Goal: Task Accomplishment & Management: Use online tool/utility

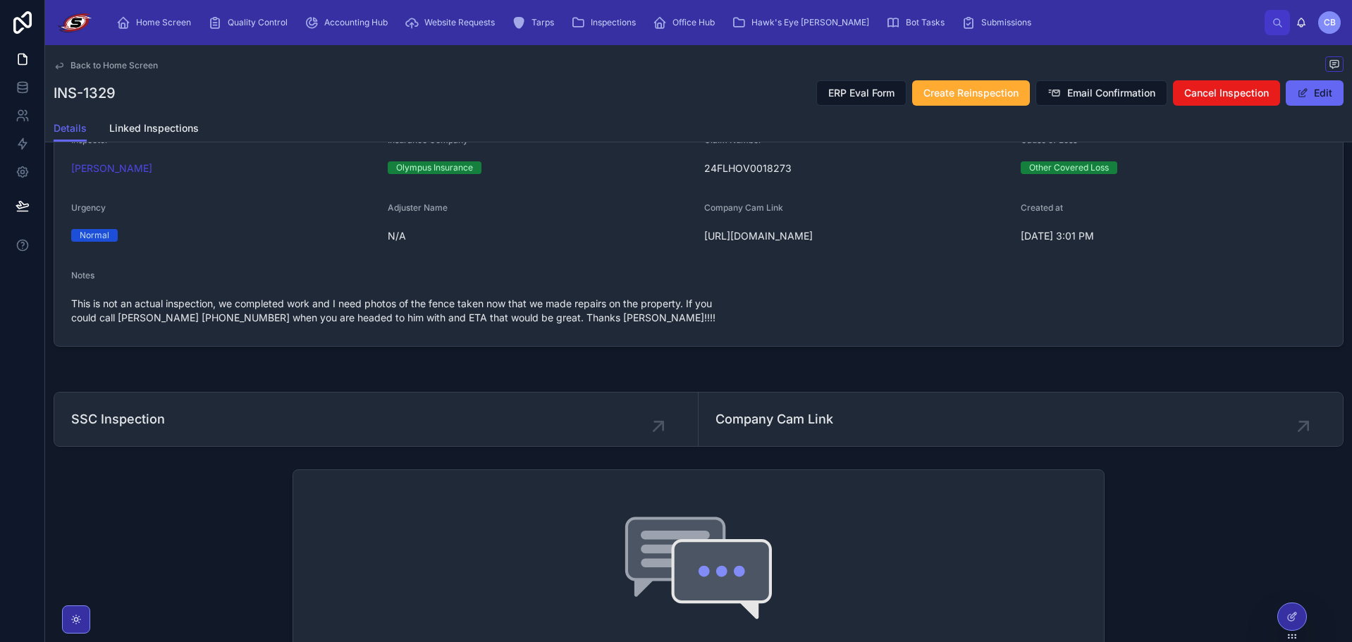
click at [415, 102] on div "INS-1329 ERP Eval Form Create Reinspection Email Confirmation Cancel Inspection…" at bounding box center [699, 93] width 1290 height 27
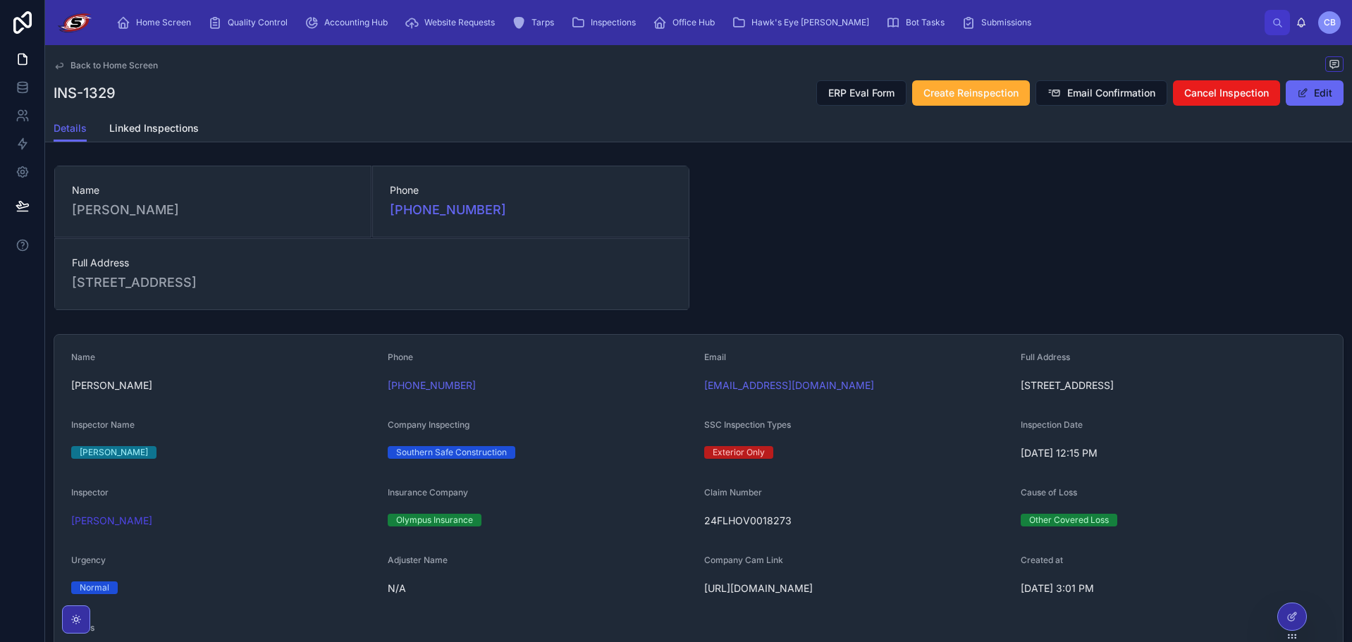
click at [124, 67] on span "Back to Home Screen" at bounding box center [114, 65] width 87 height 11
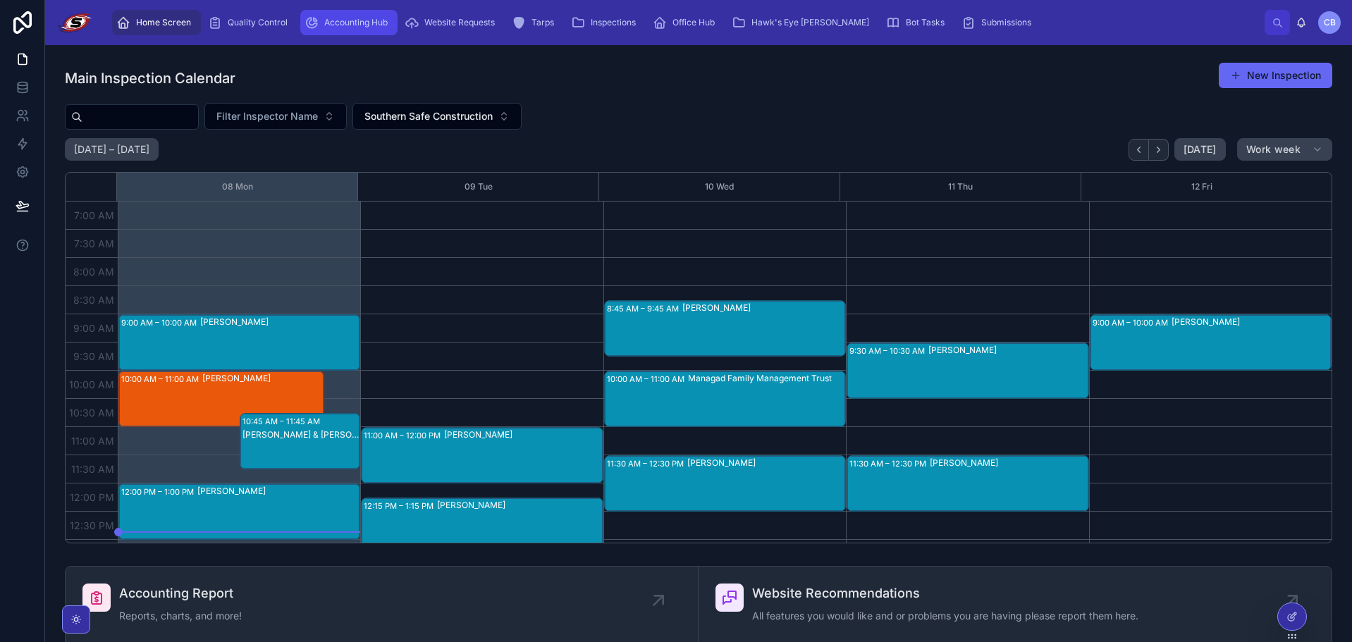
scroll to position [395, 0]
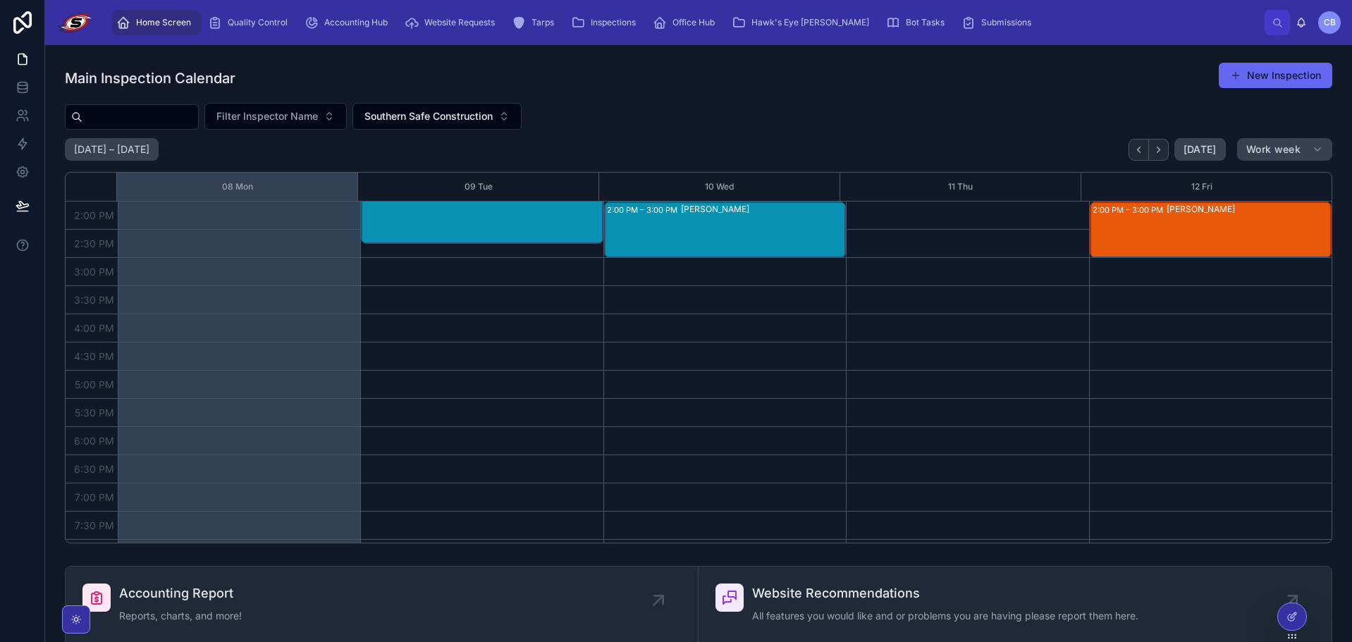
click at [130, 25] on icon "scrollable content" at bounding box center [123, 23] width 14 height 14
click at [969, 67] on div "Main Inspection Calendar New Inspection" at bounding box center [699, 78] width 1268 height 32
click at [14, 85] on link at bounding box center [22, 87] width 44 height 28
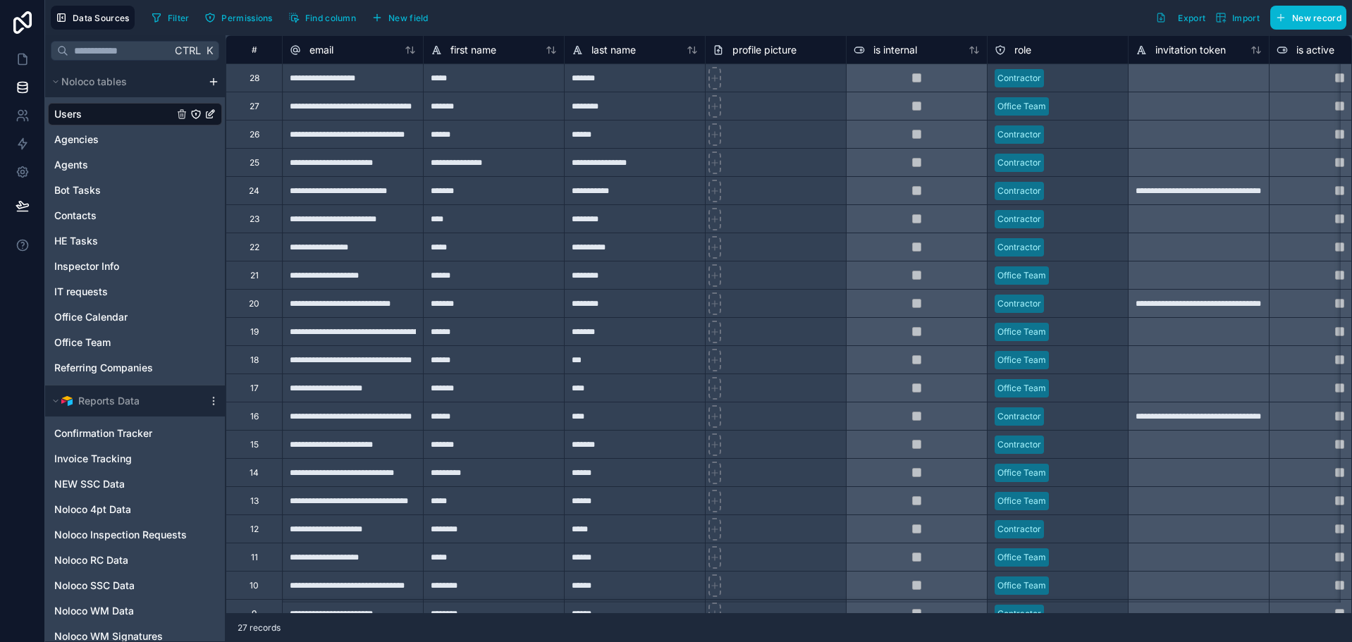
click at [211, 83] on html "**********" at bounding box center [676, 321] width 1352 height 642
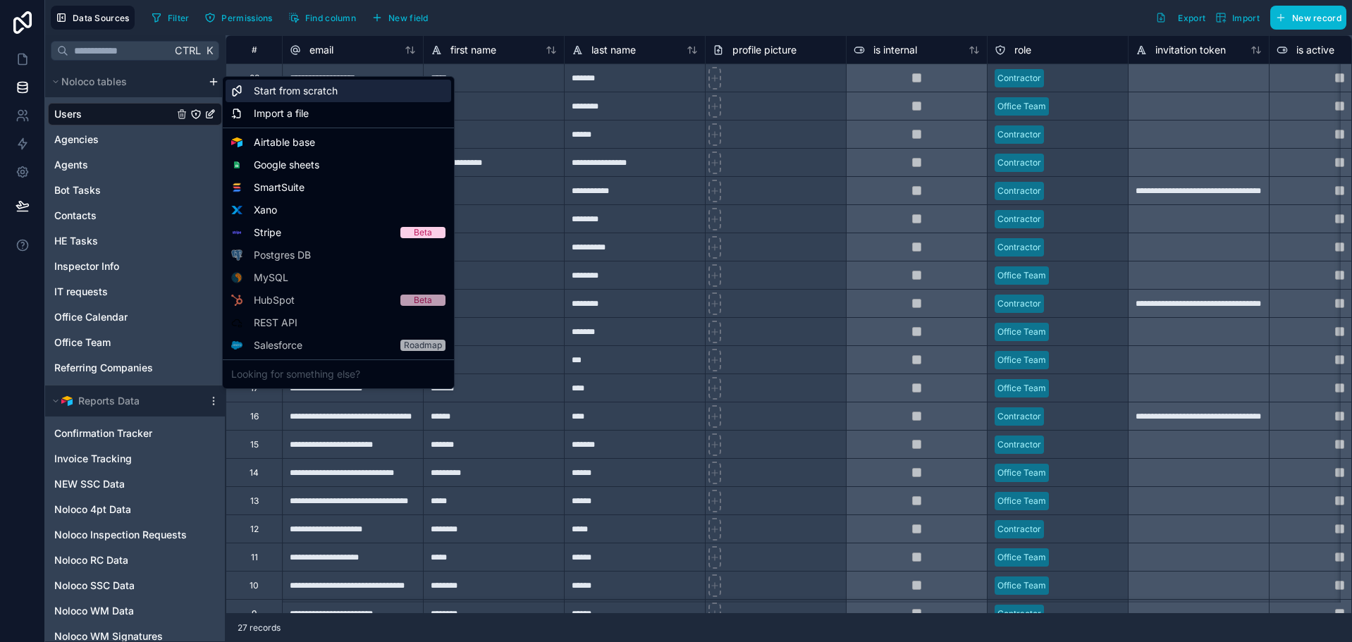
click at [258, 90] on span "Start from scratch" at bounding box center [296, 91] width 84 height 14
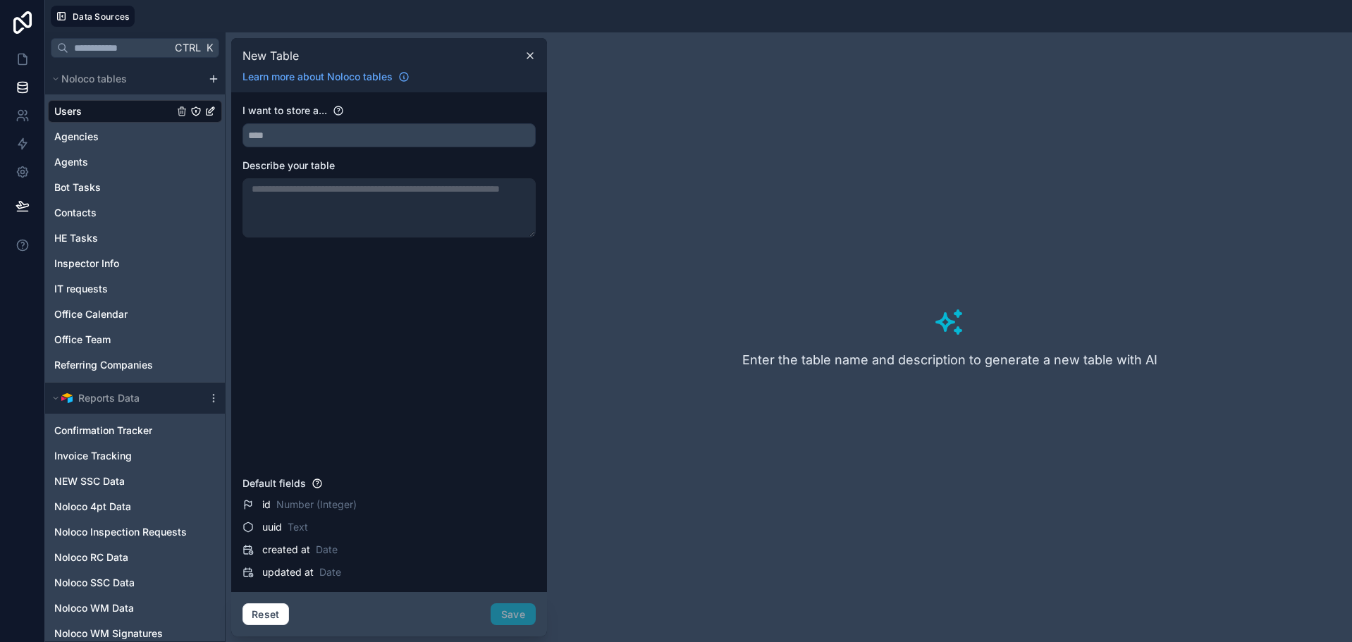
click at [289, 150] on div "I want to store a... Describe your table" at bounding box center [389, 287] width 293 height 367
click at [288, 141] on input "text" at bounding box center [389, 135] width 292 height 23
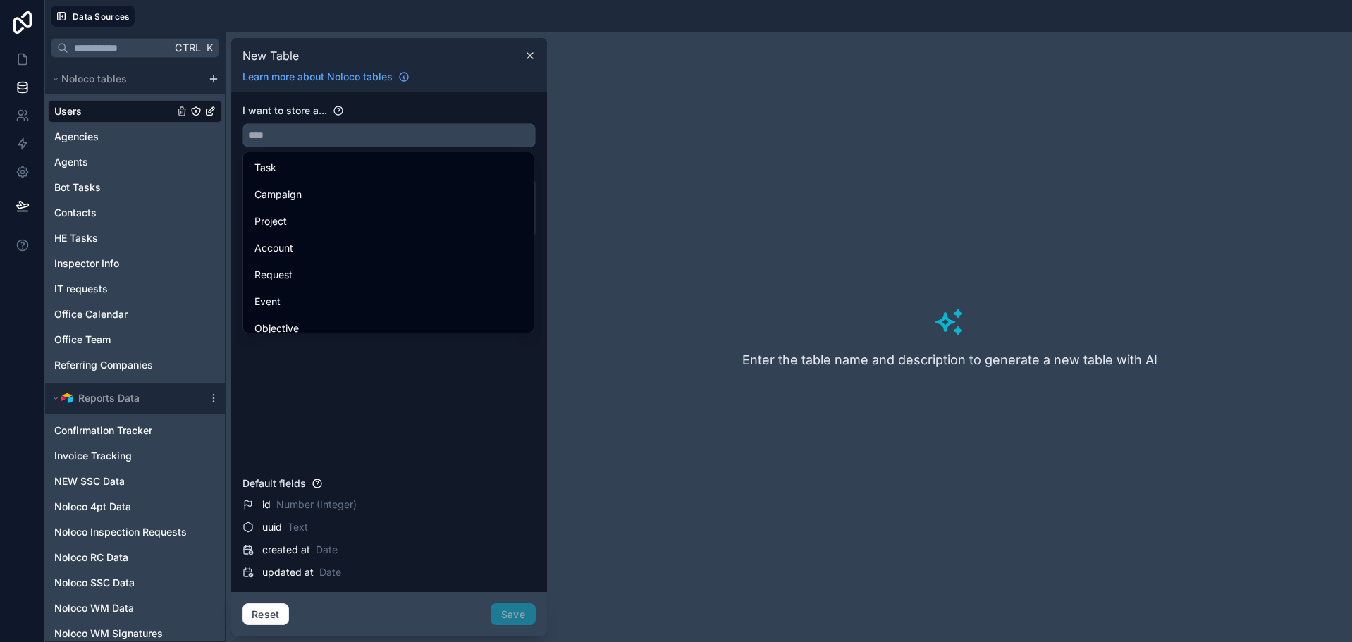
click at [288, 141] on input "text" at bounding box center [389, 135] width 292 height 23
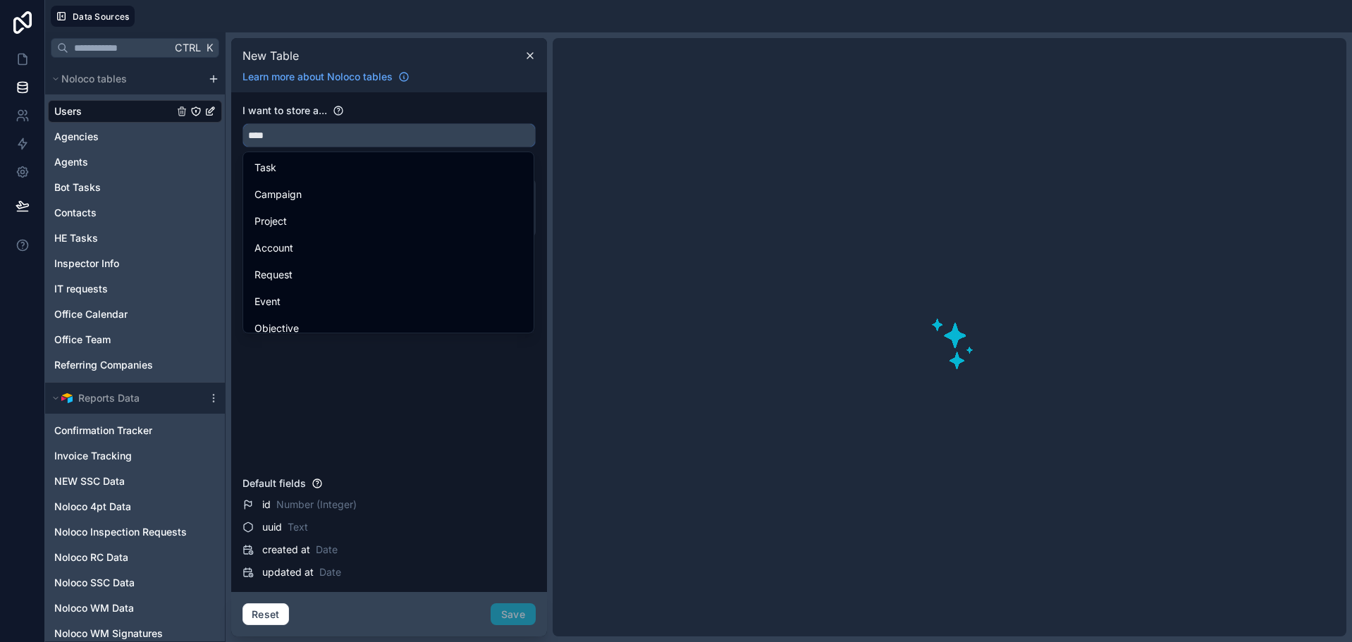
click at [243, 123] on button "***" at bounding box center [389, 135] width 293 height 24
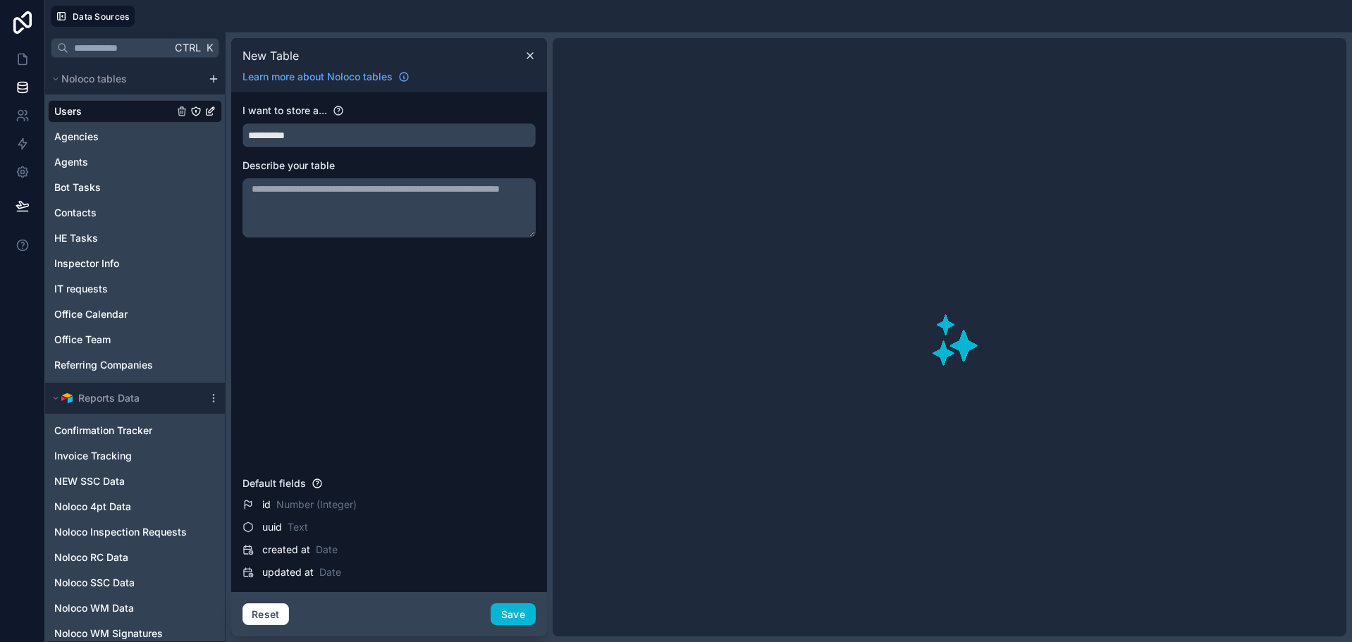
type input "**********"
click at [342, 237] on div "**********" at bounding box center [389, 287] width 293 height 367
click at [506, 618] on button "Save" at bounding box center [513, 615] width 45 height 23
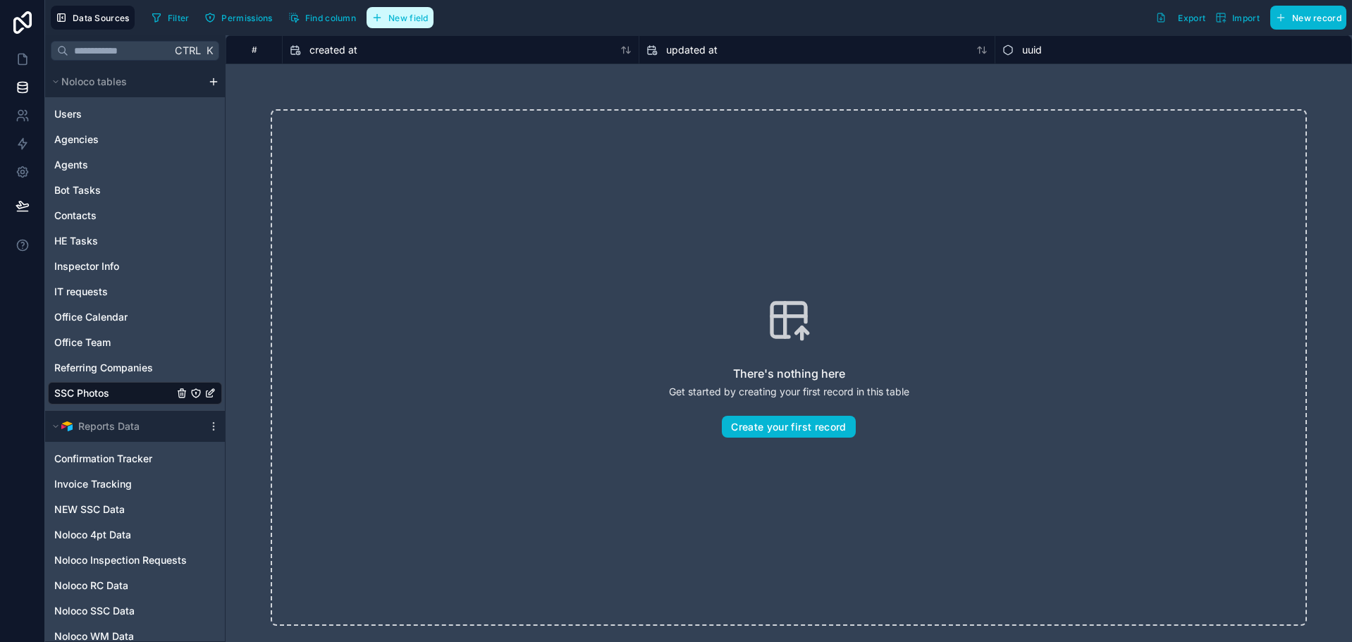
click at [408, 20] on span "New field" at bounding box center [409, 18] width 40 height 11
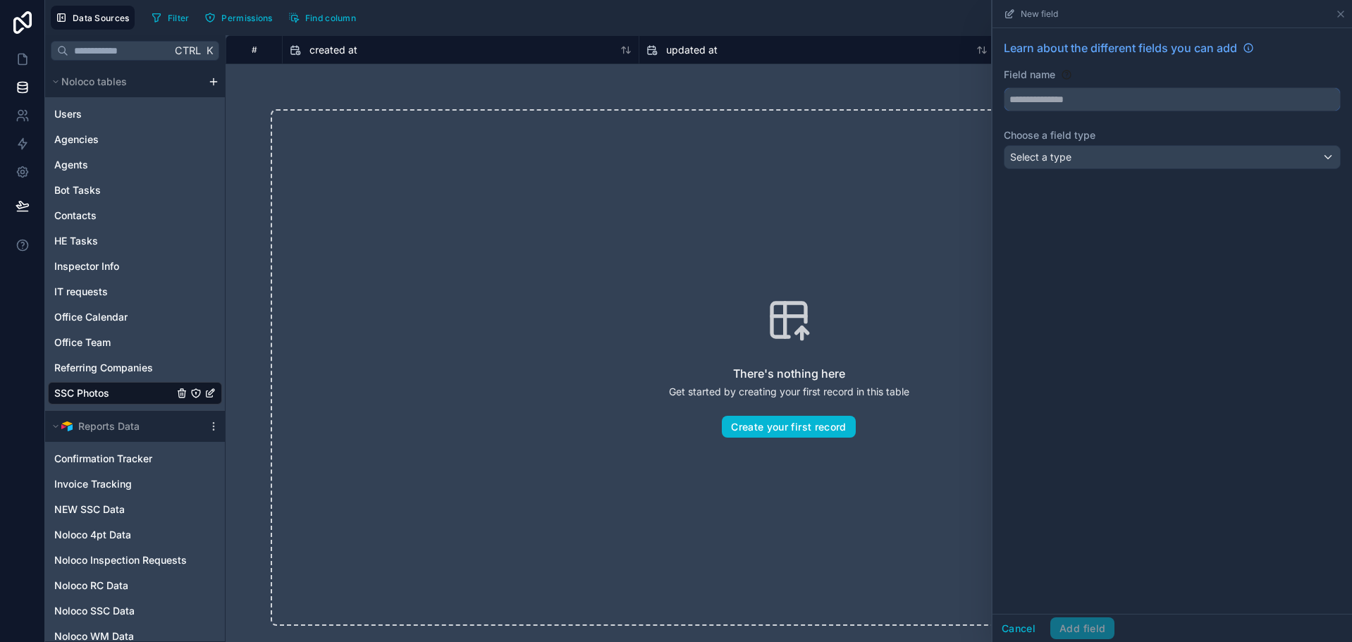
click at [1154, 97] on input "text" at bounding box center [1173, 99] width 336 height 23
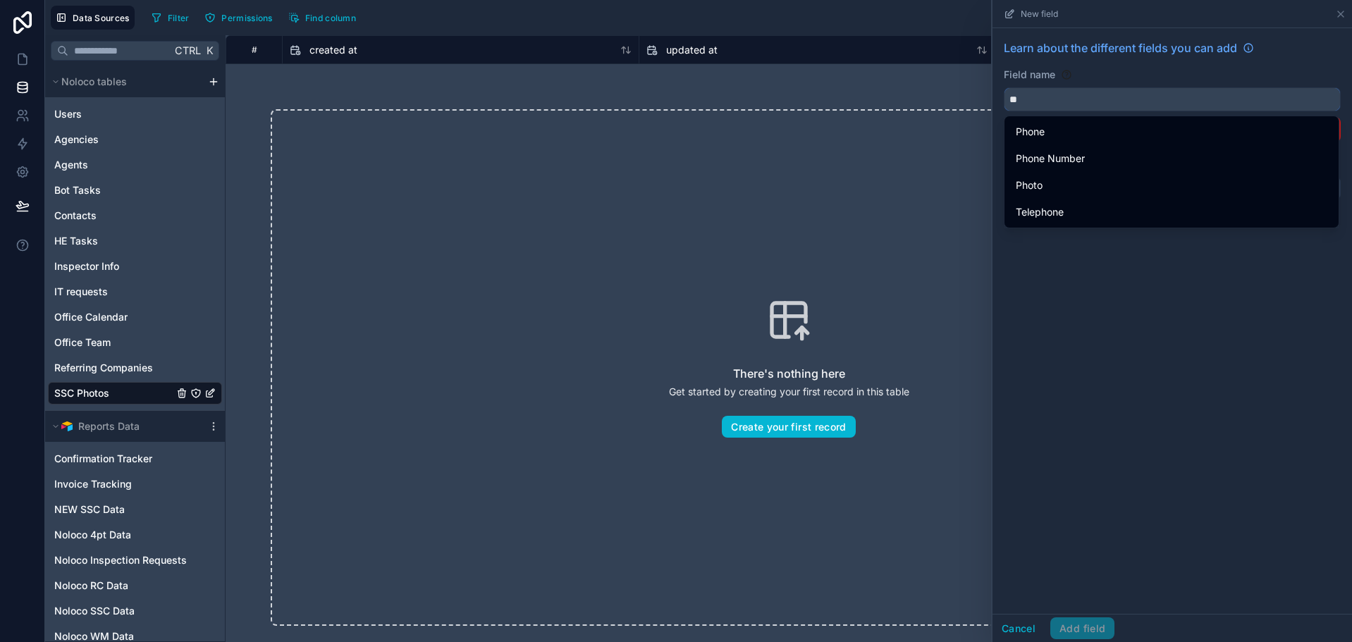
type input "*"
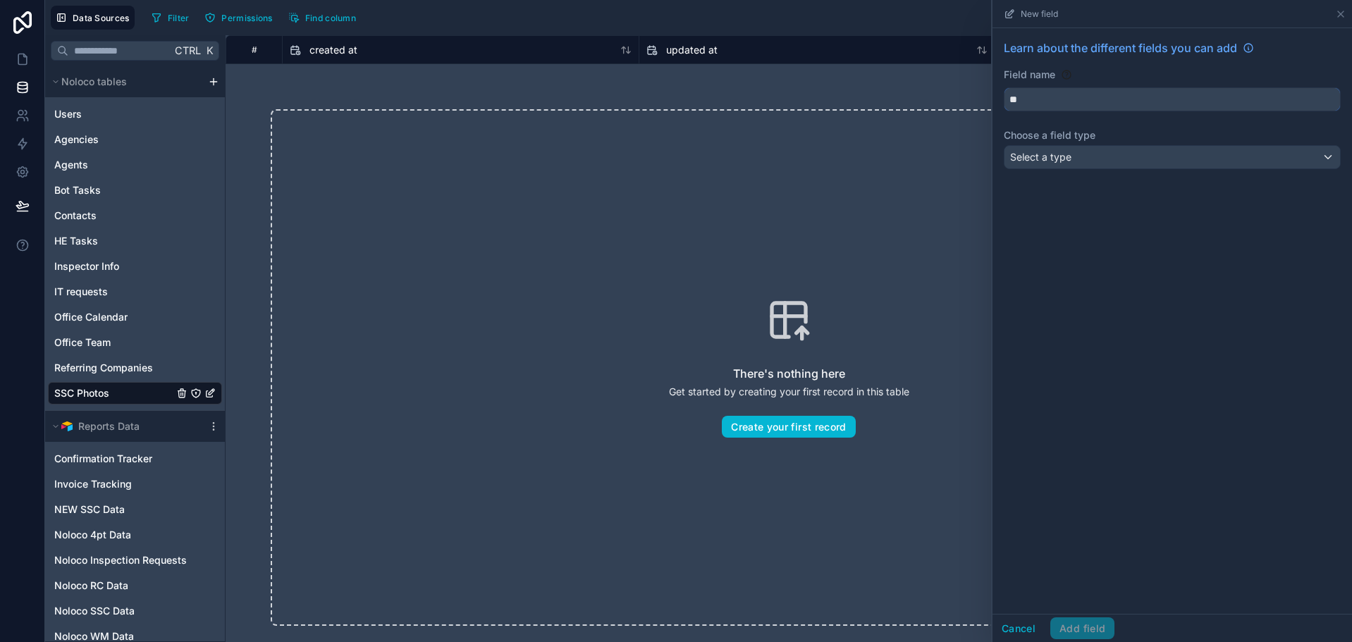
type input "*"
type input "********"
click at [1133, 170] on div "Learn about the different fields you can add Field name ******** Choose a field…" at bounding box center [1173, 107] width 360 height 158
click at [1133, 173] on div "Learn about the different fields you can add Field name ******** Choose a field…" at bounding box center [1173, 107] width 360 height 158
click at [1133, 161] on div "Select a type" at bounding box center [1173, 157] width 336 height 23
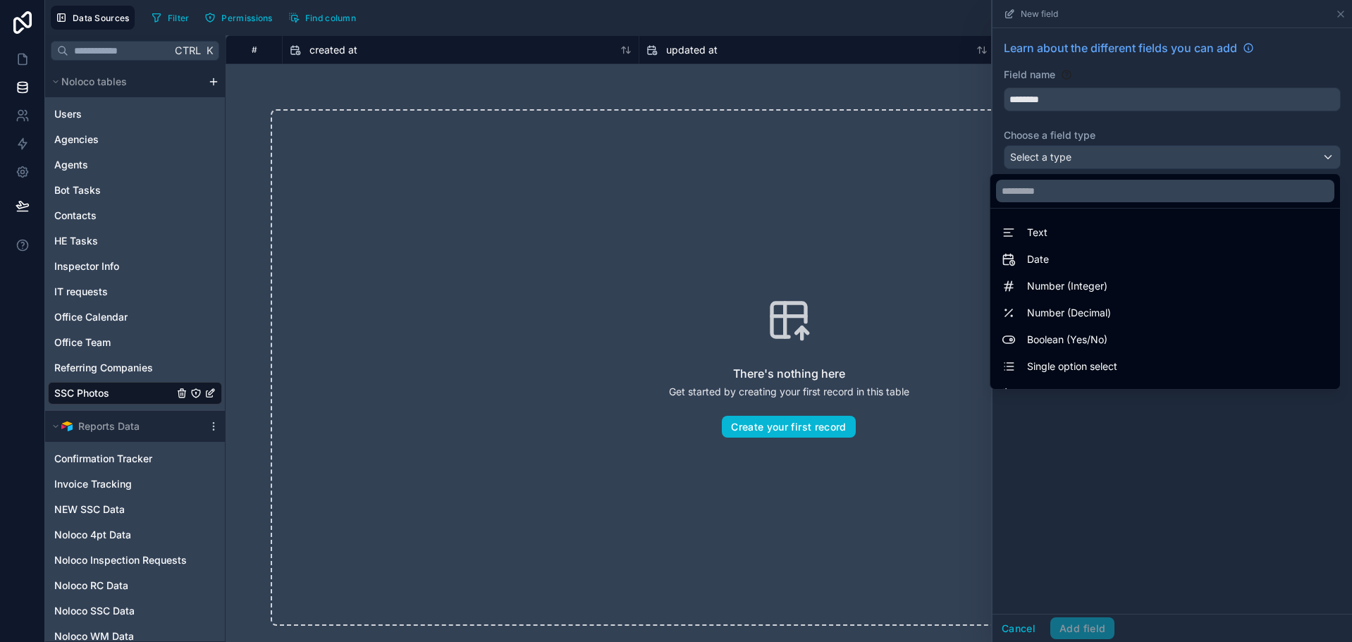
click at [1097, 205] on div at bounding box center [1166, 191] width 350 height 34
click at [1097, 196] on input "text" at bounding box center [1165, 191] width 338 height 23
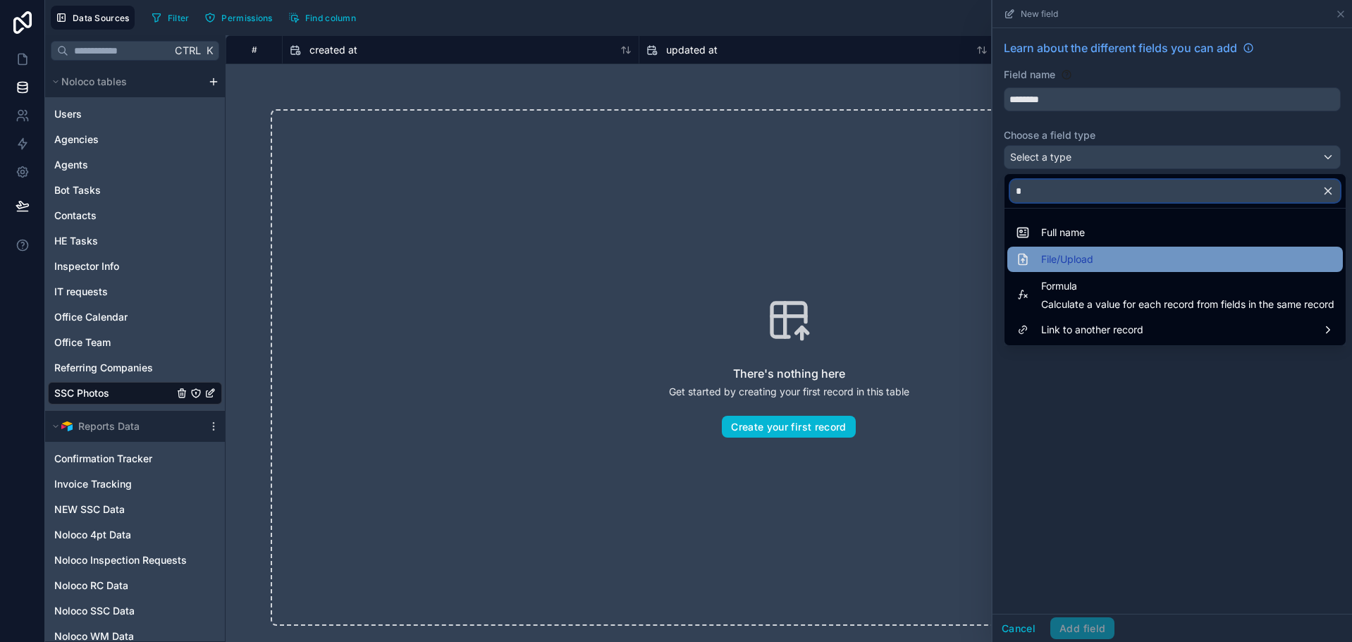
type input "*"
click at [1103, 263] on div "File/Upload" at bounding box center [1175, 259] width 319 height 17
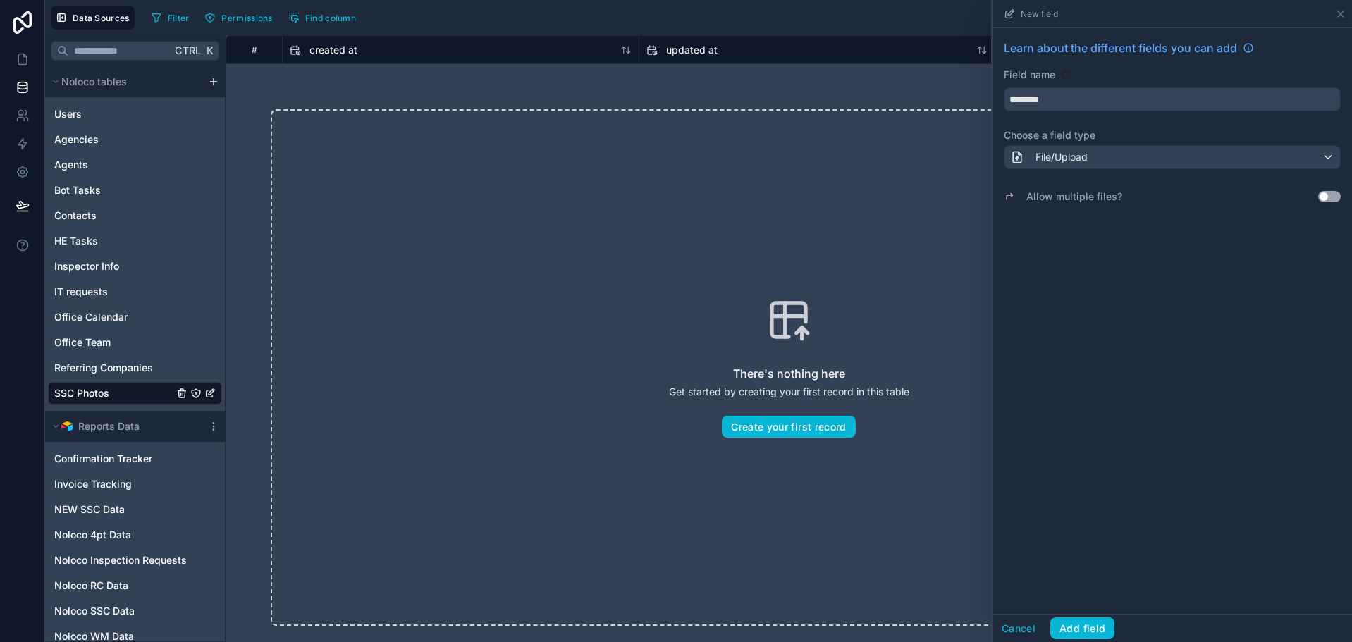
click at [1323, 200] on div "Allow multiple files? Use setting" at bounding box center [1172, 197] width 337 height 20
click at [1329, 199] on button "Use setting" at bounding box center [1330, 196] width 23 height 11
click at [1077, 628] on button "Add field" at bounding box center [1083, 629] width 64 height 23
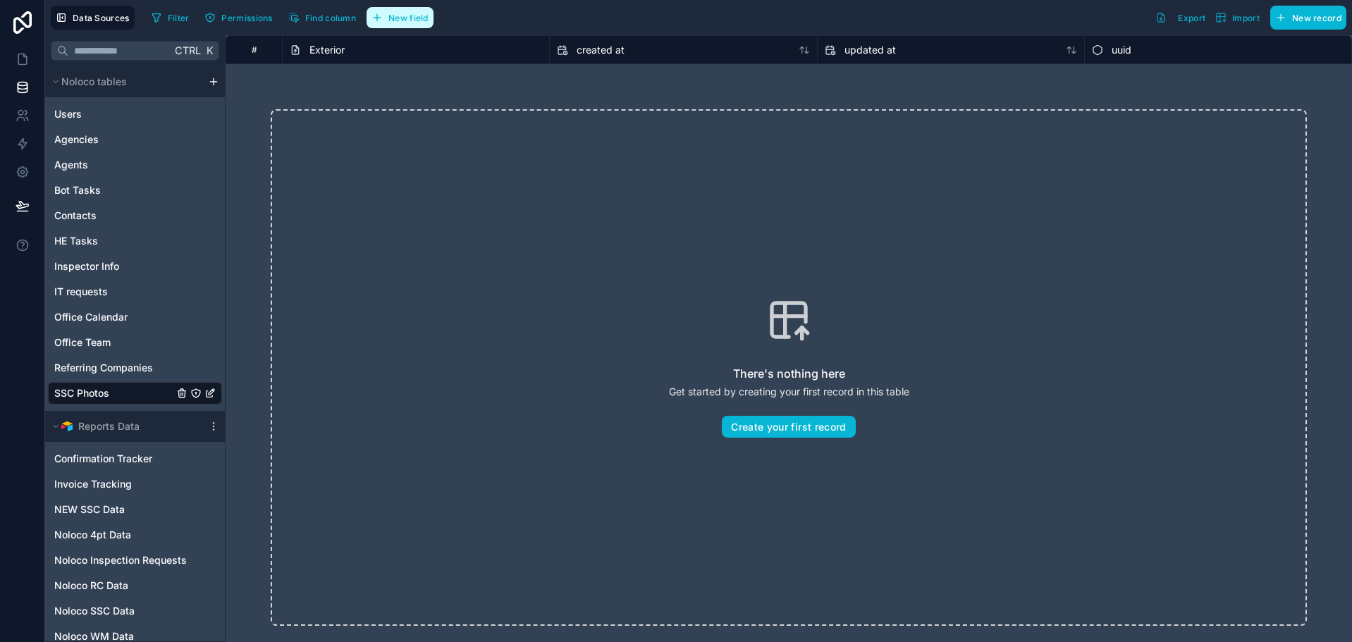
click at [424, 22] on span "New field" at bounding box center [409, 18] width 40 height 11
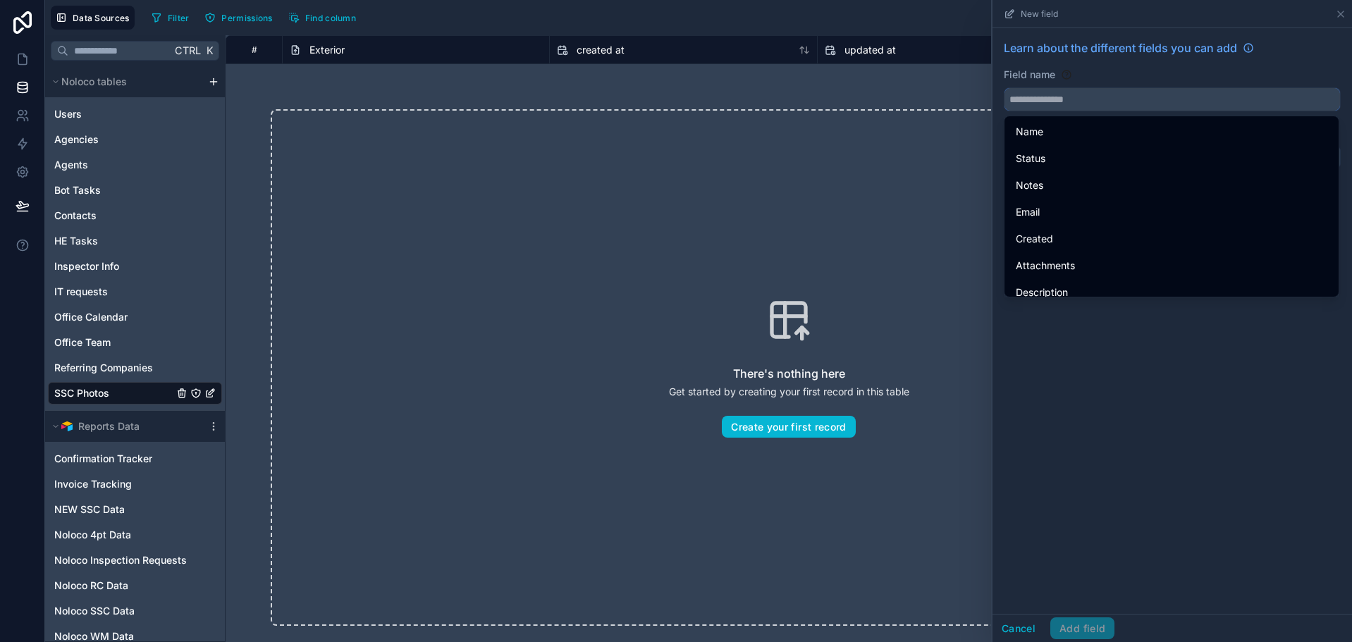
click at [1113, 96] on input "text" at bounding box center [1173, 99] width 336 height 23
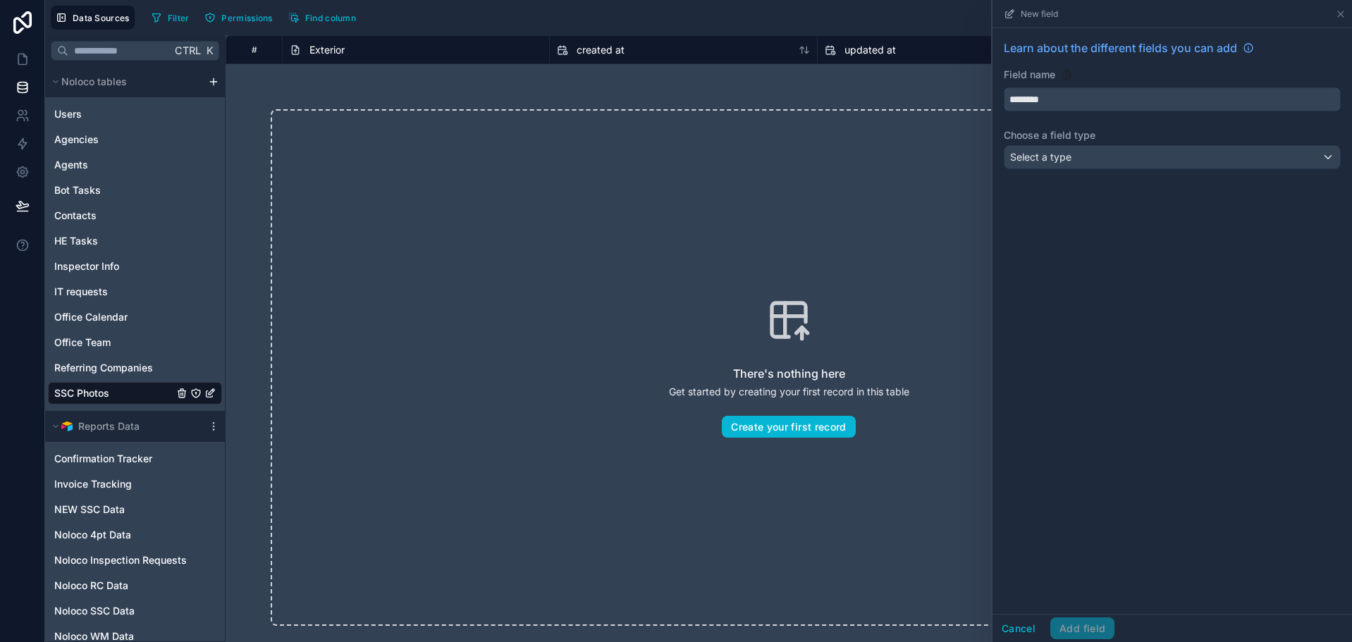
type input "********"
click at [1098, 156] on div "Select a type" at bounding box center [1173, 157] width 336 height 23
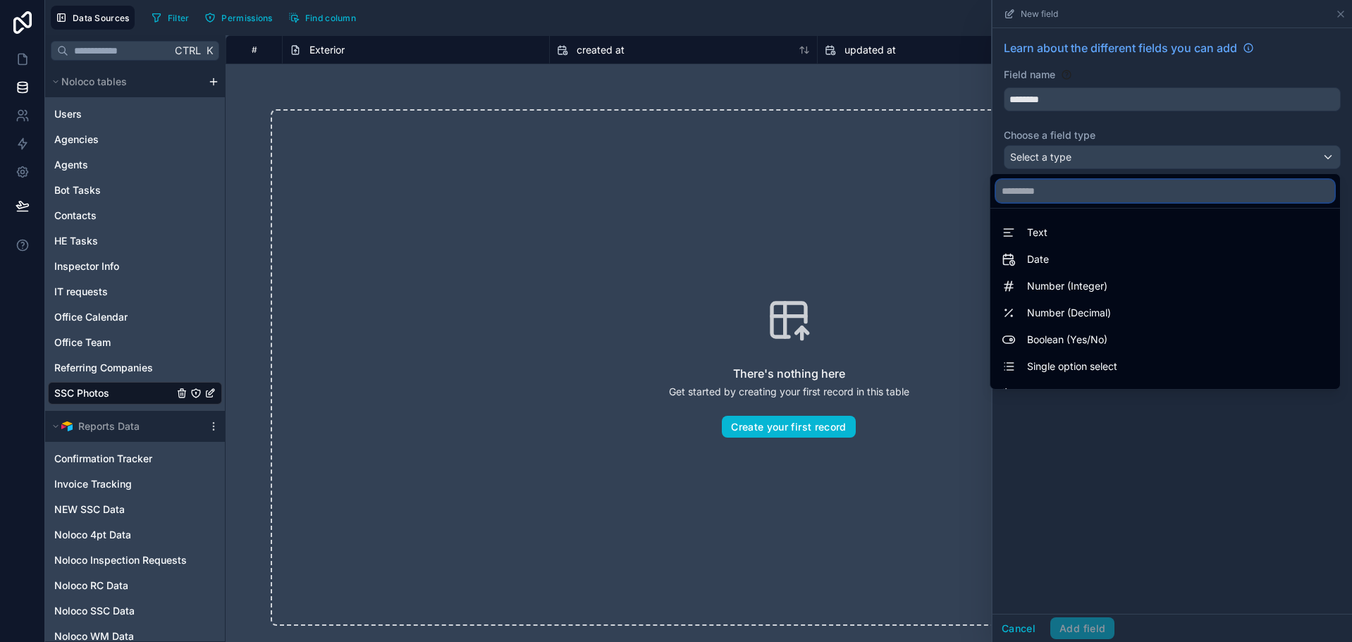
click at [1094, 198] on input "text" at bounding box center [1165, 191] width 338 height 23
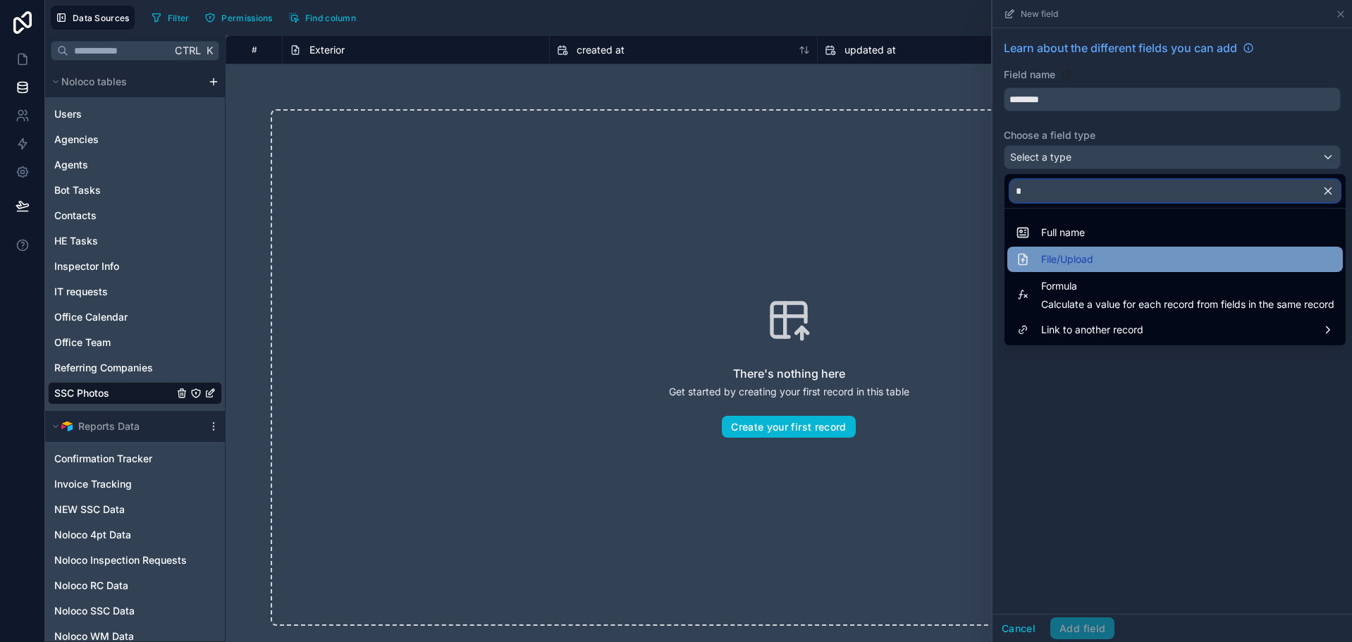
type input "*"
click at [1091, 264] on span "File/Upload" at bounding box center [1068, 259] width 52 height 17
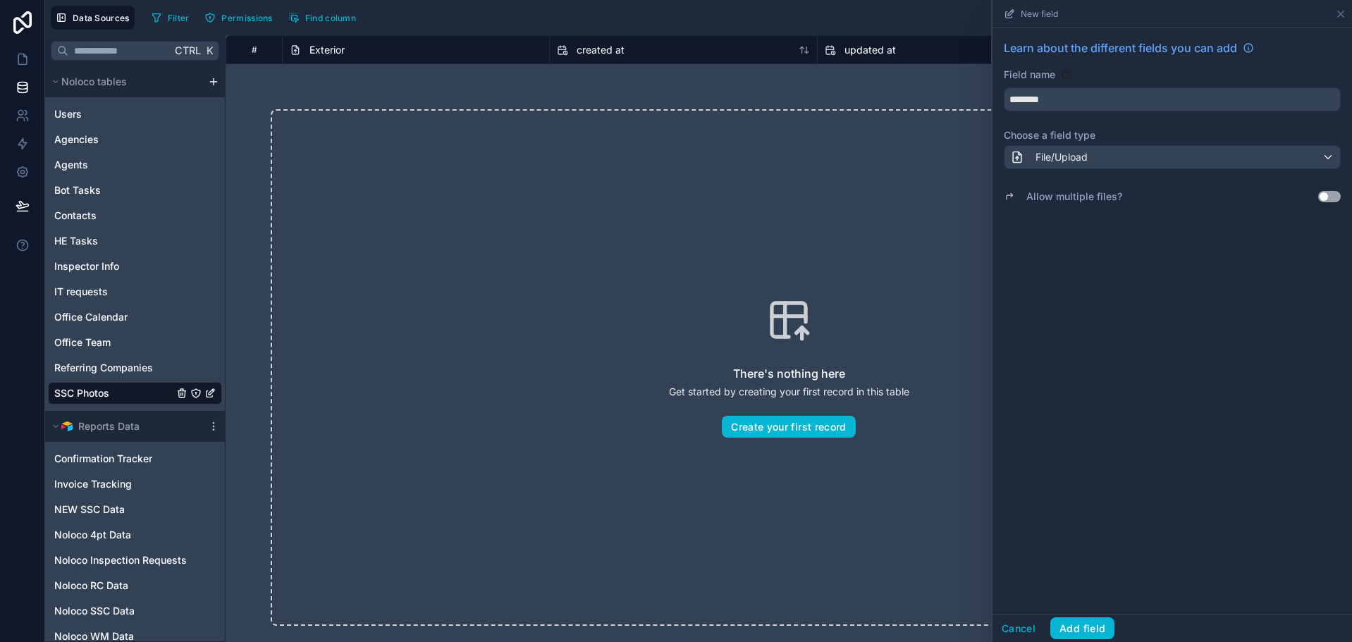
click at [1334, 196] on button "Use setting" at bounding box center [1330, 196] width 23 height 11
click at [1072, 625] on button "Add field" at bounding box center [1083, 629] width 64 height 23
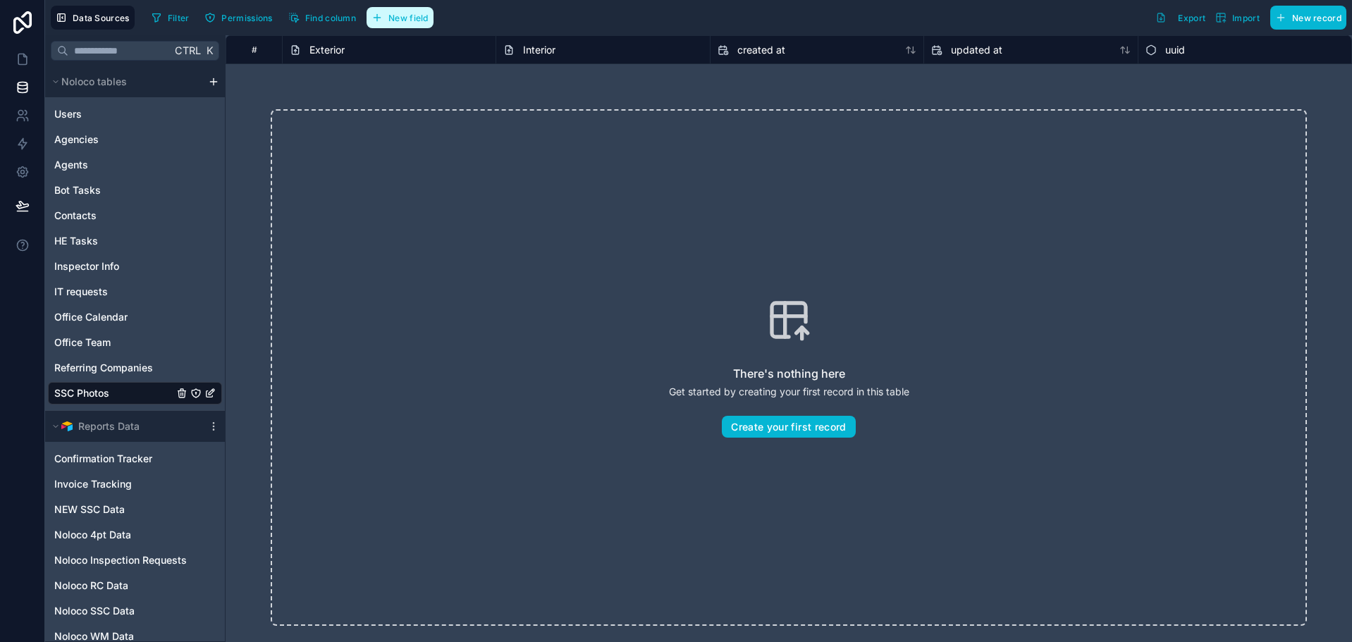
click at [393, 13] on span "New field" at bounding box center [409, 18] width 40 height 11
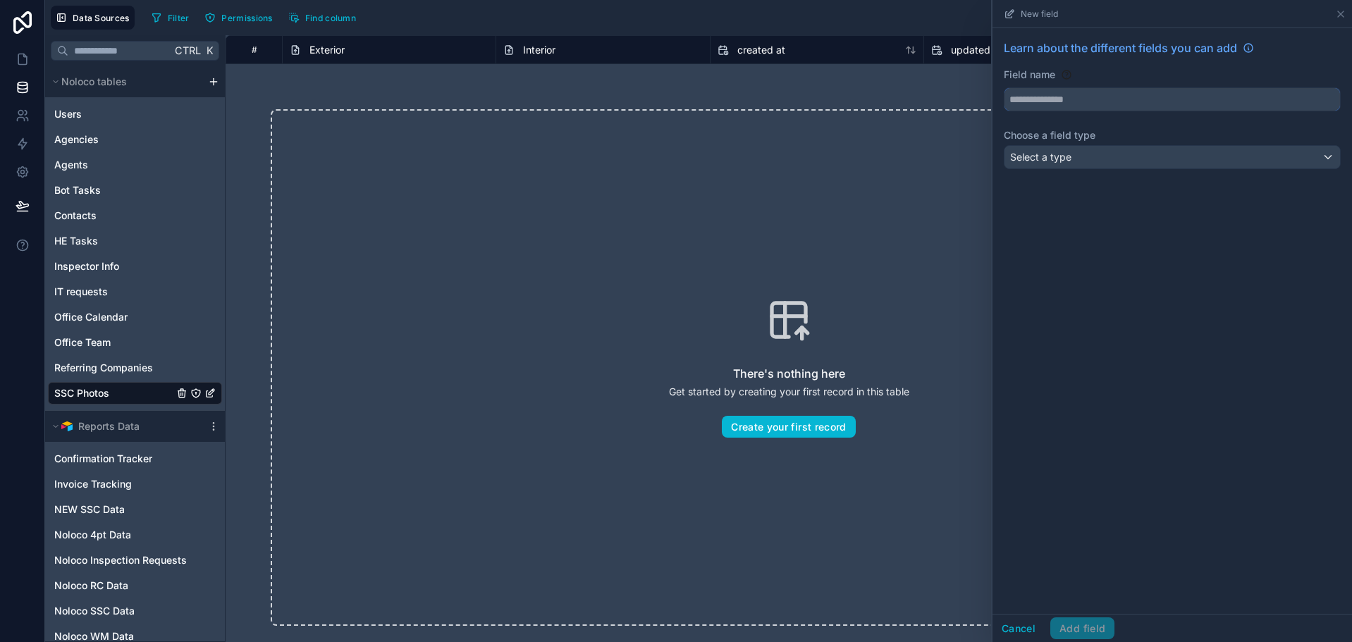
click at [1159, 98] on input "text" at bounding box center [1173, 99] width 336 height 23
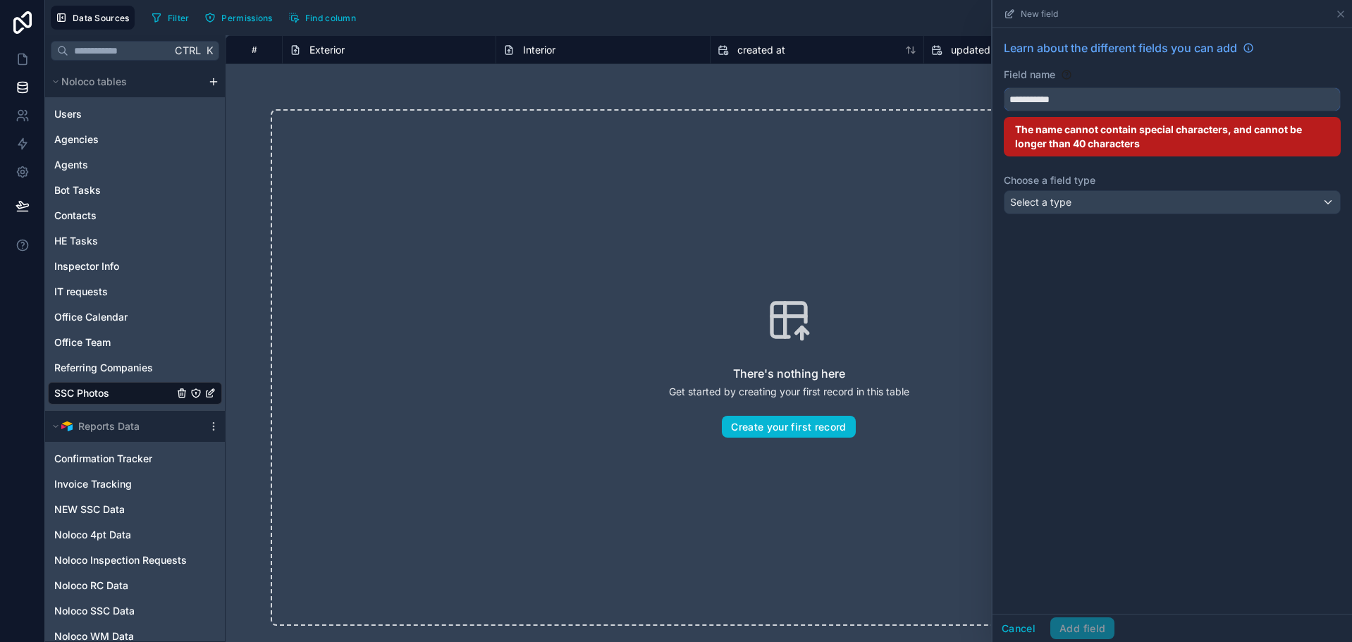
click at [1004, 87] on button "**********" at bounding box center [1172, 99] width 337 height 24
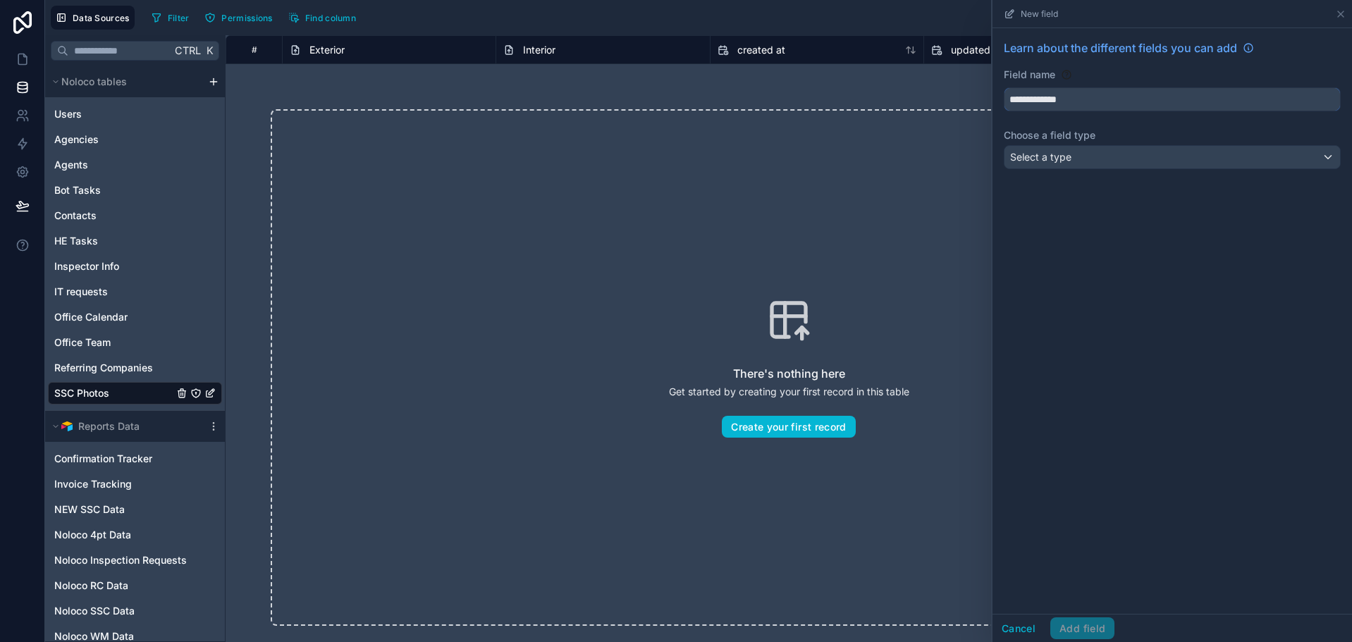
type input "**********"
click at [1205, 171] on div "**********" at bounding box center [1173, 107] width 360 height 158
click at [1202, 159] on div "Select a type" at bounding box center [1173, 157] width 336 height 23
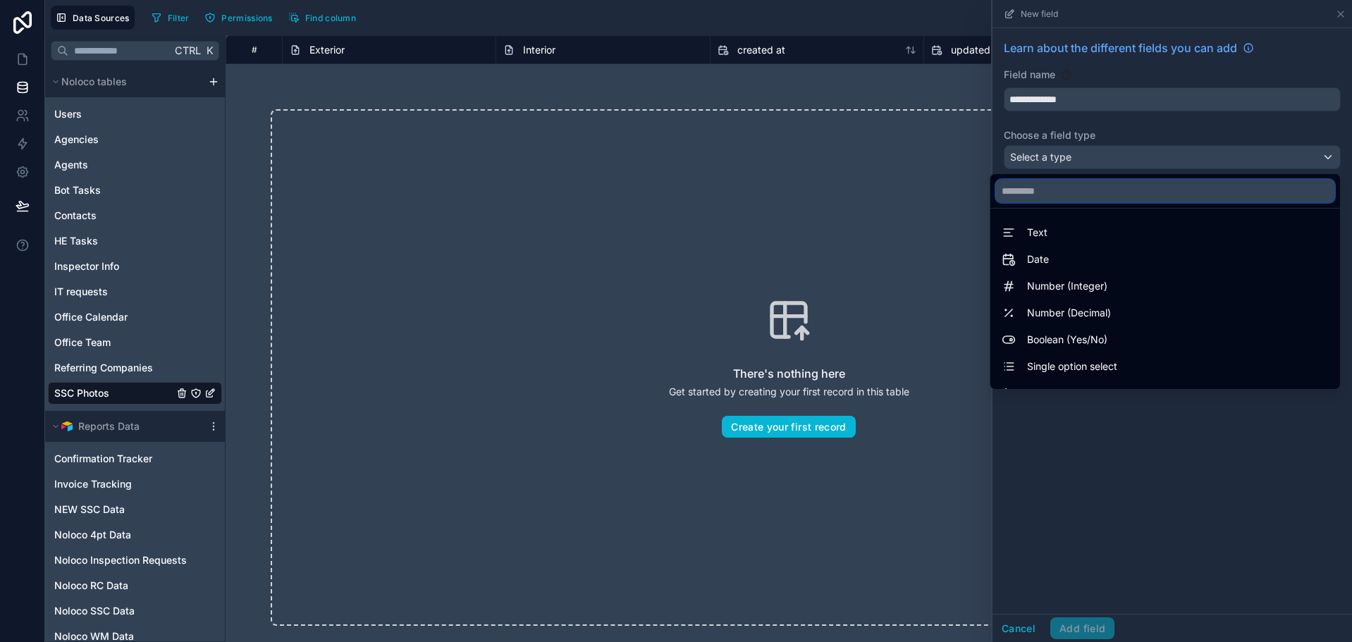
click at [1118, 198] on input "text" at bounding box center [1165, 191] width 338 height 23
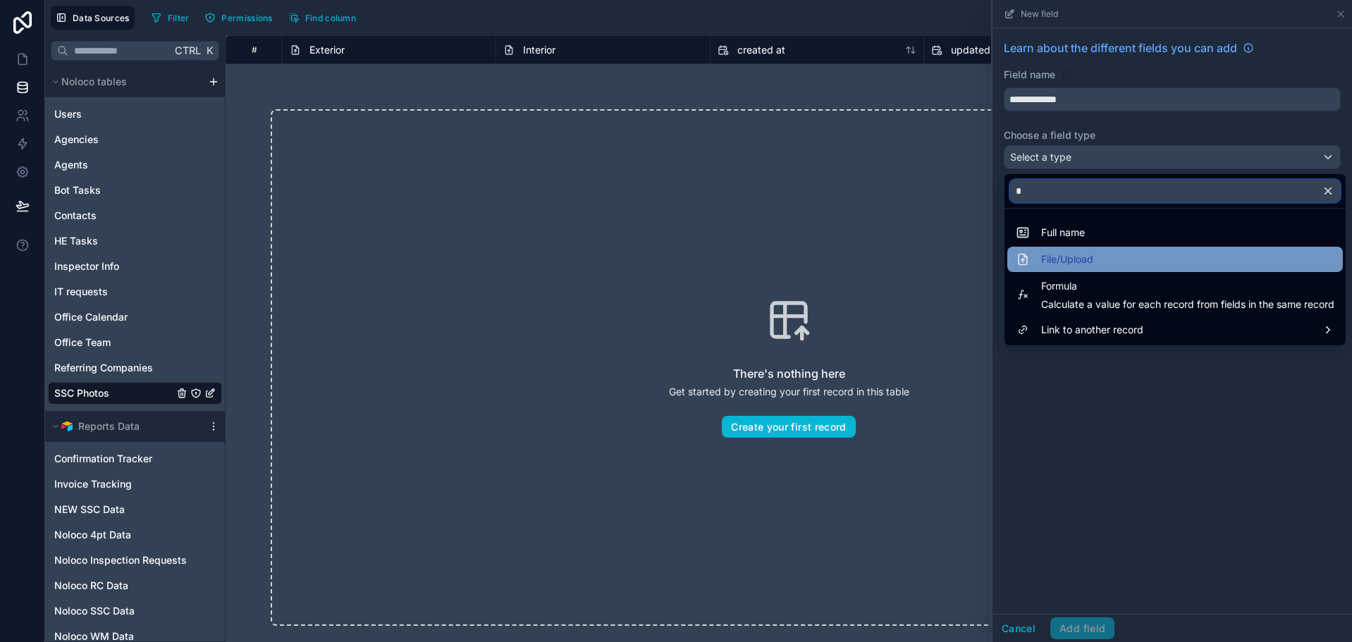
type input "*"
click at [1079, 257] on span "File/Upload" at bounding box center [1068, 259] width 52 height 17
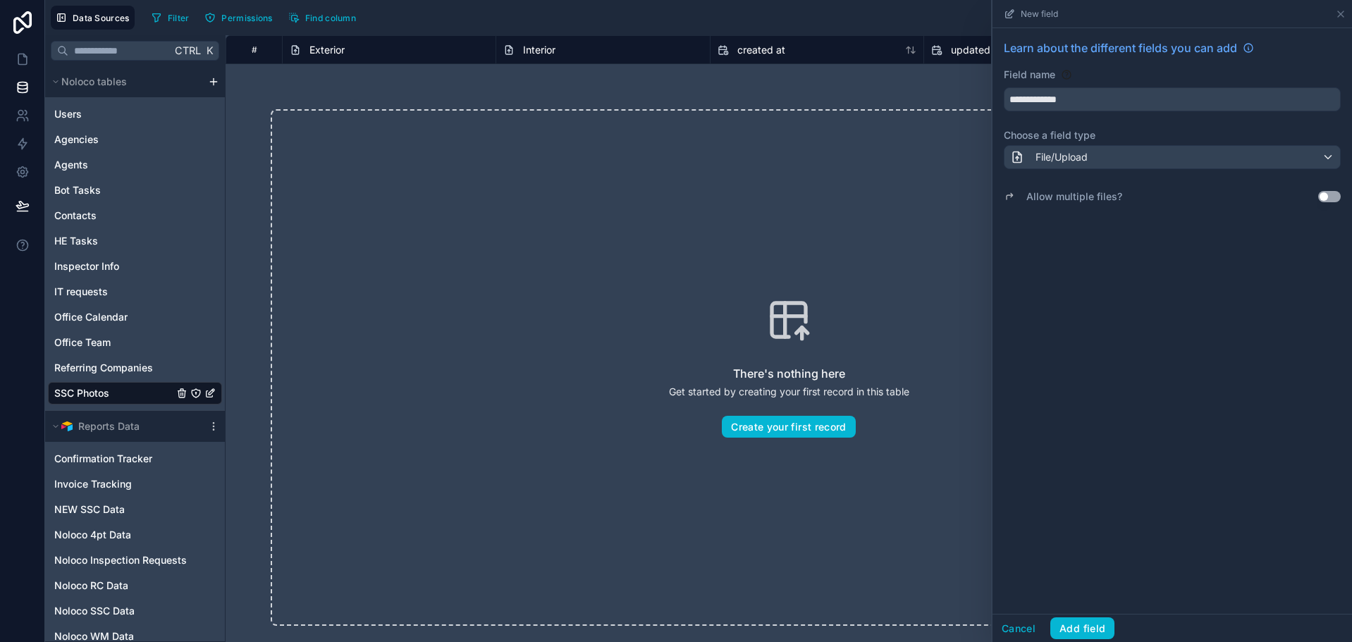
click at [1331, 195] on button "Use setting" at bounding box center [1330, 196] width 23 height 11
click at [1084, 100] on input "**********" at bounding box center [1173, 99] width 336 height 23
type input "****"
click at [1069, 627] on button "Add field" at bounding box center [1083, 629] width 64 height 23
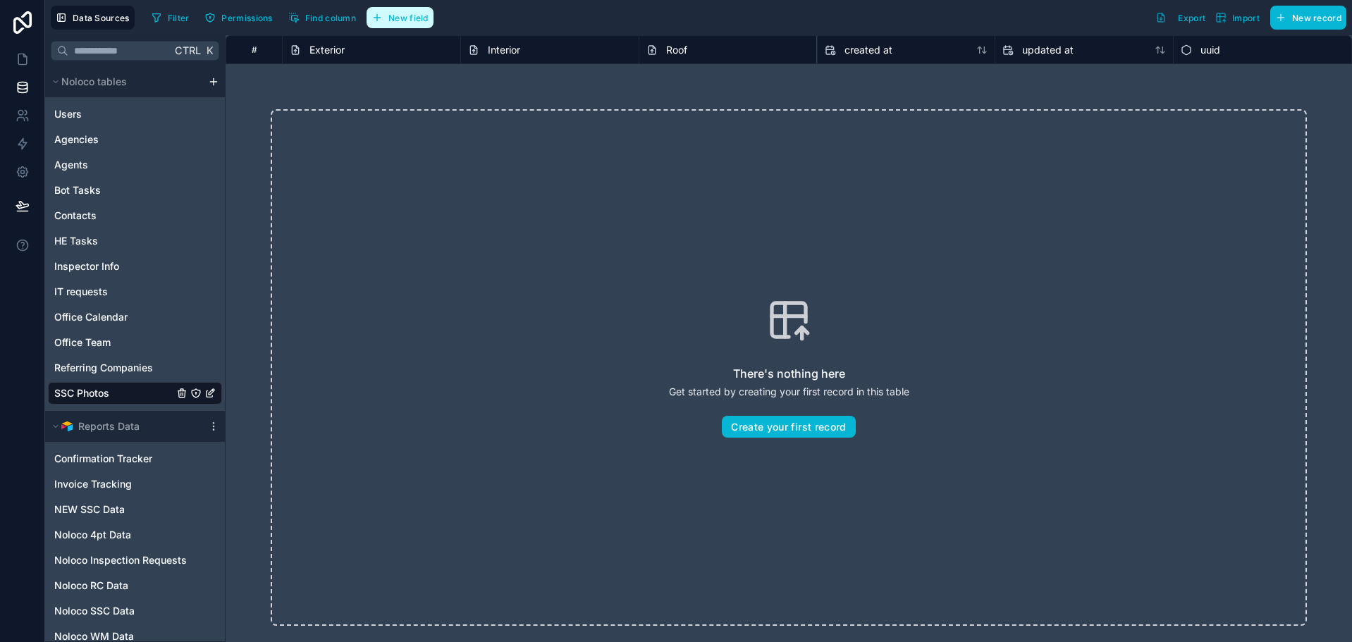
click at [417, 16] on span "New field" at bounding box center [409, 18] width 40 height 11
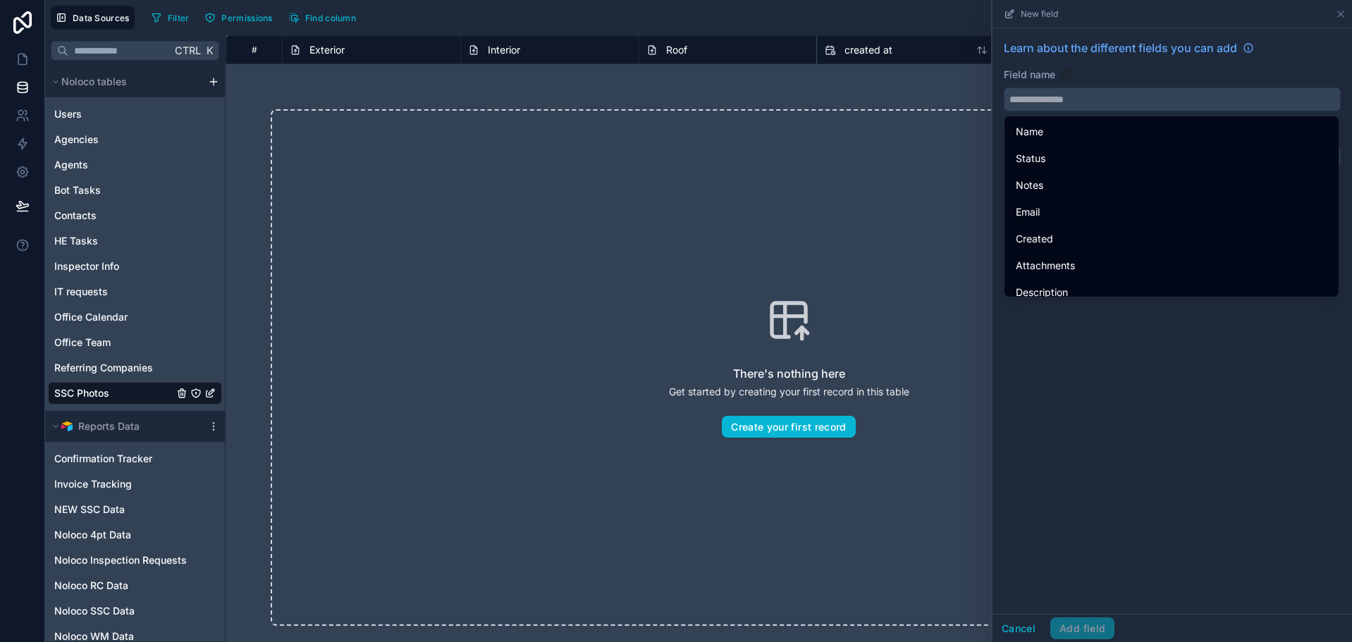
click at [1073, 111] on button at bounding box center [1172, 99] width 337 height 24
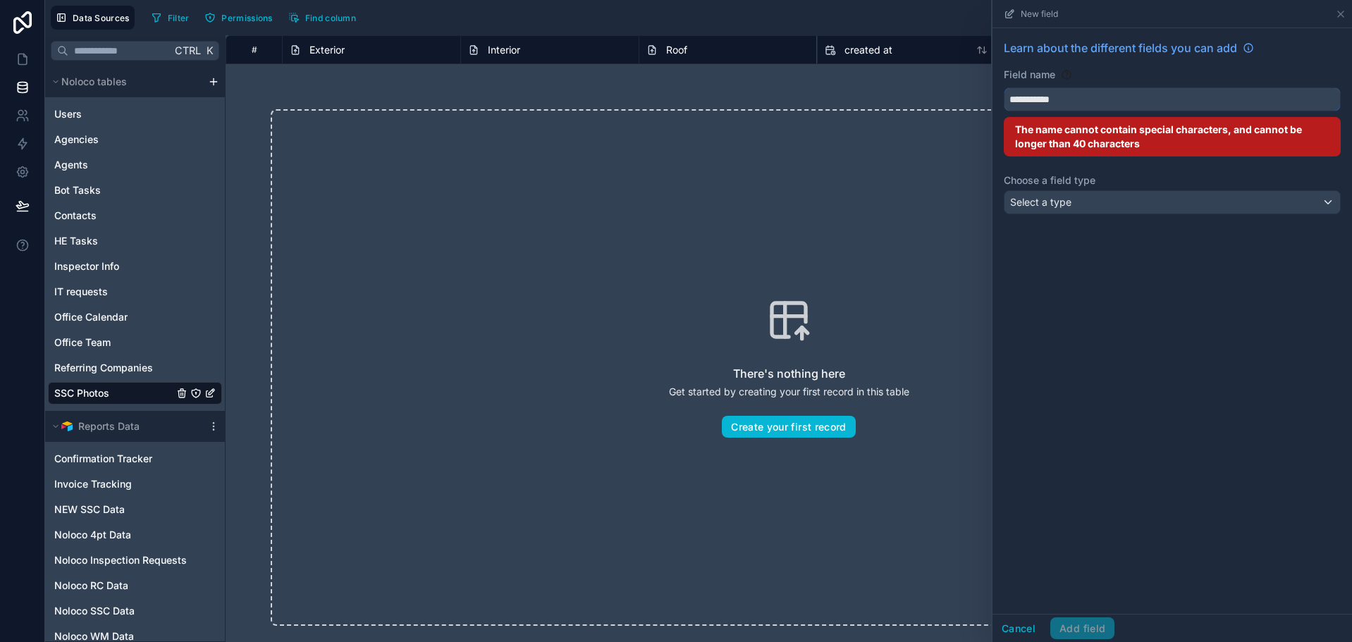
click at [1004, 87] on button "**********" at bounding box center [1172, 99] width 337 height 24
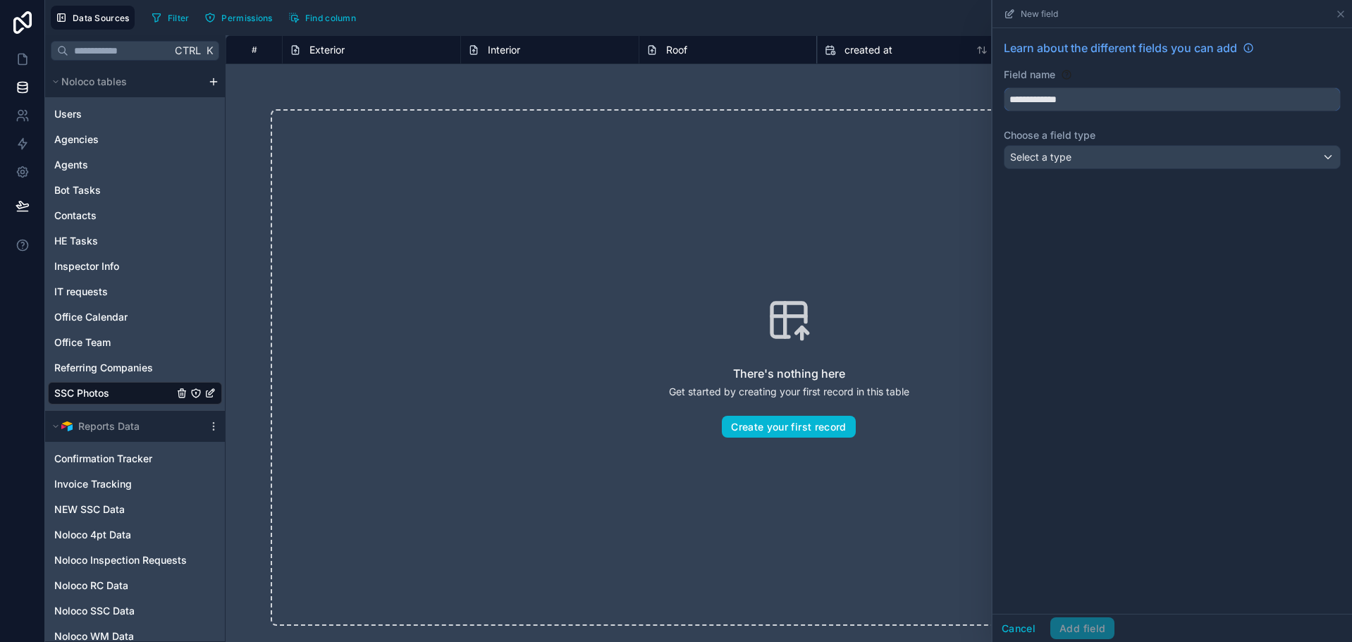
type input "**********"
click at [1084, 172] on div "**********" at bounding box center [1173, 107] width 360 height 158
click at [1082, 164] on div "Select a type" at bounding box center [1173, 157] width 336 height 23
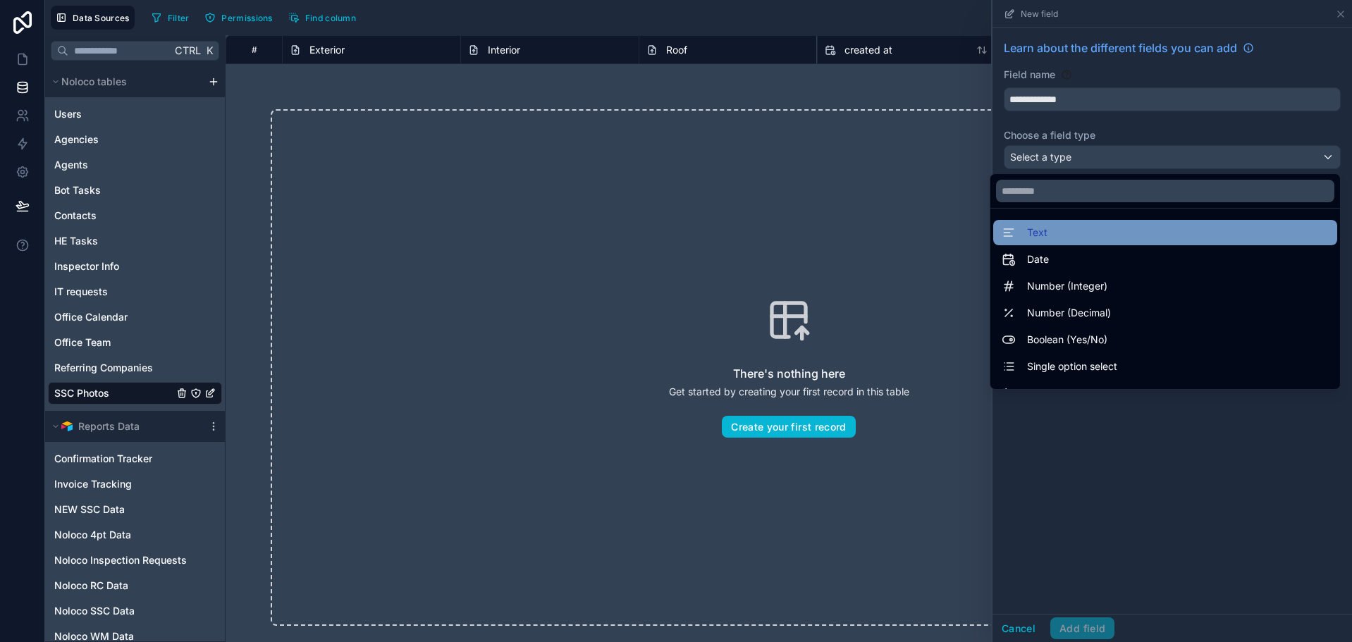
click at [1083, 228] on div "Text" at bounding box center [1165, 232] width 327 height 17
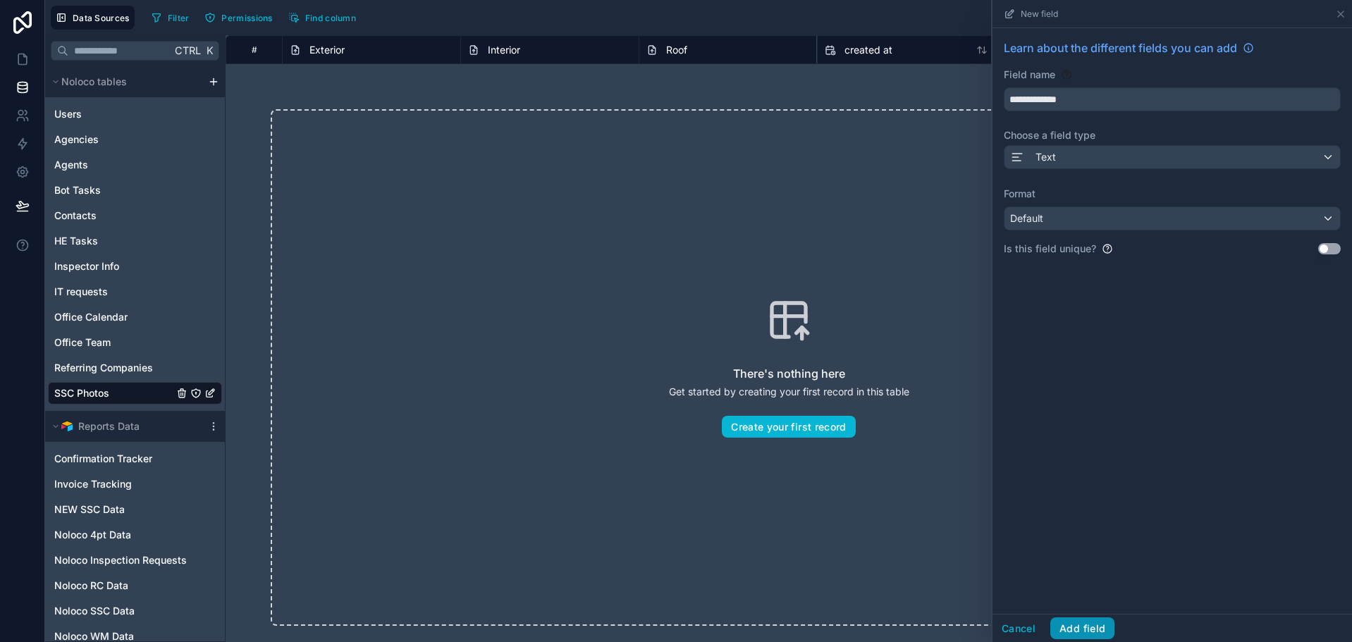
click at [1092, 621] on div "Cancel Add field" at bounding box center [1173, 628] width 360 height 28
drag, startPoint x: 1092, startPoint y: 621, endPoint x: 1177, endPoint y: 348, distance: 286.4
click at [1176, 350] on div "**********" at bounding box center [1171, 321] width 361 height 642
click at [1100, 633] on button "Add field" at bounding box center [1083, 629] width 64 height 23
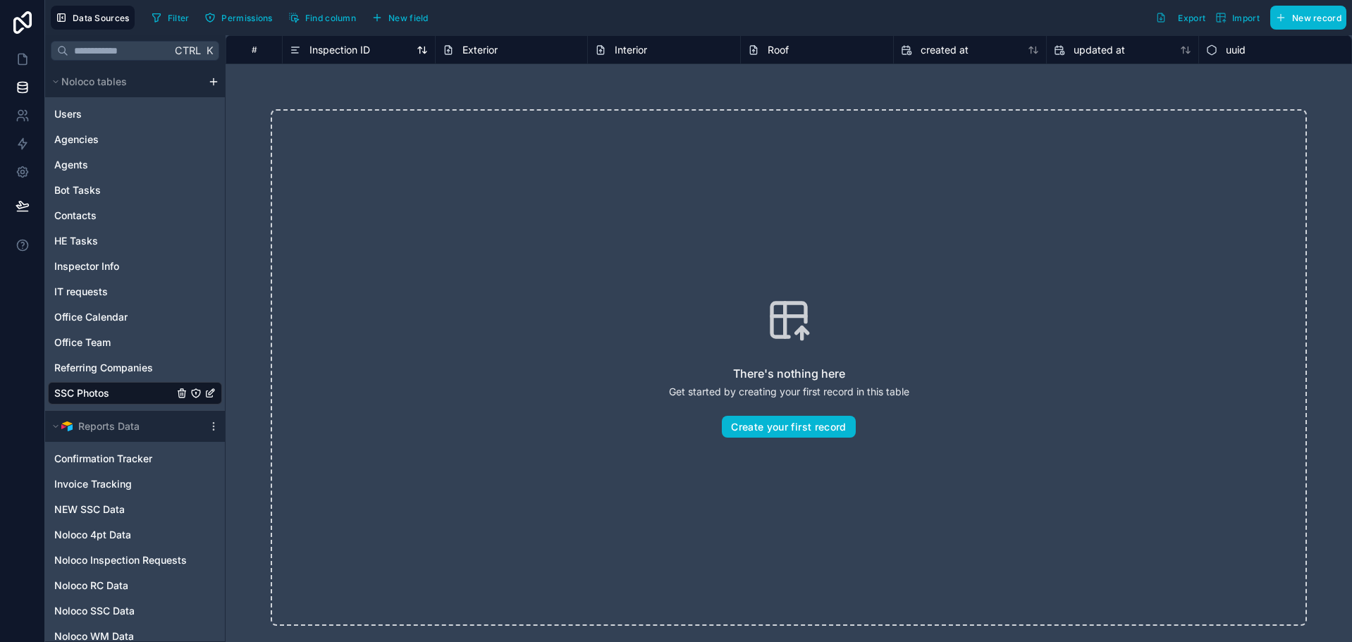
click at [365, 54] on span "Inspection ID" at bounding box center [340, 50] width 61 height 14
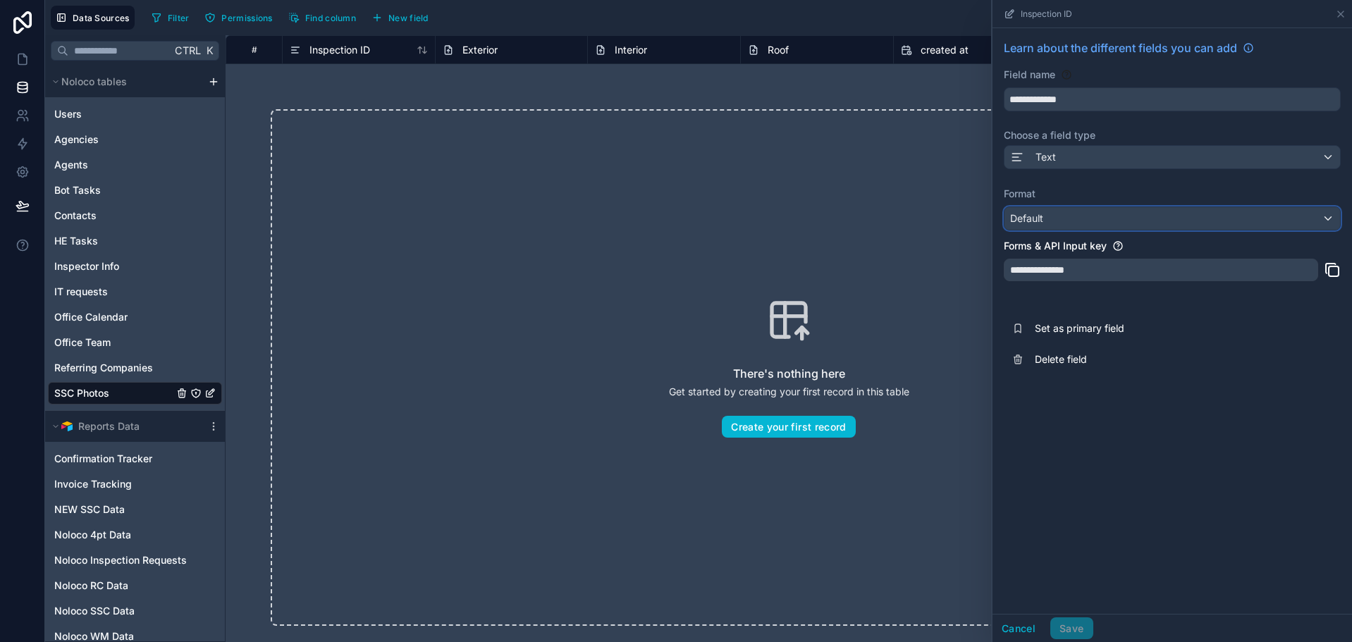
click at [1125, 216] on div "Default" at bounding box center [1173, 218] width 336 height 23
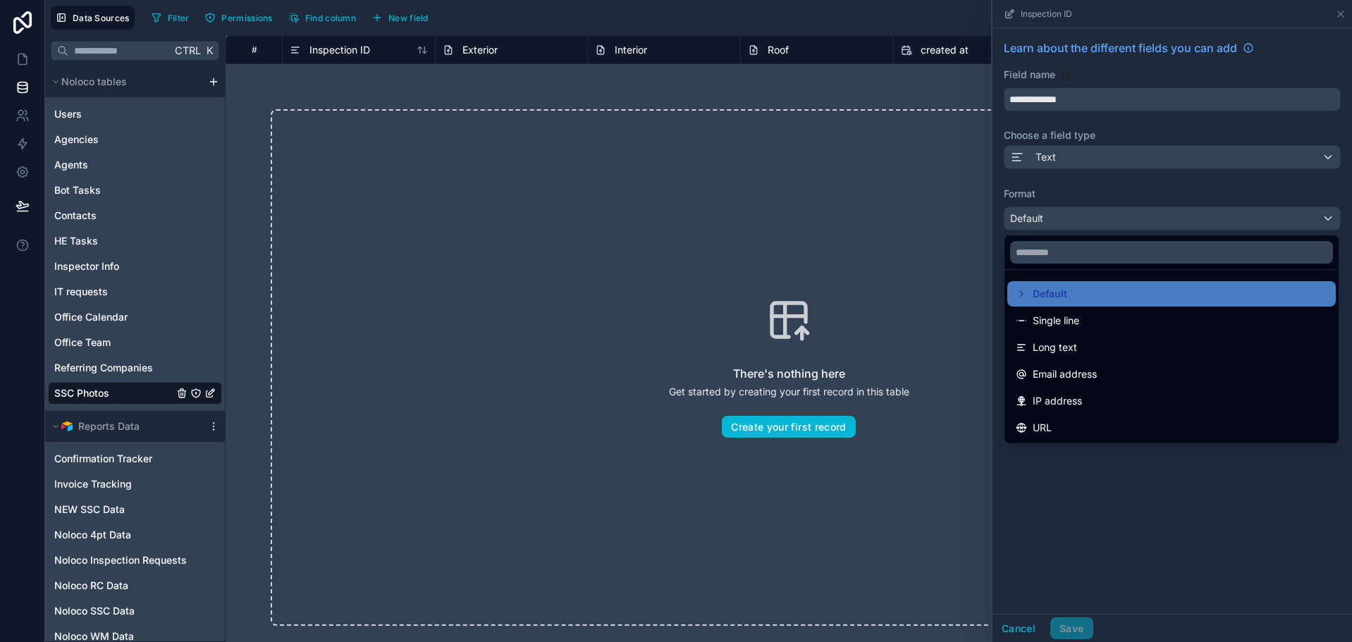
click at [1120, 195] on div at bounding box center [1173, 321] width 360 height 642
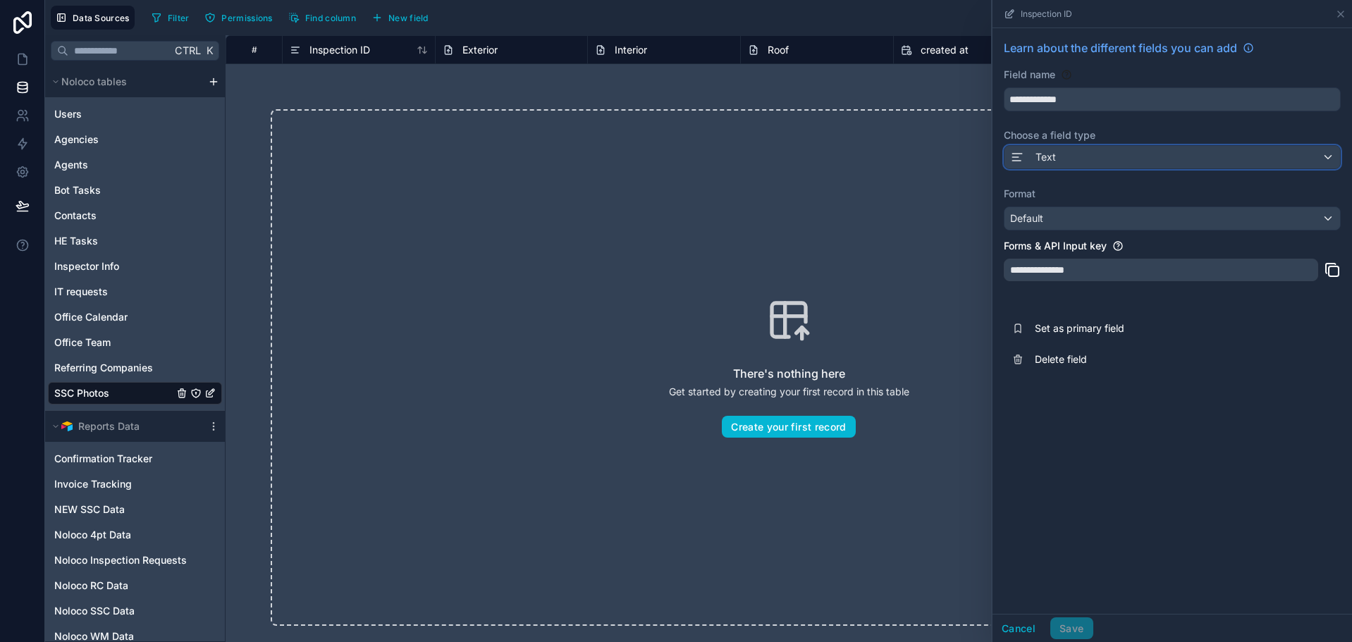
click at [1121, 162] on div "Text" at bounding box center [1173, 157] width 336 height 23
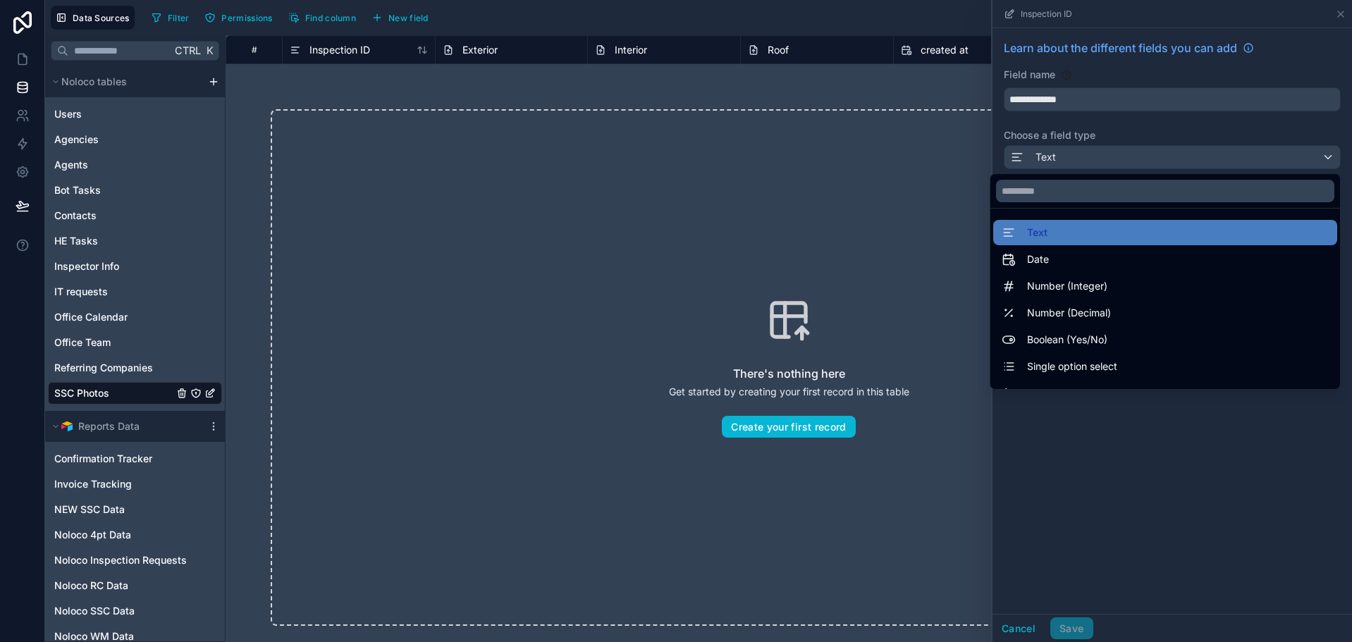
click at [1120, 166] on div at bounding box center [1173, 321] width 360 height 642
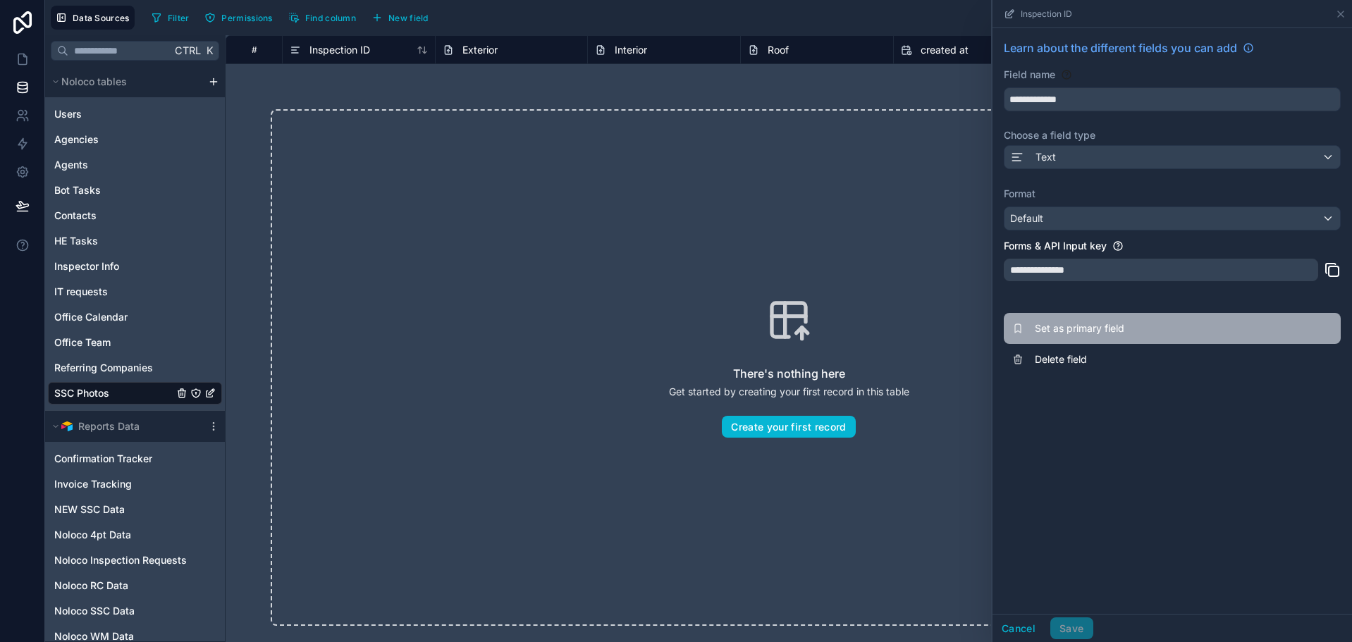
click at [1141, 335] on span "Set as primary field" at bounding box center [1136, 329] width 203 height 14
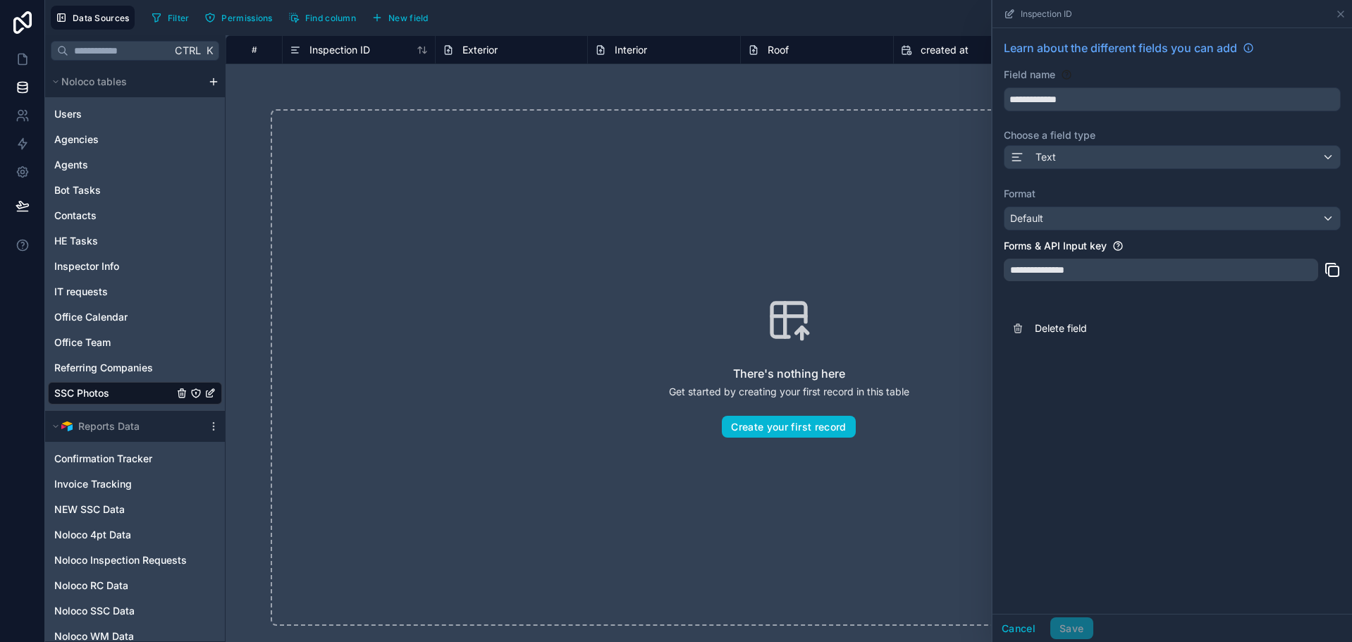
click at [874, 217] on div "There's nothing here Get started by creating your first record in this table Cr…" at bounding box center [789, 367] width 1037 height 517
click at [30, 58] on link at bounding box center [22, 59] width 44 height 28
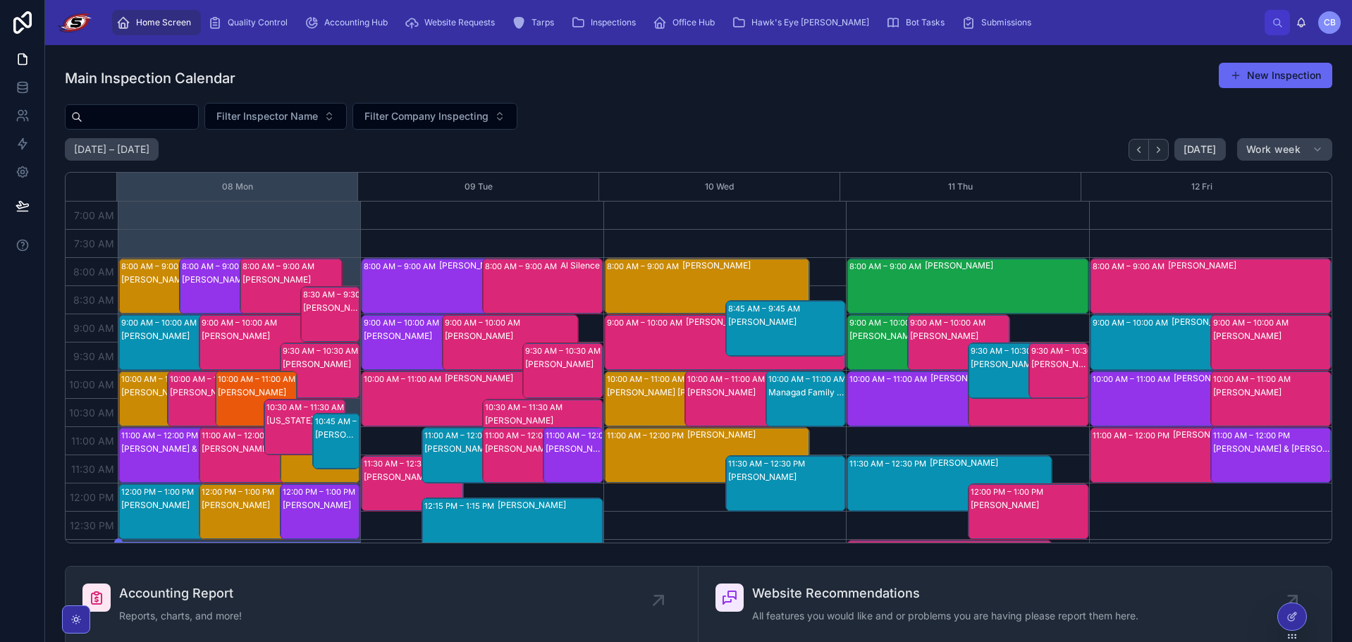
scroll to position [395, 0]
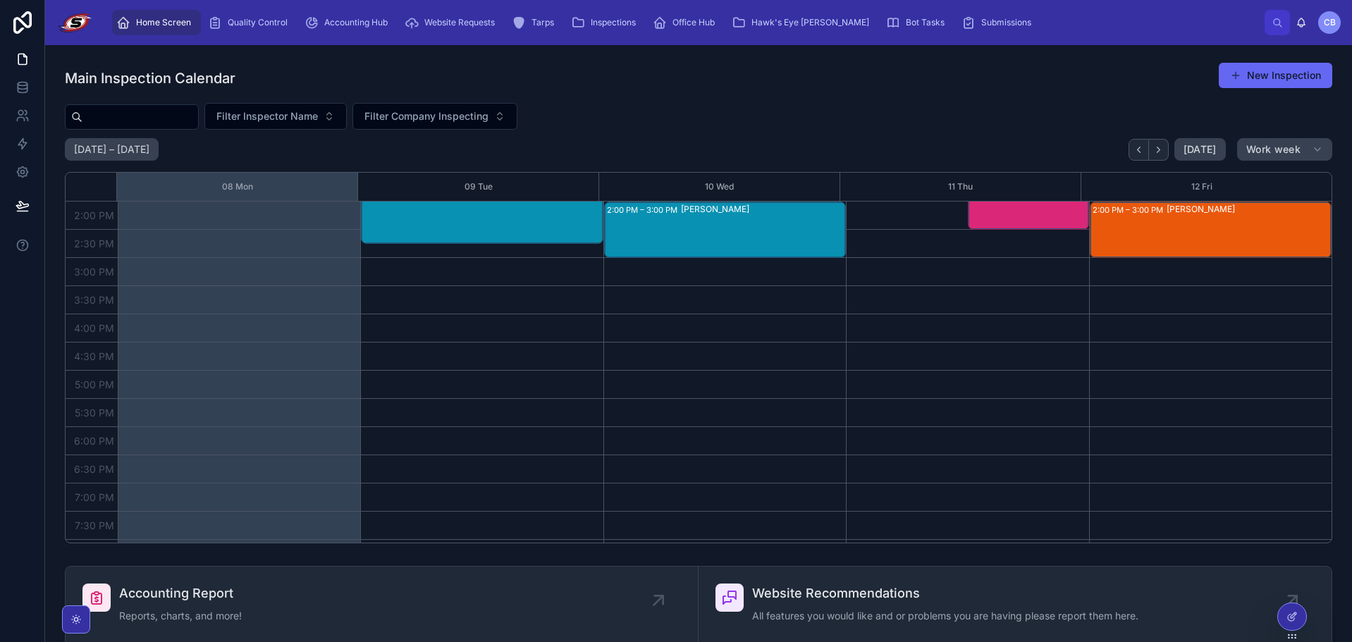
click at [698, 221] on div "[PERSON_NAME]" at bounding box center [763, 230] width 164 height 54
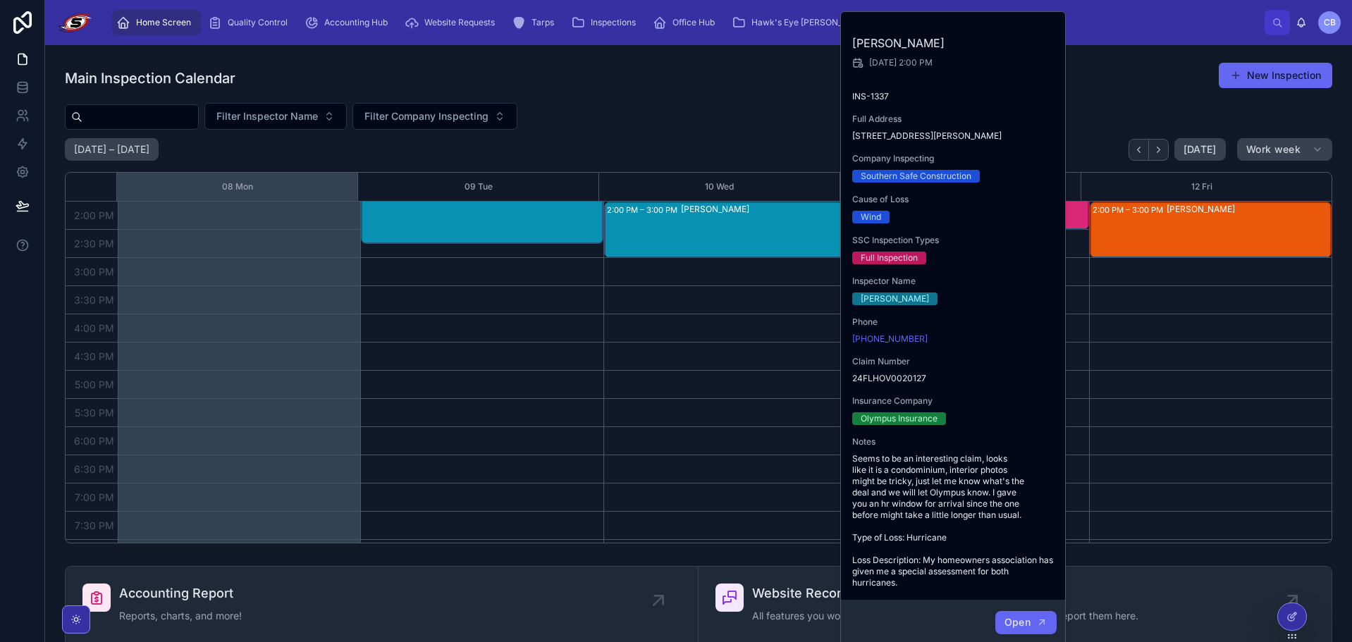
click at [1039, 621] on icon "button" at bounding box center [1042, 622] width 11 height 11
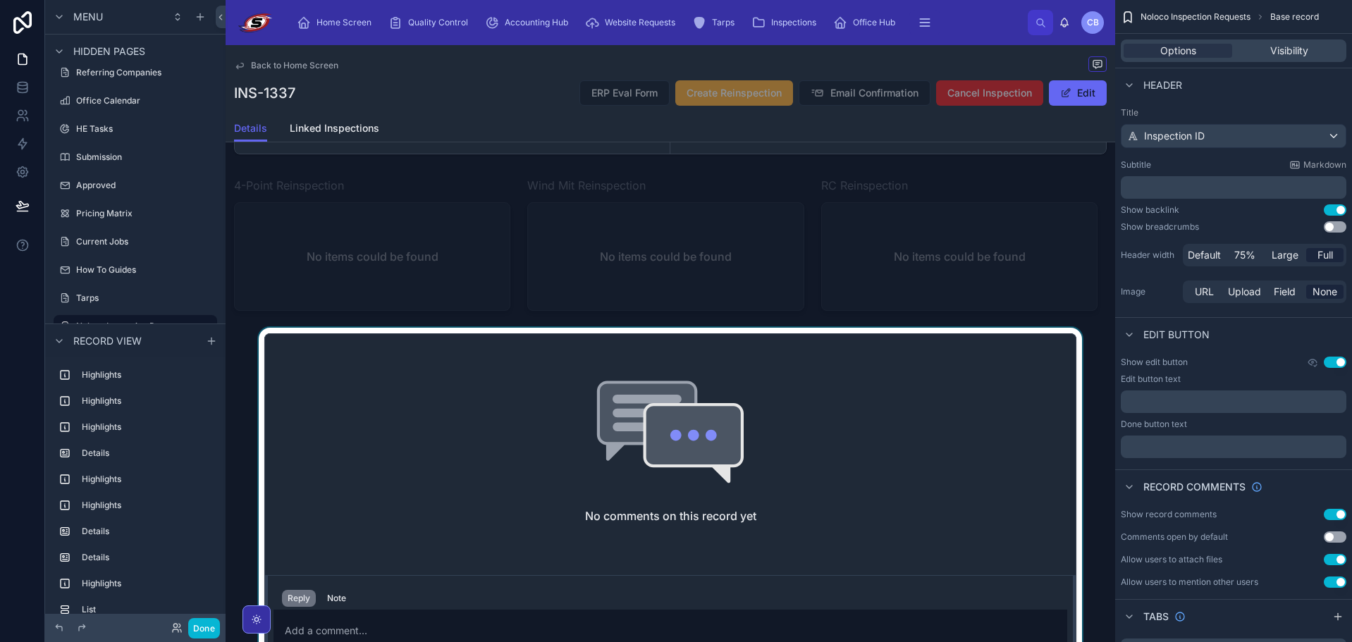
scroll to position [2257, 0]
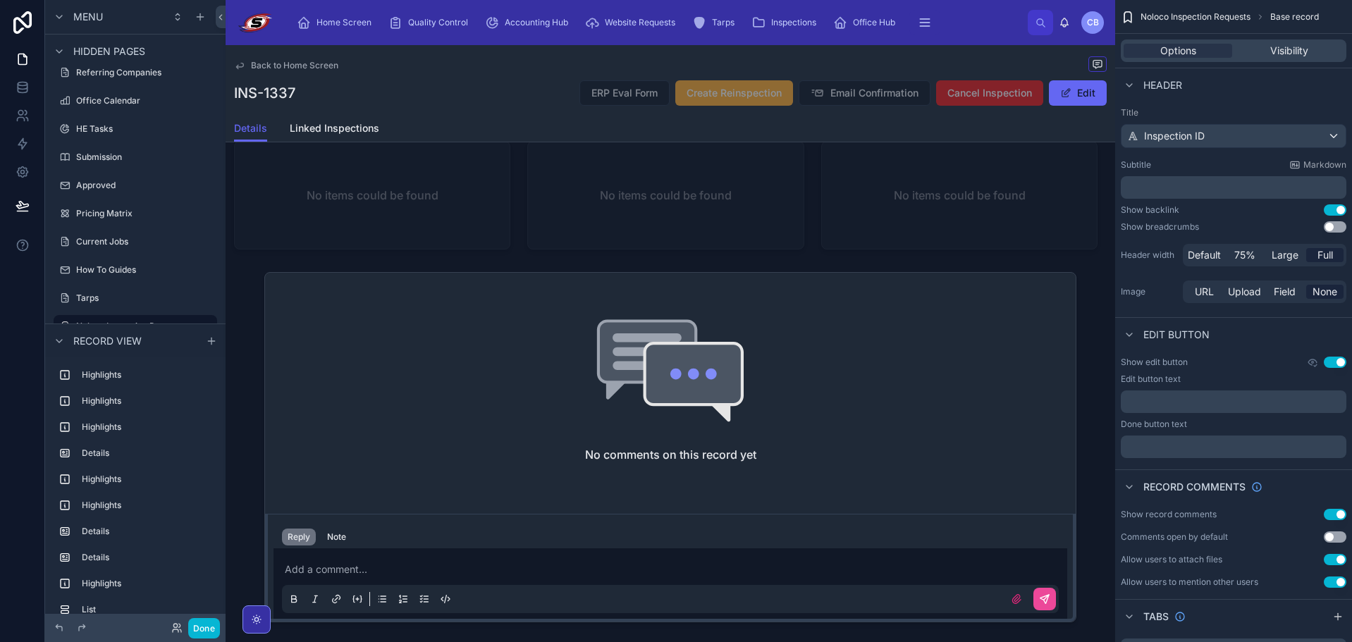
scroll to position [2327, 0]
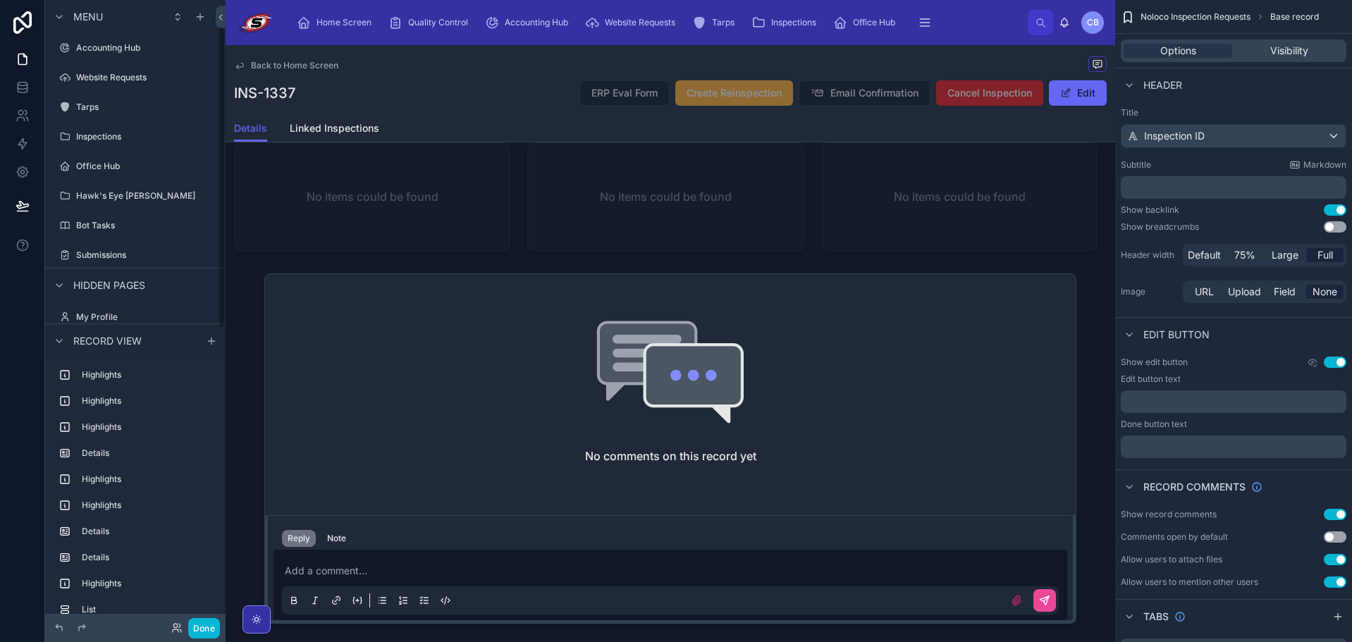
scroll to position [0, 0]
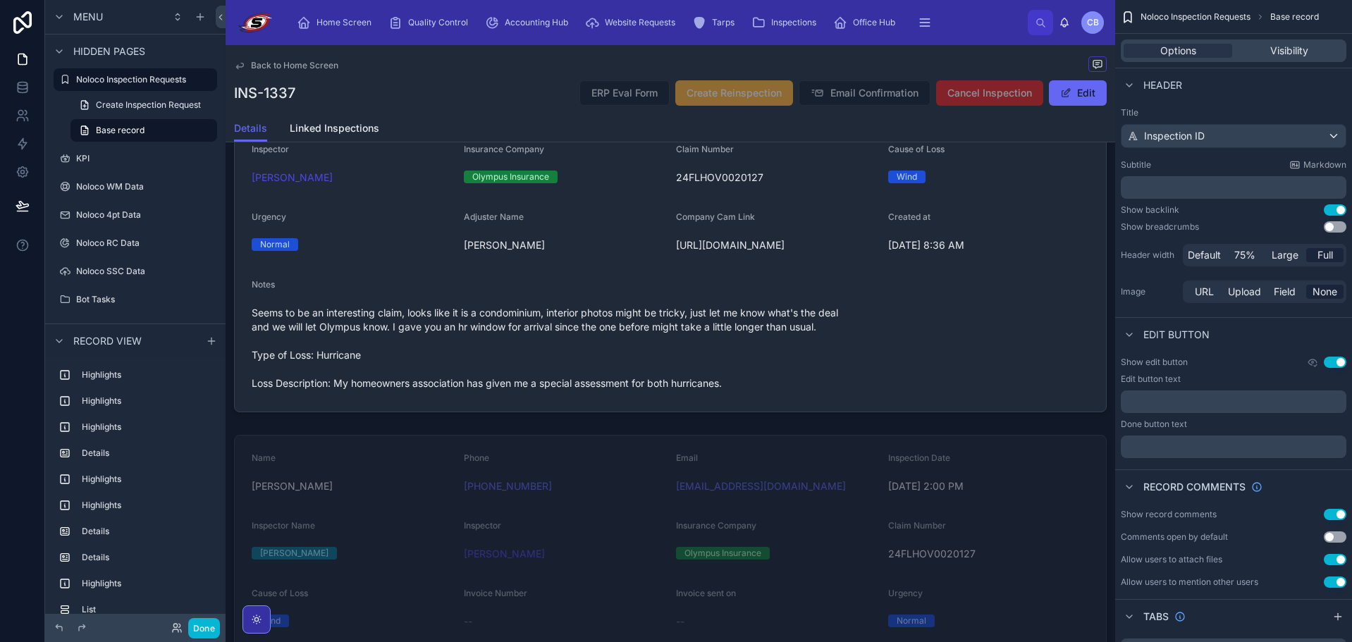
scroll to position [1128, 0]
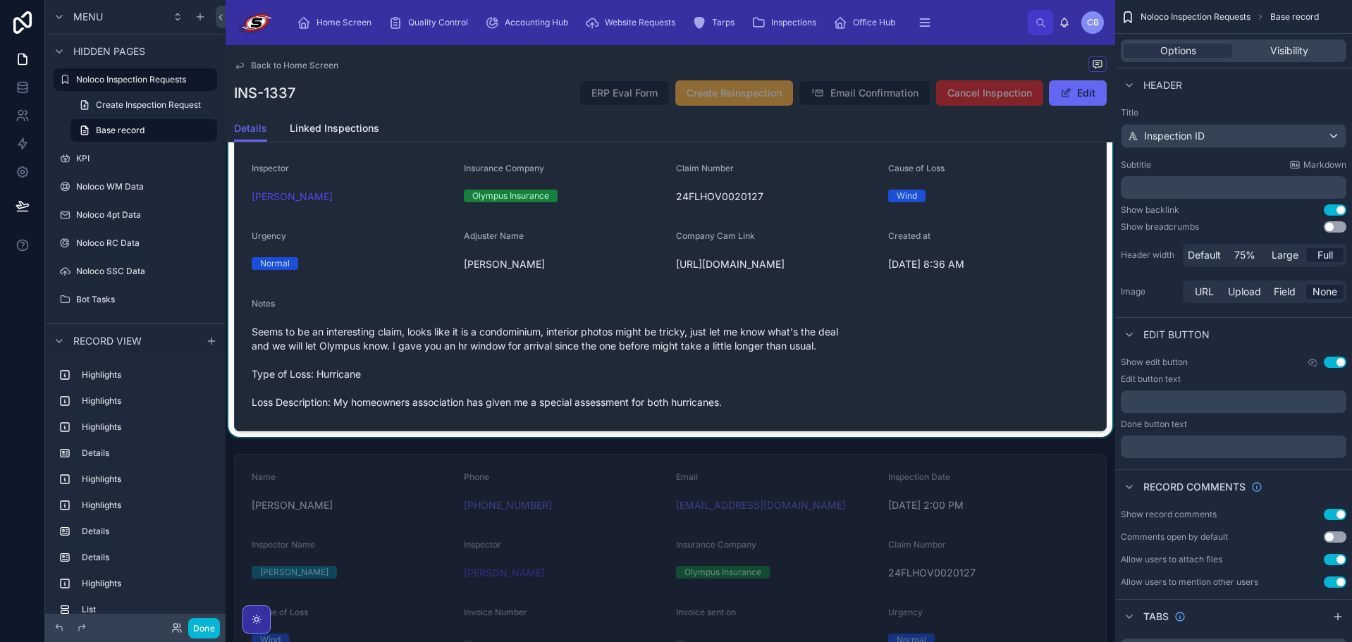
click at [721, 376] on div at bounding box center [671, 220] width 890 height 433
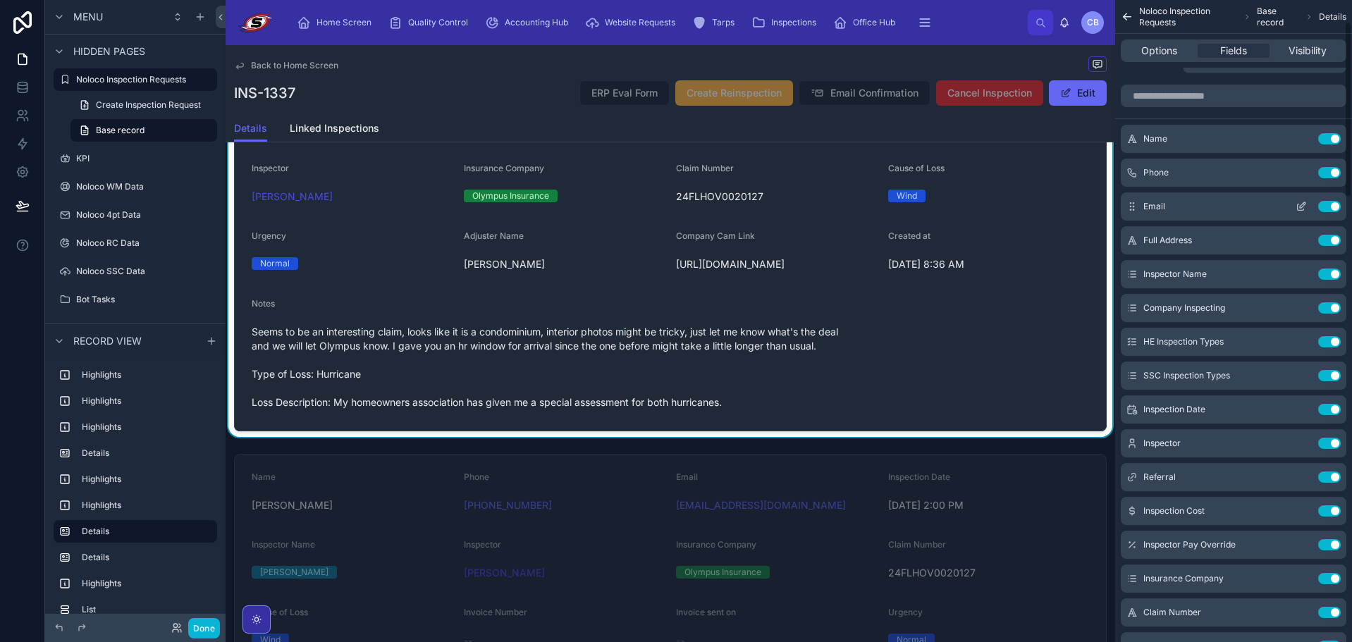
scroll to position [0, 0]
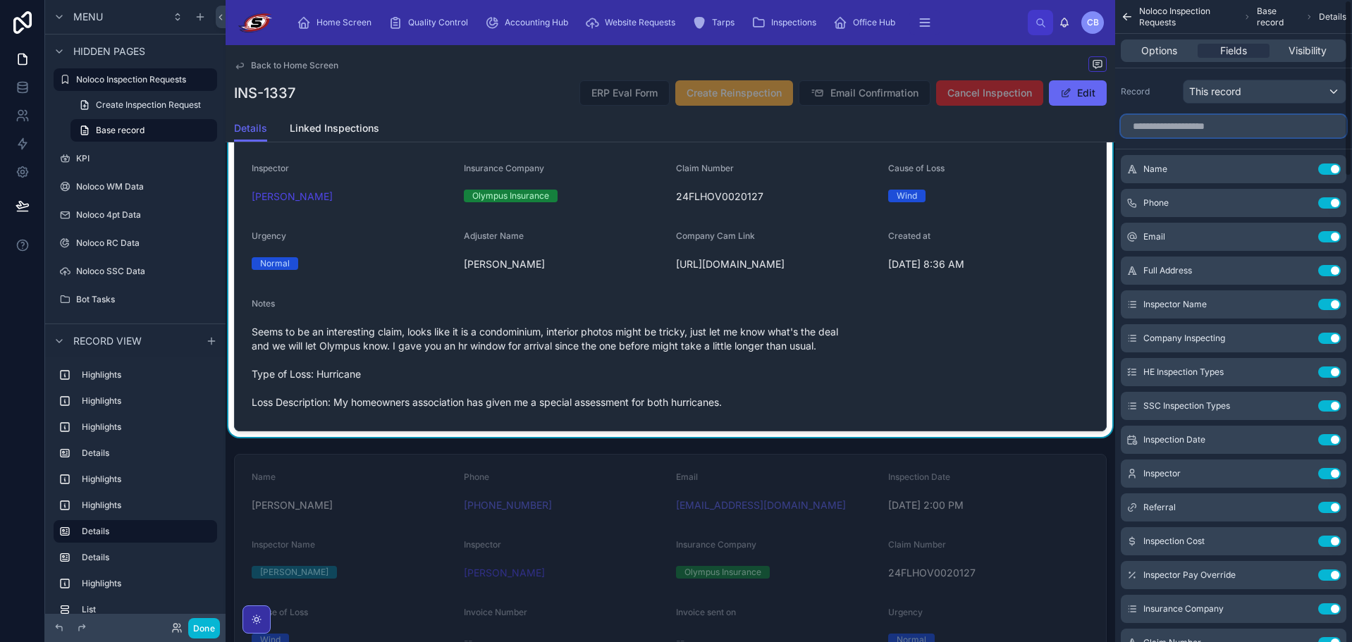
click at [1214, 131] on input "scrollable content" at bounding box center [1234, 126] width 226 height 23
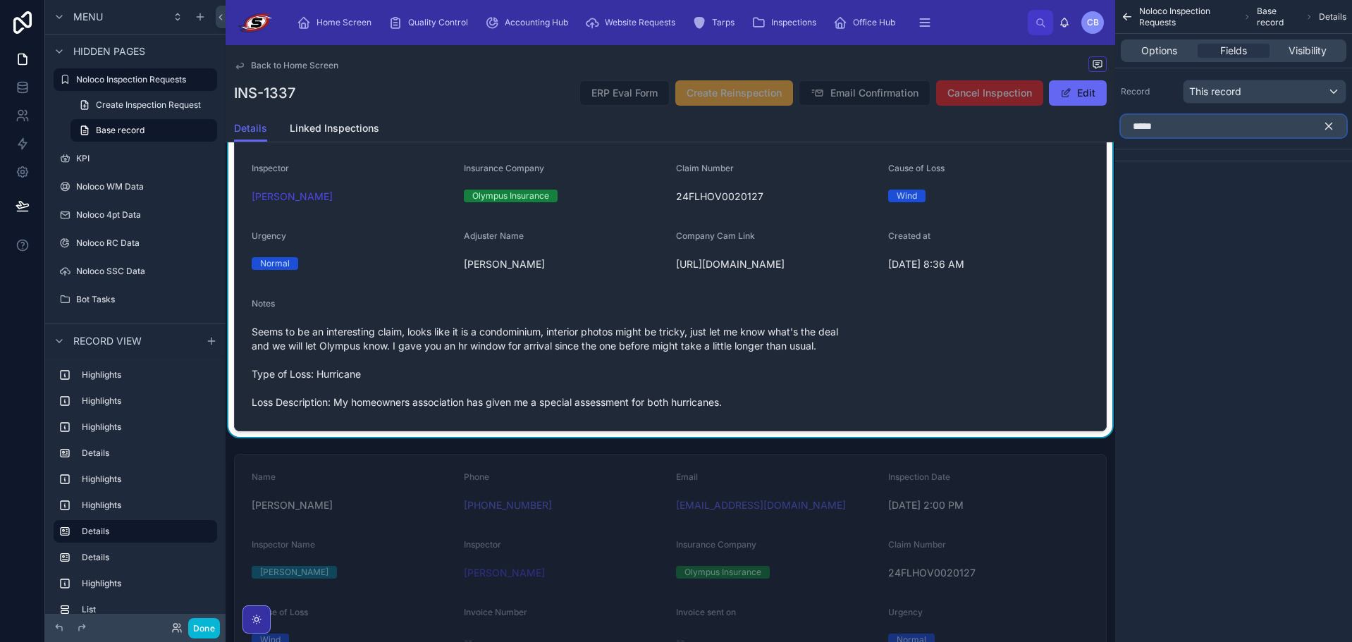
type input "*"
type input "*****"
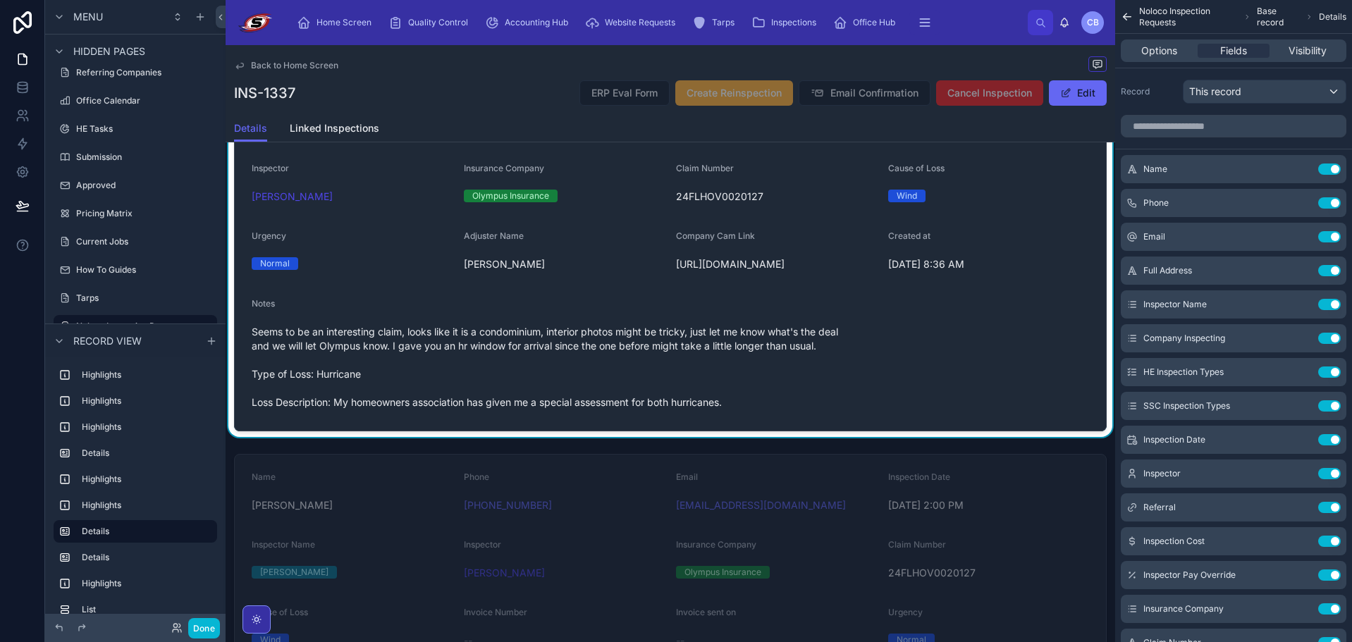
click at [1170, 79] on div "Record This record" at bounding box center [1234, 89] width 237 height 42
click at [814, 49] on div "Back to Home Screen INS-1337 ERP Eval Form Create Reinspection Email Confirmati…" at bounding box center [670, 80] width 873 height 70
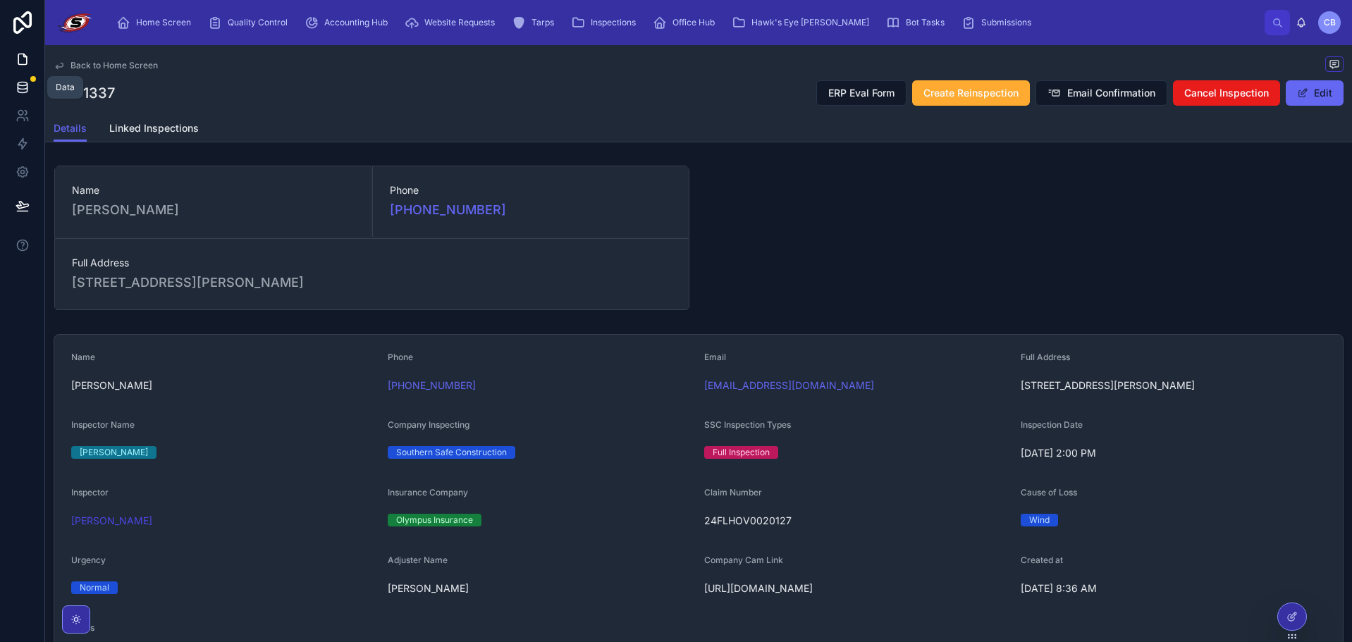
click at [25, 88] on icon at bounding box center [22, 87] width 9 height 6
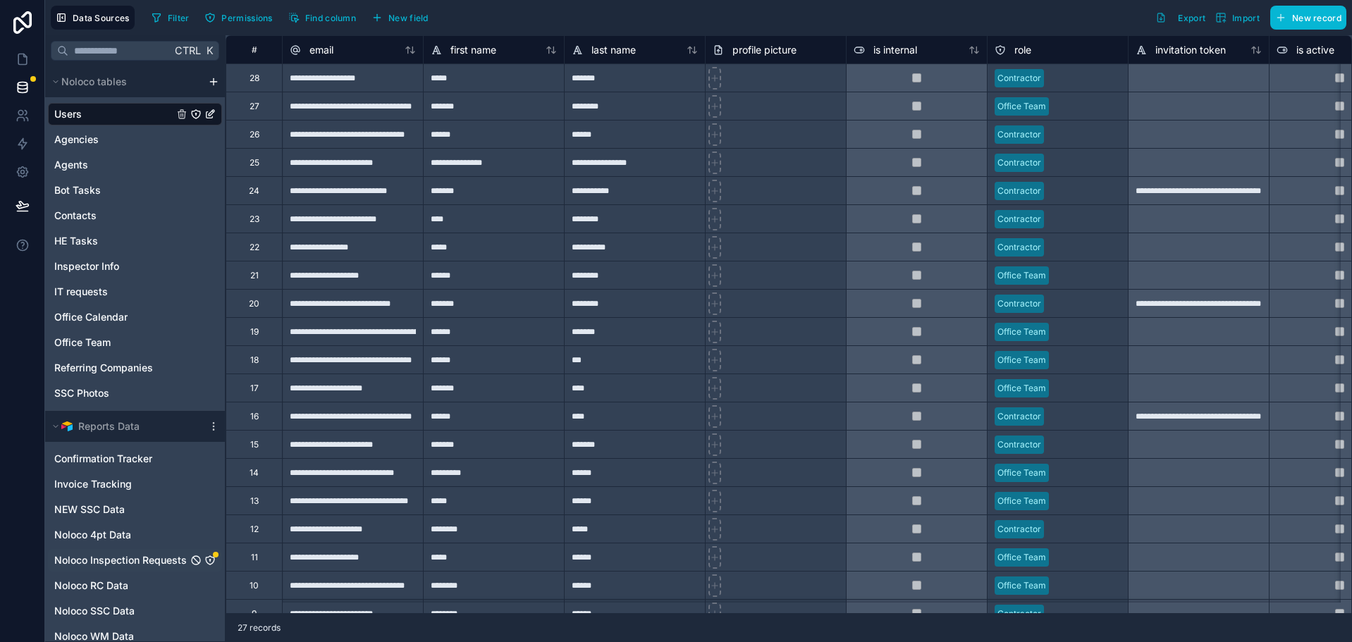
click at [207, 562] on icon "Noloco Inspection Requests" at bounding box center [209, 560] width 11 height 11
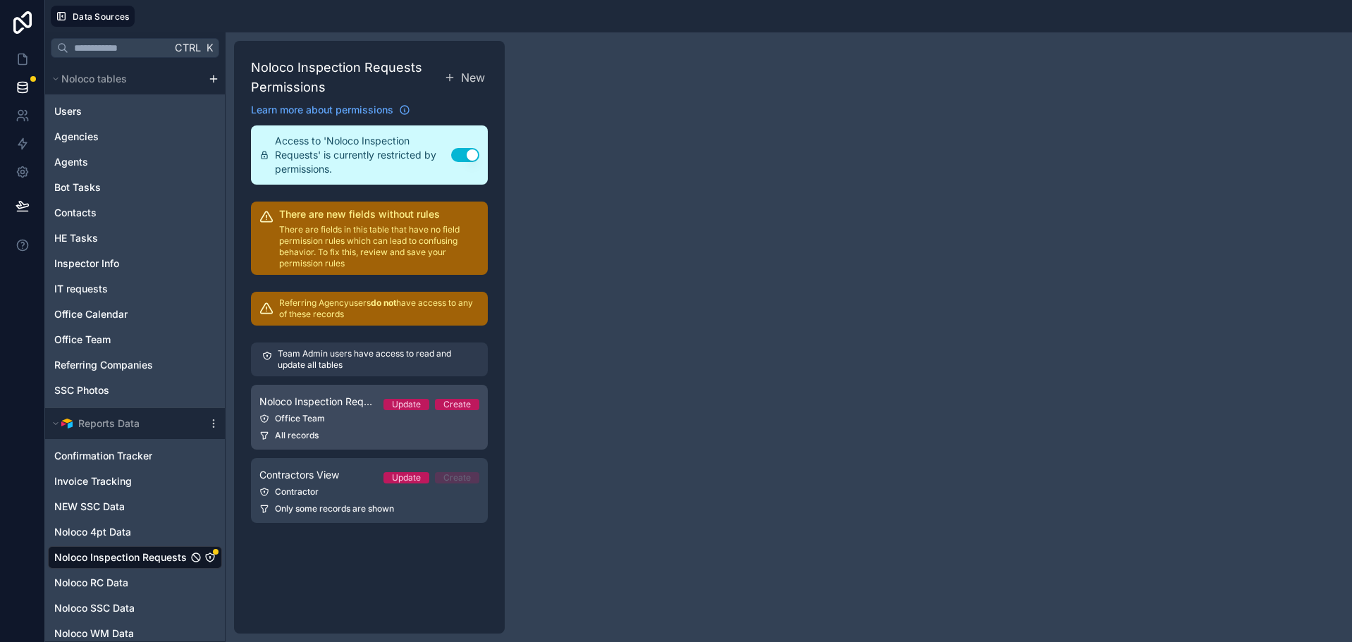
click at [360, 421] on div "Office Team" at bounding box center [369, 418] width 220 height 11
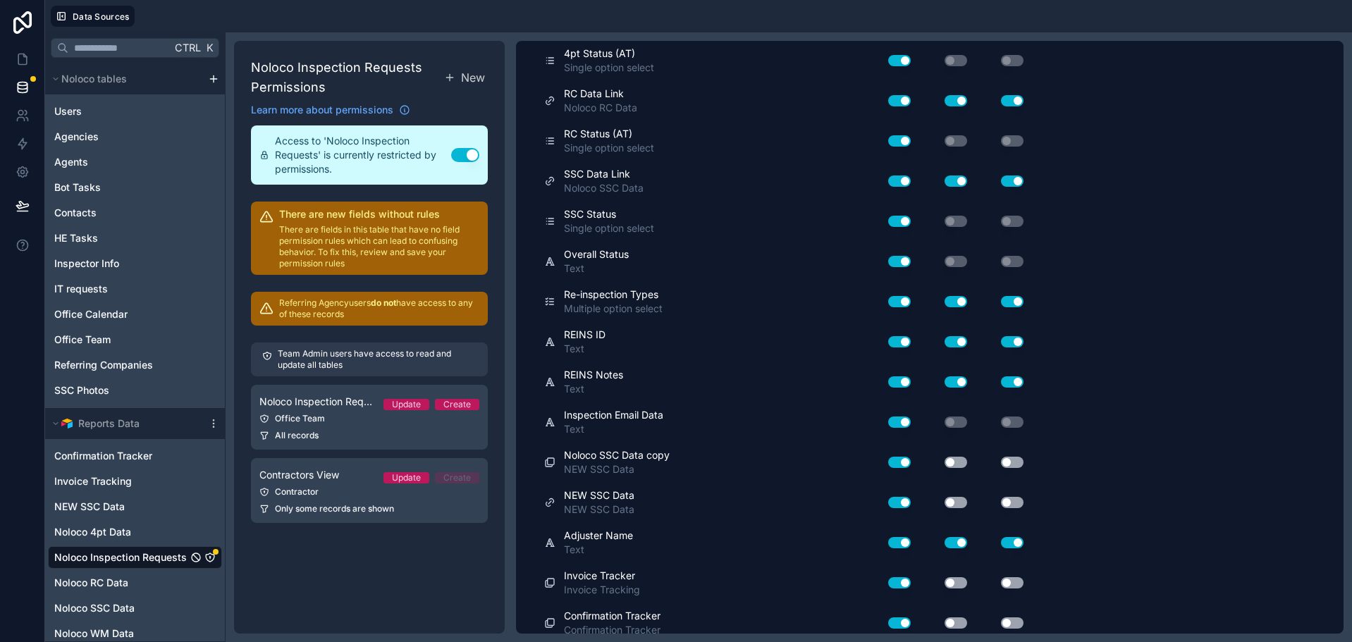
scroll to position [2060, 0]
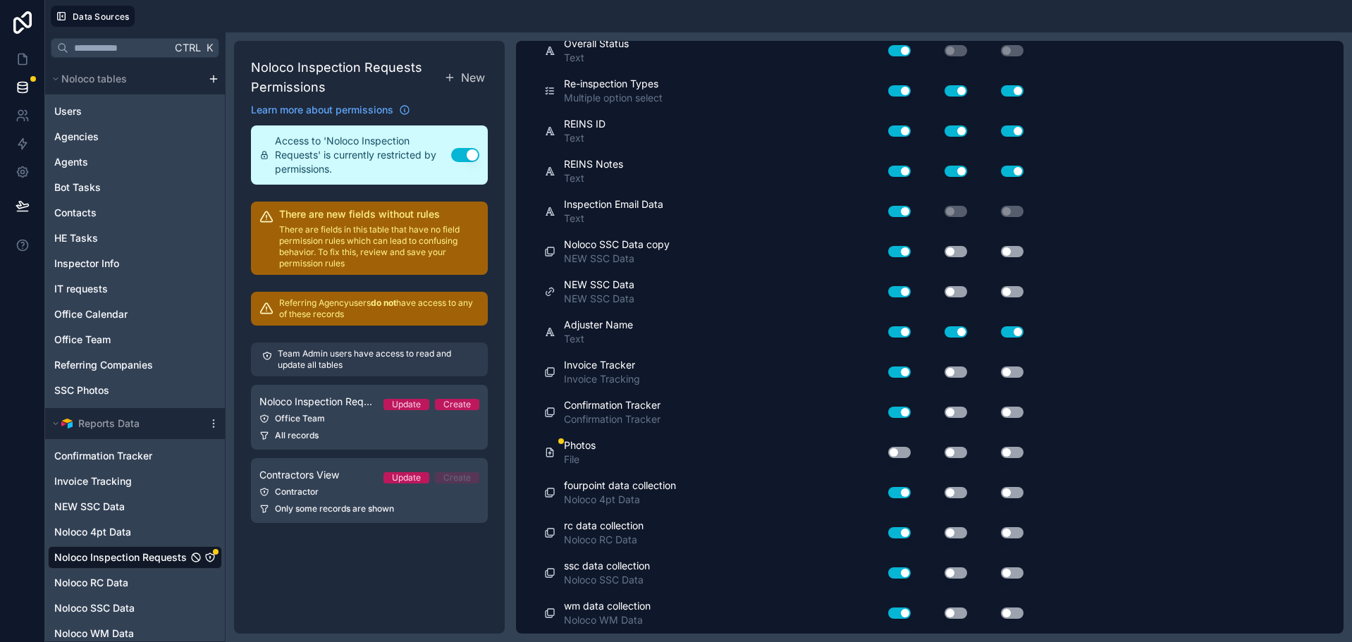
click at [898, 448] on button "Use setting" at bounding box center [899, 452] width 23 height 11
click at [955, 450] on button "Use setting" at bounding box center [956, 452] width 23 height 11
drag, startPoint x: 987, startPoint y: 450, endPoint x: 1017, endPoint y: 449, distance: 30.3
click at [1017, 449] on button "Use setting" at bounding box center [1012, 452] width 23 height 11
click at [353, 487] on div "Contractor" at bounding box center [369, 492] width 220 height 11
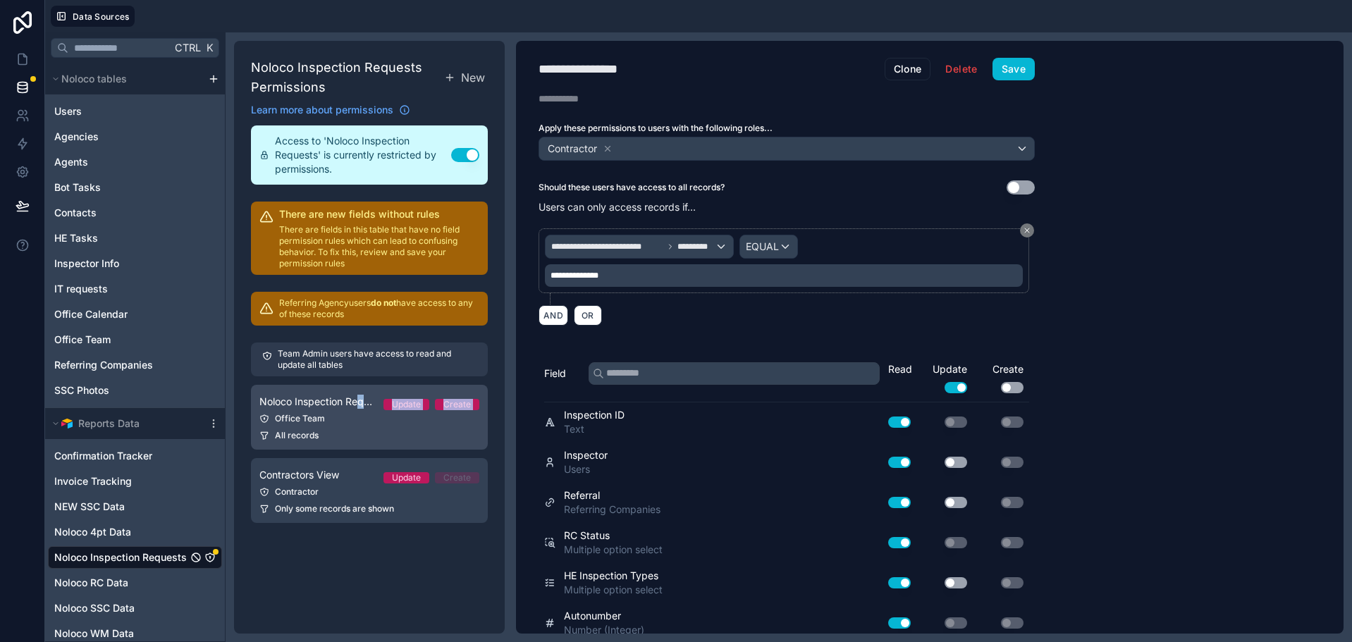
click at [362, 411] on link "Noloco Inspection Requests Permission 2 Update Create Office Team All records" at bounding box center [369, 417] width 237 height 65
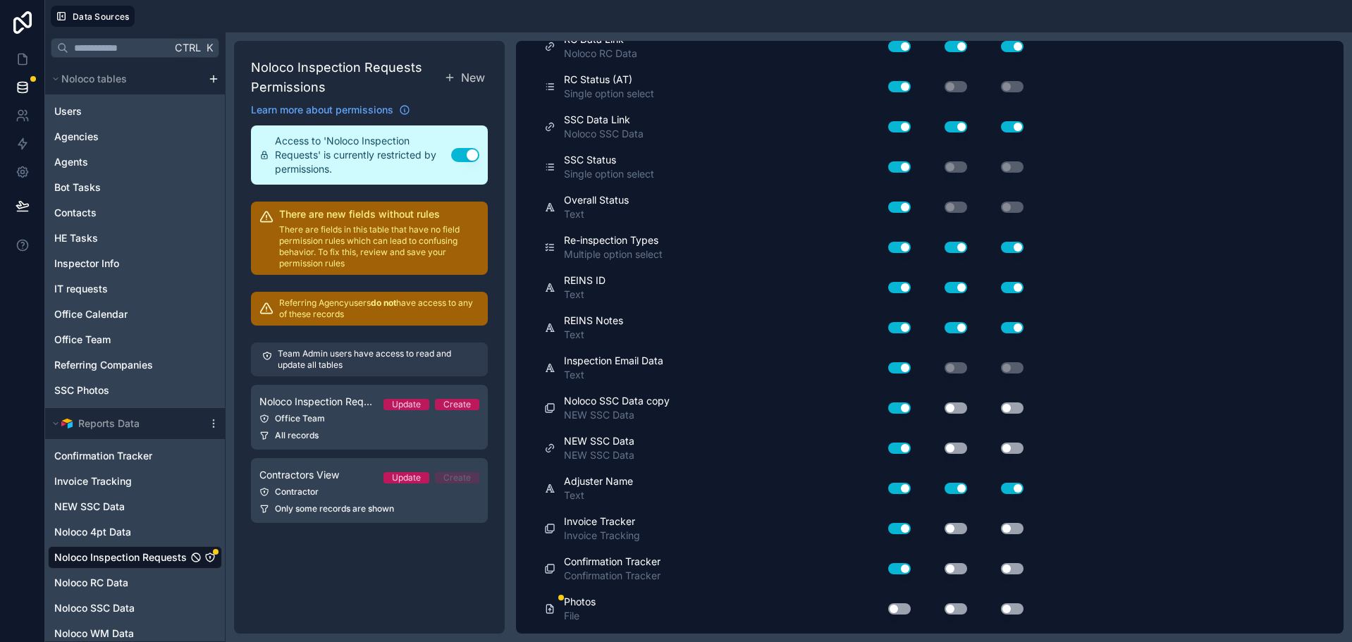
scroll to position [2060, 0]
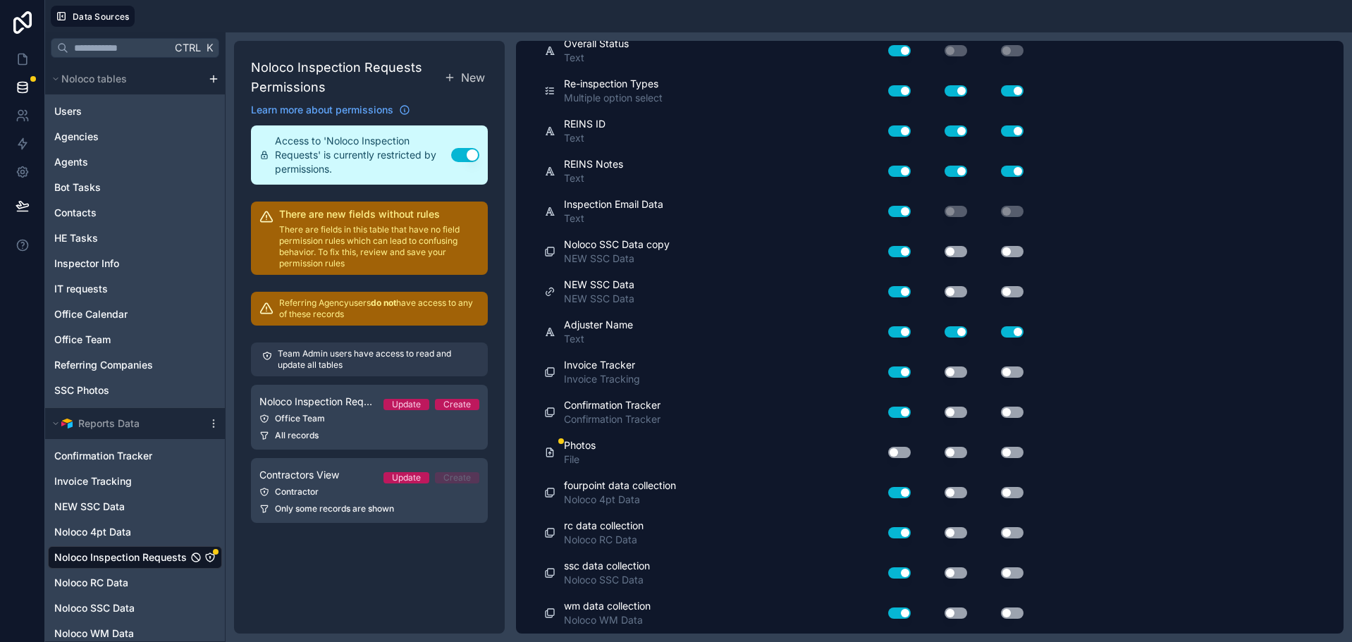
click at [902, 452] on button "Use setting" at bounding box center [899, 452] width 23 height 11
click at [947, 454] on button "Use setting" at bounding box center [956, 452] width 23 height 11
click at [991, 453] on div "Use setting" at bounding box center [1001, 452] width 56 height 11
click at [1012, 456] on button "Use setting" at bounding box center [1012, 452] width 23 height 11
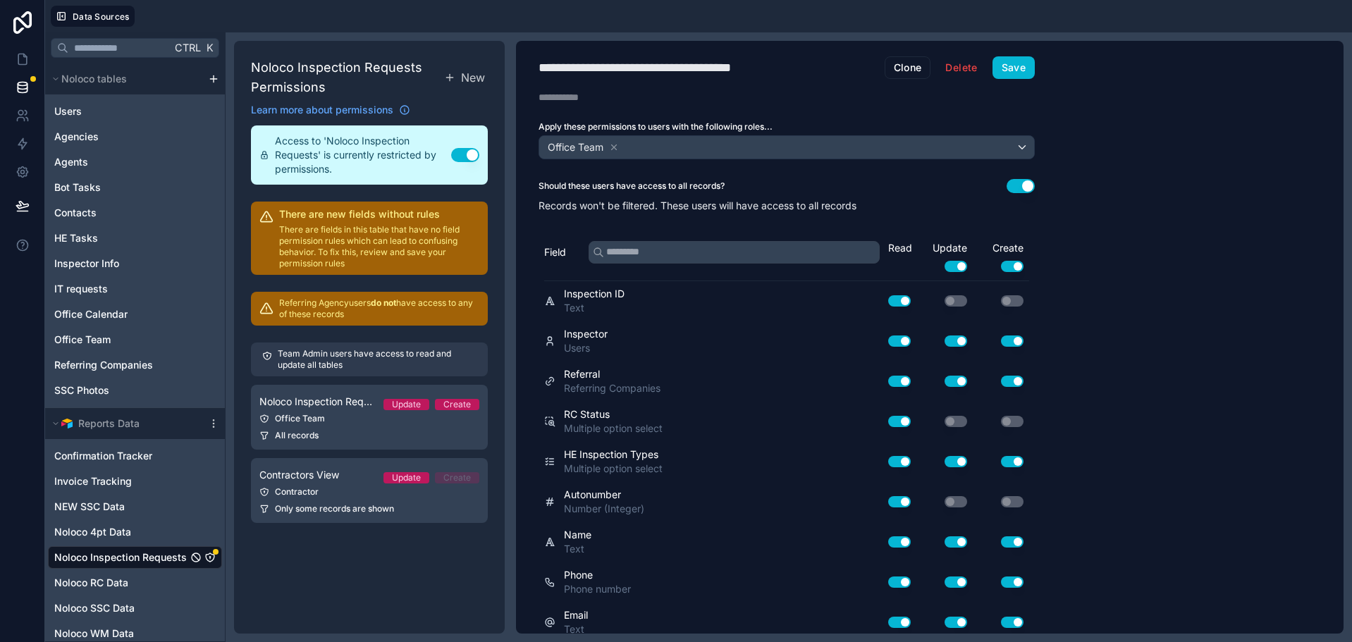
scroll to position [0, 0]
click at [1023, 68] on button "Save" at bounding box center [1014, 69] width 42 height 23
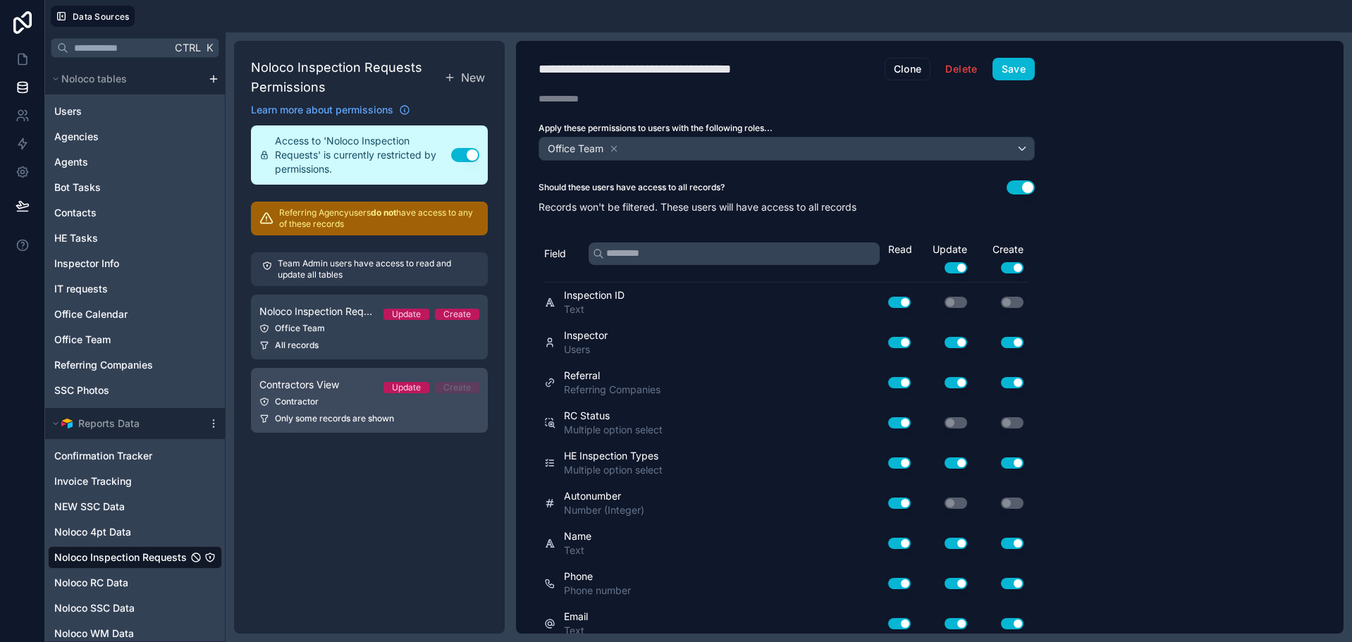
click at [331, 396] on div "Contractor" at bounding box center [369, 401] width 220 height 11
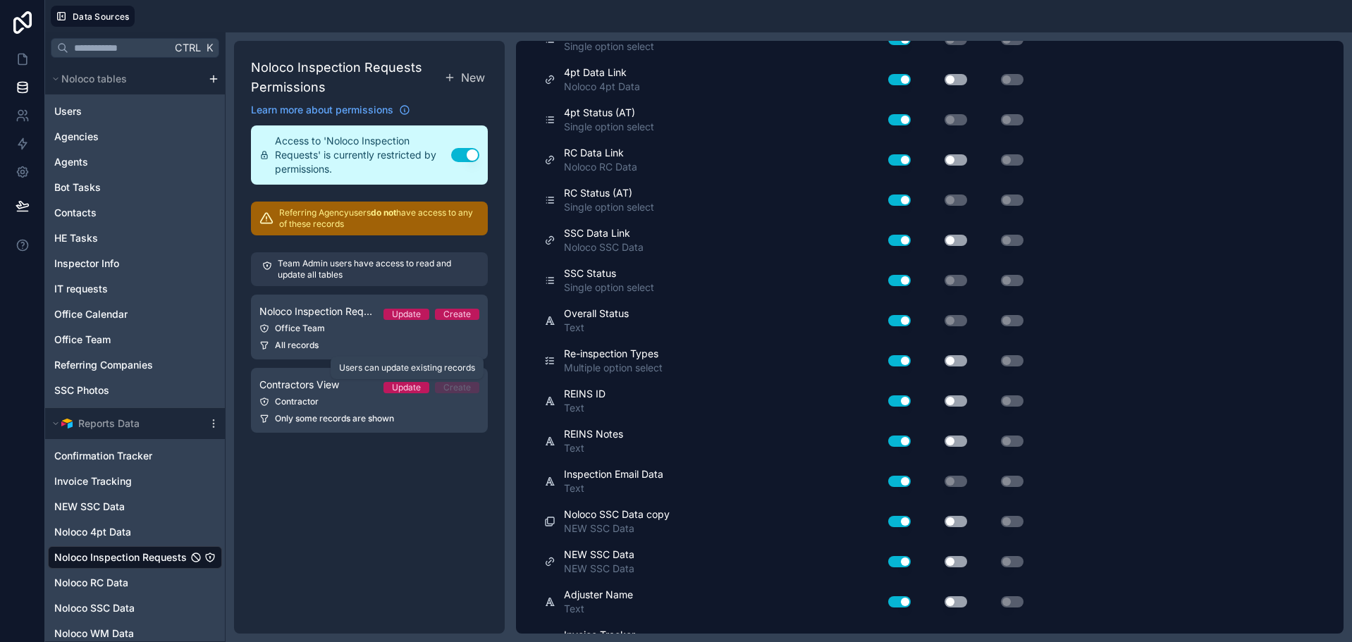
scroll to position [2180, 0]
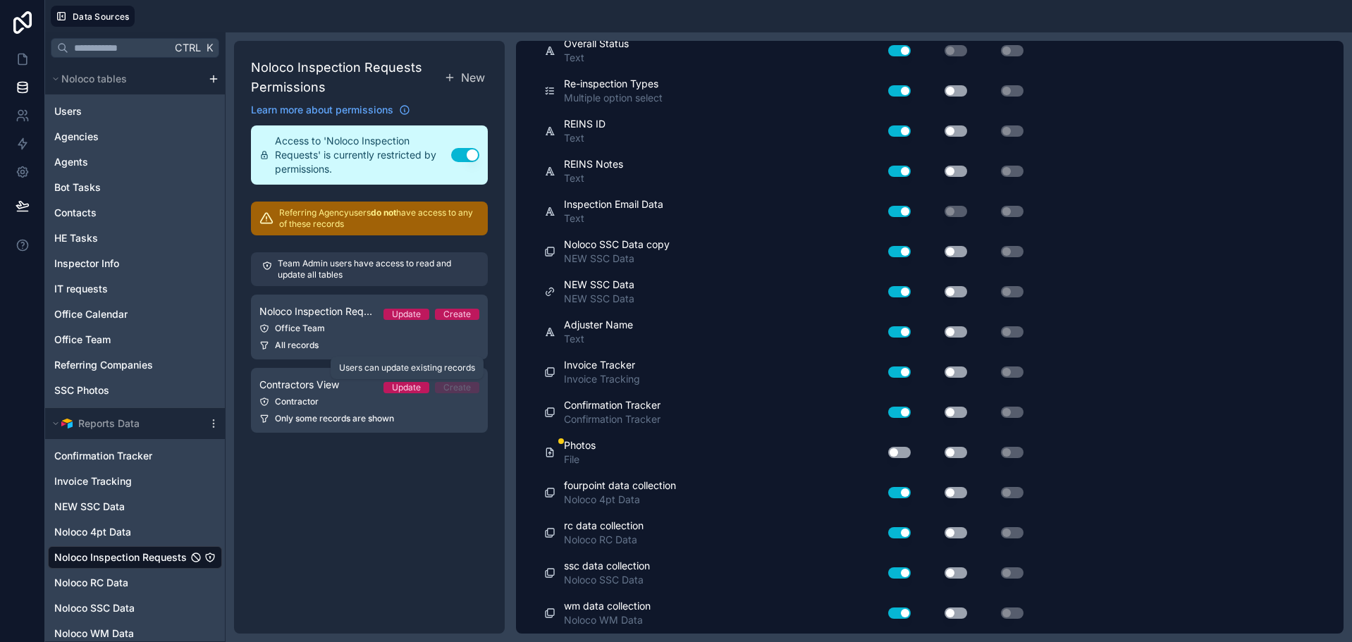
click at [896, 457] on button "Use setting" at bounding box center [899, 452] width 23 height 11
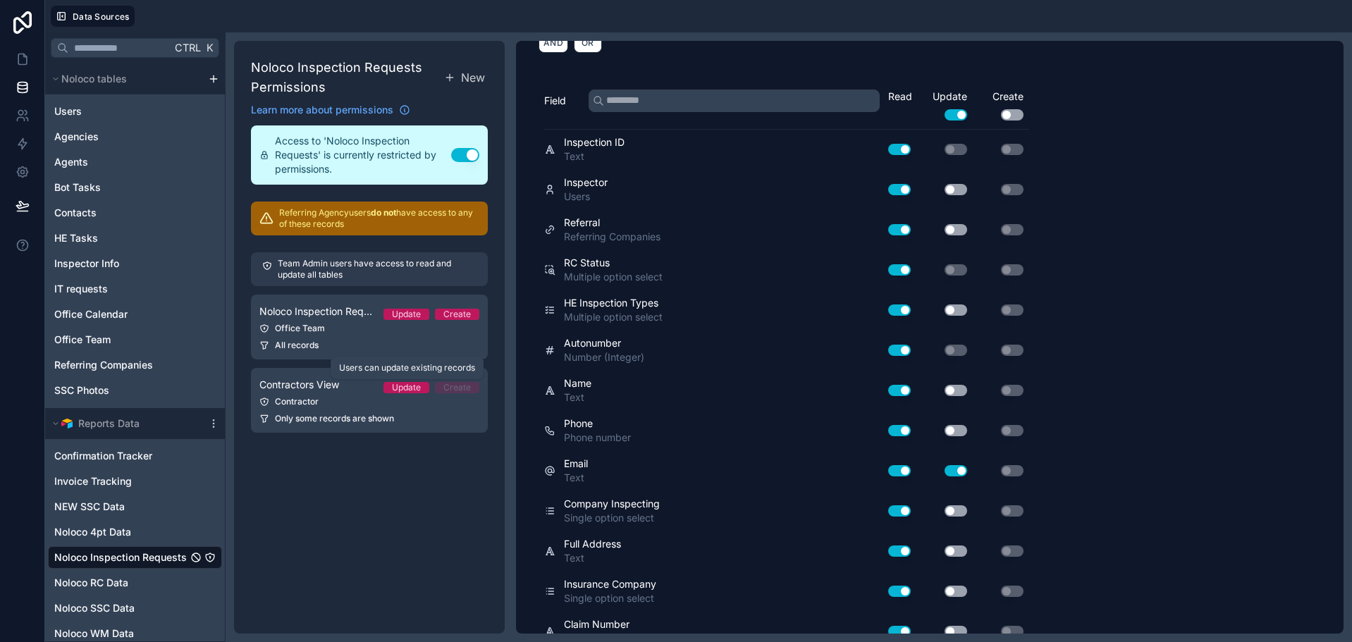
scroll to position [0, 0]
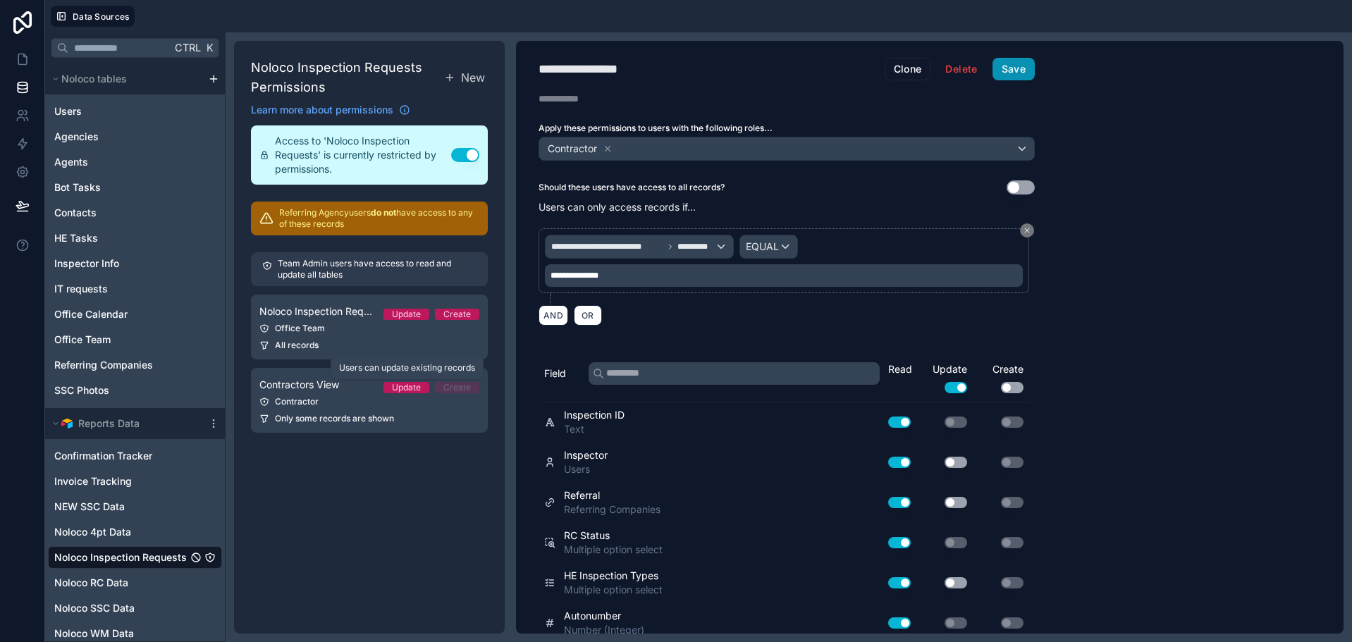
click at [1008, 64] on button "Save" at bounding box center [1014, 69] width 42 height 23
click at [19, 61] on icon at bounding box center [23, 59] width 14 height 14
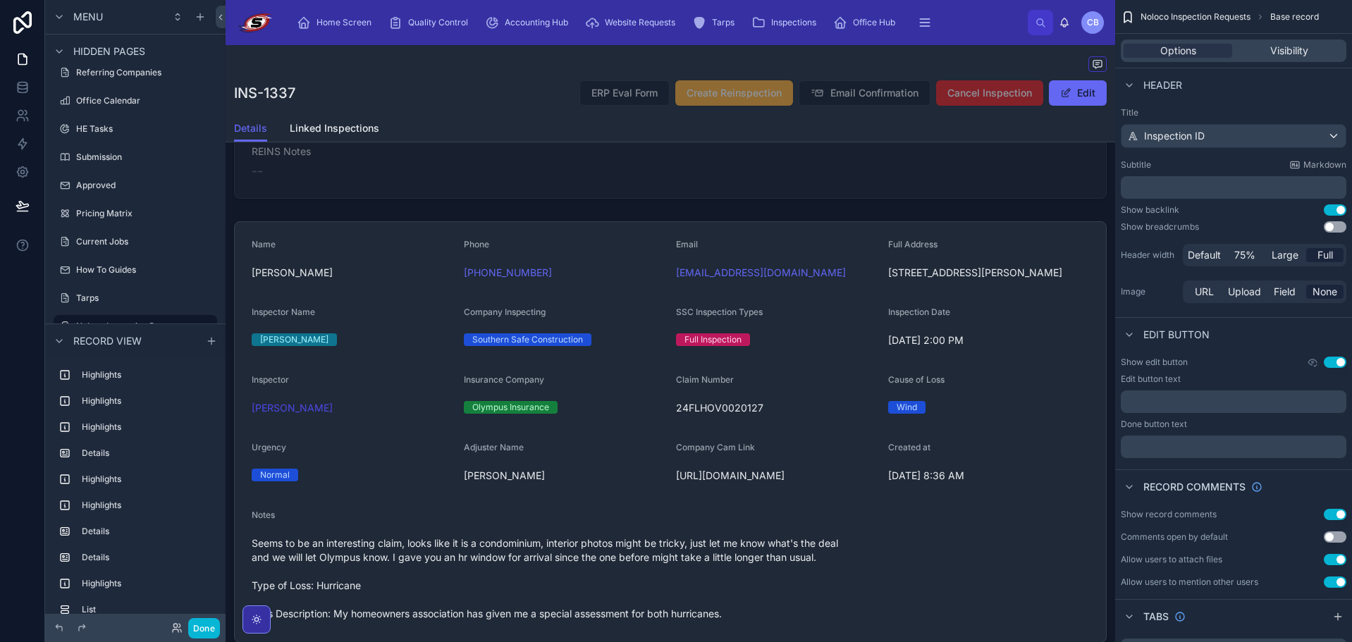
scroll to position [987, 0]
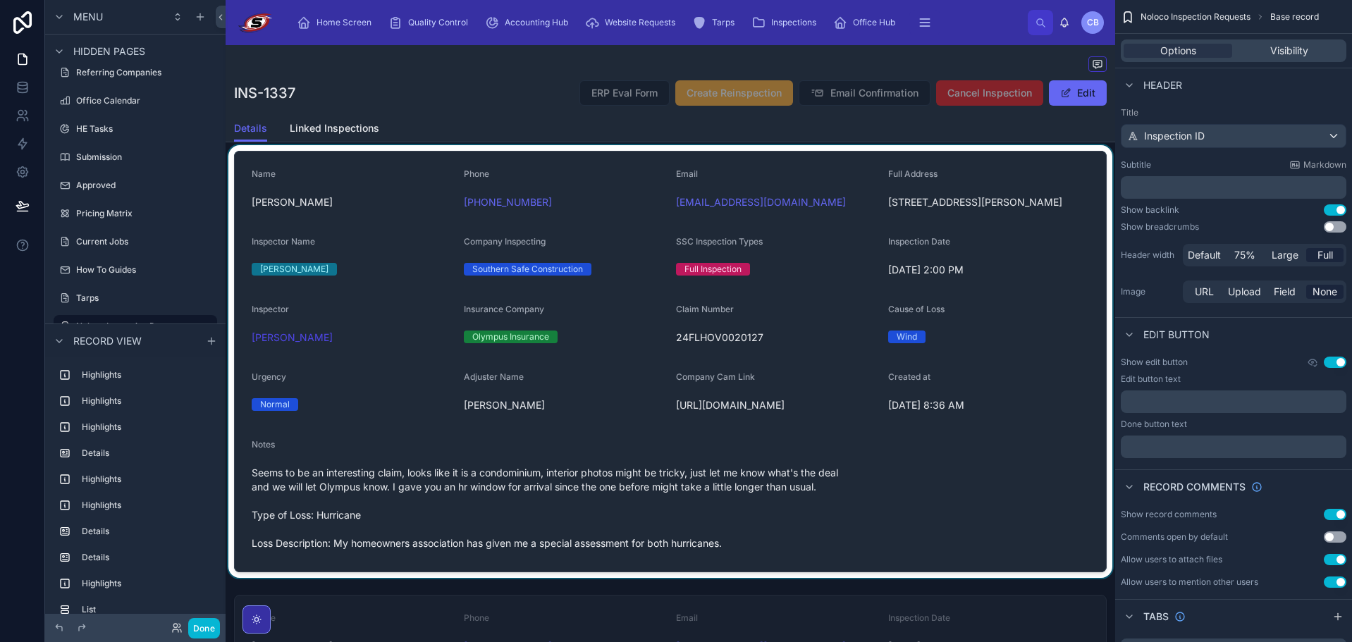
click at [962, 443] on div at bounding box center [671, 361] width 890 height 433
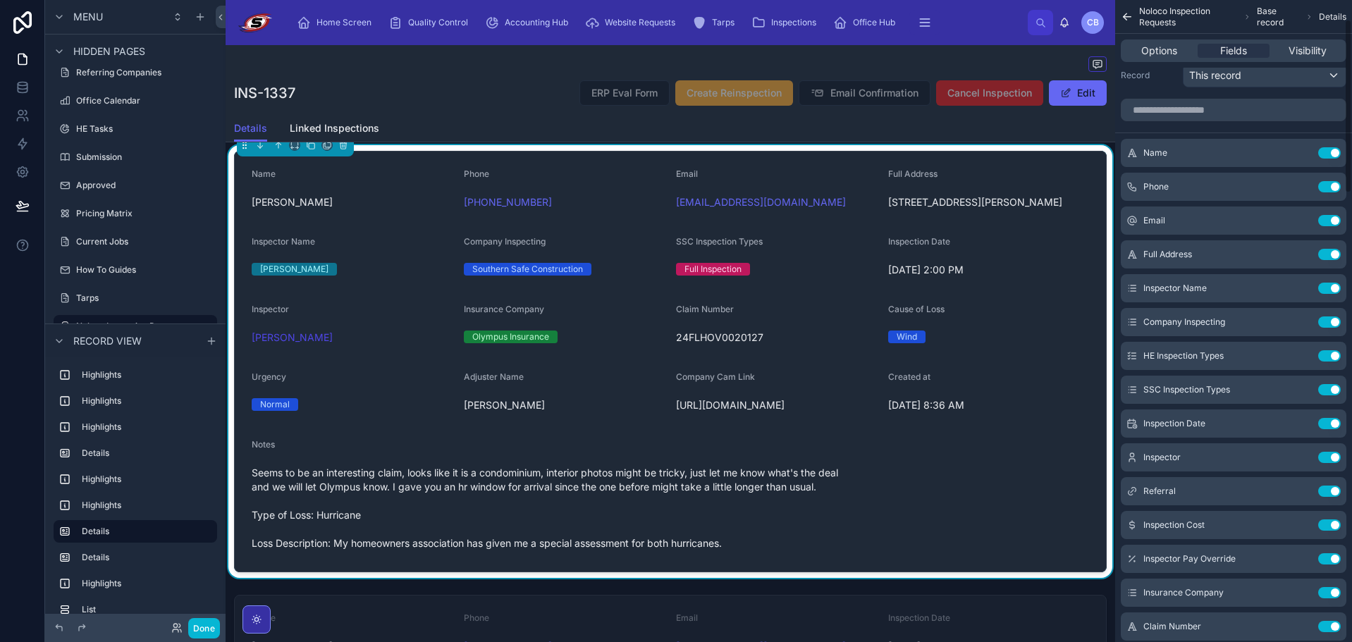
scroll to position [0, 0]
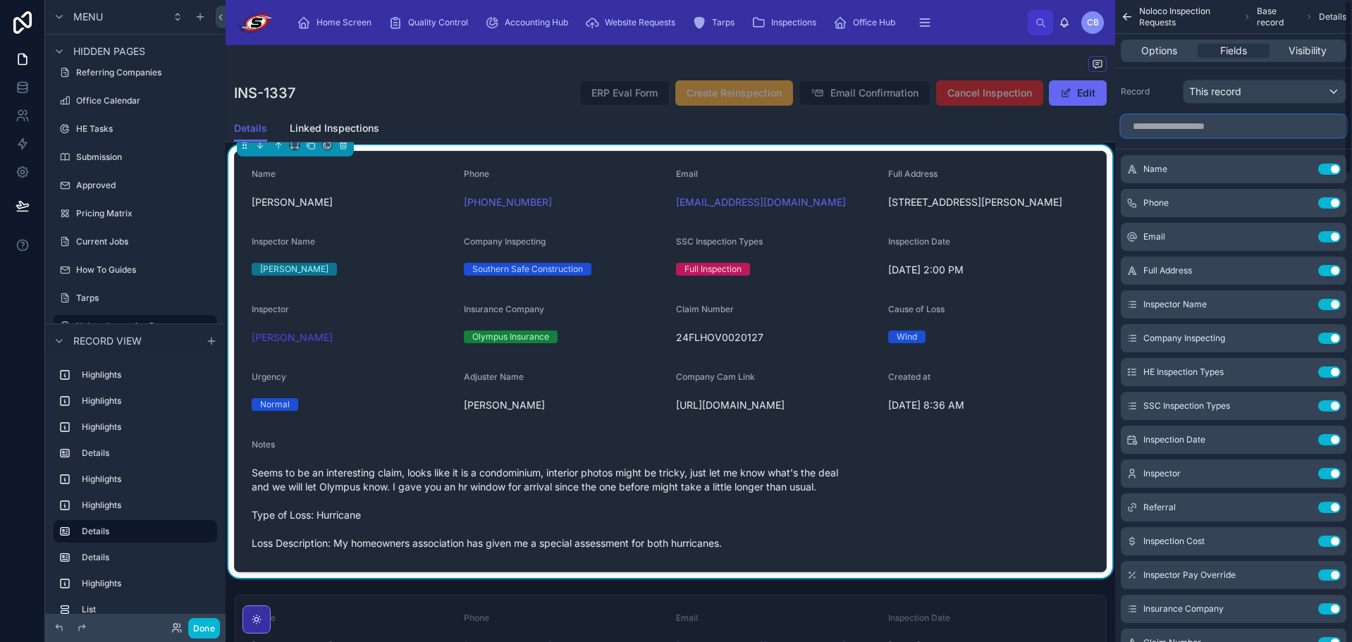
click at [1171, 128] on input "scrollable content" at bounding box center [1234, 126] width 226 height 23
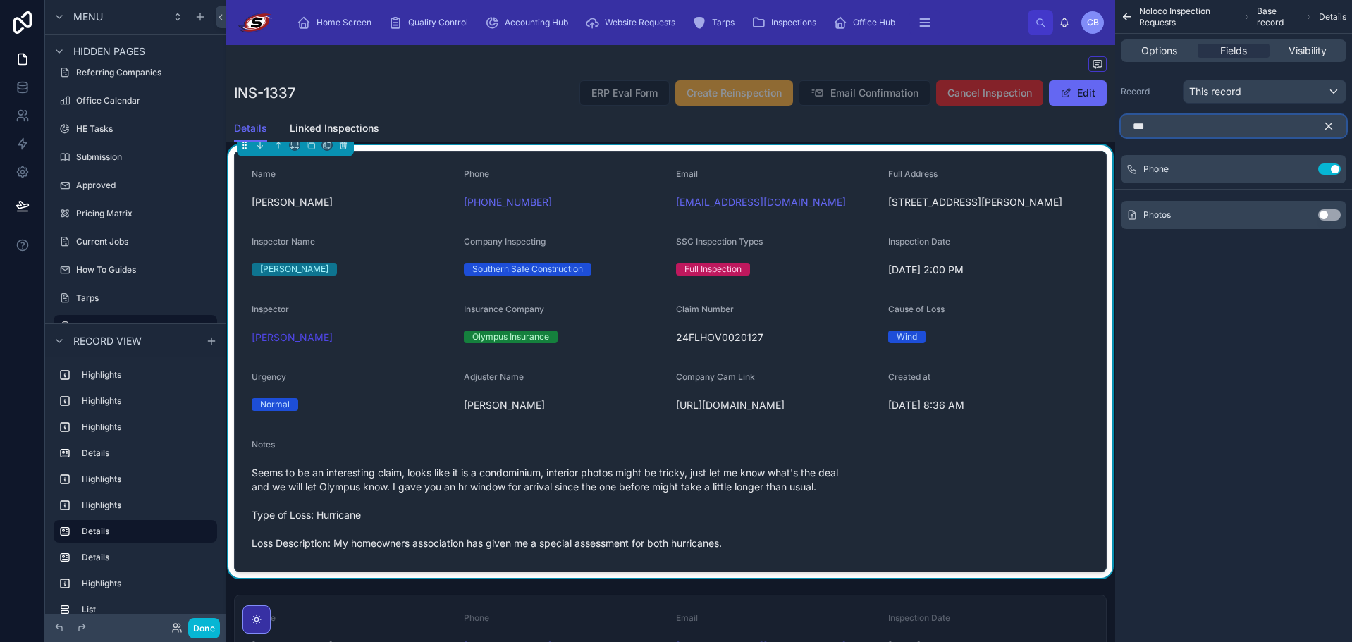
type input "***"
click at [1326, 216] on button "Use setting" at bounding box center [1330, 214] width 23 height 11
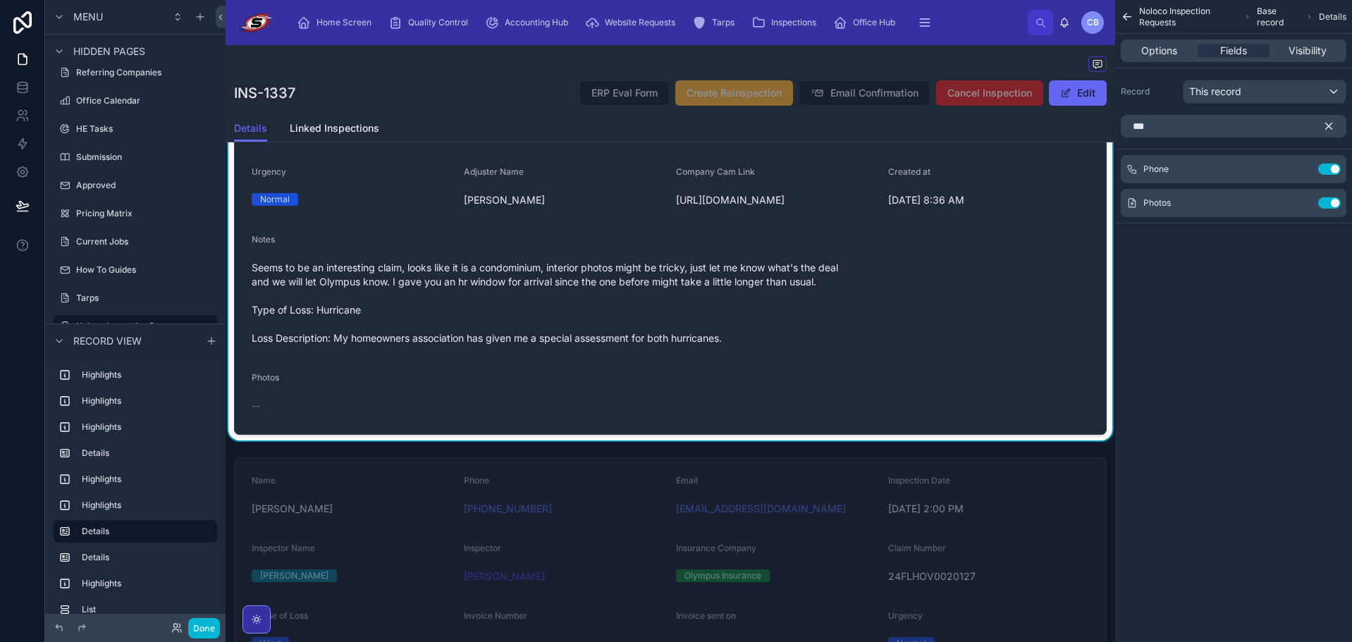
scroll to position [1192, 0]
click at [204, 630] on button "Done" at bounding box center [204, 628] width 32 height 20
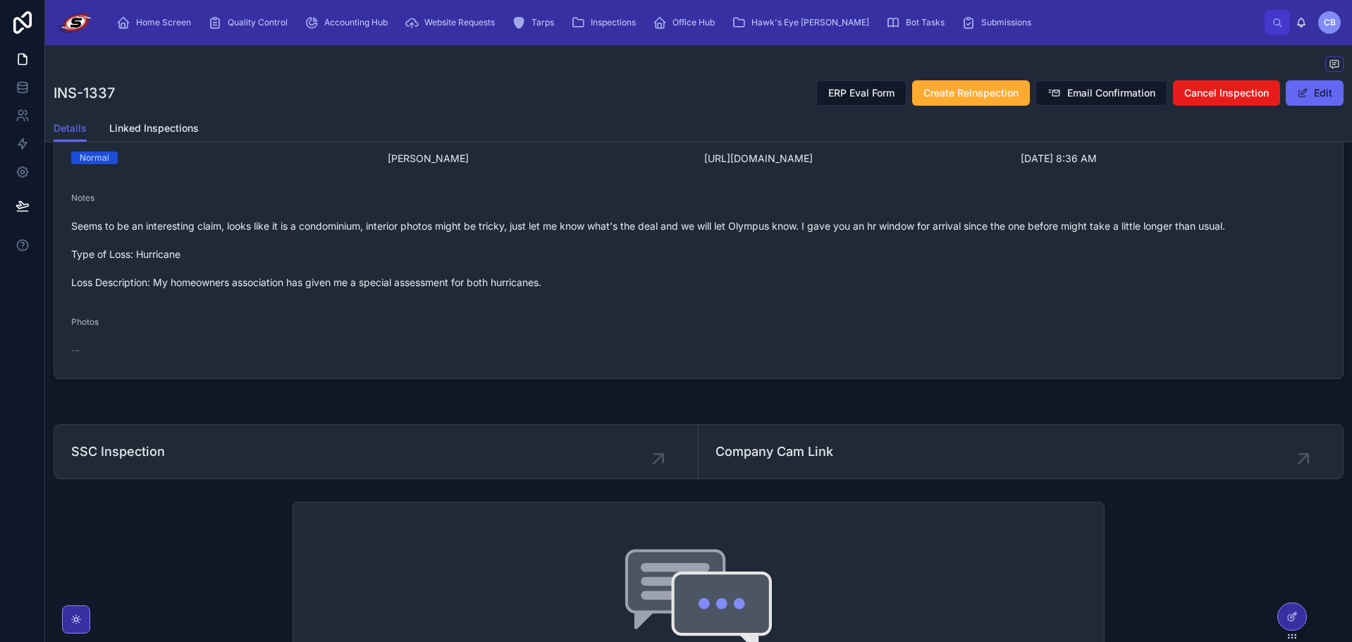
scroll to position [291, 0]
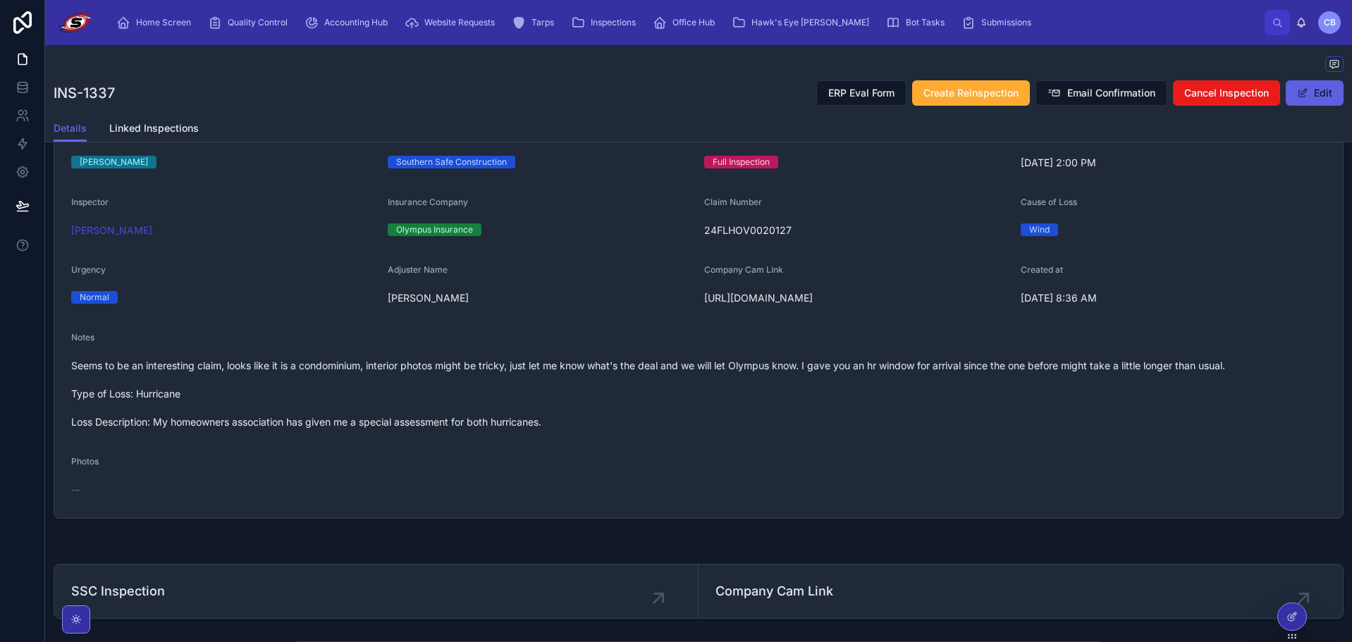
click at [1297, 95] on span at bounding box center [1302, 92] width 11 height 11
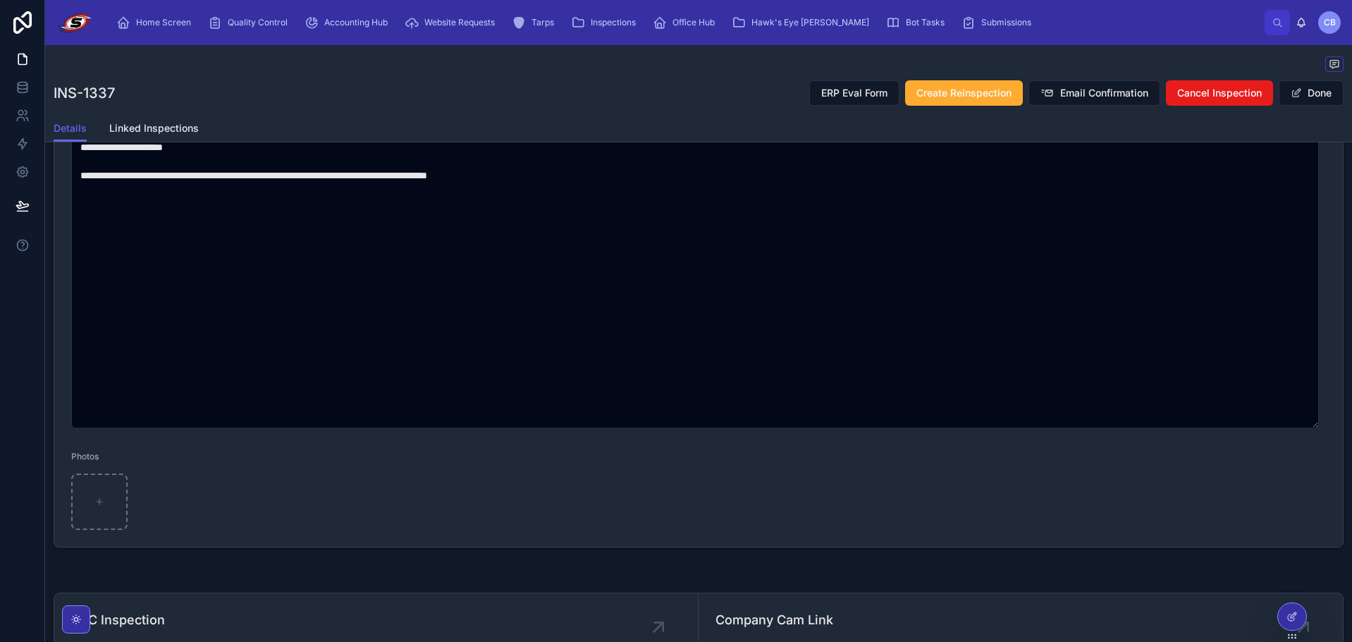
scroll to position [643, 0]
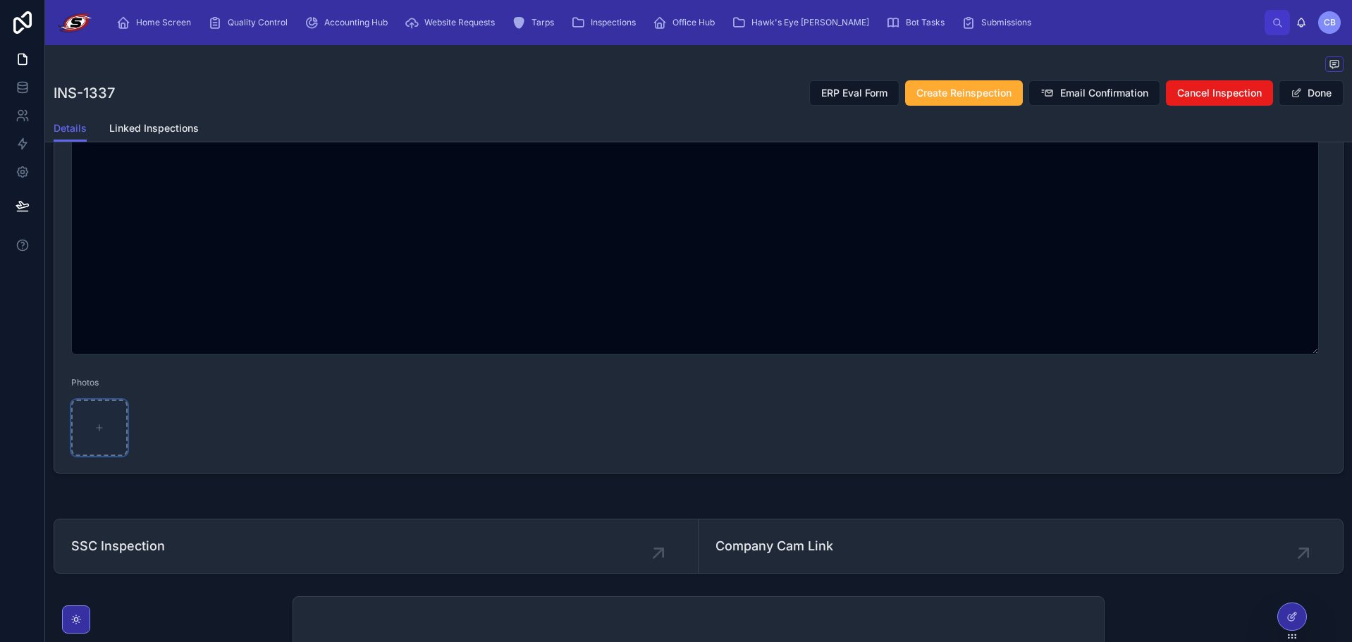
click at [105, 429] on div at bounding box center [99, 428] width 56 height 56
type input "**********"
click at [334, 425] on div at bounding box center [223, 428] width 305 height 56
click at [114, 415] on div at bounding box center [99, 428] width 56 height 56
type input "**********"
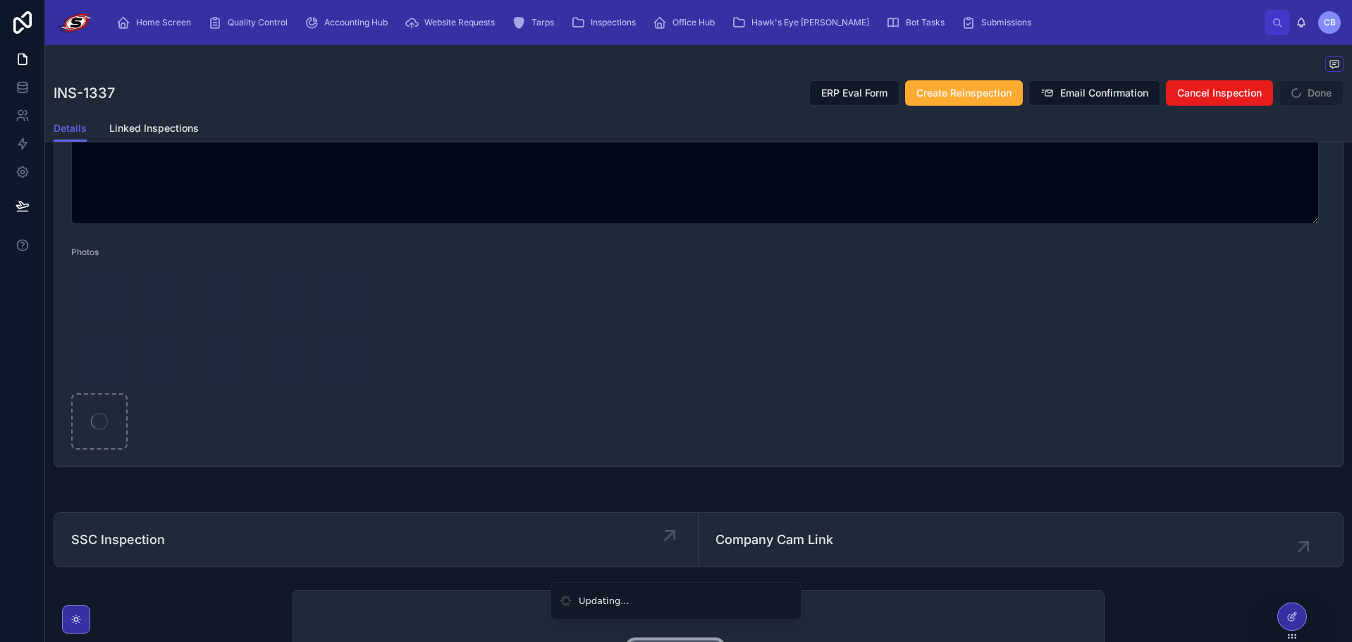
scroll to position [784, 0]
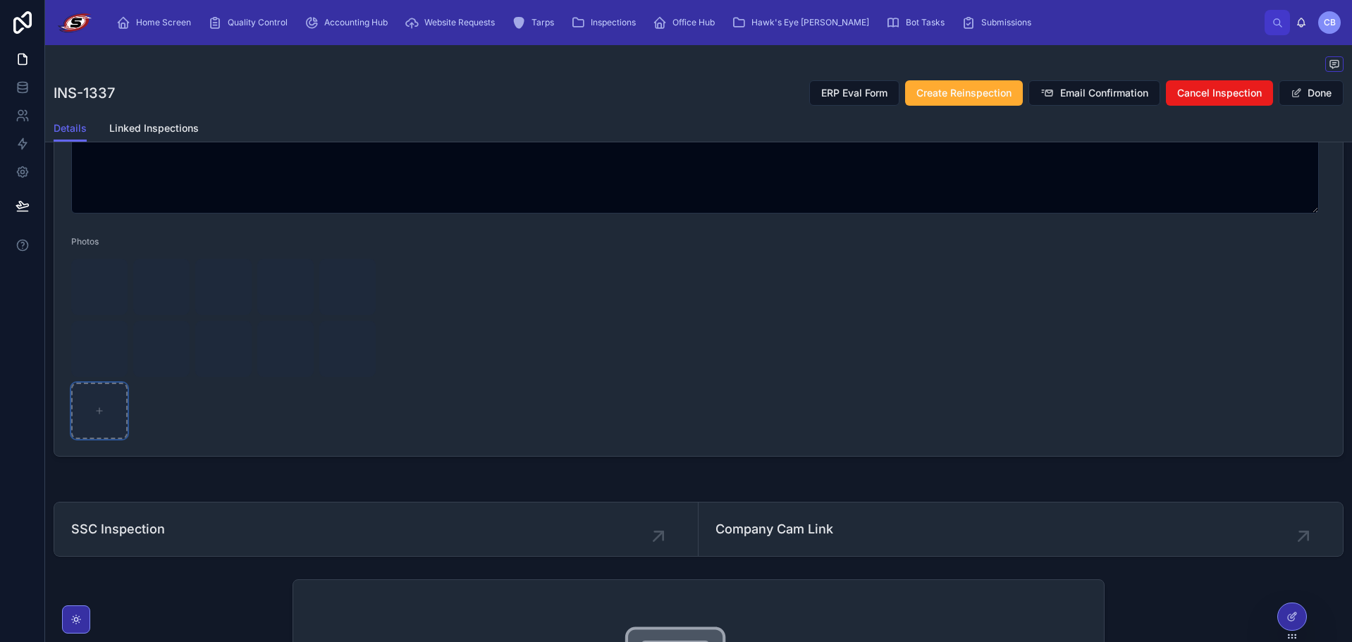
click at [128, 422] on div at bounding box center [99, 411] width 56 height 56
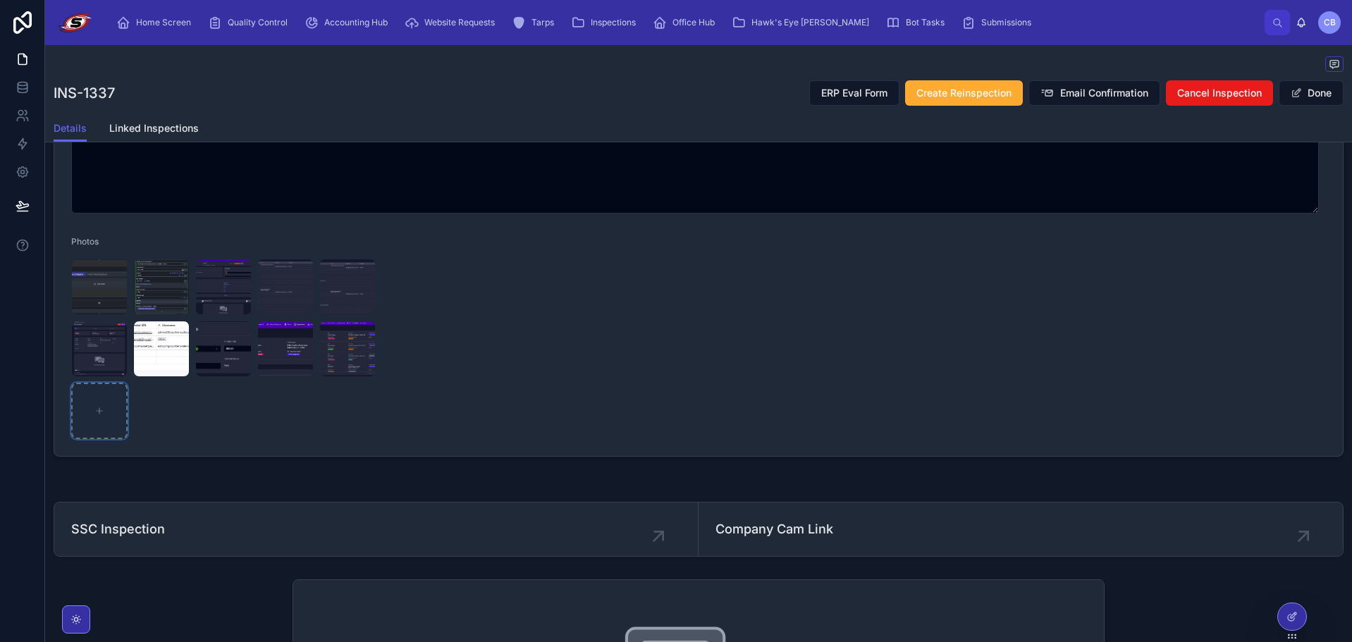
type input "**********"
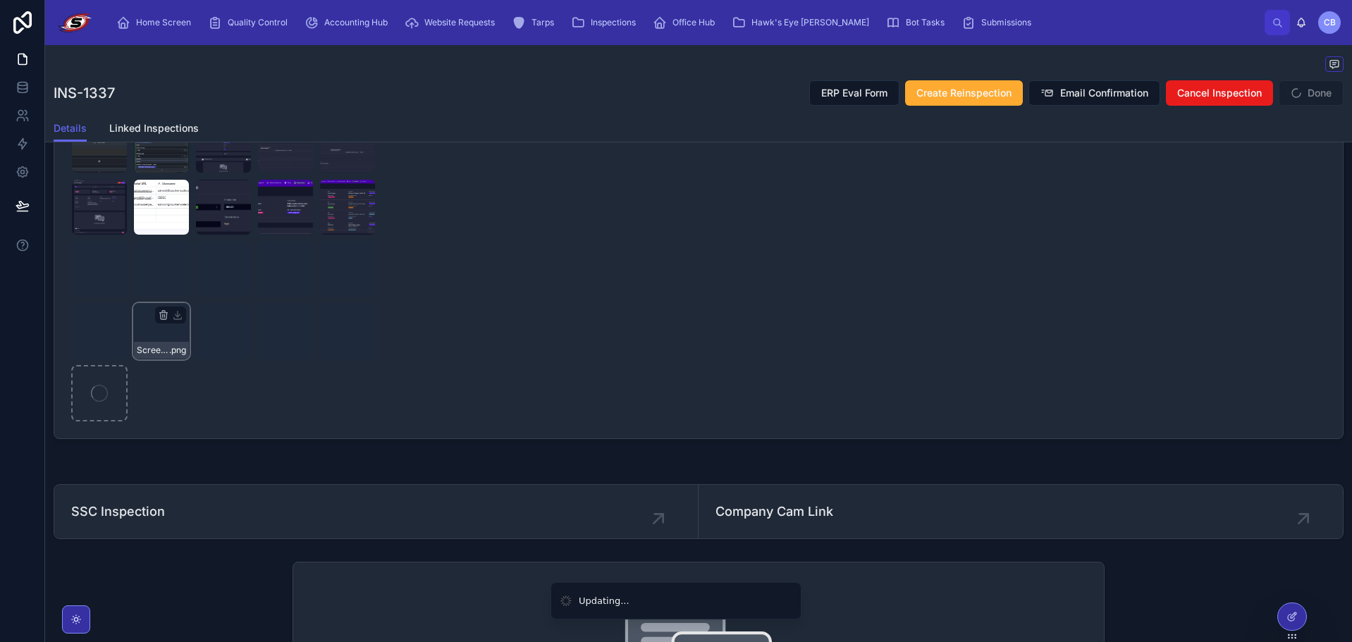
scroll to position [925, 0]
click at [119, 422] on div at bounding box center [99, 394] width 56 height 56
click at [109, 422] on div at bounding box center [99, 394] width 56 height 56
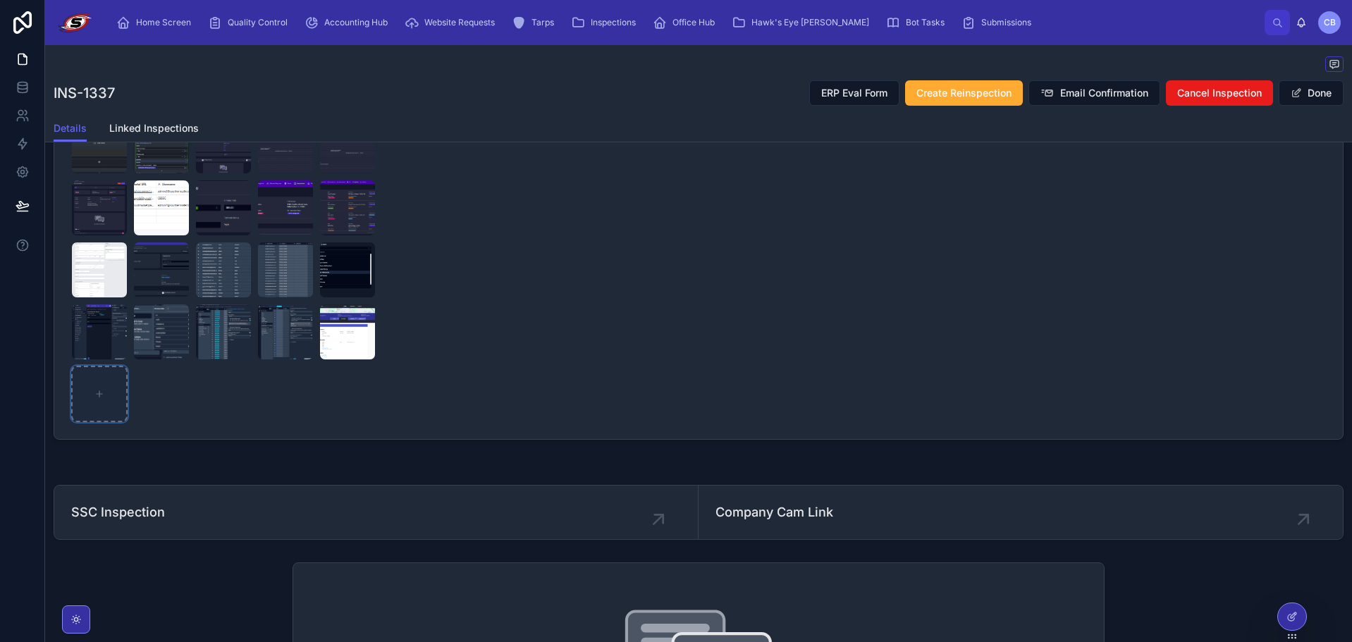
type input "**********"
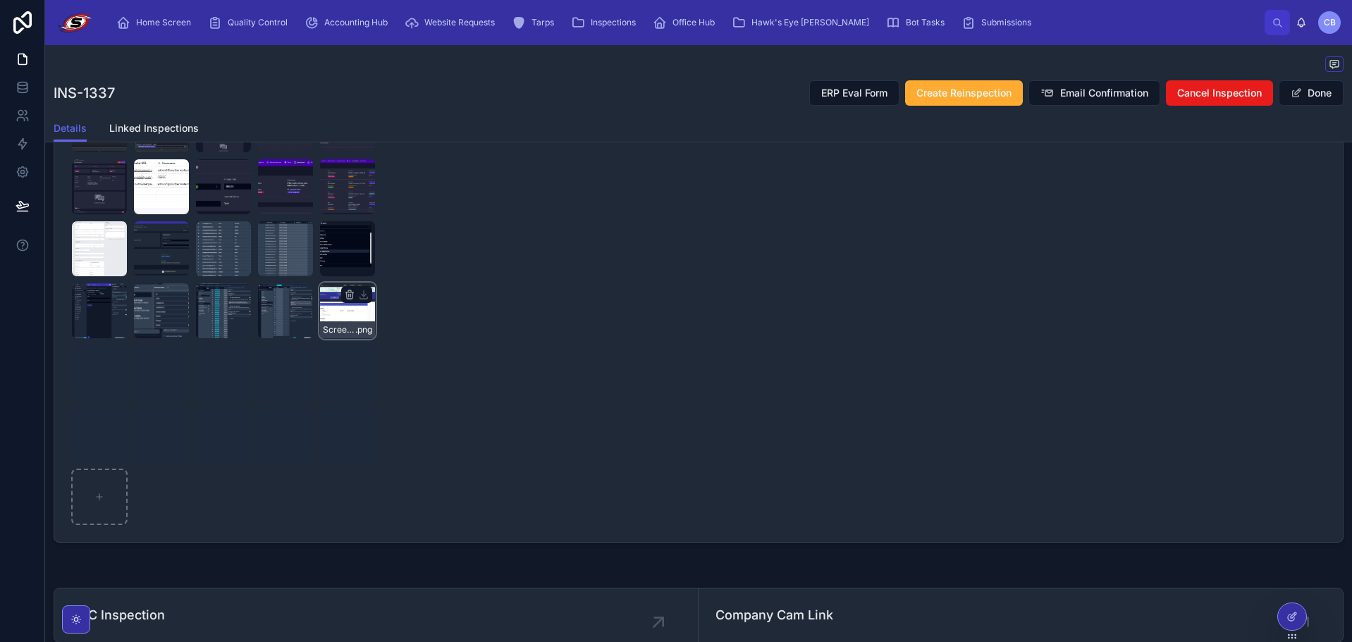
scroll to position [996, 0]
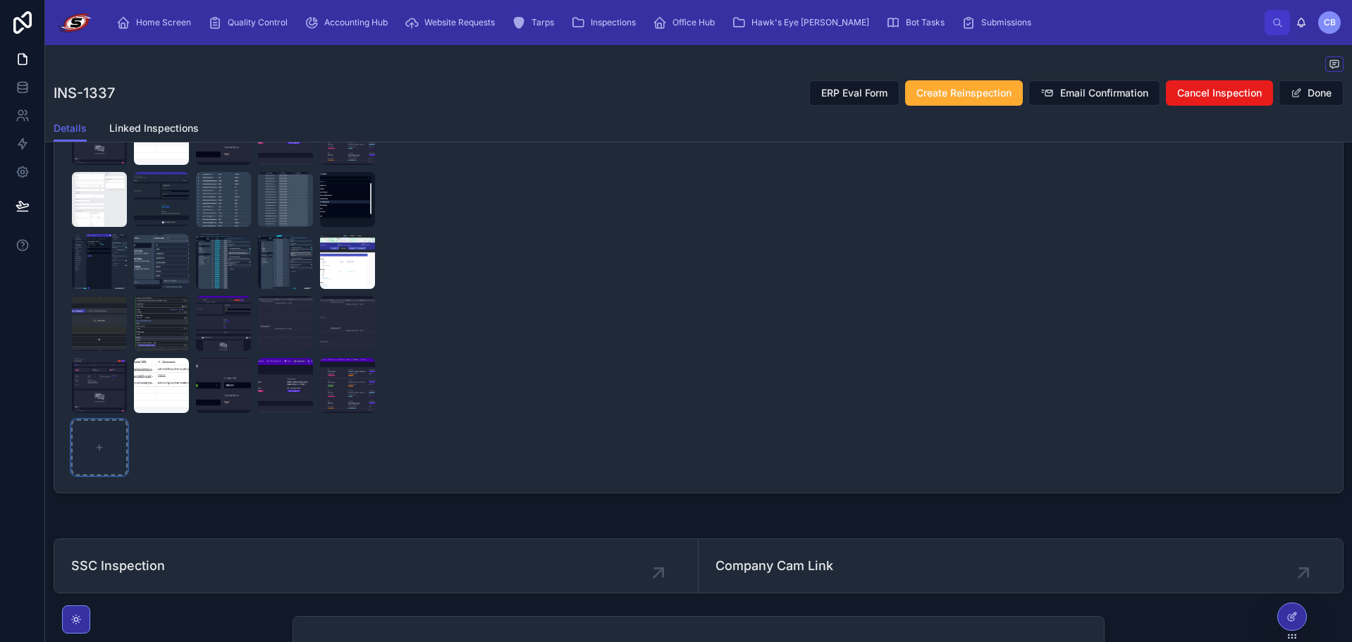
click at [128, 476] on div at bounding box center [99, 448] width 56 height 56
type input "**********"
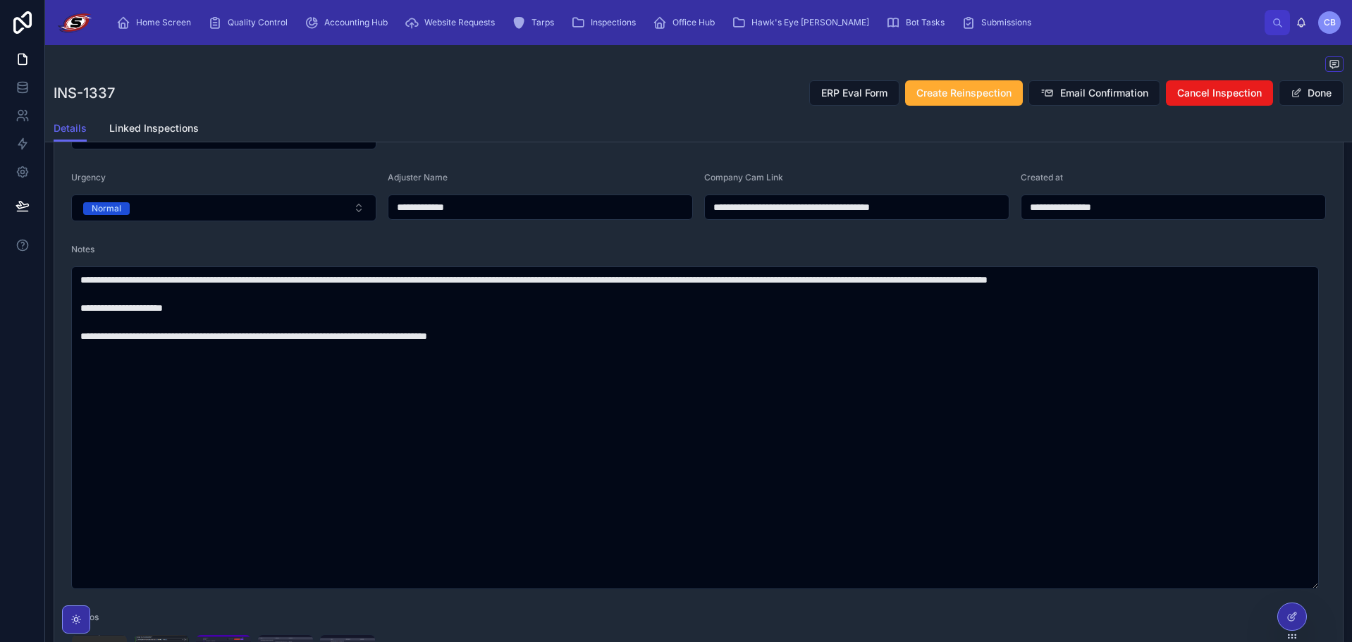
scroll to position [784, 0]
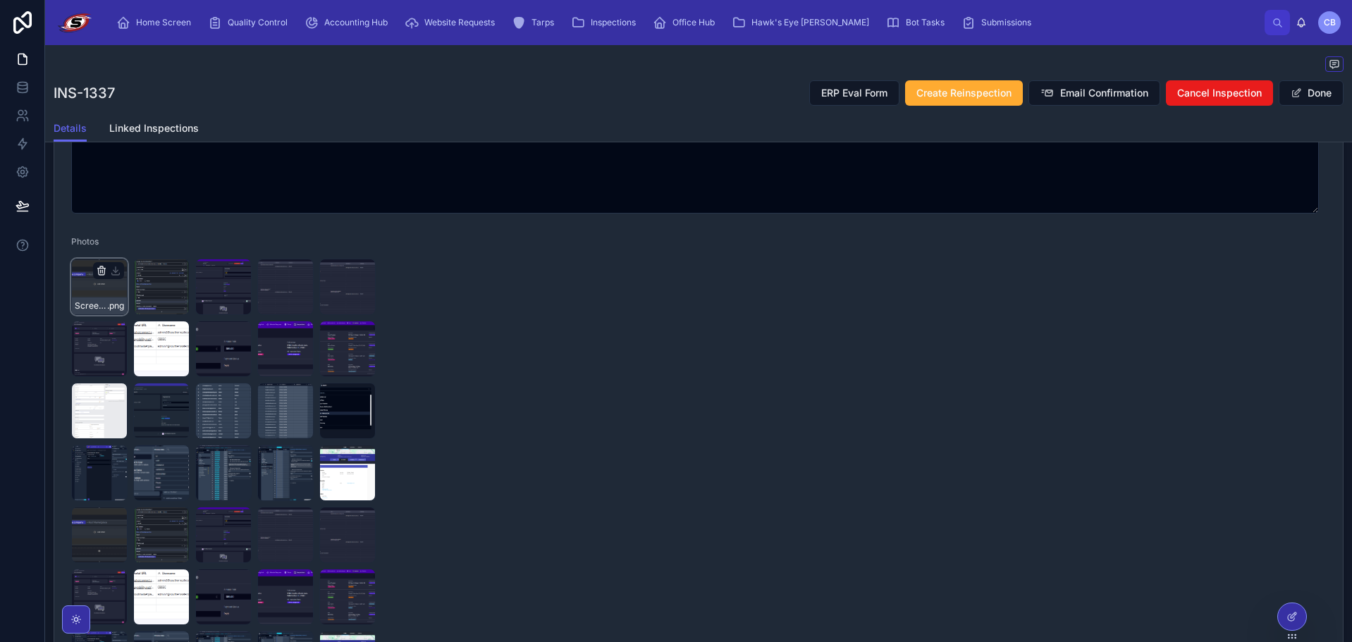
click at [97, 272] on icon "button" at bounding box center [101, 270] width 11 height 11
click at [101, 271] on icon "button" at bounding box center [101, 271] width 0 height 3
click at [141, 246] on icon "button" at bounding box center [146, 245] width 11 height 11
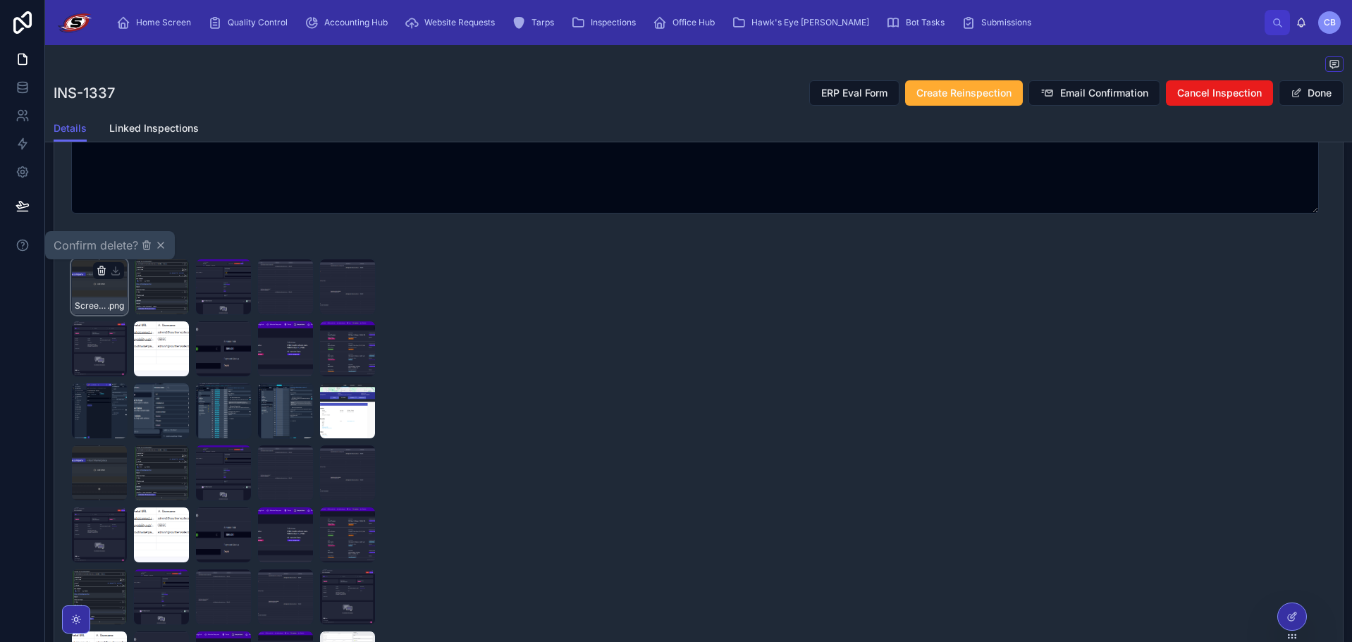
click at [101, 271] on icon "button" at bounding box center [101, 271] width 0 height 3
click at [140, 250] on div "Confirm delete?" at bounding box center [110, 245] width 113 height 17
click at [144, 247] on icon "button" at bounding box center [146, 246] width 6 height 6
click at [96, 271] on icon "button" at bounding box center [101, 270] width 11 height 11
click at [145, 246] on icon "button" at bounding box center [146, 245] width 11 height 11
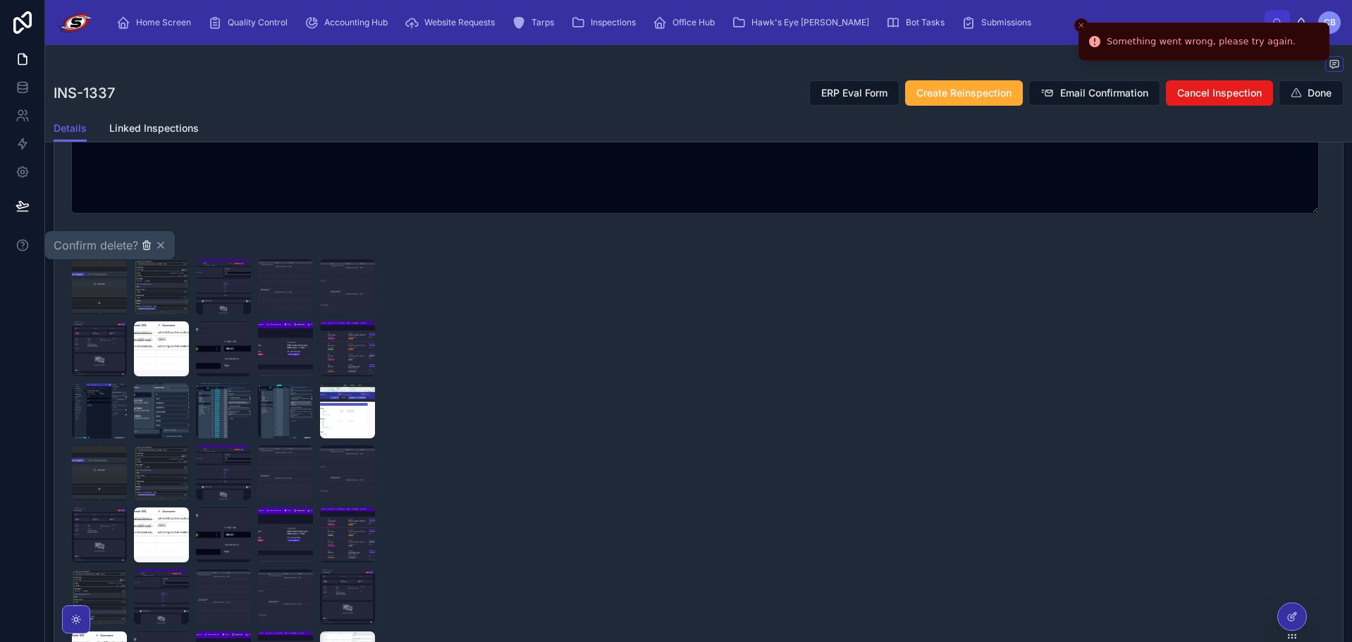
click at [143, 245] on icon "button" at bounding box center [146, 245] width 11 height 11
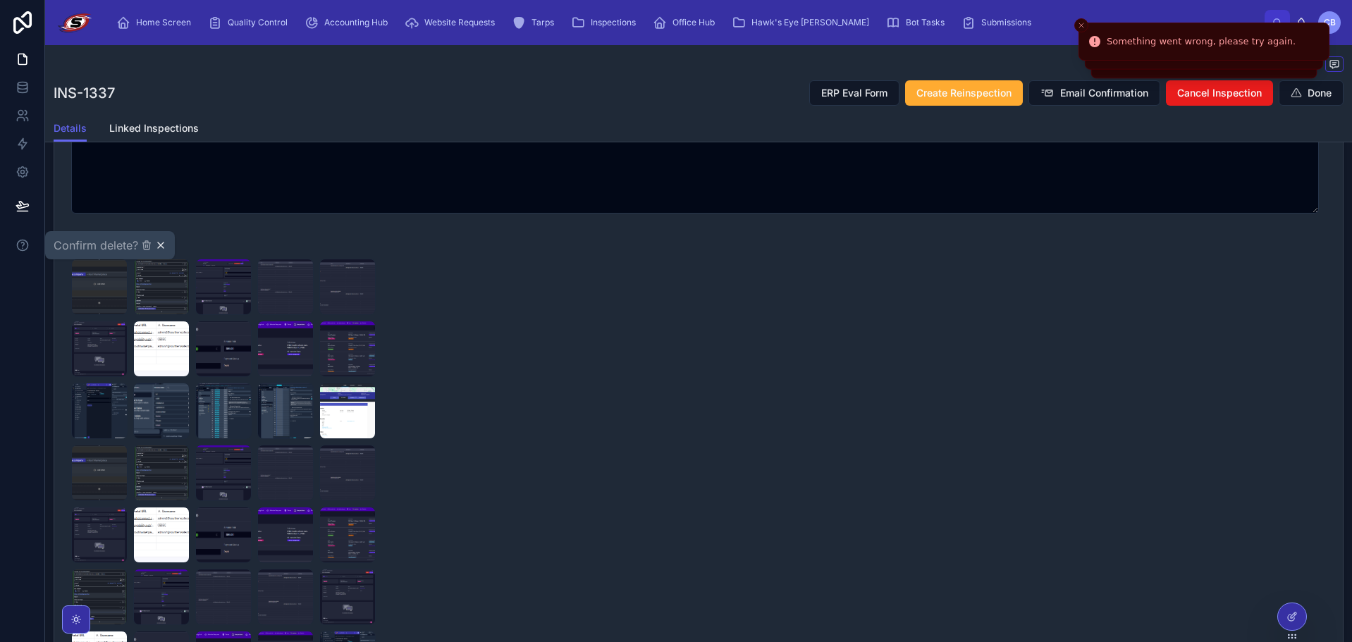
click at [159, 245] on icon "button" at bounding box center [160, 245] width 11 height 11
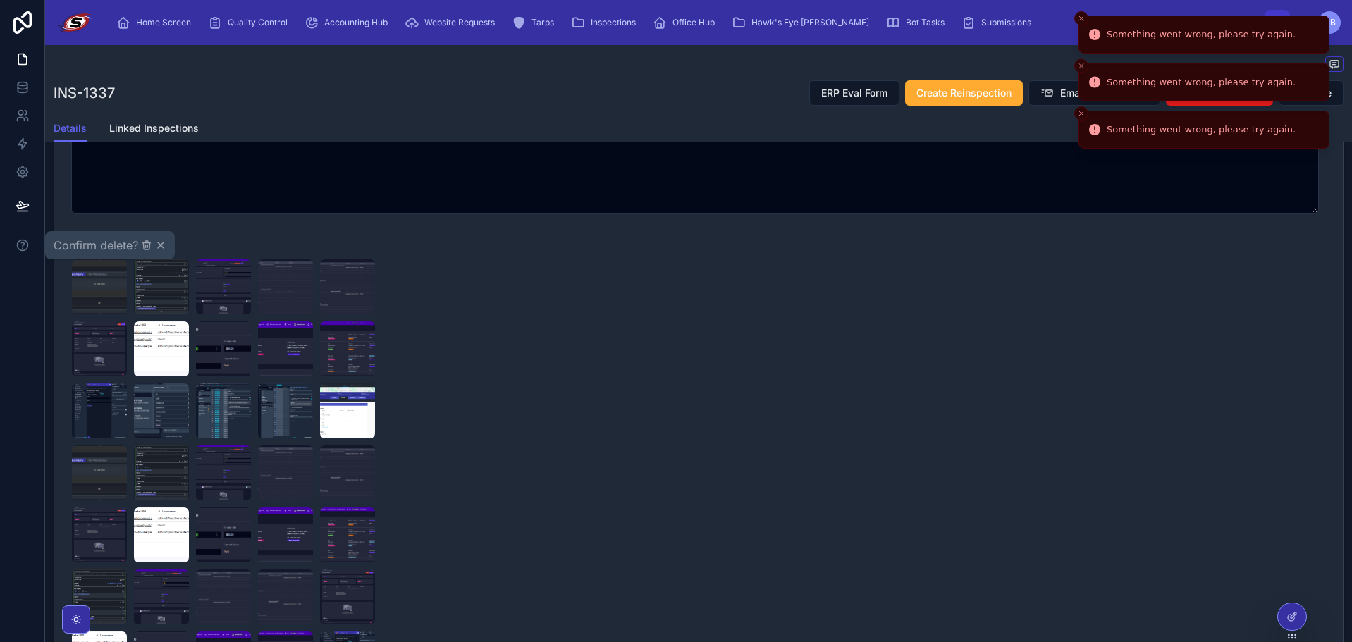
click at [1082, 14] on button "Close toast" at bounding box center [1082, 18] width 14 height 14
click at [1082, 17] on icon "Close toast" at bounding box center [1081, 18] width 8 height 8
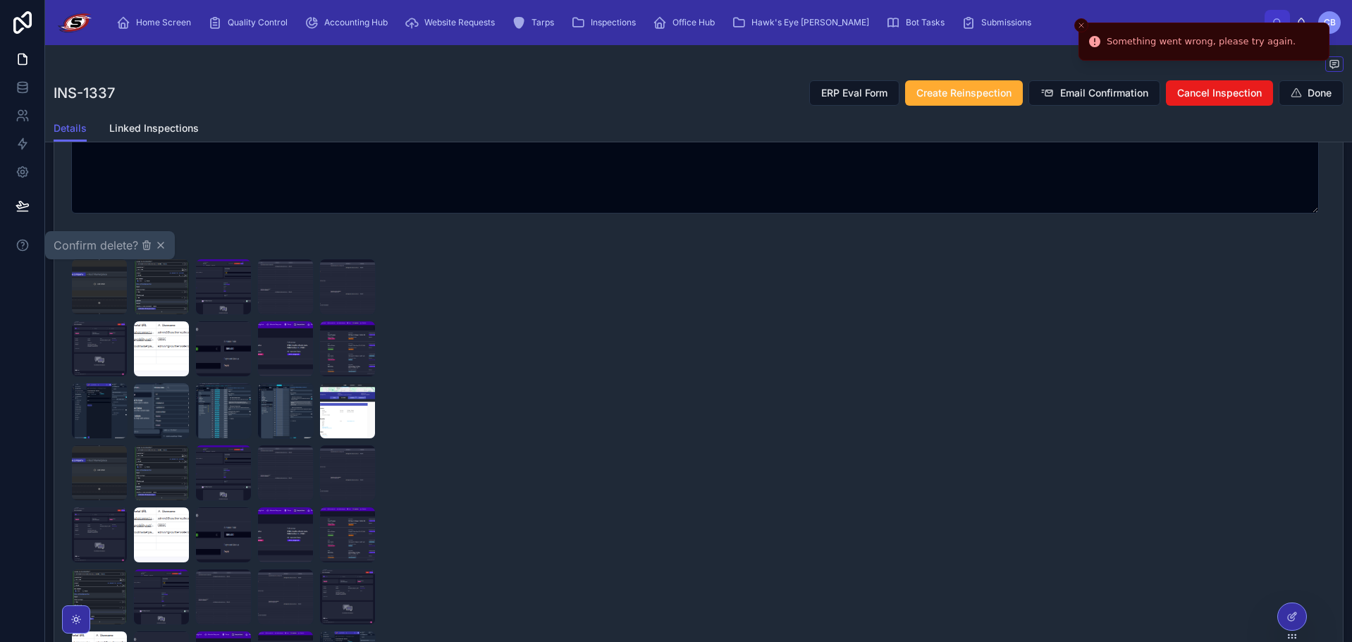
click at [1082, 18] on button "Close toast" at bounding box center [1082, 25] width 14 height 14
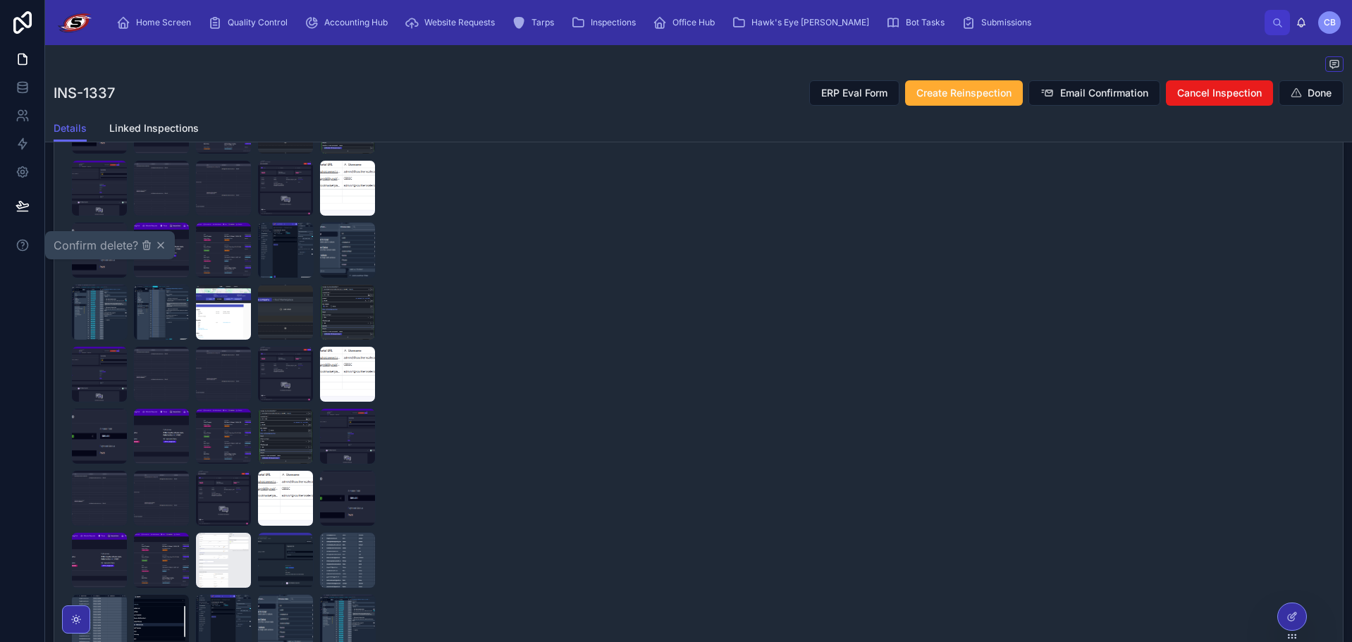
scroll to position [2335, 0]
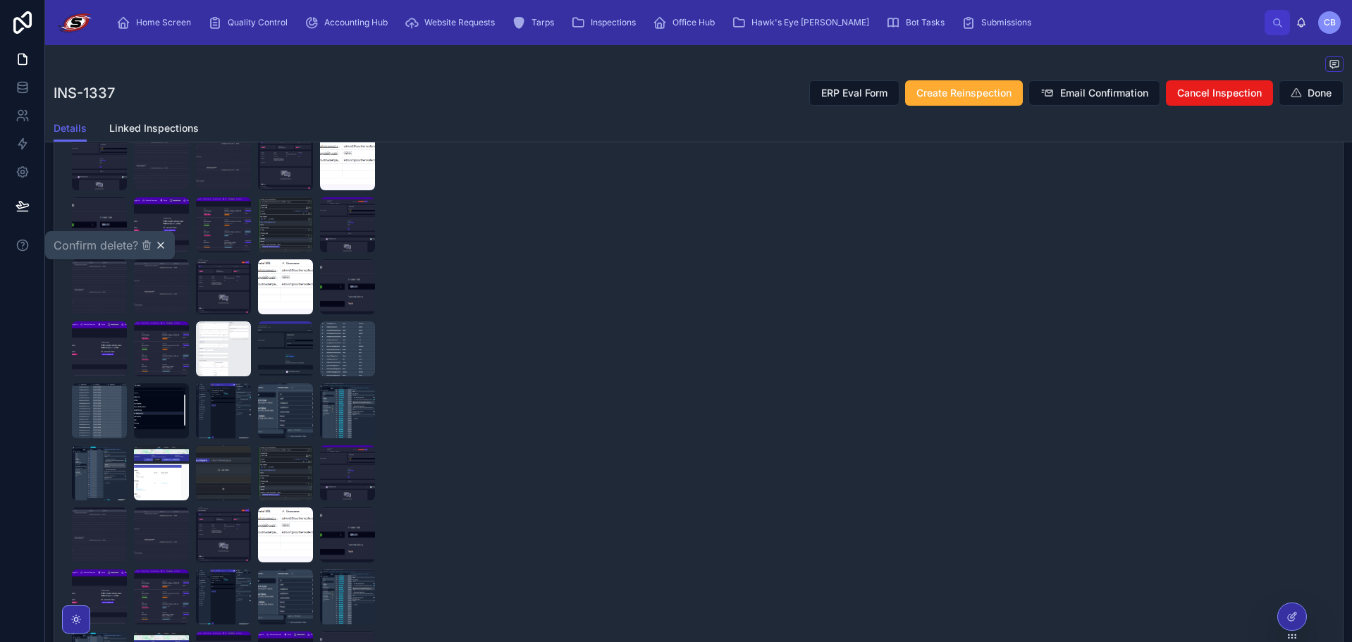
click at [157, 244] on icon "button" at bounding box center [160, 245] width 11 height 11
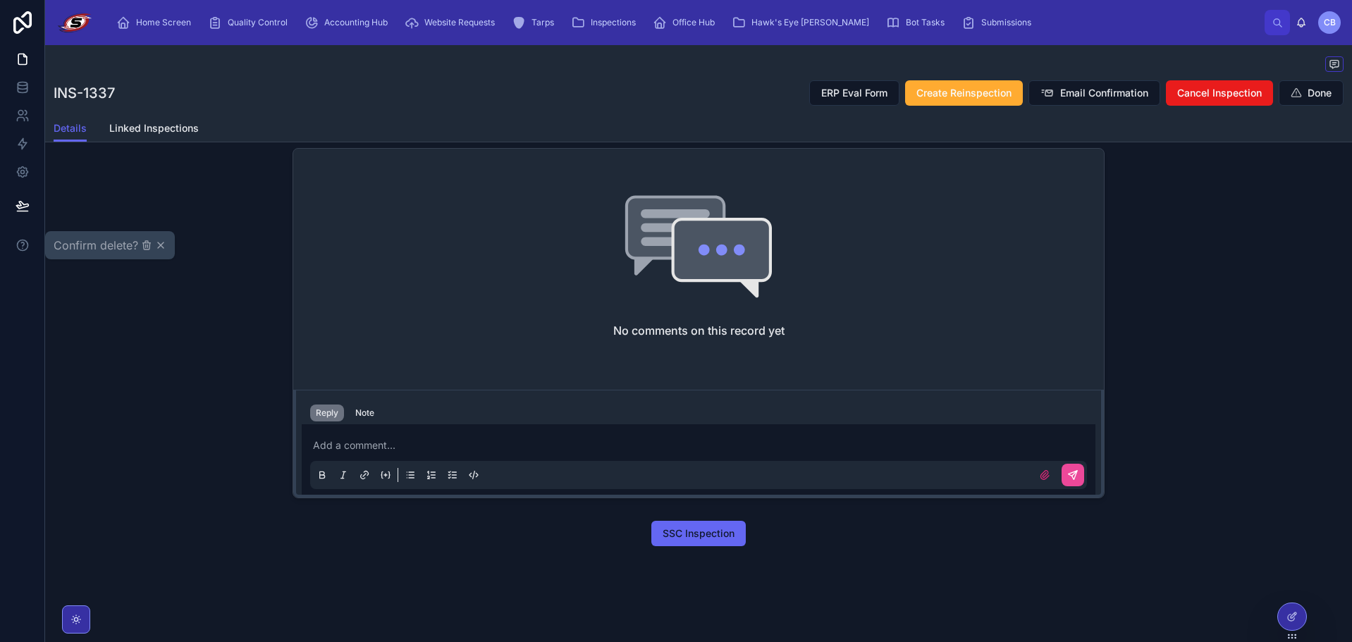
scroll to position [3111, 0]
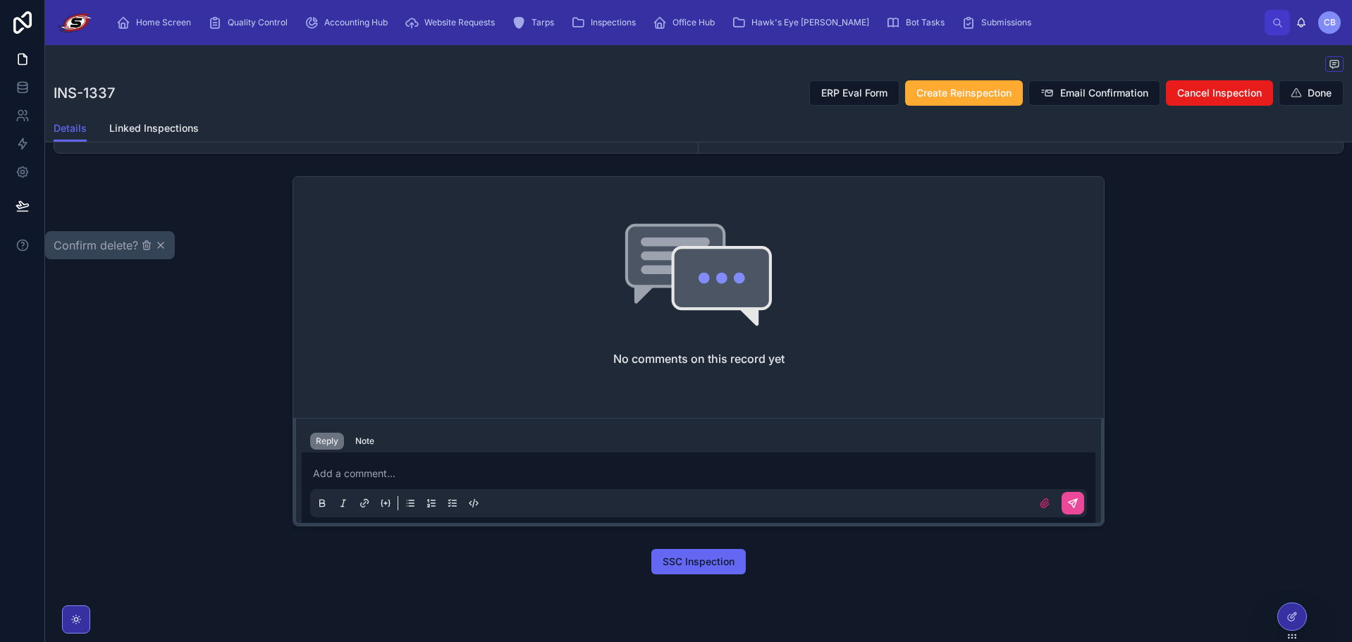
click at [252, 36] on div at bounding box center [223, 8] width 56 height 56
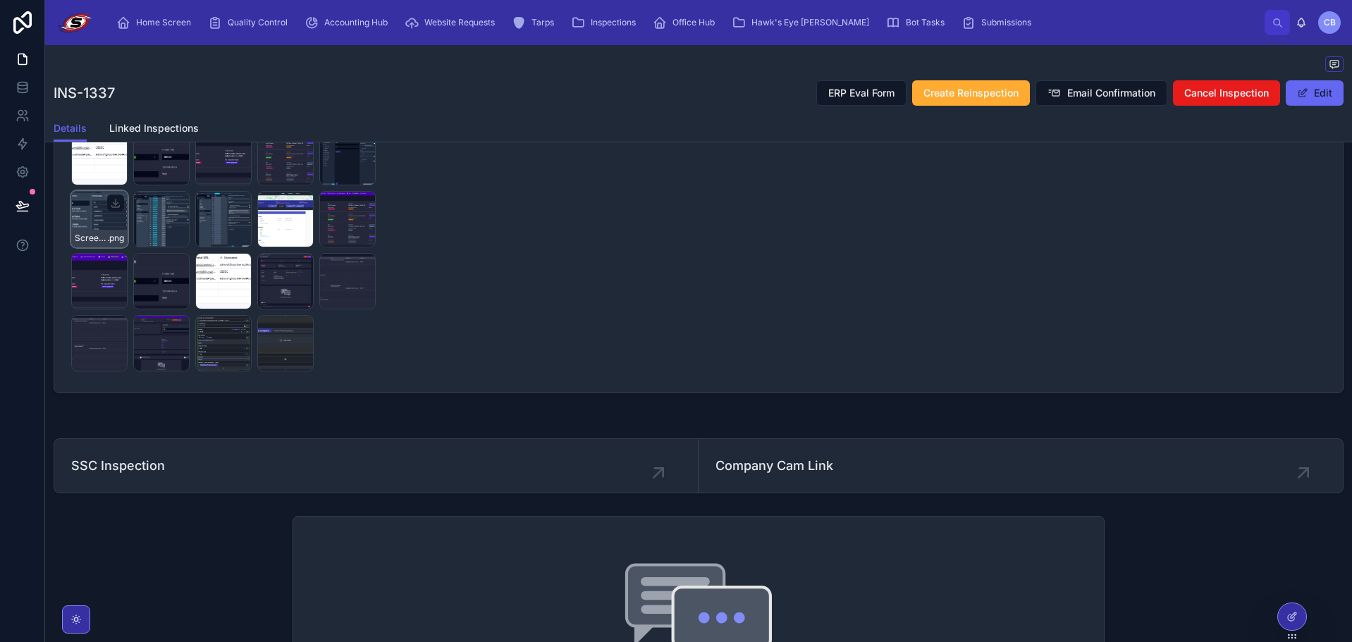
scroll to position [917, 0]
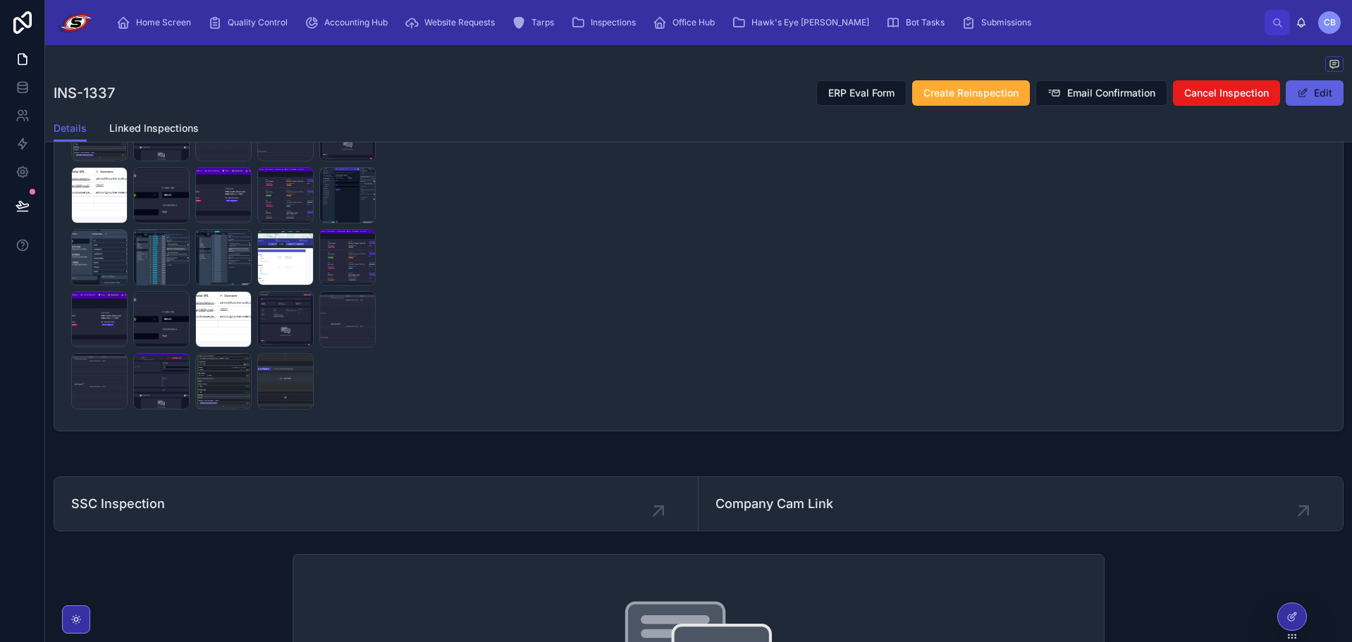
click at [1323, 90] on button "Edit" at bounding box center [1315, 92] width 58 height 25
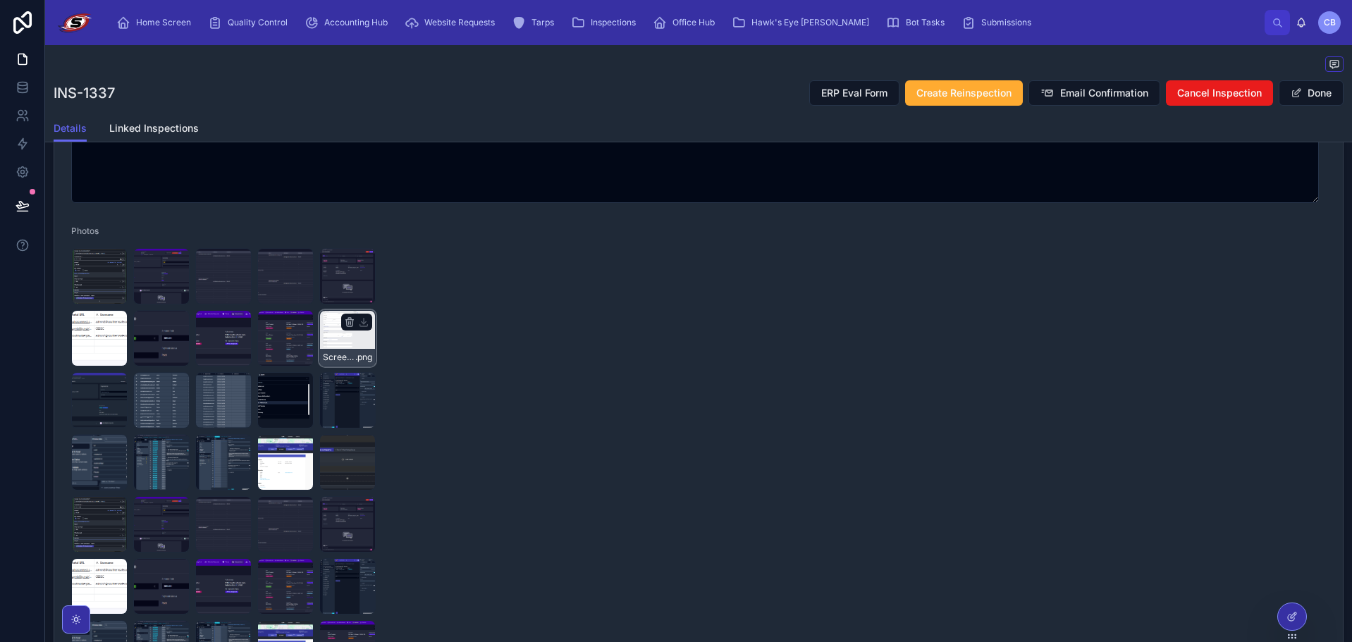
scroll to position [838, 0]
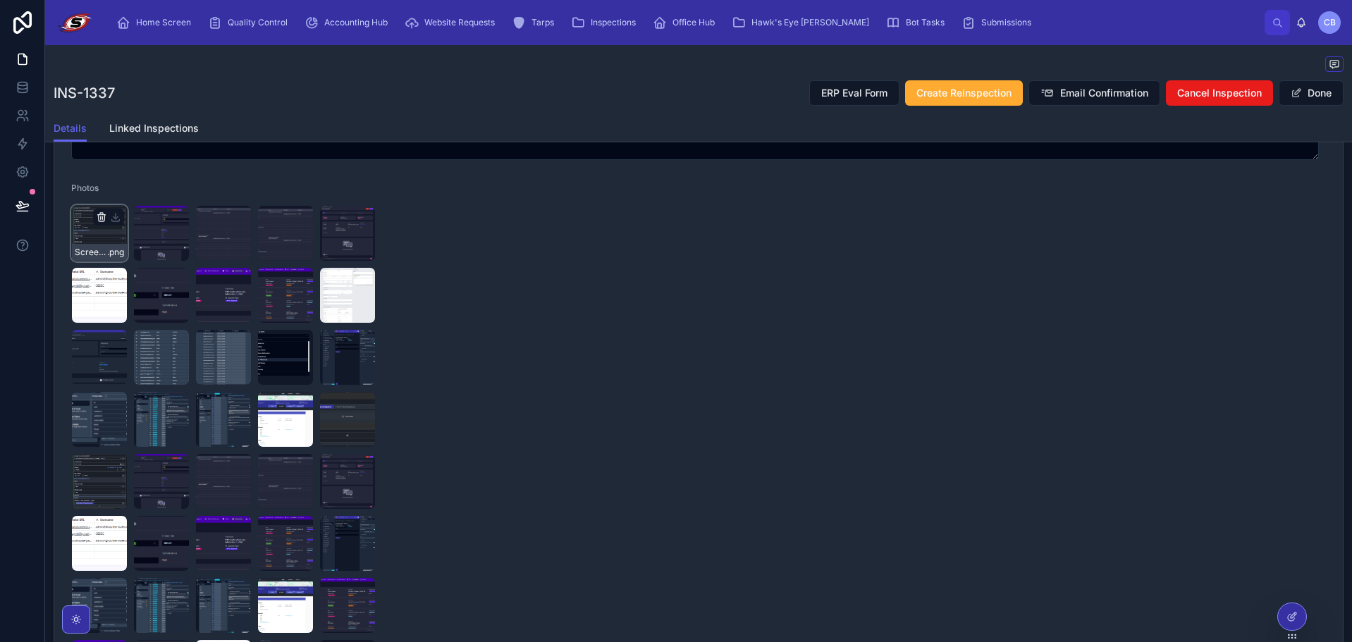
click at [99, 217] on icon "button" at bounding box center [101, 218] width 6 height 6
click at [148, 189] on icon "button" at bounding box center [146, 189] width 3 height 2
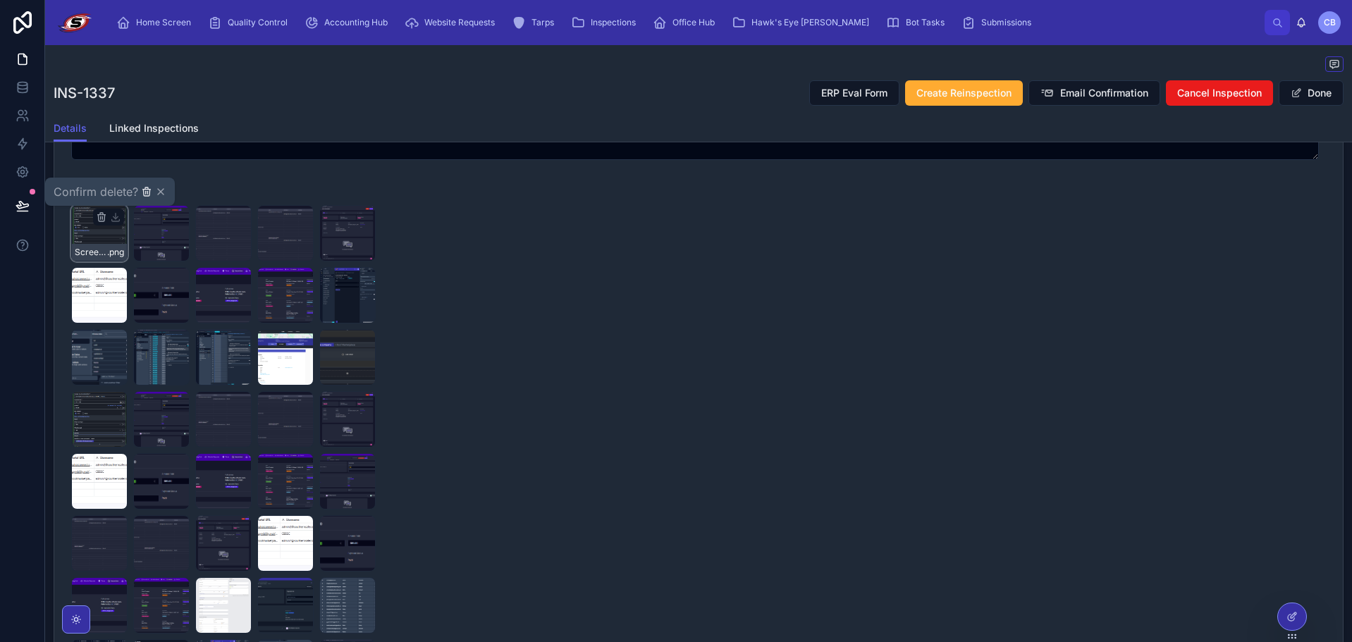
click at [147, 193] on icon "button" at bounding box center [146, 191] width 11 height 11
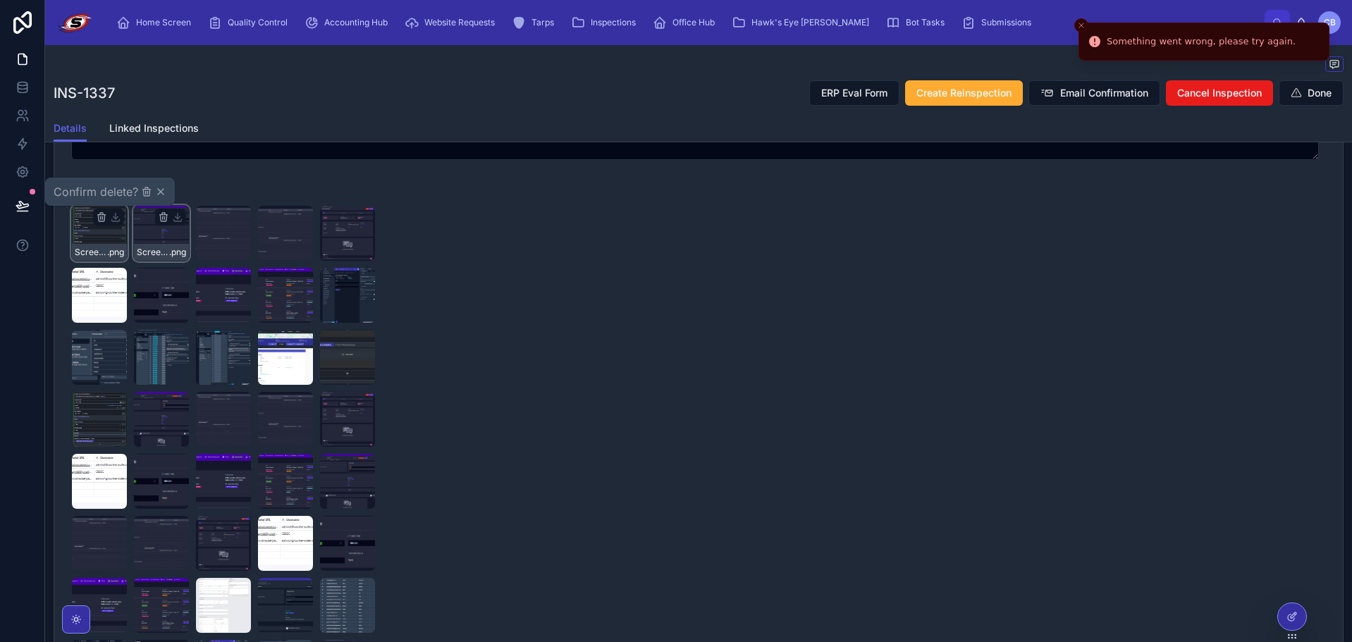
click at [149, 232] on div "Screenshot-2025-08-14-163445 .png" at bounding box center [161, 233] width 56 height 56
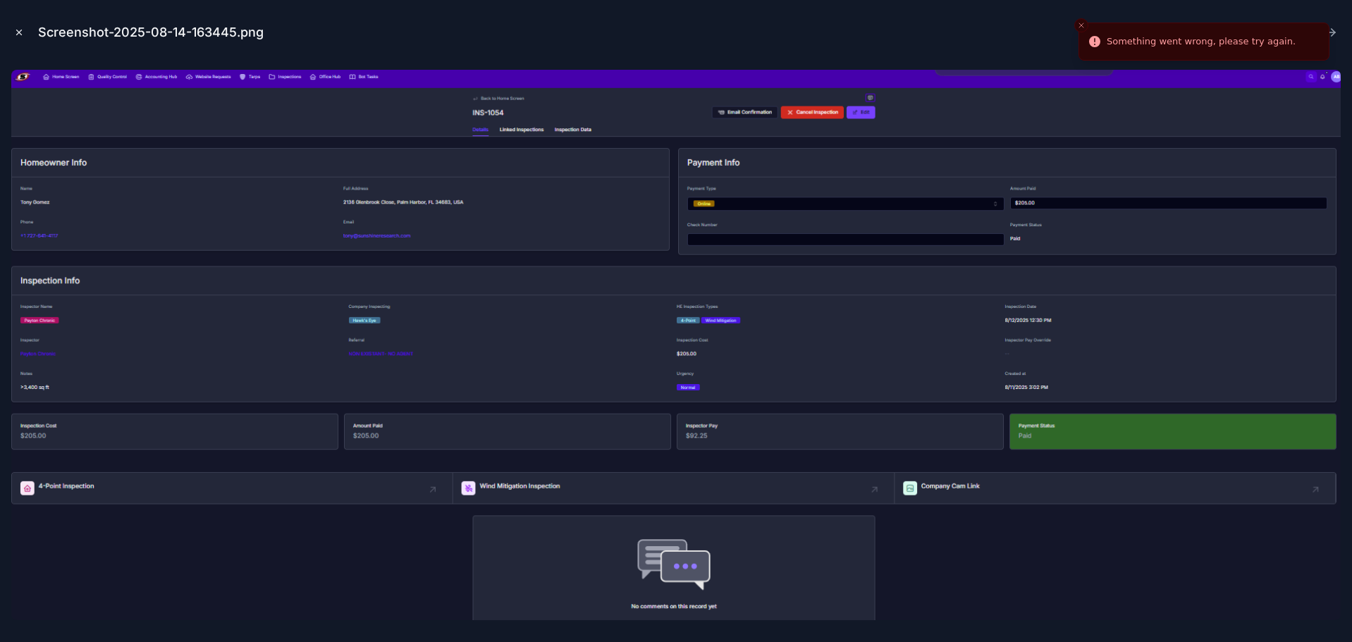
click at [21, 29] on icon "Close modal" at bounding box center [19, 33] width 10 height 10
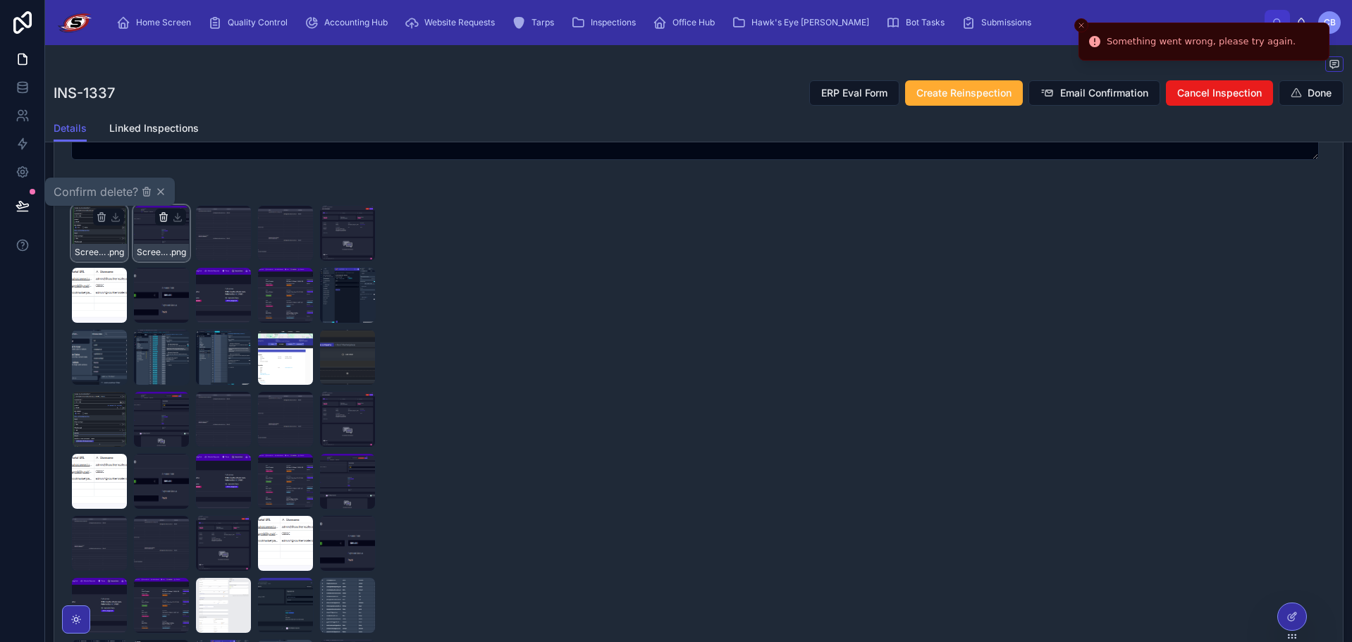
click at [163, 217] on icon "button" at bounding box center [163, 217] width 0 height 3
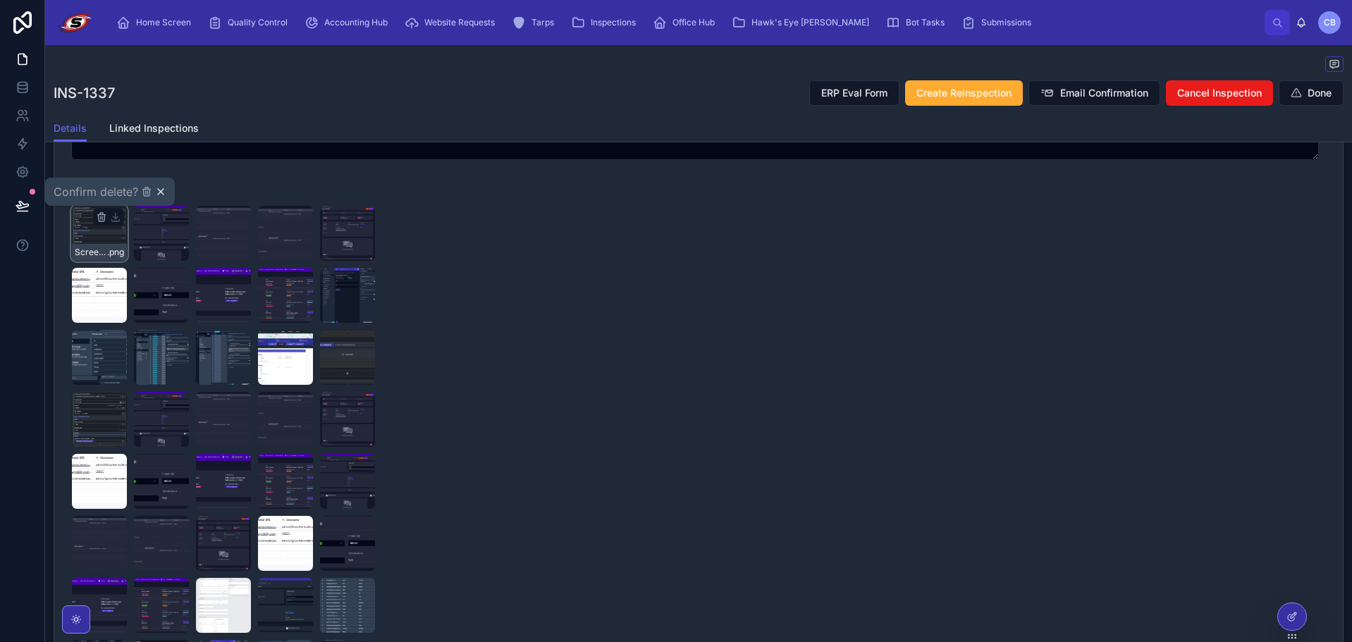
click at [157, 193] on icon "button" at bounding box center [160, 191] width 11 height 11
drag, startPoint x: 183, startPoint y: 185, endPoint x: 171, endPoint y: 105, distance: 81.2
click at [183, 185] on div "Photos" at bounding box center [223, 191] width 305 height 17
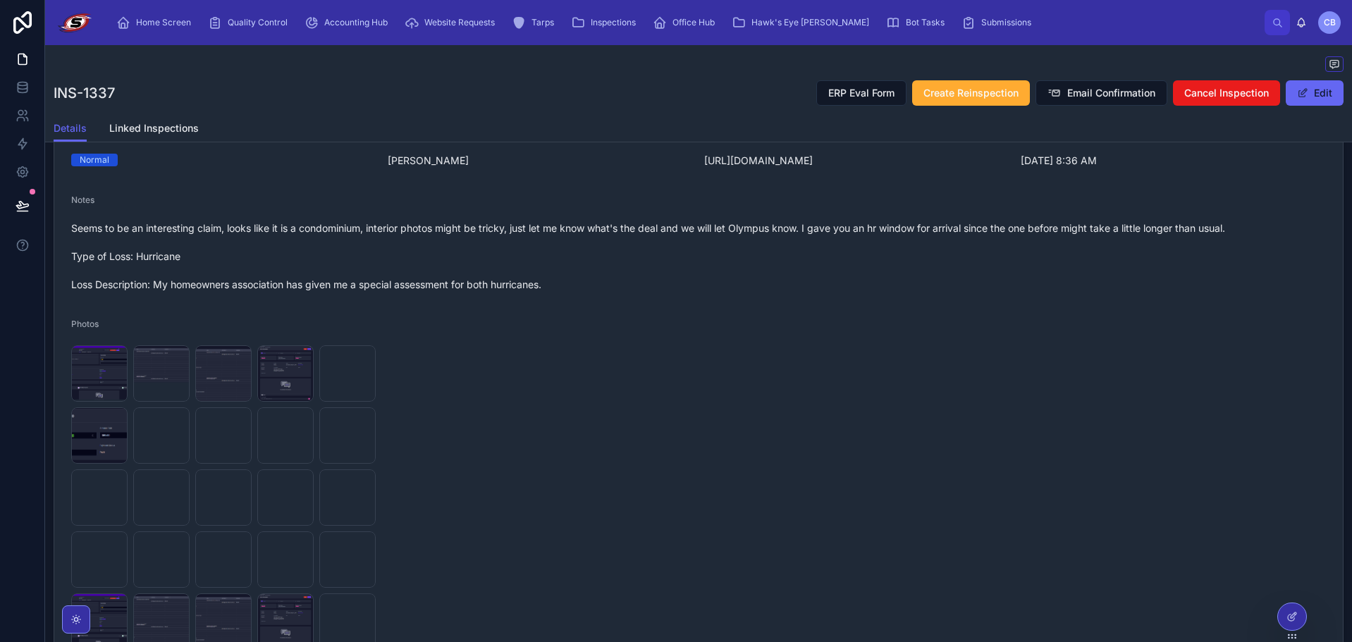
scroll to position [423, 0]
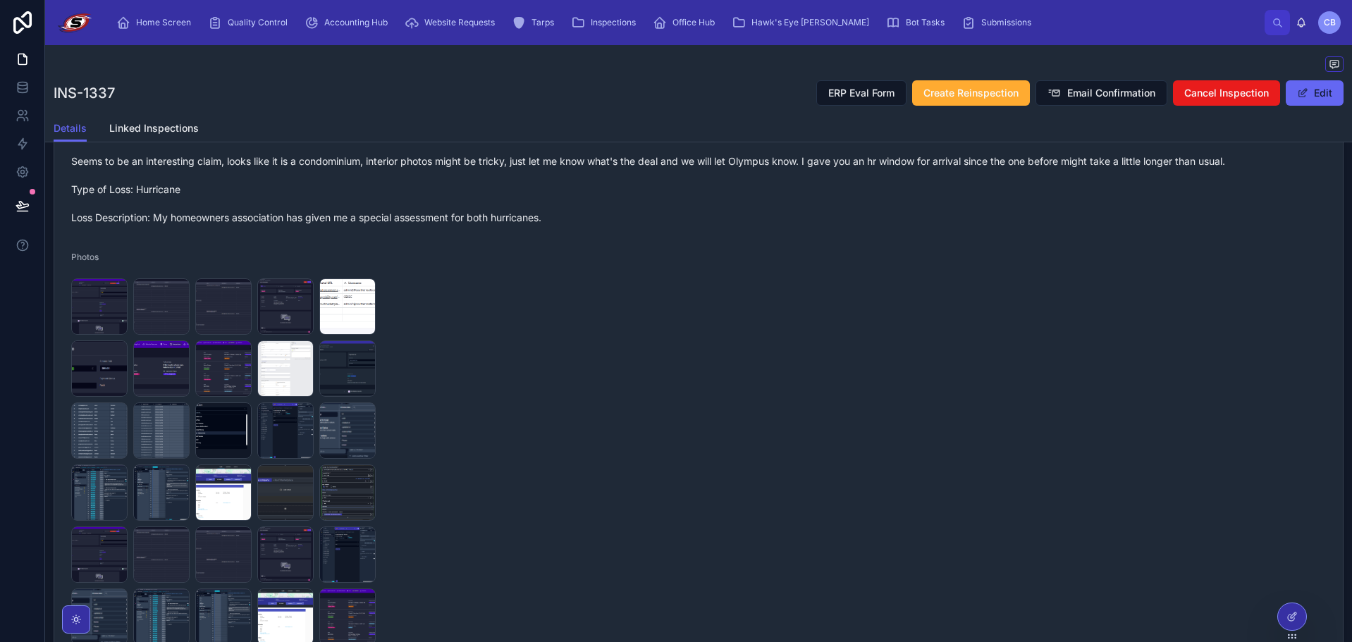
scroll to position [494, 0]
click at [494, 260] on form "Name [PERSON_NAME] Phone [PHONE_NUMBER] Email [EMAIL_ADDRESS][DOMAIN_NAME] Full…" at bounding box center [698, 254] width 1289 height 826
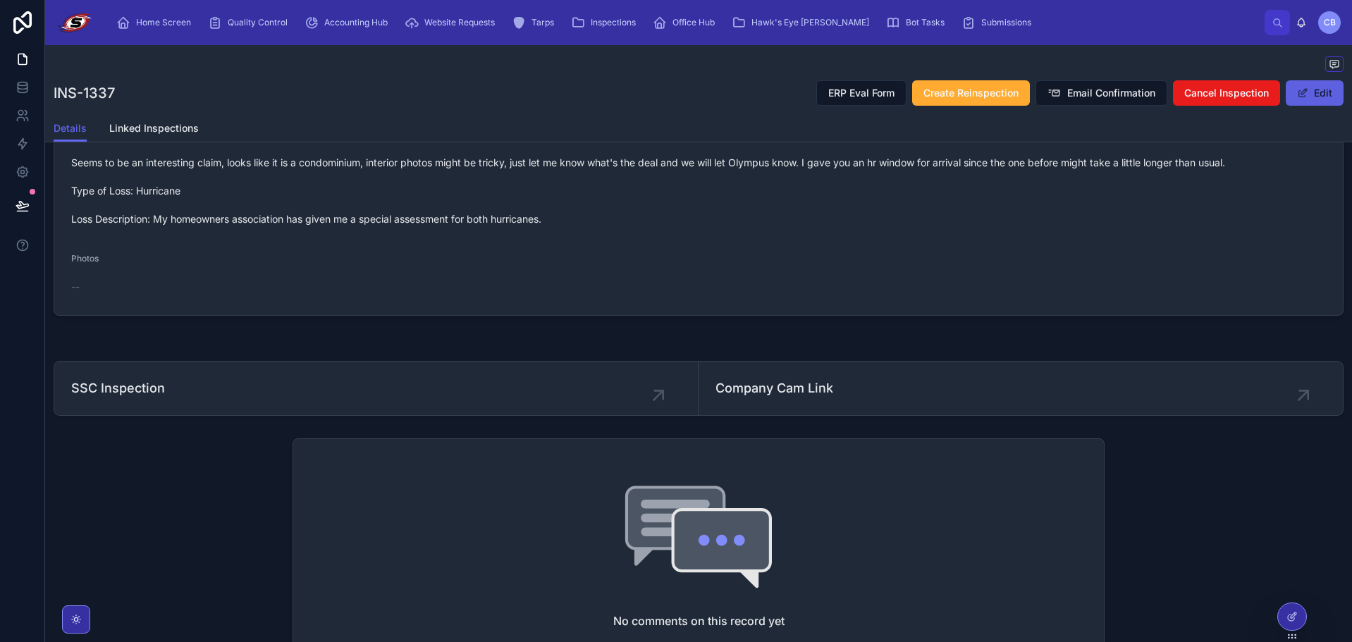
click at [1297, 99] on button "Edit" at bounding box center [1315, 92] width 58 height 25
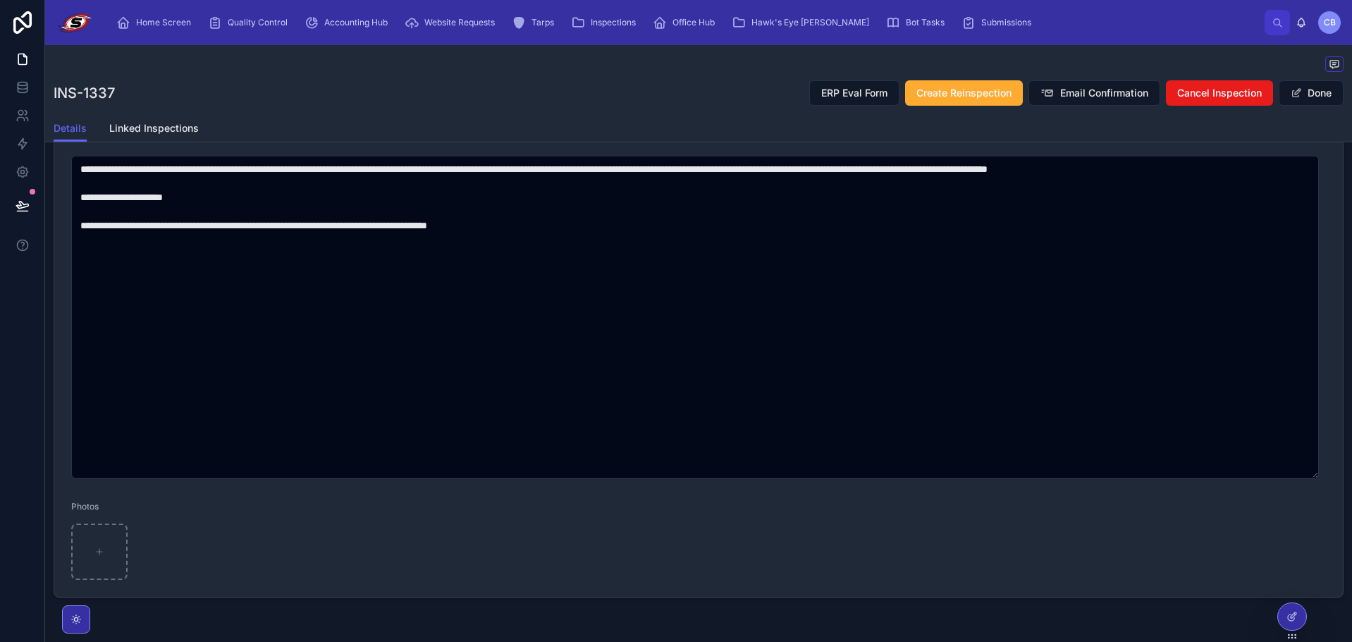
scroll to position [519, 0]
click at [124, 539] on div at bounding box center [99, 552] width 56 height 56
type input "**********"
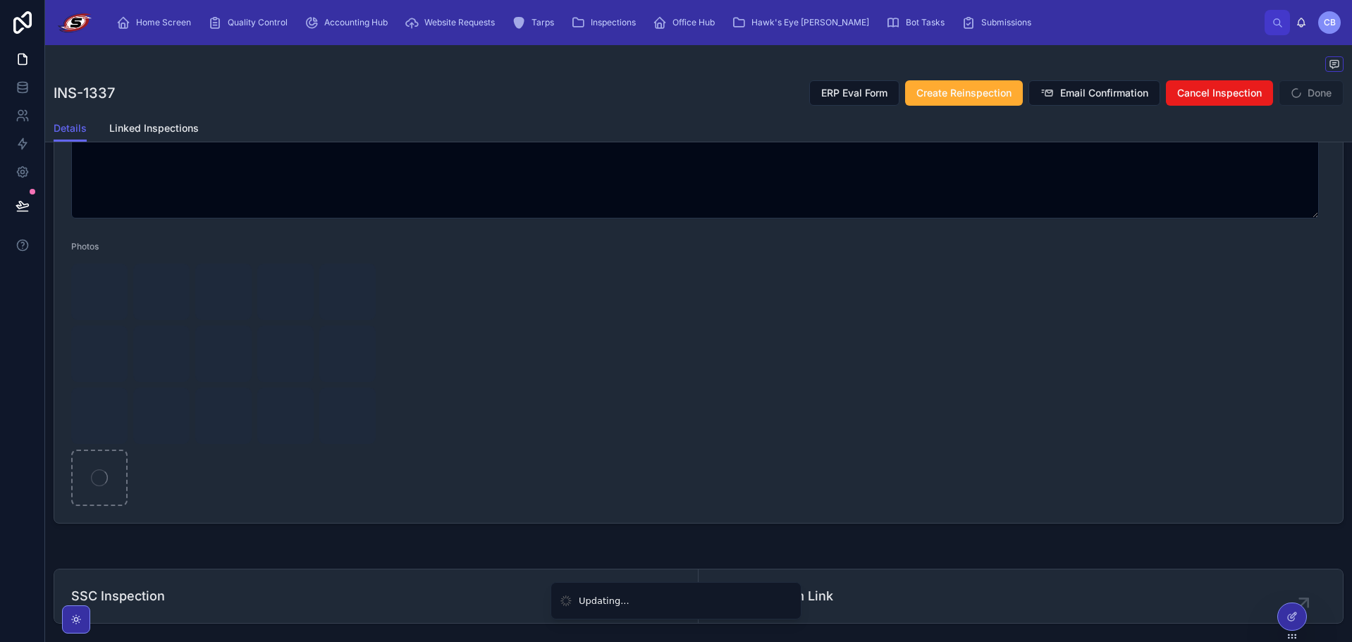
scroll to position [801, 0]
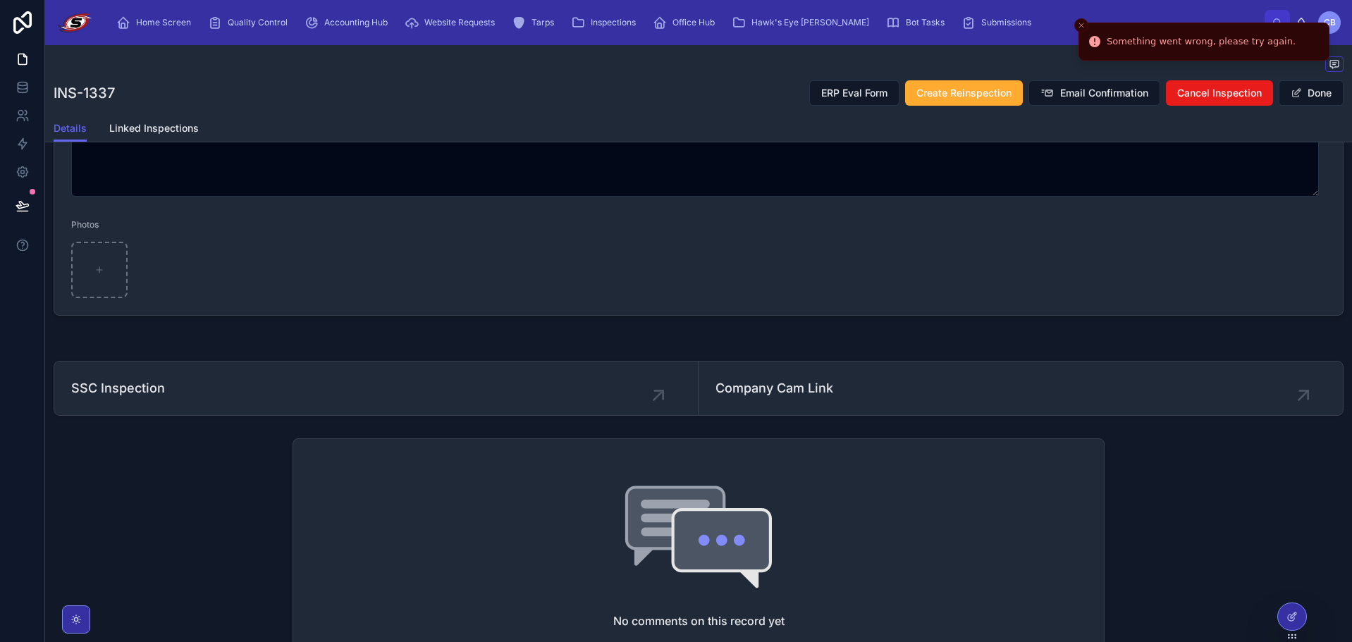
click at [1079, 20] on button "Close toast" at bounding box center [1082, 25] width 14 height 14
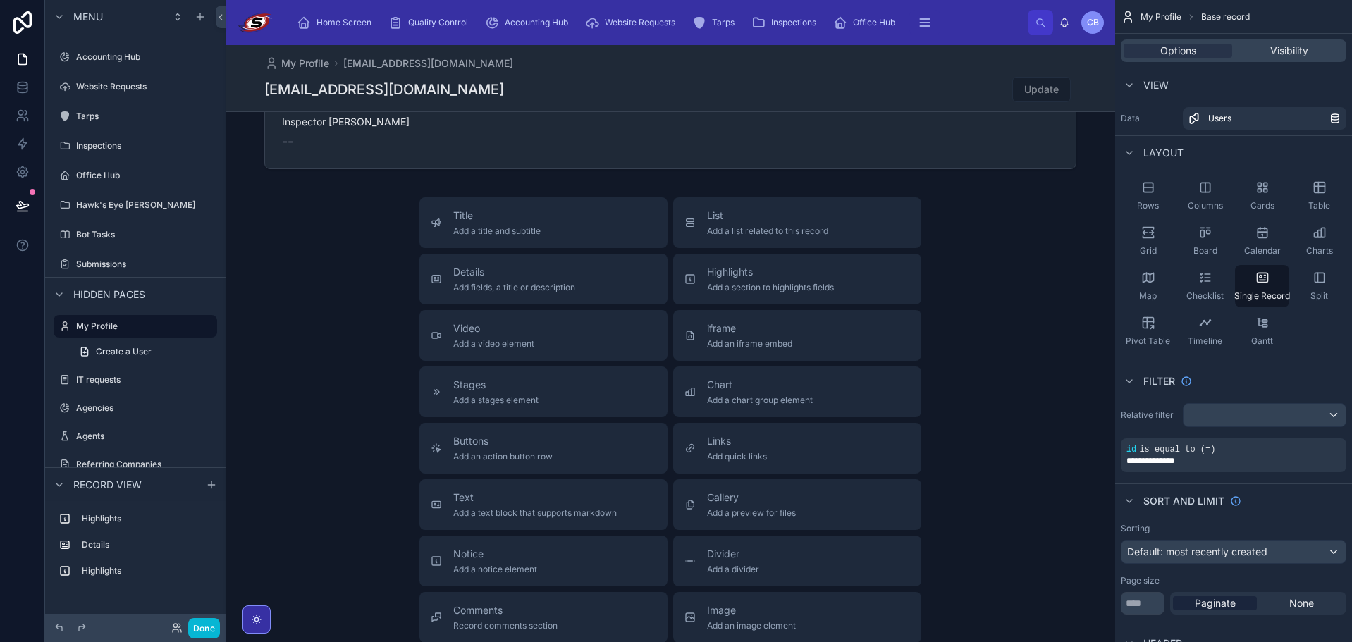
scroll to position [472, 0]
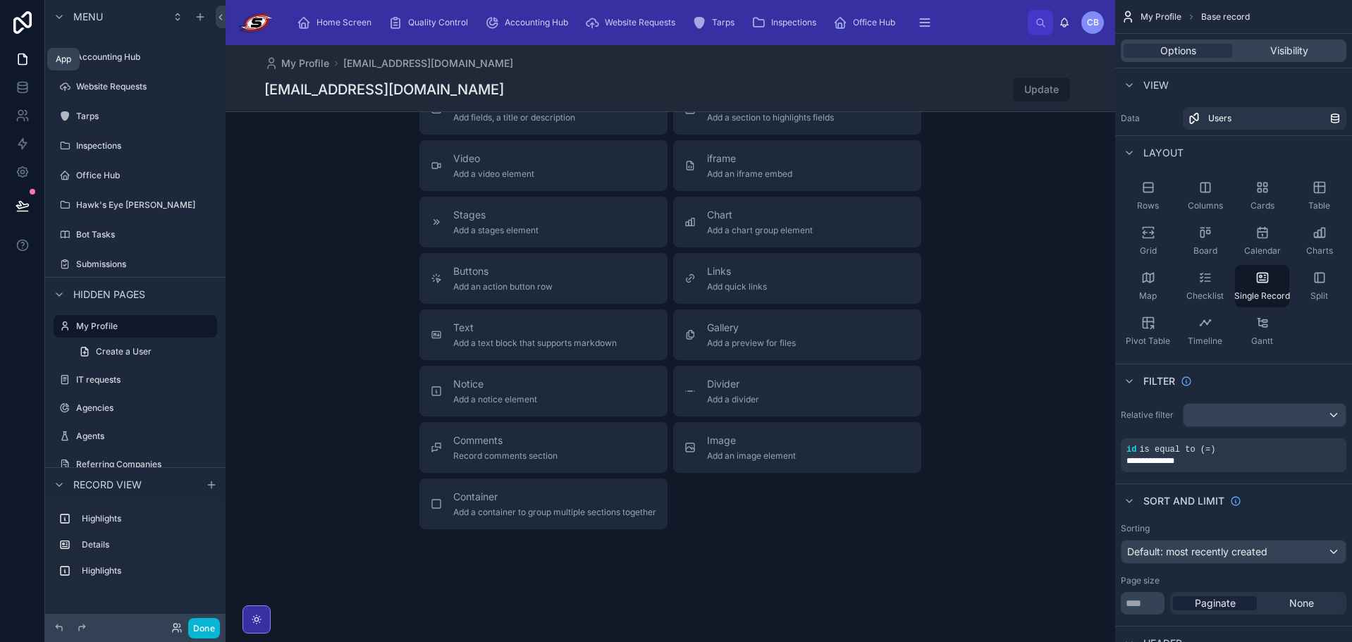
click at [20, 66] on icon at bounding box center [23, 59] width 14 height 14
click at [346, 28] on span "Home Screen" at bounding box center [344, 22] width 55 height 11
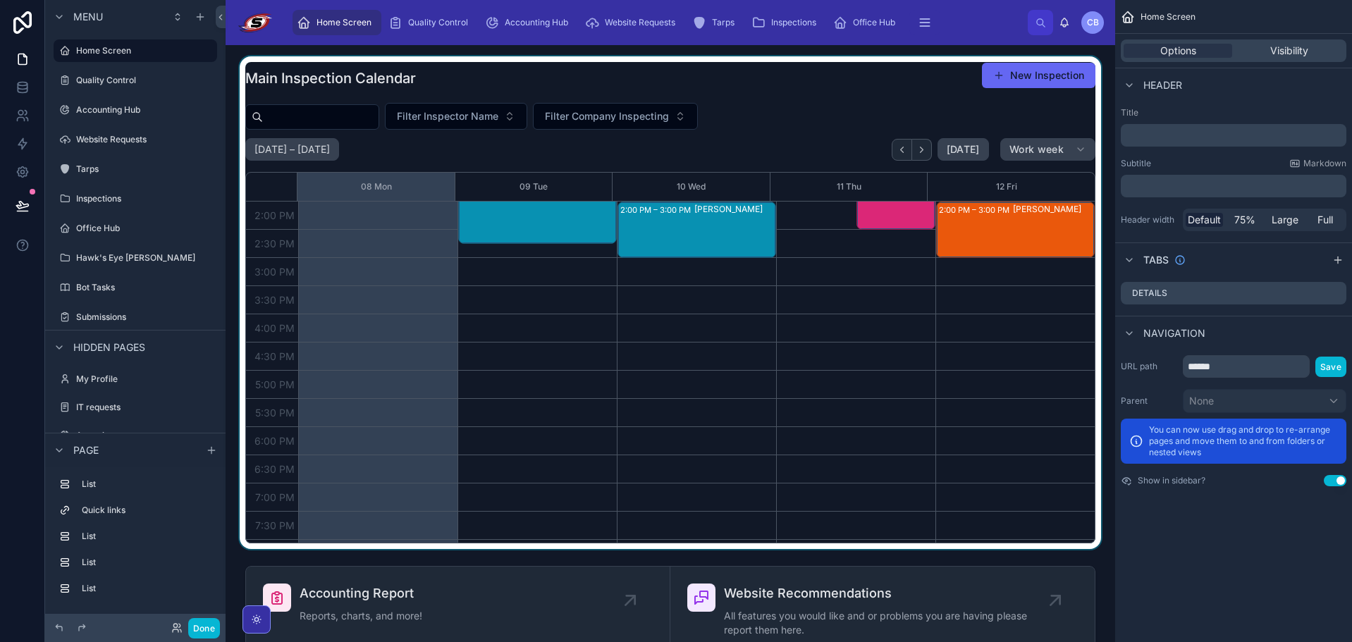
click at [701, 250] on div at bounding box center [670, 302] width 867 height 493
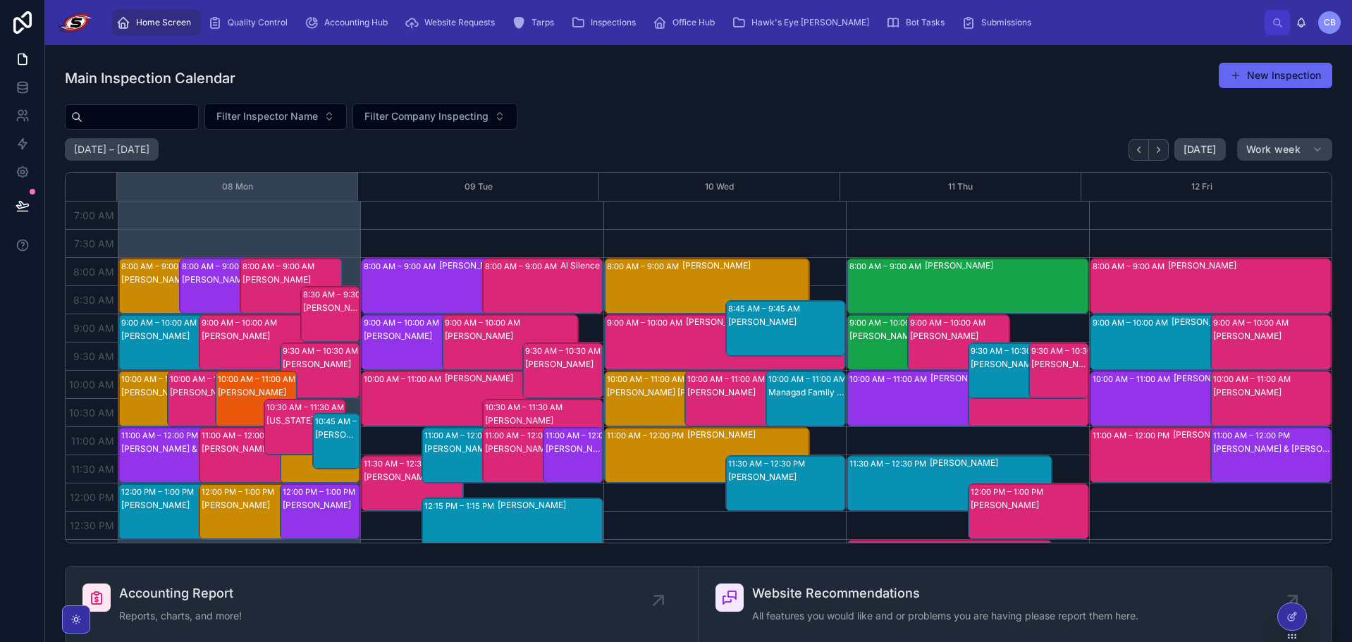
scroll to position [395, 0]
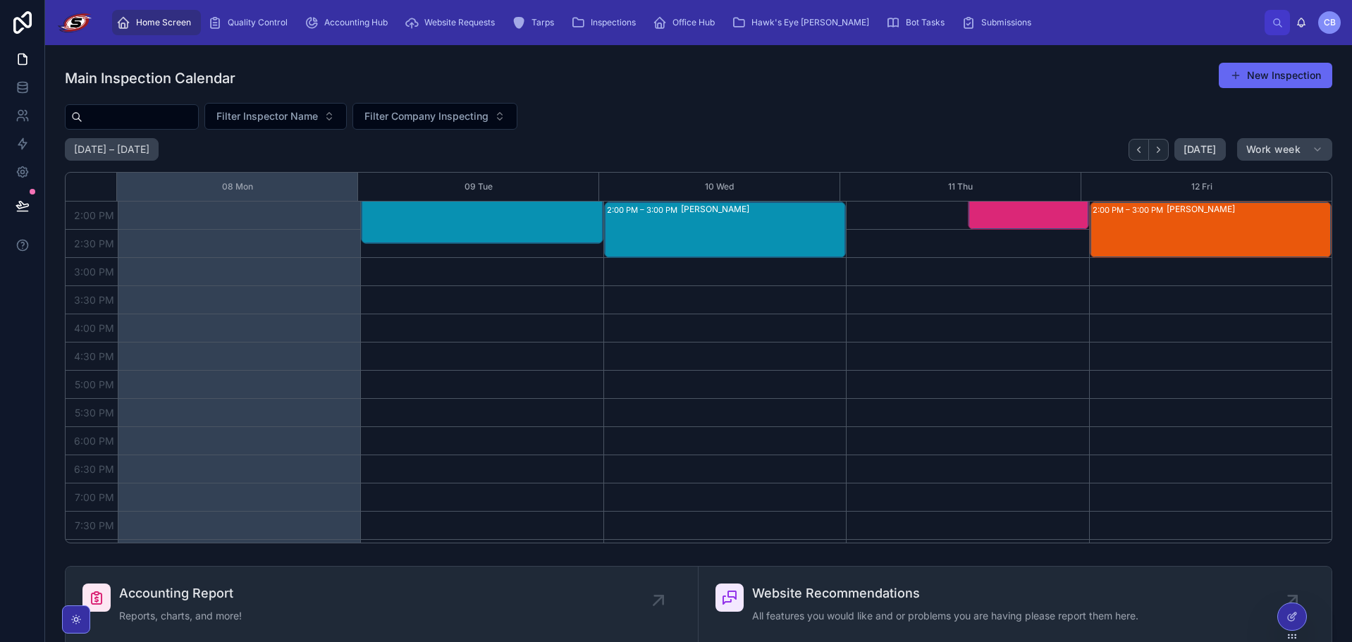
click at [697, 231] on div "[PERSON_NAME]" at bounding box center [763, 230] width 164 height 54
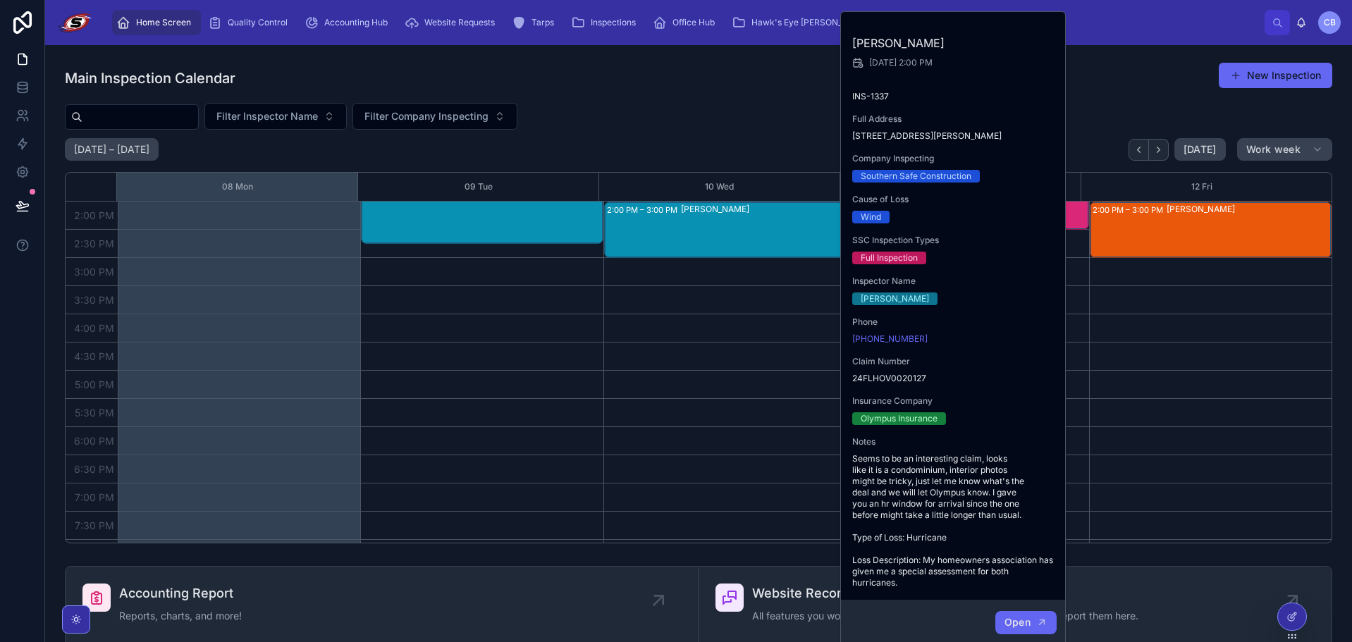
click at [1049, 627] on button "Open" at bounding box center [1026, 622] width 61 height 23
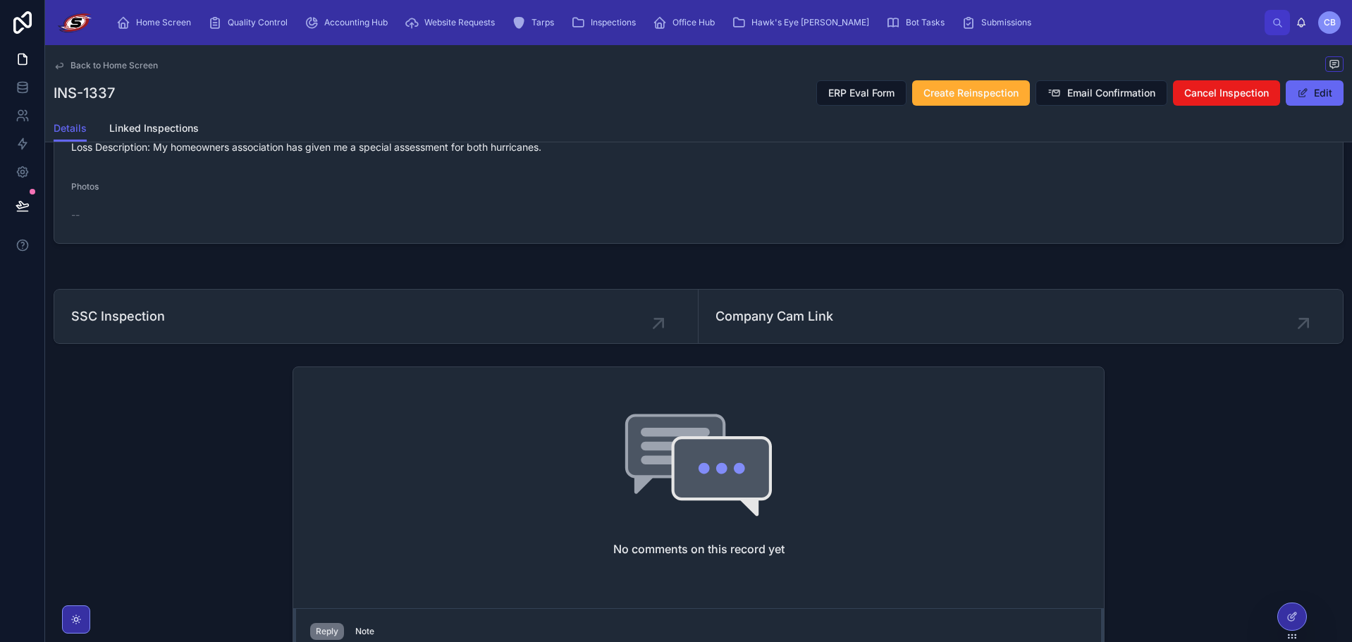
scroll to position [564, 0]
click at [1305, 95] on button "Edit" at bounding box center [1315, 92] width 58 height 25
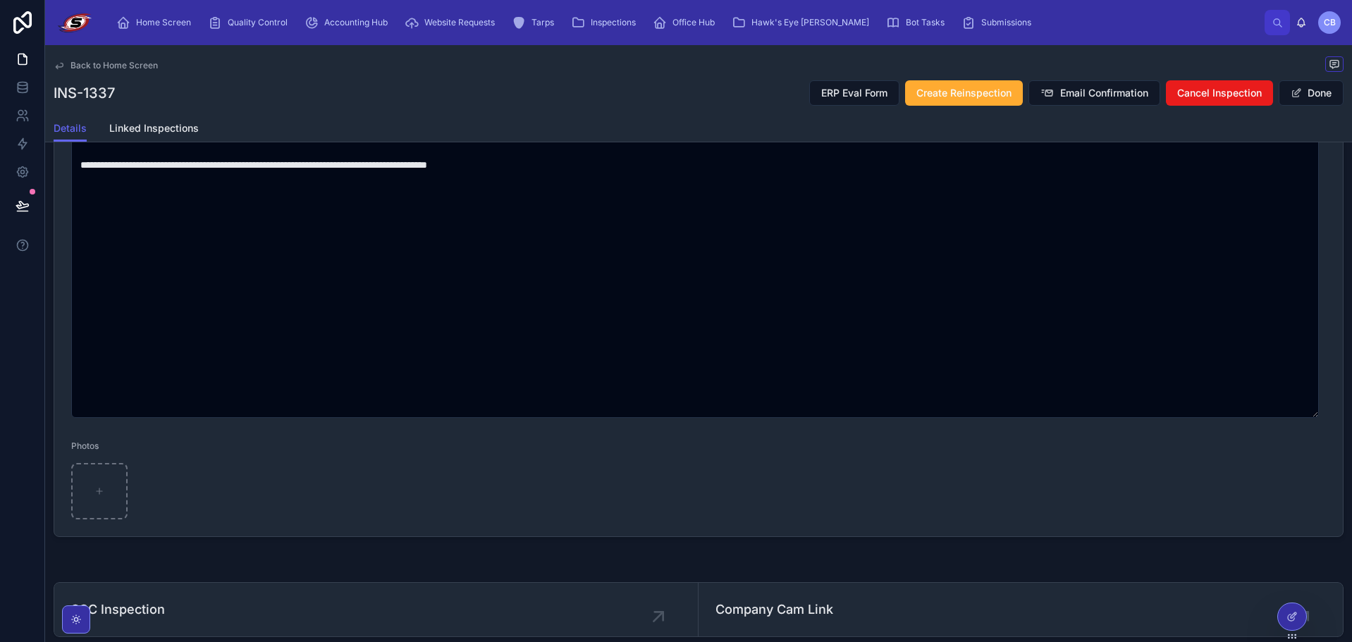
scroll to position [594, 0]
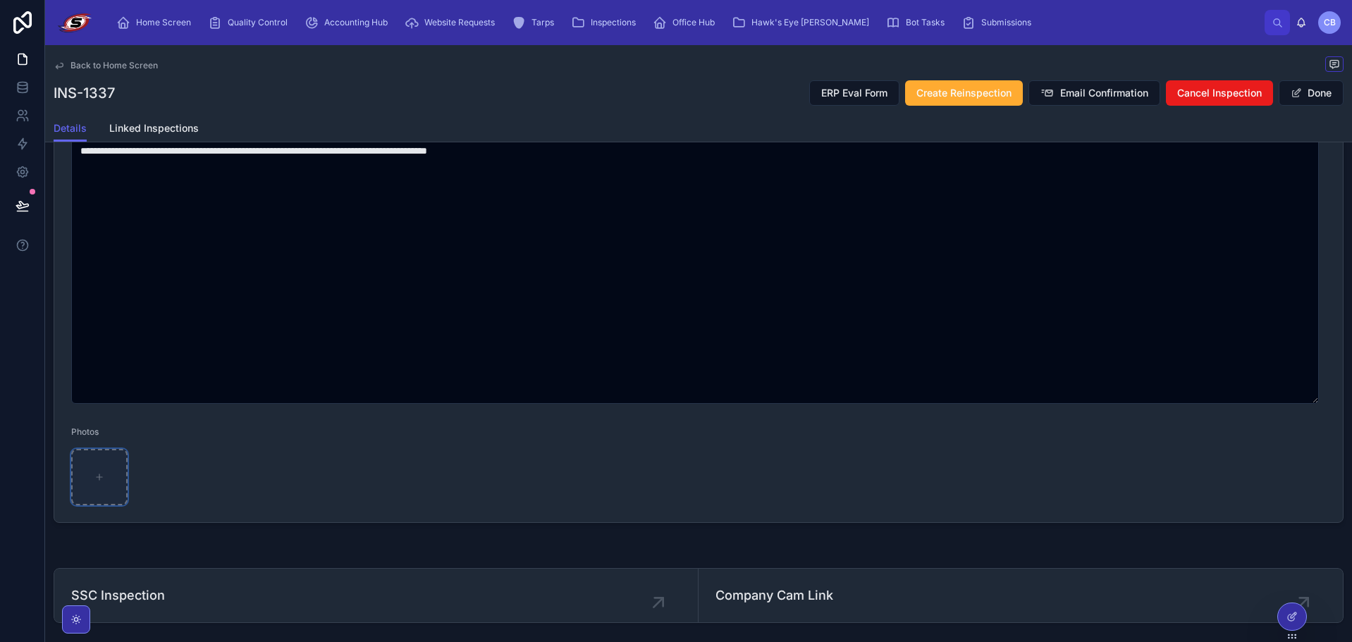
click at [87, 473] on div at bounding box center [99, 477] width 56 height 56
type input "**********"
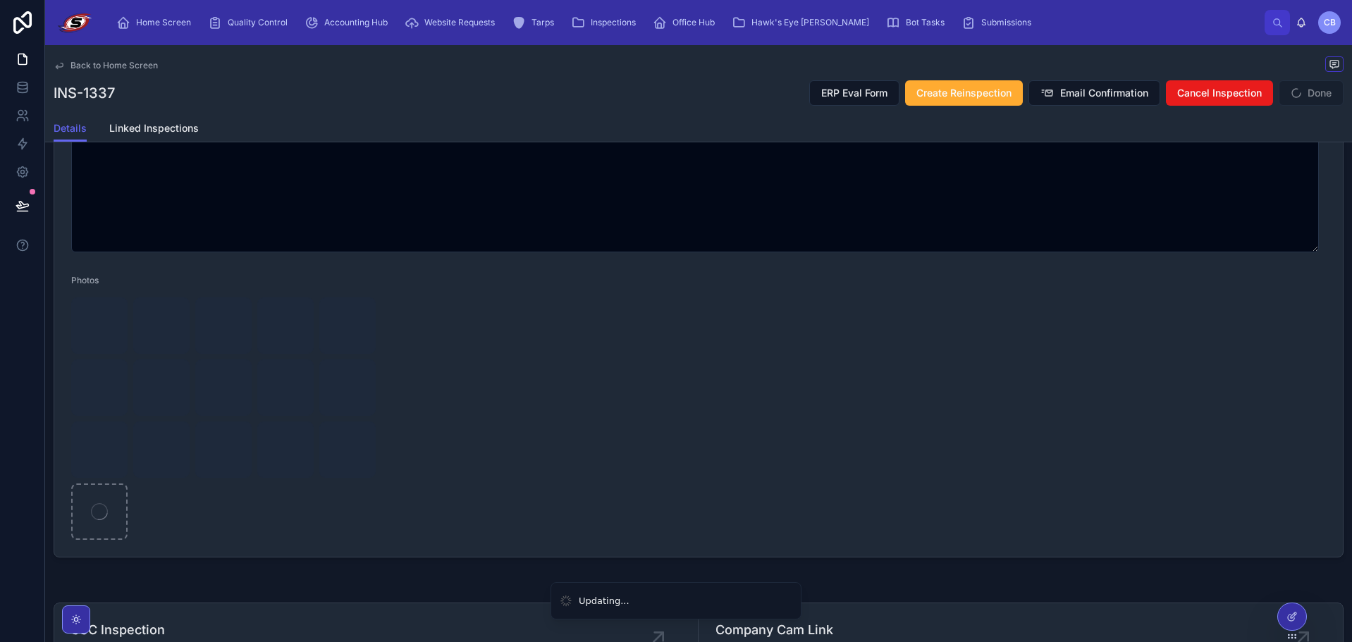
scroll to position [735, 0]
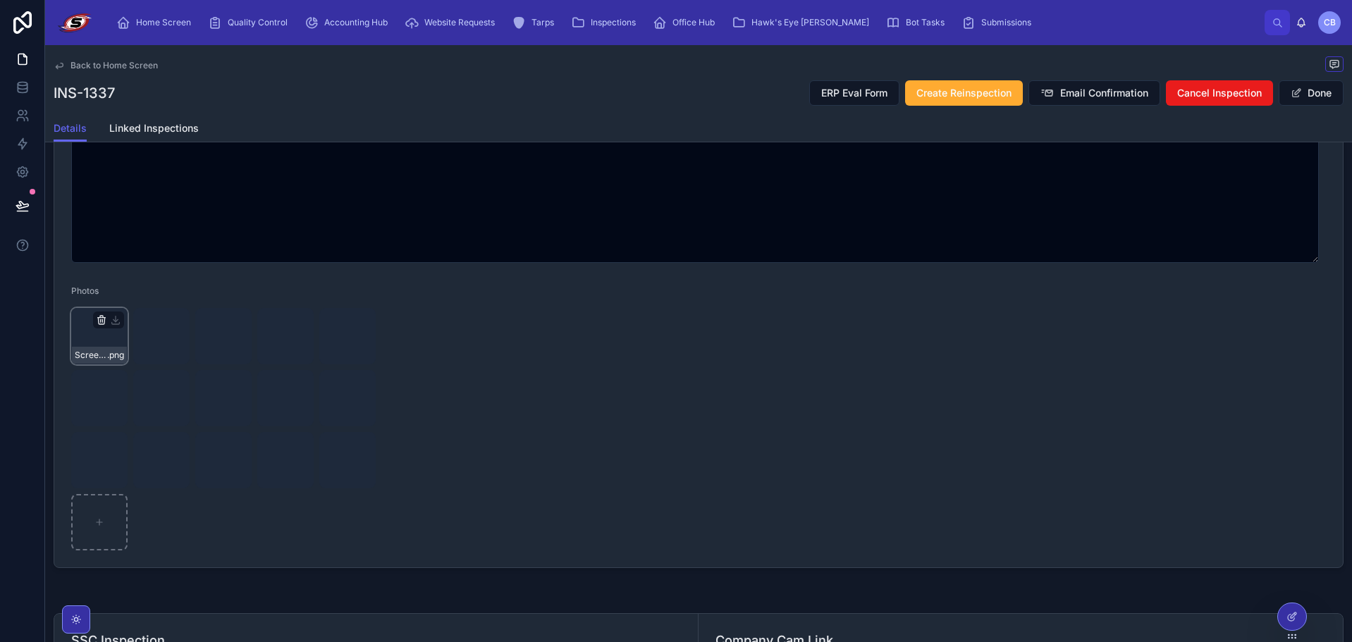
click at [104, 320] on icon "button" at bounding box center [101, 320] width 11 height 11
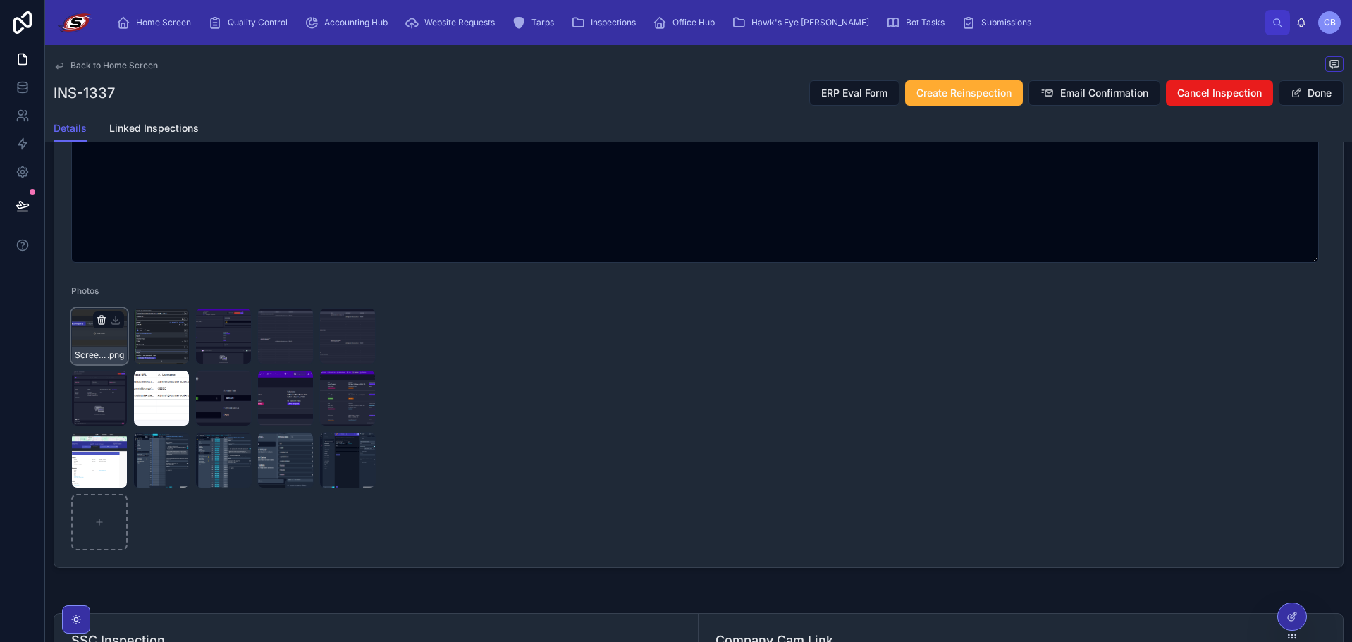
click at [101, 319] on icon "button" at bounding box center [101, 320] width 0 height 3
click at [145, 296] on icon "button" at bounding box center [146, 294] width 11 height 11
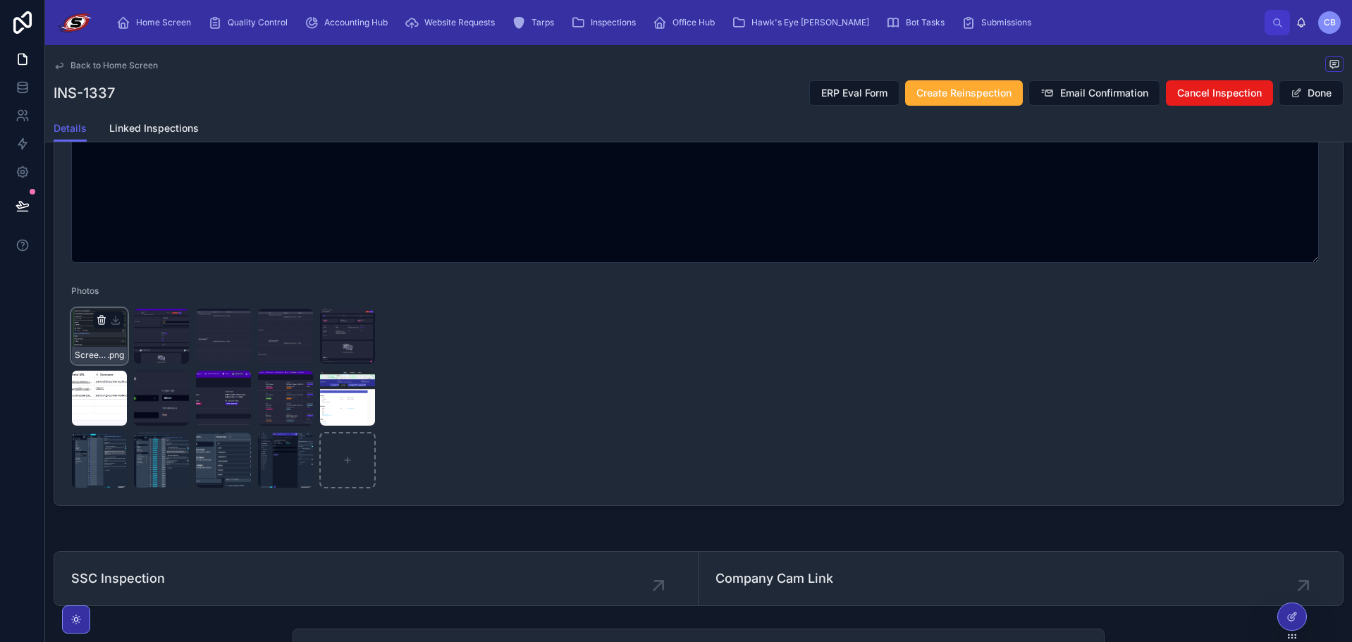
click at [103, 322] on icon "button" at bounding box center [101, 320] width 11 height 11
click at [140, 297] on div "Confirm delete?" at bounding box center [110, 294] width 113 height 17
click at [145, 293] on icon "button" at bounding box center [146, 294] width 11 height 11
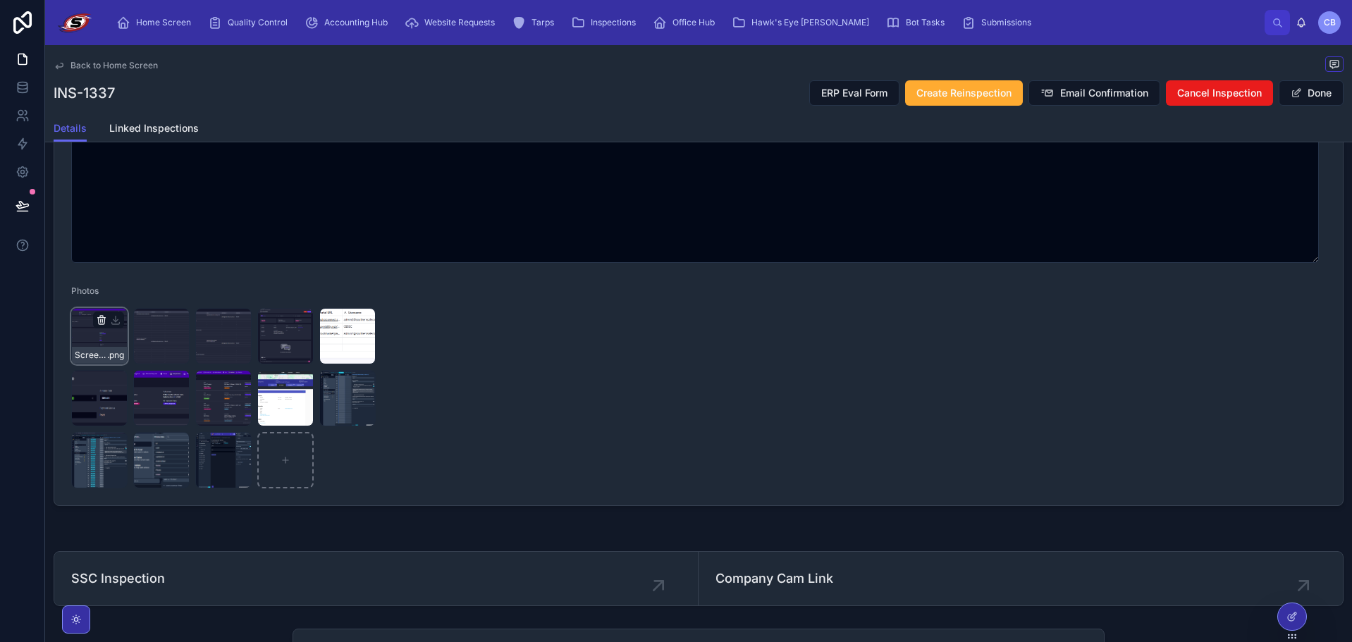
click at [101, 325] on div at bounding box center [108, 320] width 31 height 17
click at [101, 318] on icon "button" at bounding box center [102, 318] width 8 height 0
click at [145, 297] on icon "button" at bounding box center [146, 294] width 11 height 11
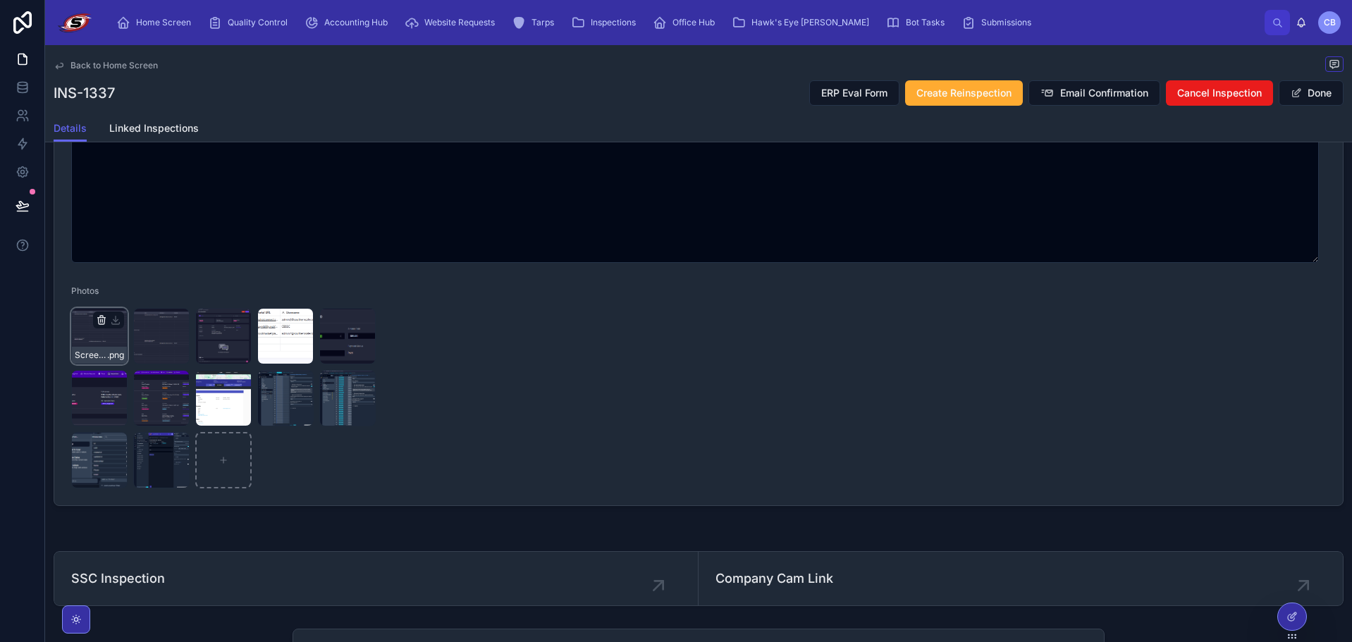
click at [97, 319] on icon "button" at bounding box center [101, 320] width 11 height 11
click at [144, 295] on icon "button" at bounding box center [146, 296] width 6 height 6
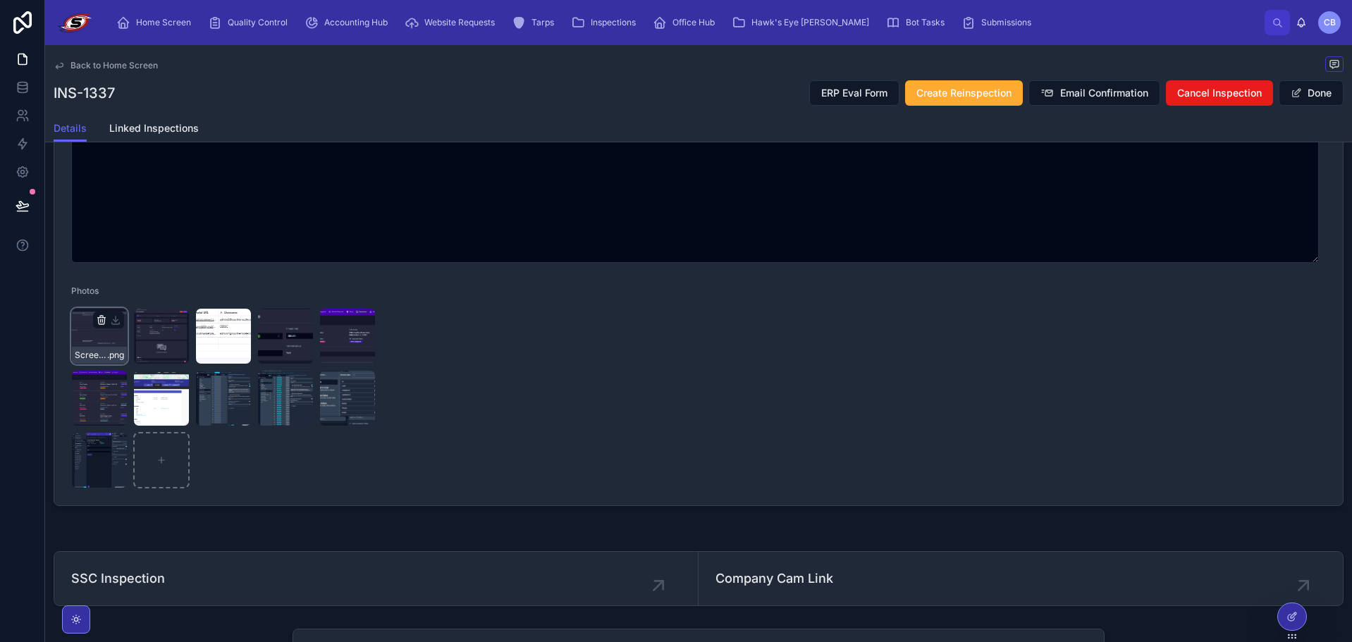
click at [97, 323] on icon "button" at bounding box center [101, 320] width 11 height 11
click at [144, 295] on icon "button" at bounding box center [146, 296] width 6 height 6
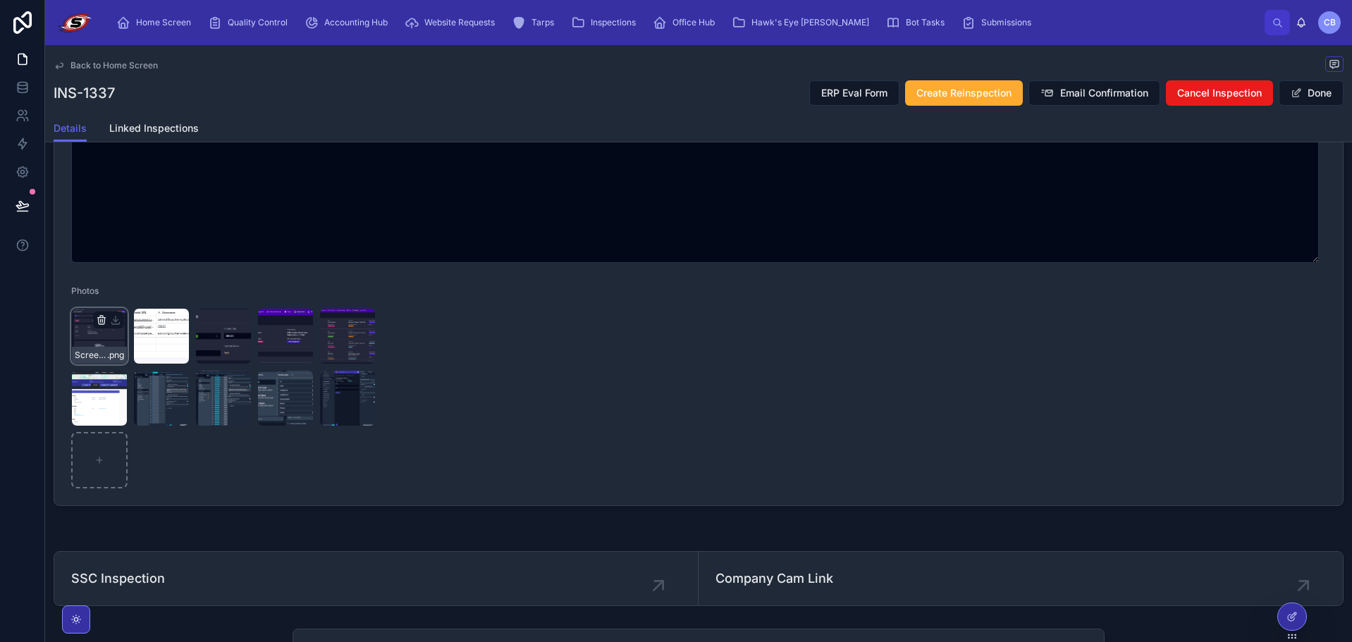
click at [104, 319] on icon "button" at bounding box center [101, 320] width 11 height 11
click at [143, 293] on icon "button" at bounding box center [146, 296] width 6 height 6
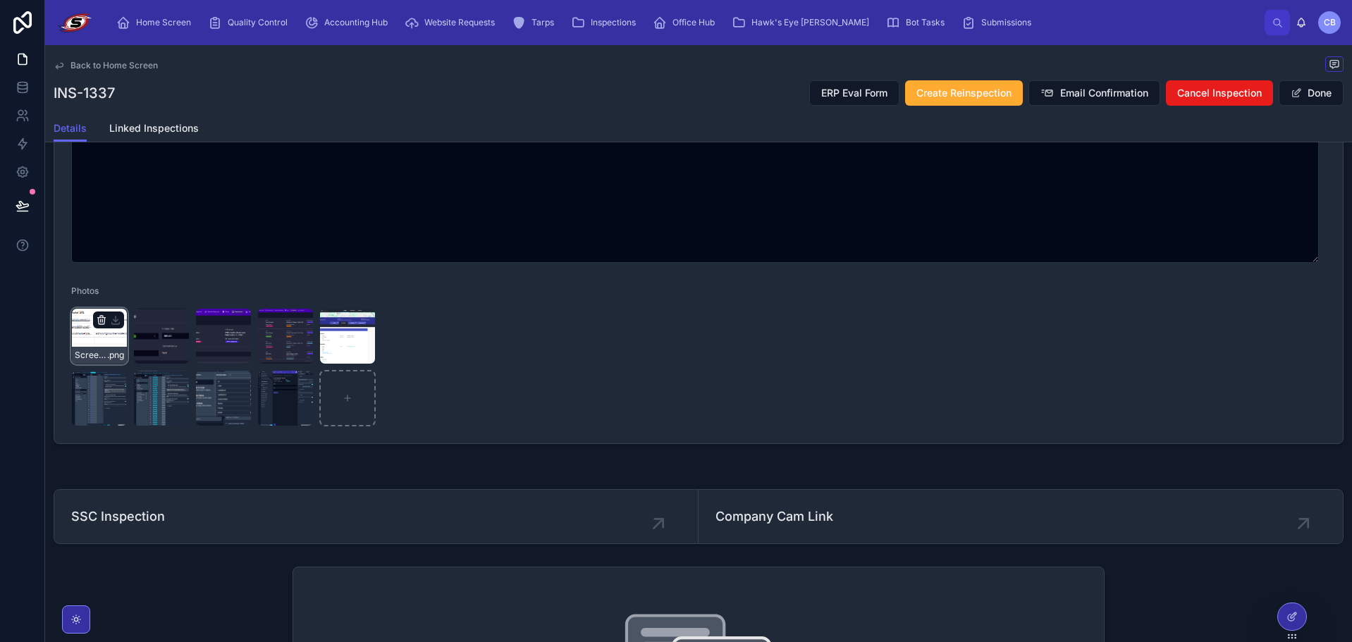
click at [99, 321] on icon "button" at bounding box center [101, 320] width 11 height 11
click at [145, 298] on icon "button" at bounding box center [146, 294] width 11 height 11
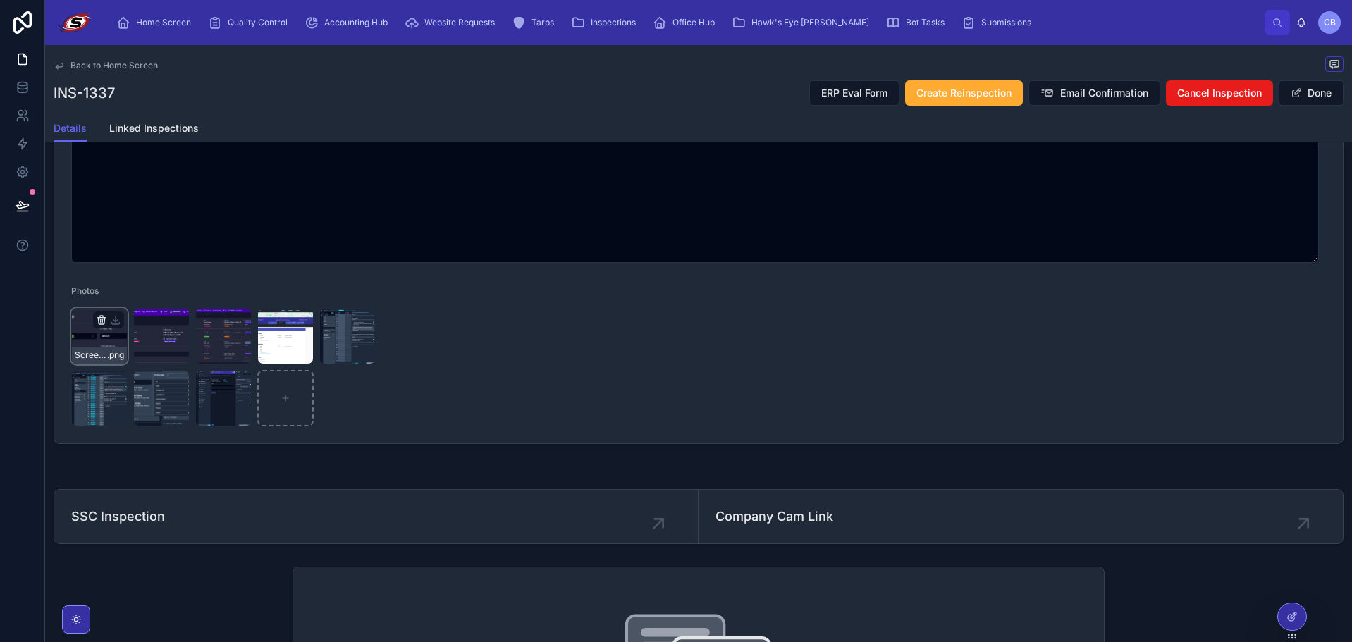
click at [102, 320] on icon "button" at bounding box center [101, 320] width 11 height 11
click at [145, 299] on icon "button" at bounding box center [146, 294] width 11 height 11
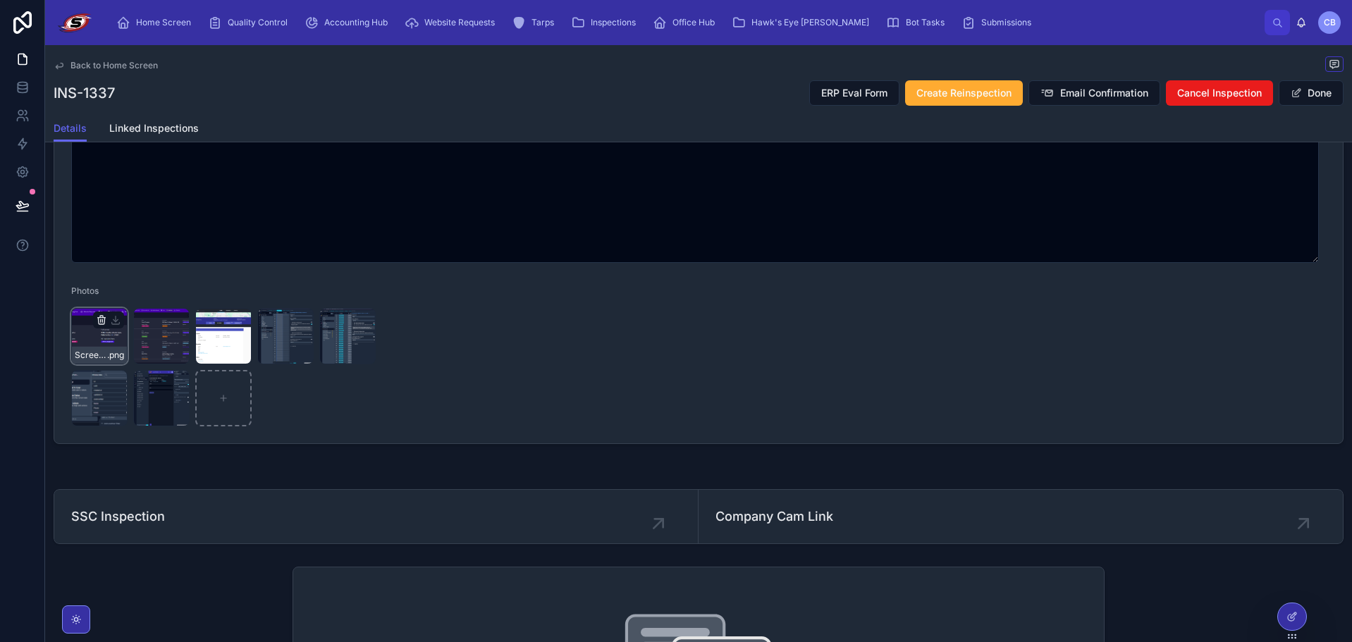
click at [98, 324] on icon "button" at bounding box center [101, 320] width 11 height 11
click at [141, 299] on icon "button" at bounding box center [146, 294] width 11 height 11
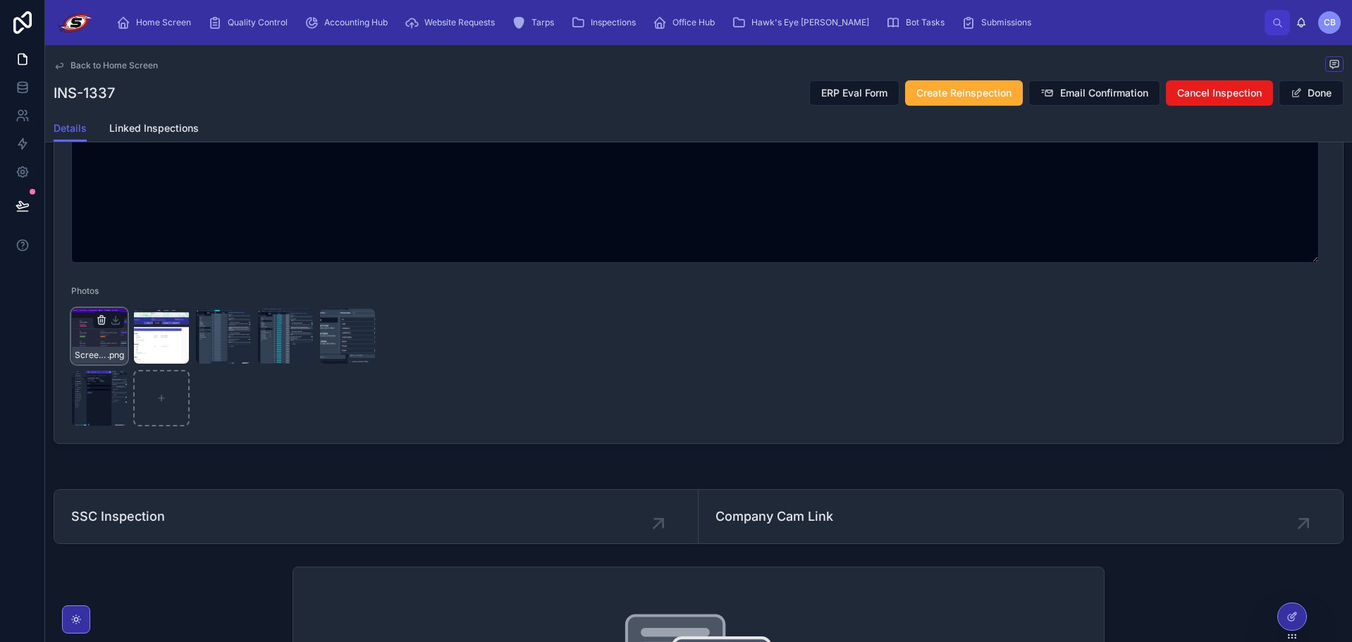
click at [101, 321] on icon "button" at bounding box center [101, 320] width 0 height 3
click at [142, 298] on icon "button" at bounding box center [146, 294] width 11 height 11
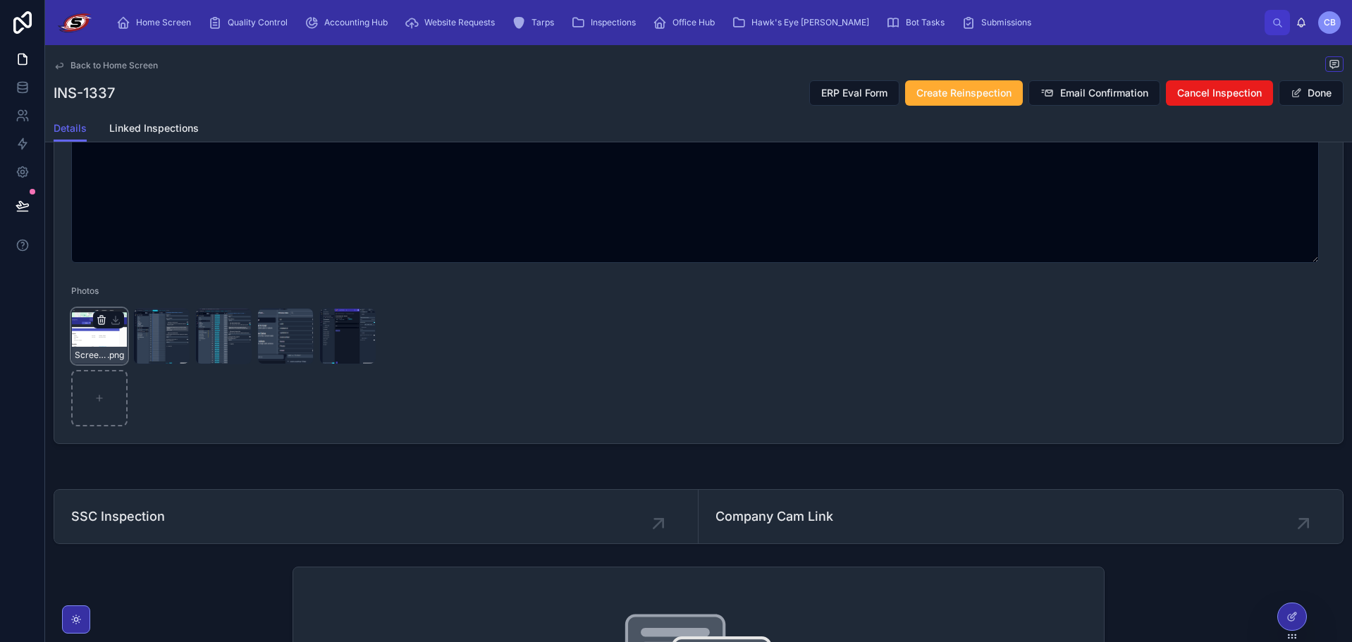
click at [101, 323] on icon "button" at bounding box center [101, 320] width 11 height 11
click at [144, 295] on icon "button" at bounding box center [146, 296] width 6 height 6
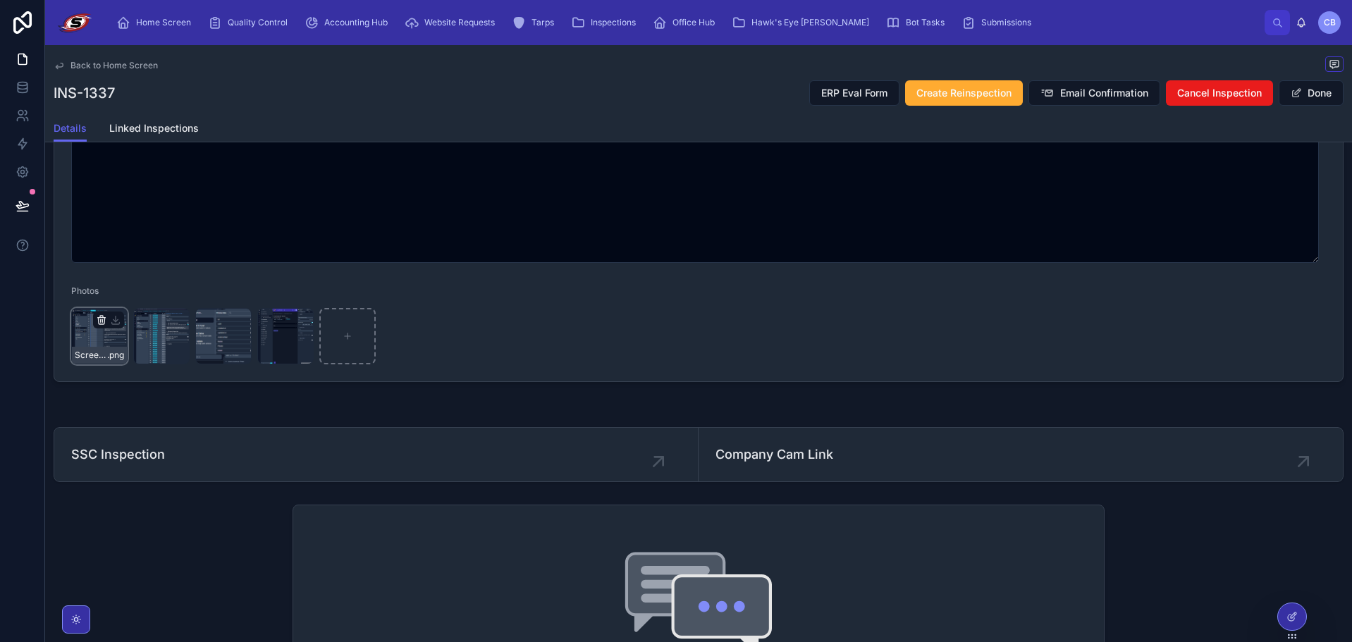
click at [103, 319] on icon "button" at bounding box center [101, 320] width 11 height 11
click at [145, 295] on icon "button" at bounding box center [146, 294] width 11 height 11
click at [100, 319] on icon "button" at bounding box center [101, 320] width 11 height 11
click at [146, 295] on icon "button" at bounding box center [146, 295] width 0 height 3
click at [101, 319] on icon "button" at bounding box center [101, 320] width 0 height 3
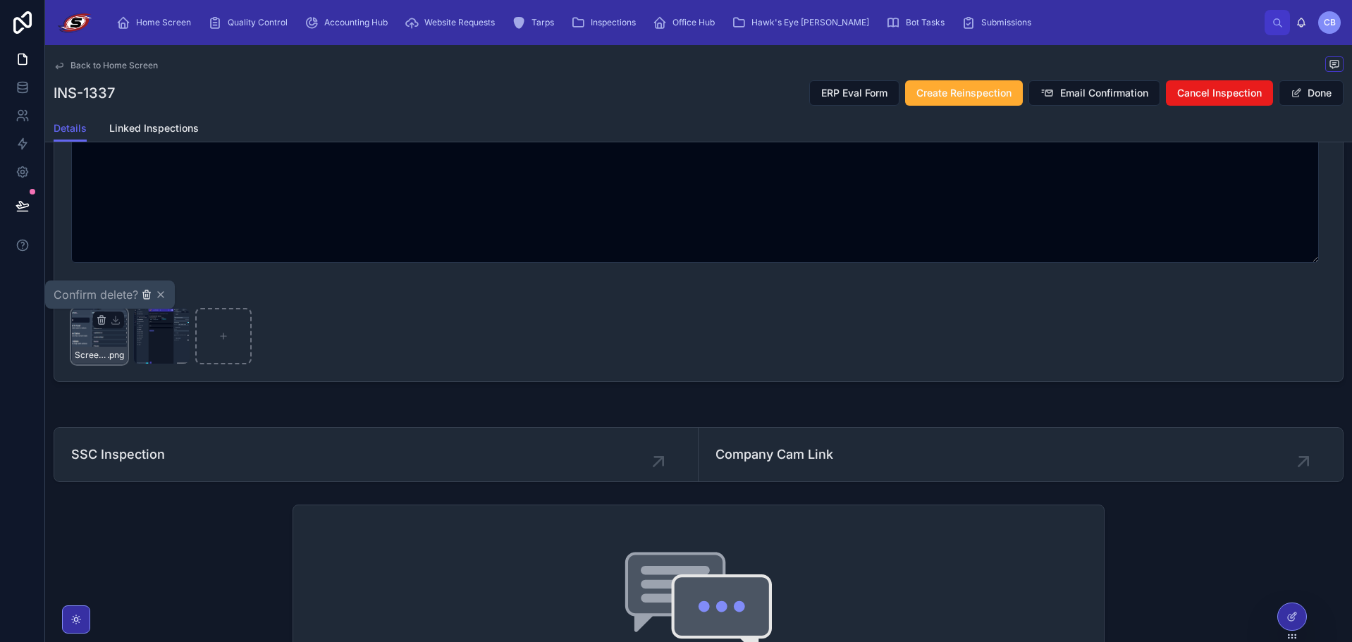
click at [141, 293] on div "Confirm delete?" at bounding box center [110, 294] width 113 height 17
click at [143, 295] on icon "button" at bounding box center [146, 294] width 11 height 11
click at [101, 318] on icon "button" at bounding box center [102, 318] width 8 height 0
click at [137, 296] on span "Confirm delete?" at bounding box center [96, 294] width 85 height 17
click at [144, 296] on icon "button" at bounding box center [146, 294] width 11 height 11
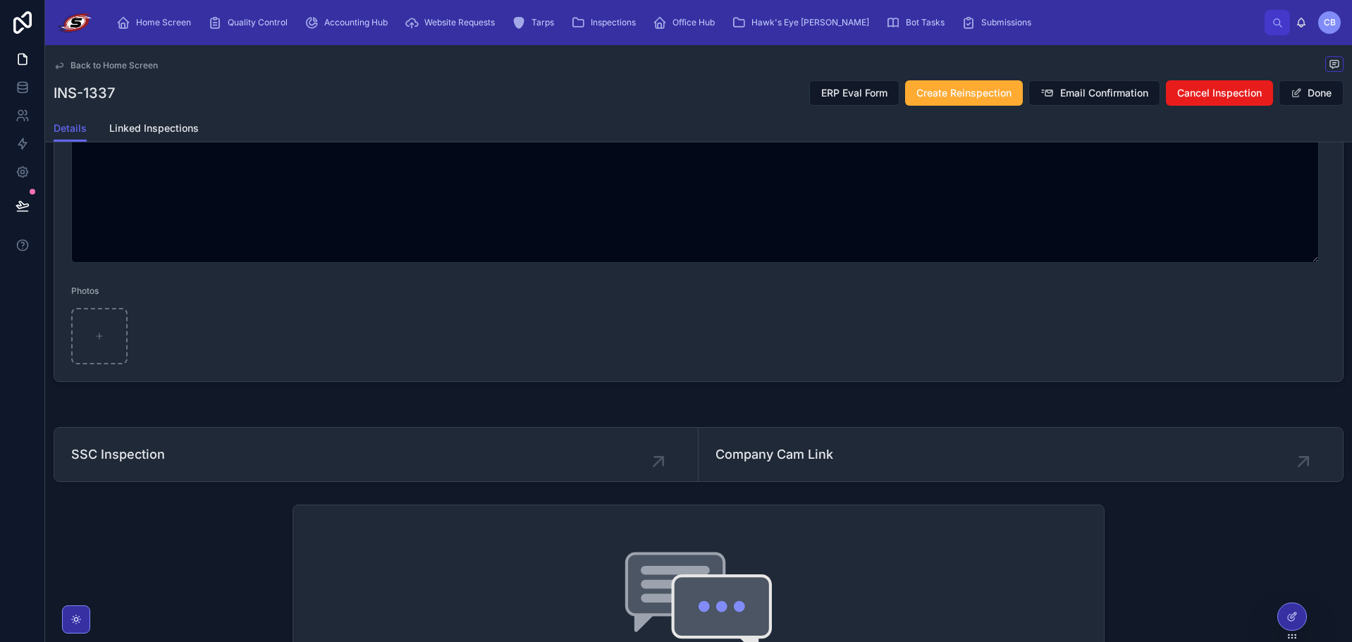
drag, startPoint x: 200, startPoint y: 291, endPoint x: 139, endPoint y: 310, distance: 64.2
click at [200, 291] on div "Photos" at bounding box center [223, 294] width 305 height 17
click at [87, 330] on div at bounding box center [99, 336] width 56 height 56
type input "**********"
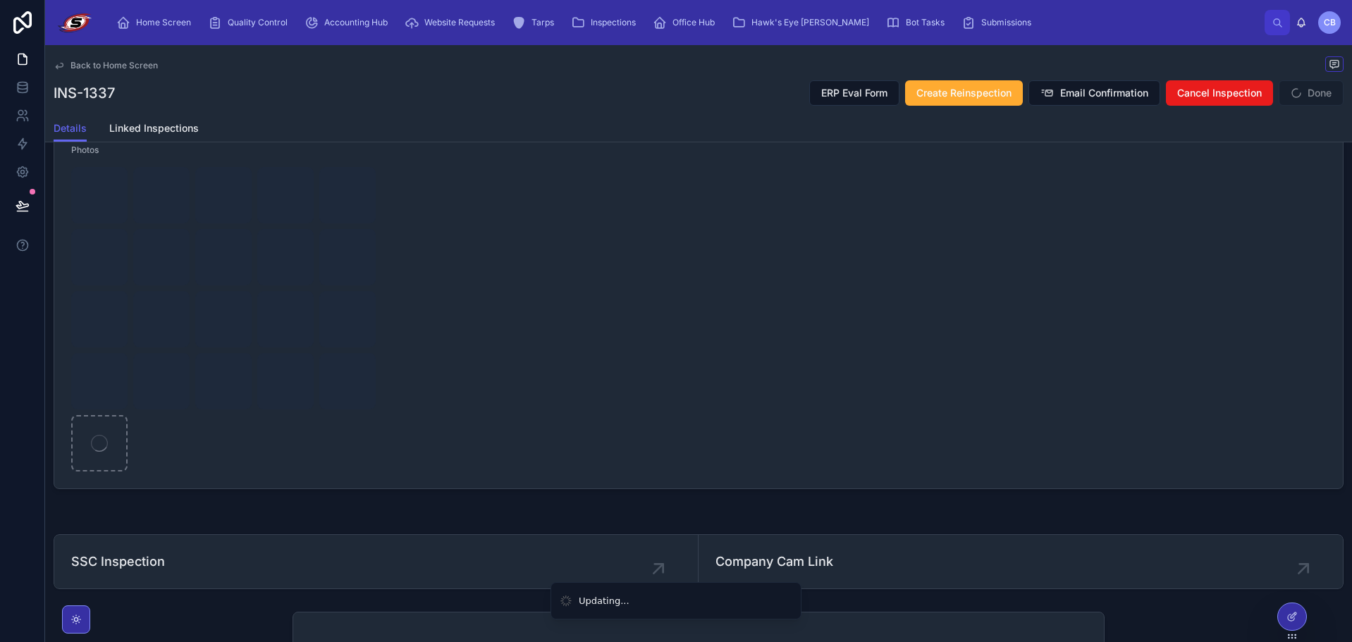
scroll to position [805, 0]
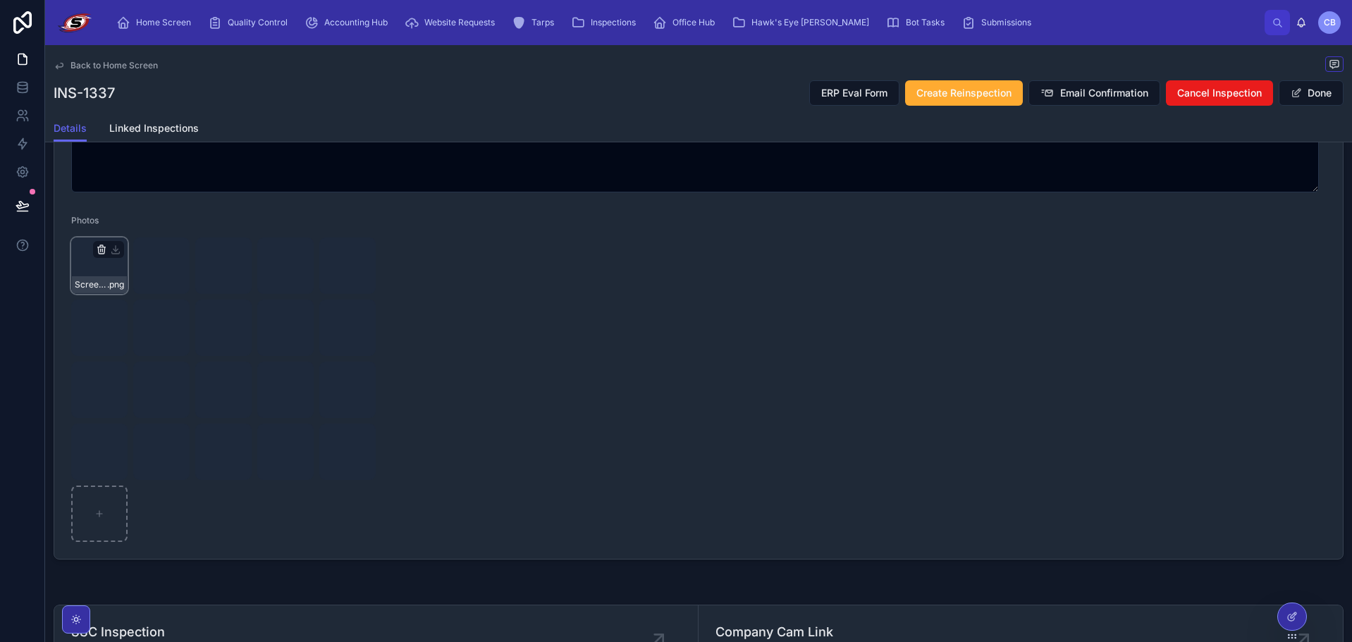
click at [104, 251] on icon "button" at bounding box center [101, 249] width 11 height 11
drag, startPoint x: 150, startPoint y: 224, endPoint x: 75, endPoint y: 236, distance: 75.7
click at [149, 224] on icon "button" at bounding box center [146, 224] width 11 height 11
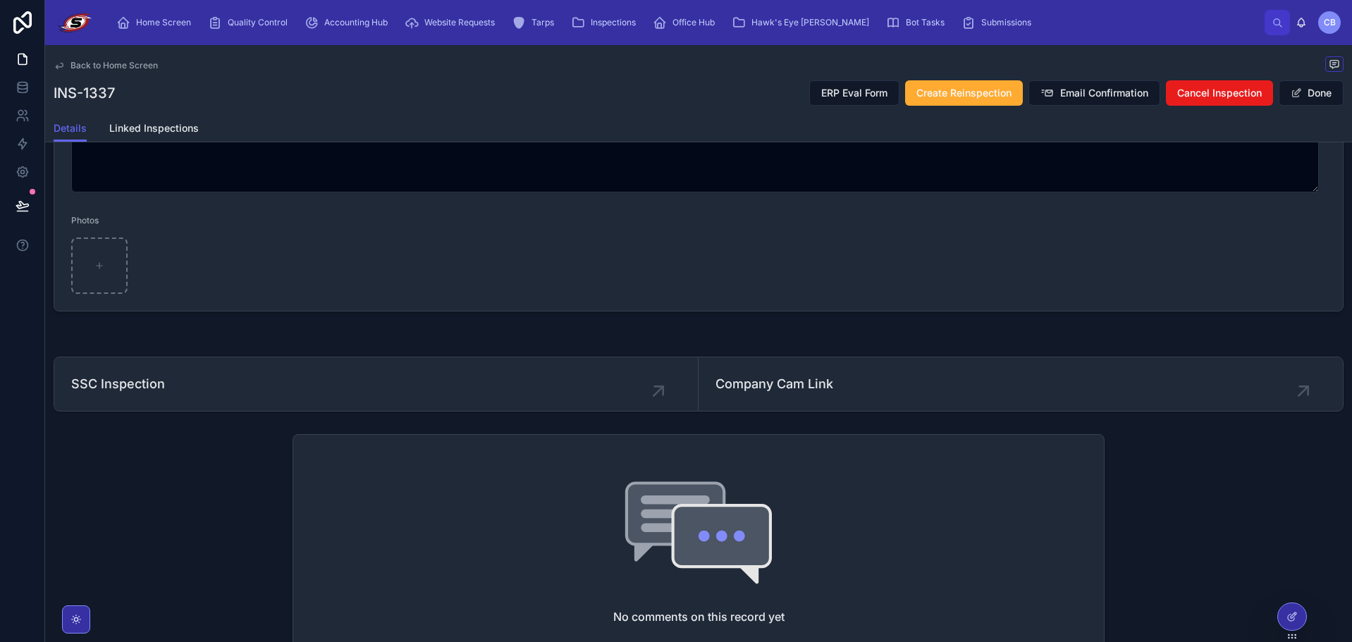
click at [1311, 90] on button "Done" at bounding box center [1311, 92] width 65 height 25
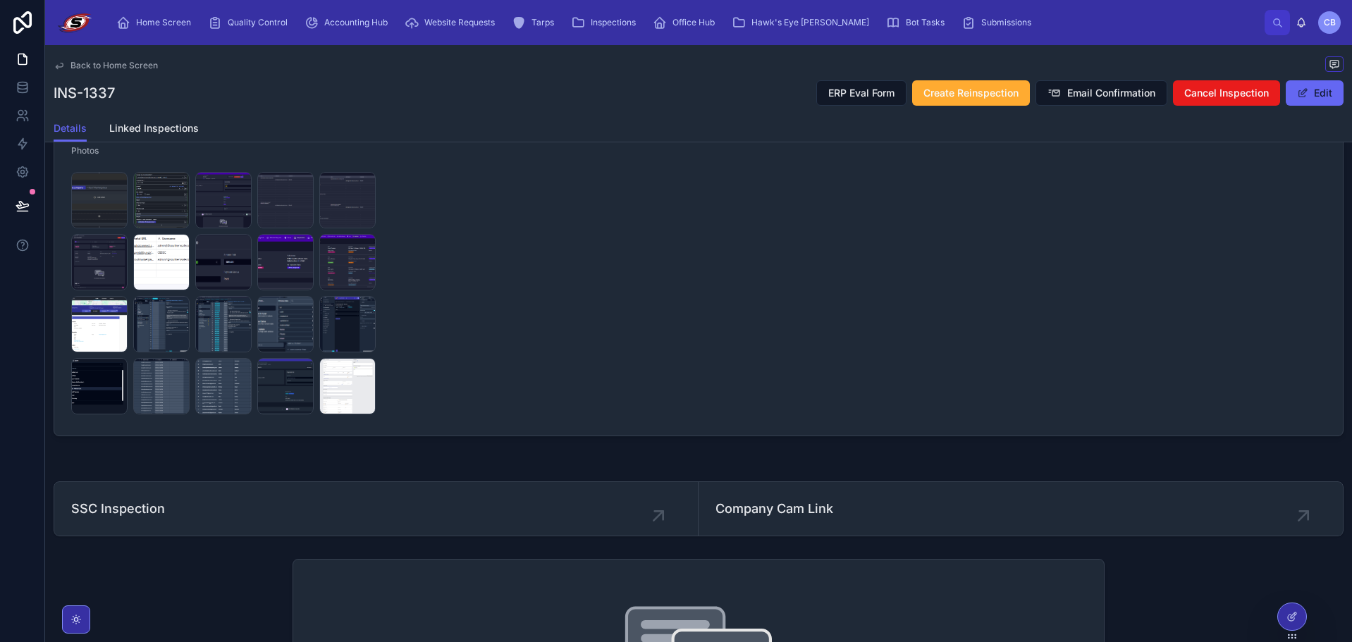
scroll to position [494, 0]
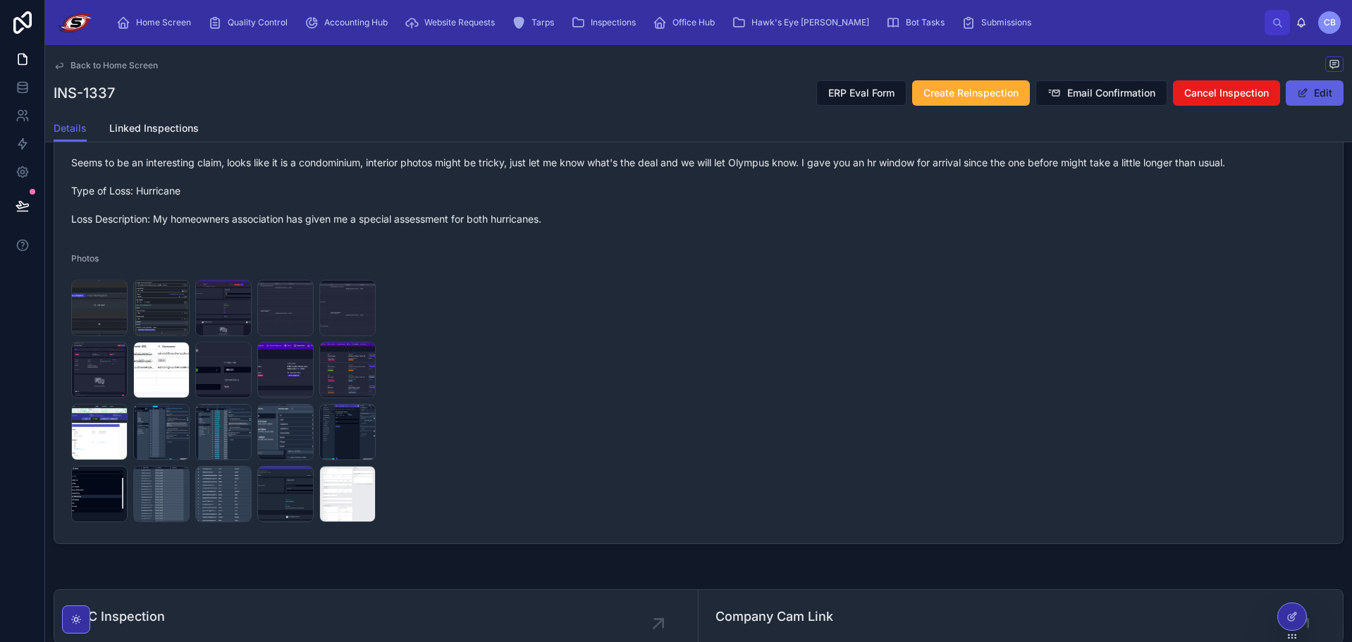
click at [1302, 100] on button "Edit" at bounding box center [1315, 92] width 58 height 25
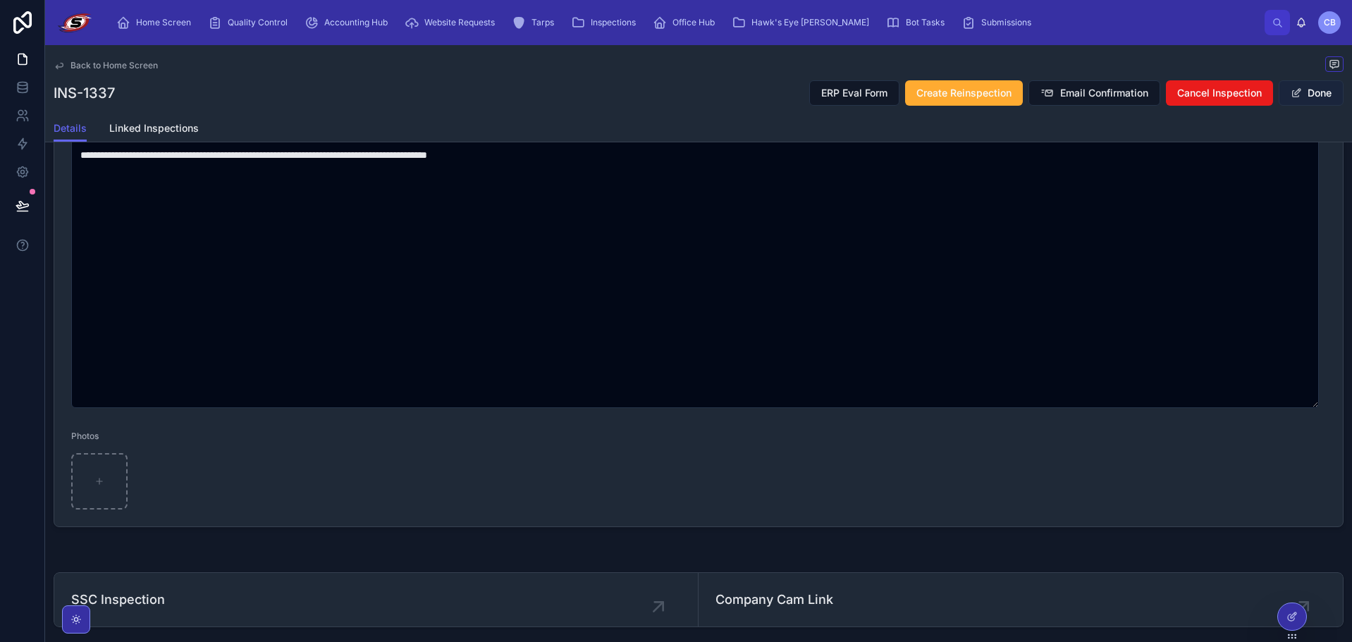
click at [1300, 101] on button "Done" at bounding box center [1311, 92] width 65 height 25
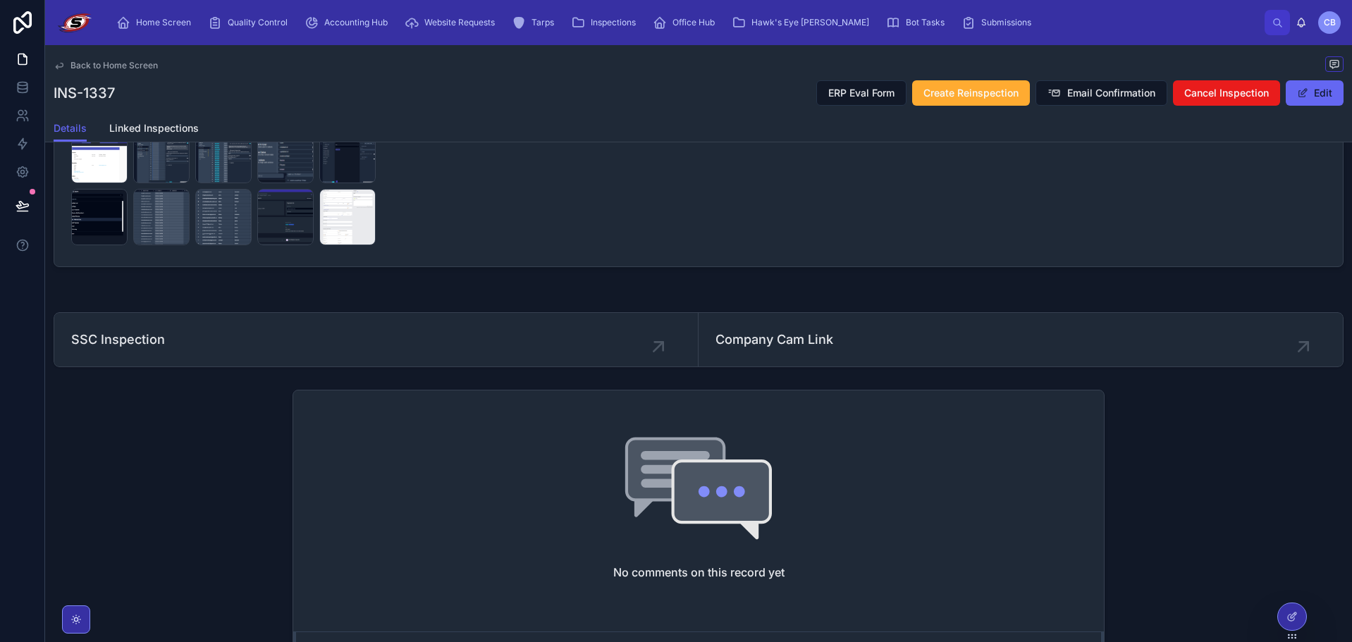
scroll to position [419, 0]
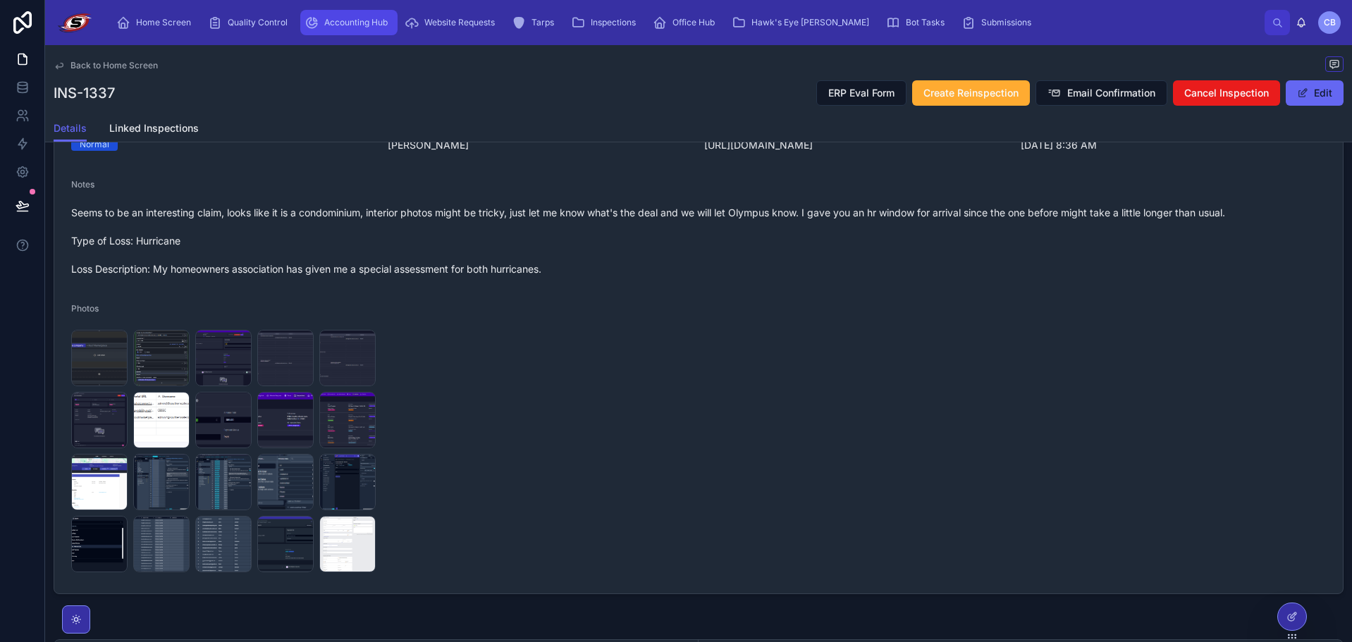
scroll to position [494, 0]
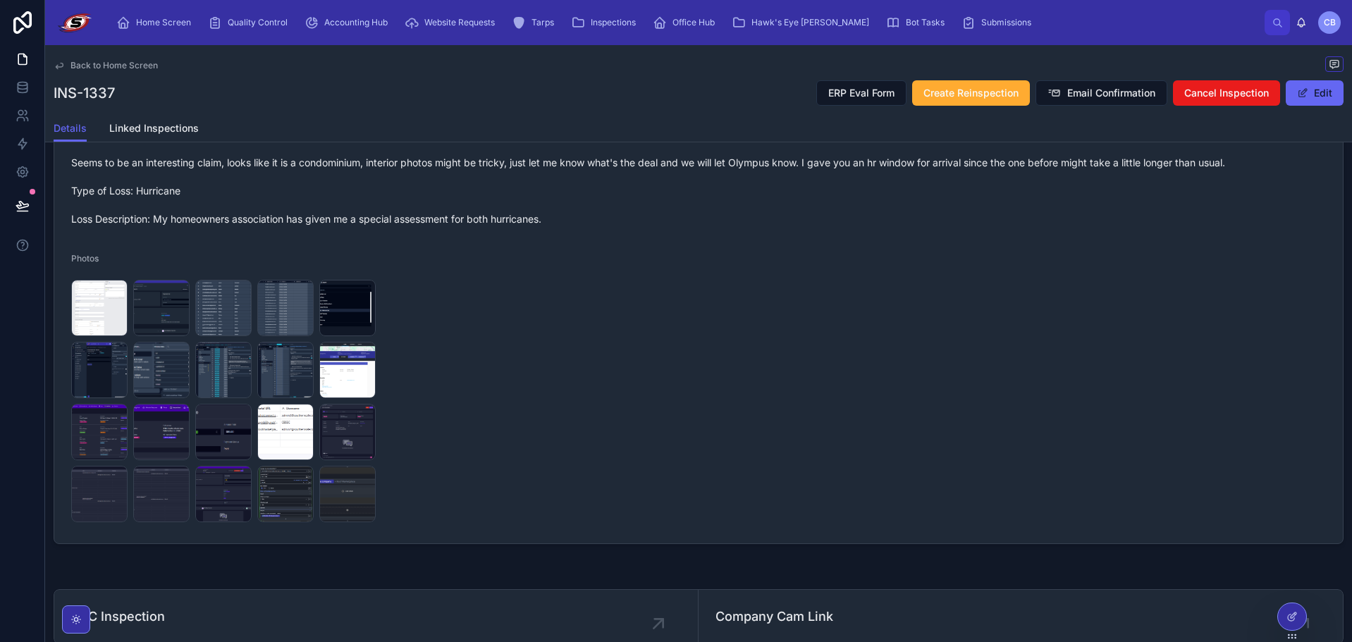
click at [740, 271] on form "Name [PERSON_NAME] Phone [PHONE_NUMBER] Email [EMAIL_ADDRESS][DOMAIN_NAME] Full…" at bounding box center [698, 192] width 1289 height 702
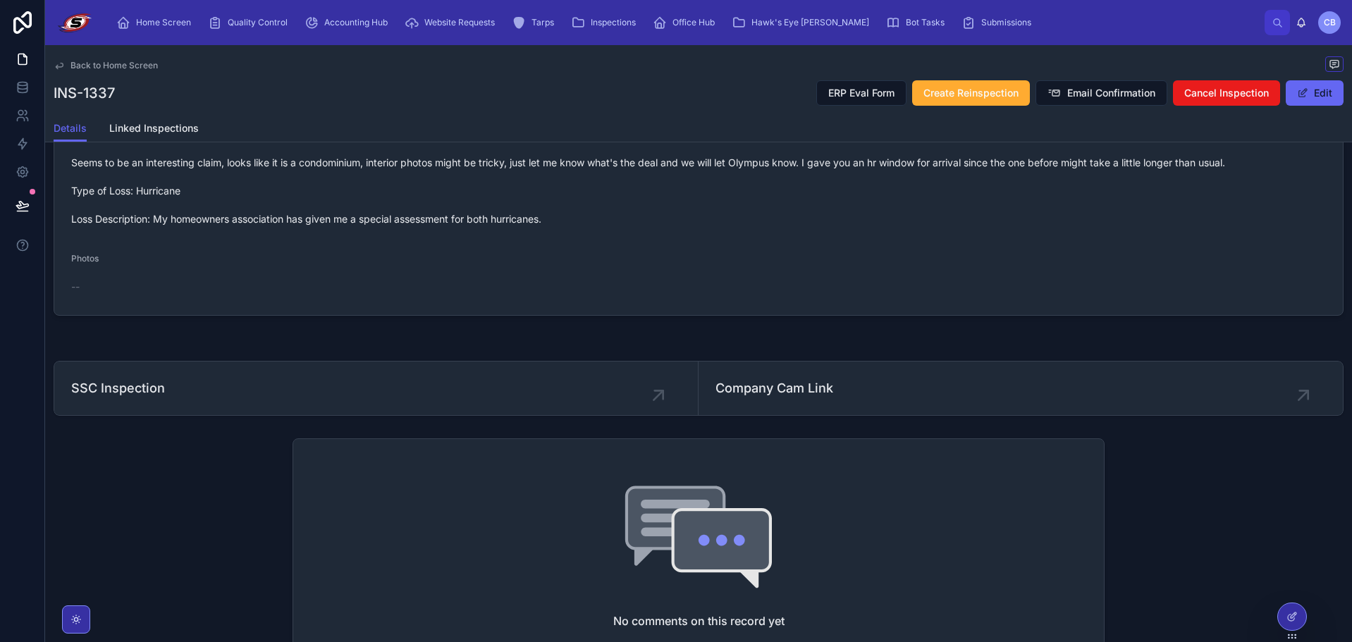
drag, startPoint x: 572, startPoint y: 391, endPoint x: 444, endPoint y: 329, distance: 142.2
click at [444, 329] on div "Name [PERSON_NAME] Phone [PHONE_NUMBER] Full Address [STREET_ADDRESS][PERSON_NA…" at bounding box center [698, 254] width 1307 height 1177
click at [1304, 92] on button "Edit" at bounding box center [1315, 92] width 58 height 25
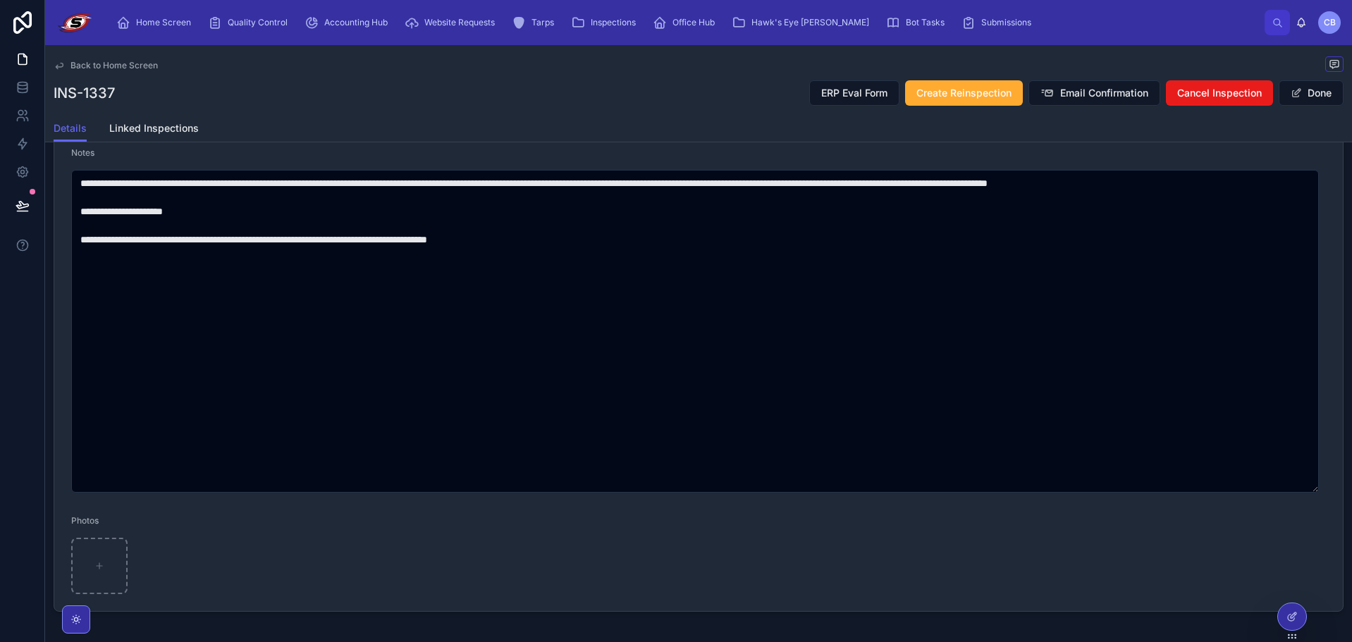
scroll to position [519, 0]
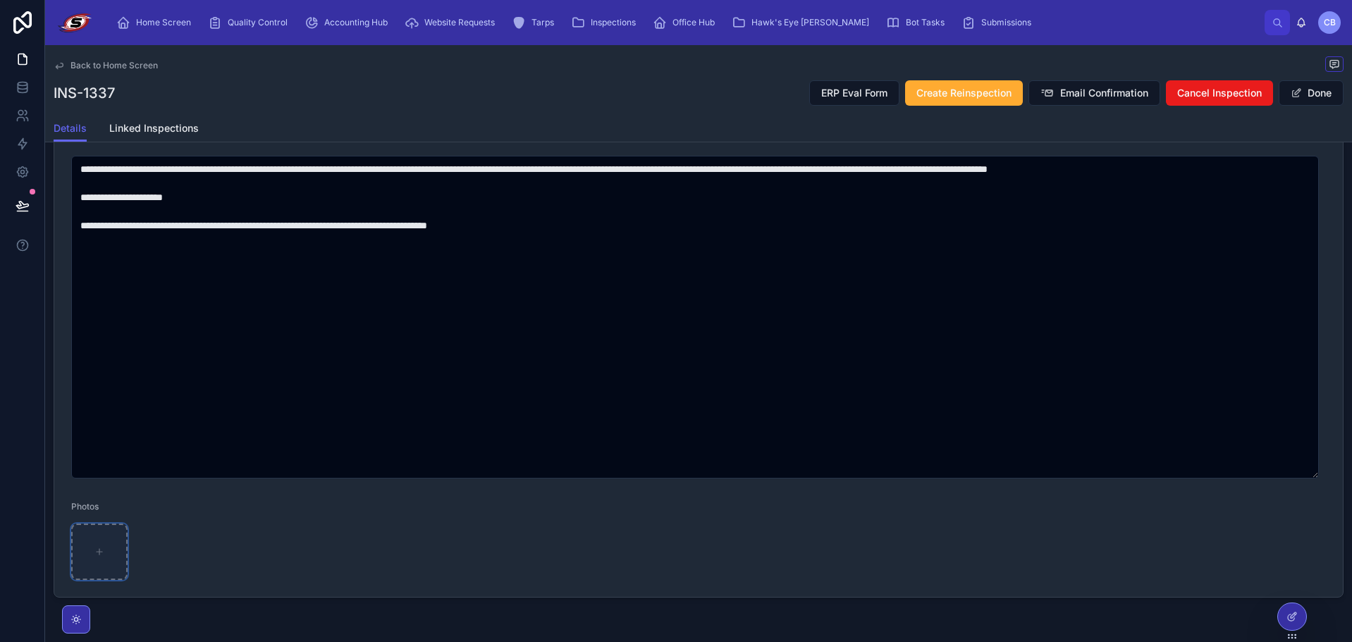
click at [87, 564] on div at bounding box center [99, 552] width 56 height 56
type input "**********"
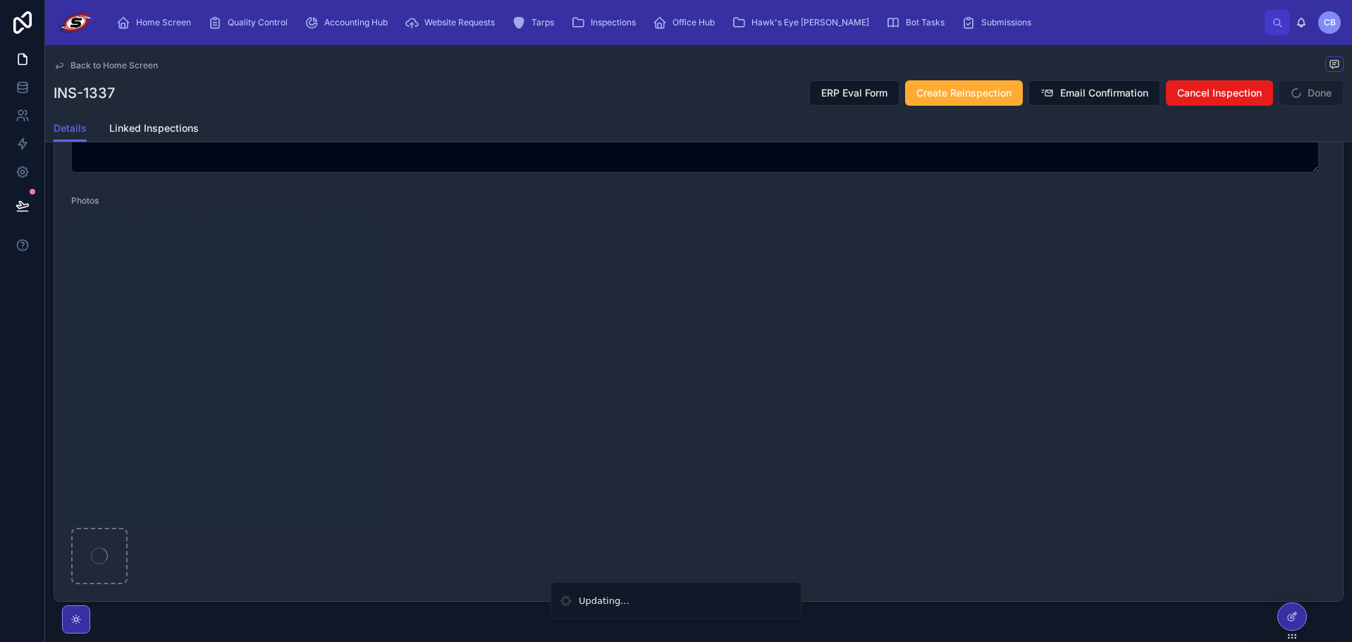
scroll to position [872, 0]
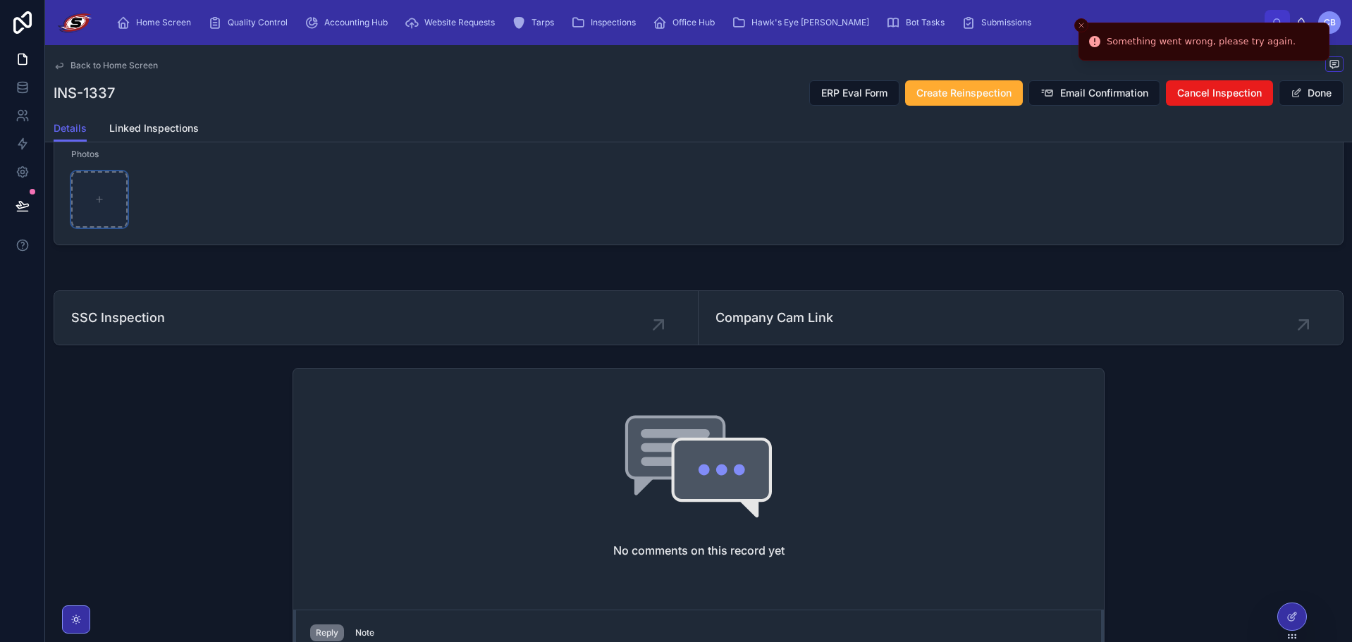
click at [115, 201] on div at bounding box center [99, 199] width 56 height 56
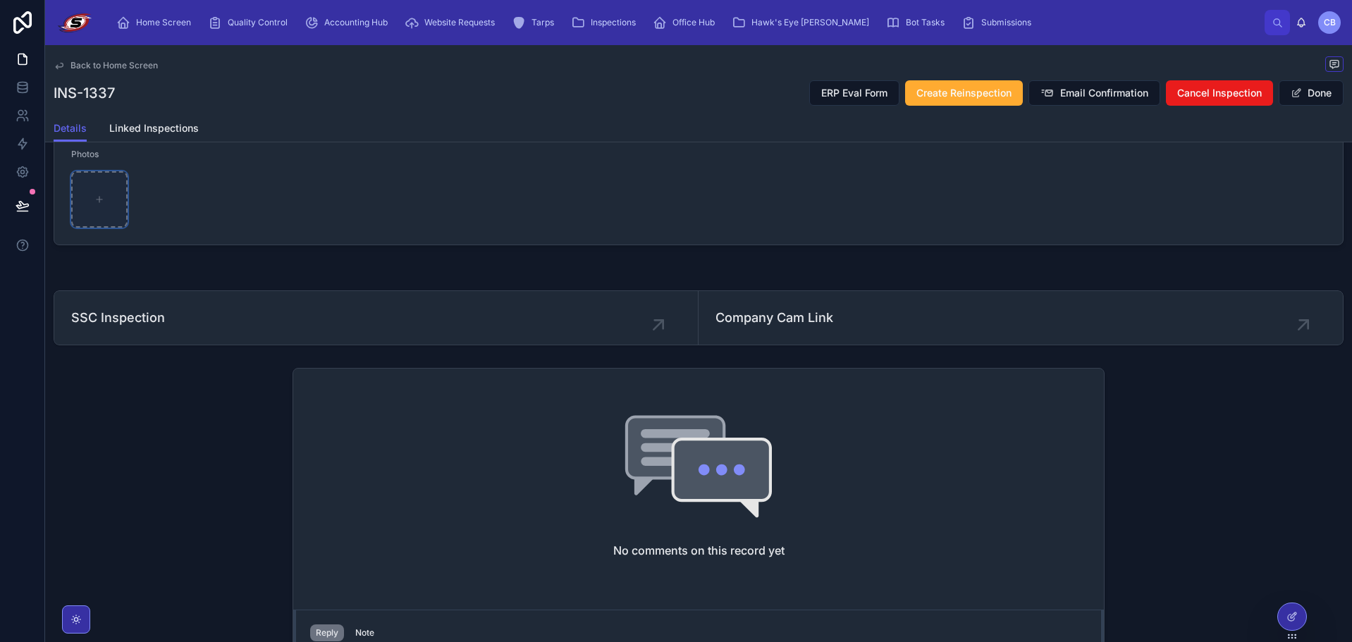
type input "**********"
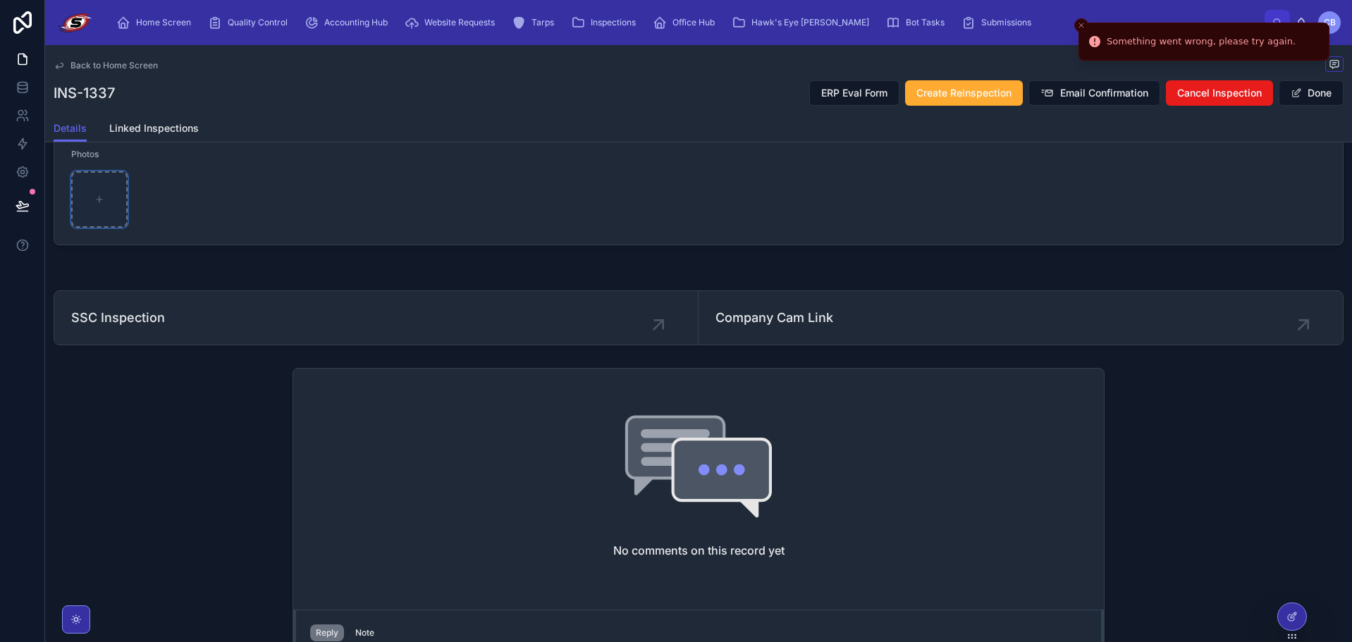
click at [104, 204] on div at bounding box center [99, 199] width 56 height 56
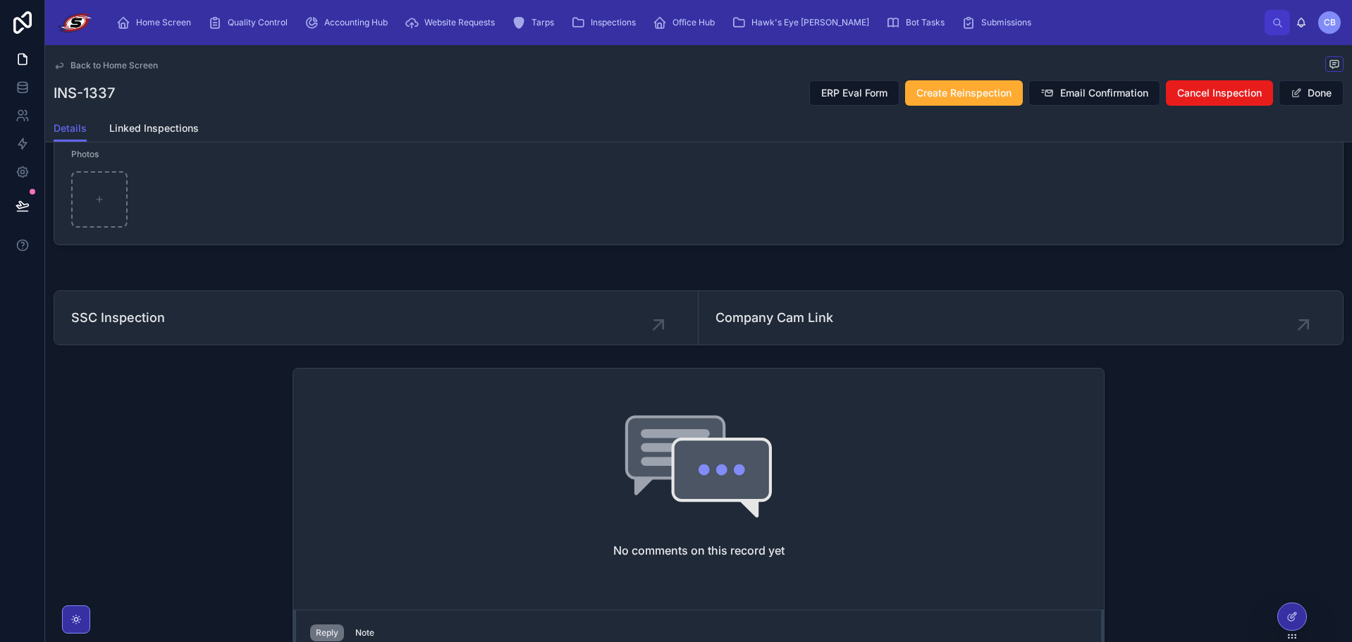
click at [106, 66] on span "Back to Home Screen" at bounding box center [114, 65] width 87 height 11
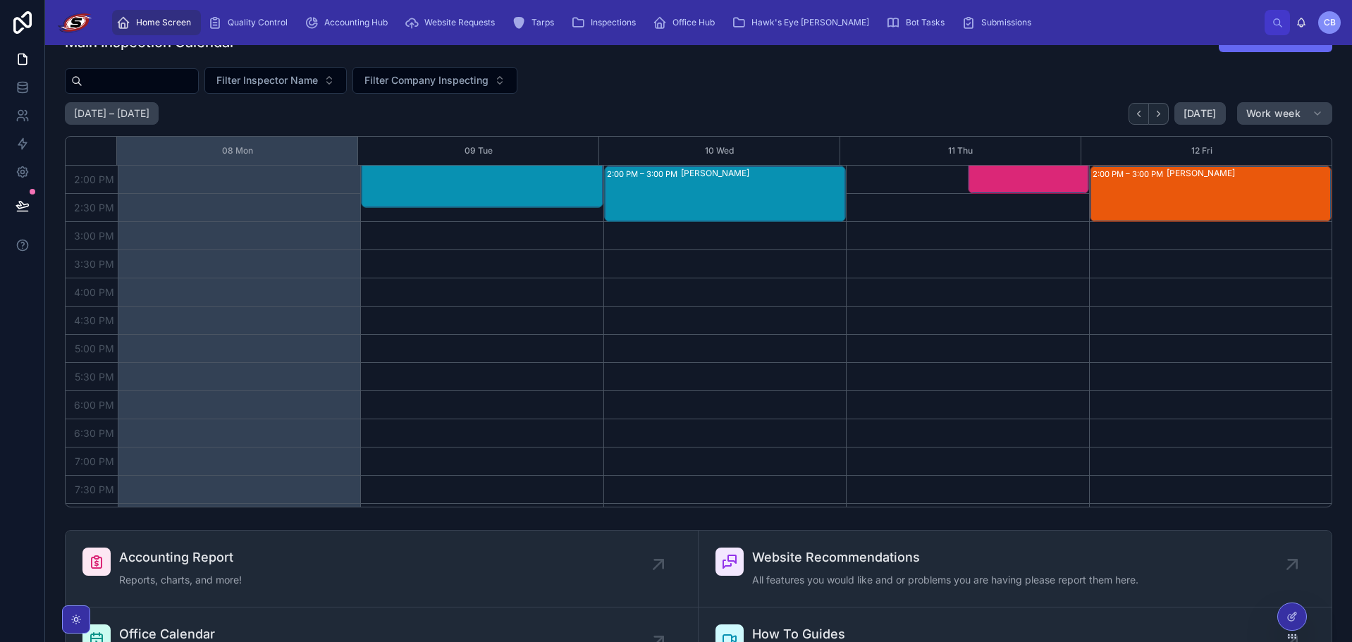
scroll to position [35, 0]
click at [617, 17] on span "Inspections" at bounding box center [613, 22] width 45 height 11
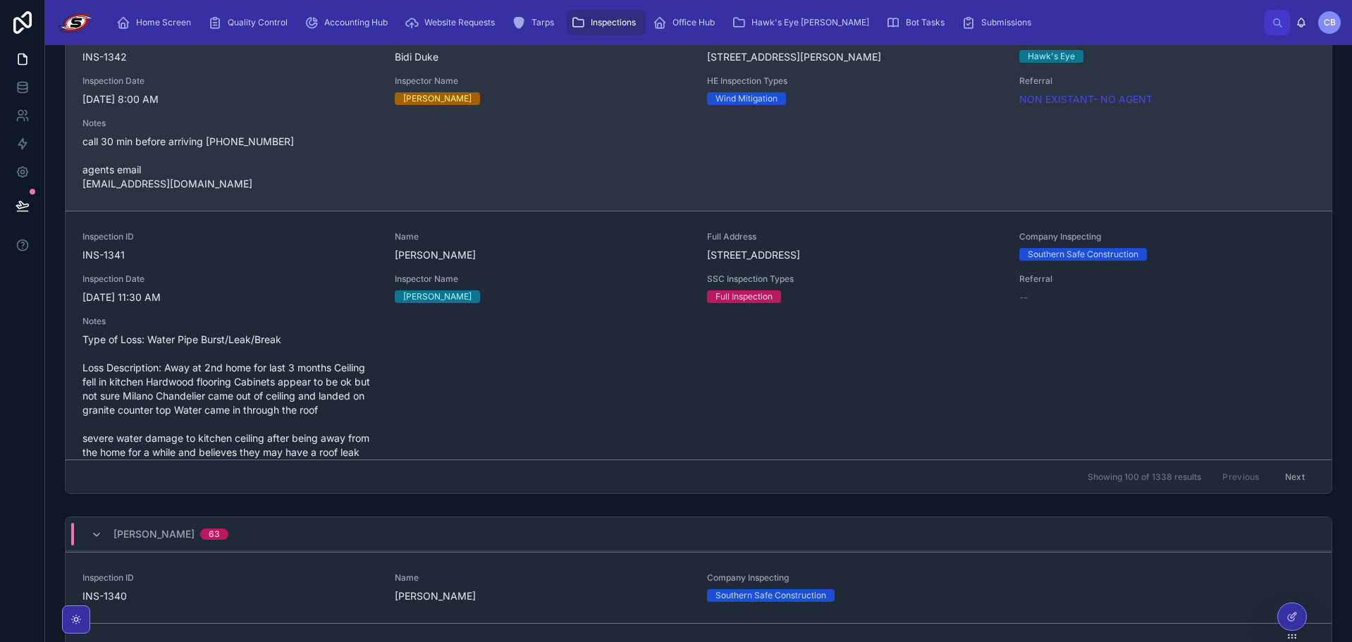
scroll to position [71, 0]
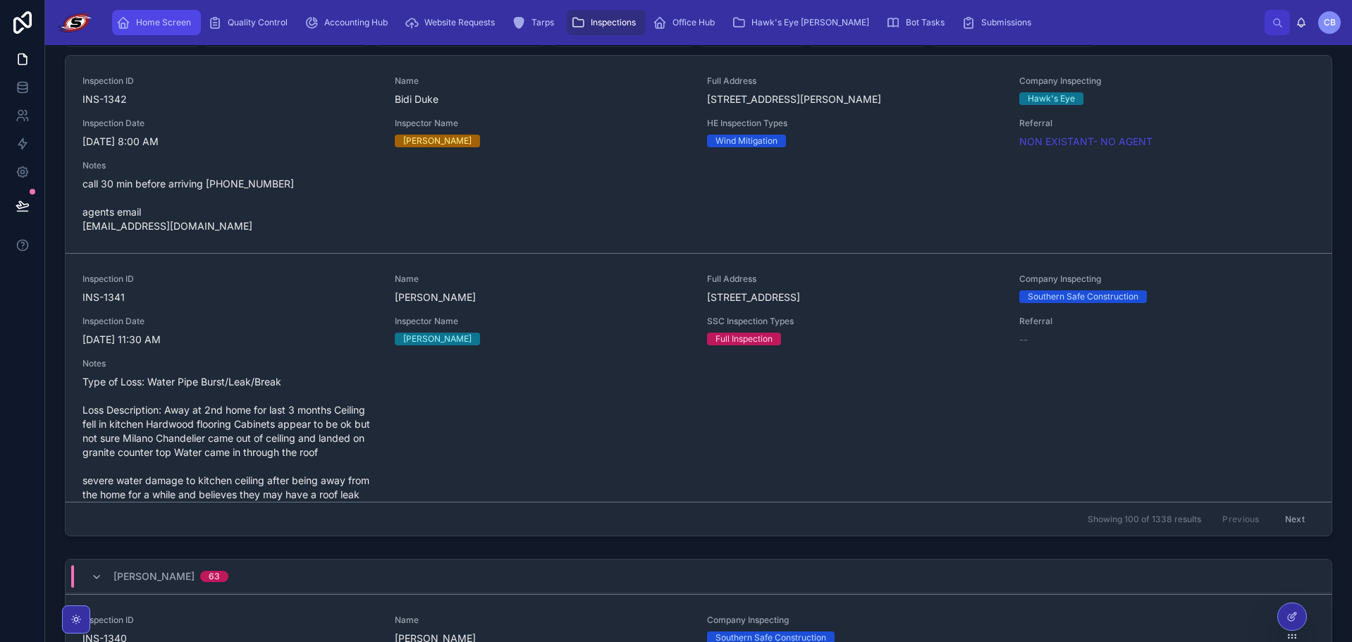
click at [138, 21] on span "Home Screen" at bounding box center [163, 22] width 55 height 11
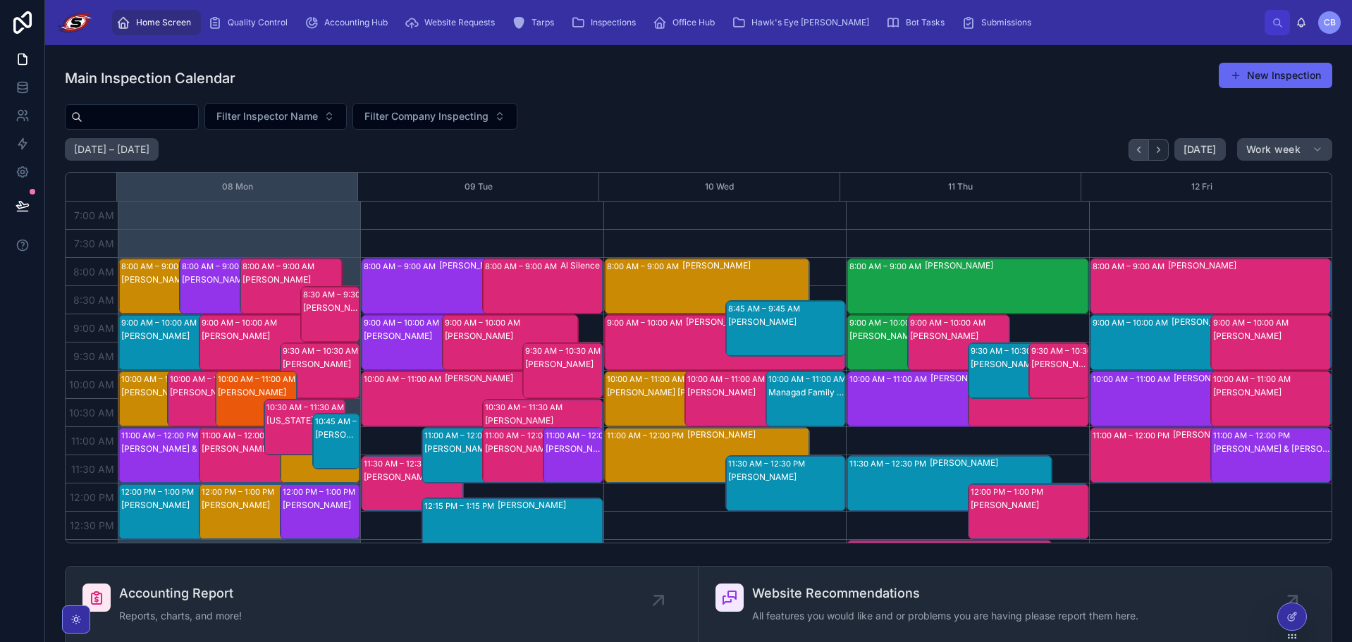
click at [1137, 154] on icon "Back" at bounding box center [1139, 150] width 11 height 11
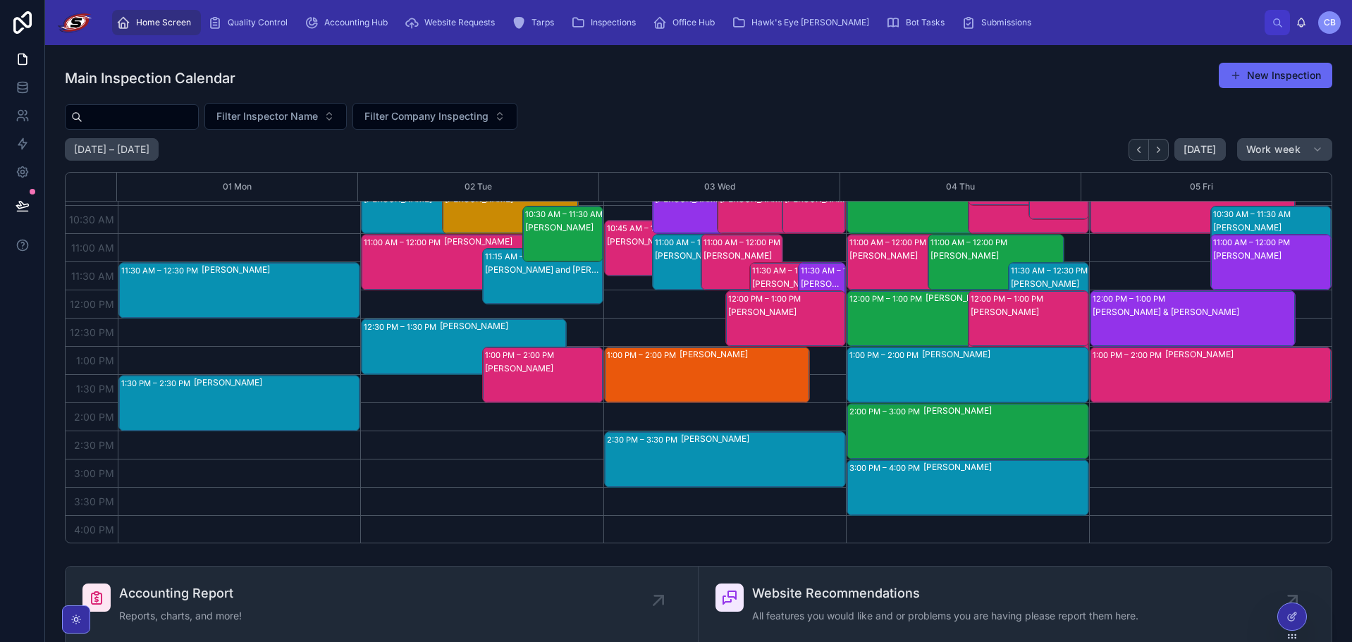
scroll to position [212, 0]
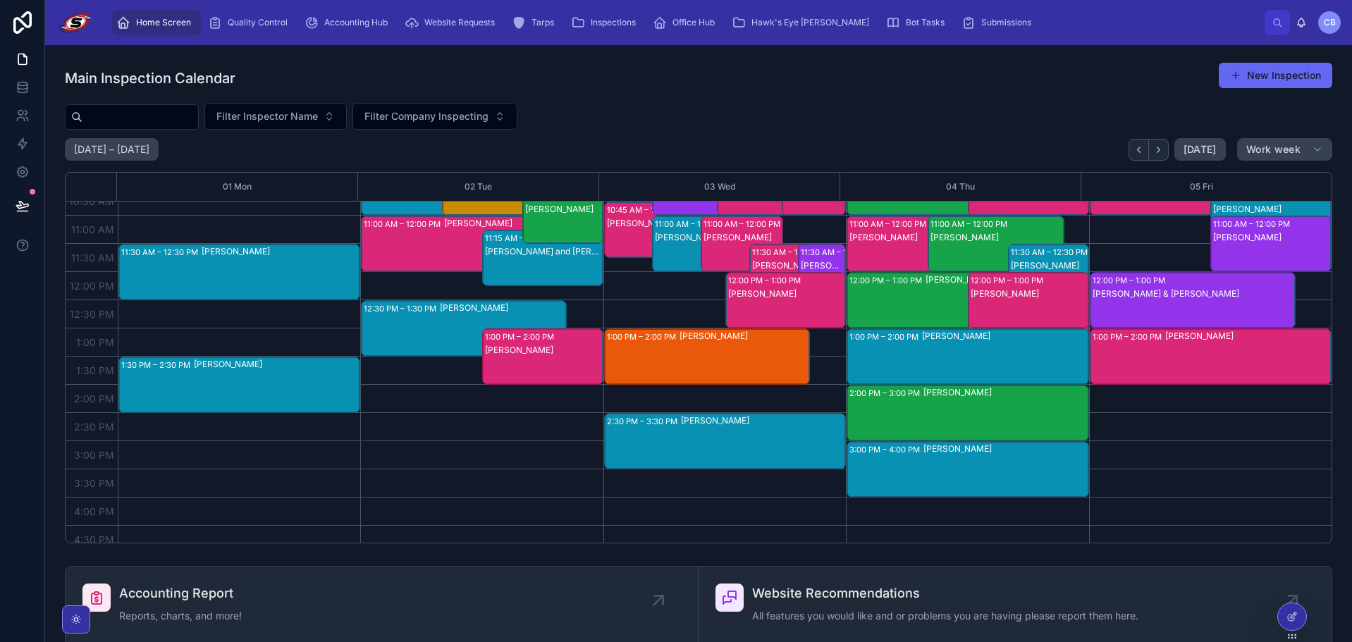
click at [757, 434] on div "[PERSON_NAME]" at bounding box center [763, 442] width 164 height 54
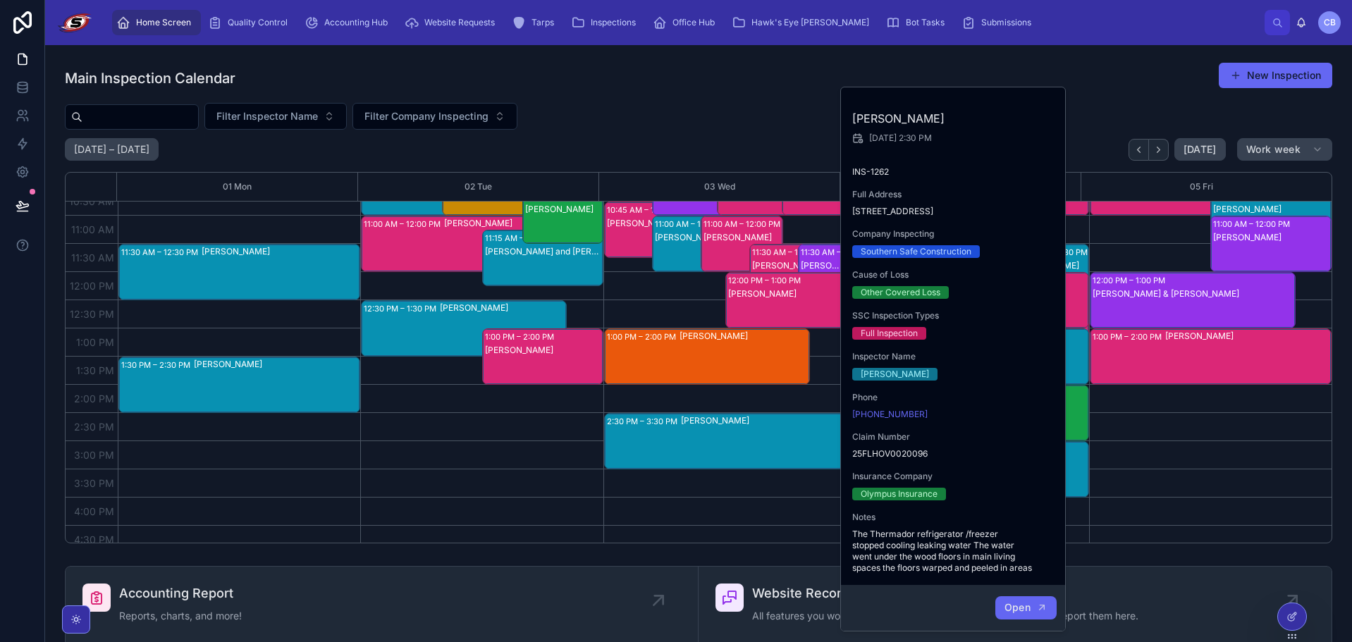
click at [1027, 597] on button "Open" at bounding box center [1026, 608] width 61 height 23
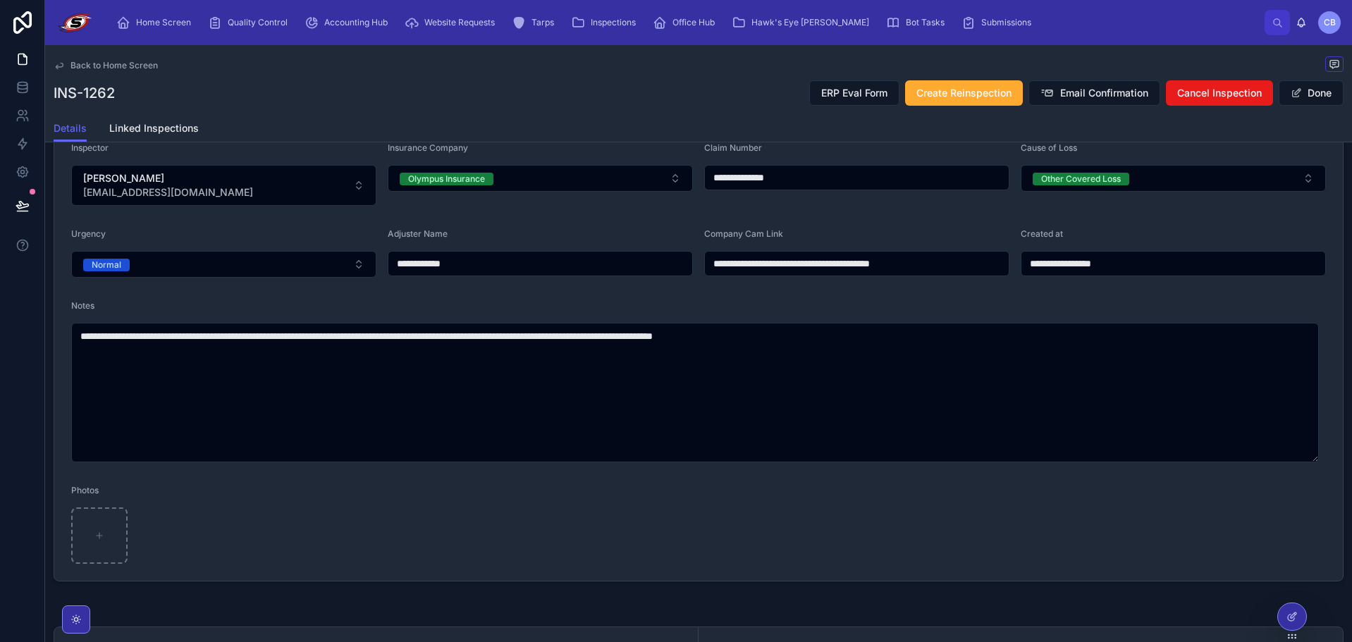
scroll to position [353, 0]
click at [1305, 87] on button "Done" at bounding box center [1311, 92] width 65 height 25
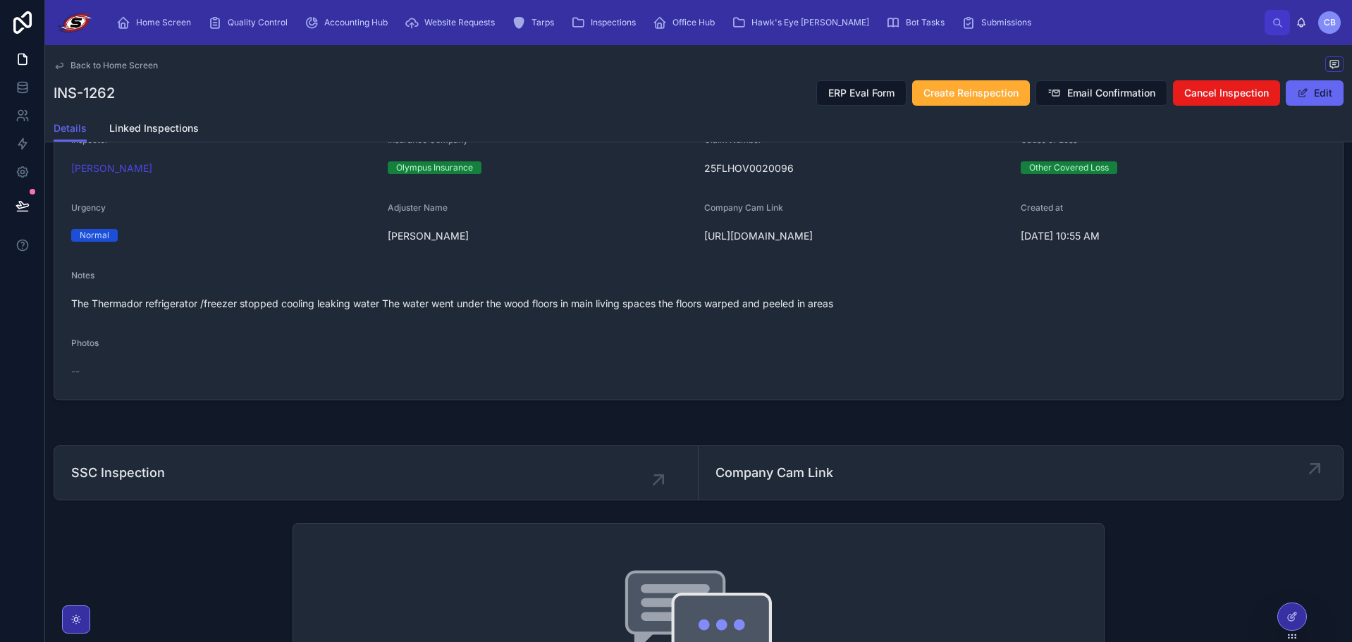
click at [804, 473] on span "Company Cam Link" at bounding box center [1021, 473] width 611 height 20
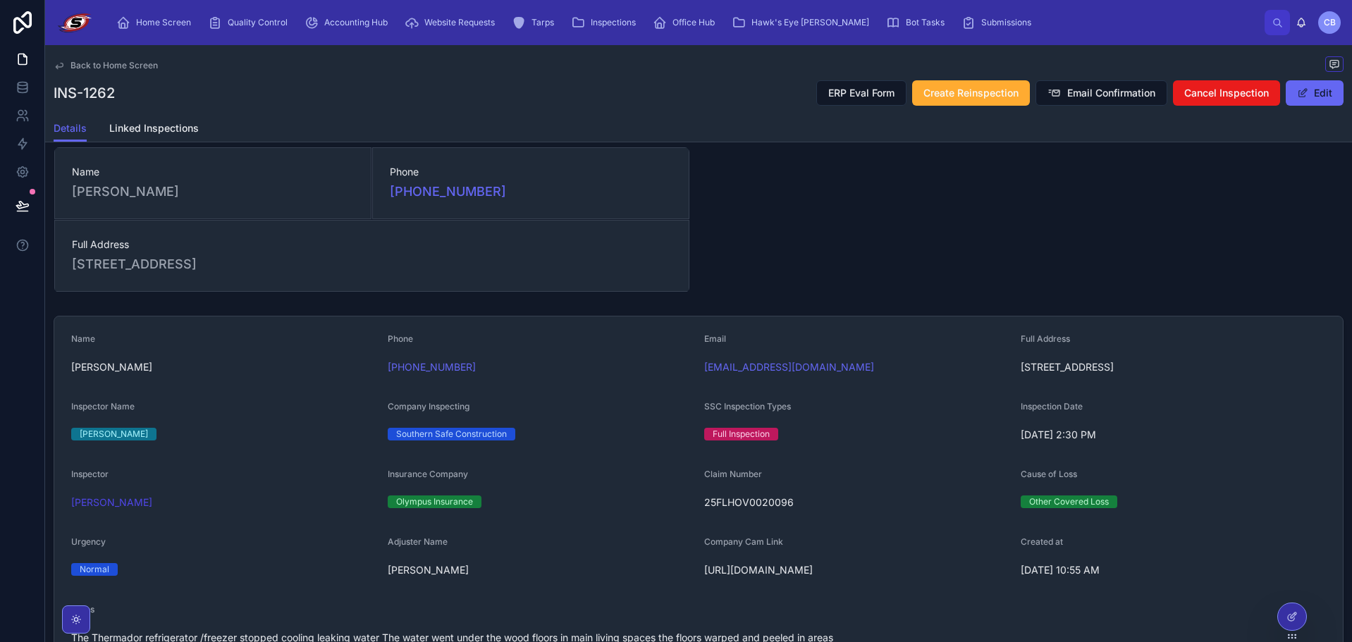
scroll to position [0, 0]
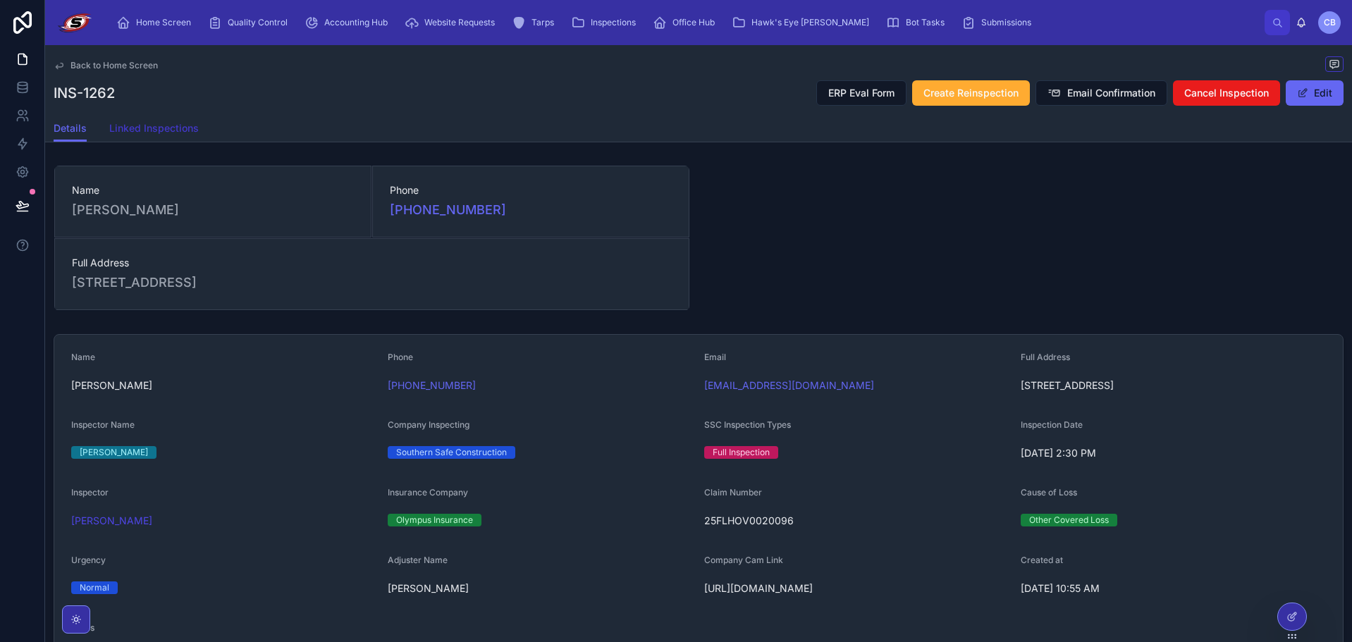
click at [190, 126] on span "Linked Inspections" at bounding box center [154, 128] width 90 height 14
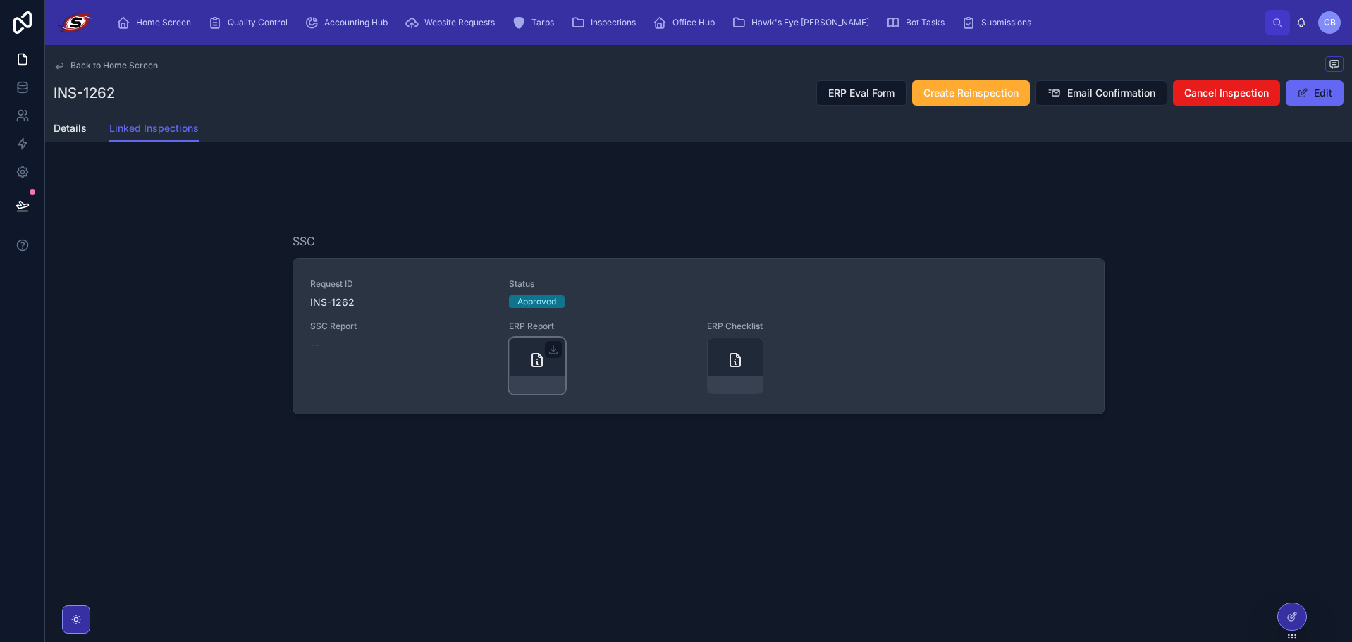
click at [529, 360] on icon at bounding box center [537, 360] width 17 height 17
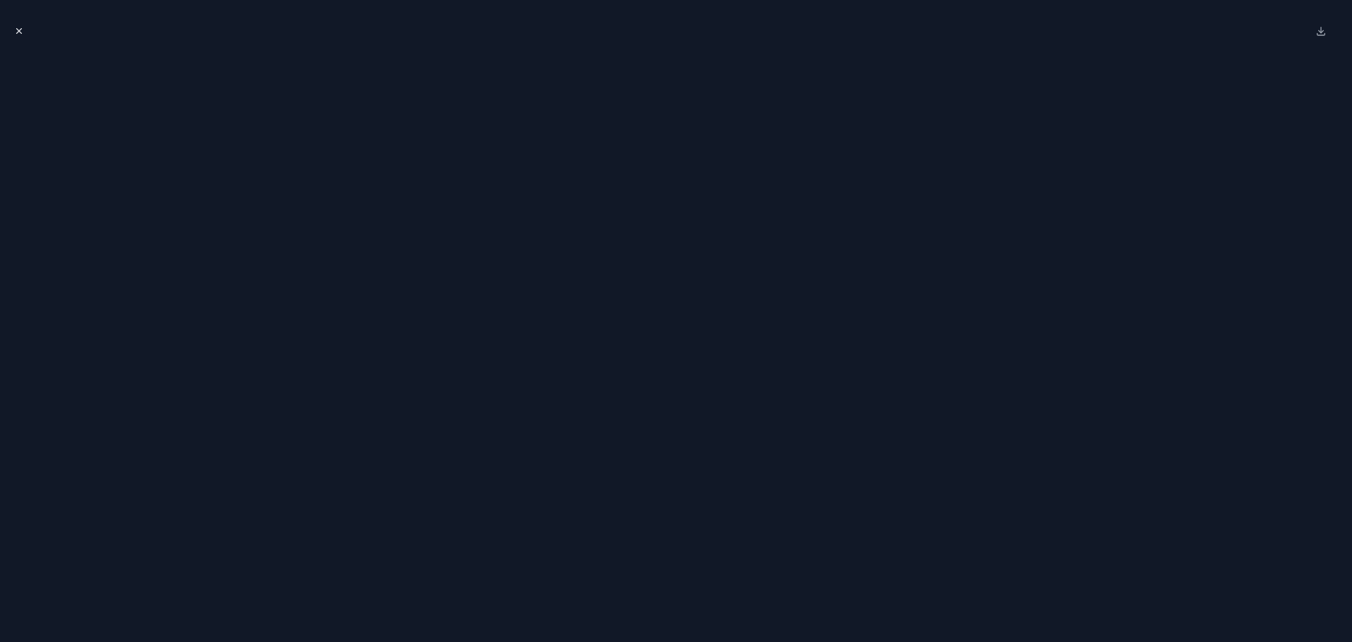
click at [24, 28] on button "Close modal" at bounding box center [19, 31] width 16 height 16
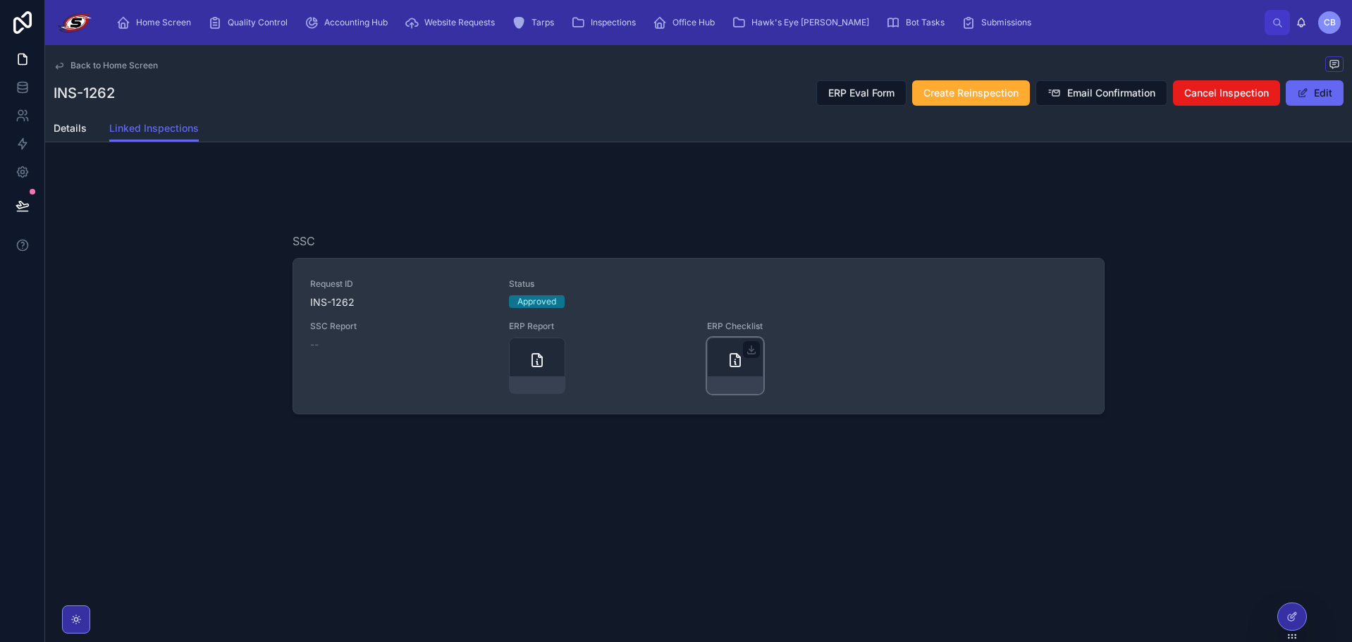
click at [717, 350] on div at bounding box center [735, 366] width 56 height 56
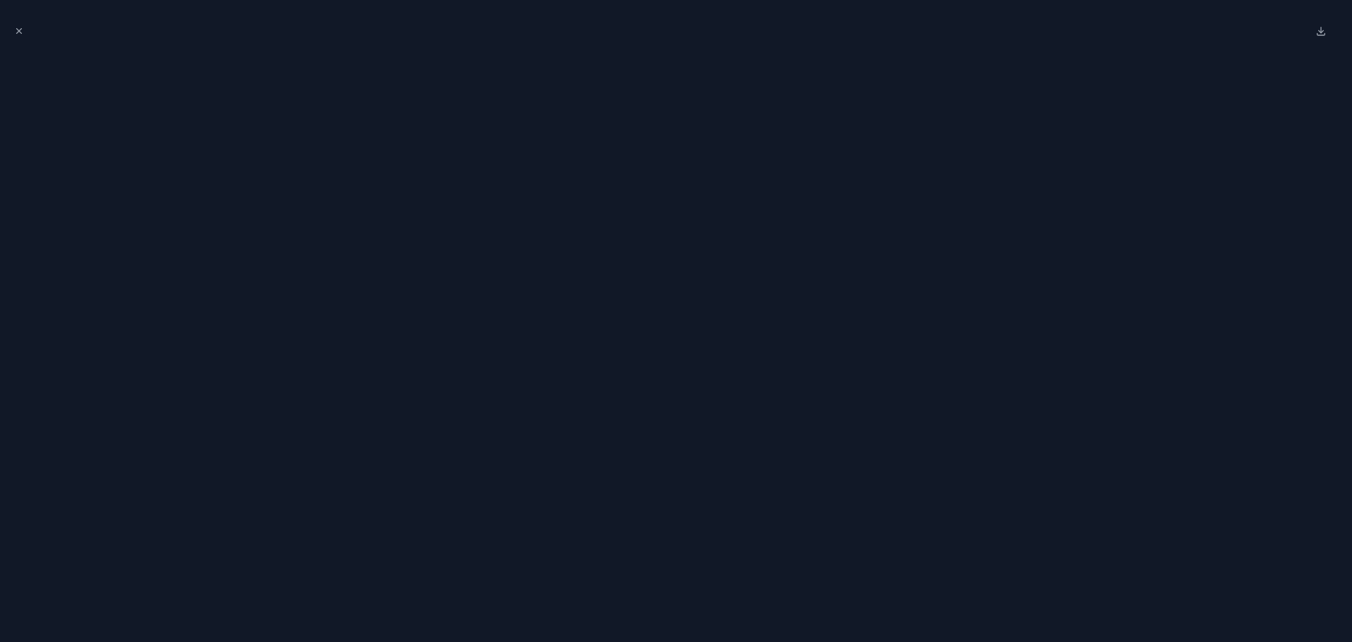
click at [9, 28] on div at bounding box center [676, 321] width 1352 height 642
click at [19, 31] on icon "Close modal" at bounding box center [19, 31] width 10 height 10
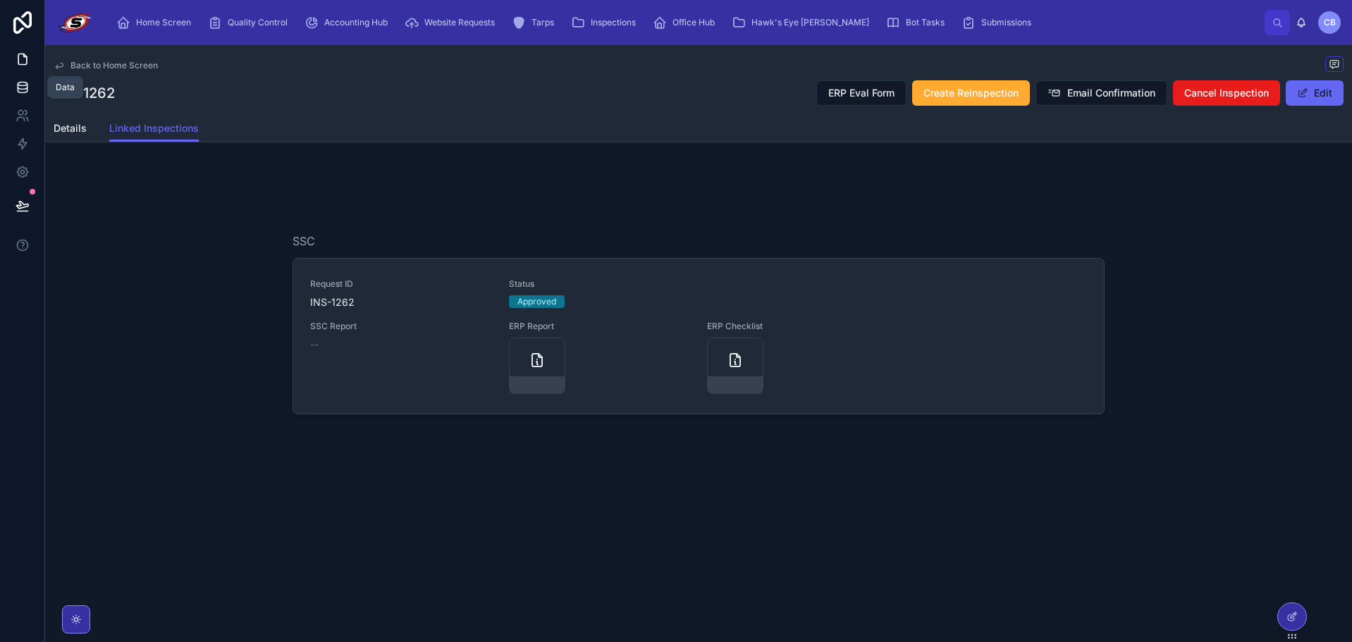
click at [25, 87] on icon at bounding box center [23, 87] width 14 height 14
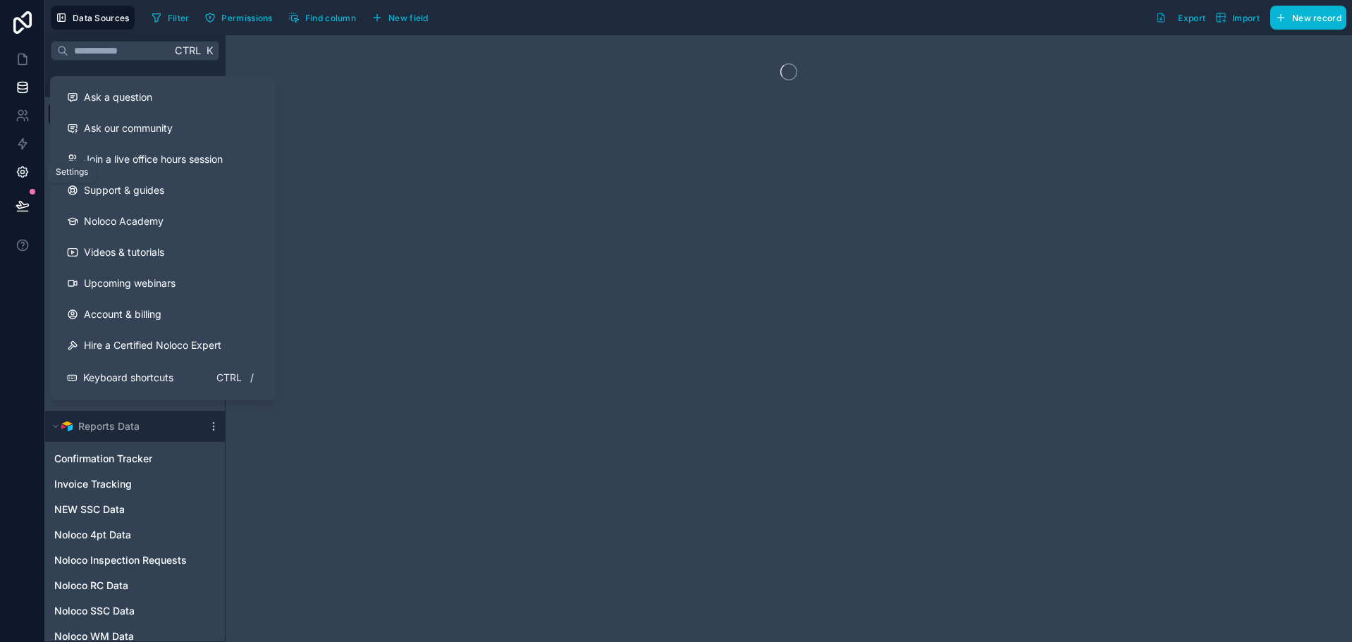
click at [20, 170] on icon at bounding box center [23, 172] width 14 height 14
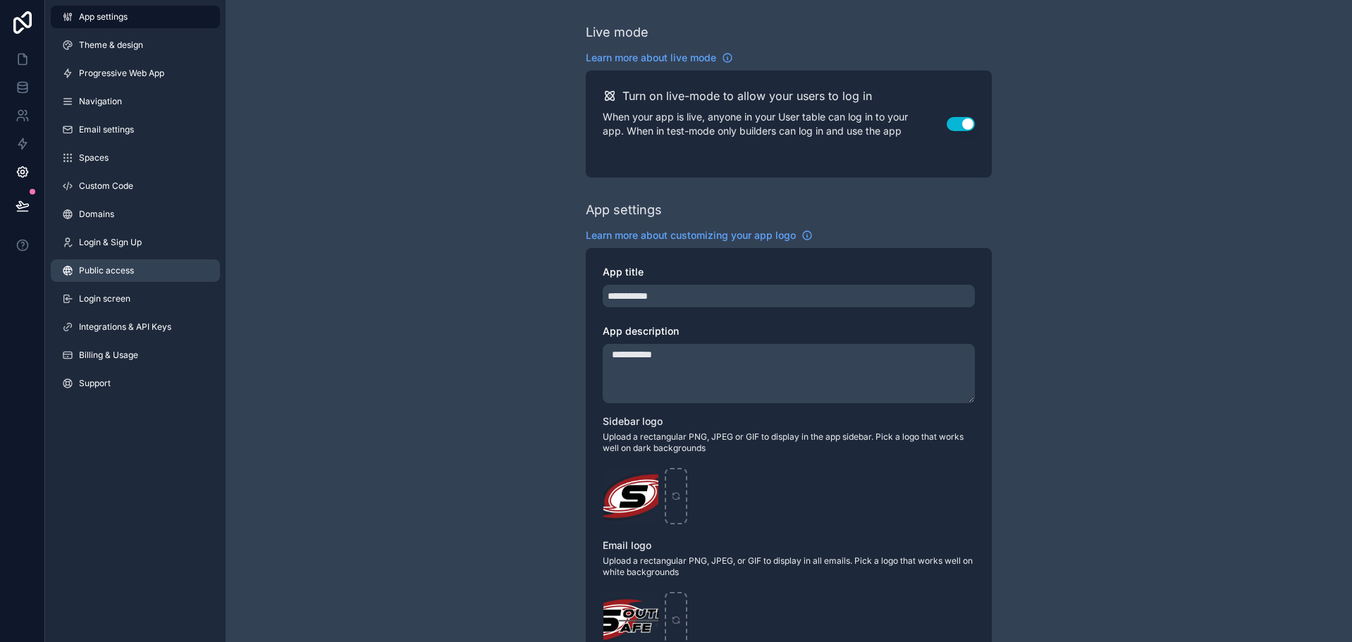
click at [138, 273] on link "Public access" at bounding box center [135, 270] width 169 height 23
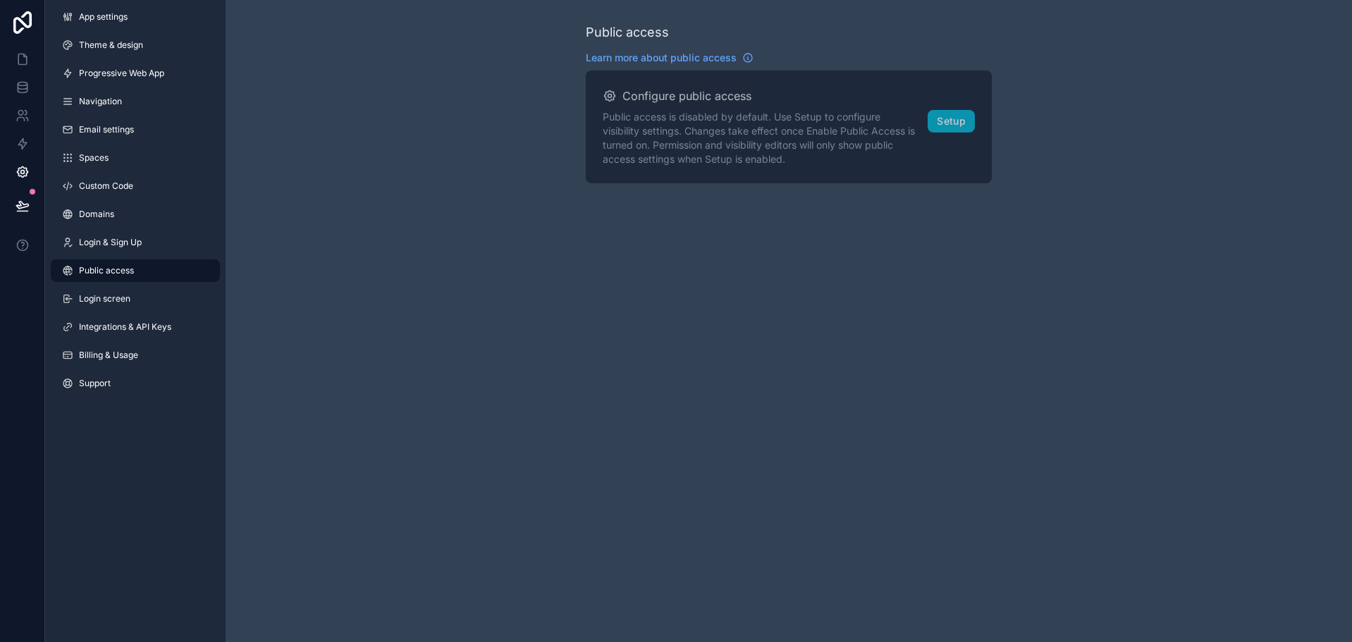
drag, startPoint x: 950, startPoint y: 123, endPoint x: 1049, endPoint y: 111, distance: 99.4
click at [1050, 111] on div "Public access Learn more about public access Configure public access Public acc…" at bounding box center [789, 103] width 1127 height 206
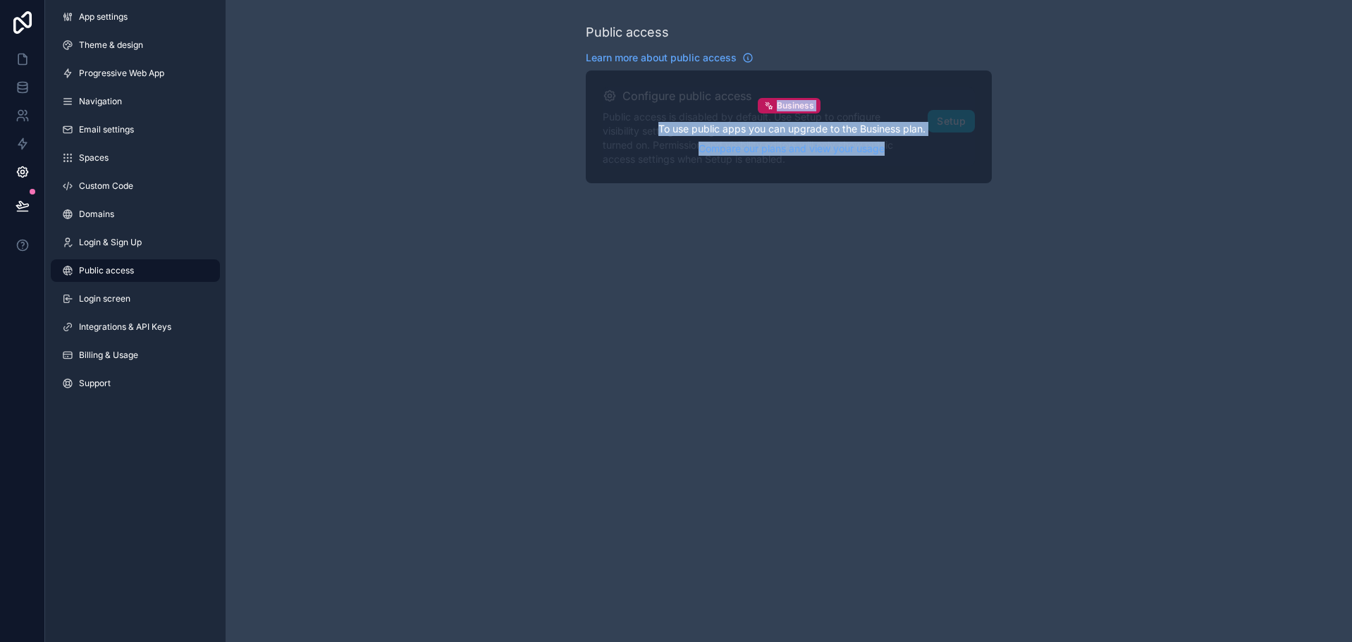
click at [935, 123] on div "Business To use public apps you can upgrade to the Business plan. Compare our p…" at bounding box center [789, 126] width 372 height 79
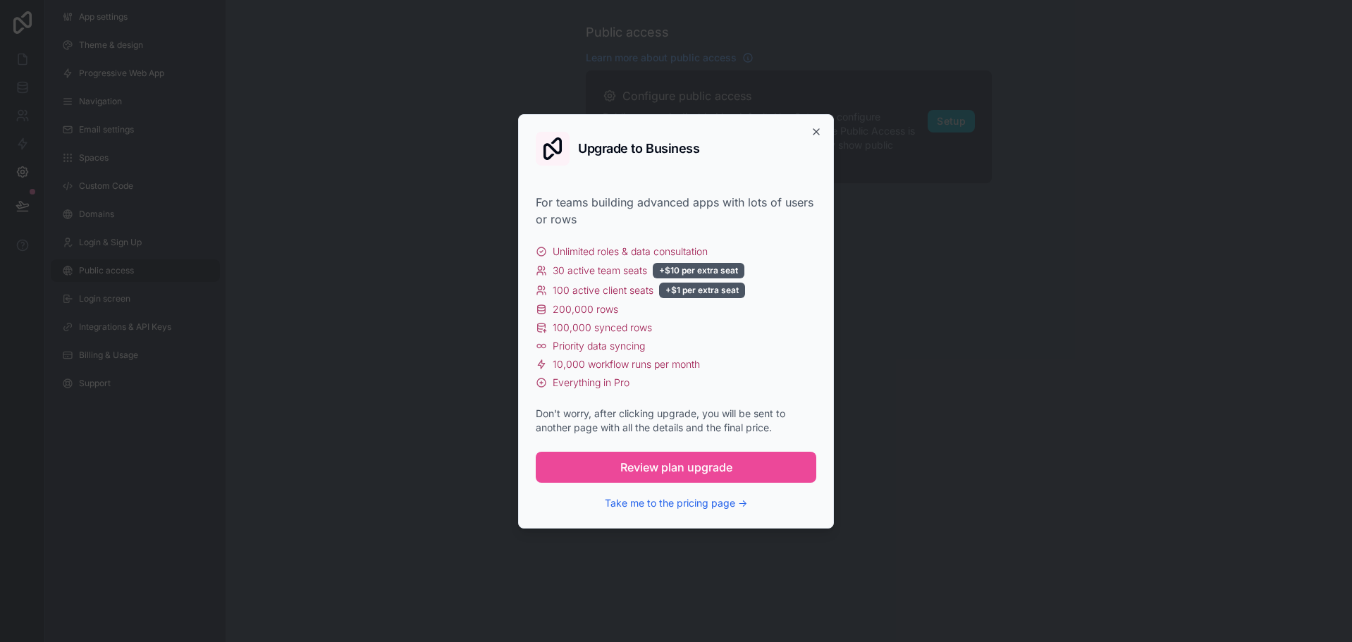
drag, startPoint x: 775, startPoint y: 468, endPoint x: 875, endPoint y: 489, distance: 102.2
click at [875, 489] on div "App settings Theme & design Progressive Web App Navigation Email settings Space…" at bounding box center [698, 321] width 1307 height 642
click at [735, 465] on button "Review plan upgrade" at bounding box center [676, 467] width 281 height 31
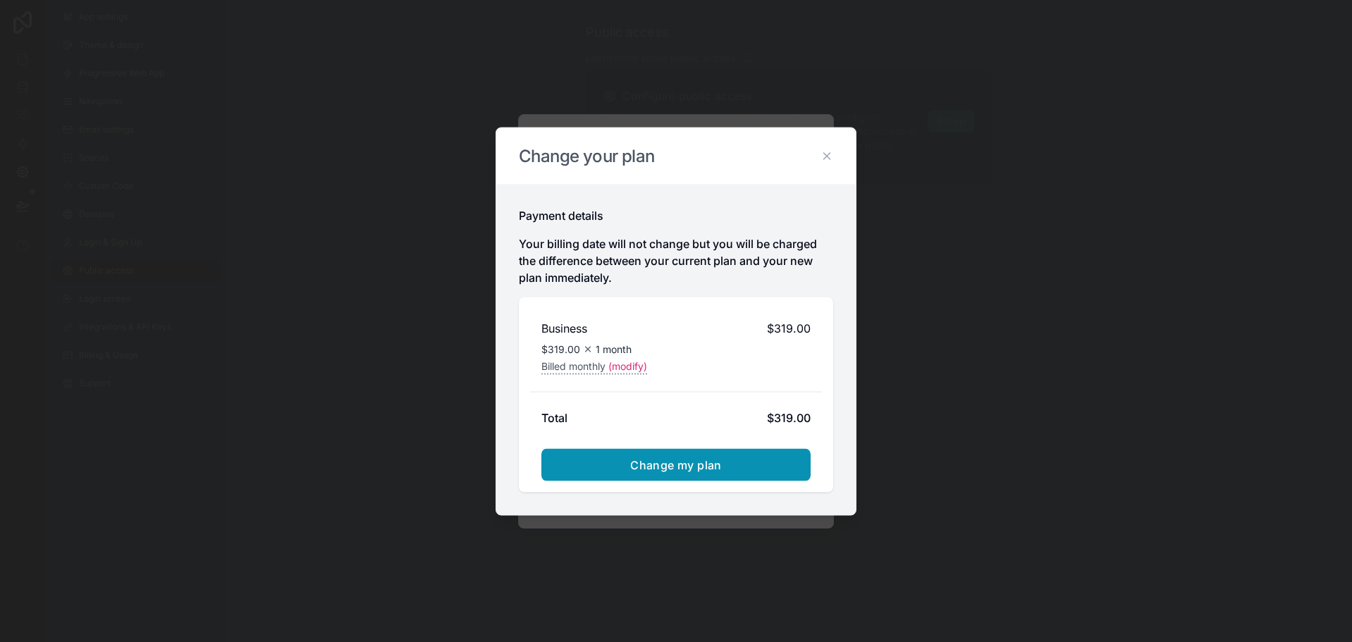
click at [757, 460] on button "Change my plan" at bounding box center [676, 464] width 269 height 32
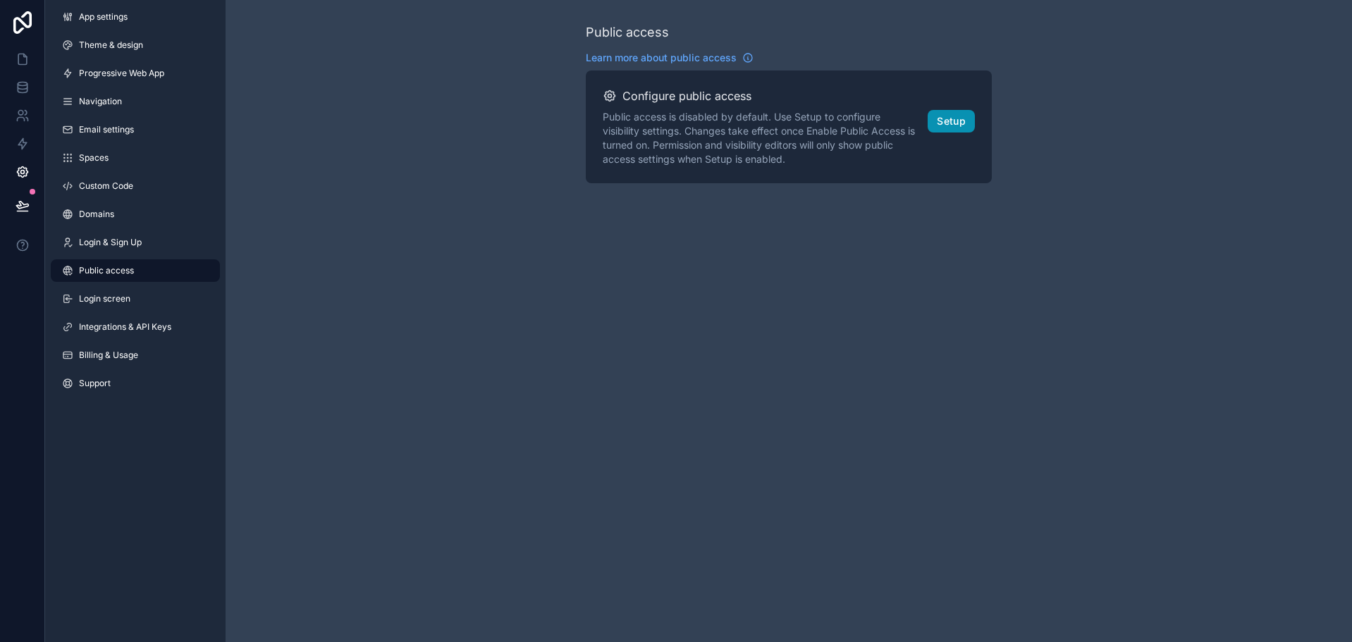
click at [941, 123] on button "Setup" at bounding box center [951, 121] width 47 height 23
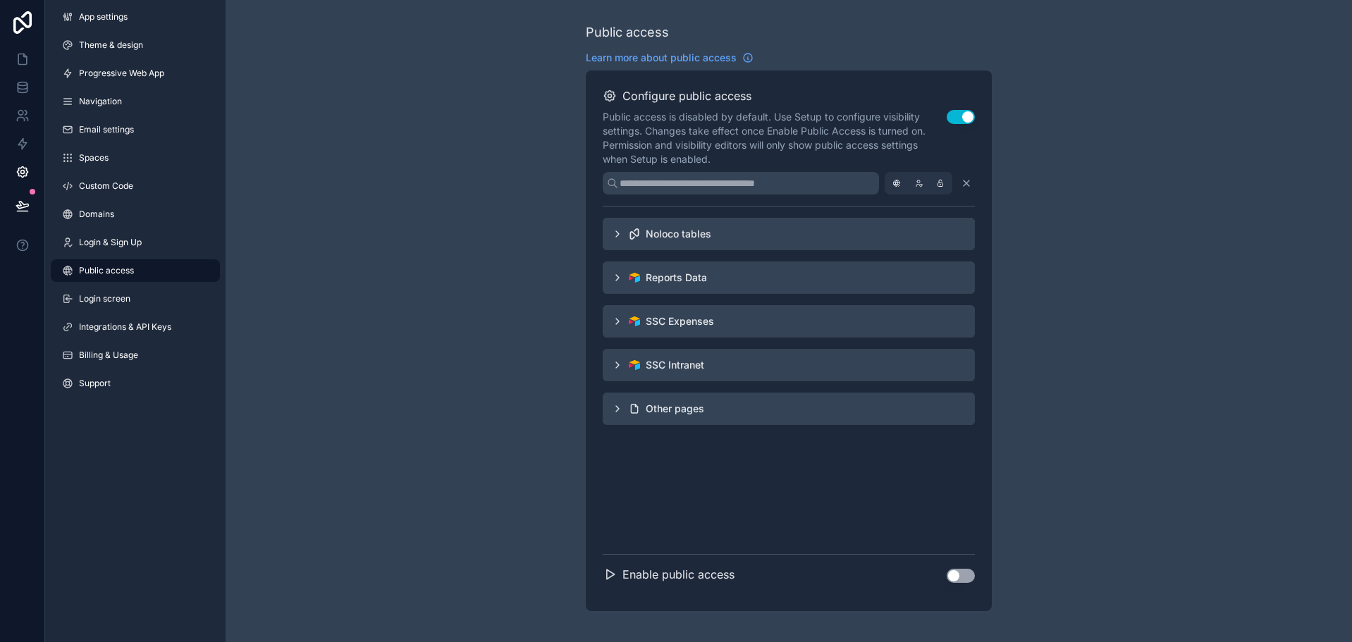
click at [616, 236] on icon "scrollable content" at bounding box center [617, 233] width 11 height 11
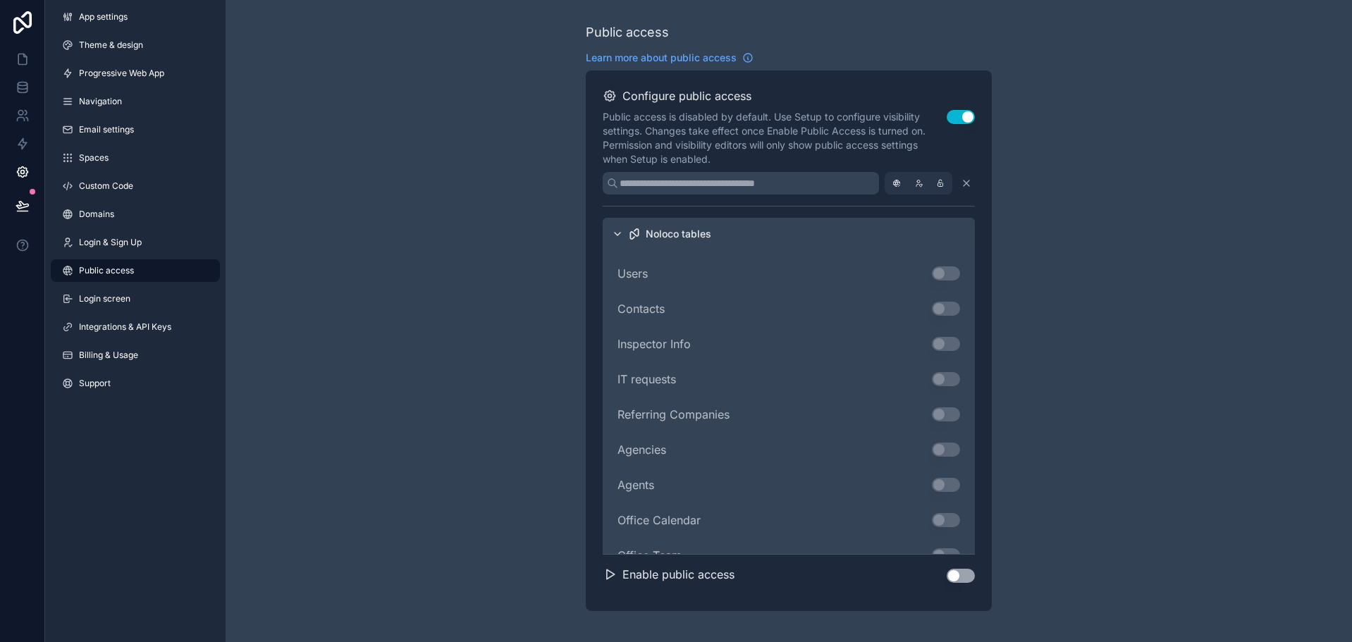
click at [616, 235] on icon "scrollable content" at bounding box center [617, 233] width 11 height 11
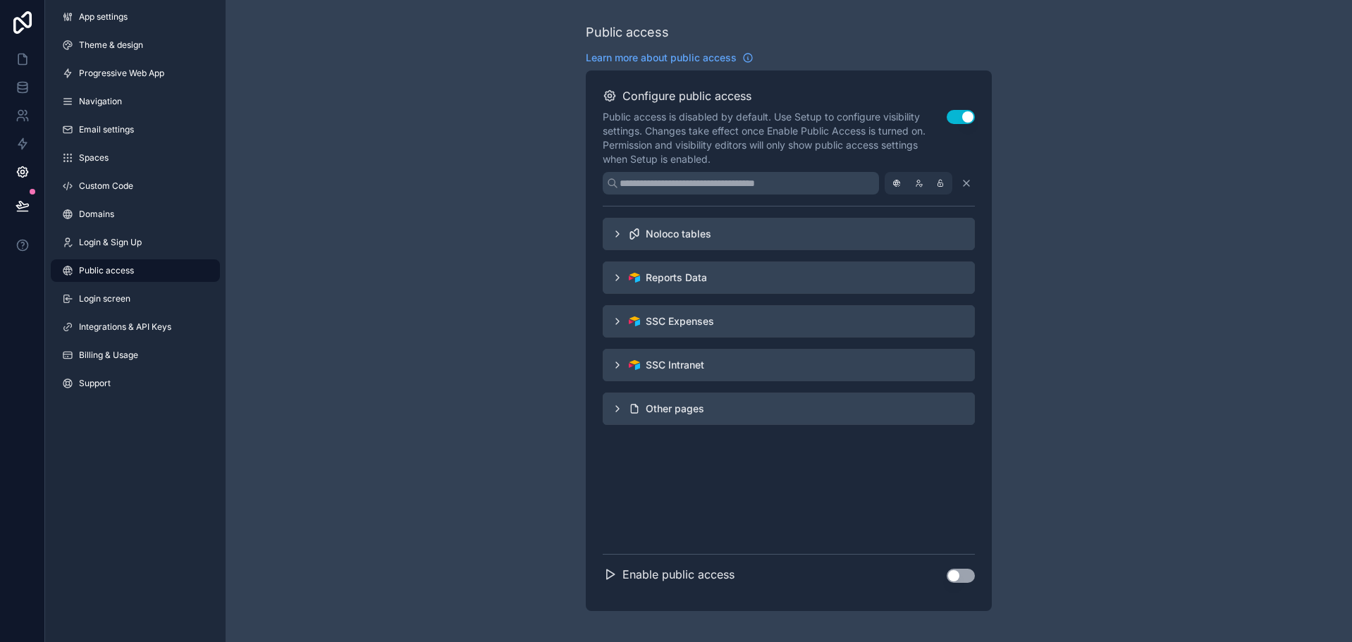
click at [518, 215] on div "Public access Learn more about public access Configure public access Public acc…" at bounding box center [789, 317] width 1127 height 634
click at [29, 88] on icon at bounding box center [23, 87] width 14 height 14
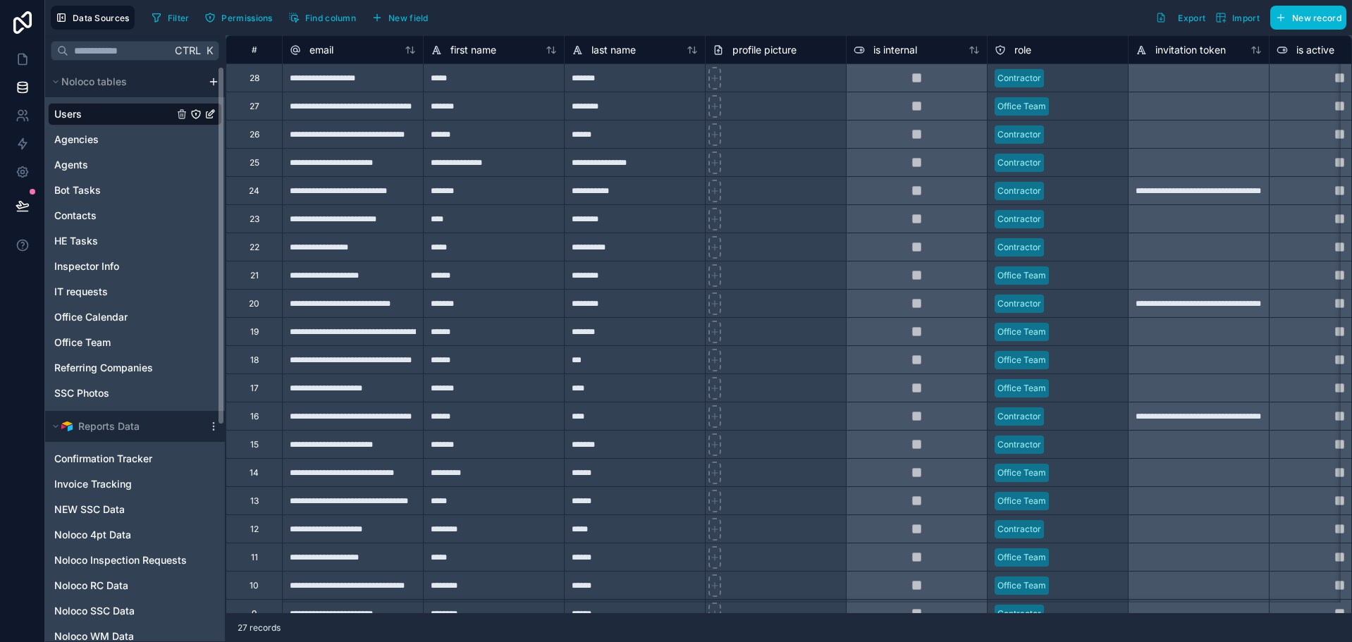
click at [491, 21] on div "Filter Permissions Find column New field Export Import New record" at bounding box center [746, 18] width 1201 height 24
click at [215, 81] on html "**********" at bounding box center [676, 321] width 1352 height 642
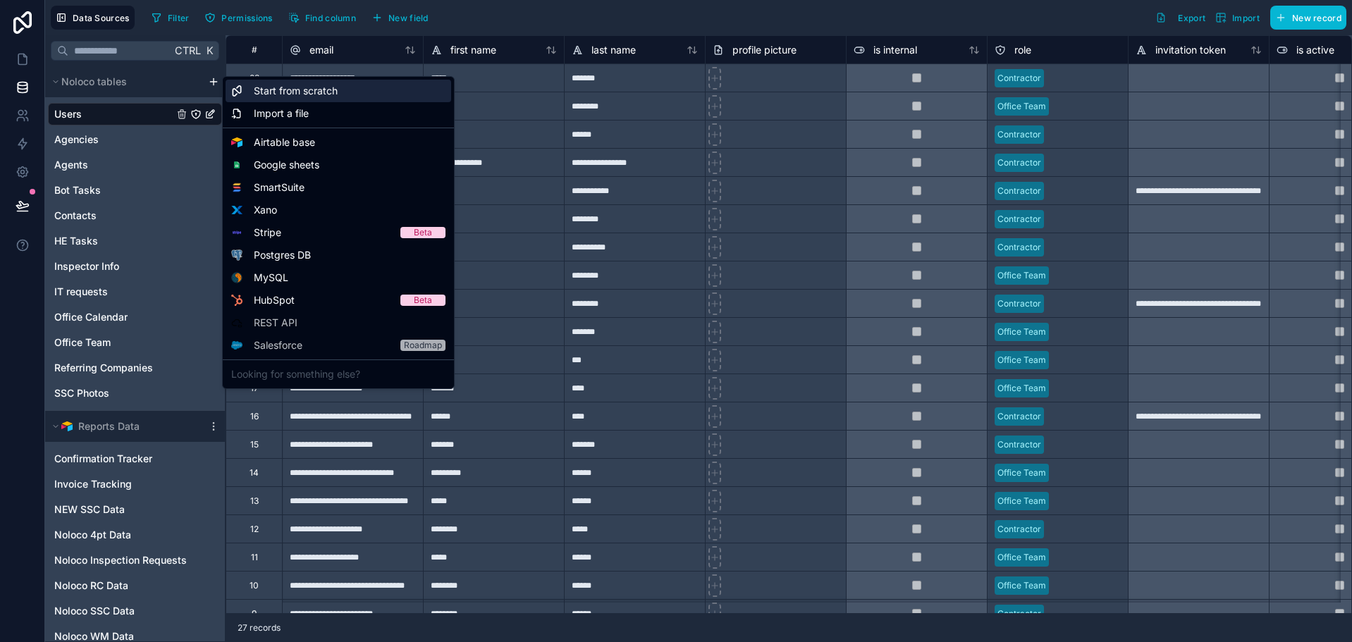
click at [294, 93] on span "Start from scratch" at bounding box center [296, 91] width 84 height 14
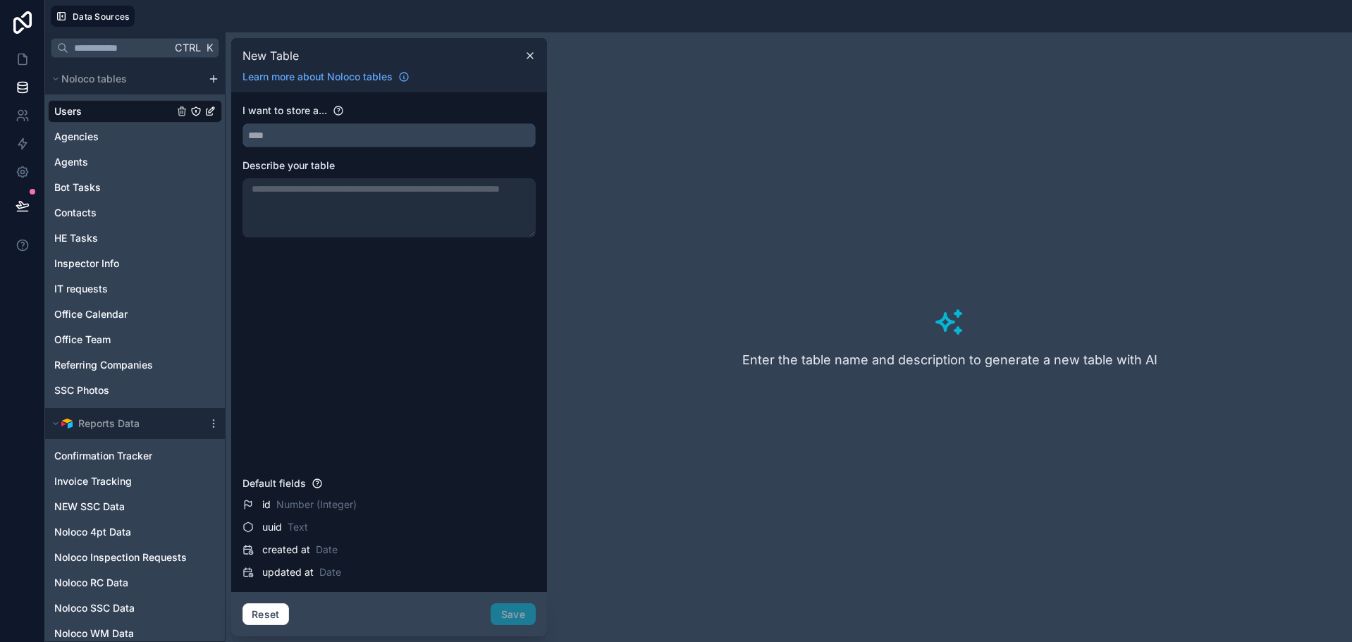
click at [379, 132] on input "text" at bounding box center [389, 135] width 292 height 23
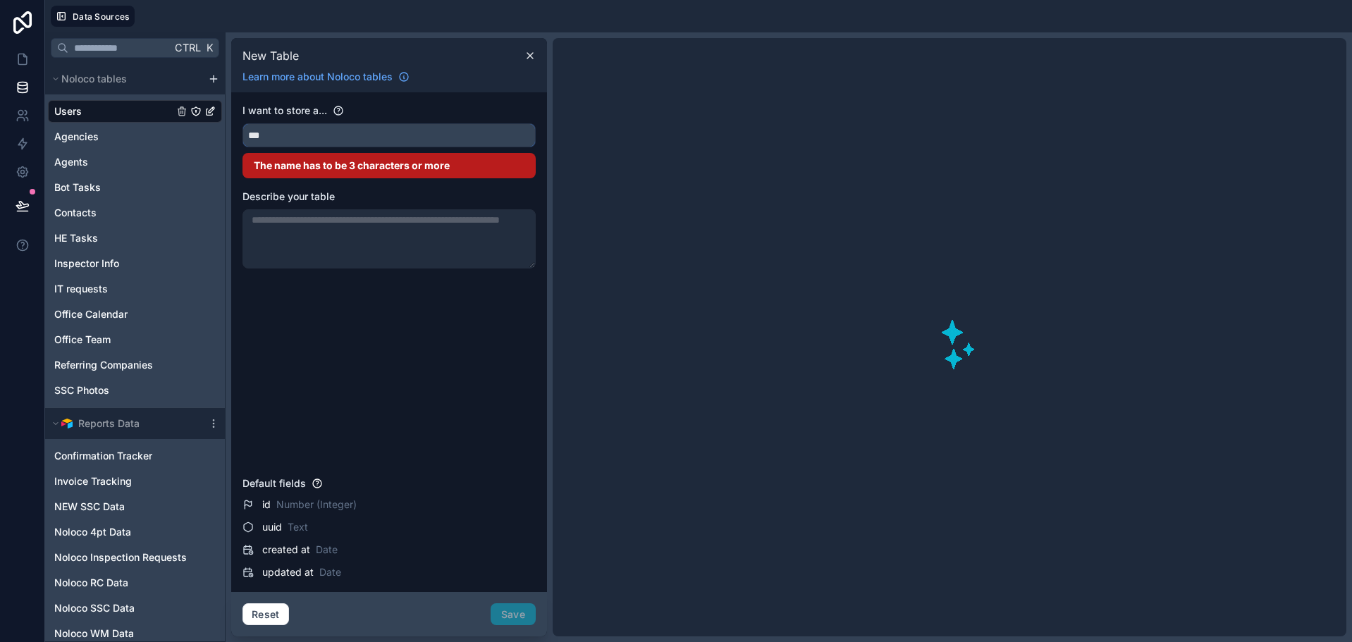
click at [243, 123] on button "**" at bounding box center [389, 135] width 293 height 24
click at [243, 123] on button "*******" at bounding box center [389, 135] width 293 height 24
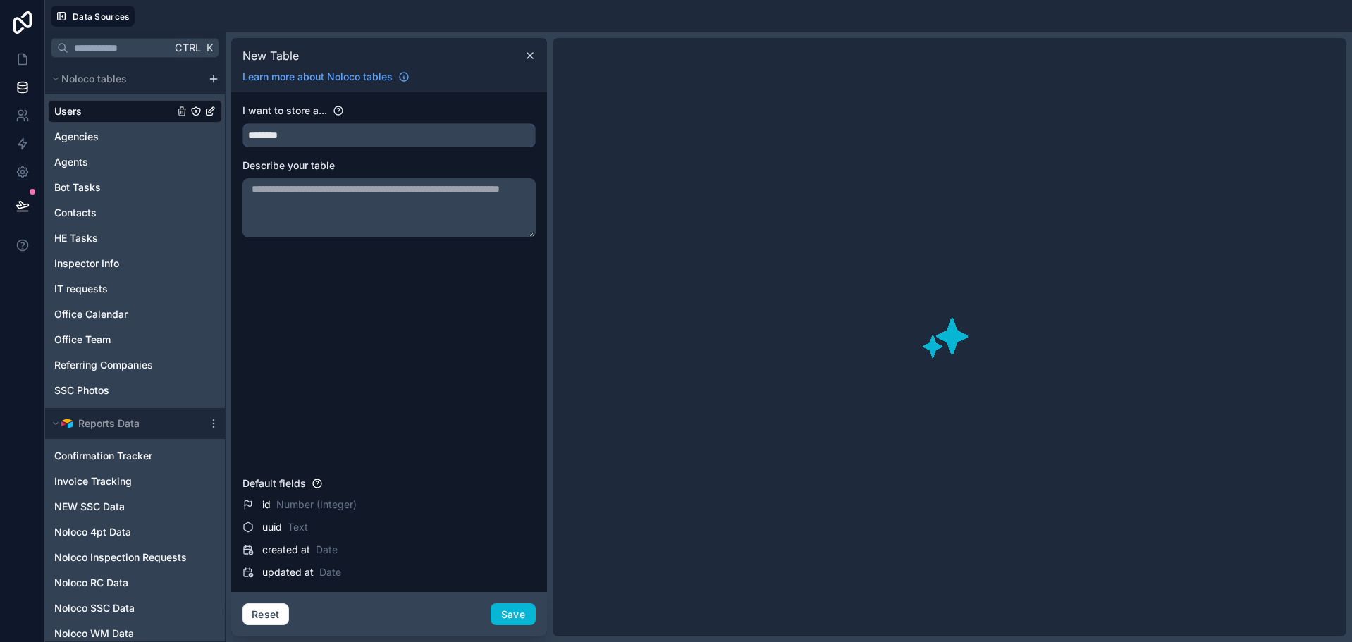
click at [243, 123] on button "*******" at bounding box center [389, 135] width 293 height 24
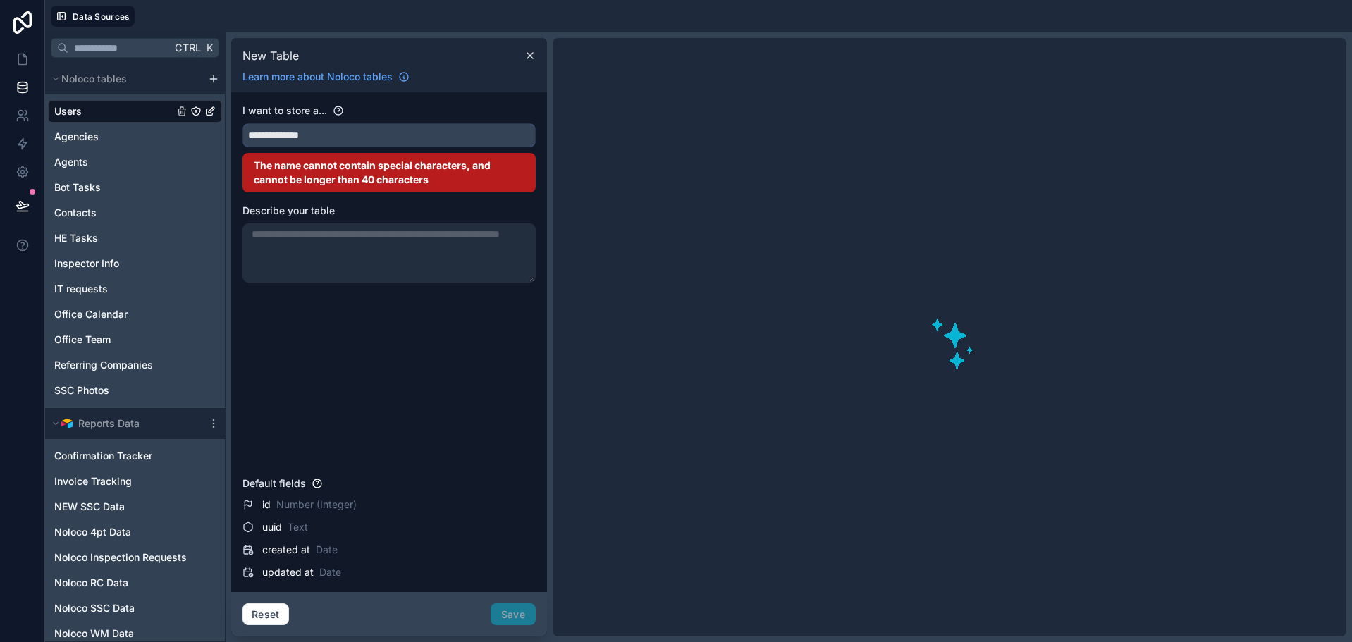
click at [243, 123] on button "**********" at bounding box center [389, 135] width 293 height 24
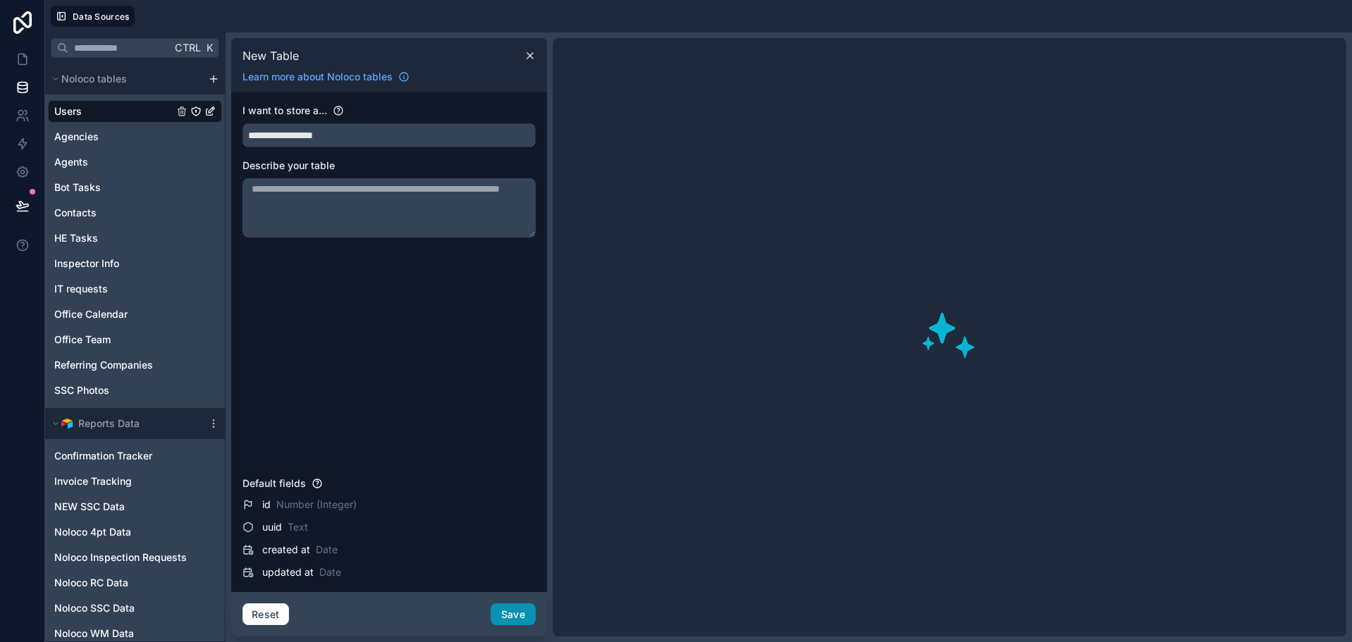
type input "**********"
click at [515, 616] on button "Save" at bounding box center [513, 615] width 45 height 23
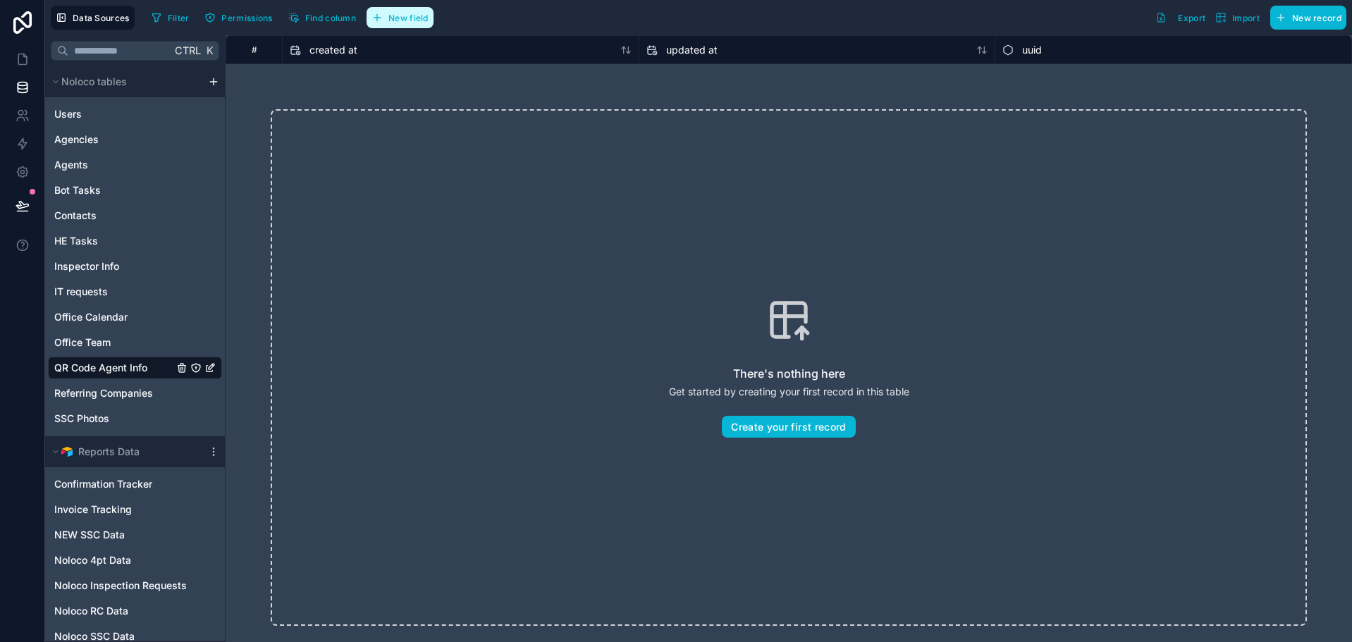
click at [403, 17] on span "New field" at bounding box center [409, 18] width 40 height 11
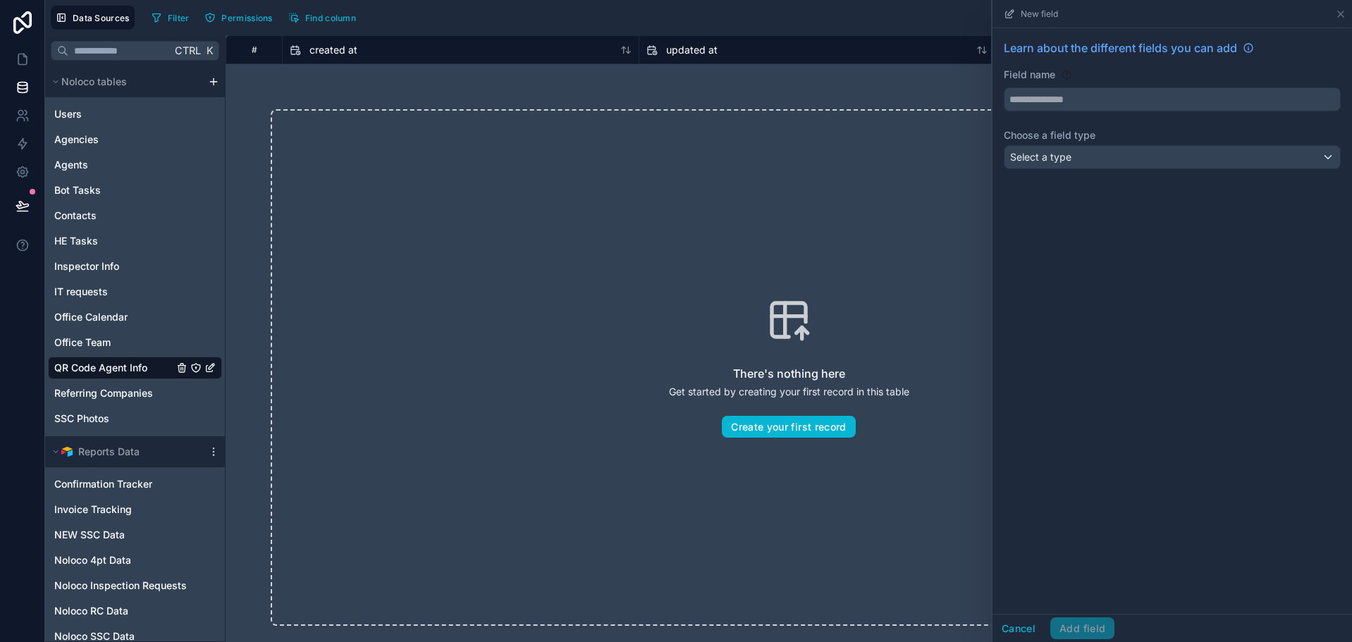
drag, startPoint x: 1104, startPoint y: 85, endPoint x: 1102, endPoint y: 93, distance: 8.0
click at [1104, 90] on div "Field name" at bounding box center [1172, 90] width 337 height 44
click at [1094, 99] on input "text" at bounding box center [1173, 99] width 336 height 23
type input "******"
click at [1098, 162] on div "Select a type" at bounding box center [1173, 157] width 336 height 23
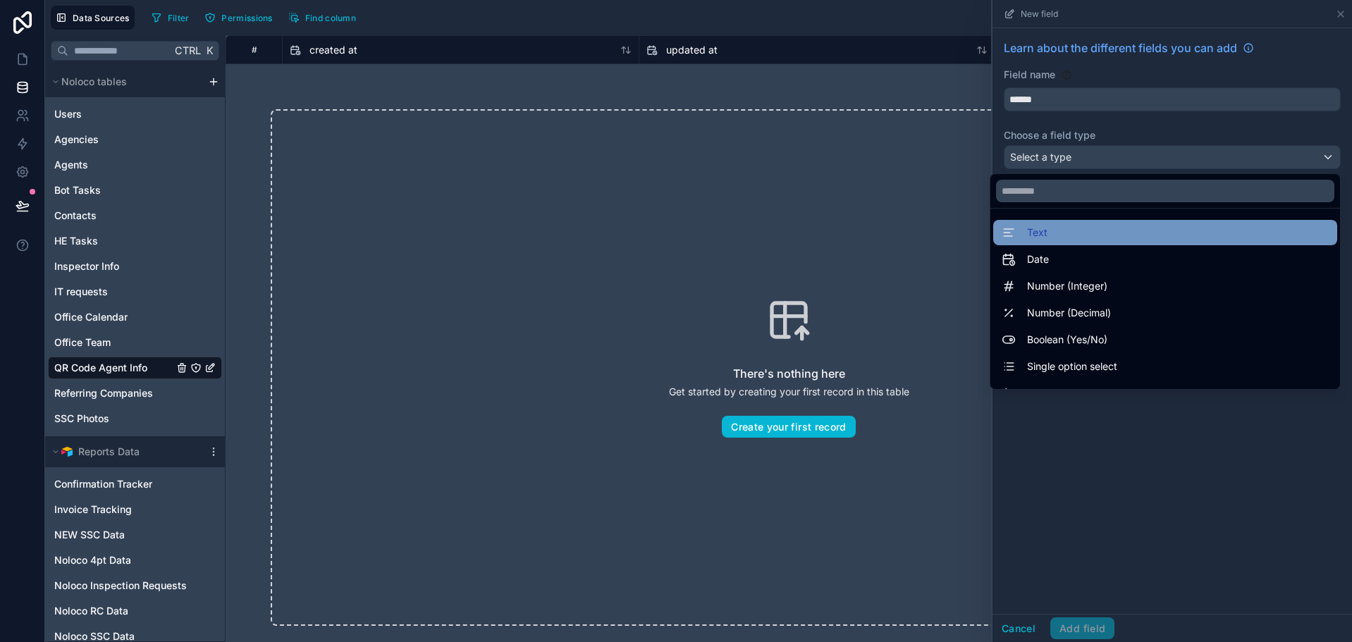
click at [1073, 243] on div "Text" at bounding box center [1166, 232] width 344 height 25
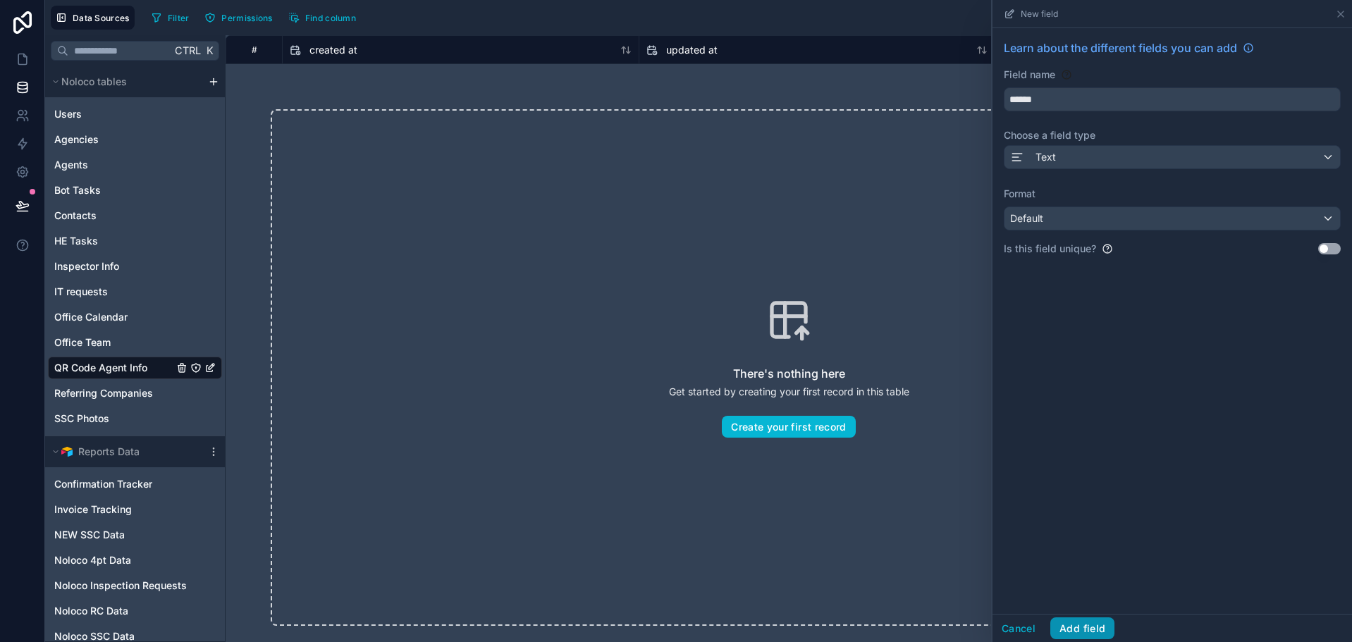
click at [1082, 630] on button "Add field" at bounding box center [1083, 629] width 64 height 23
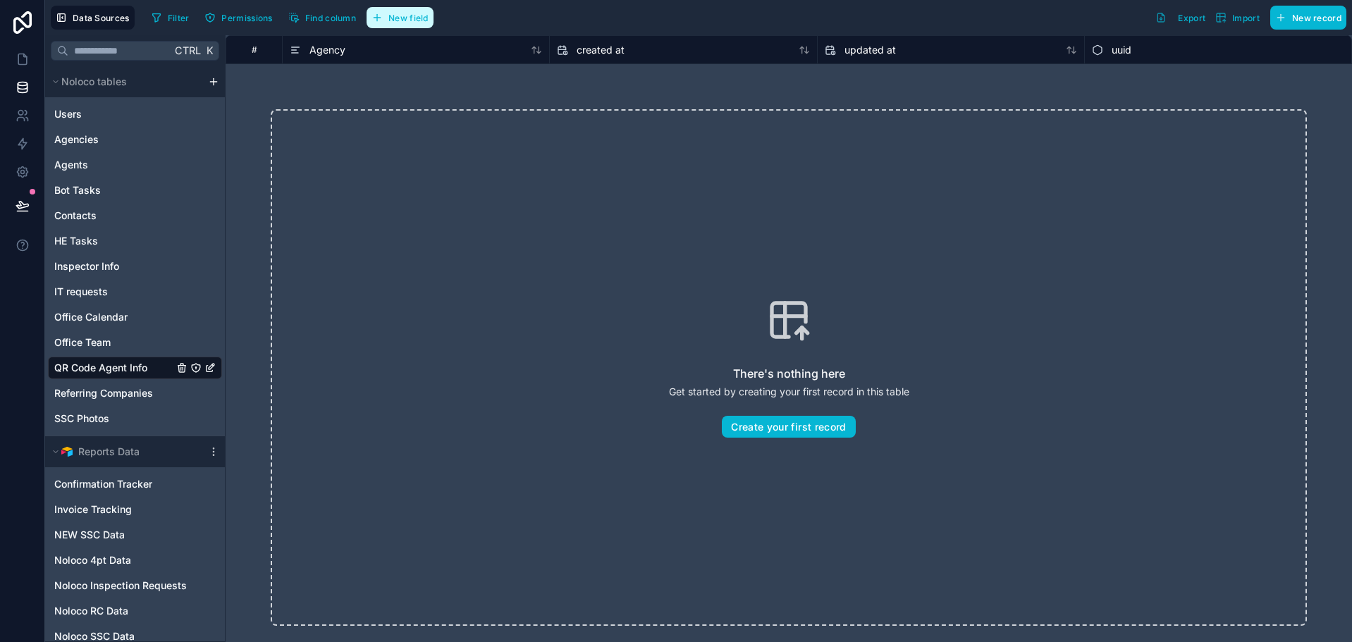
click at [397, 16] on span "New field" at bounding box center [409, 18] width 40 height 11
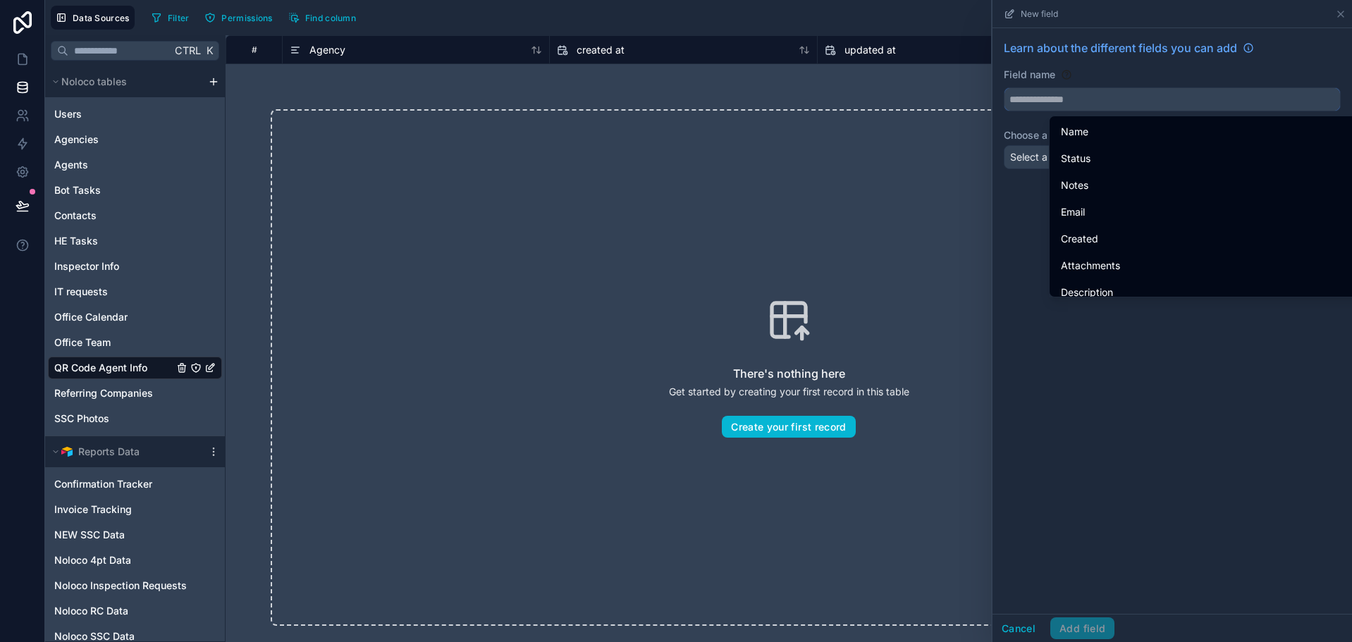
click at [1159, 103] on input "text" at bounding box center [1173, 99] width 336 height 23
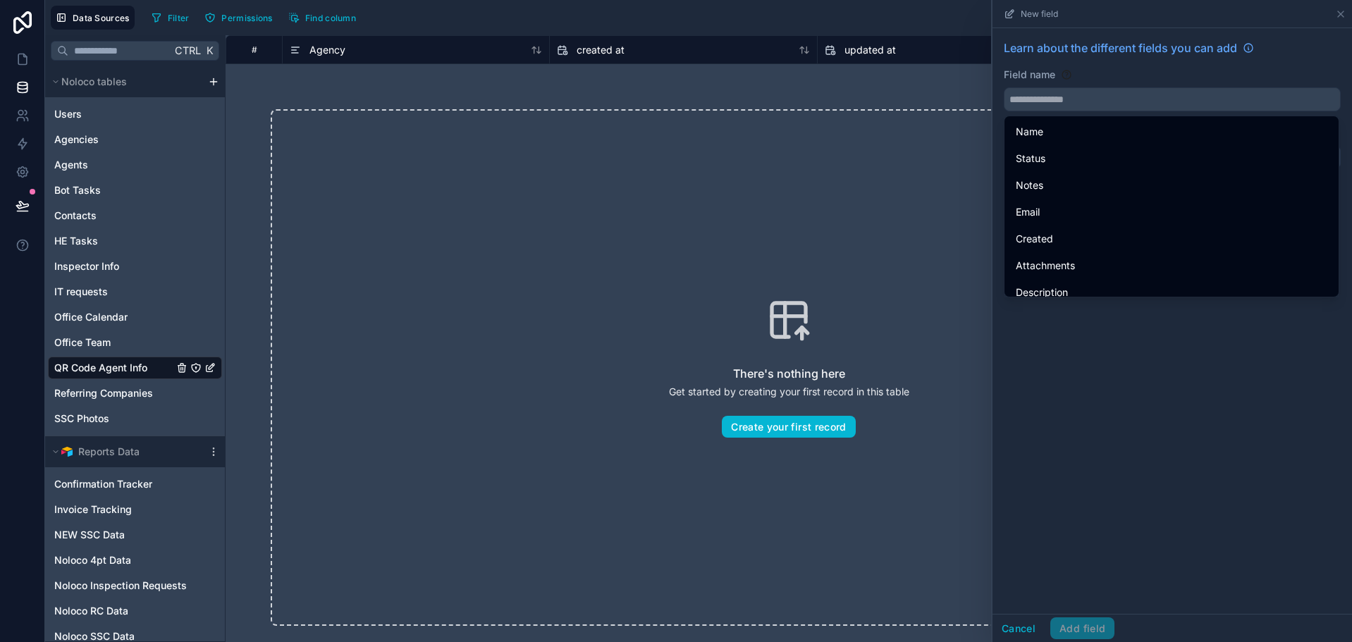
click at [1120, 130] on div "Name" at bounding box center [1172, 131] width 312 height 17
type input "****"
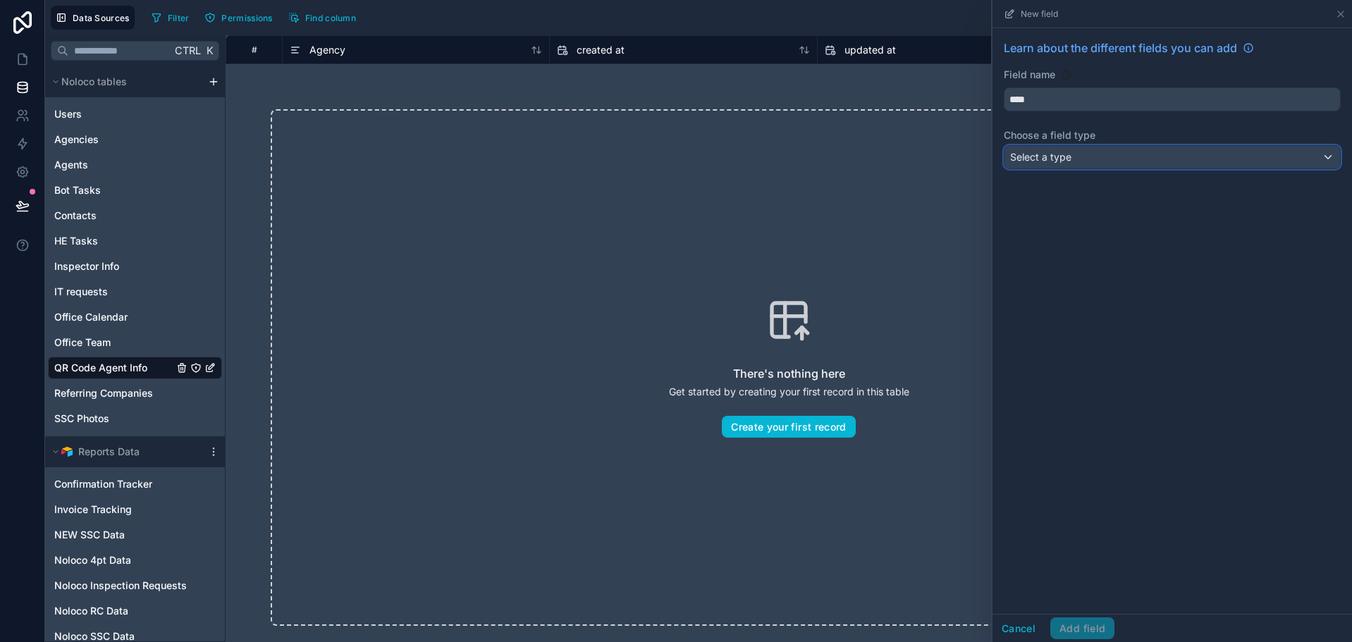
click at [1108, 155] on div "Select a type" at bounding box center [1173, 157] width 336 height 23
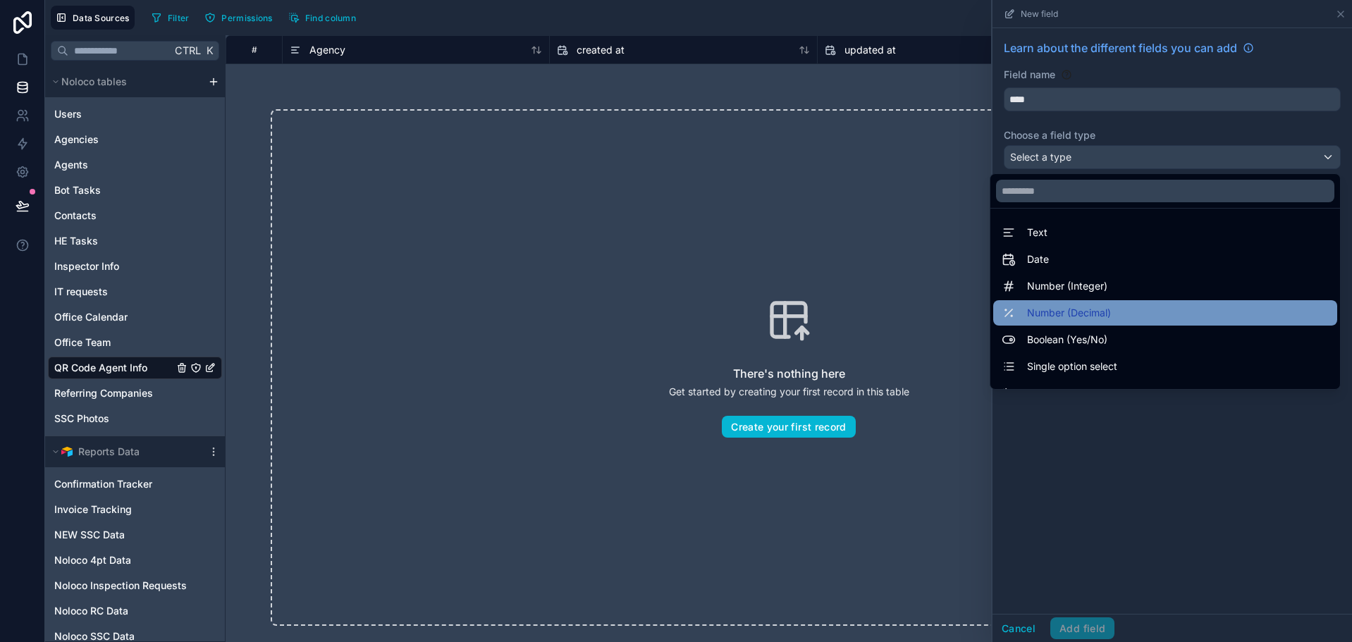
drag, startPoint x: 1097, startPoint y: 246, endPoint x: 1173, endPoint y: 300, distance: 93.5
click at [1170, 298] on ul "Text Date Number (Integer) Number (Decimal) Boolean (Yes/No) Single option sele…" at bounding box center [1166, 299] width 350 height 181
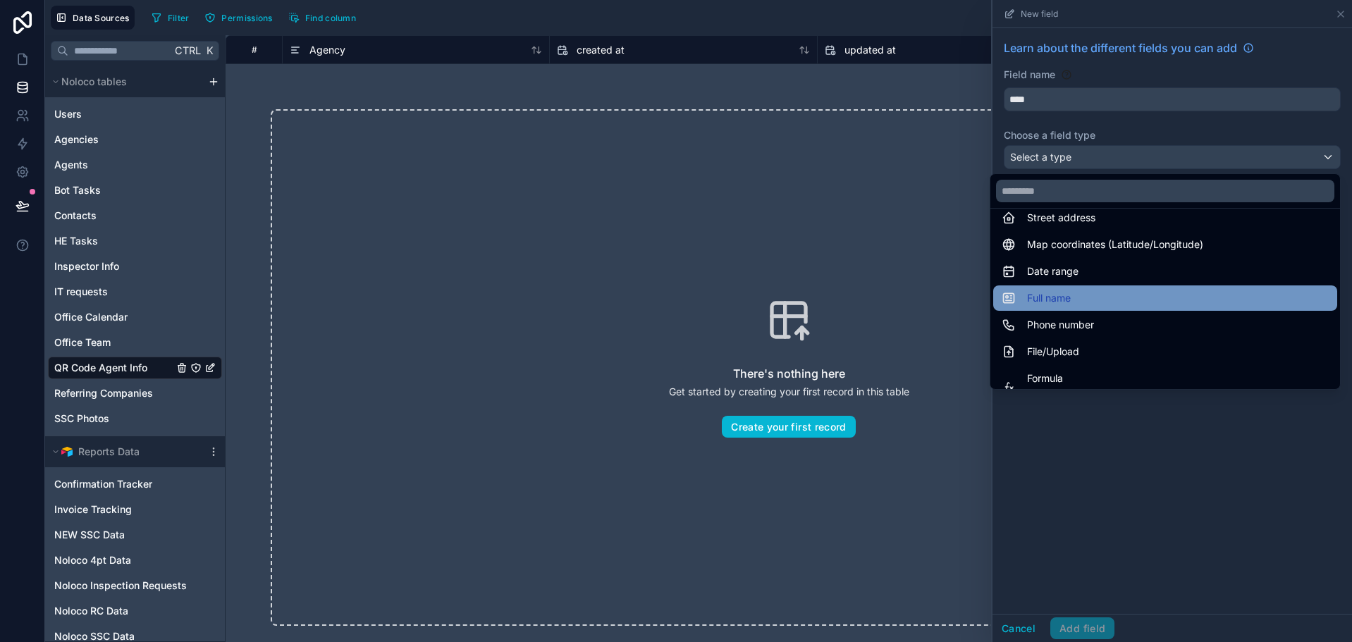
scroll to position [282, 0]
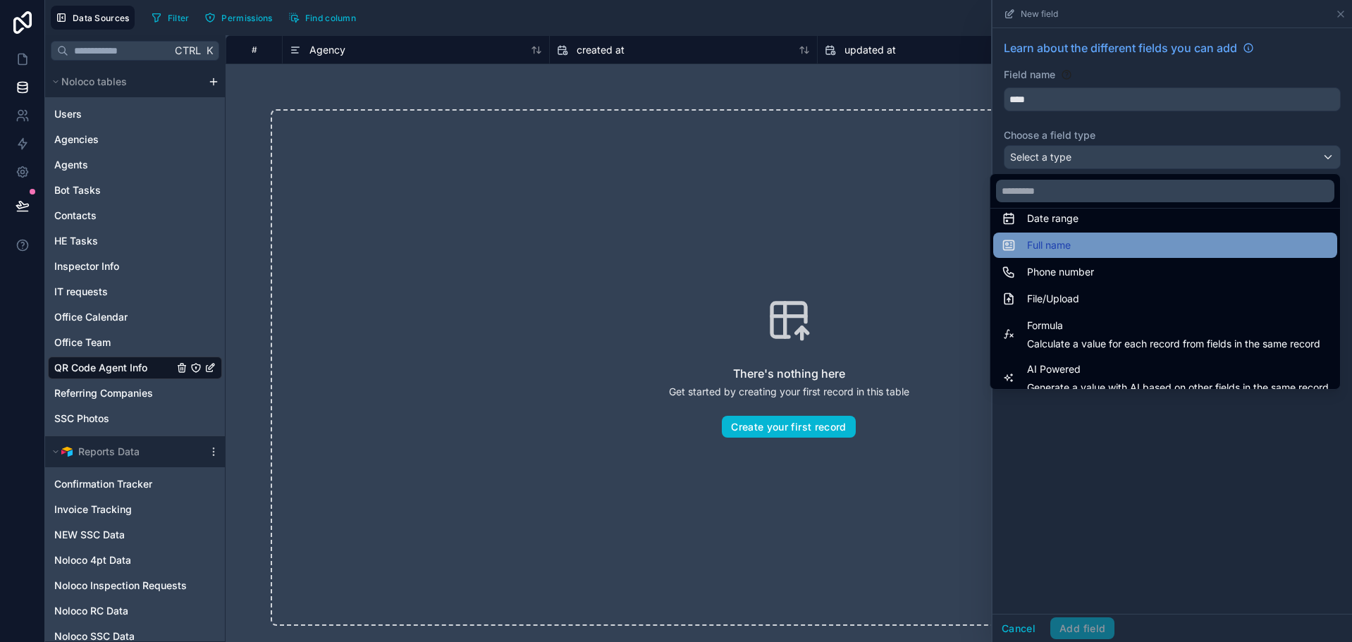
click at [1071, 243] on div "Full name" at bounding box center [1165, 245] width 327 height 17
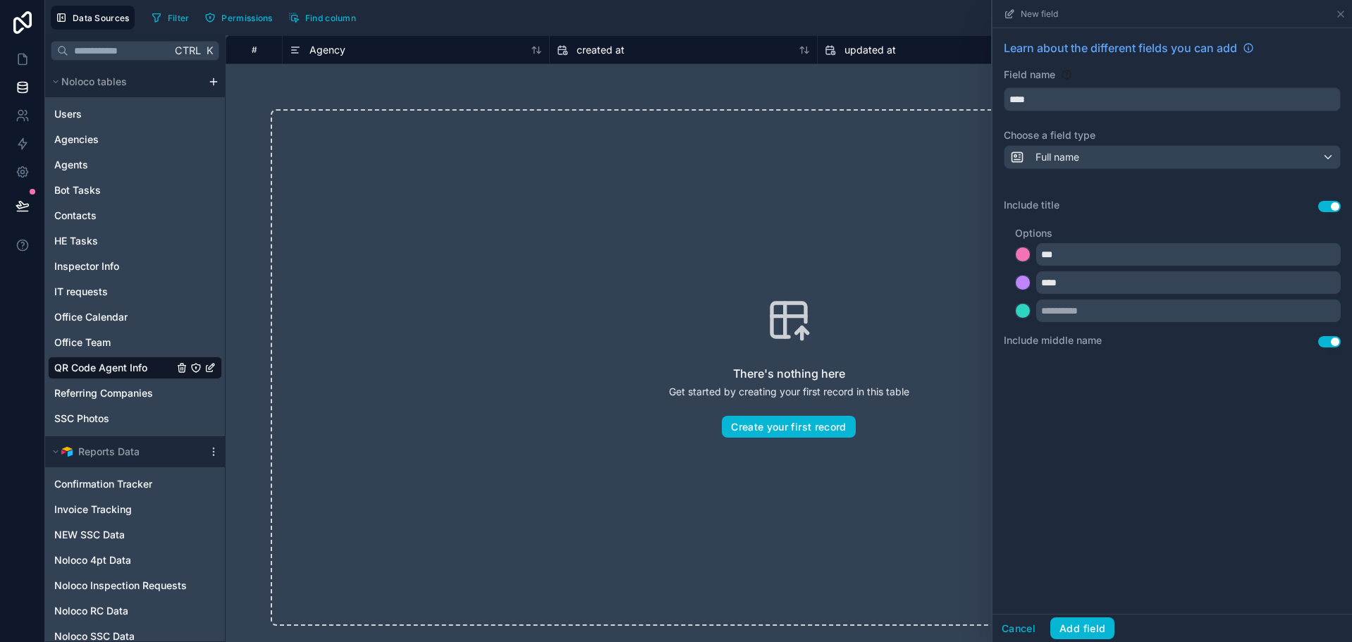
click at [1334, 201] on button "Use setting" at bounding box center [1330, 206] width 23 height 11
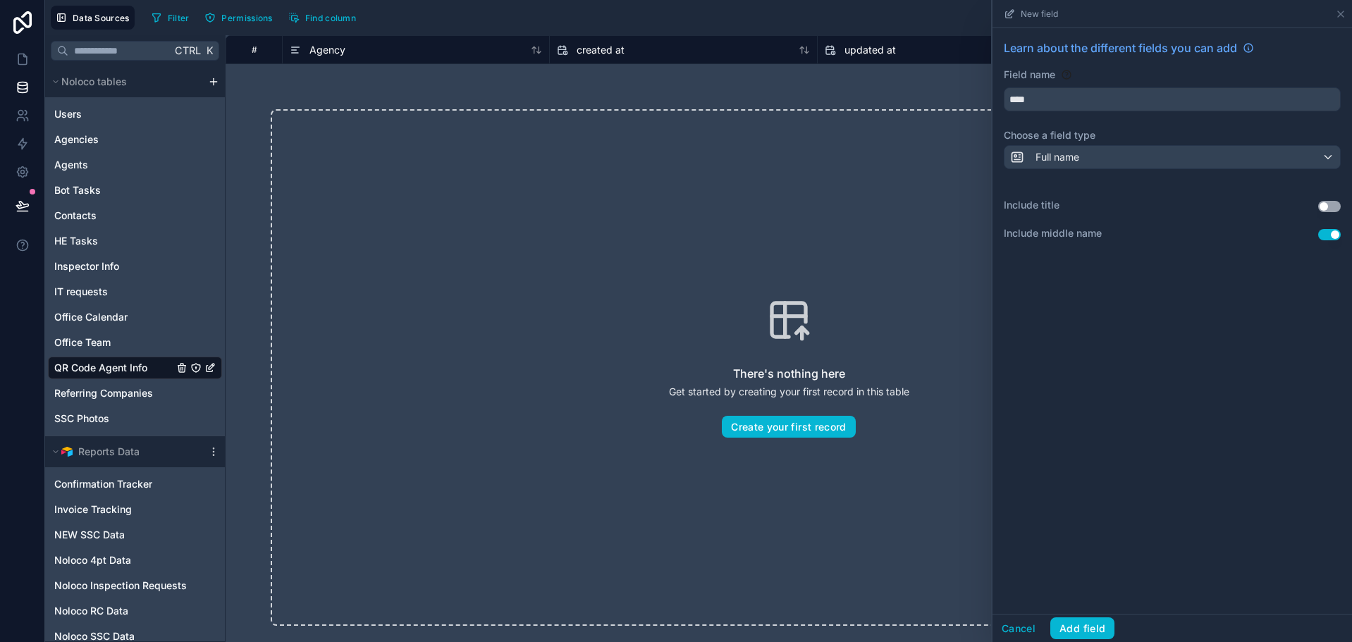
click at [1338, 238] on button "Use setting" at bounding box center [1330, 234] width 23 height 11
click at [1089, 627] on button "Add field" at bounding box center [1083, 629] width 64 height 23
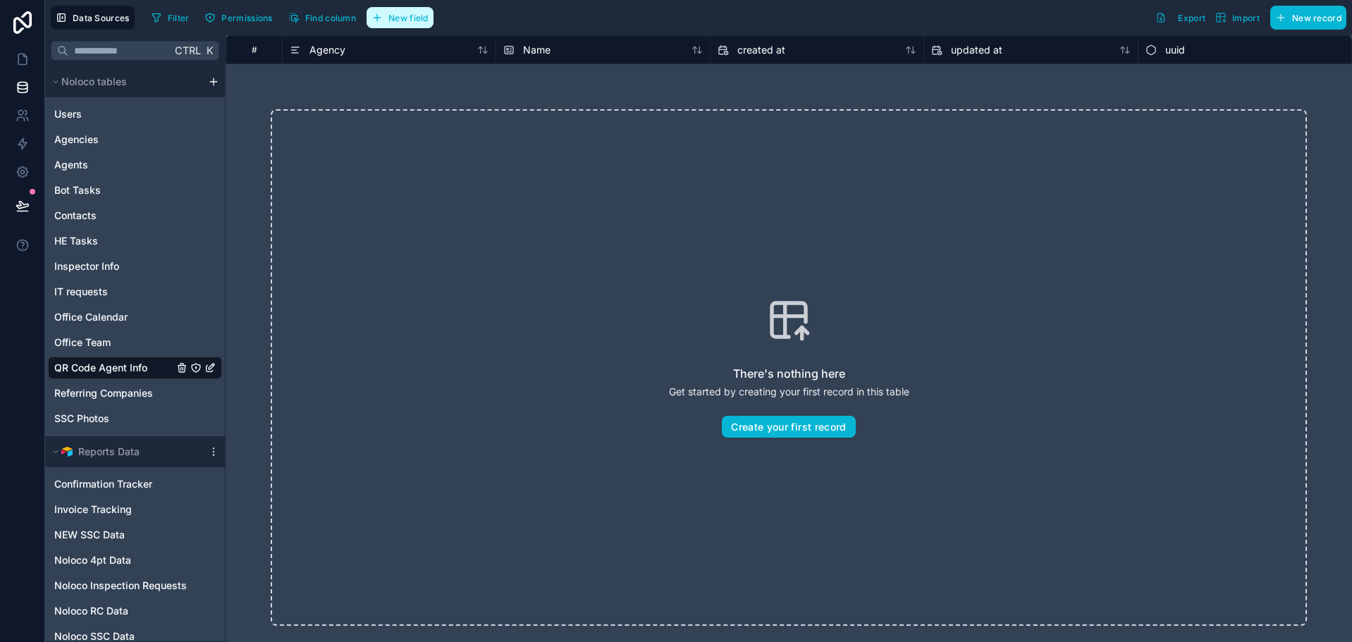
click at [397, 16] on span "New field" at bounding box center [409, 18] width 40 height 11
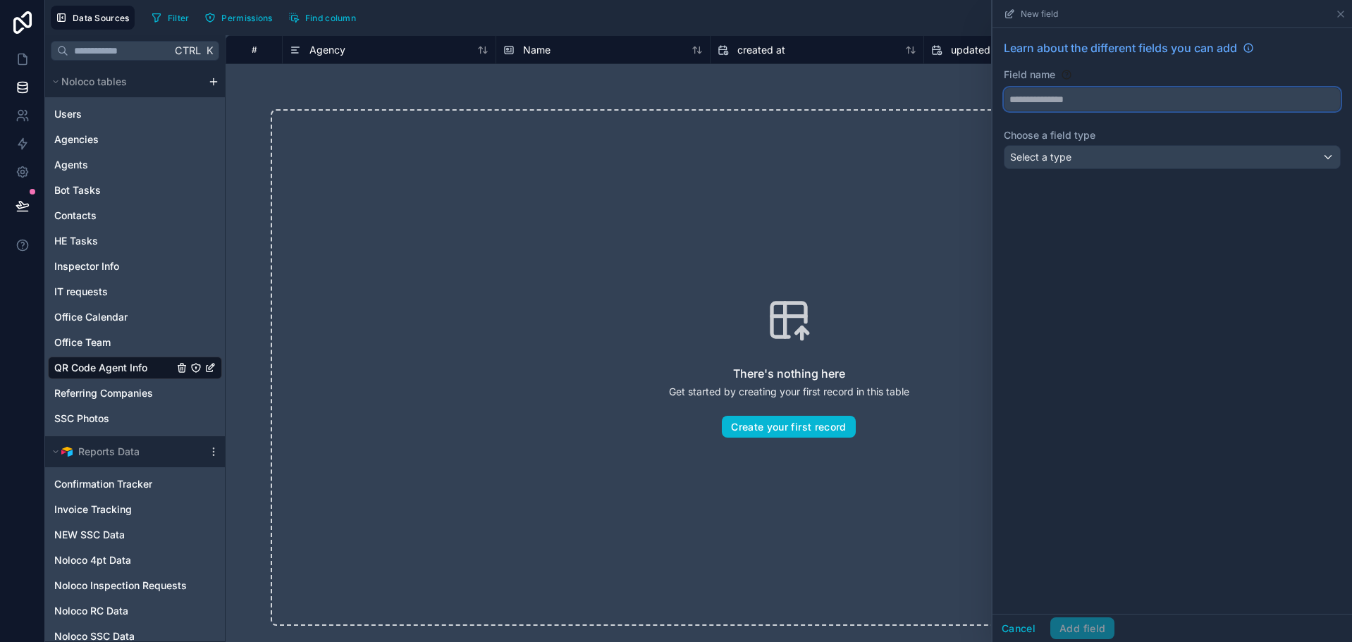
click at [1048, 87] on button at bounding box center [1172, 99] width 337 height 24
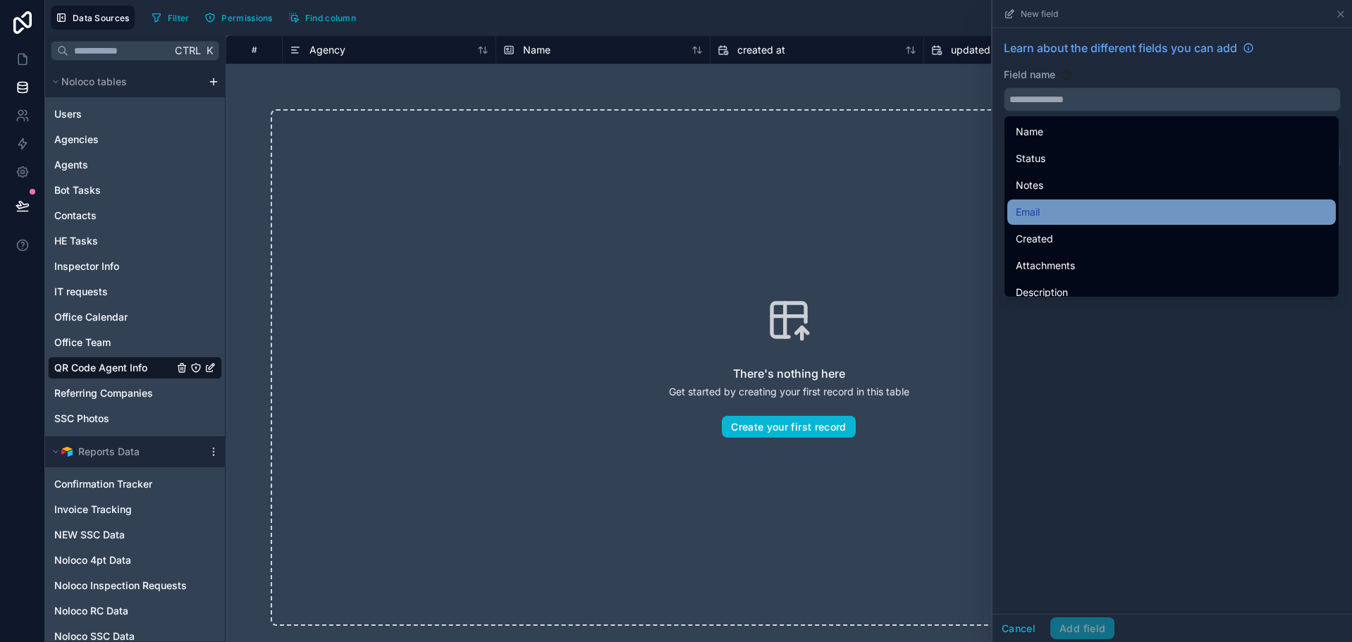
click at [1057, 210] on div "Email" at bounding box center [1172, 212] width 312 height 17
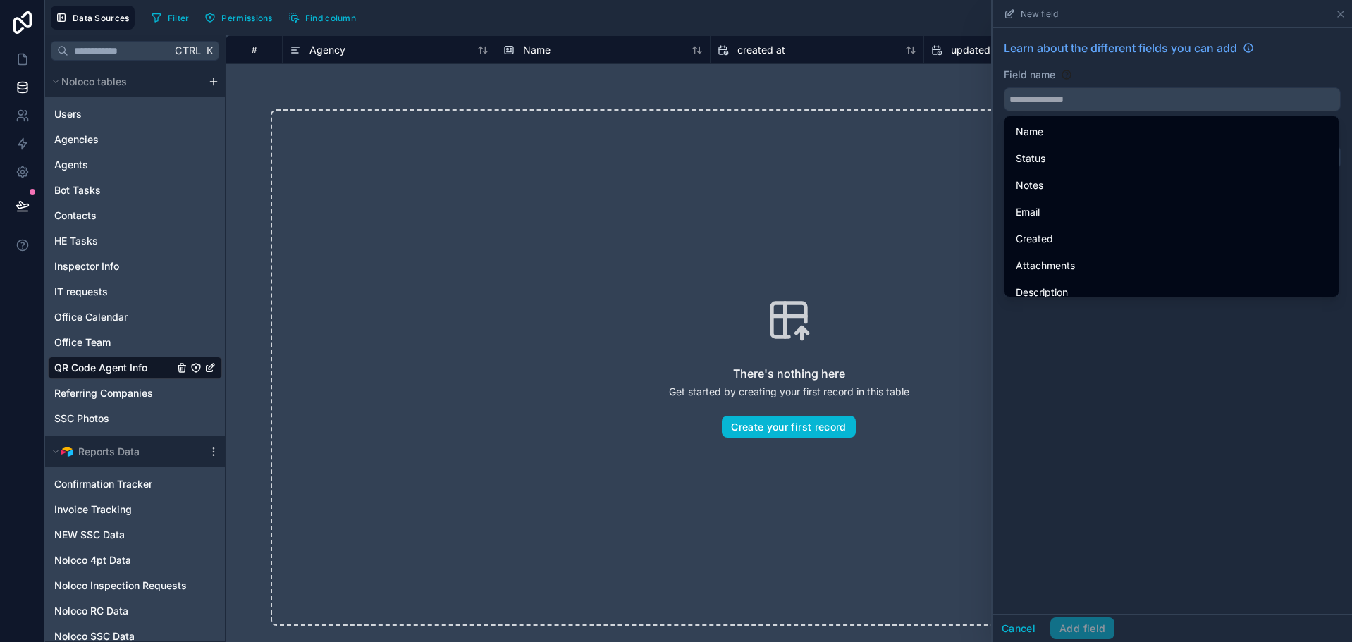
type input "*****"
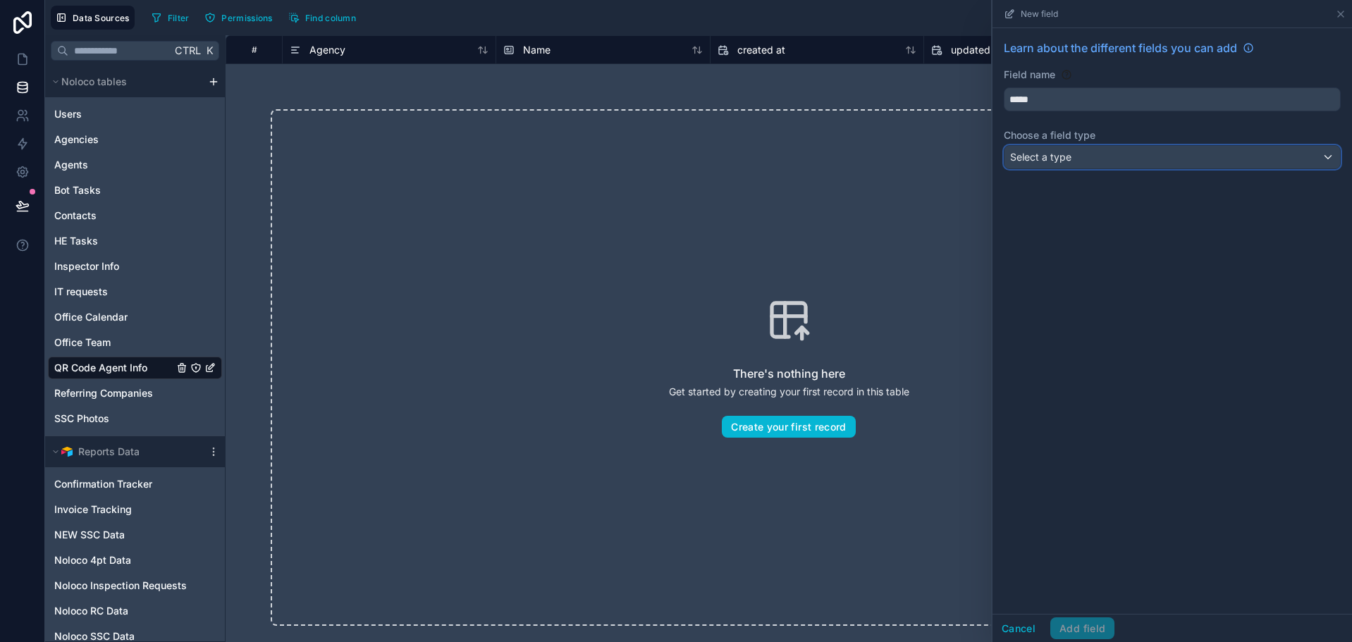
click at [1060, 154] on span "Select a type" at bounding box center [1040, 157] width 61 height 12
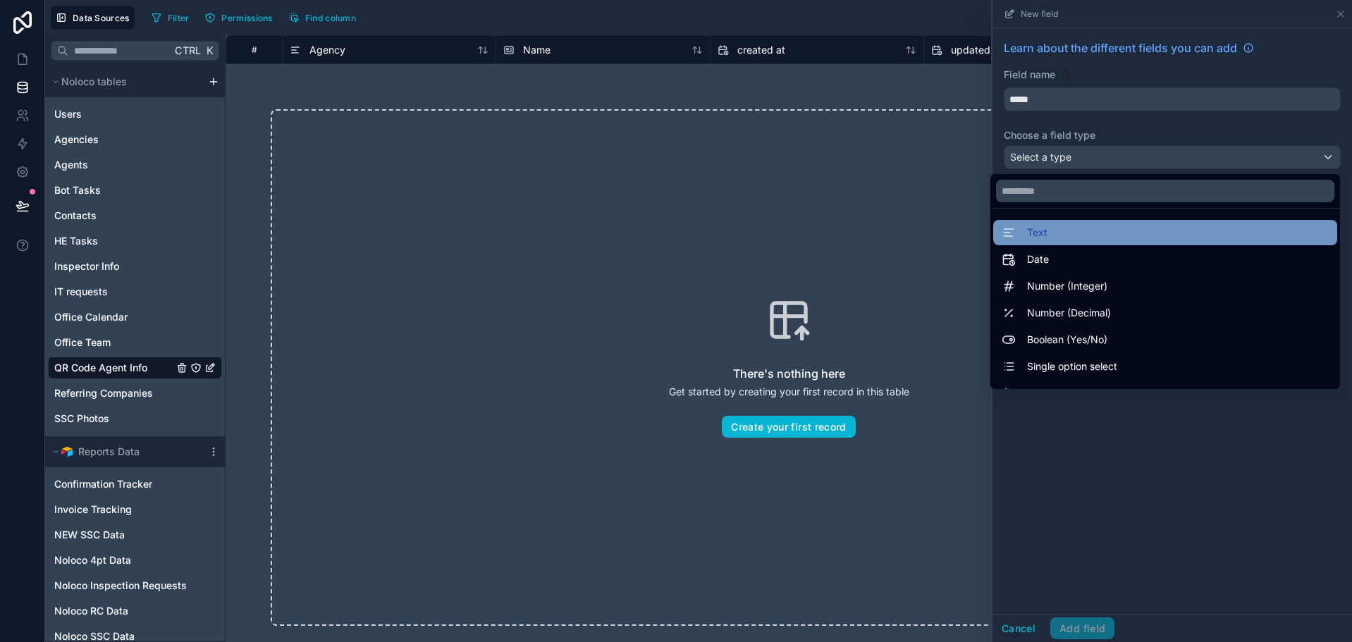
click at [1069, 236] on div "Text" at bounding box center [1165, 232] width 327 height 17
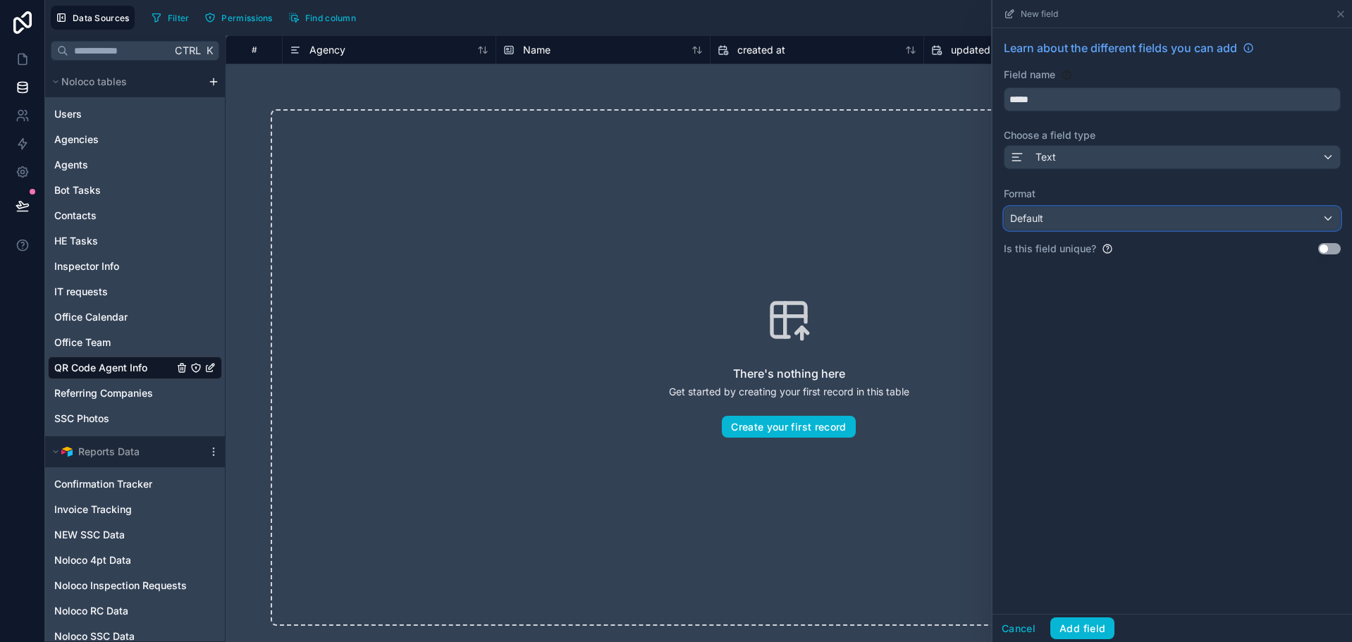
click at [1098, 218] on div "Default" at bounding box center [1173, 218] width 336 height 23
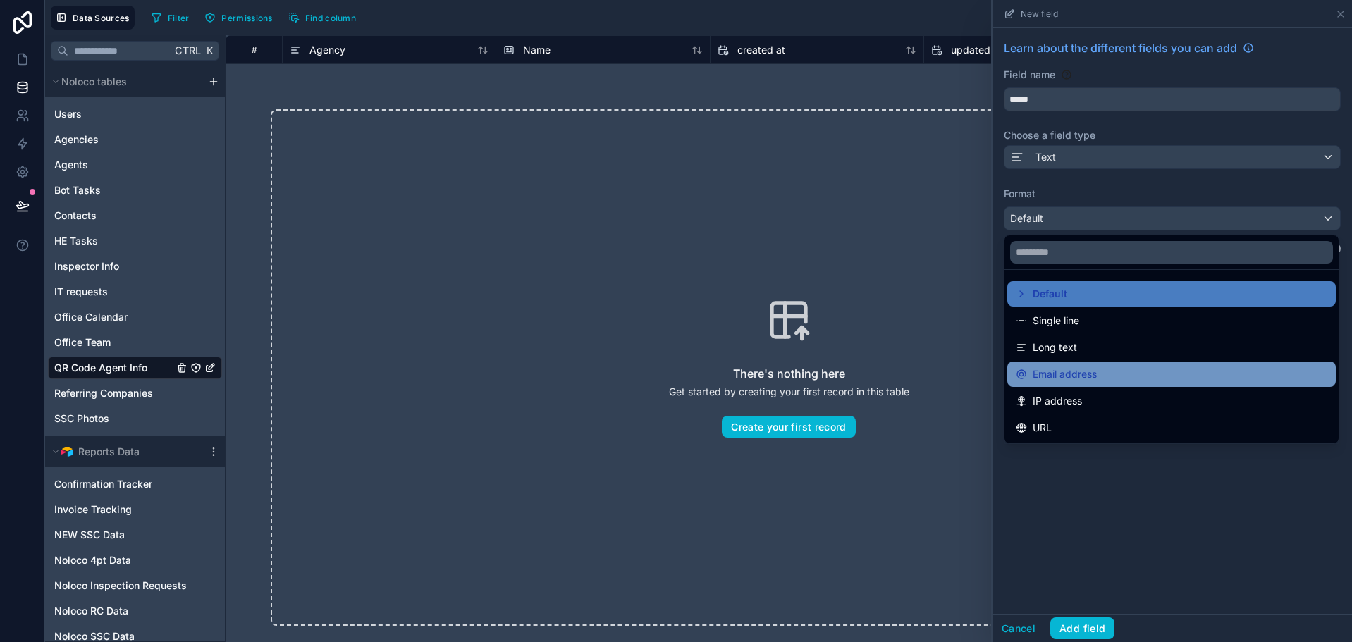
click at [1090, 372] on span "Email address" at bounding box center [1065, 374] width 64 height 17
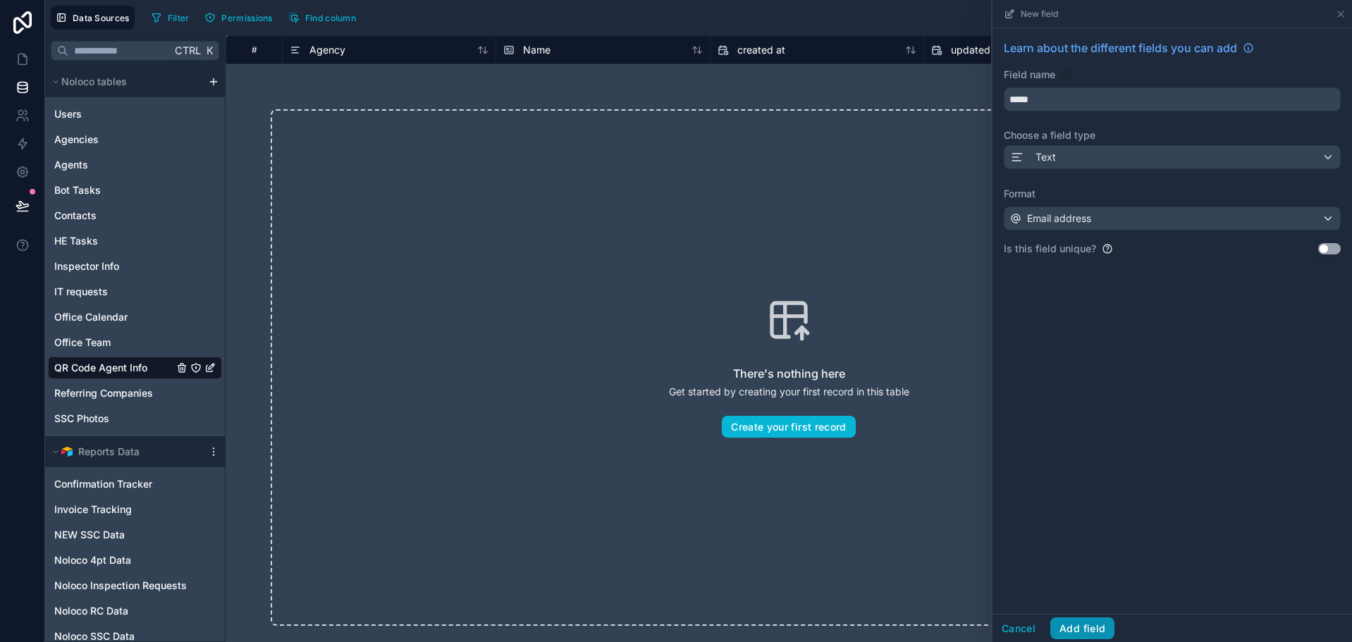
click at [1089, 628] on button "Add field" at bounding box center [1083, 629] width 64 height 23
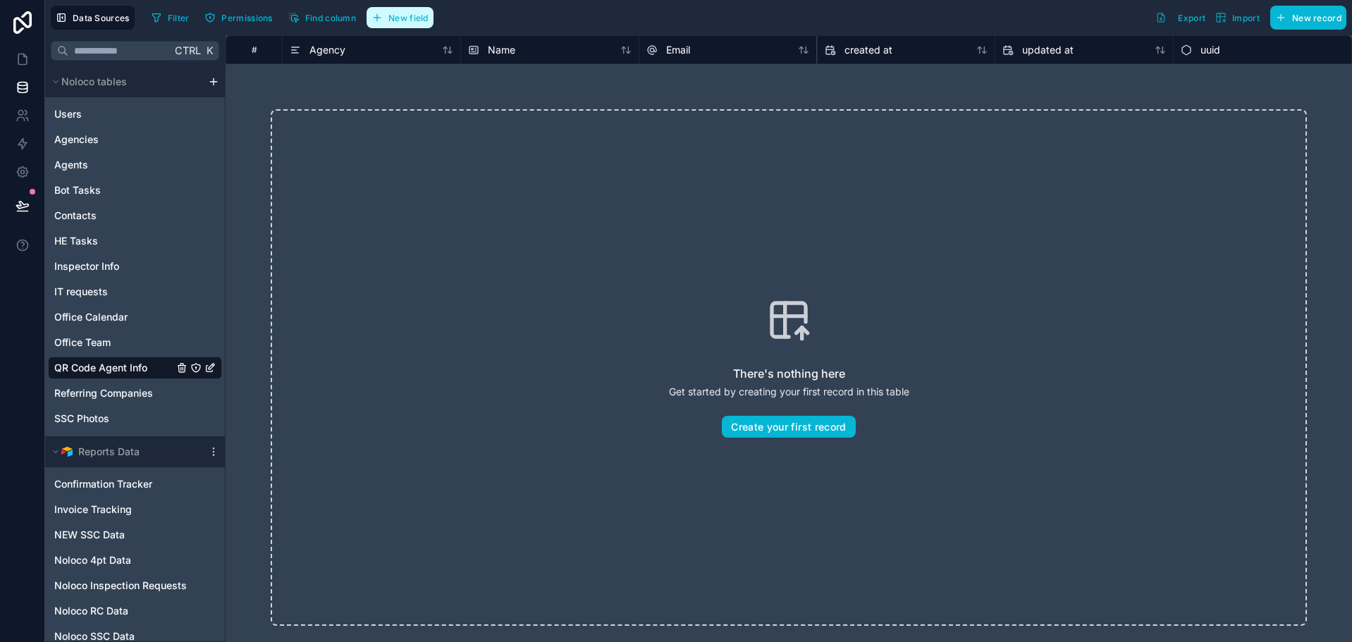
click at [422, 20] on span "New field" at bounding box center [409, 18] width 40 height 11
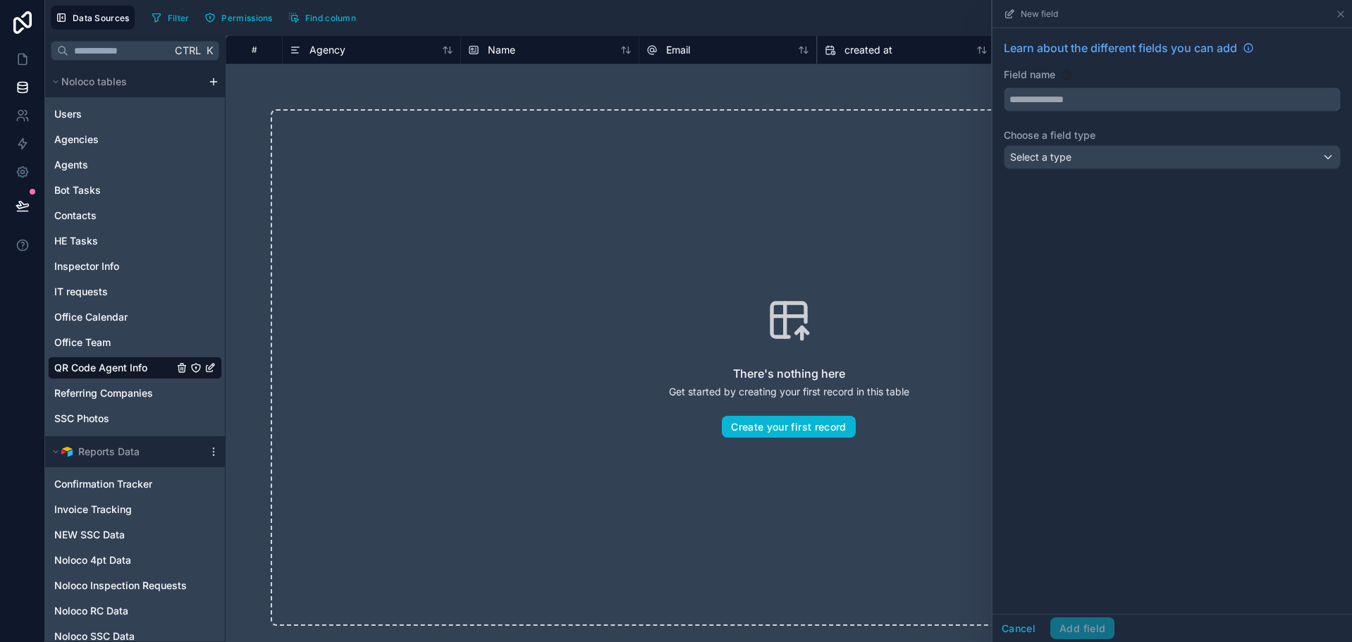
click at [1088, 97] on input "text" at bounding box center [1173, 99] width 336 height 23
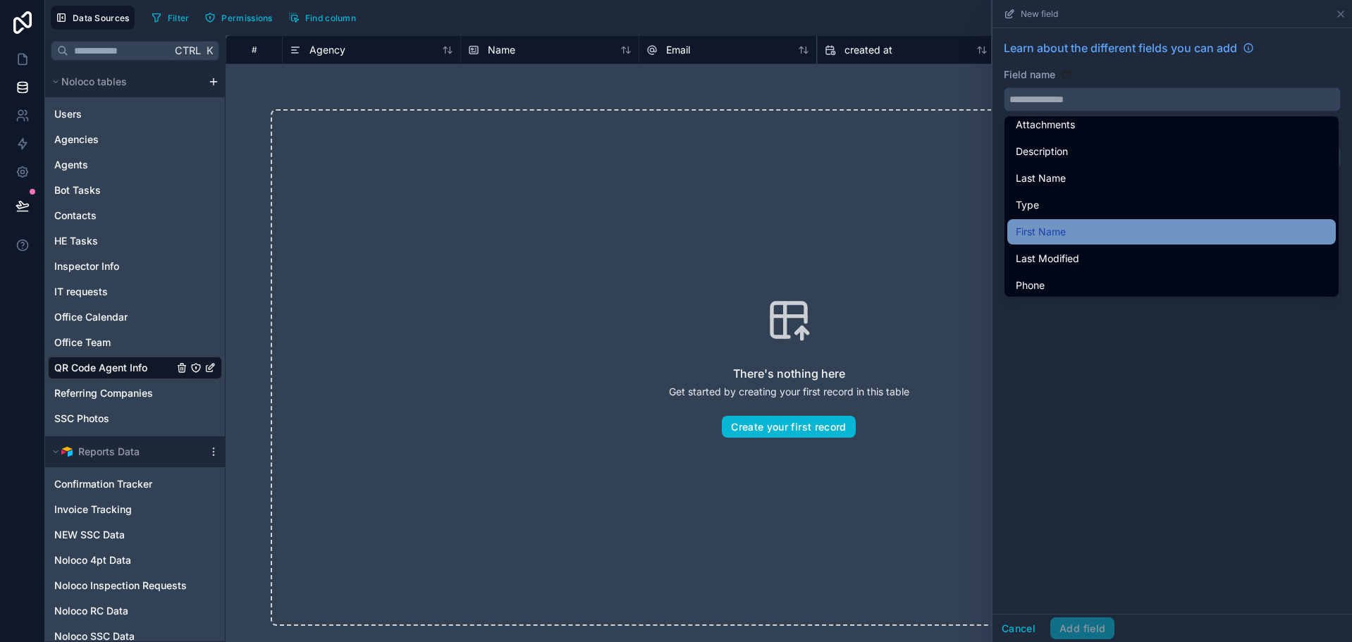
scroll to position [212, 0]
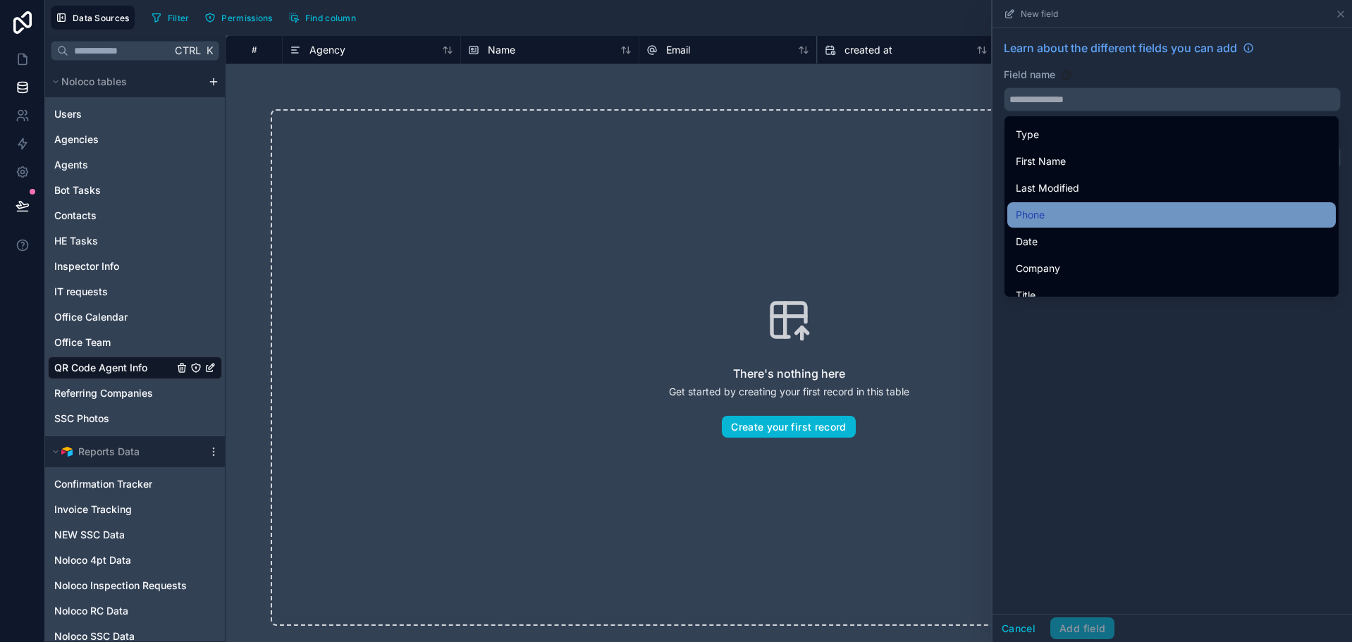
click at [1076, 214] on div "Phone" at bounding box center [1172, 215] width 312 height 17
type input "*****"
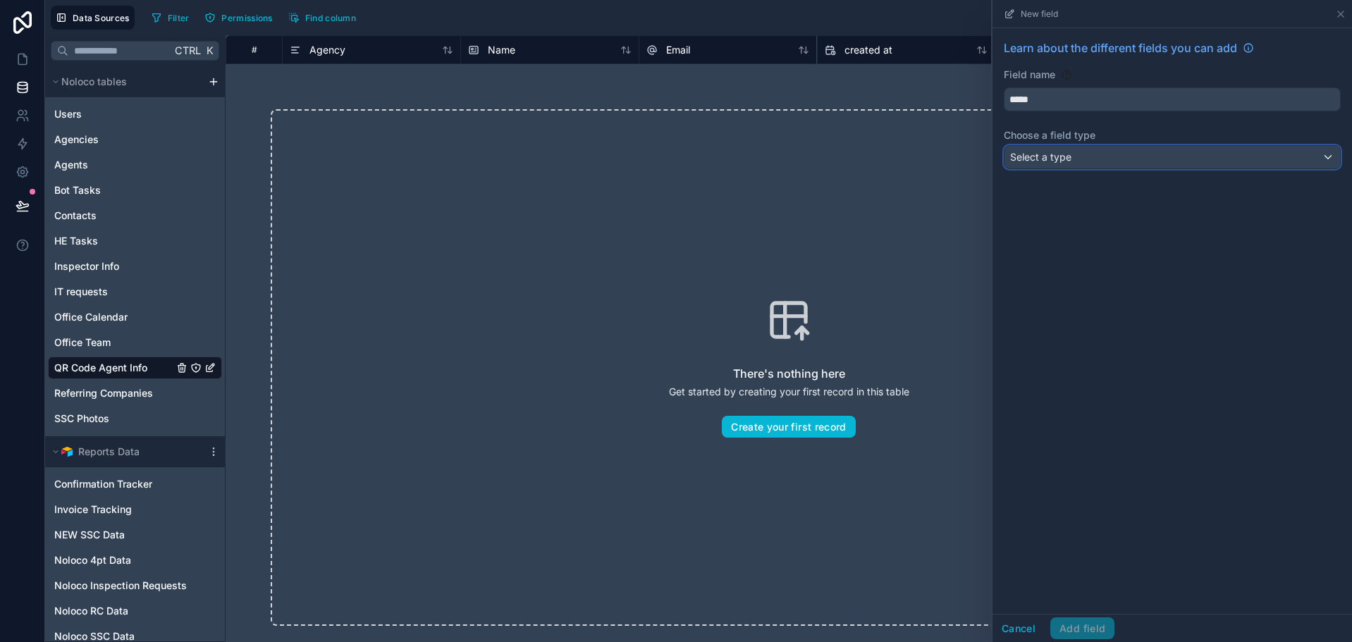
click at [1214, 160] on div "Select a type" at bounding box center [1173, 157] width 336 height 23
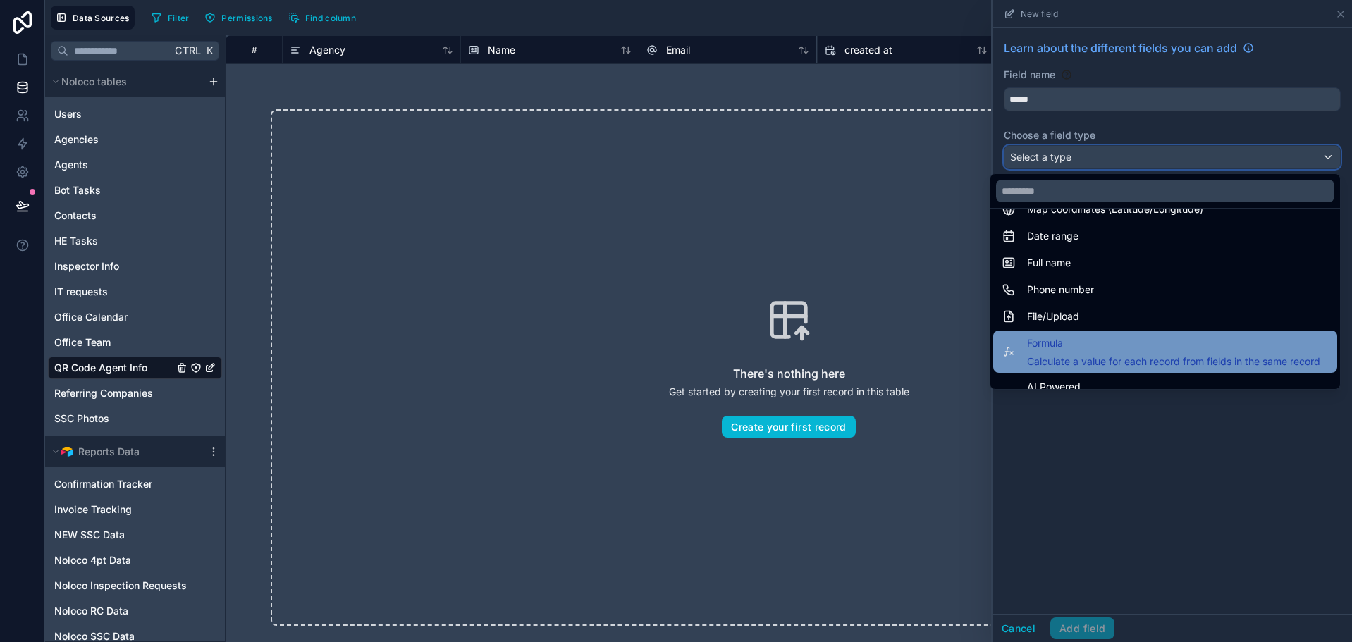
scroll to position [282, 0]
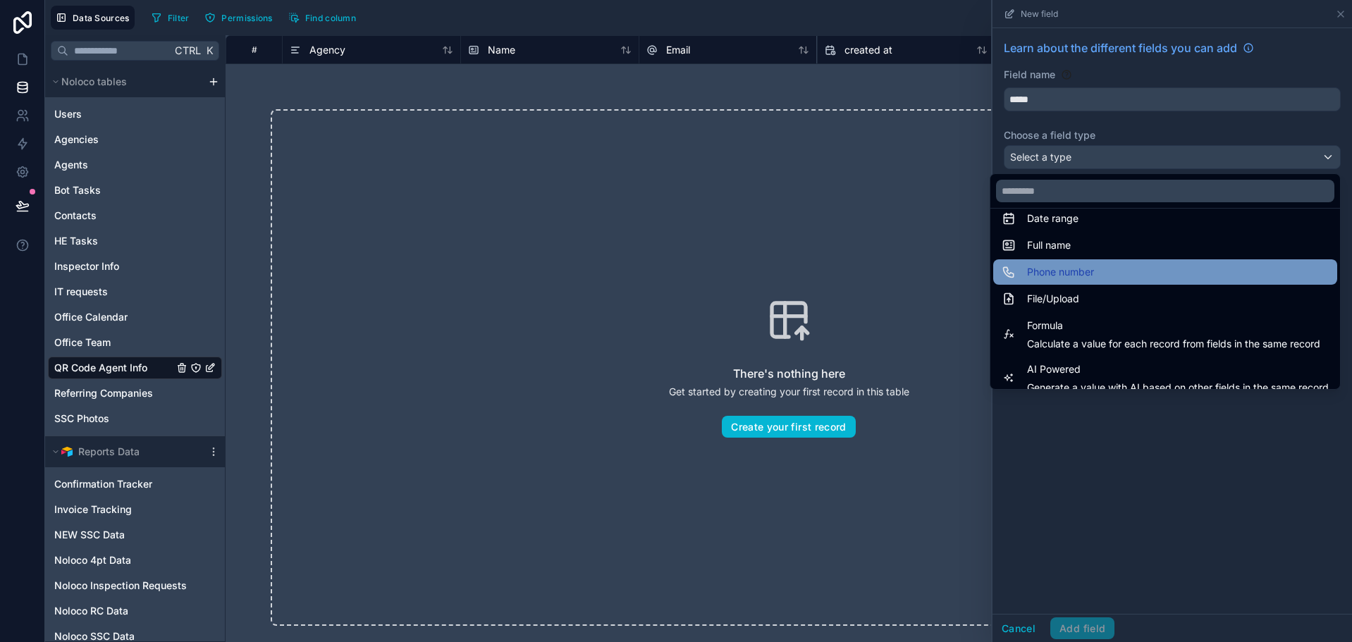
click at [1087, 278] on div "Phone number" at bounding box center [1166, 271] width 344 height 25
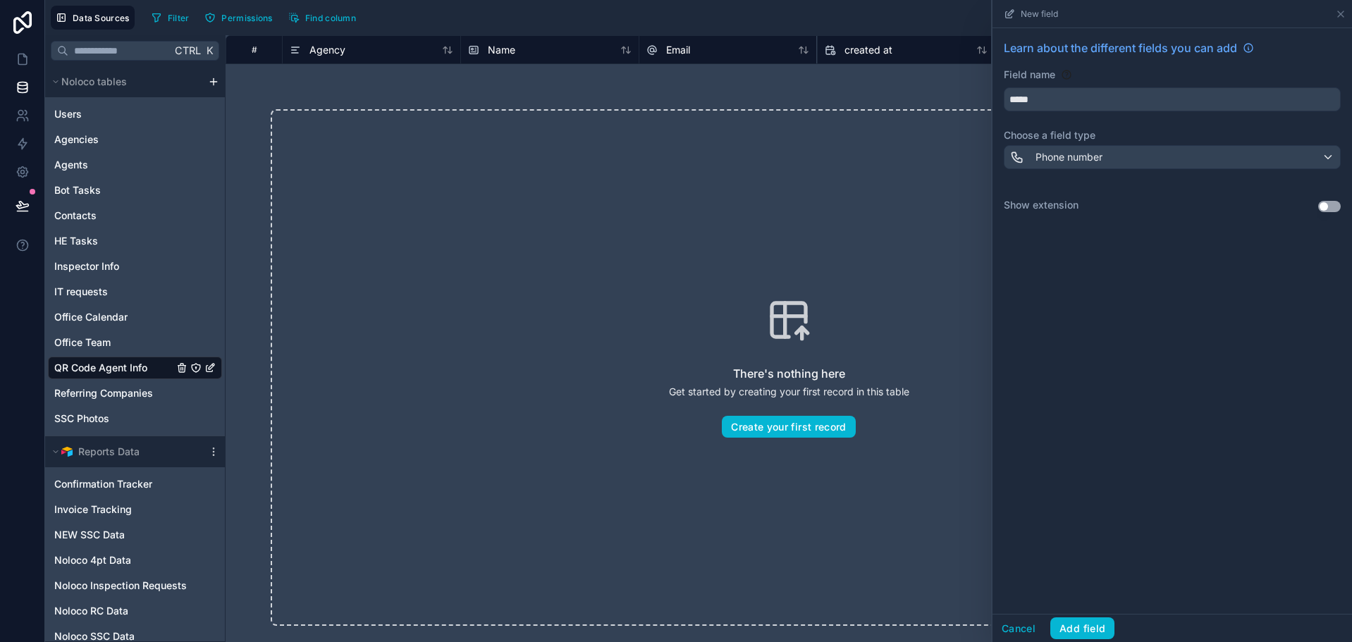
click at [1336, 207] on button "Use setting" at bounding box center [1330, 206] width 23 height 11
click at [1077, 623] on button "Add field" at bounding box center [1083, 629] width 64 height 23
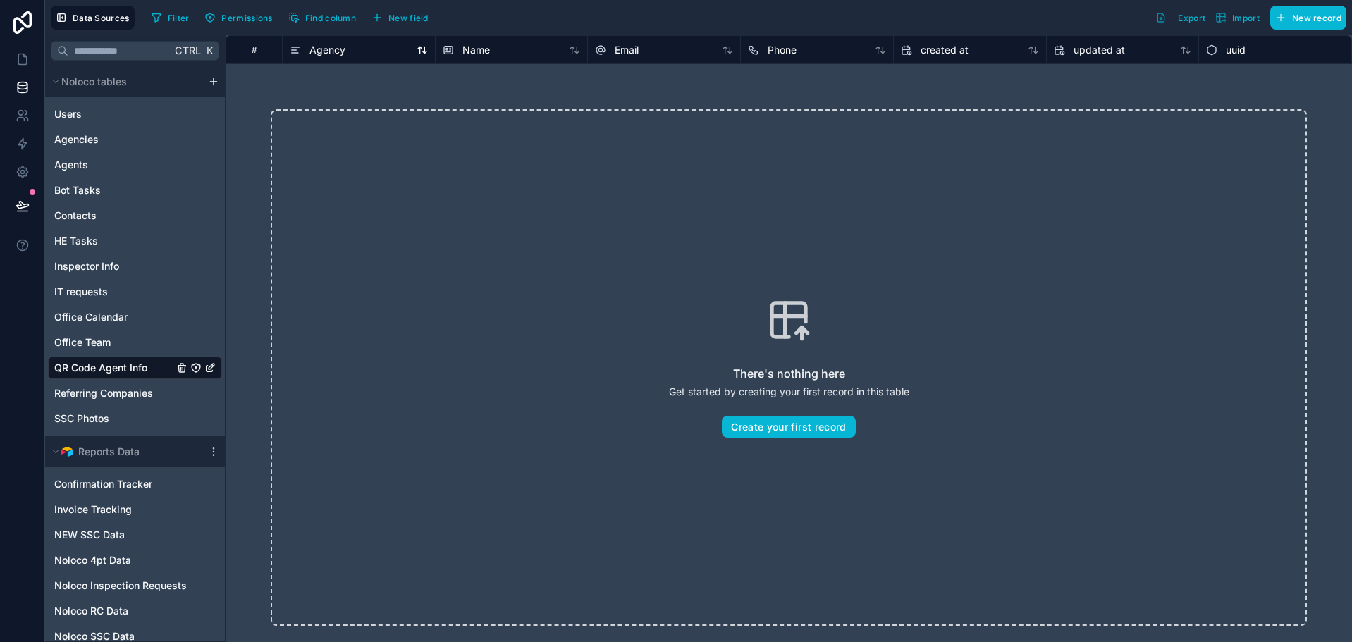
drag, startPoint x: 475, startPoint y: 59, endPoint x: 371, endPoint y: 49, distance: 104.1
click at [372, 48] on div "# Agency Name Email Phone created at updated at uuid" at bounding box center [789, 49] width 1126 height 28
click at [510, 51] on div "Name" at bounding box center [512, 50] width 138 height 17
click at [484, 48] on span "Name" at bounding box center [477, 50] width 28 height 14
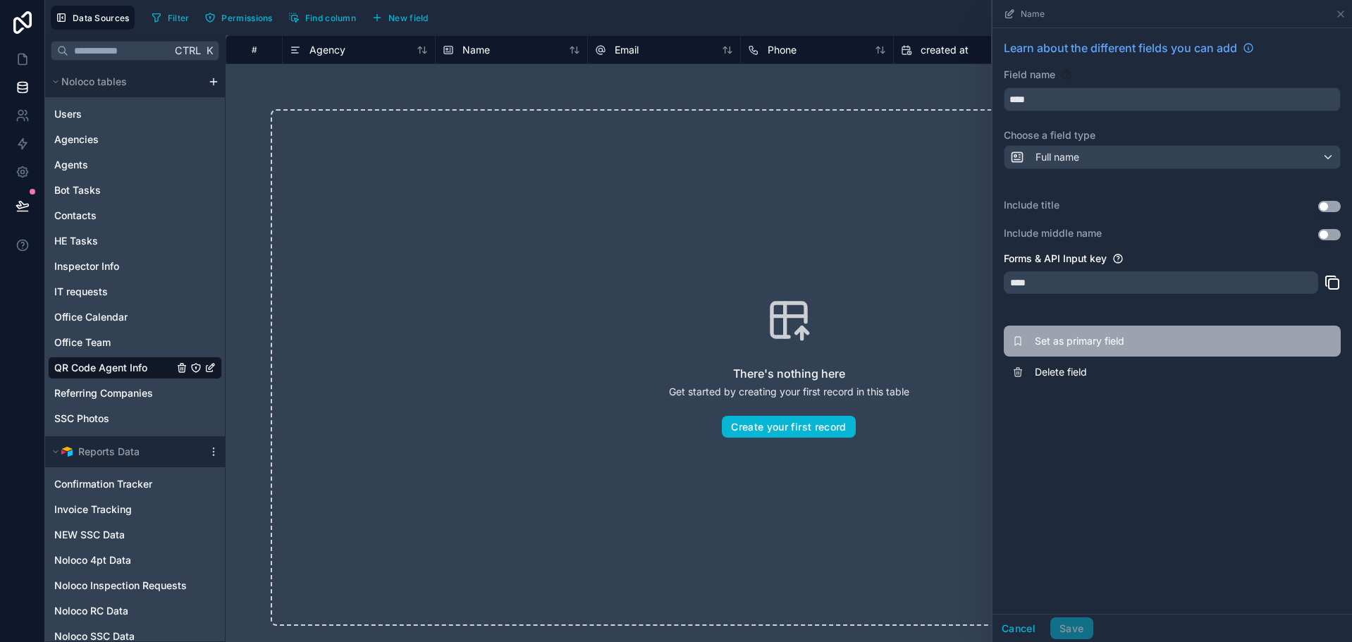
click at [1115, 348] on button "Set as primary field" at bounding box center [1172, 341] width 337 height 31
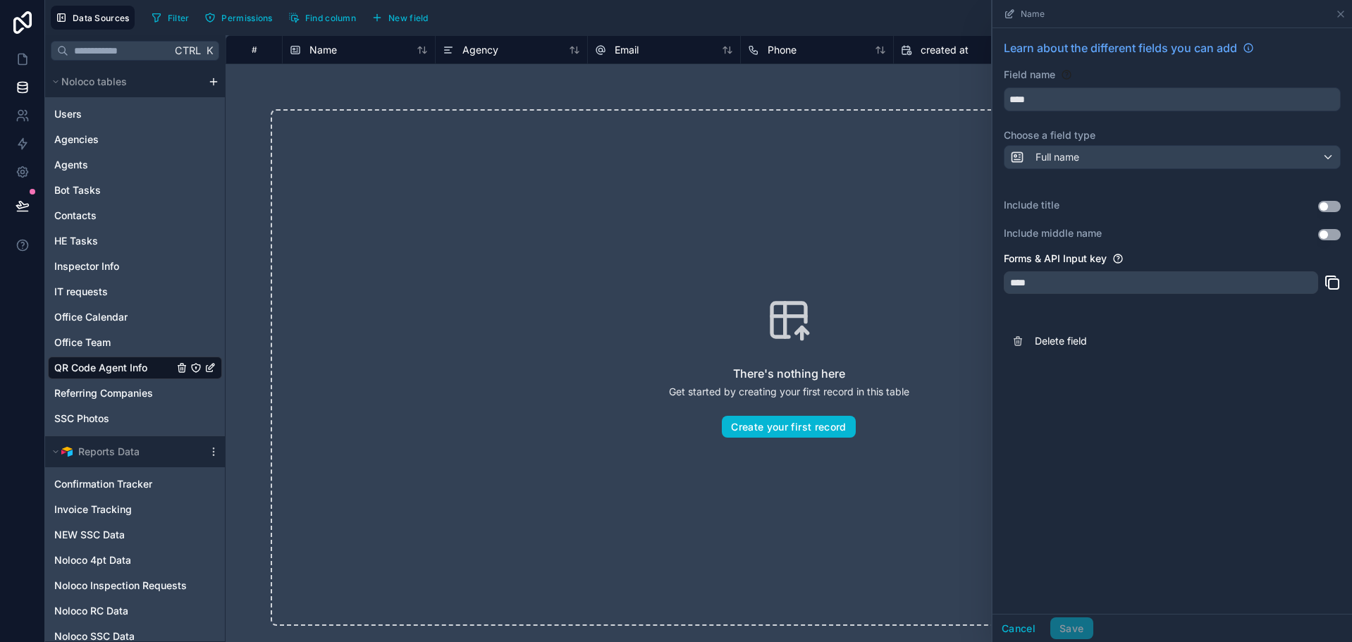
click at [874, 16] on div "Filter Permissions Find column New field Export Import New record" at bounding box center [746, 18] width 1201 height 24
click at [16, 61] on icon at bounding box center [23, 59] width 14 height 14
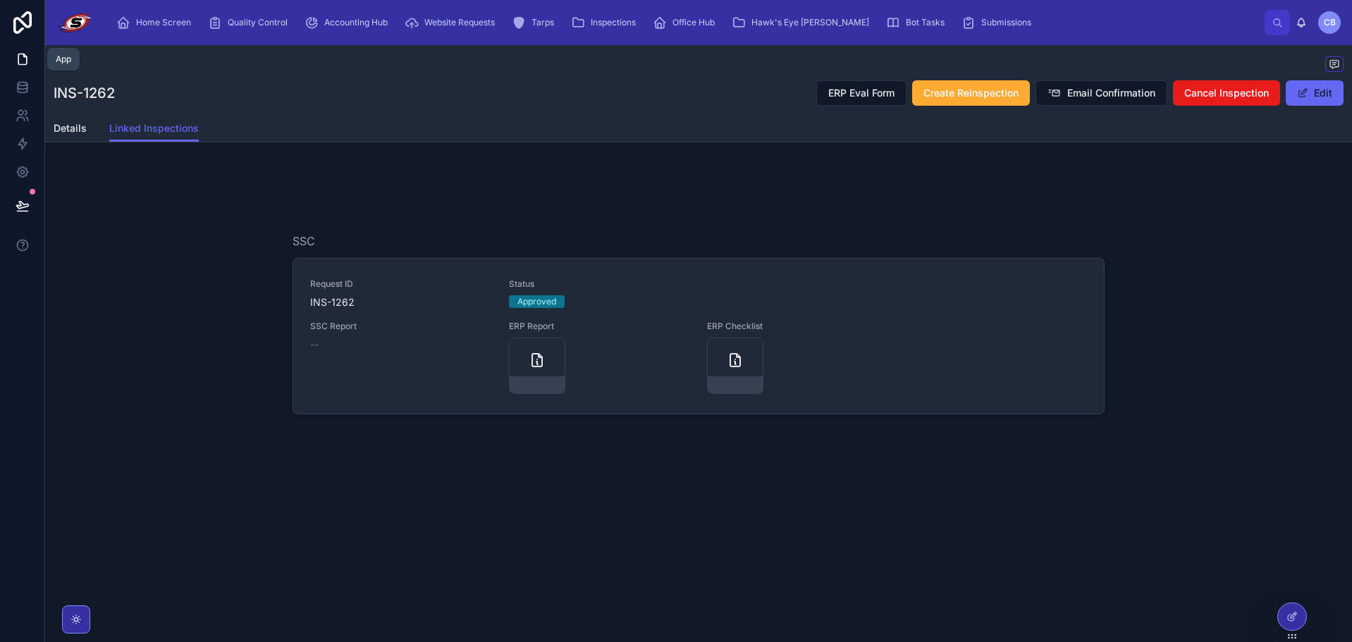
click at [25, 60] on icon at bounding box center [23, 59] width 14 height 14
click at [434, 153] on div "INS-1262 ERP Eval Form Create Reinspection Email Confirmation Cancel Inspection…" at bounding box center [698, 277] width 1307 height 465
click at [559, 83] on div "INS-1262 ERP Eval Form Create Reinspection Email Confirmation Cancel Inspection…" at bounding box center [699, 93] width 1290 height 27
click at [564, 85] on div "INS-1262 ERP Eval Form Create Reinspection Email Confirmation Cancel Inspection…" at bounding box center [699, 93] width 1290 height 27
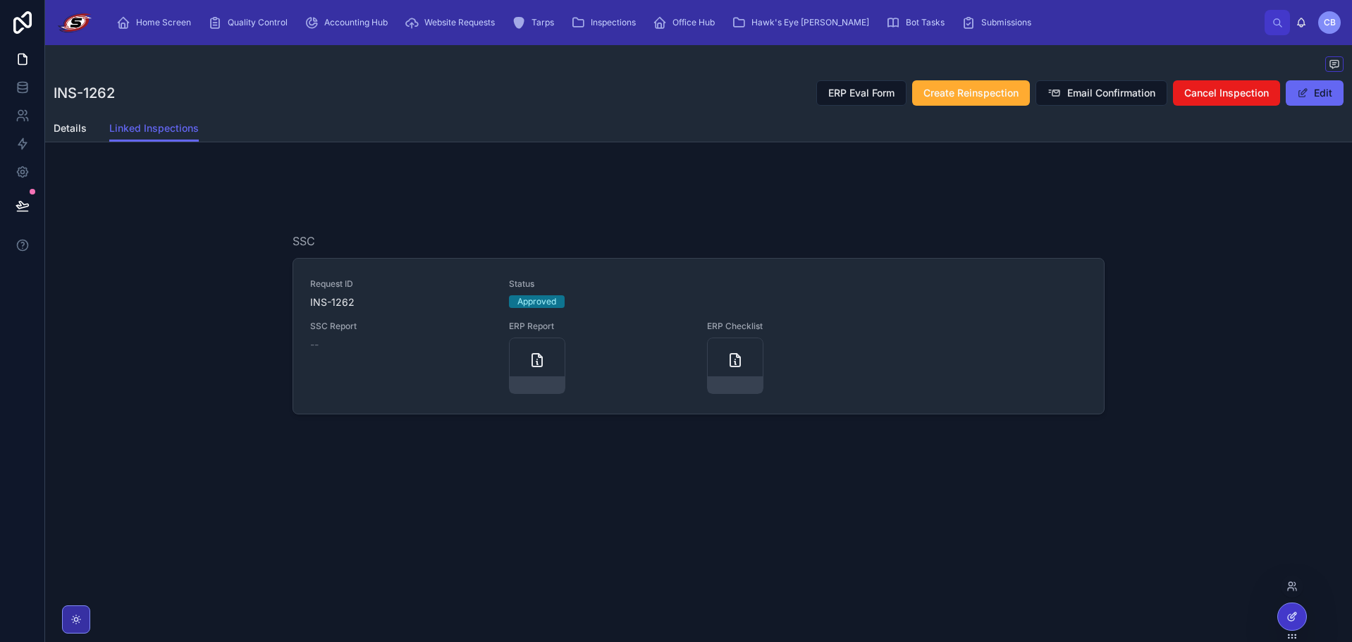
click at [1286, 621] on div at bounding box center [1292, 617] width 28 height 27
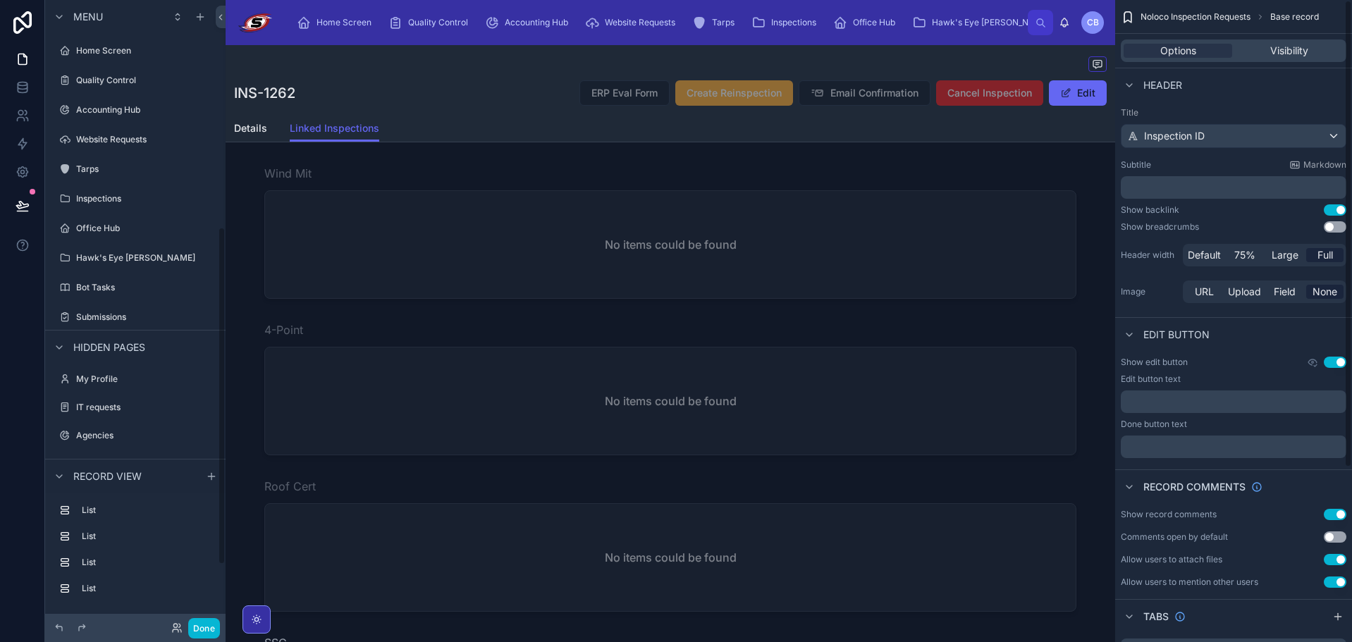
scroll to position [420, 0]
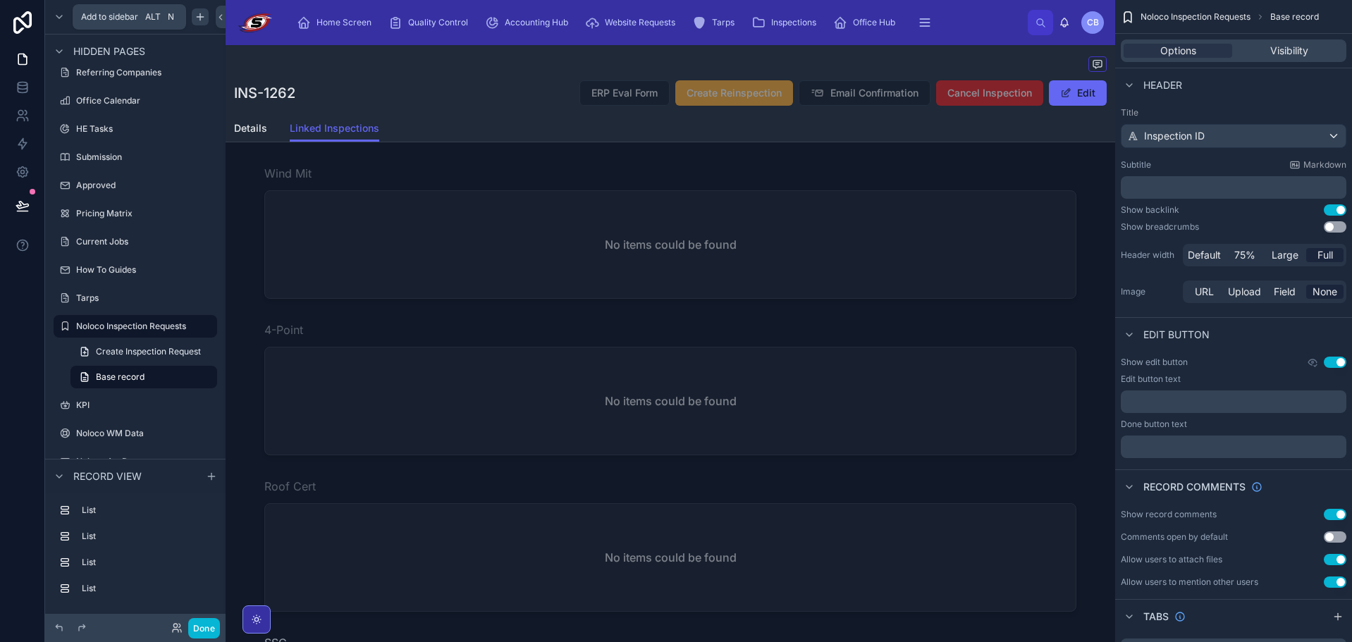
click at [197, 15] on icon "scrollable content" at bounding box center [200, 16] width 11 height 11
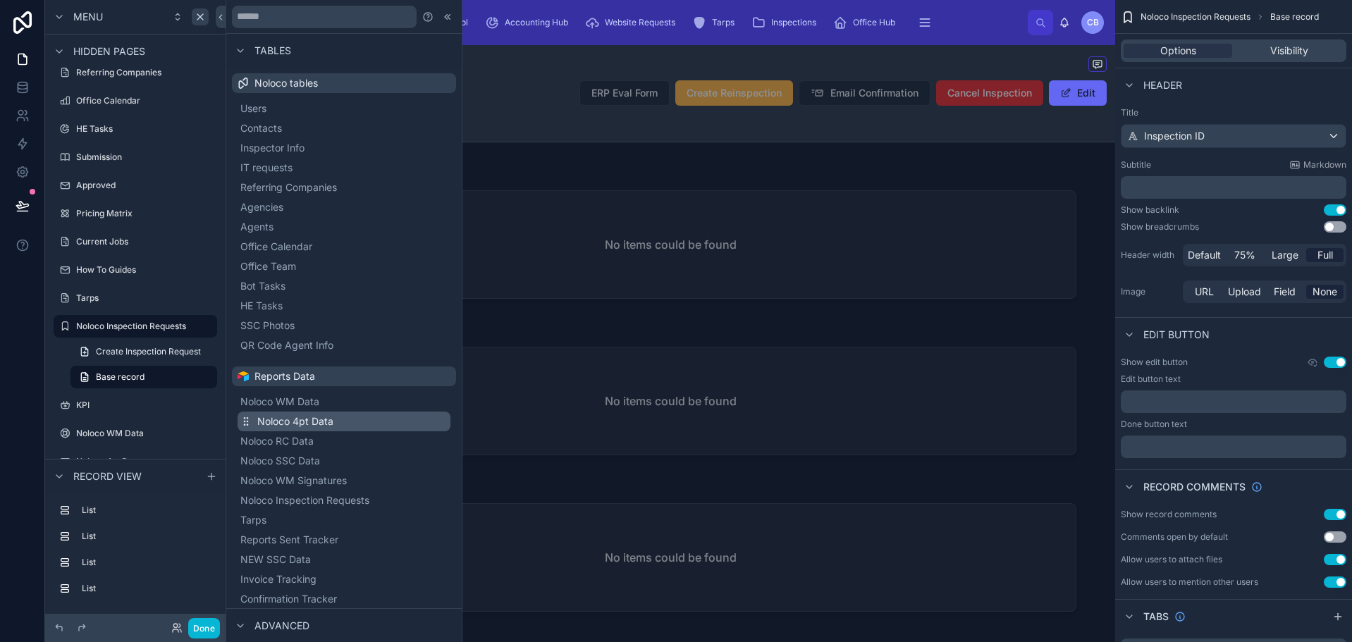
scroll to position [71, 0]
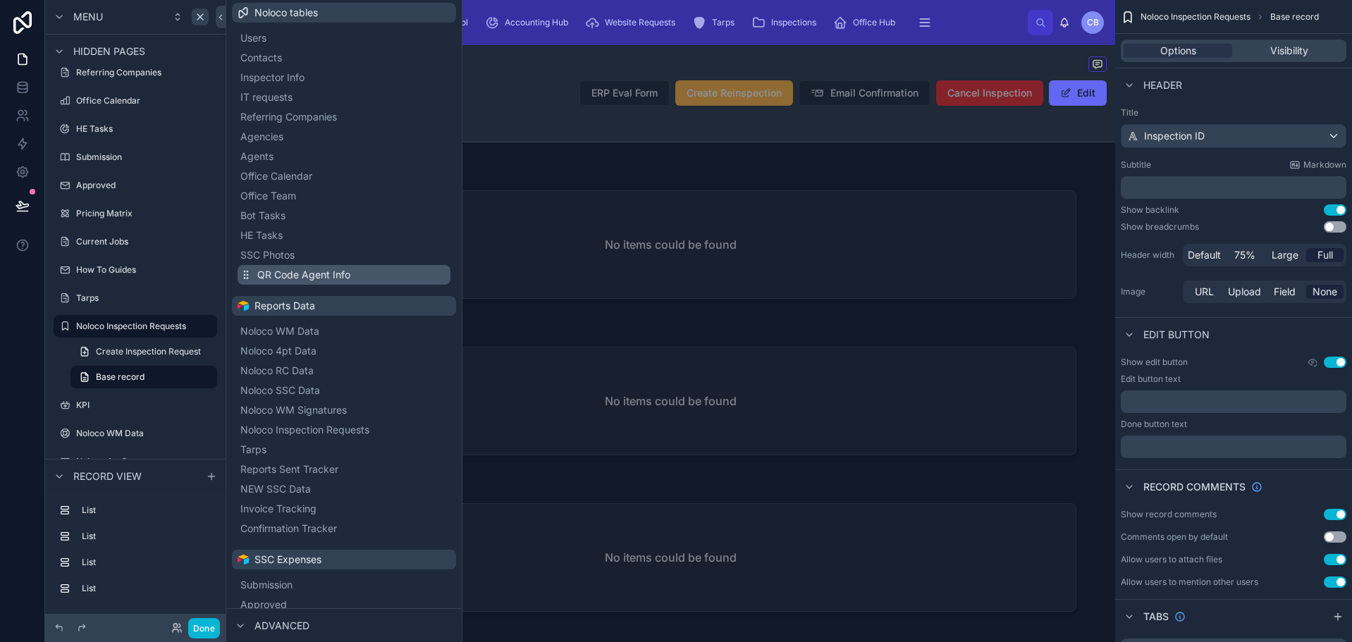
click at [317, 276] on span "QR Code Agent Info" at bounding box center [303, 275] width 93 height 14
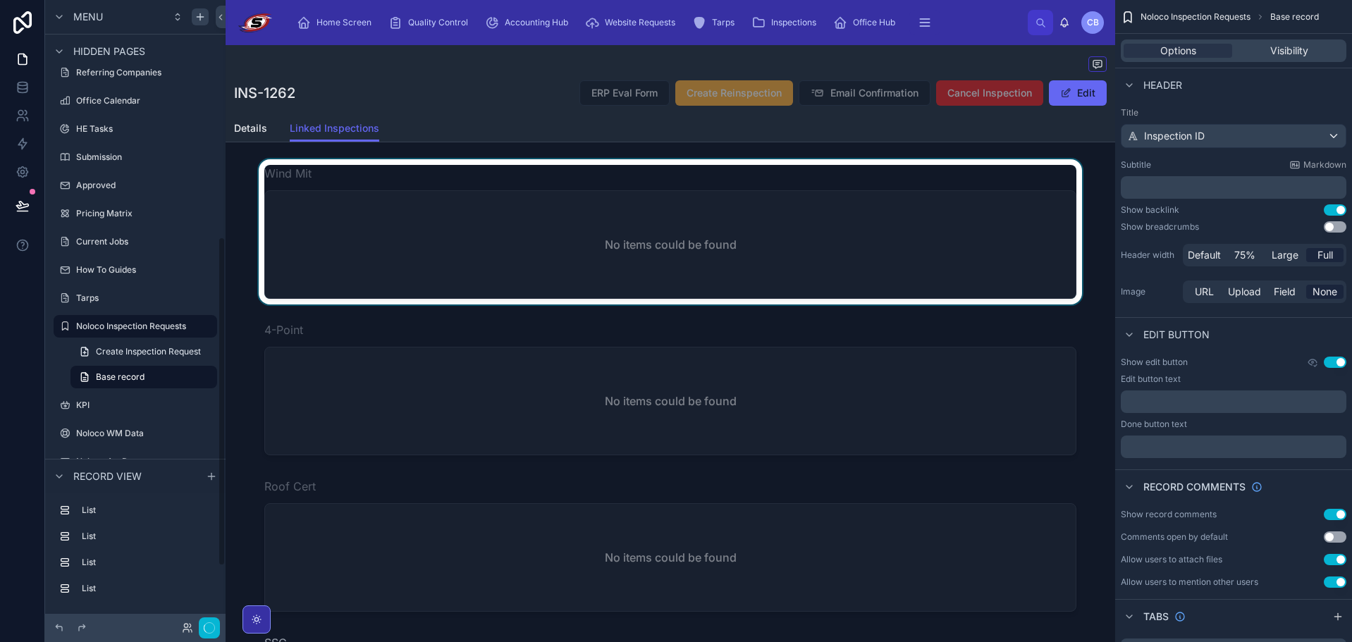
scroll to position [19, 0]
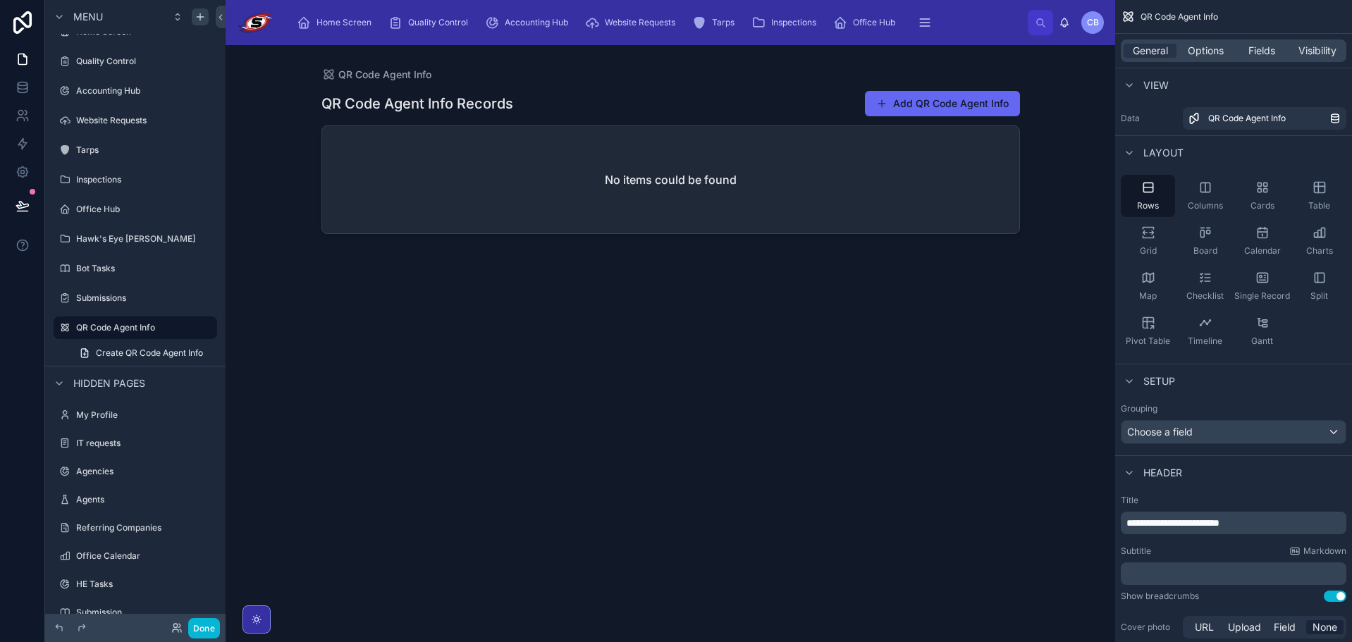
click at [808, 100] on div at bounding box center [670, 335] width 721 height 580
click at [787, 166] on div "No items could be found" at bounding box center [670, 179] width 697 height 107
click at [404, 70] on span "QR Code Agent Info" at bounding box center [384, 75] width 93 height 14
click at [671, 83] on div "QR Code Agent Info Records Add QR Code Agent Info No items could be found" at bounding box center [671, 354] width 699 height 544
click at [199, 19] on icon "scrollable content" at bounding box center [200, 16] width 11 height 11
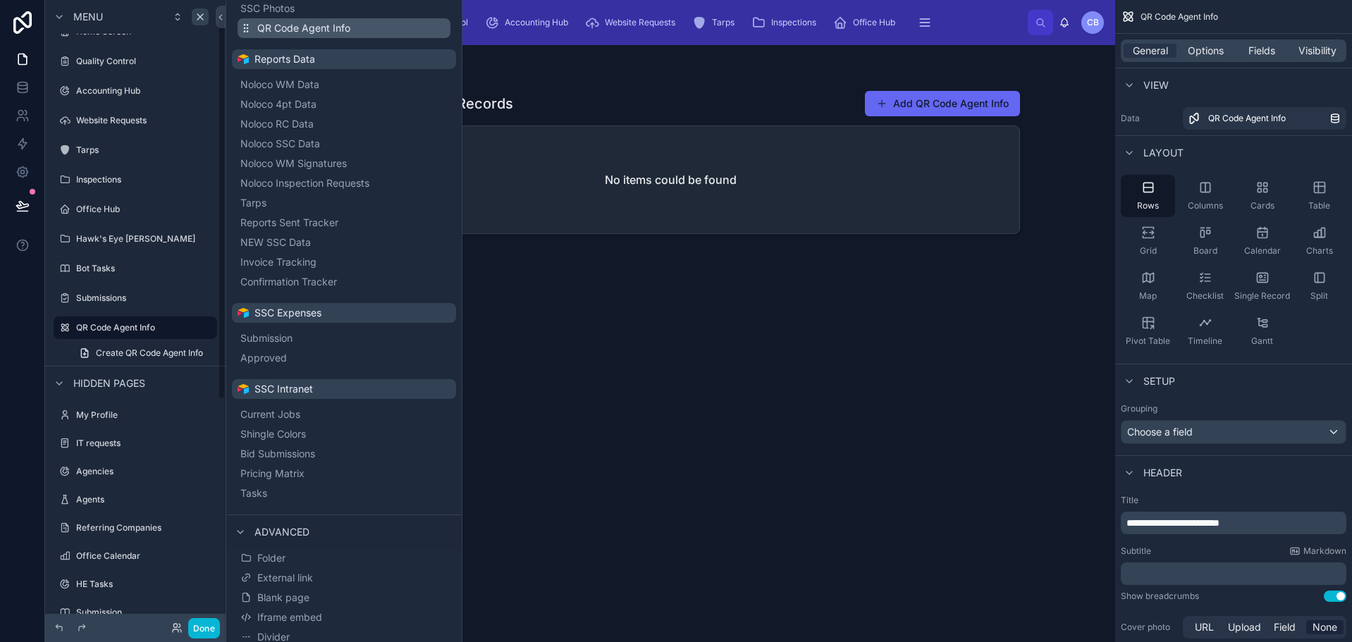
scroll to position [322, 0]
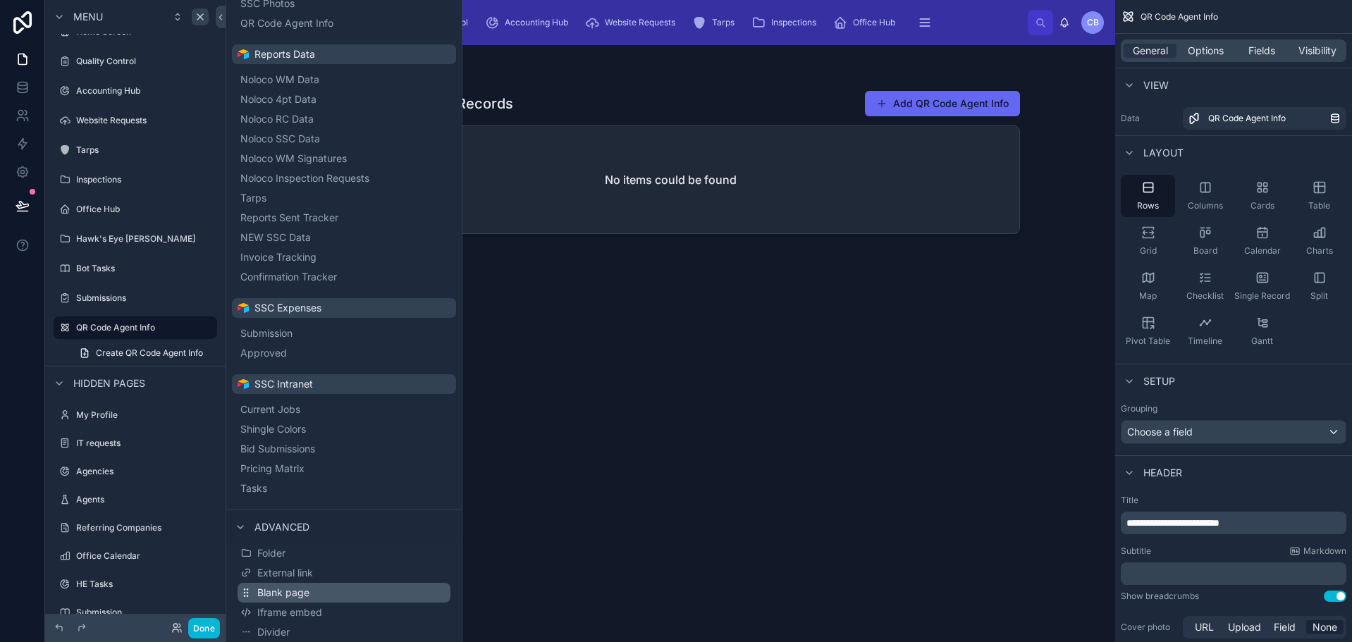
click at [289, 599] on span "Blank page" at bounding box center [283, 593] width 52 height 14
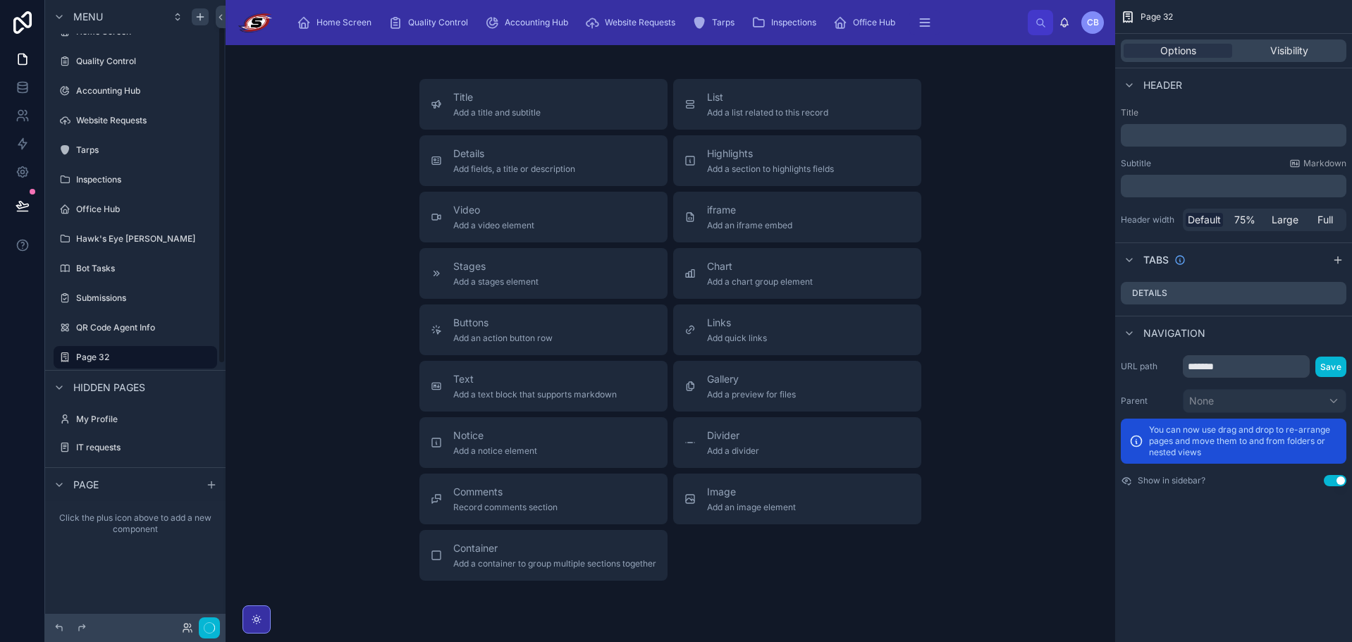
scroll to position [49, 0]
click at [185, 330] on icon "scrollable content" at bounding box center [186, 327] width 11 height 11
click at [141, 326] on input "*******" at bounding box center [124, 327] width 96 height 17
click at [141, 325] on input "*******" at bounding box center [124, 327] width 96 height 17
click at [142, 325] on input "*******" at bounding box center [124, 327] width 96 height 17
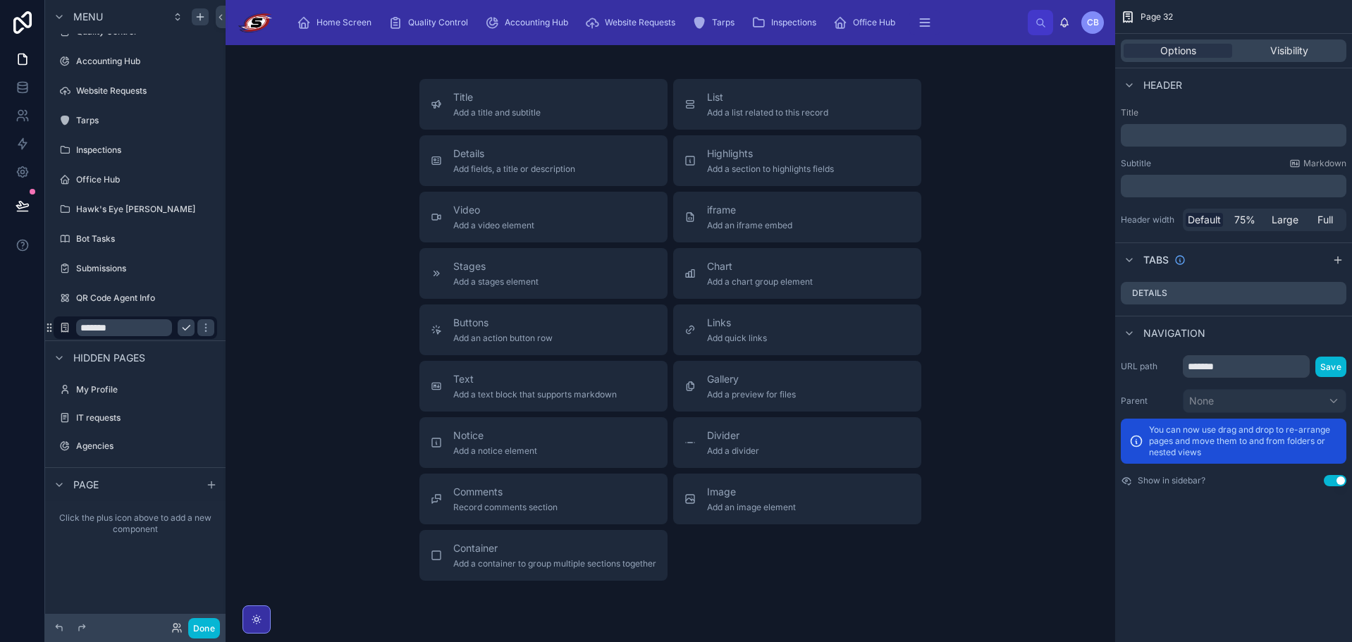
click at [142, 325] on input "*******" at bounding box center [124, 327] width 96 height 17
type input "**********"
click at [202, 330] on icon "scrollable content" at bounding box center [205, 328] width 7 height 5
click at [202, 329] on icon "scrollable content" at bounding box center [205, 327] width 11 height 11
click at [163, 324] on label "Agent Info Form" at bounding box center [132, 327] width 113 height 11
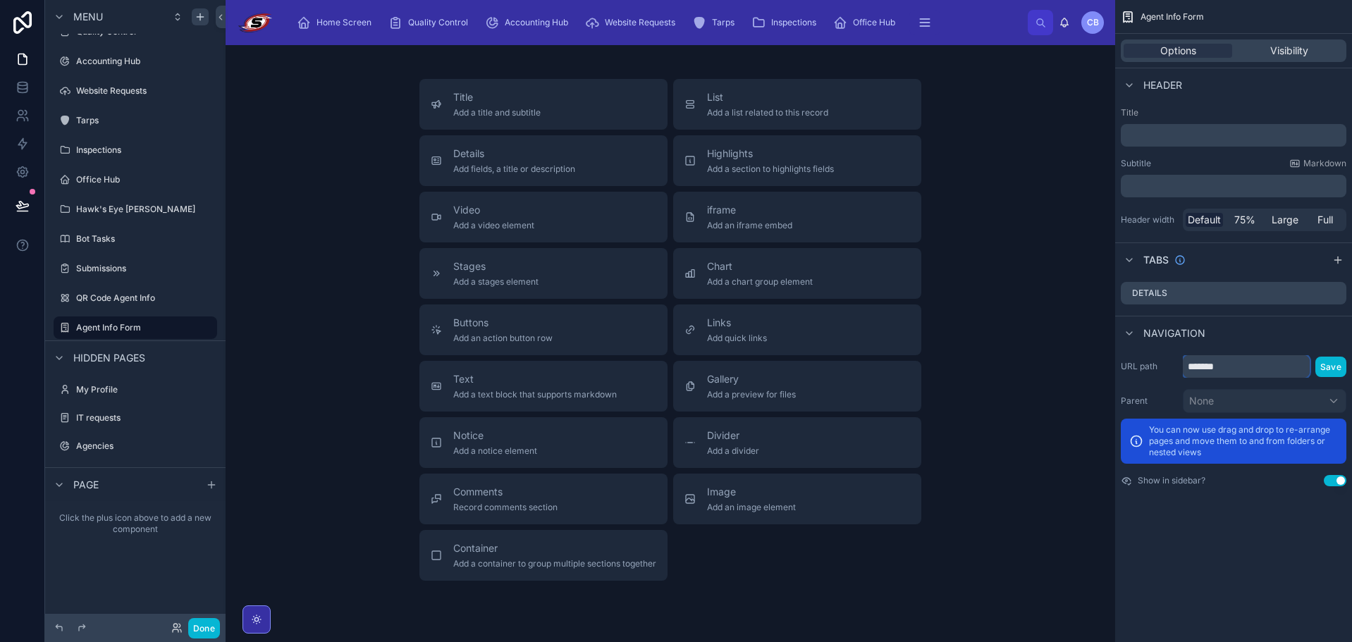
click at [1222, 370] on input "*******" at bounding box center [1246, 366] width 127 height 23
type input "**********"
click at [1335, 371] on button "Save" at bounding box center [1331, 367] width 31 height 20
click at [1338, 480] on button "Use setting" at bounding box center [1335, 480] width 23 height 11
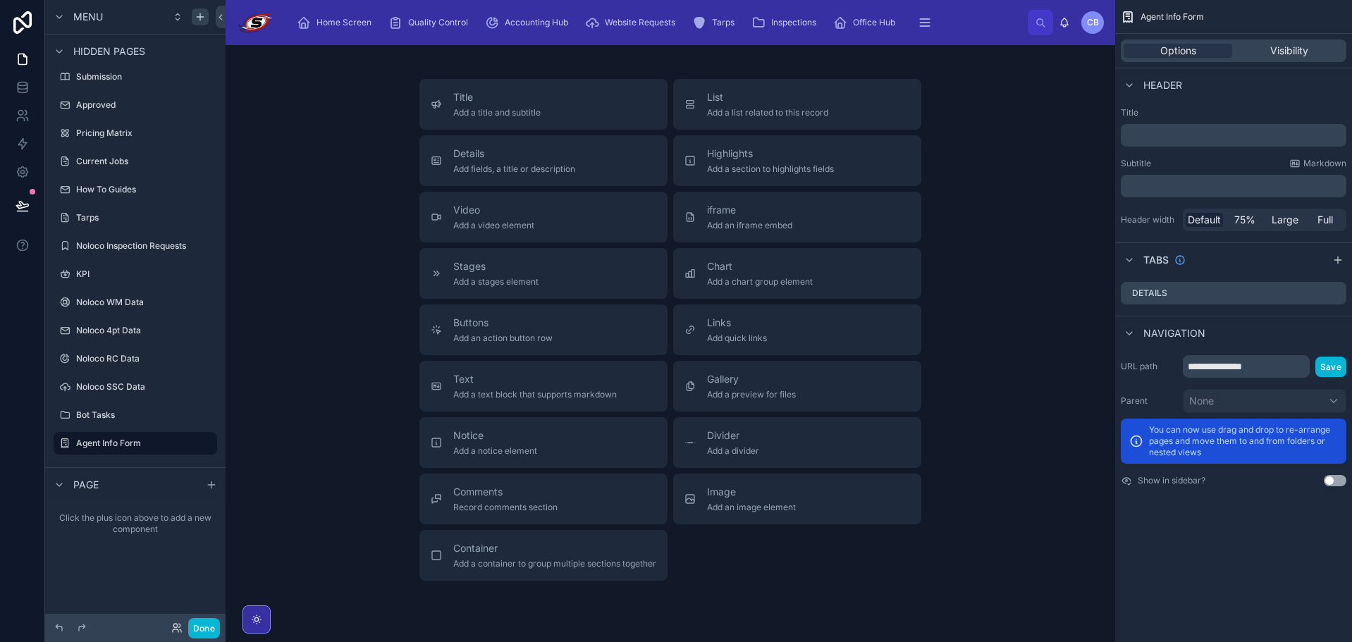
click at [1209, 138] on p "﻿" at bounding box center [1235, 135] width 217 height 14
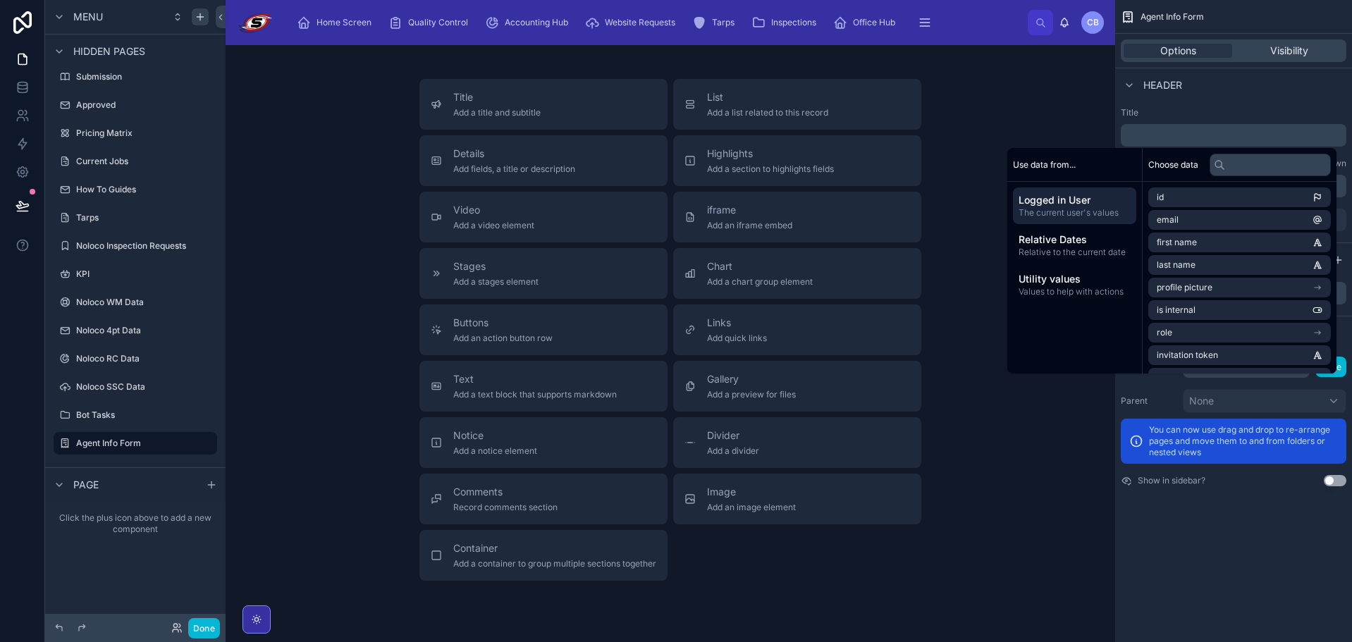
click at [1152, 130] on p "﻿" at bounding box center [1235, 135] width 217 height 14
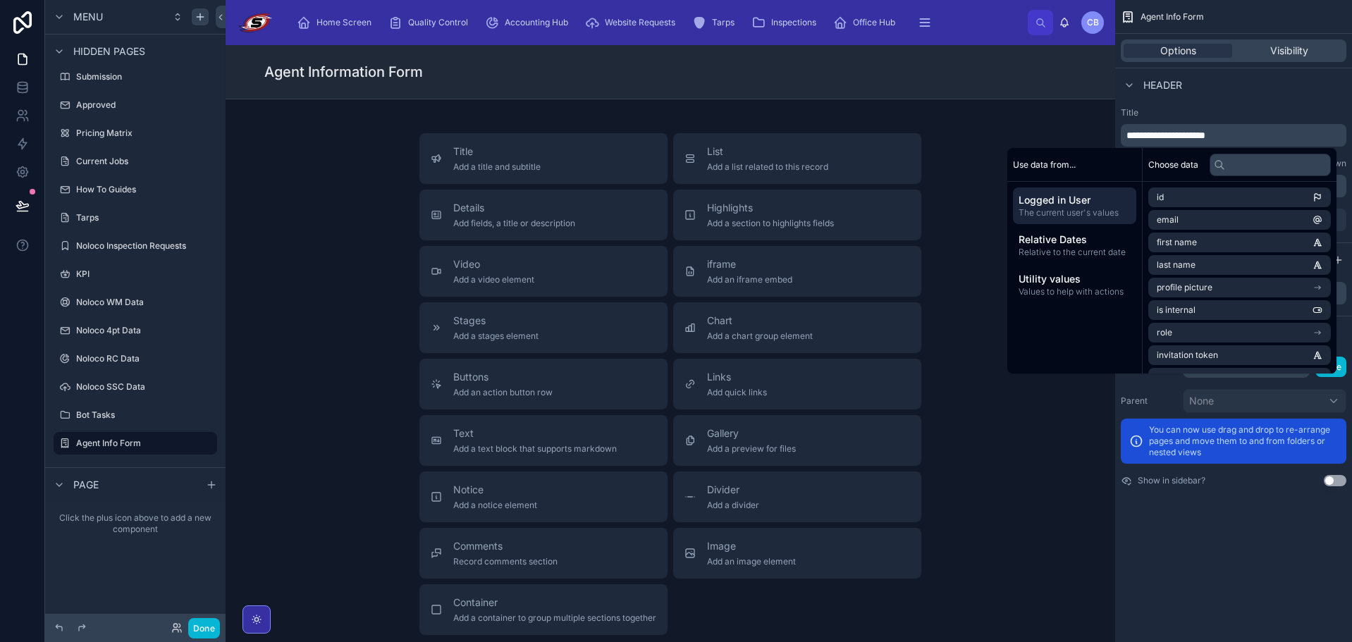
drag, startPoint x: 1308, startPoint y: 84, endPoint x: 1314, endPoint y: 90, distance: 9.0
click at [1308, 87] on div "Header" at bounding box center [1234, 85] width 237 height 34
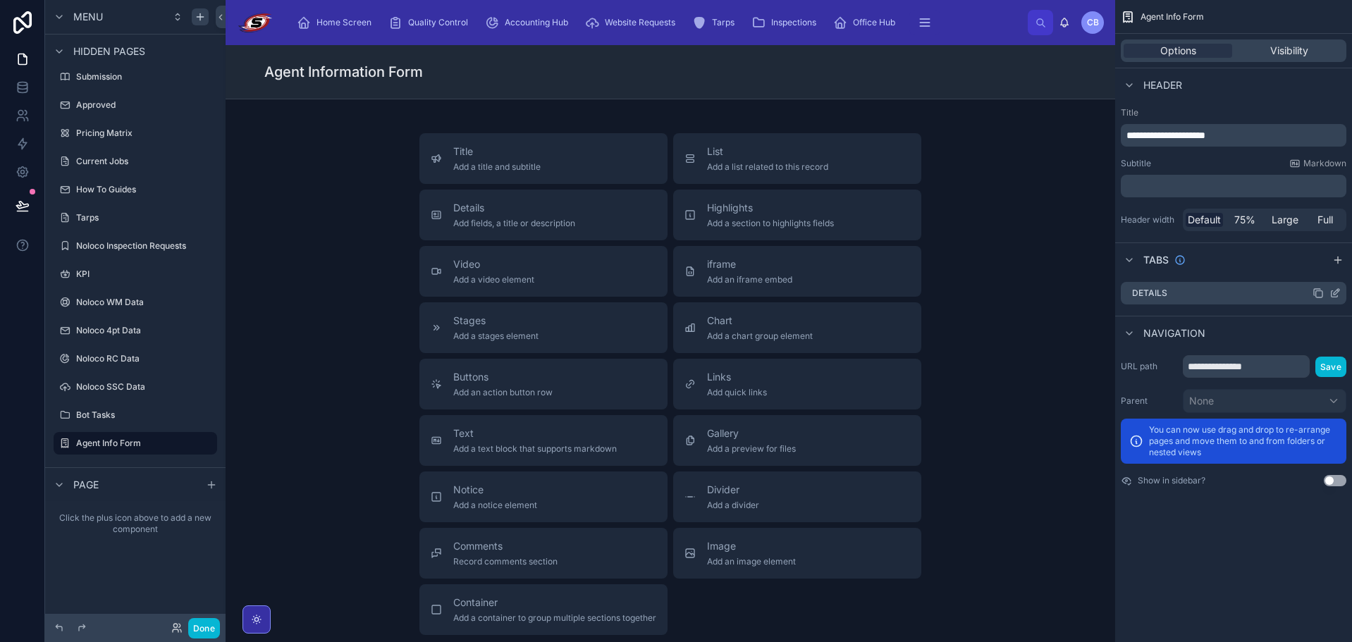
click at [1279, 298] on div "Details" at bounding box center [1234, 293] width 226 height 23
click at [604, 207] on div "Details Add fields, a title or description" at bounding box center [544, 215] width 226 height 28
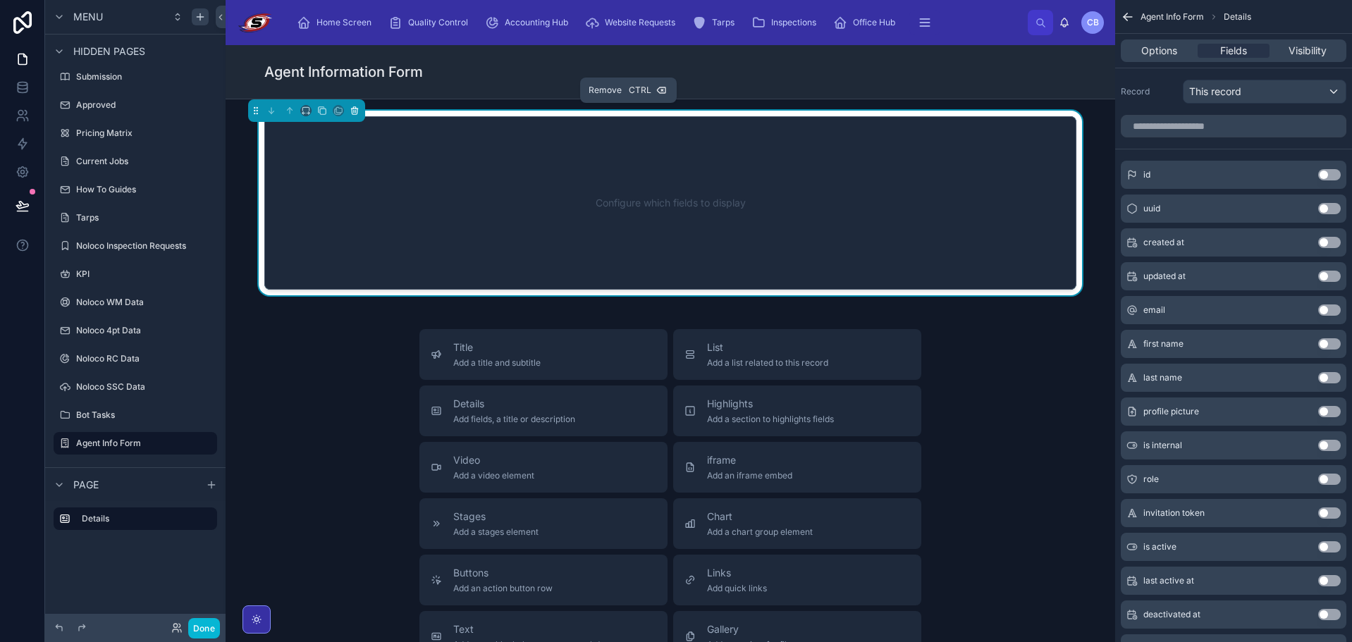
click at [353, 109] on icon at bounding box center [354, 109] width 6 height 0
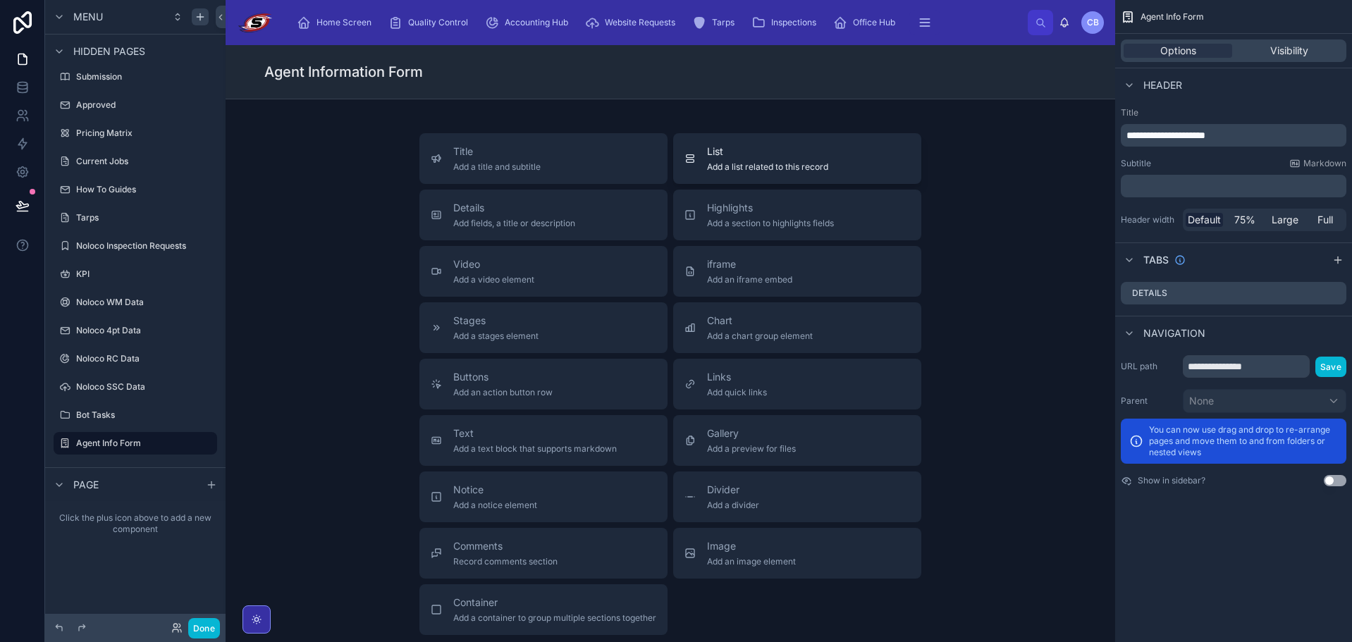
click at [695, 145] on div "List Add a list related to this record" at bounding box center [798, 159] width 226 height 28
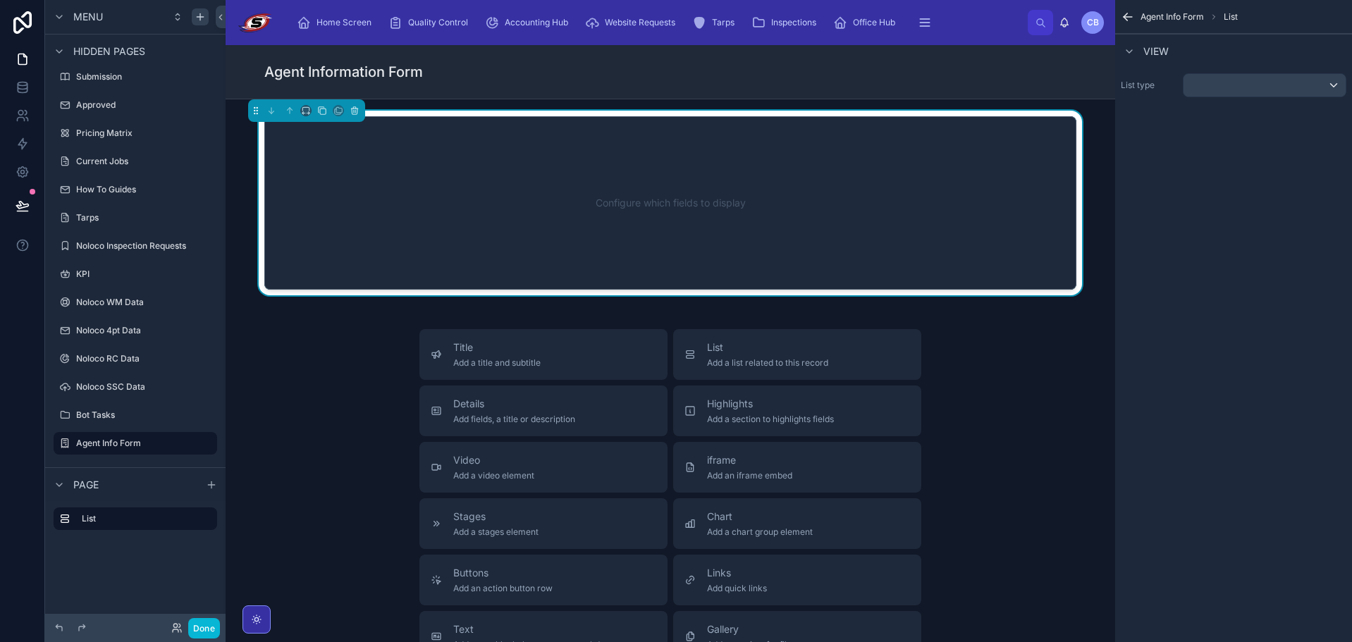
click at [649, 183] on div "Configure which fields to display" at bounding box center [671, 203] width 766 height 127
click at [1228, 102] on div "Agent Info Form List View List type" at bounding box center [1234, 63] width 237 height 126
click at [1223, 89] on div "scrollable content" at bounding box center [1265, 85] width 162 height 23
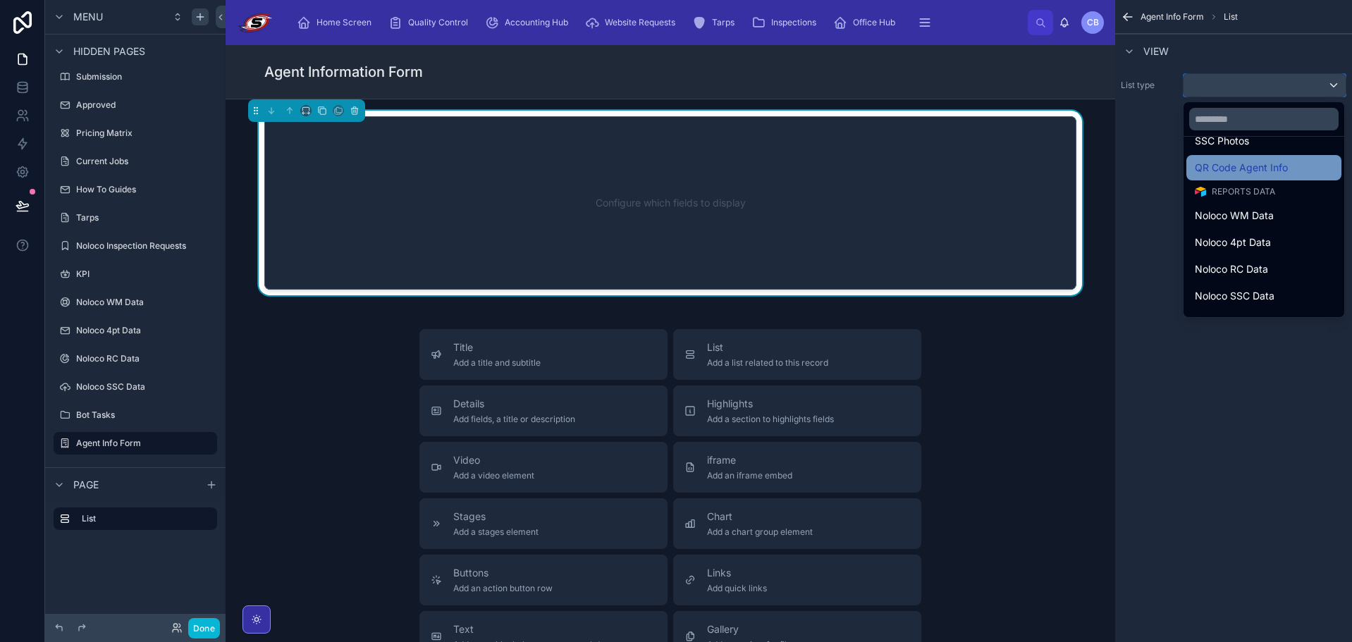
scroll to position [353, 0]
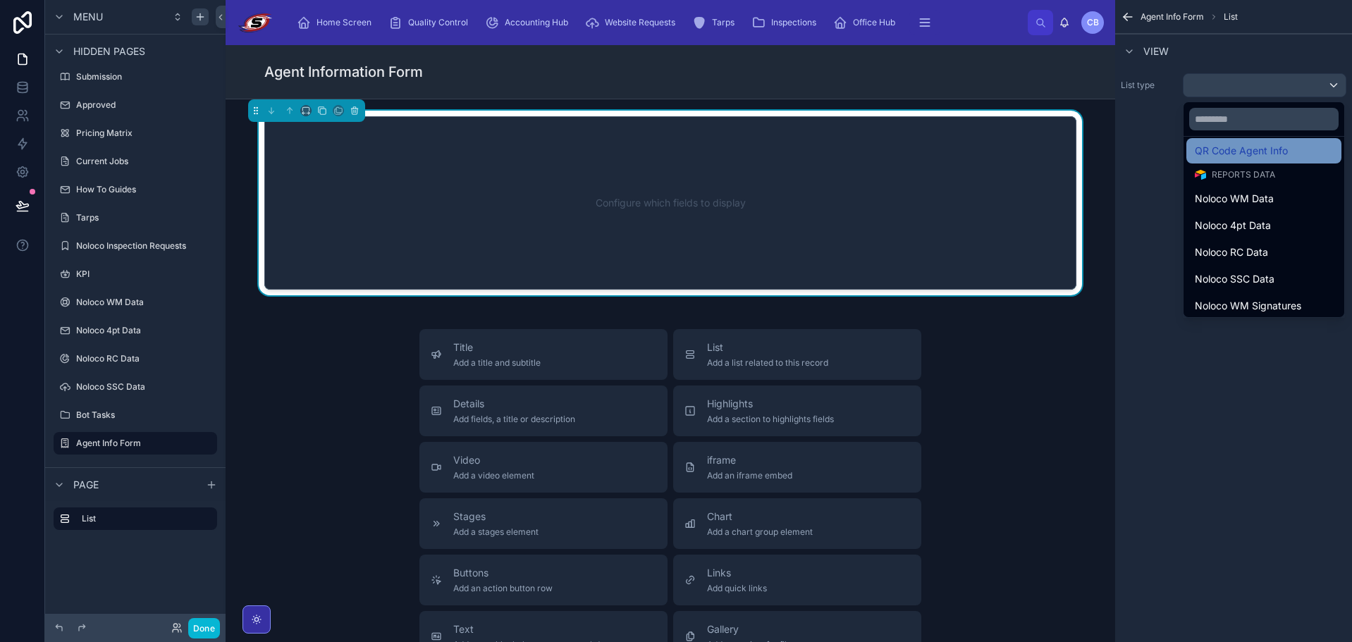
click at [1240, 152] on span "QR Code Agent Info" at bounding box center [1241, 150] width 93 height 17
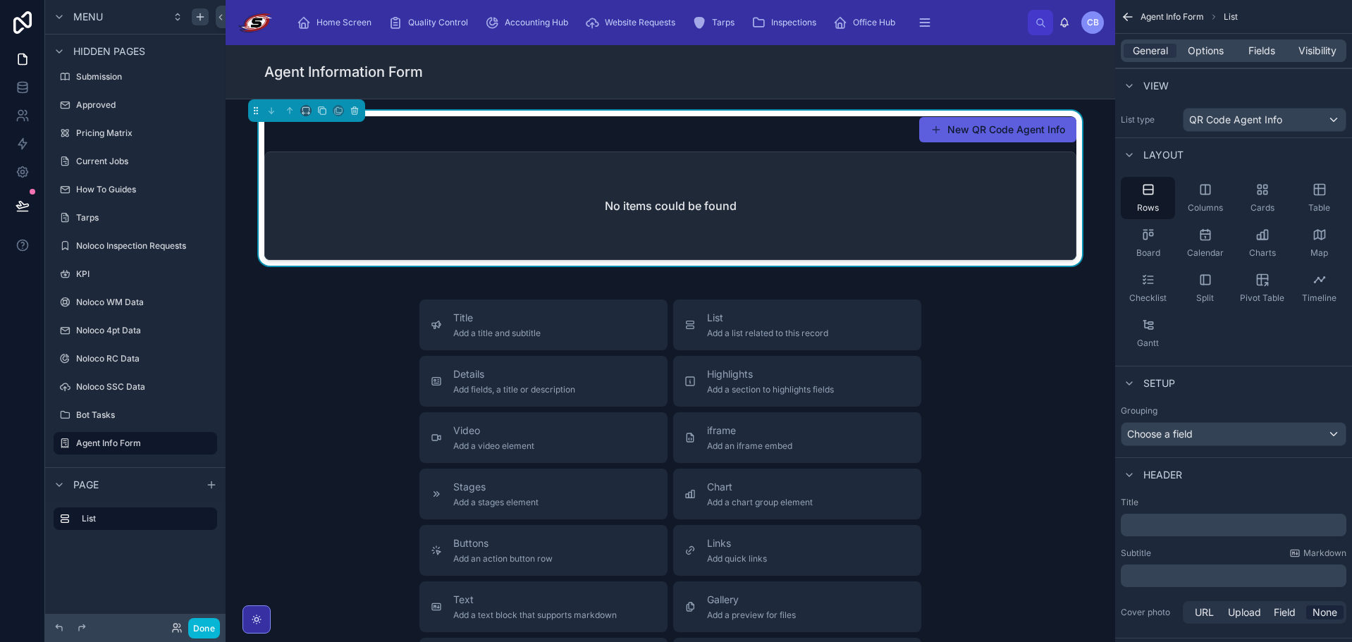
click at [1007, 133] on button "New QR Code Agent Info" at bounding box center [998, 129] width 157 height 25
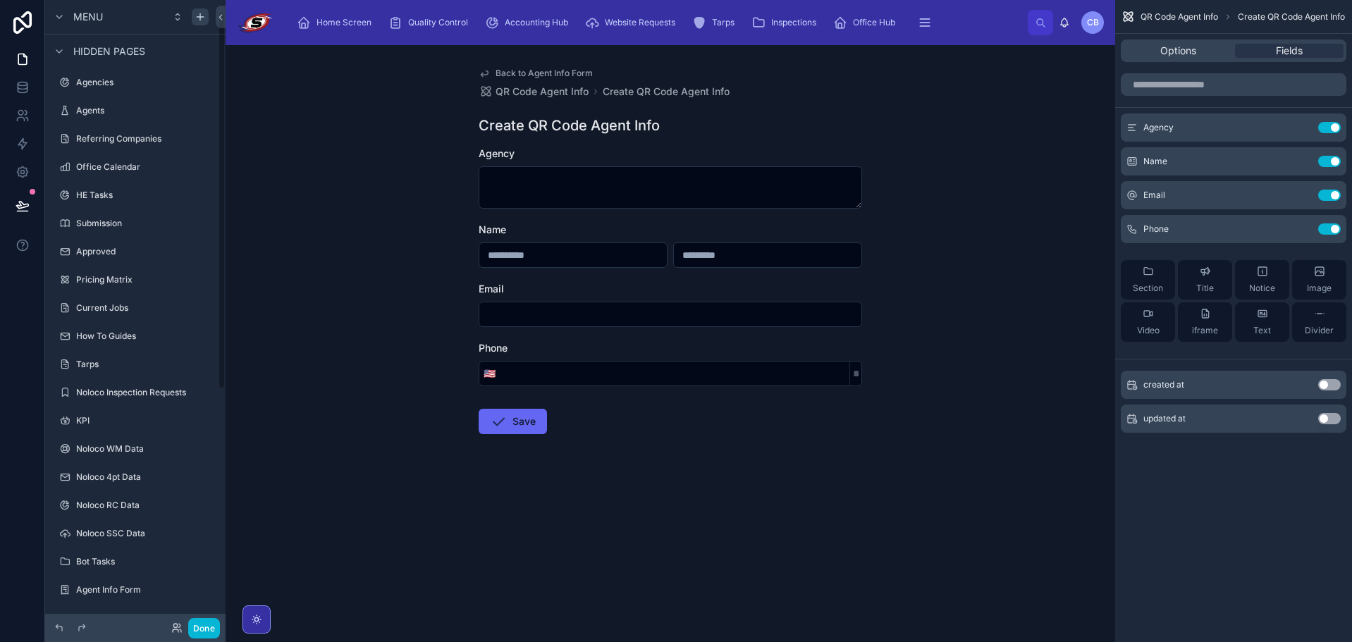
scroll to position [19, 0]
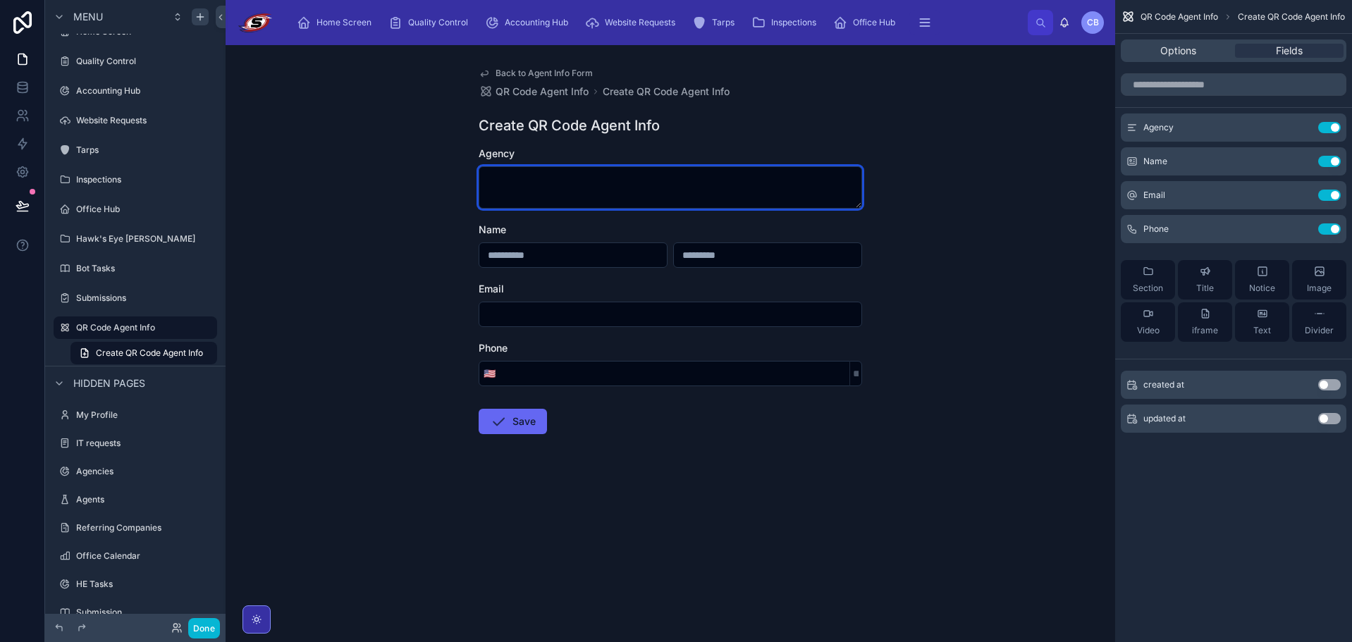
click at [571, 197] on textarea at bounding box center [671, 187] width 384 height 42
click at [585, 196] on textarea at bounding box center [671, 187] width 384 height 42
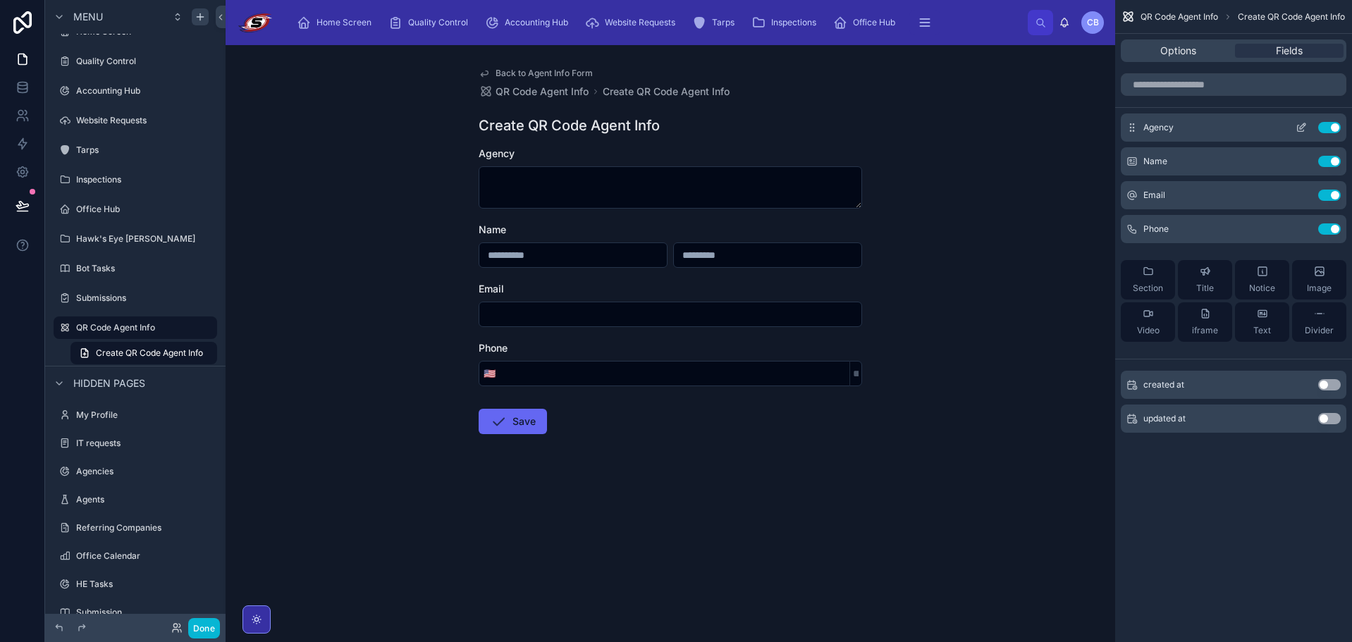
click at [1297, 132] on icon "scrollable content" at bounding box center [1301, 127] width 11 height 11
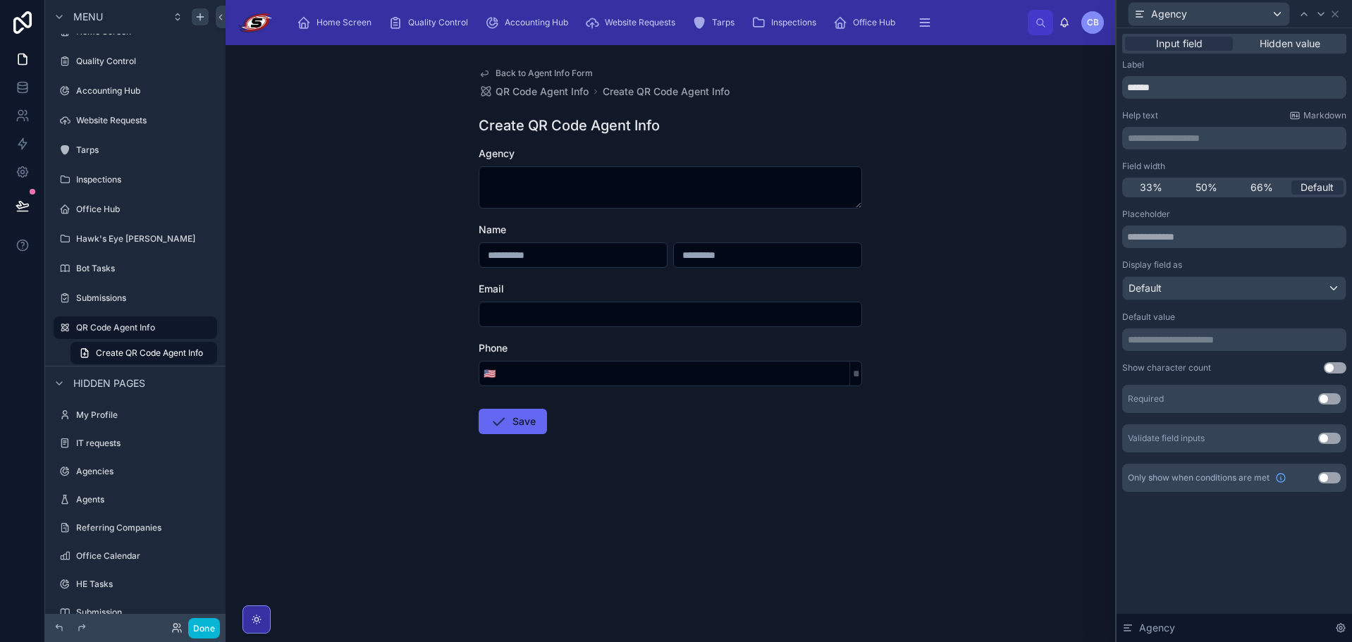
click at [1332, 400] on button "Use setting" at bounding box center [1330, 398] width 23 height 11
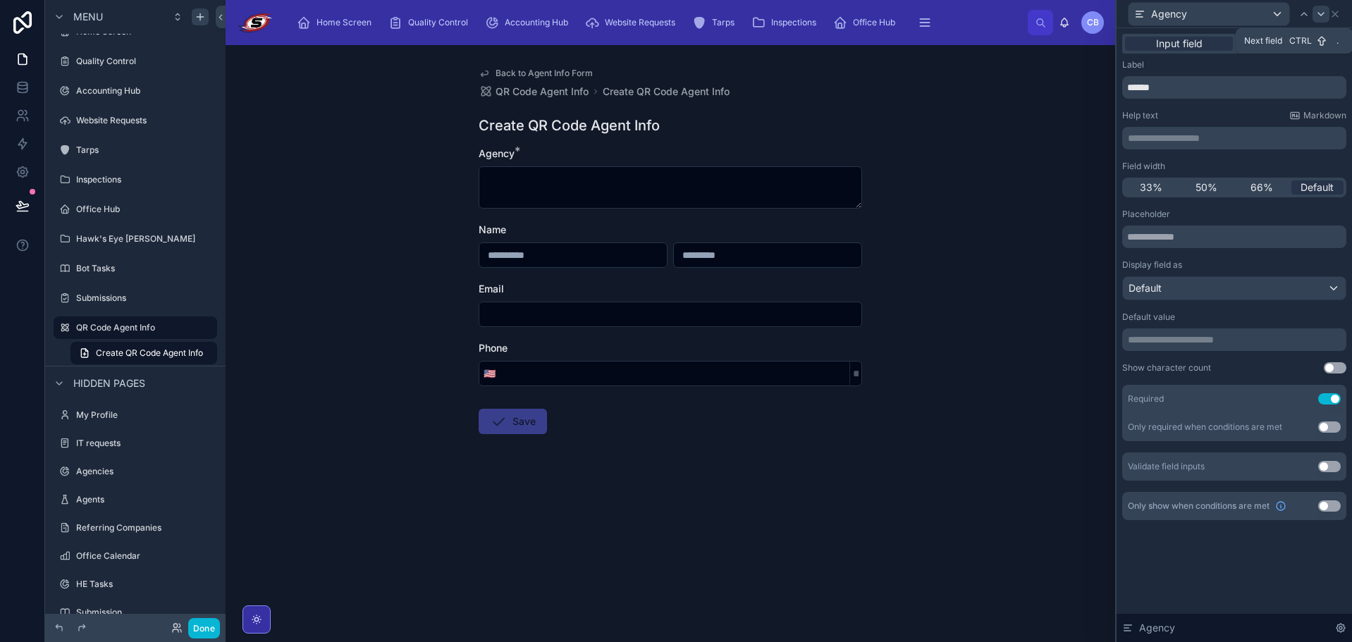
click at [1323, 14] on icon at bounding box center [1322, 14] width 6 height 3
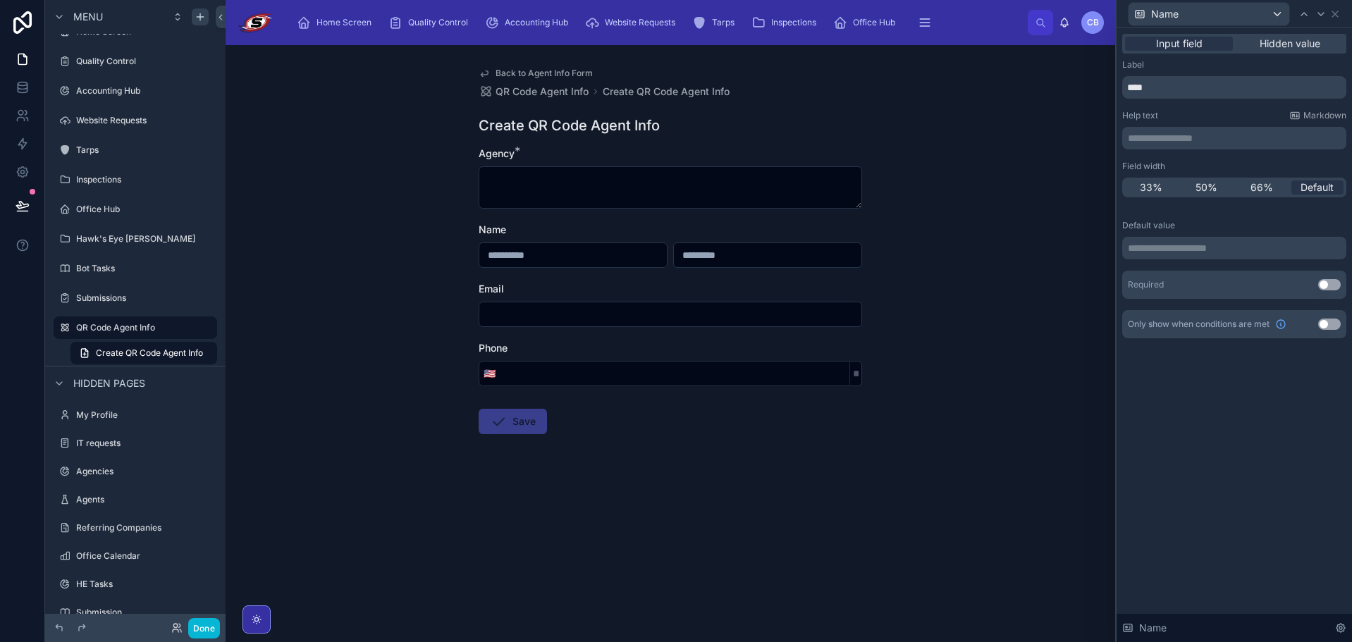
click at [1322, 287] on button "Use setting" at bounding box center [1330, 284] width 23 height 11
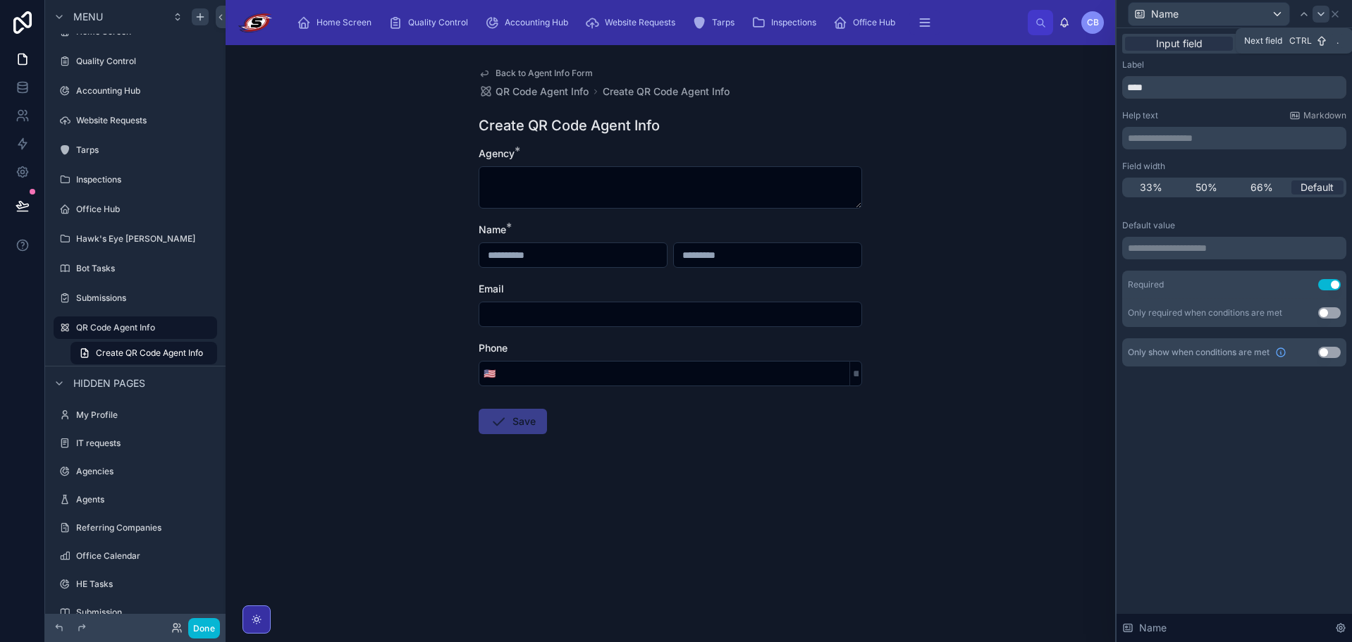
click at [1319, 7] on div at bounding box center [1321, 14] width 17 height 17
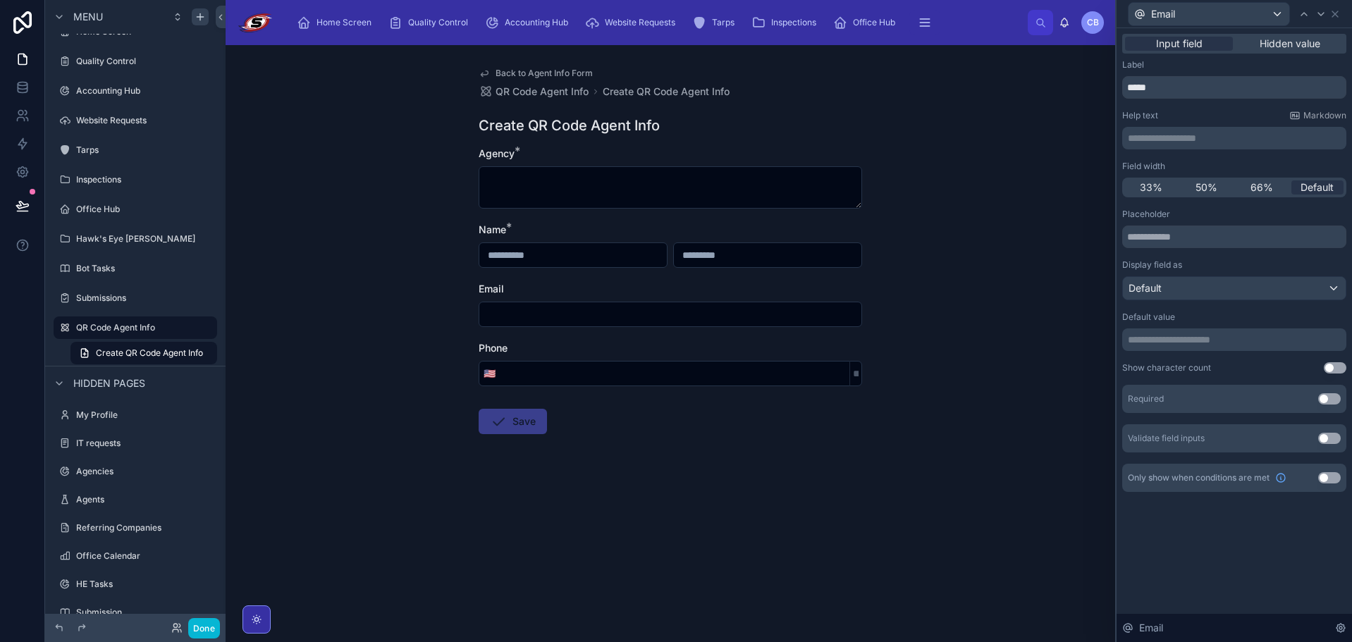
click at [1326, 400] on button "Use setting" at bounding box center [1330, 398] width 23 height 11
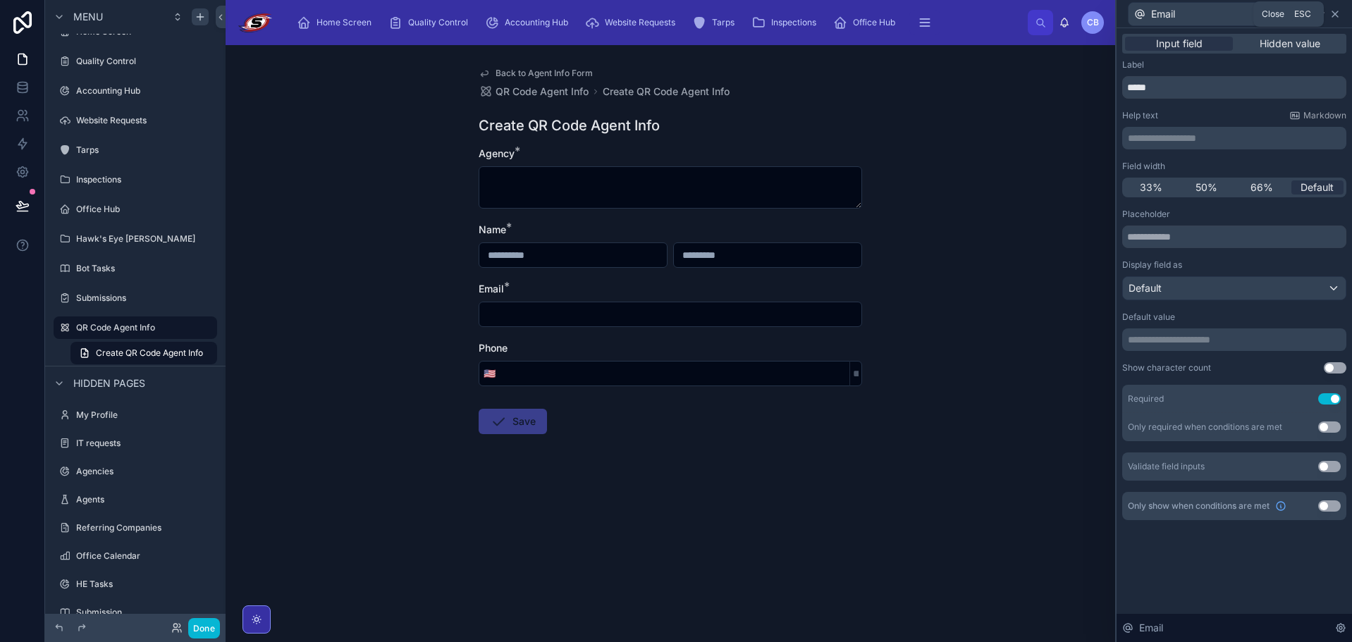
click at [1332, 13] on icon at bounding box center [1335, 13] width 11 height 11
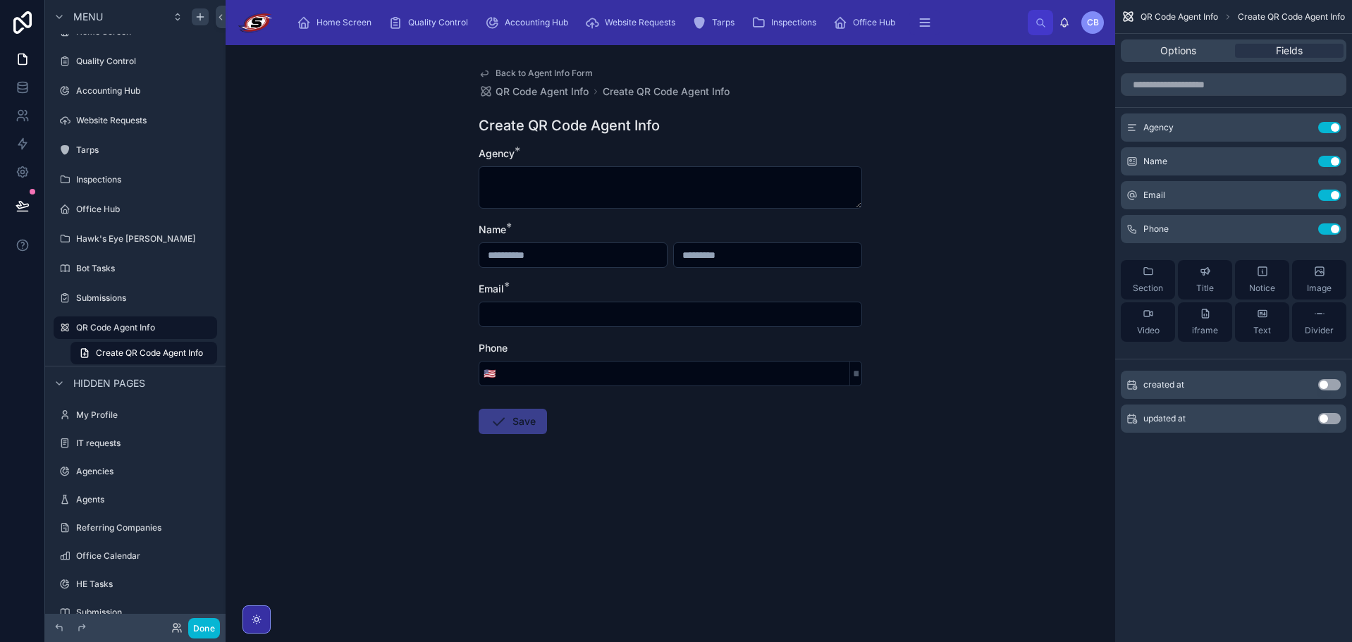
click at [874, 123] on div "Back to Agent Info Form QR Code Agent Info Create QR Code Agent Info Create QR …" at bounding box center [671, 343] width 890 height 597
click at [568, 132] on h1 "Create QR Code Agent Info" at bounding box center [569, 126] width 181 height 20
click at [1178, 46] on span "Options" at bounding box center [1179, 51] width 36 height 14
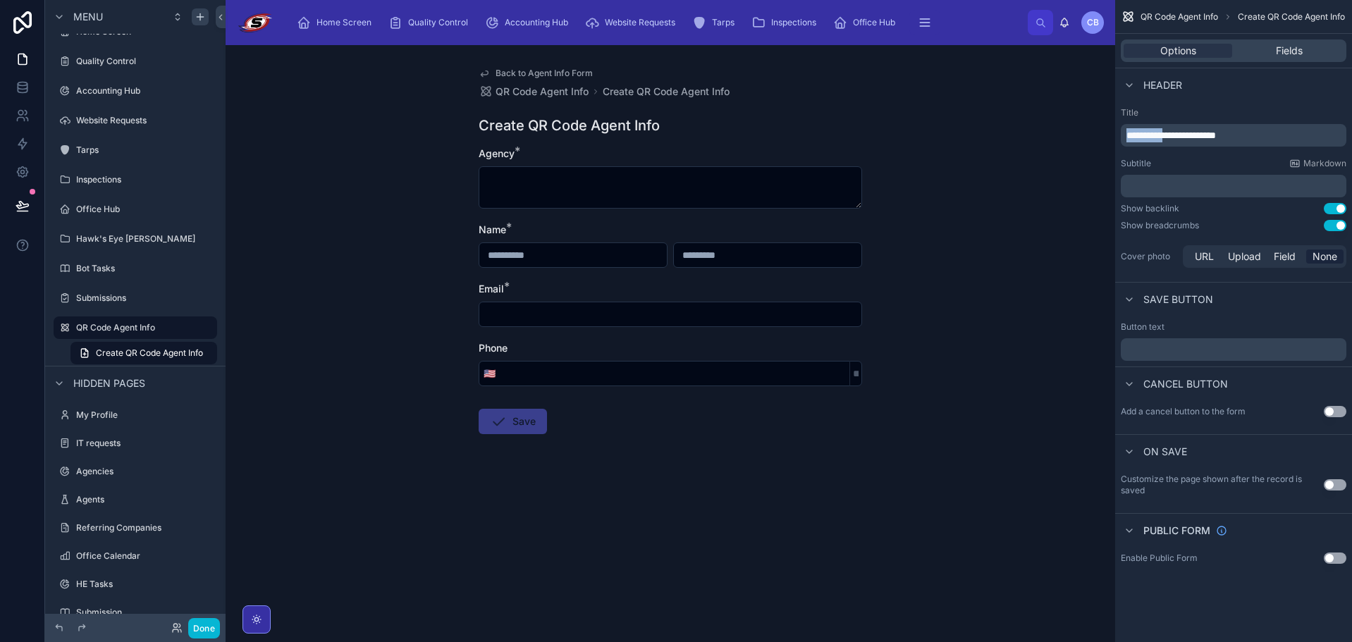
drag, startPoint x: 1179, startPoint y: 135, endPoint x: 1056, endPoint y: 128, distance: 122.9
click at [1056, 128] on div "**********" at bounding box center [789, 321] width 1127 height 642
drag, startPoint x: 1209, startPoint y: 133, endPoint x: 1082, endPoint y: 135, distance: 126.9
click at [1082, 135] on div "**********" at bounding box center [789, 321] width 1127 height 642
click at [1068, 155] on div "Back to Agent Info Form QR Code Agent Info Agent Info Agent Info Agency * Name …" at bounding box center [671, 343] width 890 height 597
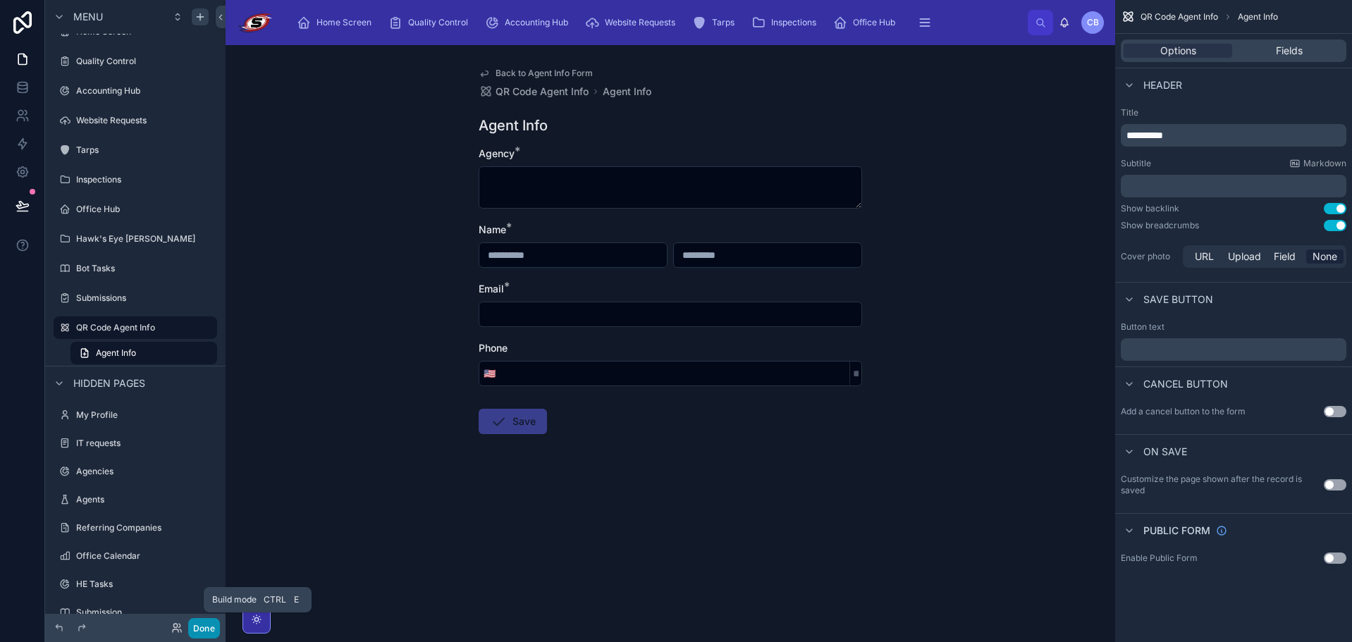
click at [216, 625] on button "Done" at bounding box center [204, 628] width 32 height 20
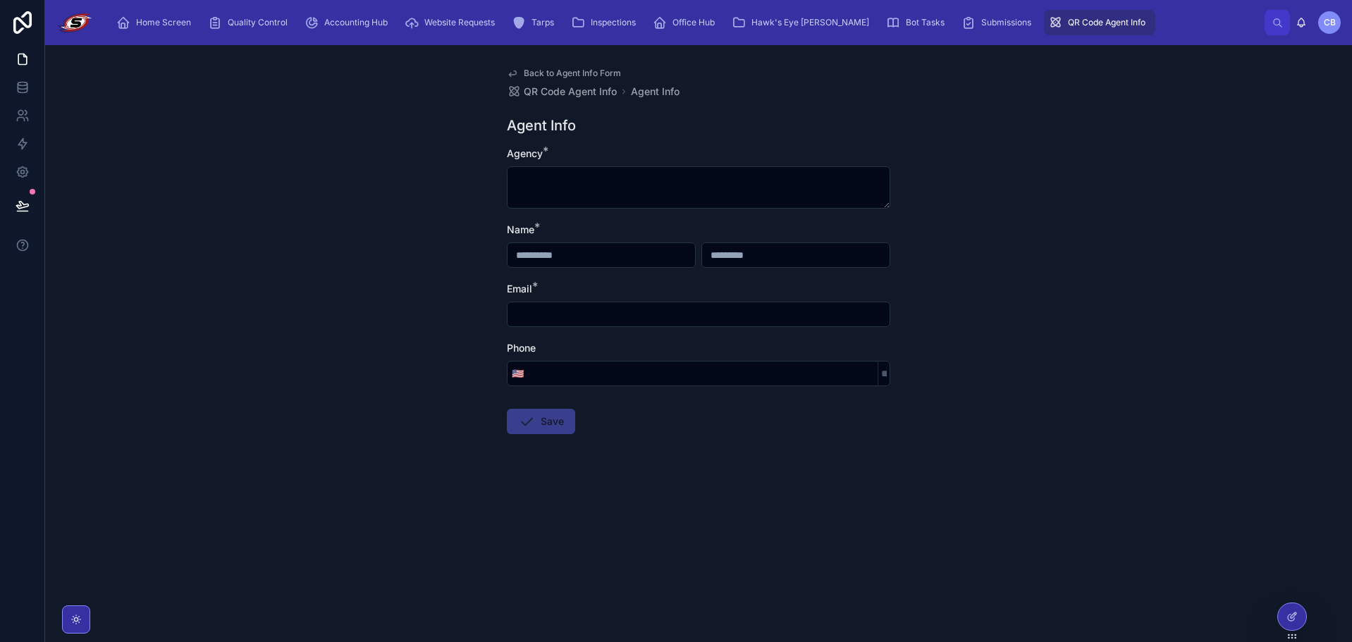
click at [992, 489] on div "Back to Agent Info Form QR Code Agent Info Agent Info Agent Info Agency * Name …" at bounding box center [698, 343] width 1307 height 597
click at [1288, 610] on div at bounding box center [1292, 617] width 28 height 27
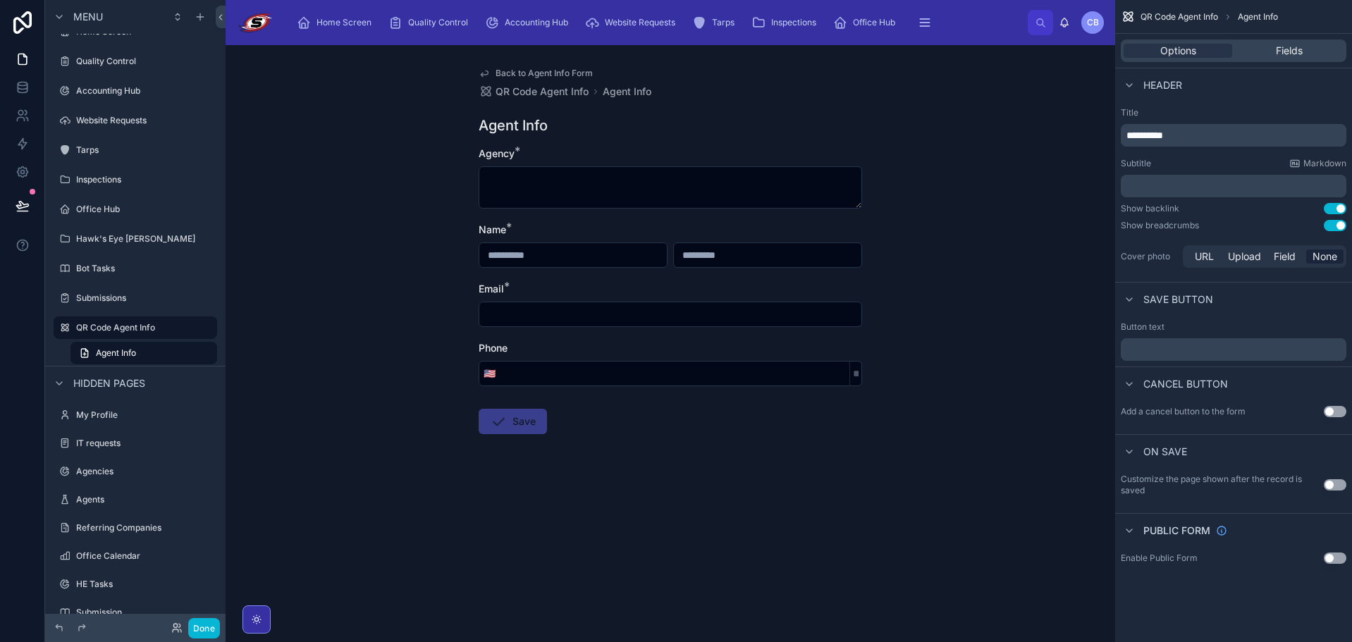
click at [943, 155] on div "Back to Agent Info Form QR Code Agent Info Agent Info Agent Info Agency * Name …" at bounding box center [671, 343] width 890 height 597
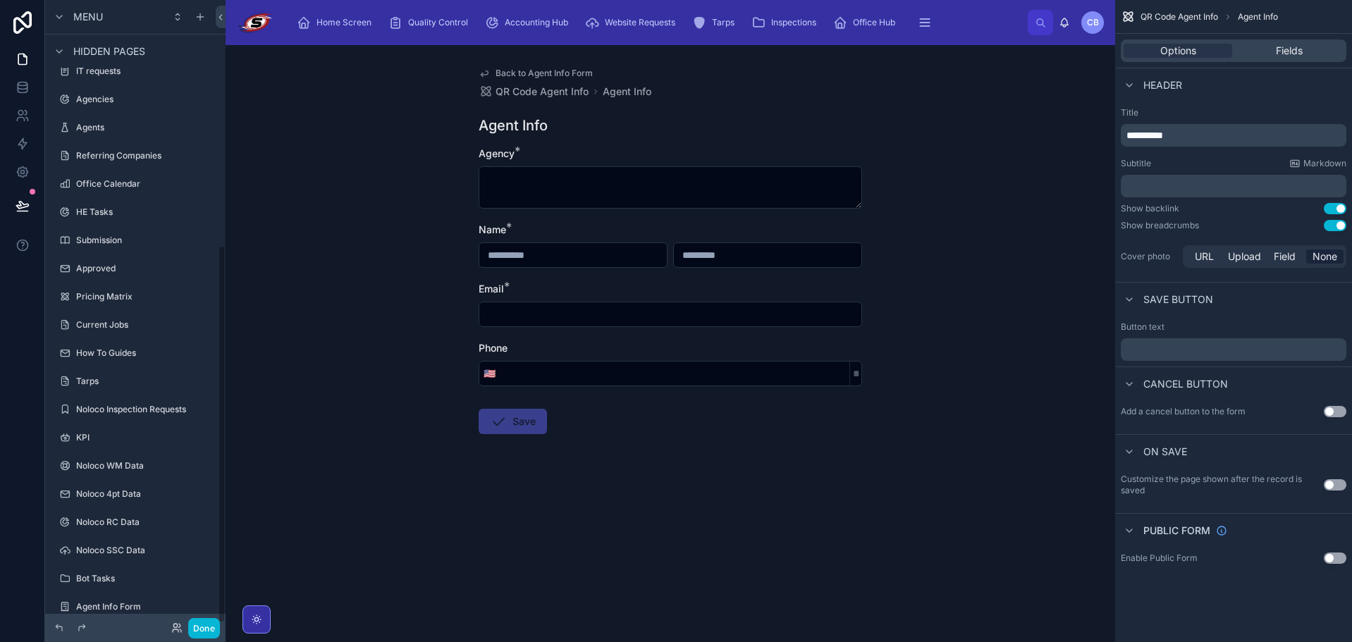
scroll to position [408, 0]
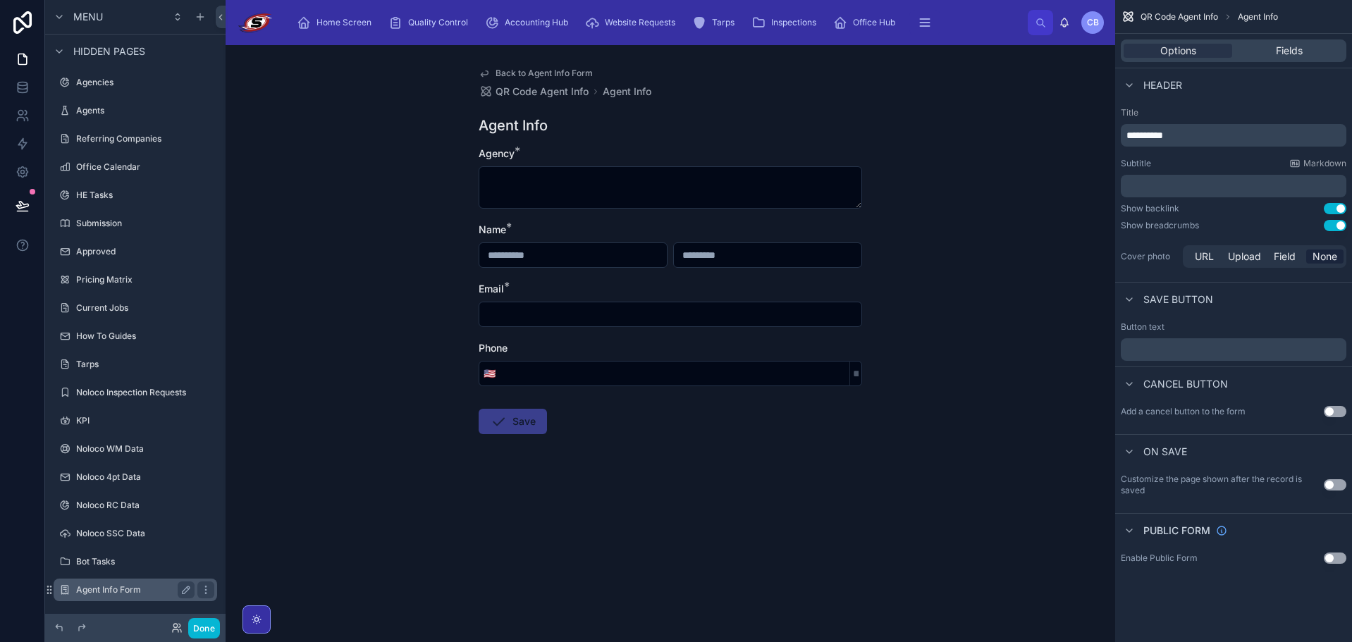
click at [134, 594] on label "Agent Info Form" at bounding box center [132, 590] width 113 height 11
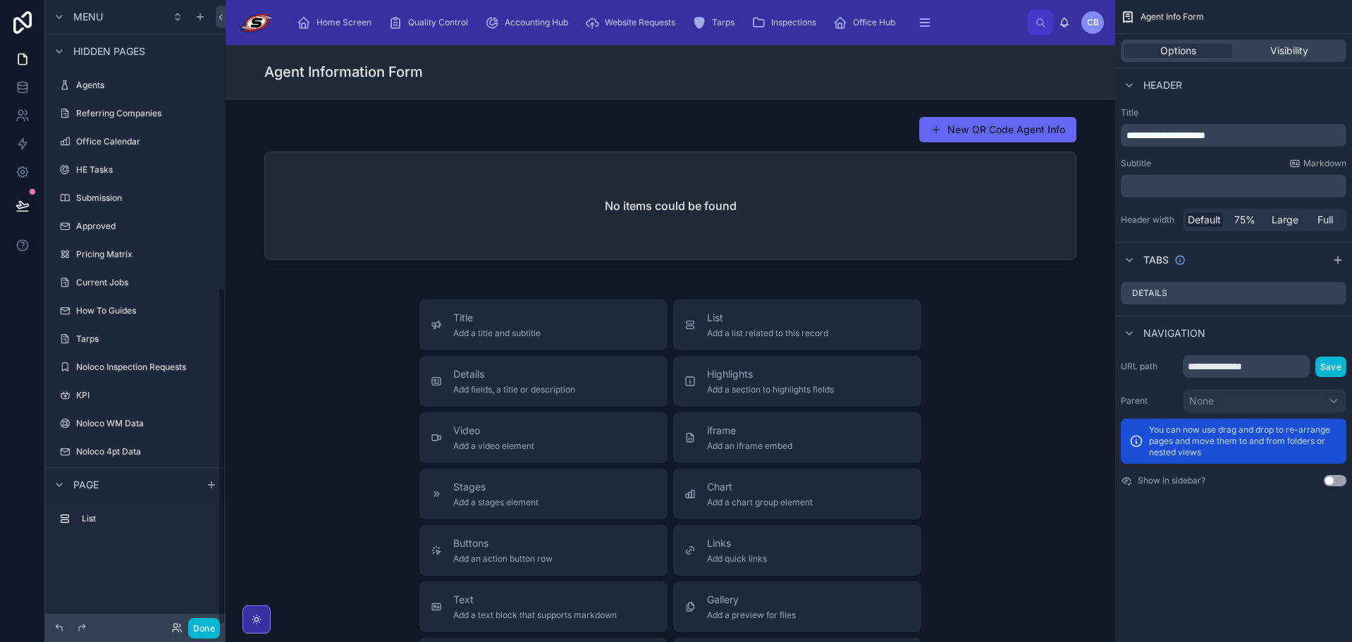
scroll to position [530, 0]
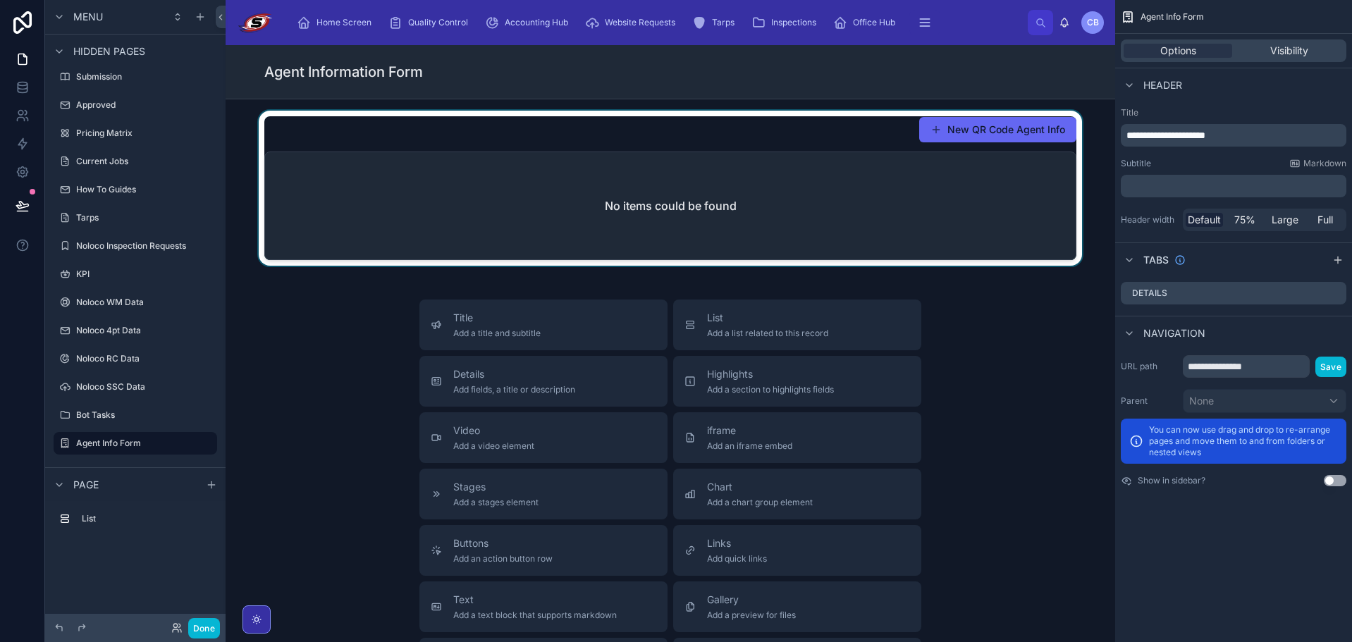
click at [625, 204] on div at bounding box center [670, 188] width 867 height 155
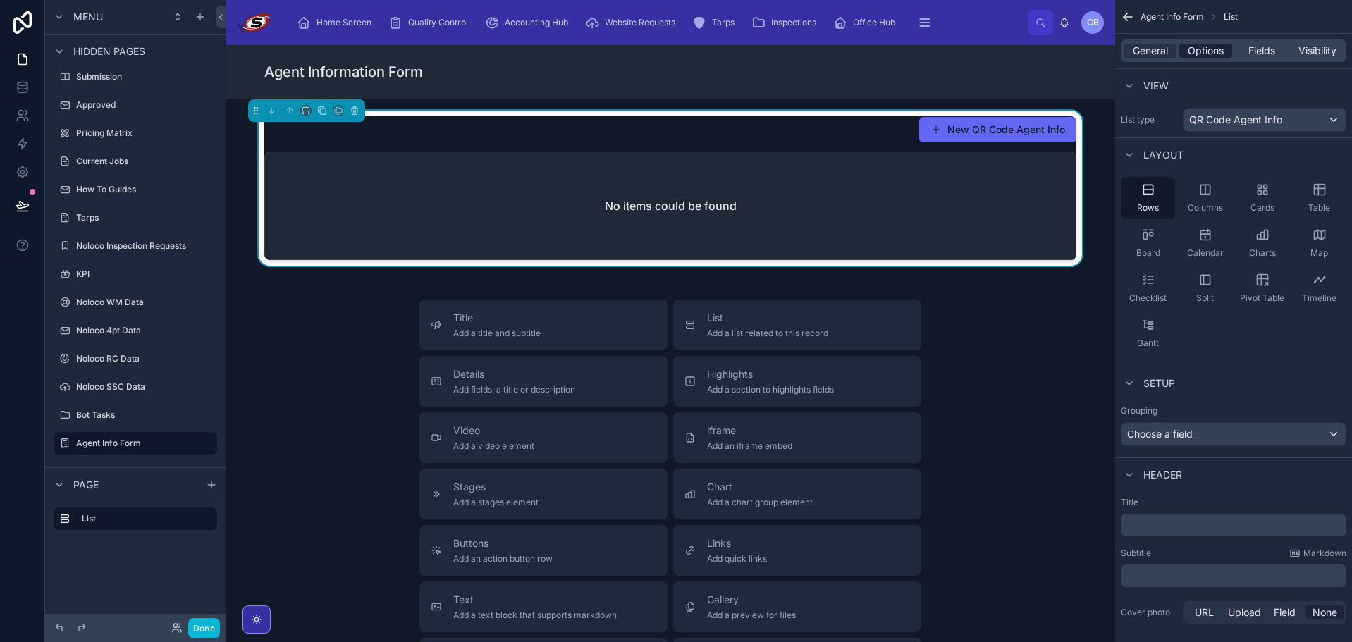
click at [1195, 47] on span "Options" at bounding box center [1206, 51] width 36 height 14
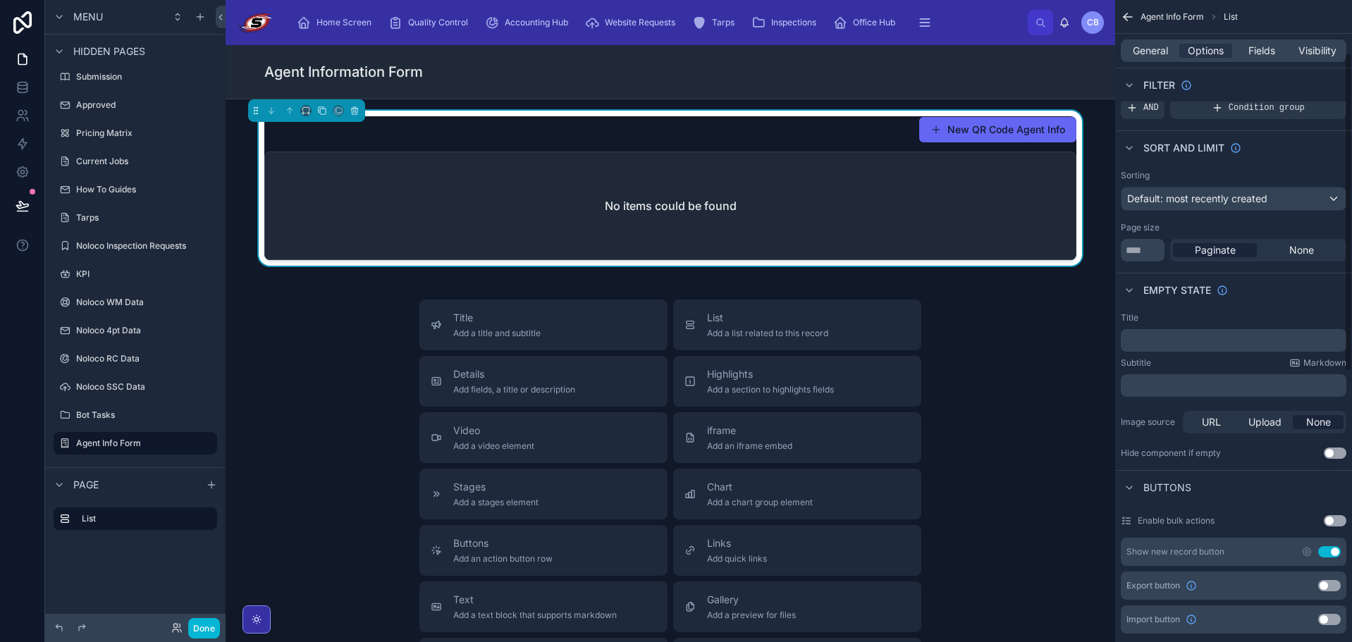
scroll to position [0, 0]
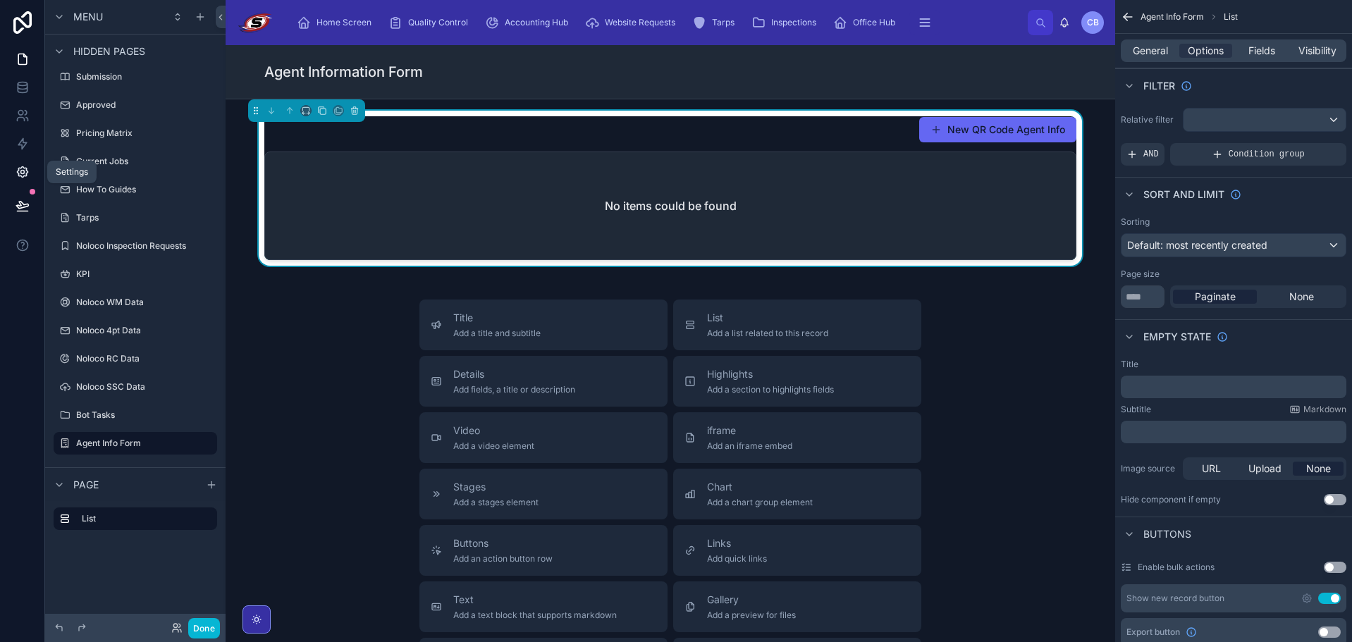
click at [21, 171] on icon at bounding box center [22, 173] width 4 height 4
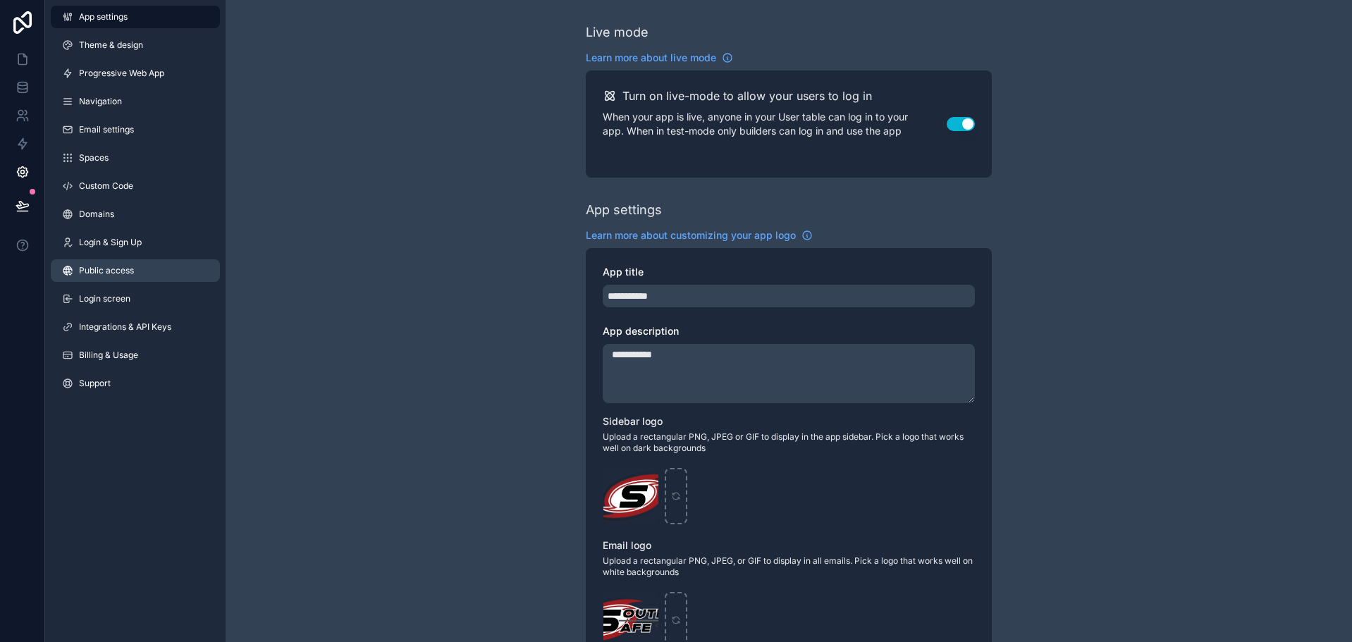
click at [140, 278] on link "Public access" at bounding box center [135, 270] width 169 height 23
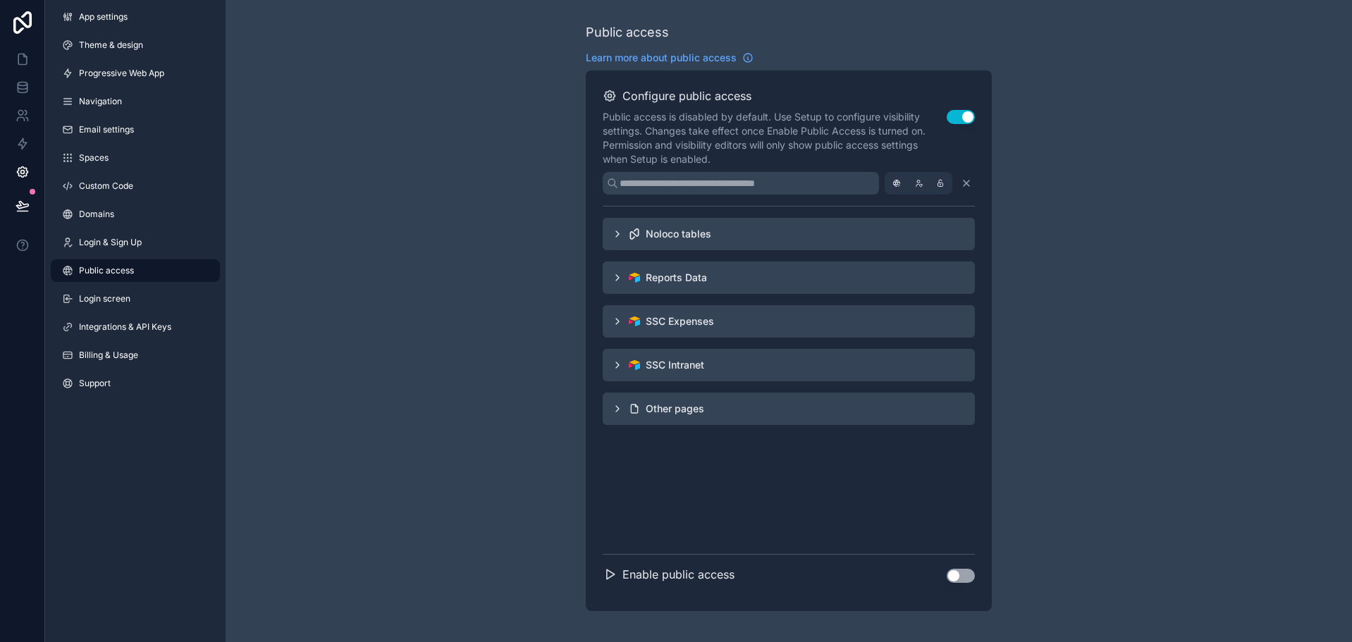
click at [738, 237] on div "Noloco tables" at bounding box center [789, 234] width 372 height 32
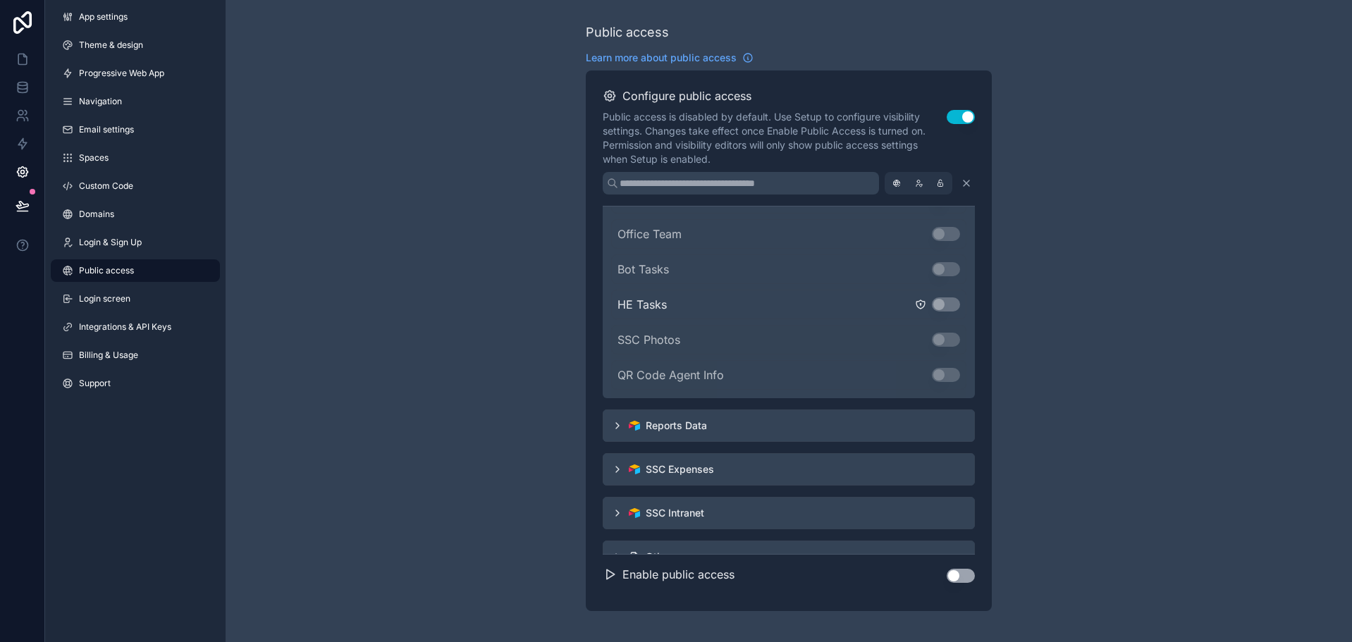
scroll to position [269, 0]
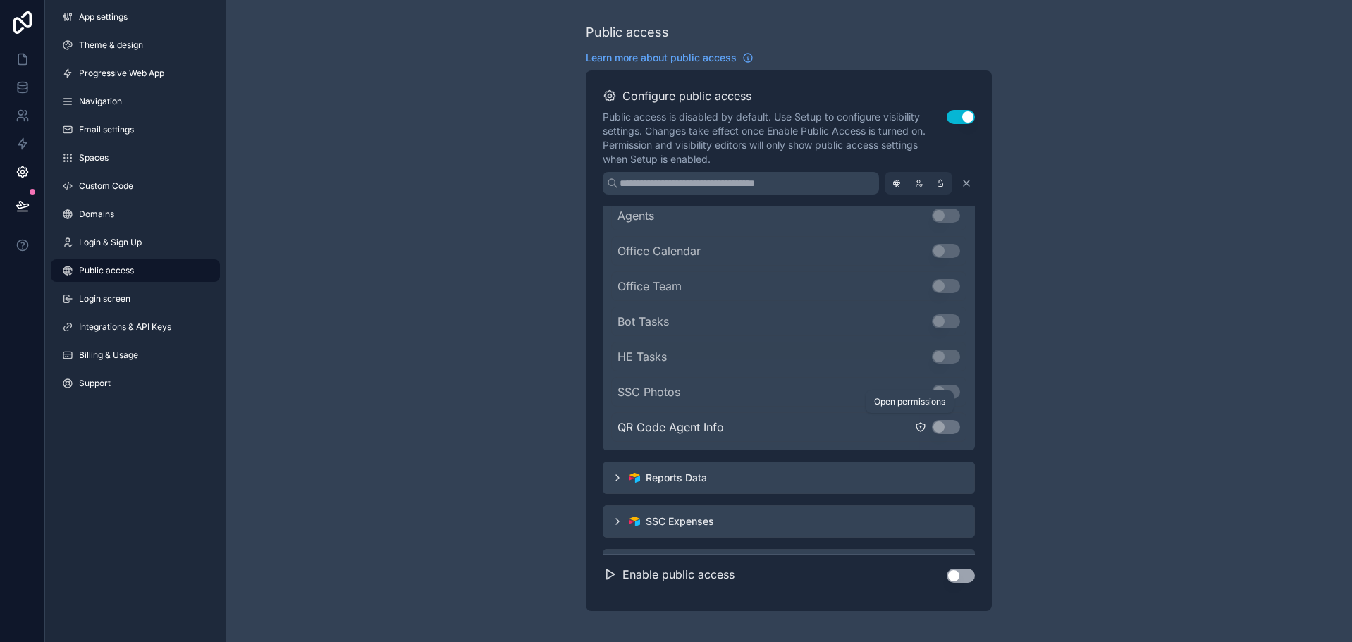
click at [915, 425] on icon "scrollable content" at bounding box center [920, 427] width 11 height 11
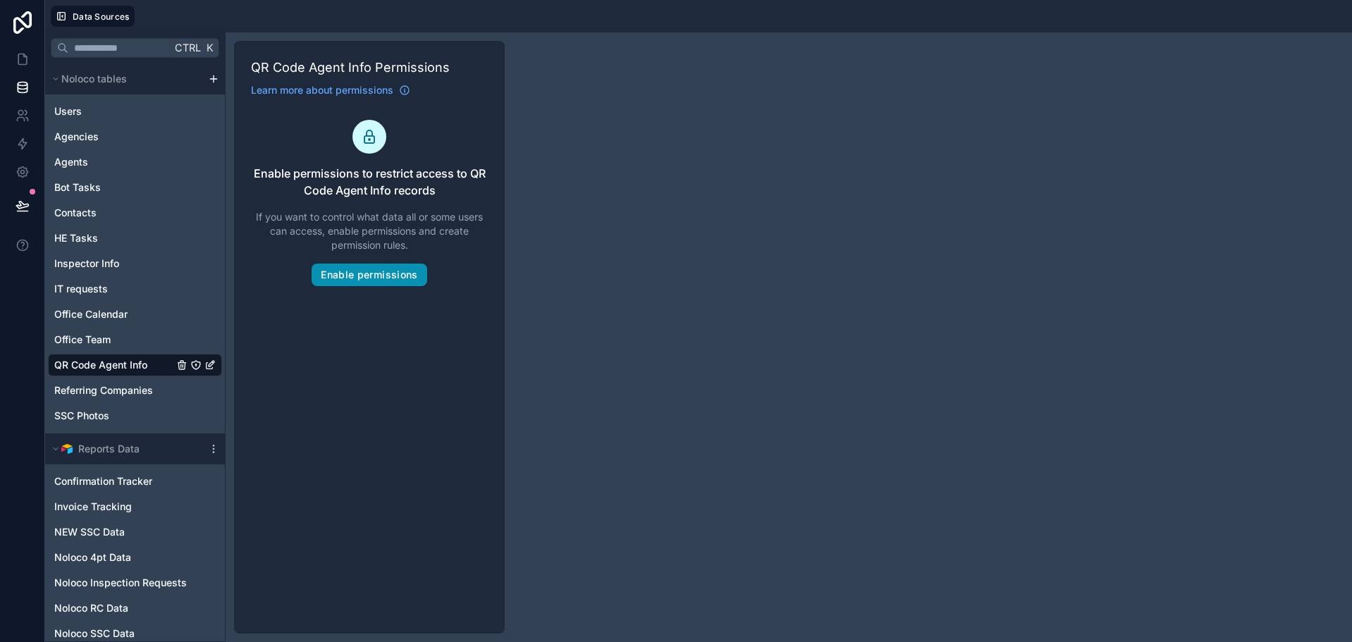
click at [384, 271] on button "Enable permissions" at bounding box center [369, 275] width 115 height 23
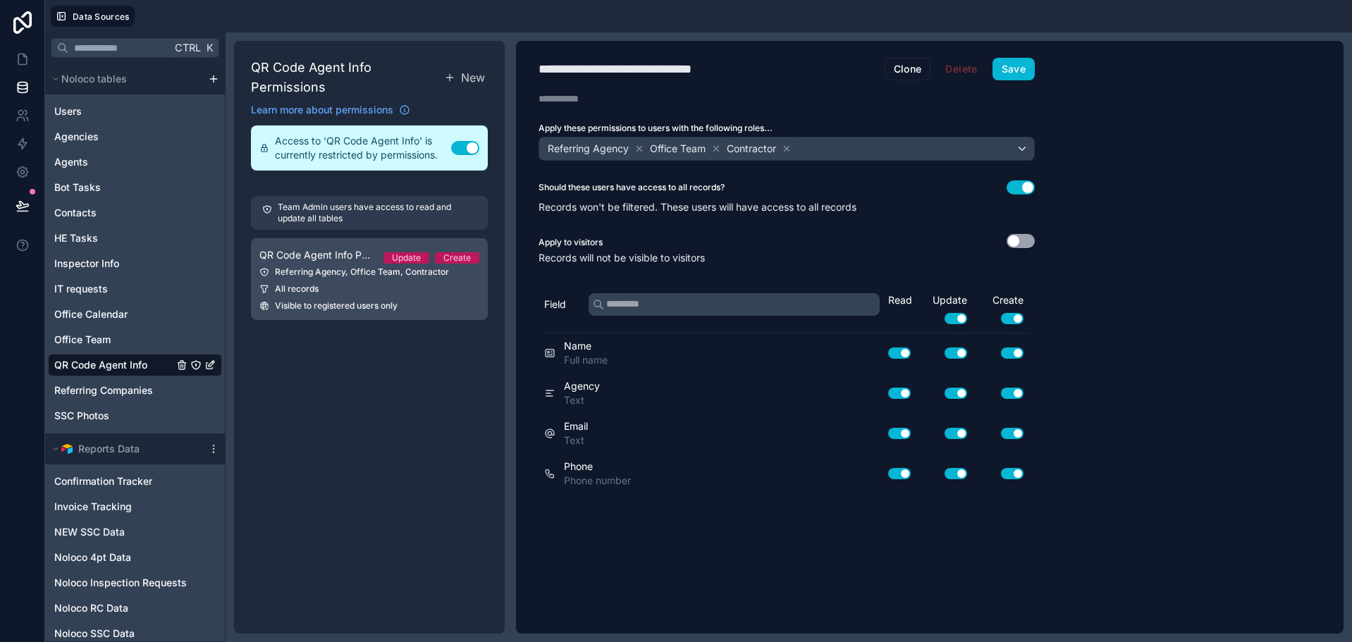
click at [371, 288] on div "All records" at bounding box center [369, 288] width 220 height 11
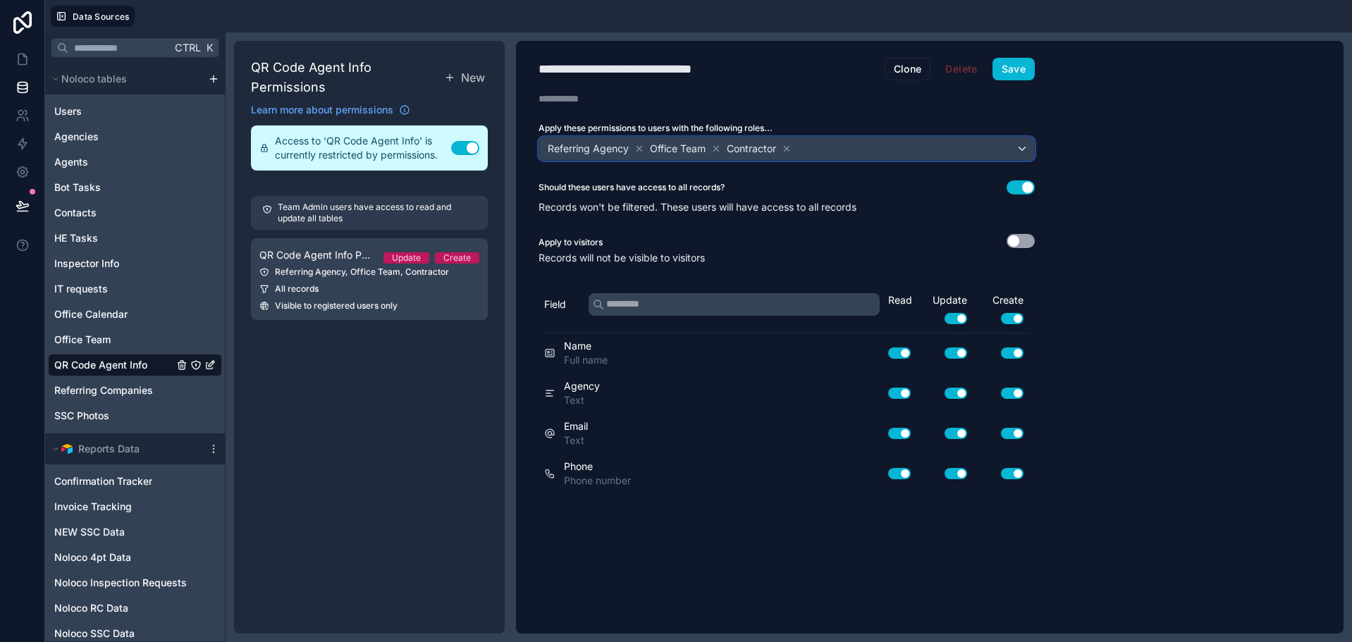
click at [980, 149] on div "Referring Agency Office Team Contractor" at bounding box center [786, 149] width 495 height 23
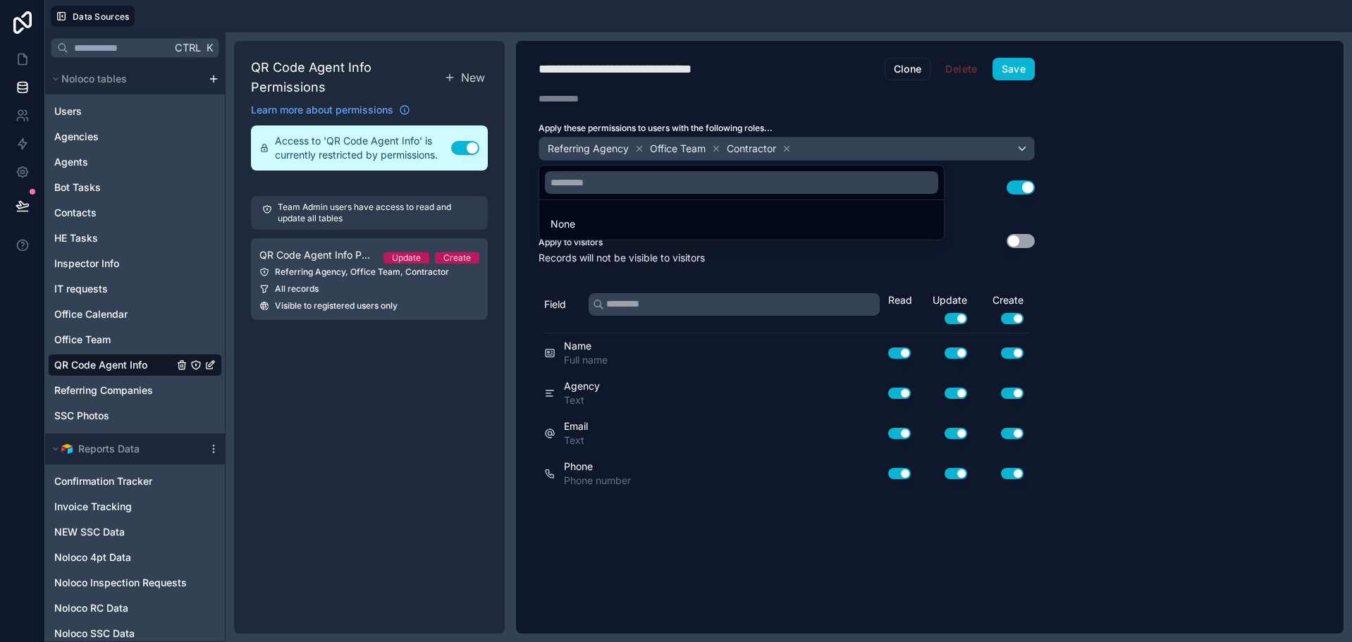
click at [982, 149] on div at bounding box center [676, 321] width 1352 height 642
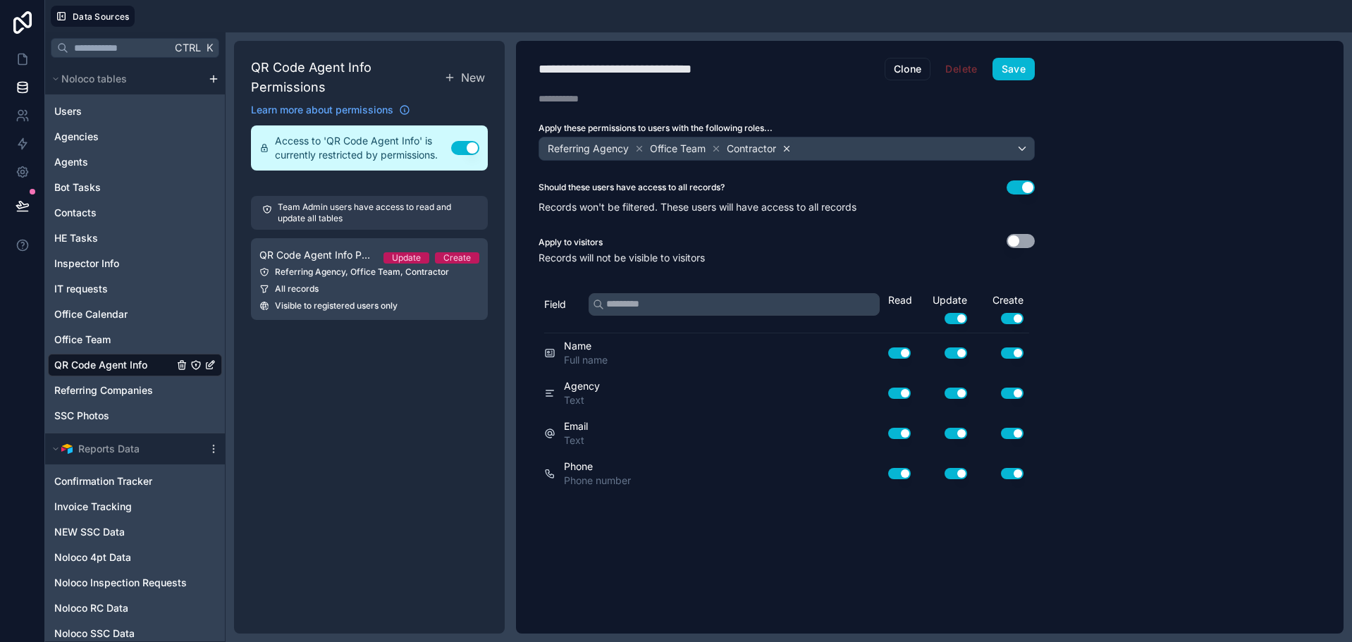
click at [788, 149] on icon at bounding box center [787, 149] width 10 height 10
click at [640, 148] on icon at bounding box center [639, 148] width 5 height 5
click at [1016, 73] on button "Save" at bounding box center [1014, 69] width 42 height 23
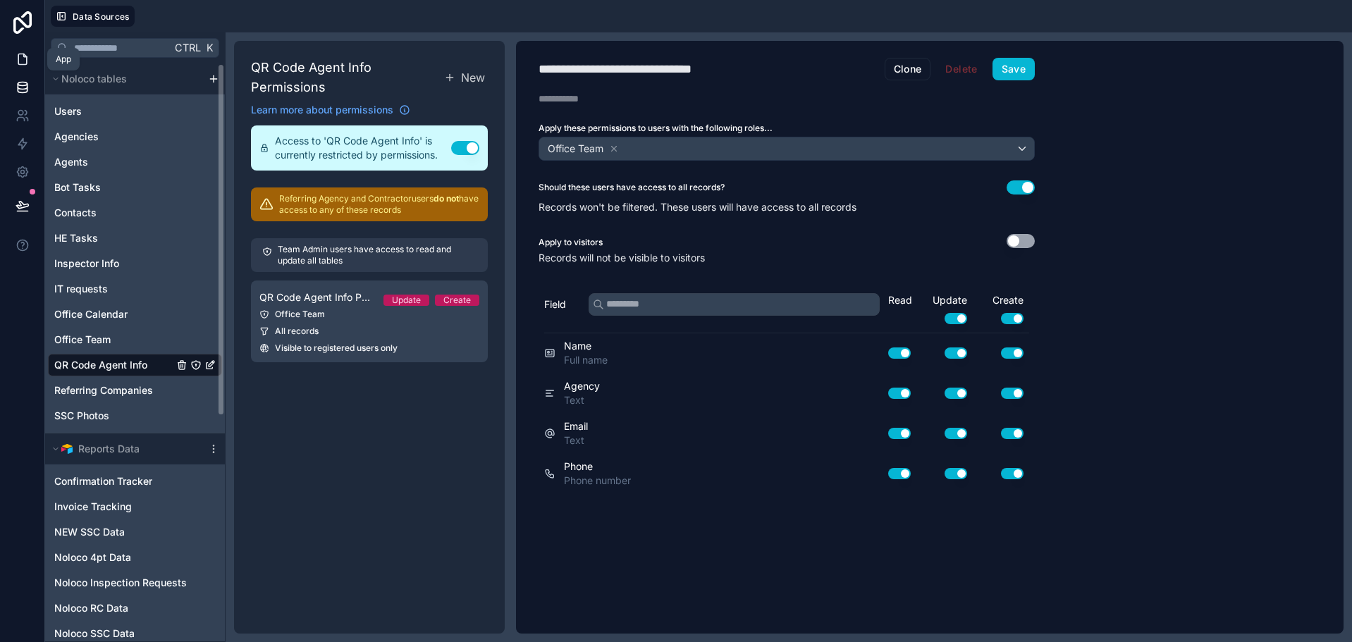
click at [28, 63] on icon at bounding box center [23, 59] width 14 height 14
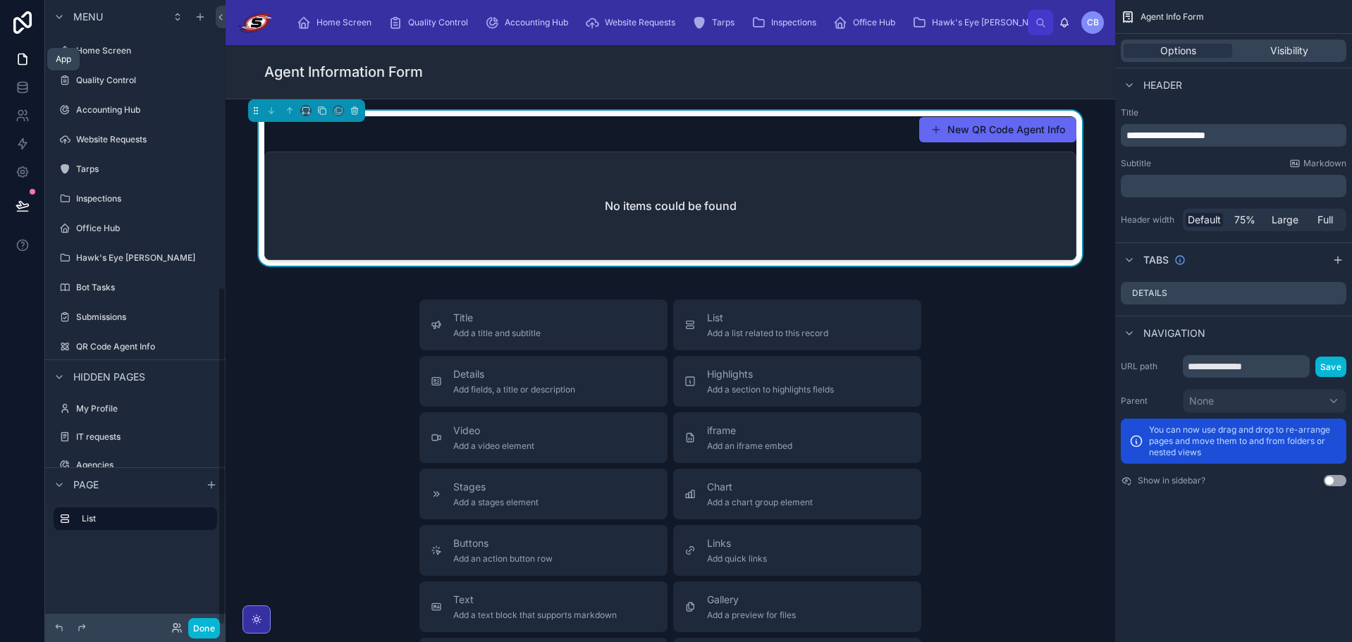
scroll to position [530, 0]
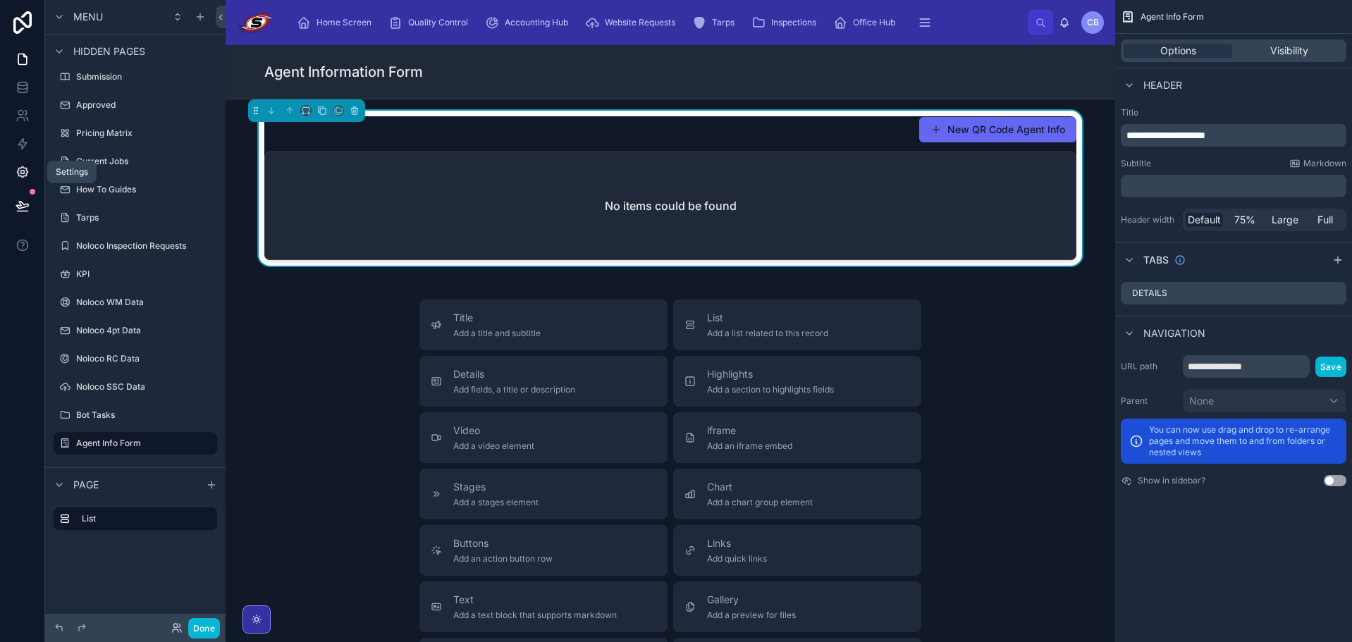
click at [11, 176] on link at bounding box center [22, 172] width 44 height 28
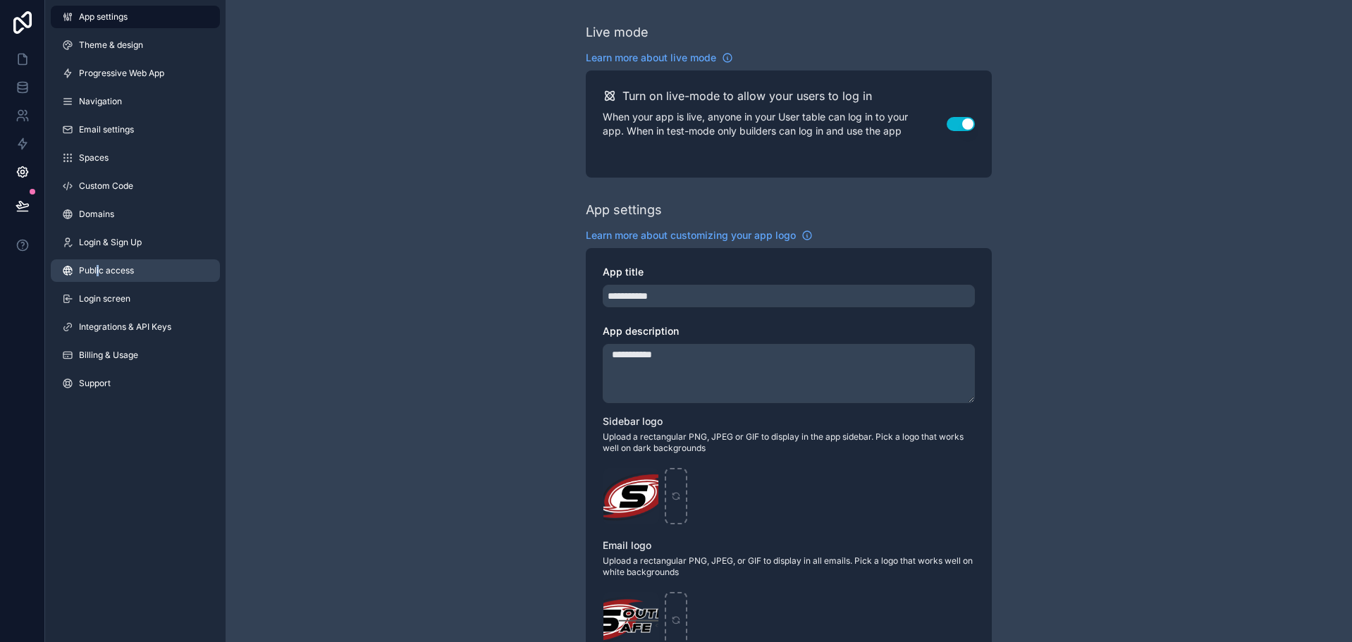
click at [98, 278] on link "Public access" at bounding box center [135, 270] width 169 height 23
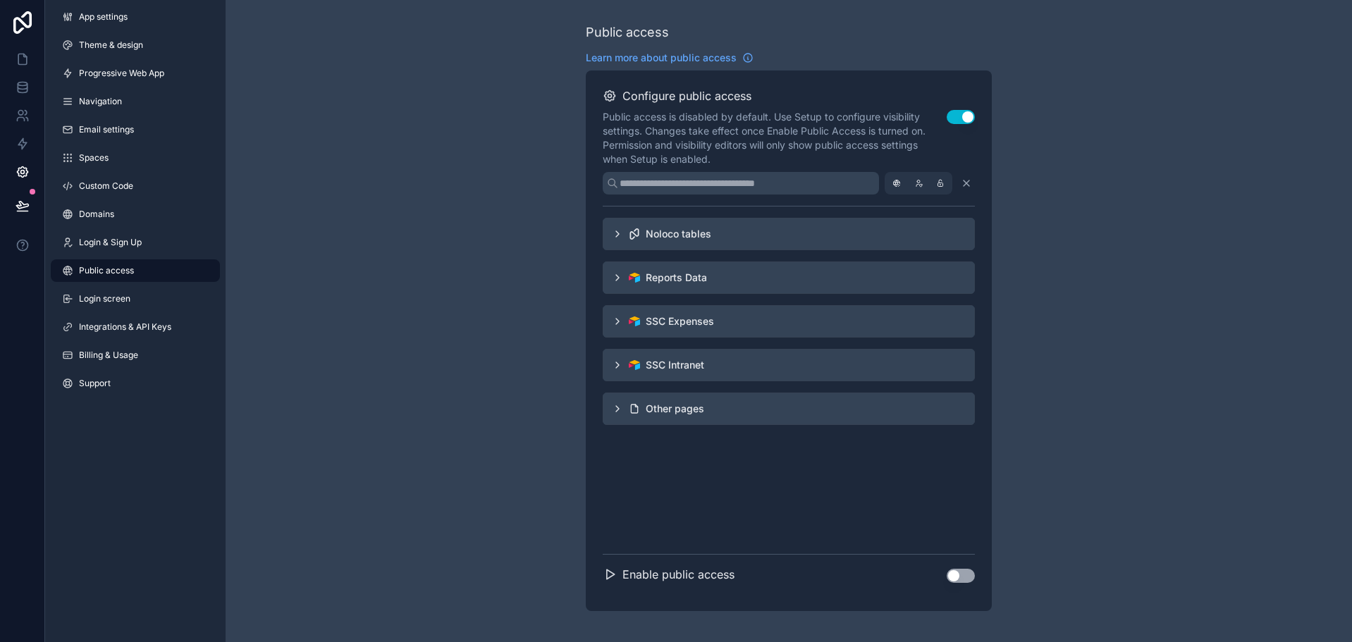
click at [624, 247] on div "Noloco tables" at bounding box center [789, 234] width 372 height 32
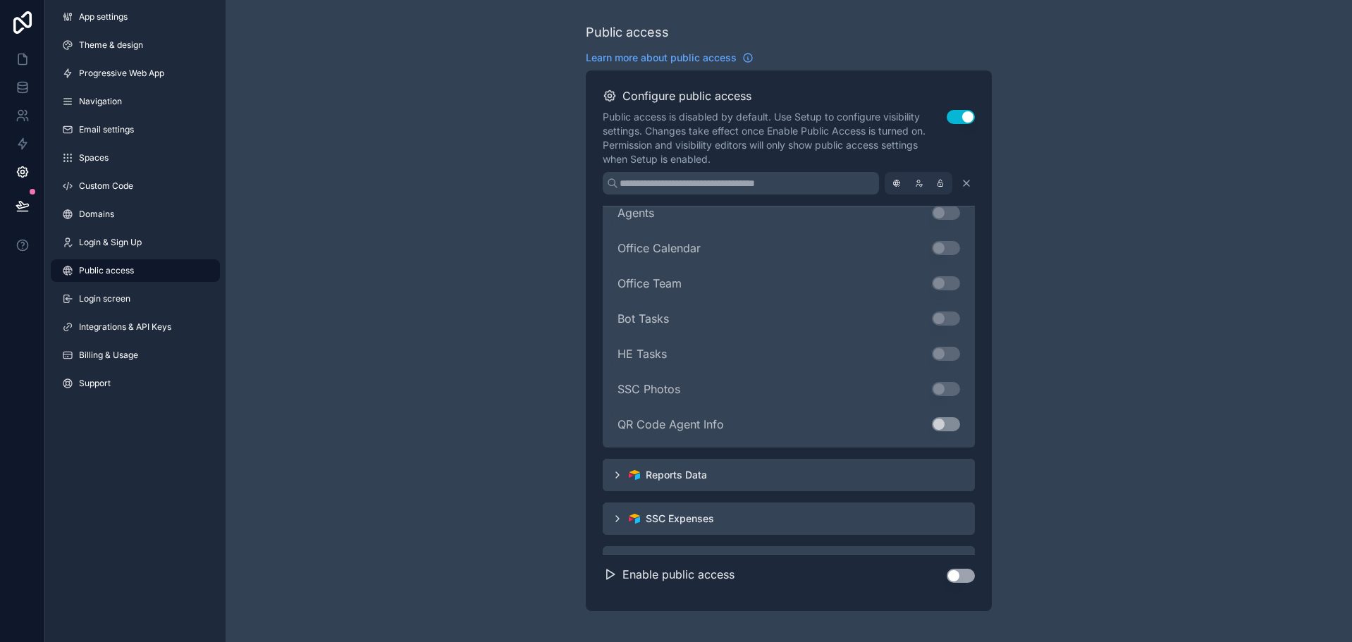
scroll to position [340, 0]
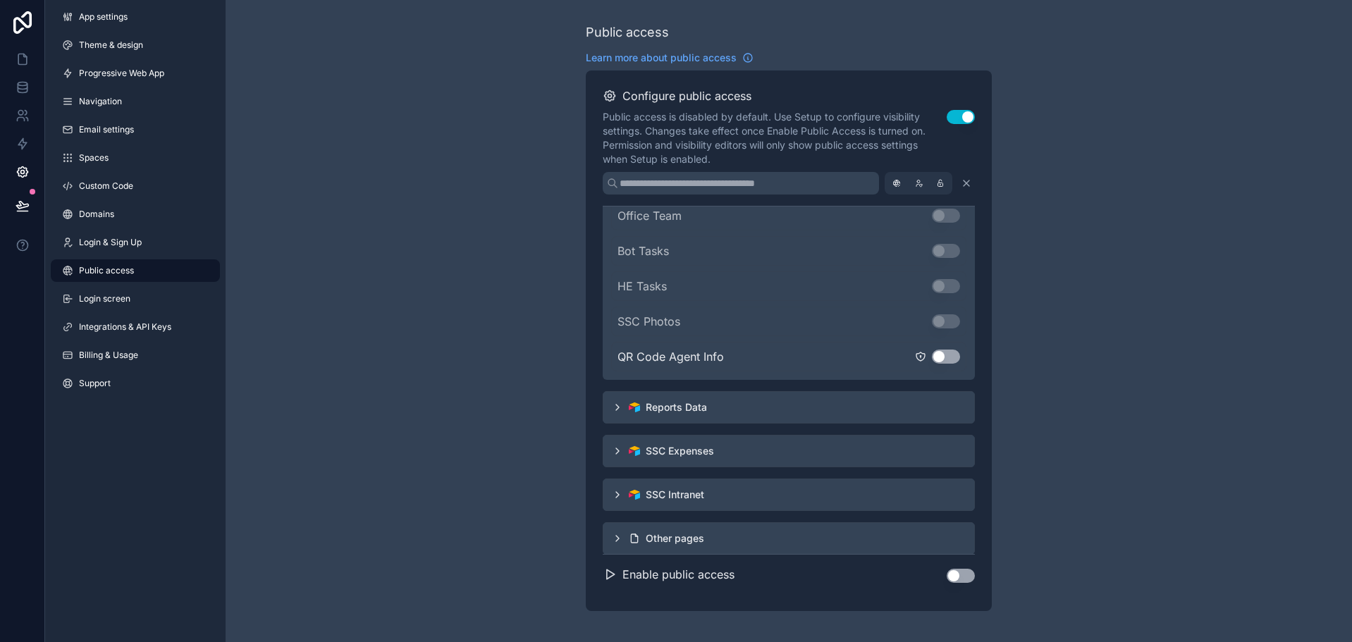
click at [936, 355] on button "Use setting" at bounding box center [946, 357] width 28 height 14
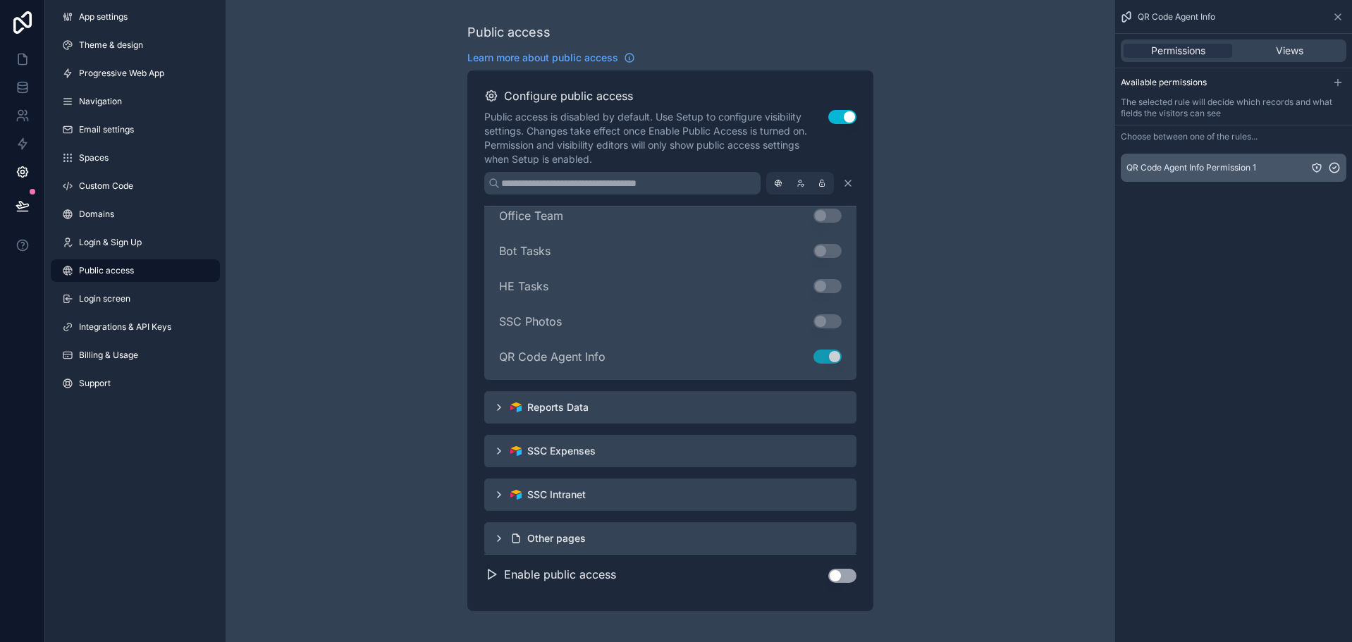
click at [1252, 173] on div "QR Code Agent Info Permission 1" at bounding box center [1234, 167] width 214 height 13
click at [1274, 50] on div "Views" at bounding box center [1289, 51] width 109 height 14
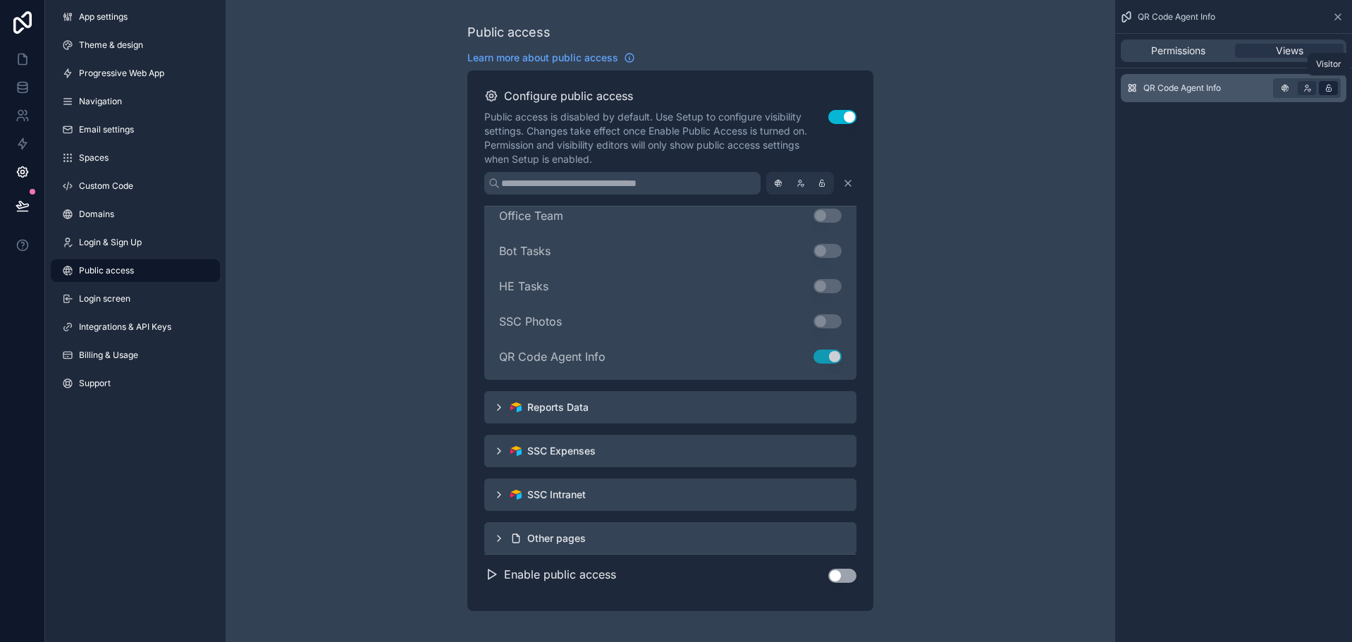
click at [1325, 88] on icon "scrollable content" at bounding box center [1329, 88] width 14 height 14
click at [1255, 50] on div "Views" at bounding box center [1289, 51] width 109 height 14
click at [1209, 48] on div "Permissions" at bounding box center [1178, 51] width 109 height 14
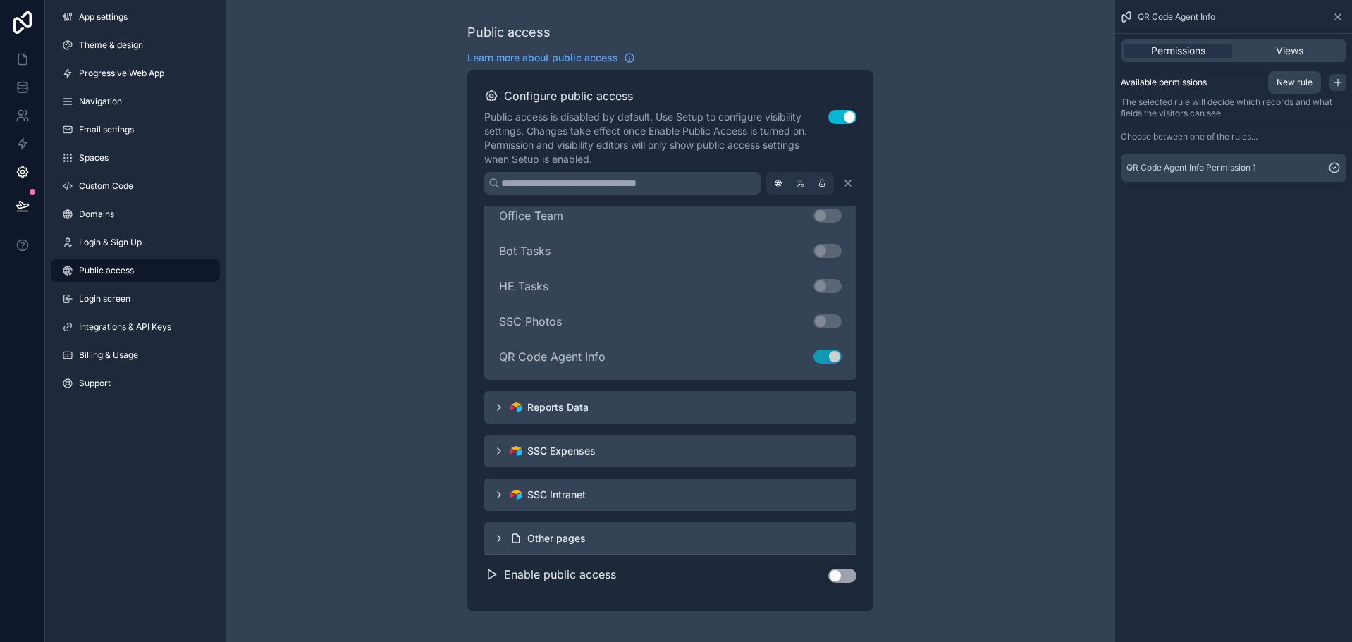
click at [1333, 80] on div "scrollable content" at bounding box center [1338, 82] width 17 height 17
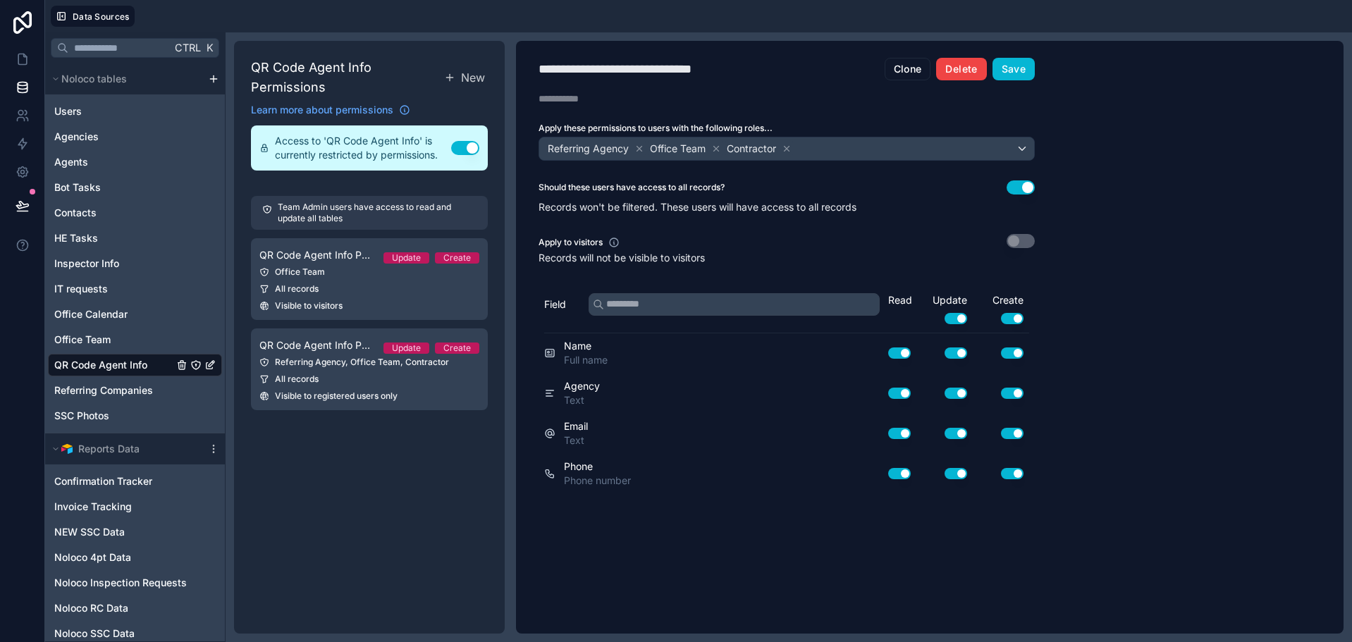
click at [953, 73] on button "Delete" at bounding box center [961, 69] width 50 height 23
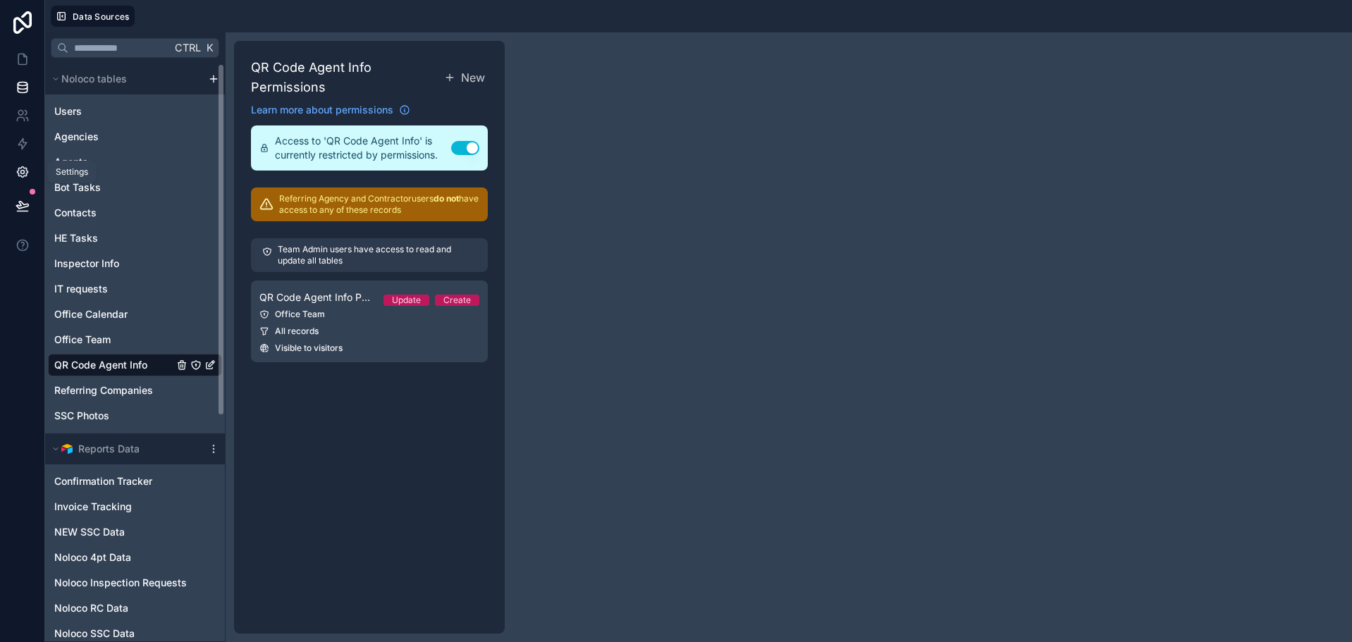
click at [25, 173] on icon at bounding box center [23, 172] width 14 height 14
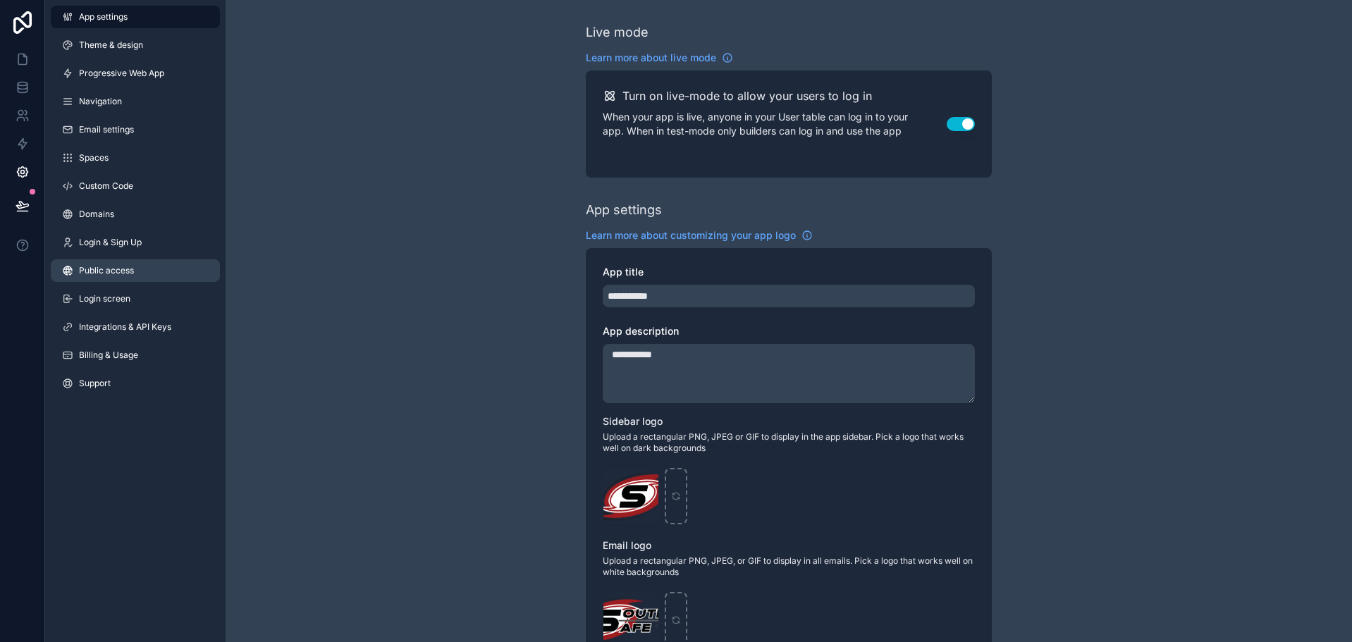
click at [126, 276] on span "Public access" at bounding box center [106, 270] width 55 height 11
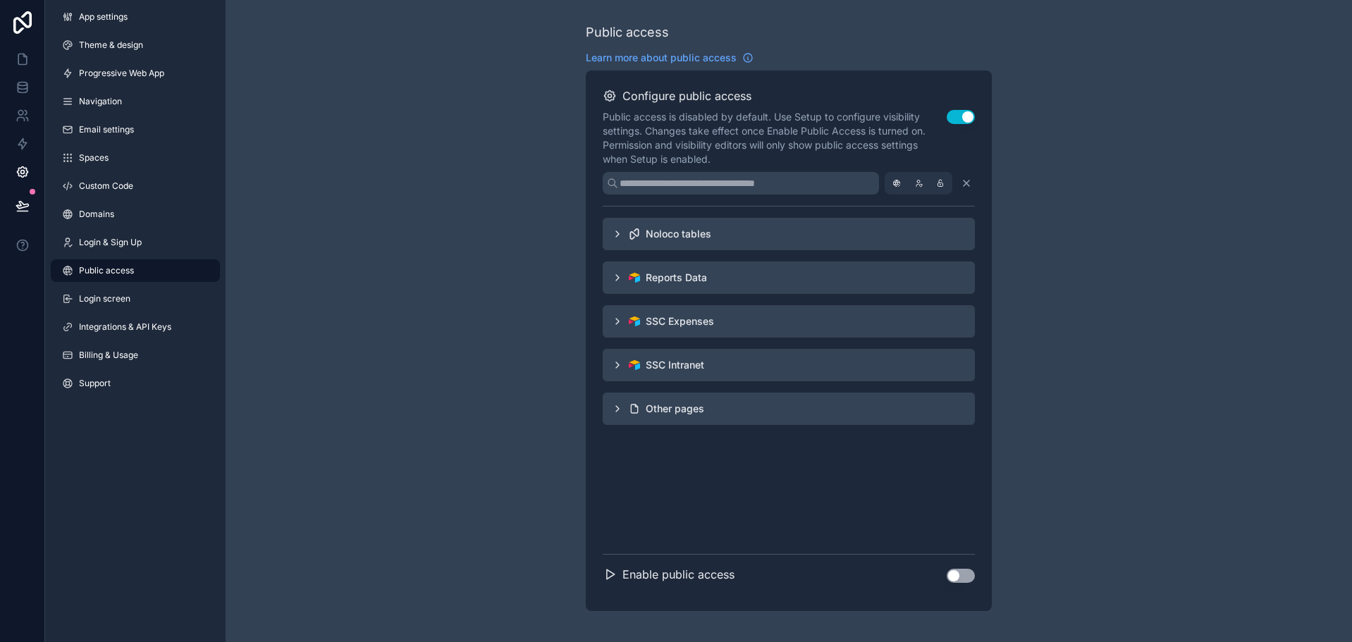
click at [619, 231] on icon "scrollable content" at bounding box center [617, 233] width 11 height 11
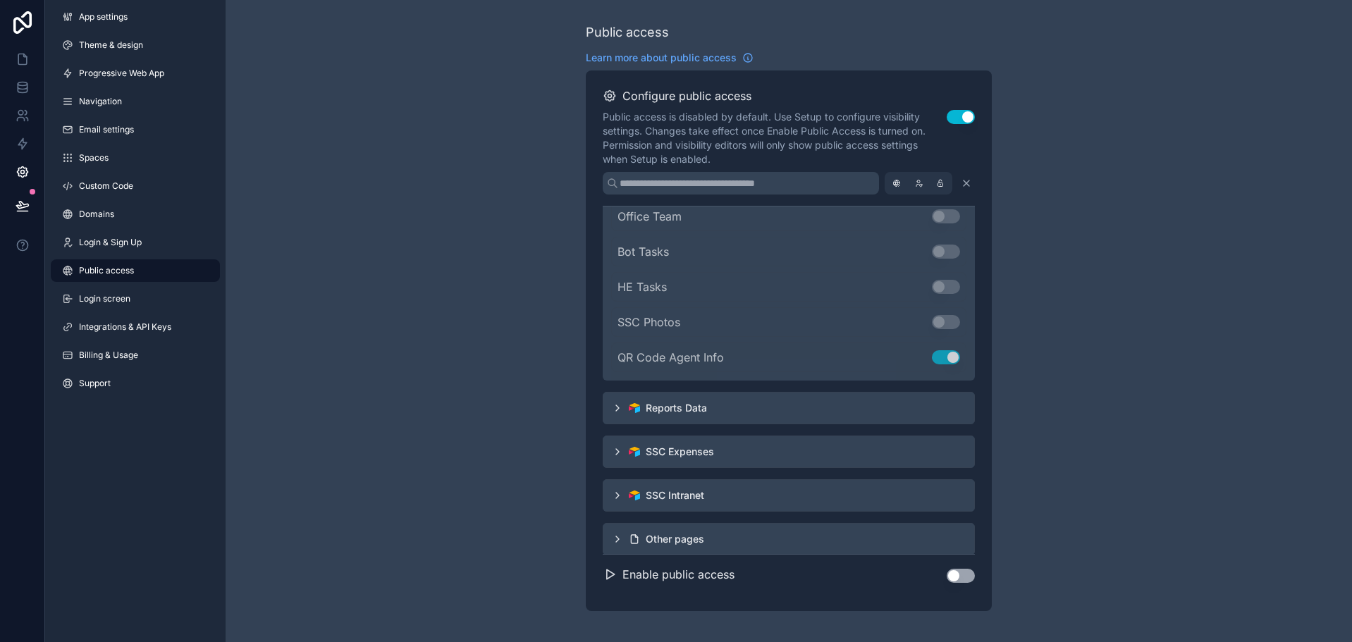
scroll to position [340, 0]
click at [877, 359] on div "QR Code Agent Info Use setting" at bounding box center [788, 357] width 355 height 30
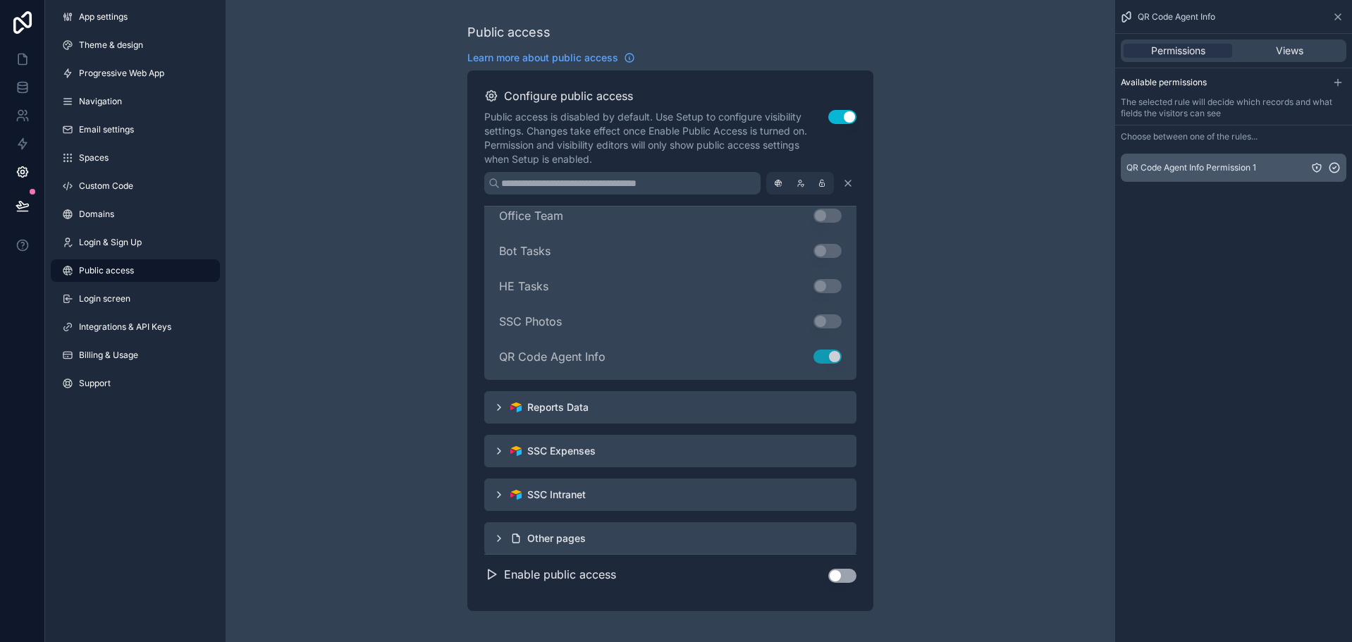
click at [1246, 167] on span "QR Code Agent Info Permission 1" at bounding box center [1192, 167] width 130 height 11
click at [1265, 56] on div "Views" at bounding box center [1289, 51] width 109 height 14
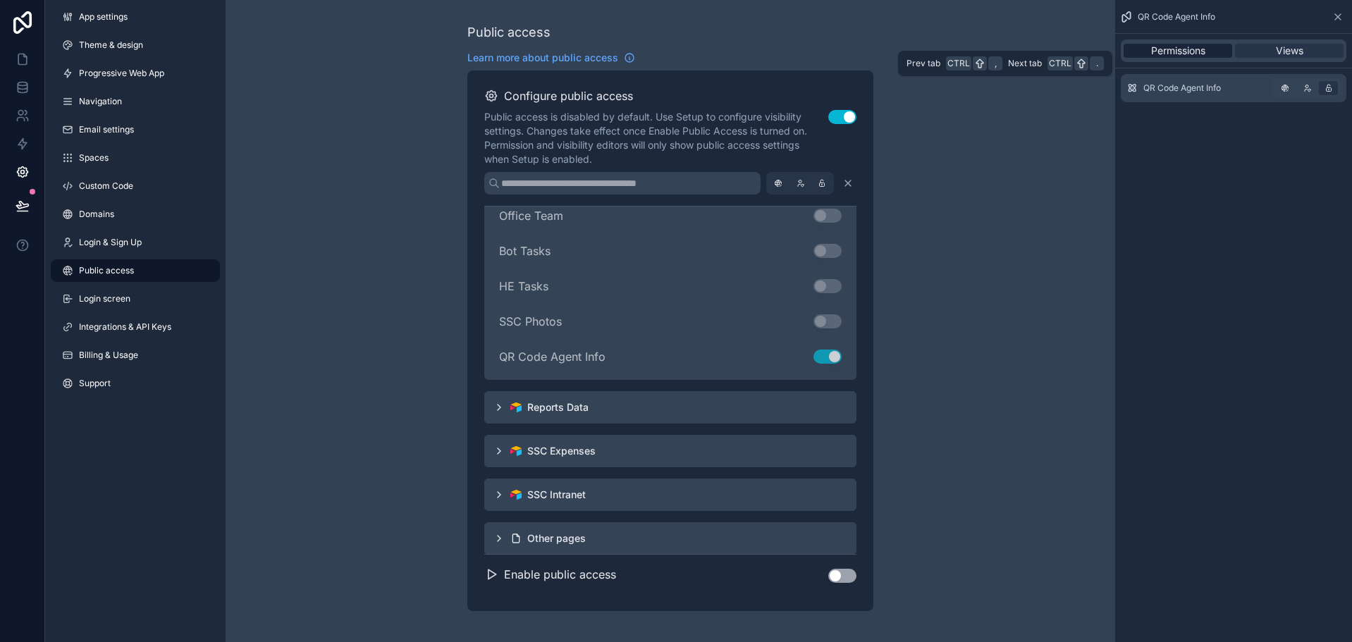
click at [1195, 55] on span "Permissions" at bounding box center [1179, 51] width 54 height 14
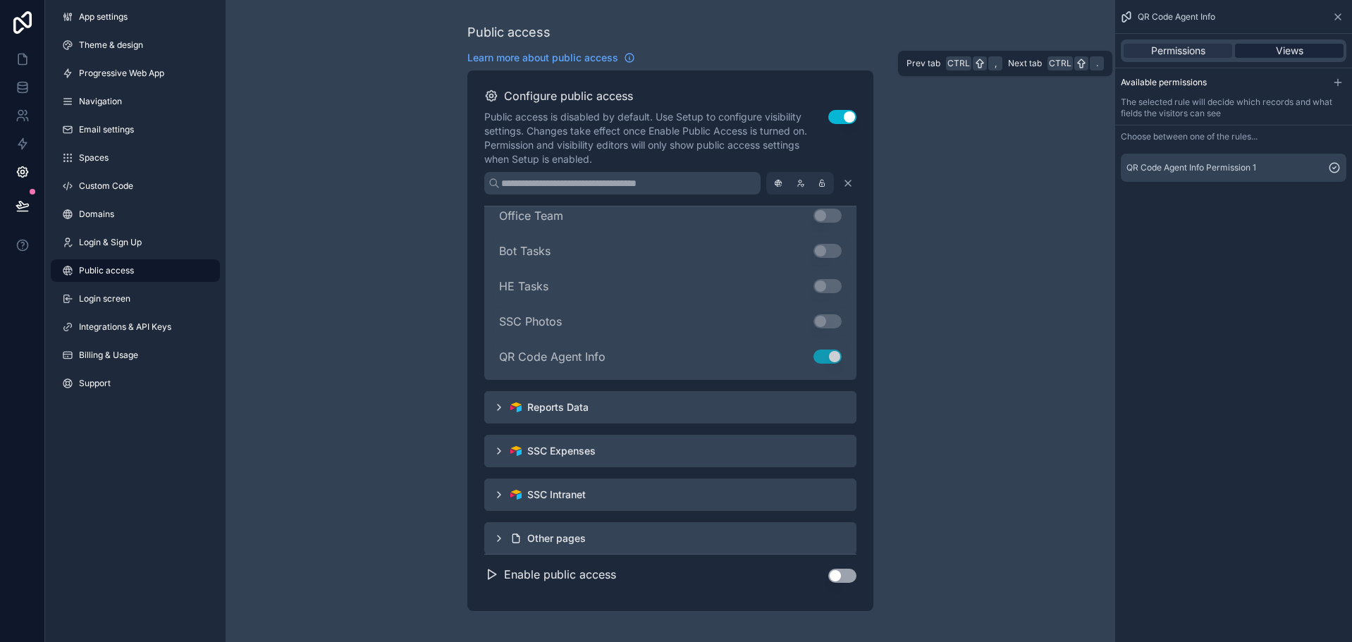
click at [1257, 53] on div "Views" at bounding box center [1289, 51] width 109 height 14
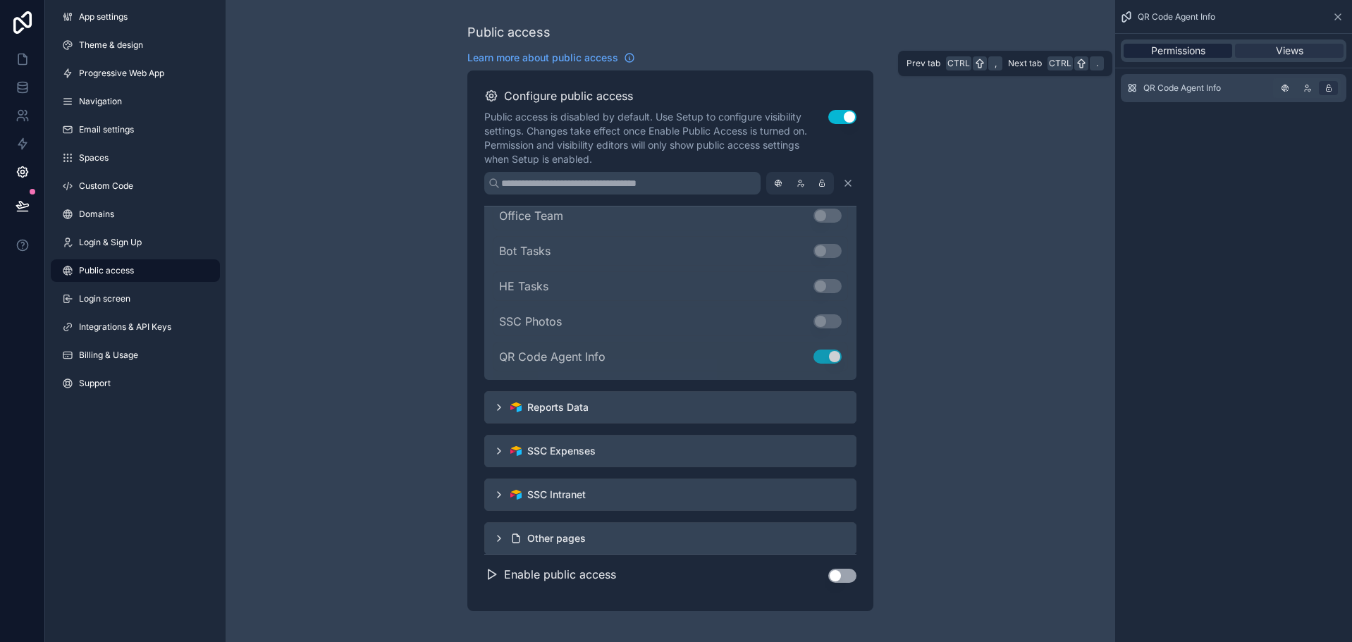
click at [1222, 51] on div "Permissions" at bounding box center [1178, 51] width 109 height 14
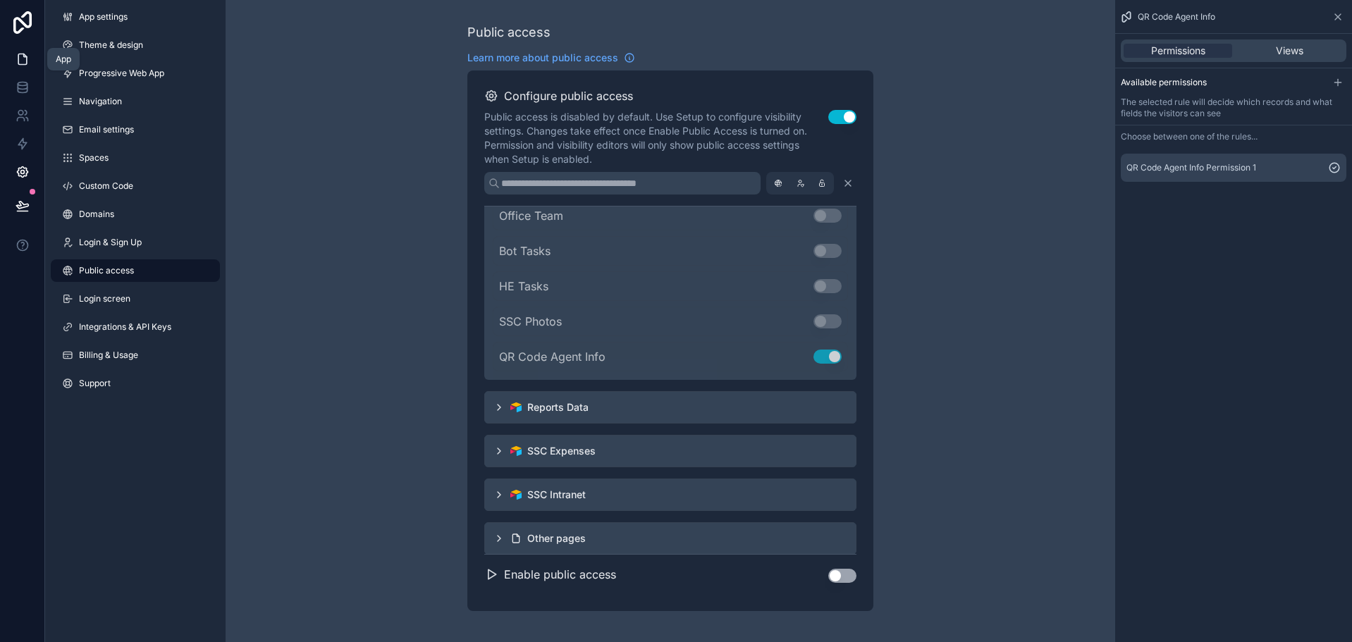
click at [20, 62] on icon at bounding box center [23, 59] width 14 height 14
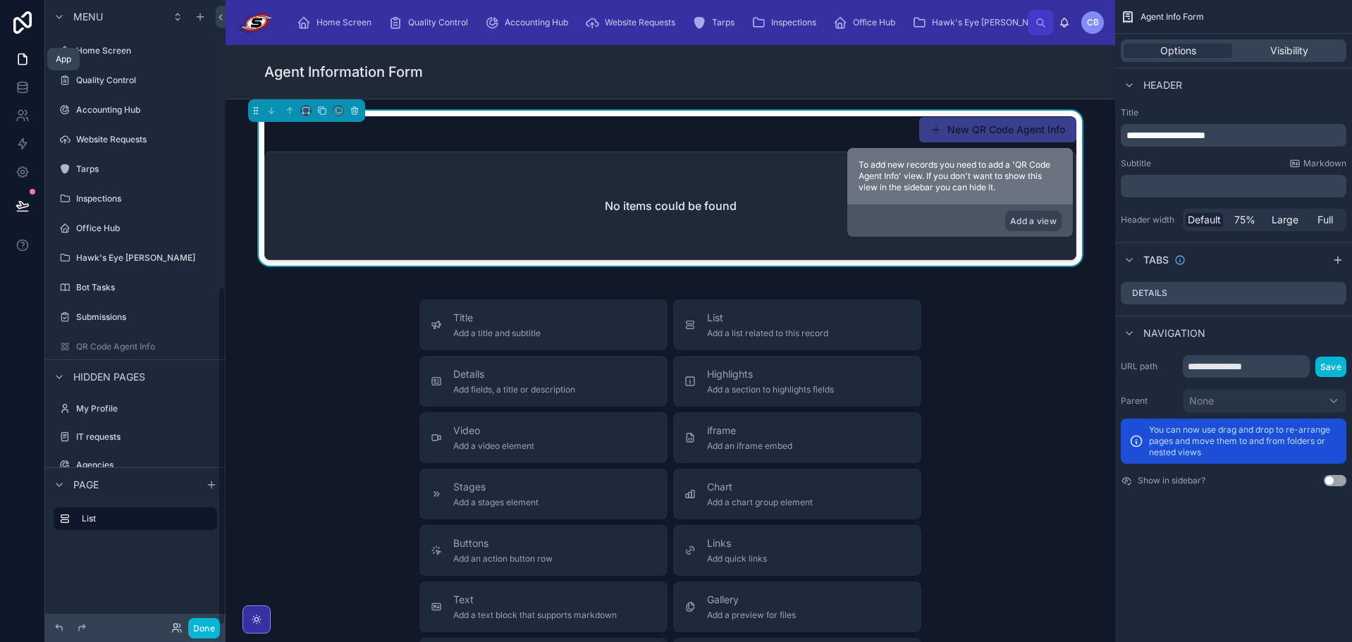
scroll to position [530, 0]
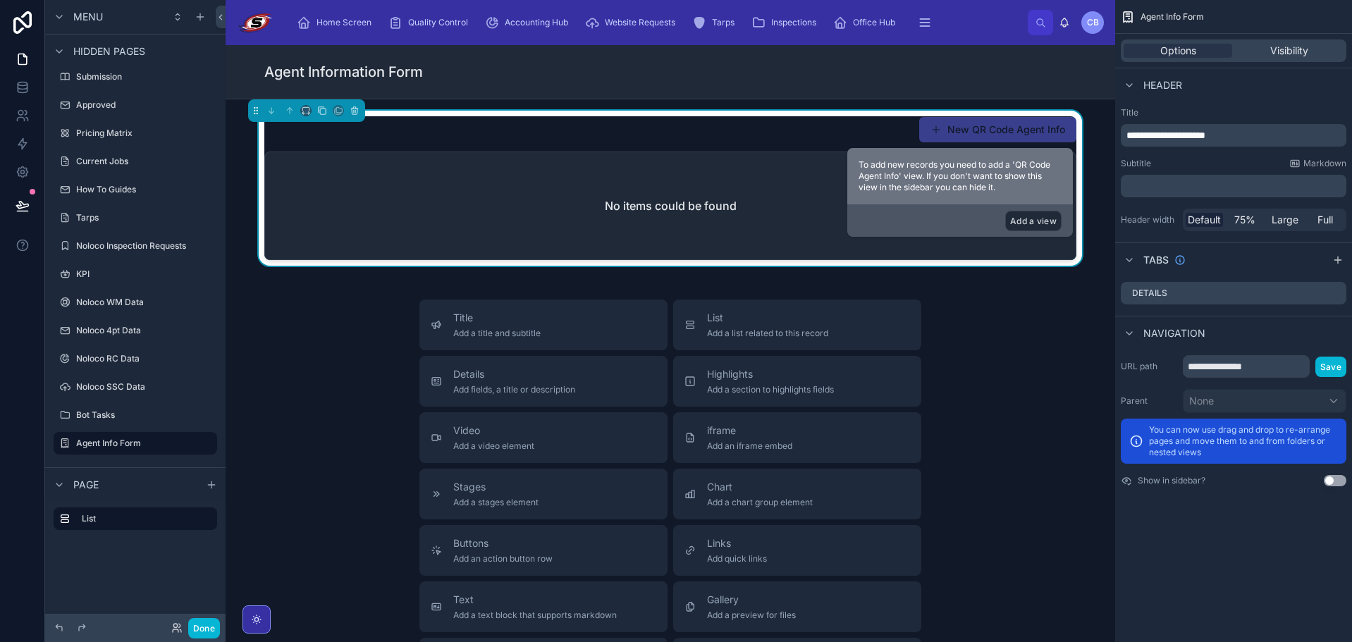
click at [1039, 217] on button "Add a view" at bounding box center [1034, 221] width 56 height 20
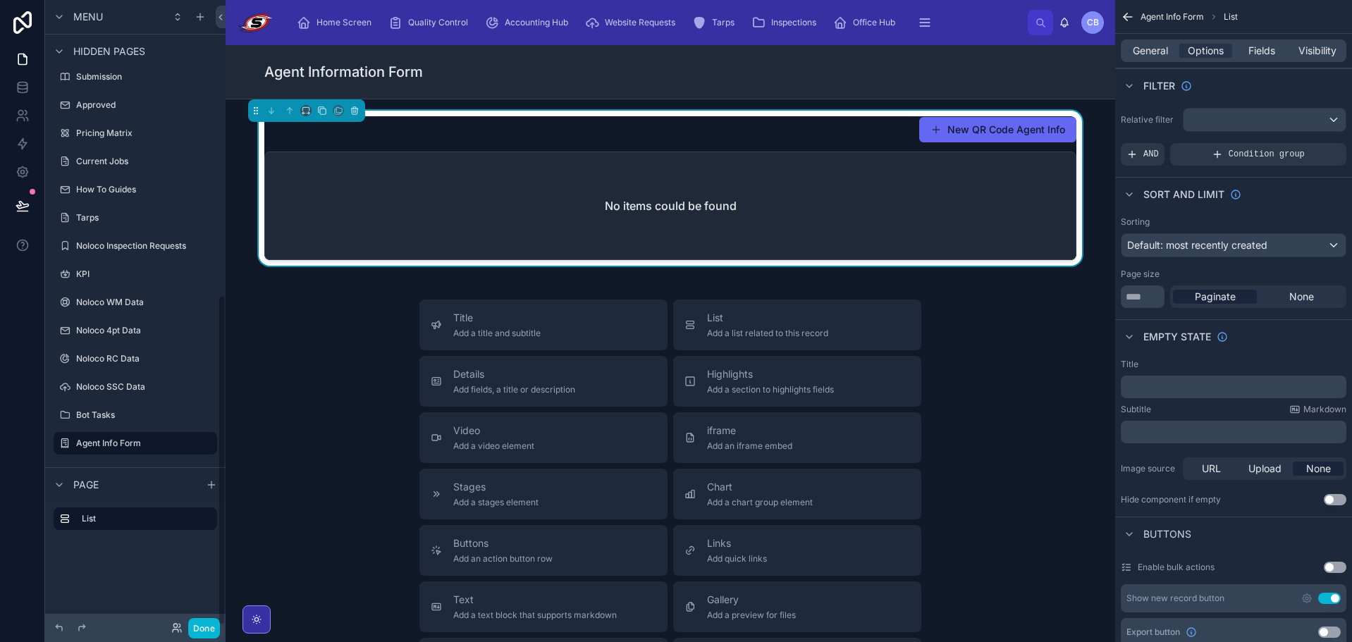
scroll to position [49, 0]
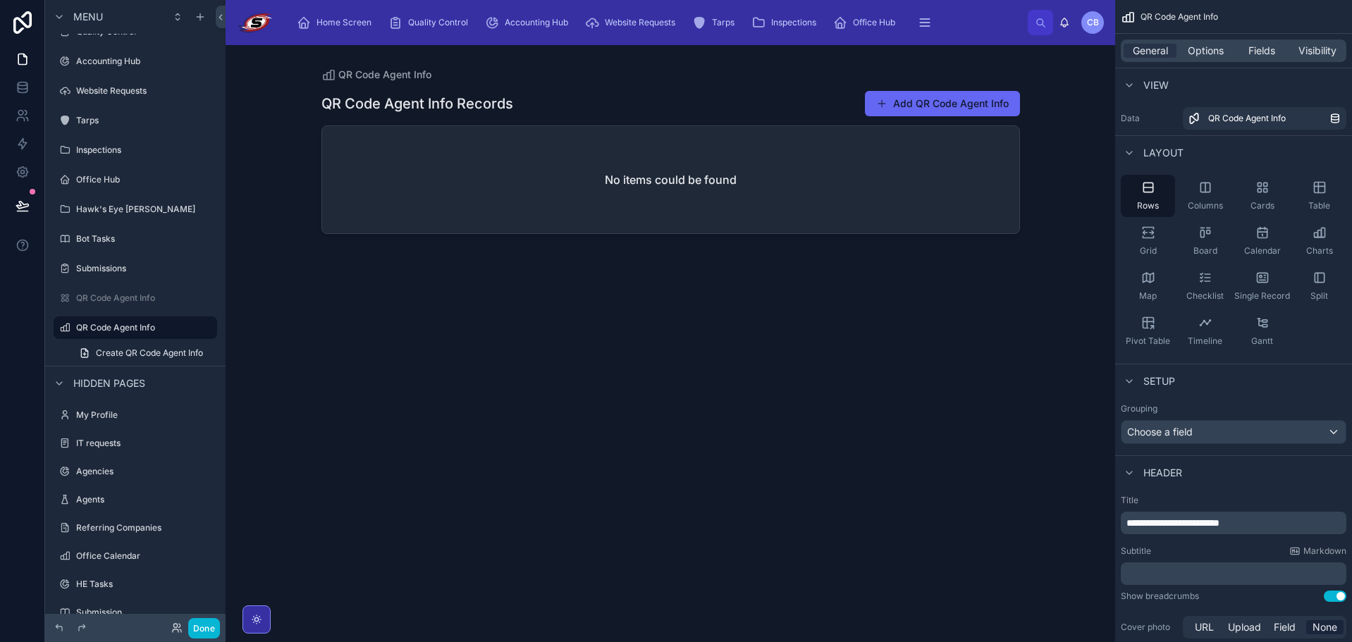
click at [817, 221] on div at bounding box center [670, 335] width 721 height 580
click at [903, 110] on button "Add QR Code Agent Info" at bounding box center [942, 103] width 155 height 25
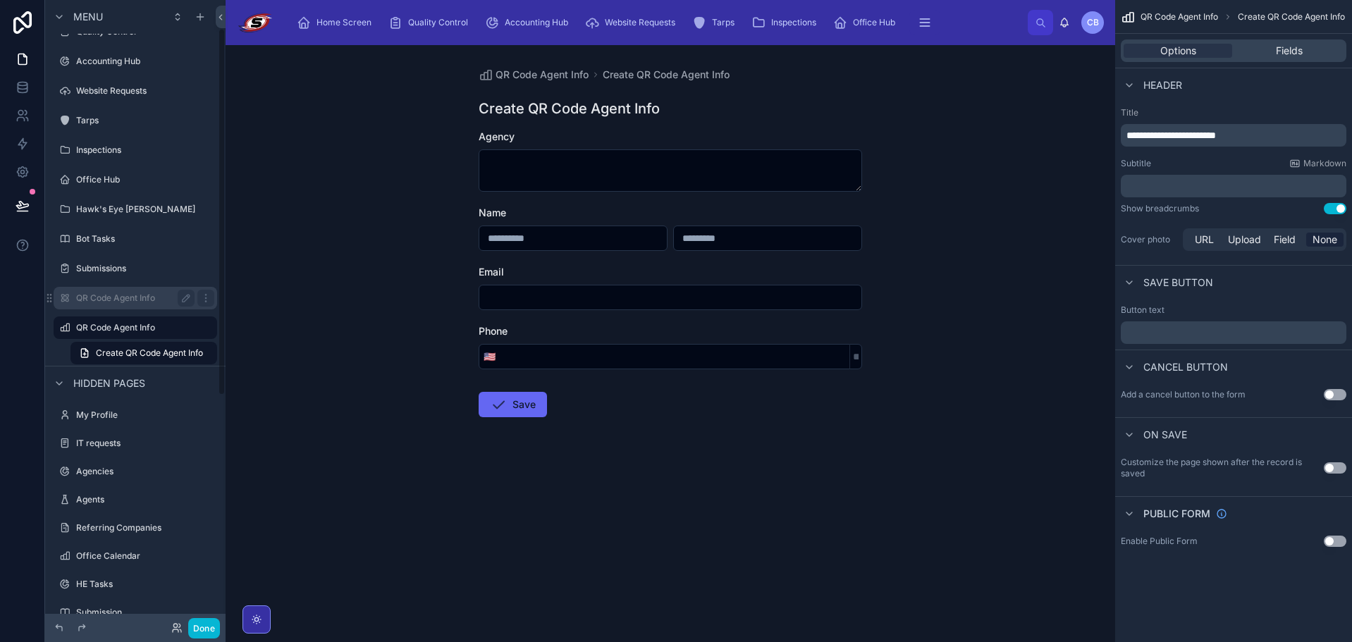
click at [114, 294] on label "QR Code Agent Info" at bounding box center [132, 298] width 113 height 11
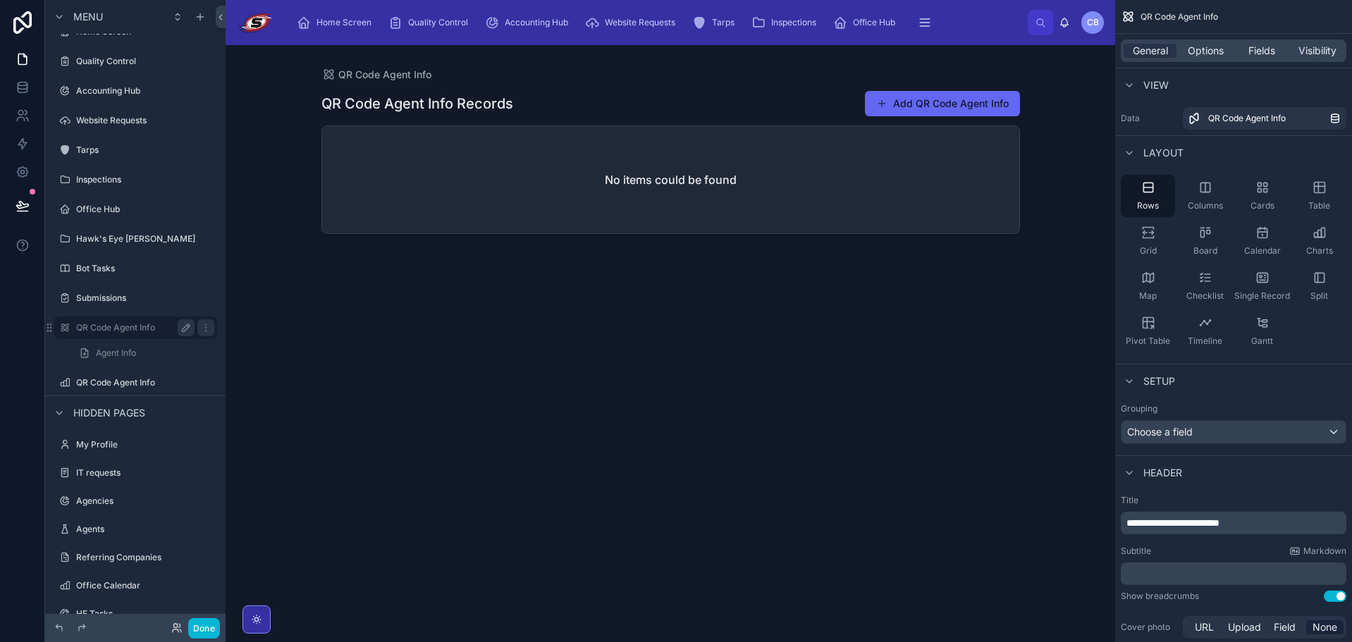
click at [185, 330] on icon "scrollable content" at bounding box center [186, 327] width 7 height 7
click at [185, 330] on icon "scrollable content" at bounding box center [186, 328] width 7 height 5
click at [131, 355] on span "Agent Info" at bounding box center [116, 353] width 40 height 11
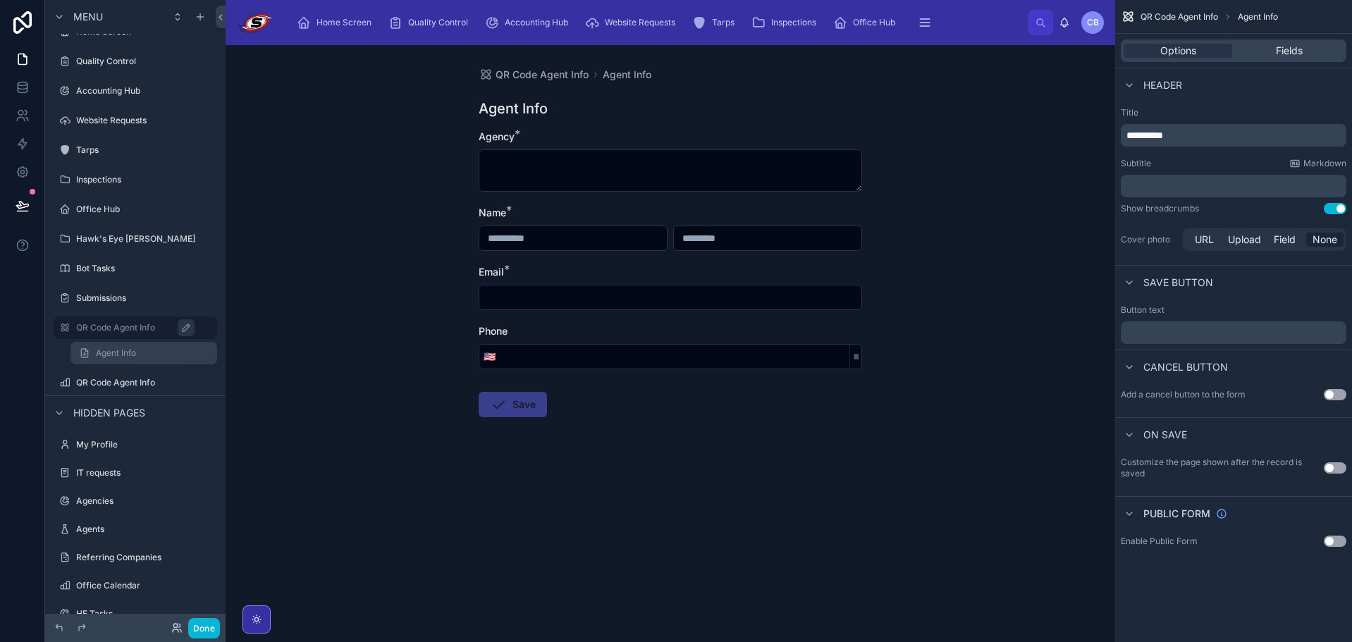
drag, startPoint x: 133, startPoint y: 338, endPoint x: 135, endPoint y: 358, distance: 19.1
click at [134, 338] on div "QR Code Agent Info" at bounding box center [135, 328] width 158 height 23
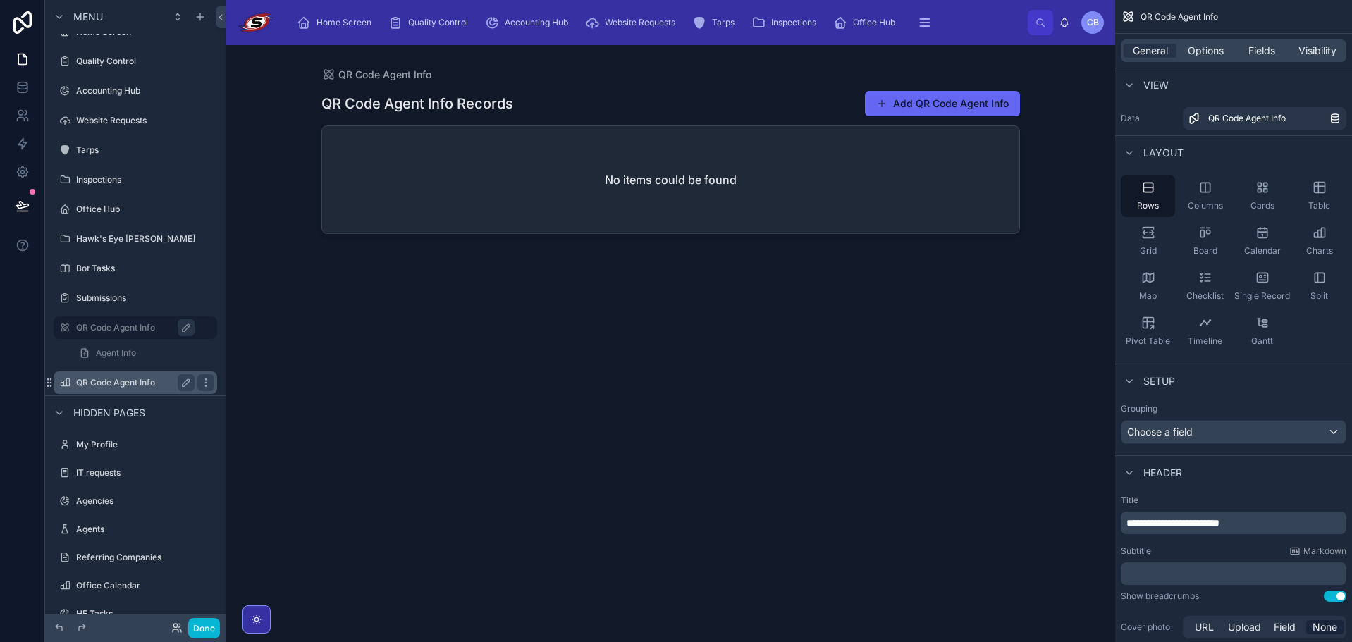
click at [135, 378] on label "QR Code Agent Info" at bounding box center [132, 382] width 113 height 11
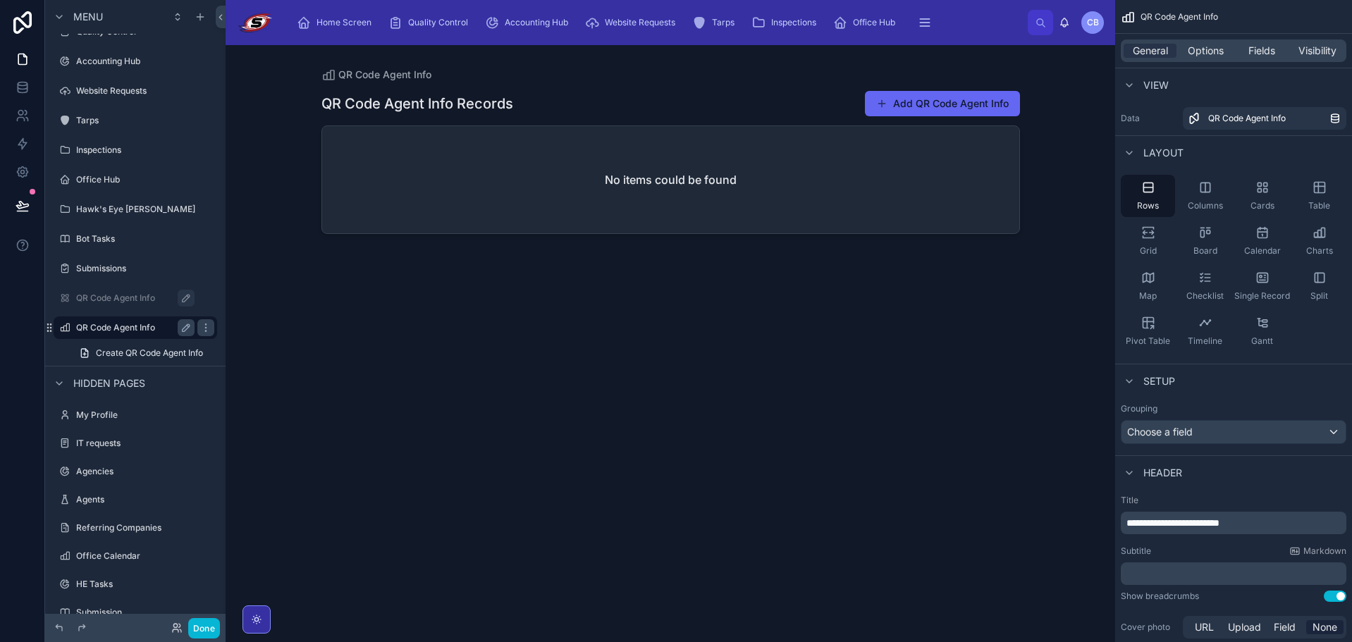
click at [130, 331] on label "QR Code Agent Info" at bounding box center [132, 327] width 113 height 11
click at [114, 299] on label "QR Code Agent Info" at bounding box center [142, 298] width 133 height 11
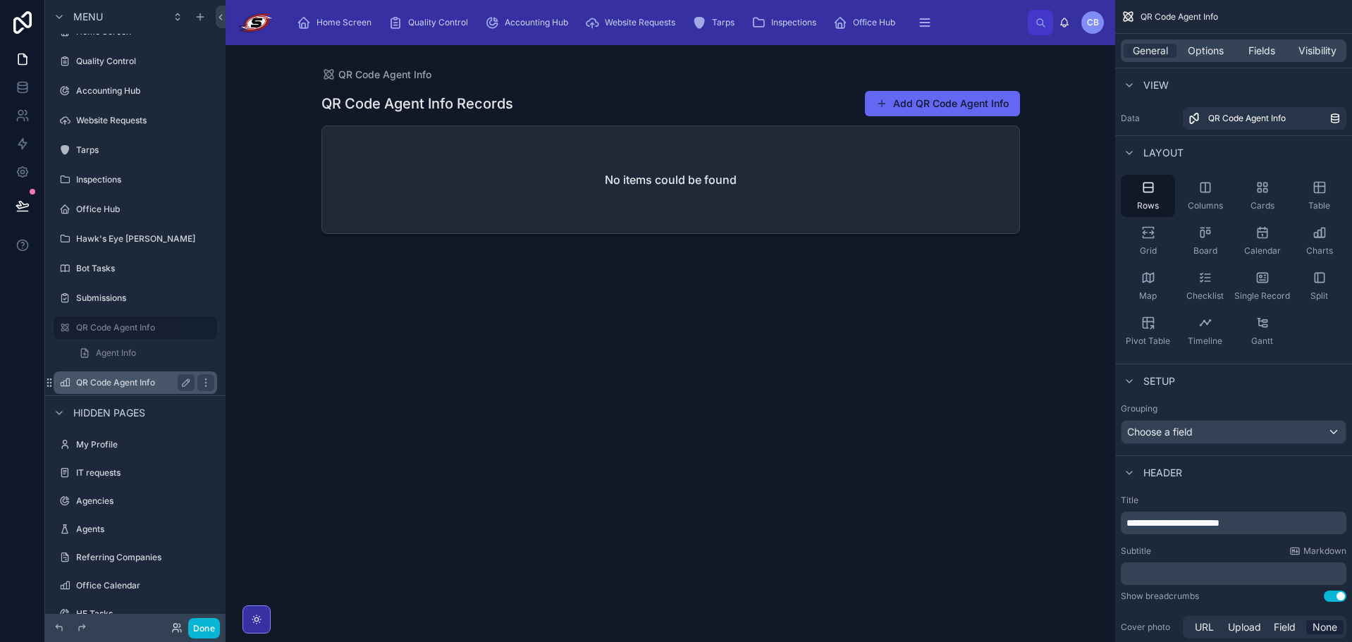
click at [140, 382] on label "QR Code Agent Info" at bounding box center [132, 382] width 113 height 11
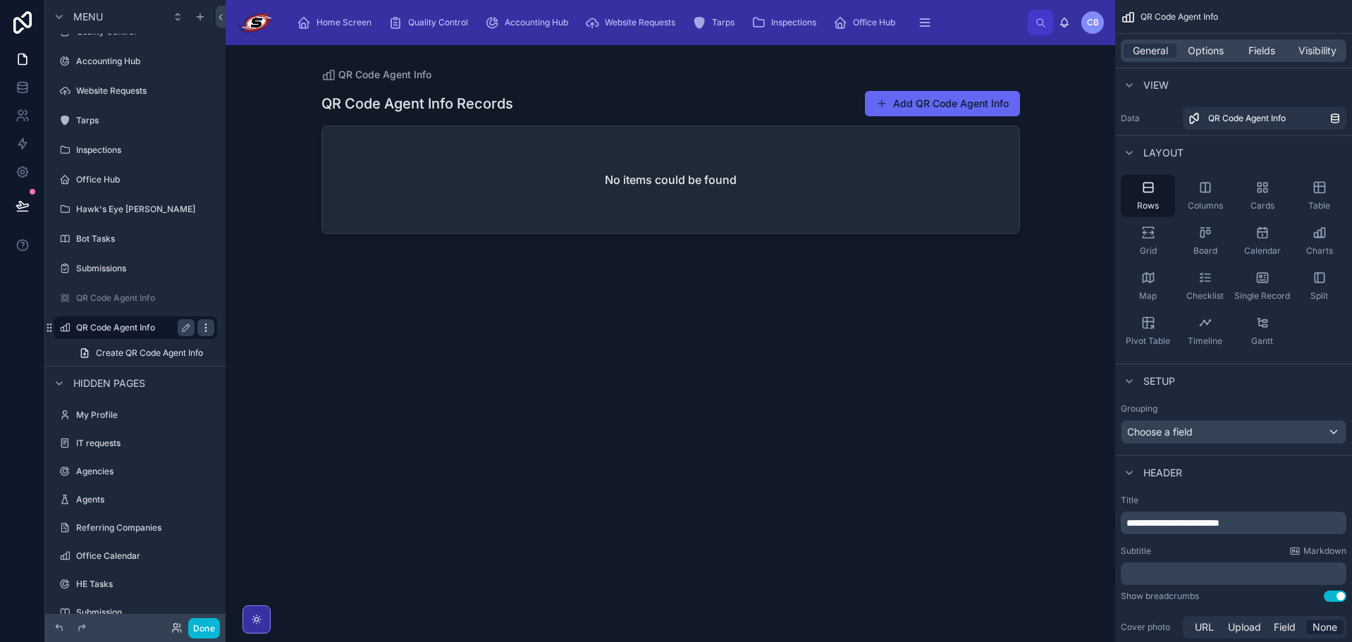
click at [206, 330] on icon "scrollable content" at bounding box center [205, 327] width 11 height 11
click at [257, 348] on span "Remove" at bounding box center [269, 348] width 37 height 14
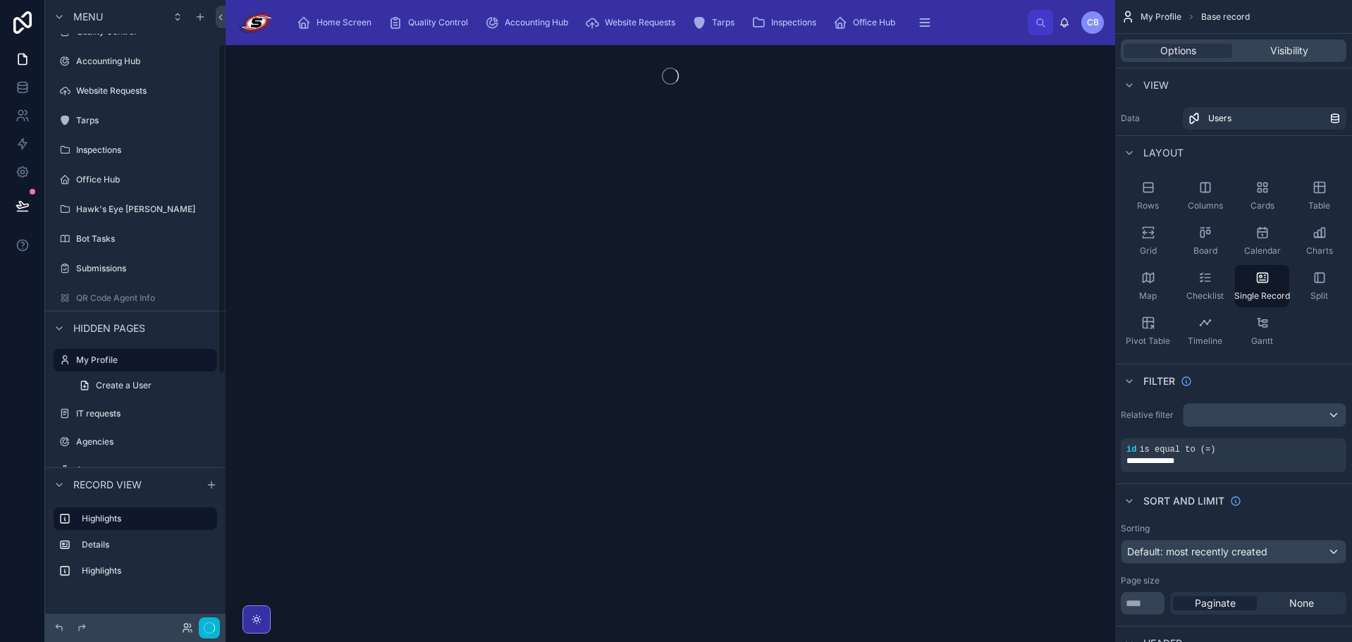
scroll to position [83, 0]
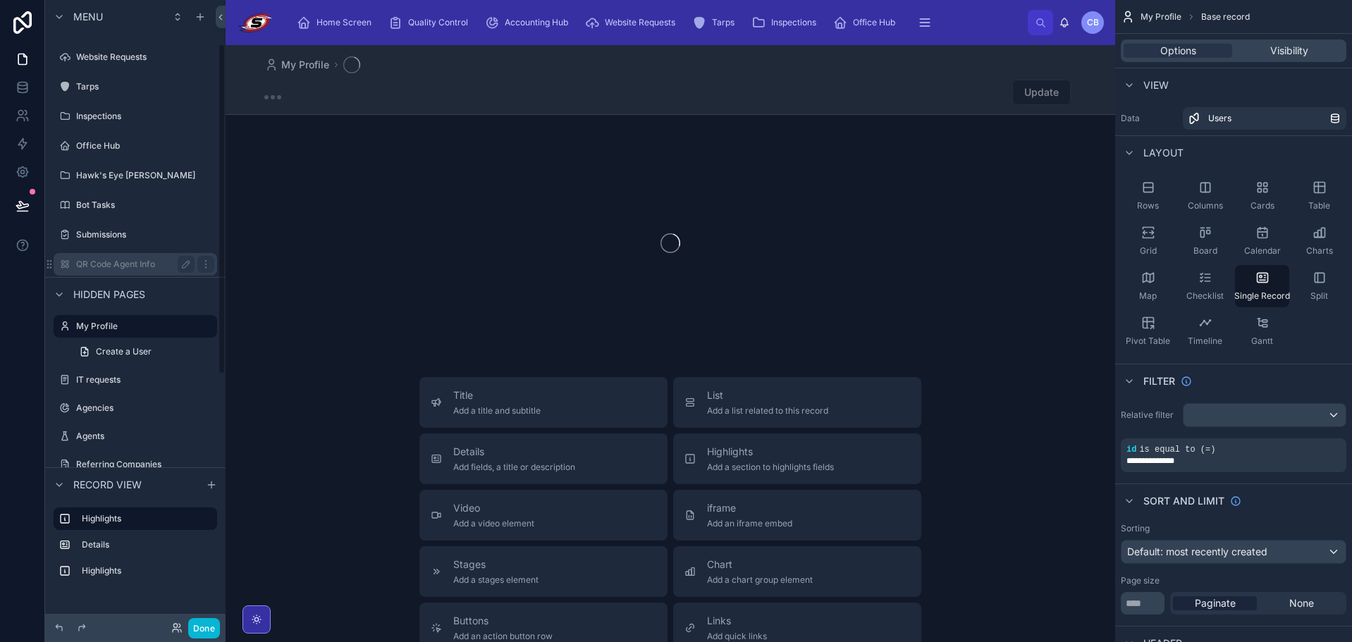
click at [149, 264] on label "QR Code Agent Info" at bounding box center [132, 264] width 113 height 11
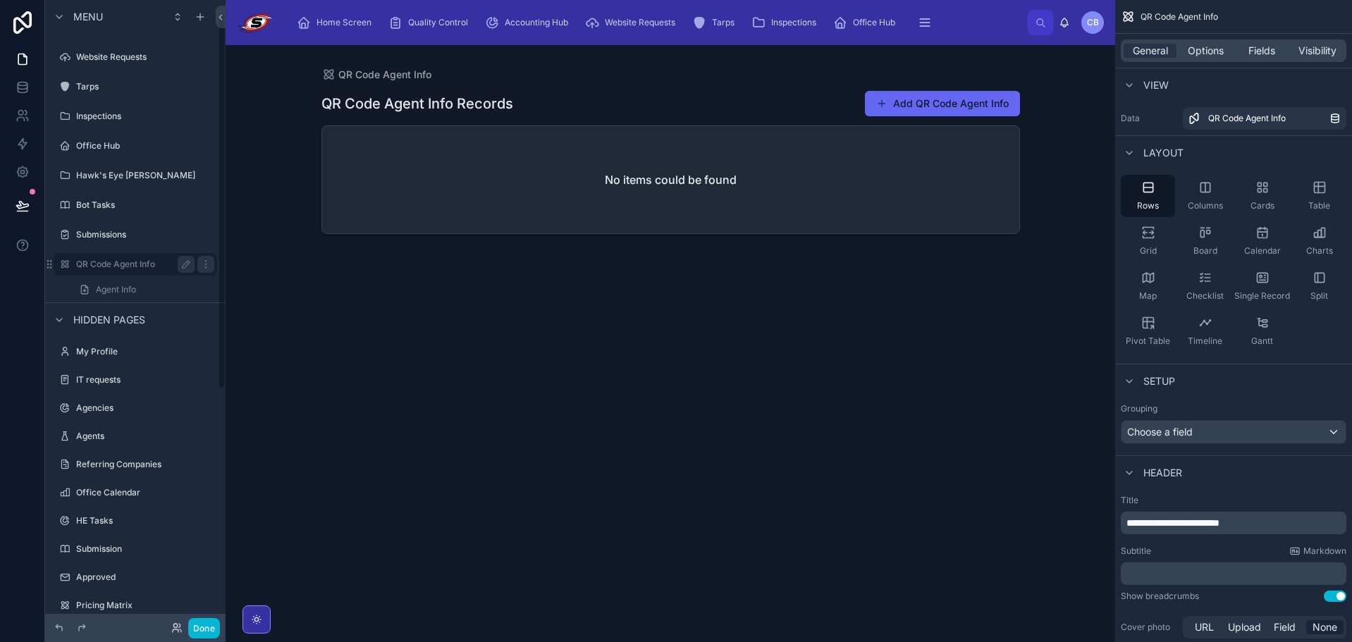
scroll to position [19, 0]
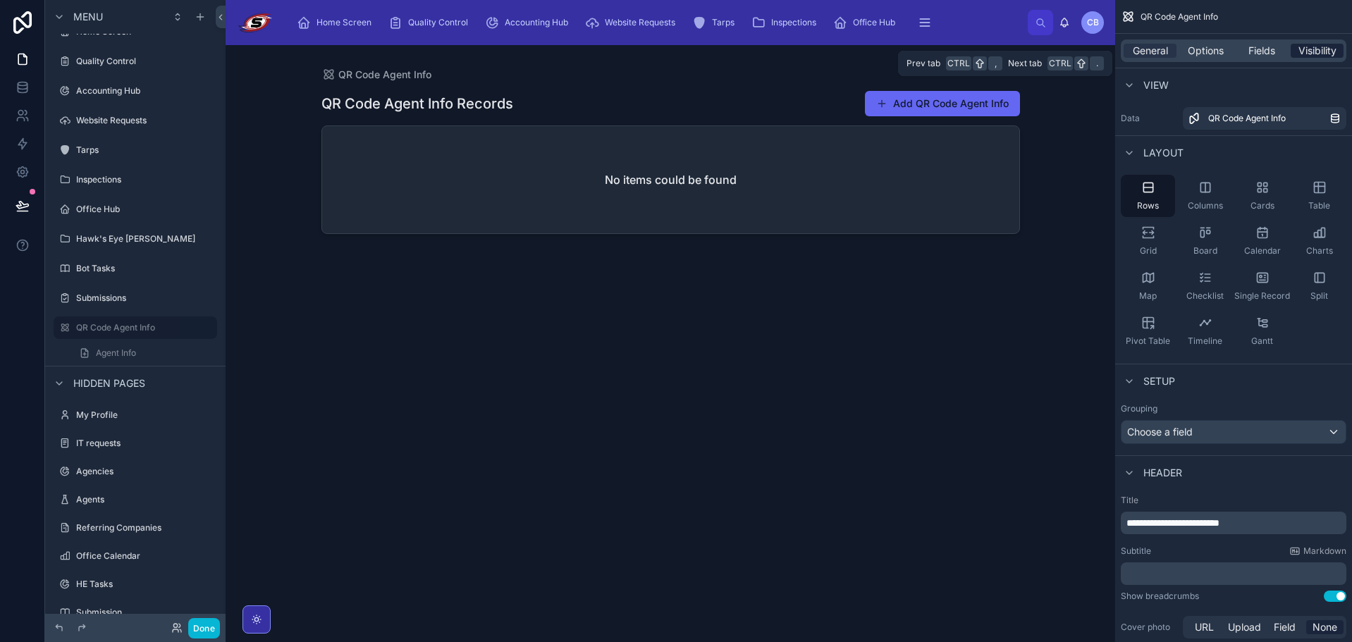
click at [1310, 50] on span "Visibility" at bounding box center [1318, 51] width 38 height 14
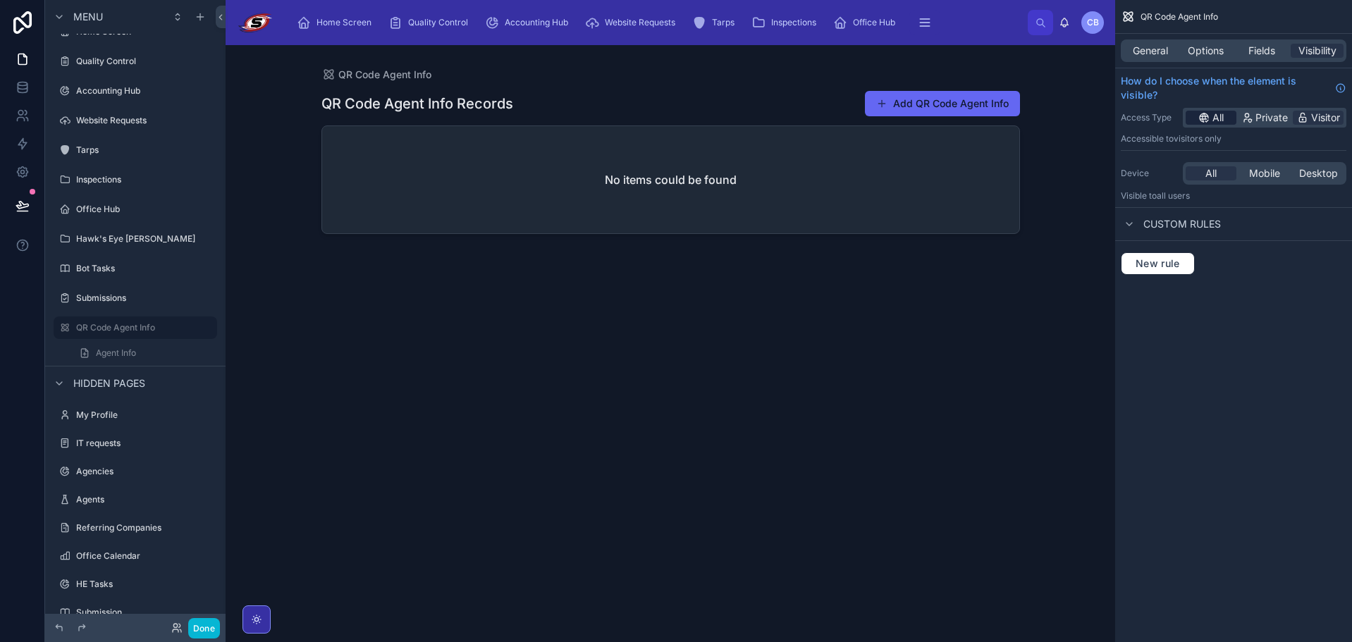
click at [1211, 119] on div "All" at bounding box center [1211, 118] width 51 height 14
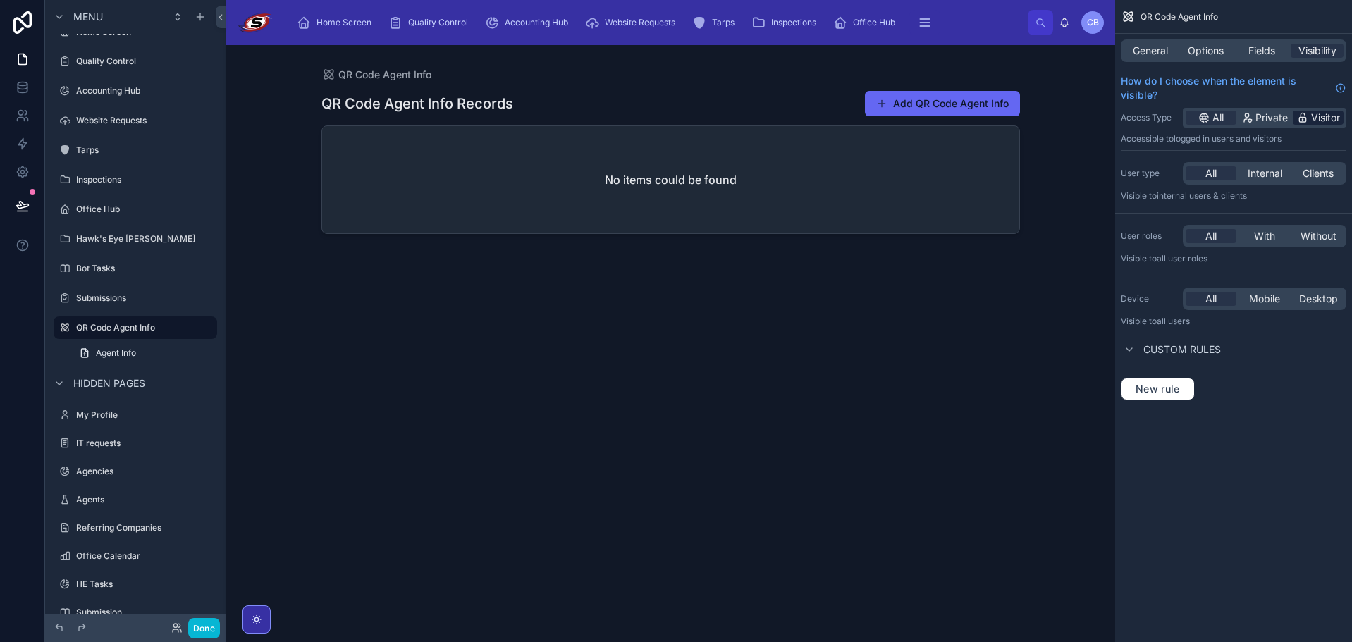
click at [1308, 114] on icon "scrollable content" at bounding box center [1302, 117] width 11 height 11
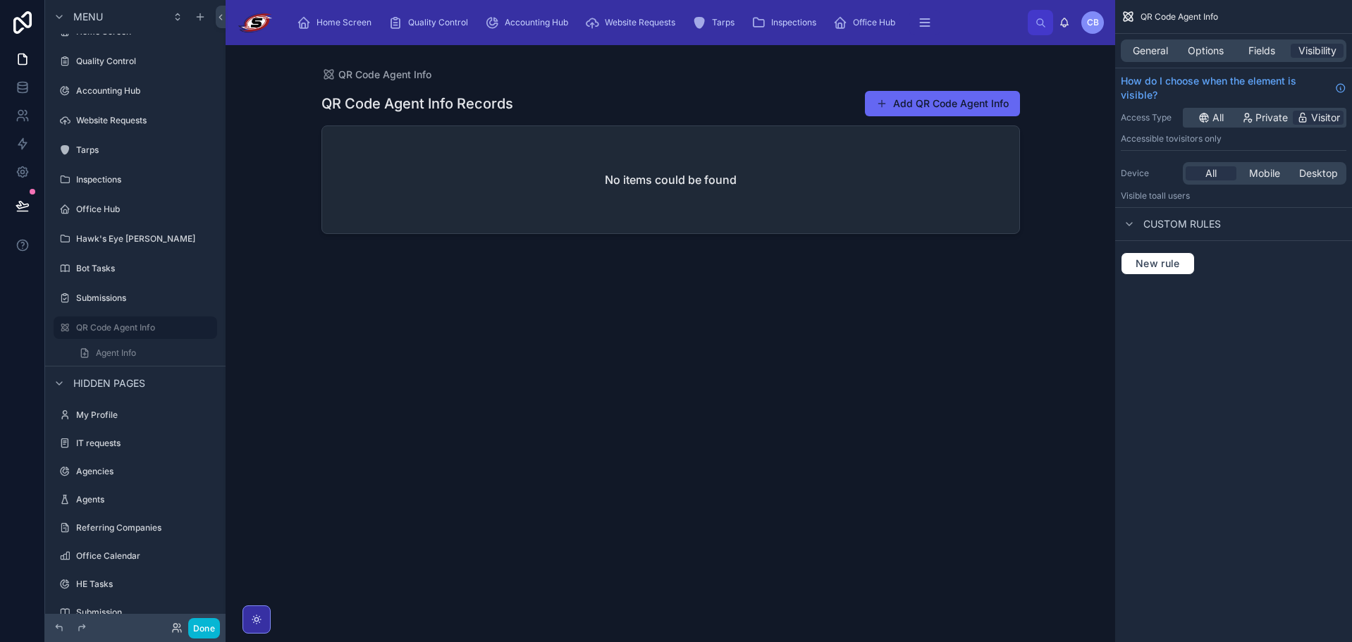
click at [890, 108] on div at bounding box center [670, 335] width 721 height 580
click at [1173, 51] on div "General" at bounding box center [1150, 51] width 53 height 14
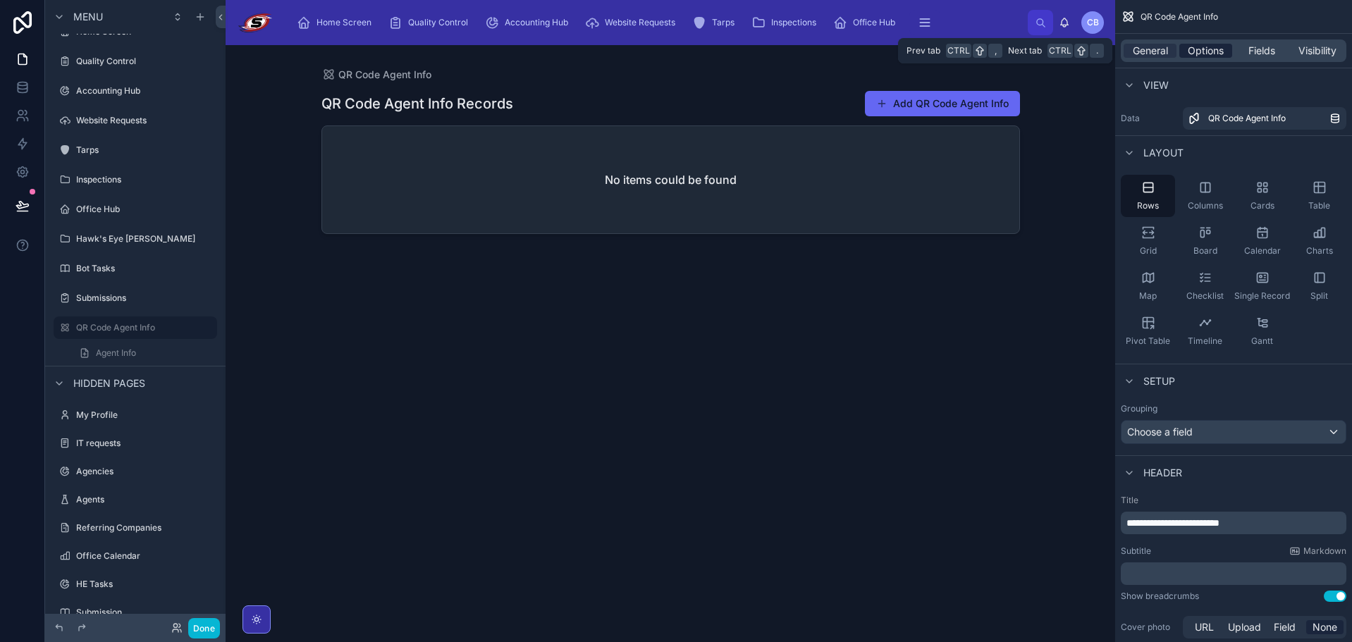
click at [1210, 49] on span "Options" at bounding box center [1206, 51] width 36 height 14
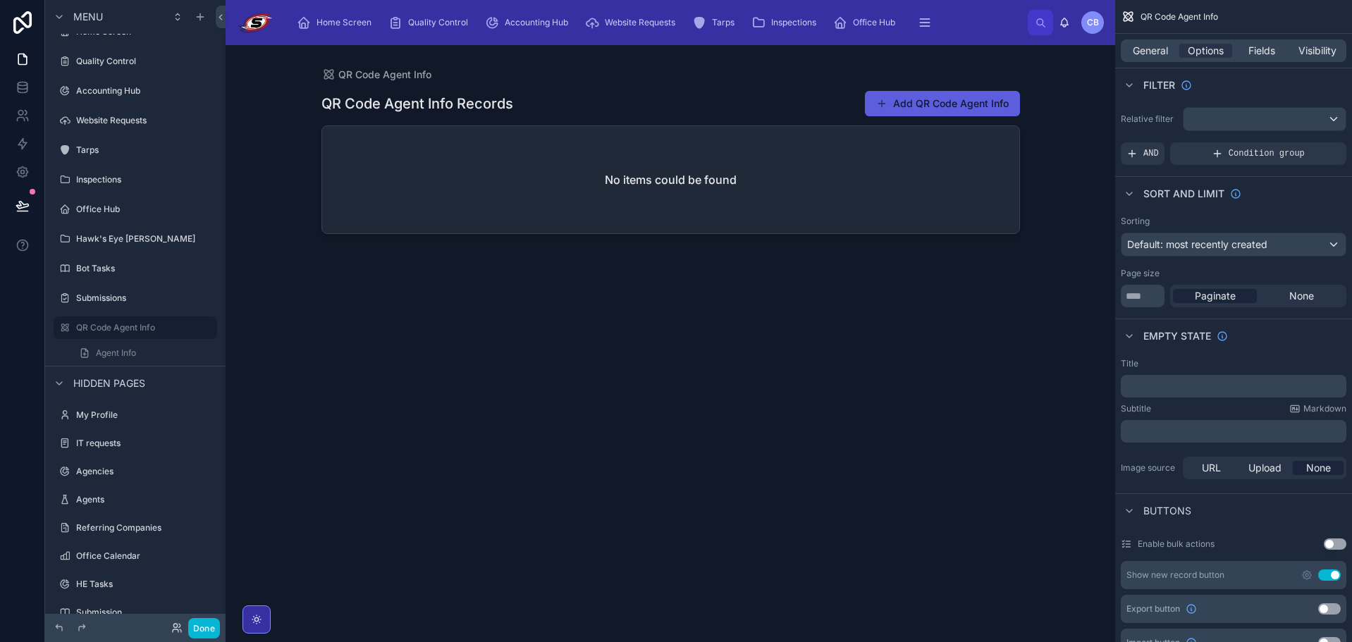
click at [963, 95] on button "Add QR Code Agent Info" at bounding box center [942, 103] width 155 height 25
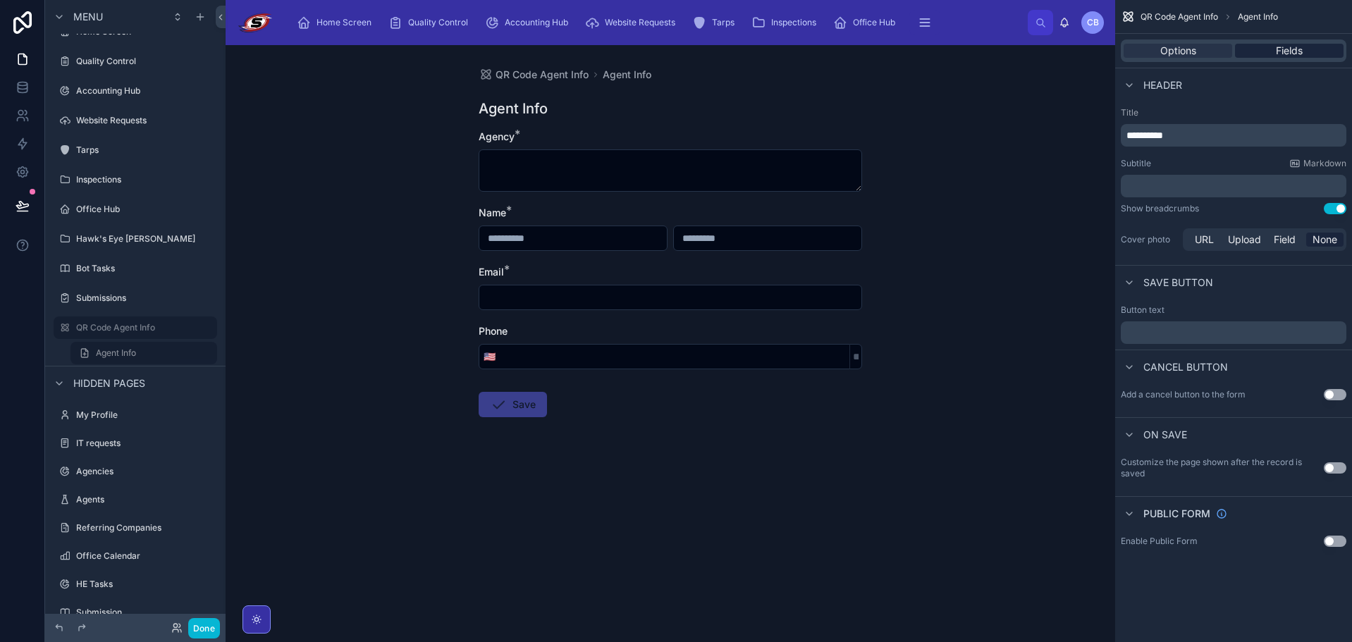
click at [1269, 50] on div "Fields" at bounding box center [1289, 51] width 109 height 14
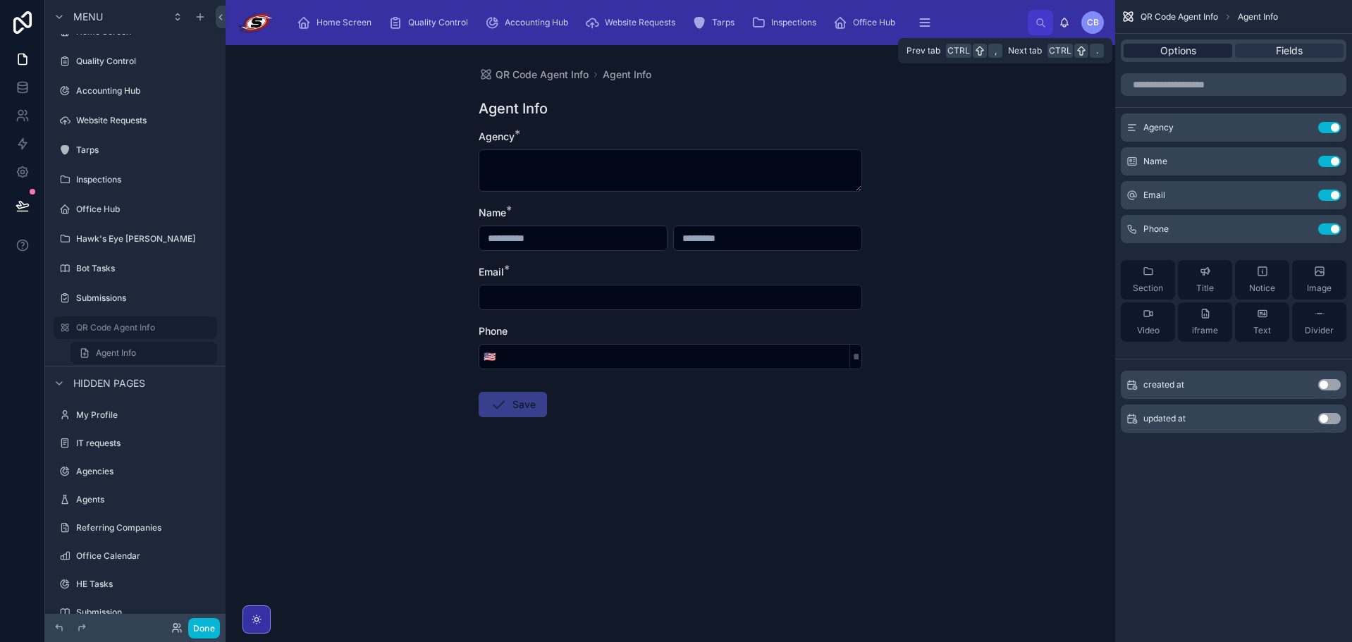
click at [1195, 47] on span "Options" at bounding box center [1179, 51] width 36 height 14
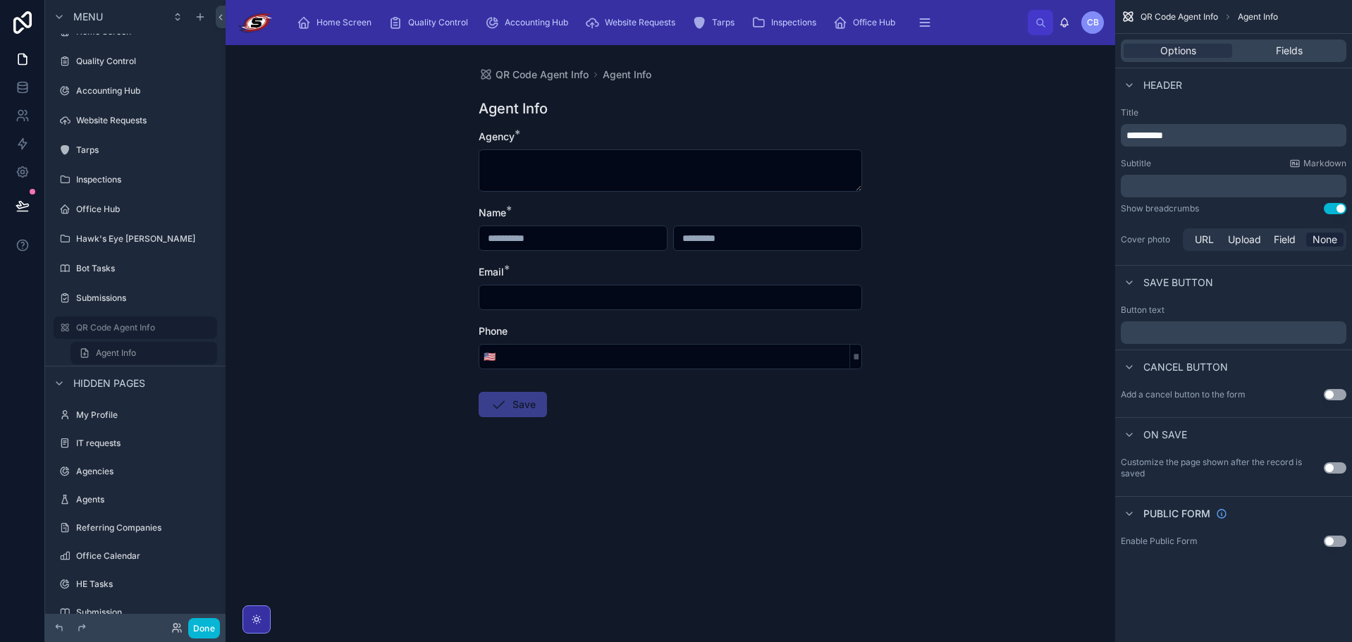
click at [1327, 540] on button "Use setting" at bounding box center [1335, 541] width 23 height 11
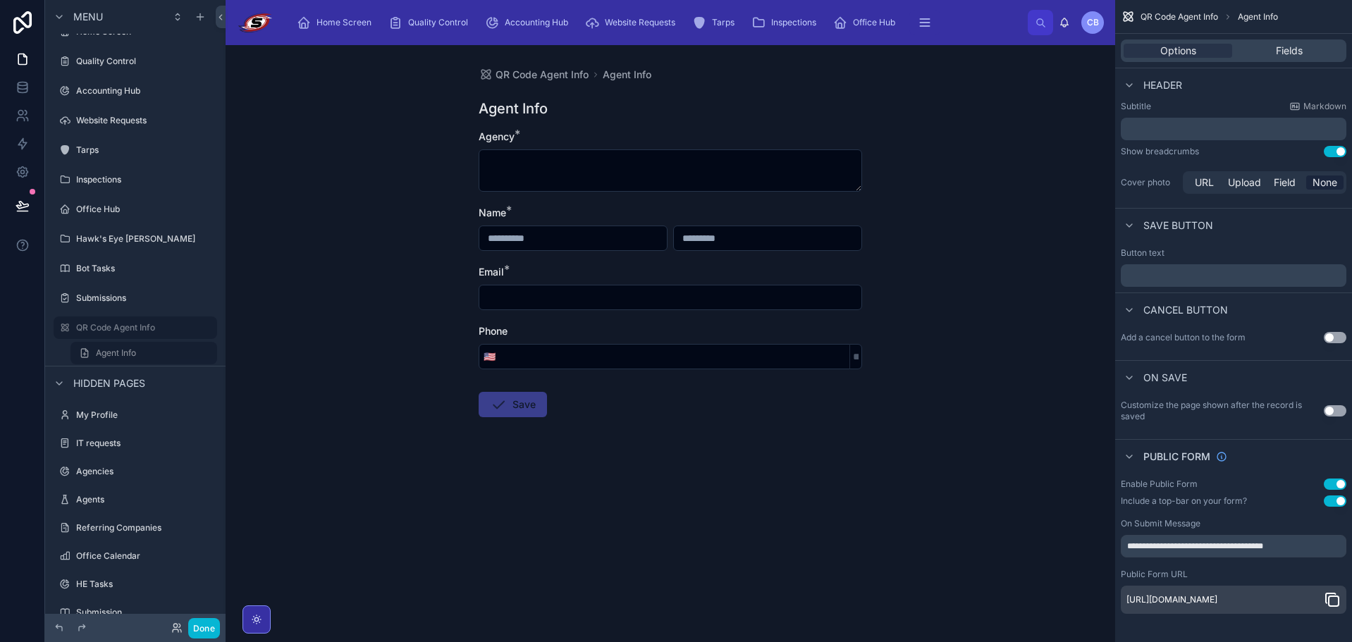
click at [1336, 593] on icon "scrollable content" at bounding box center [1332, 600] width 17 height 17
drag, startPoint x: 276, startPoint y: 298, endPoint x: 188, endPoint y: 256, distance: 97.5
click at [276, 294] on div "QR Code Agent Info Agent Info Agent Info Agency * Name * Email * Phone 🇺🇸 Save" at bounding box center [671, 343] width 890 height 597
click at [10, 204] on button at bounding box center [22, 205] width 31 height 39
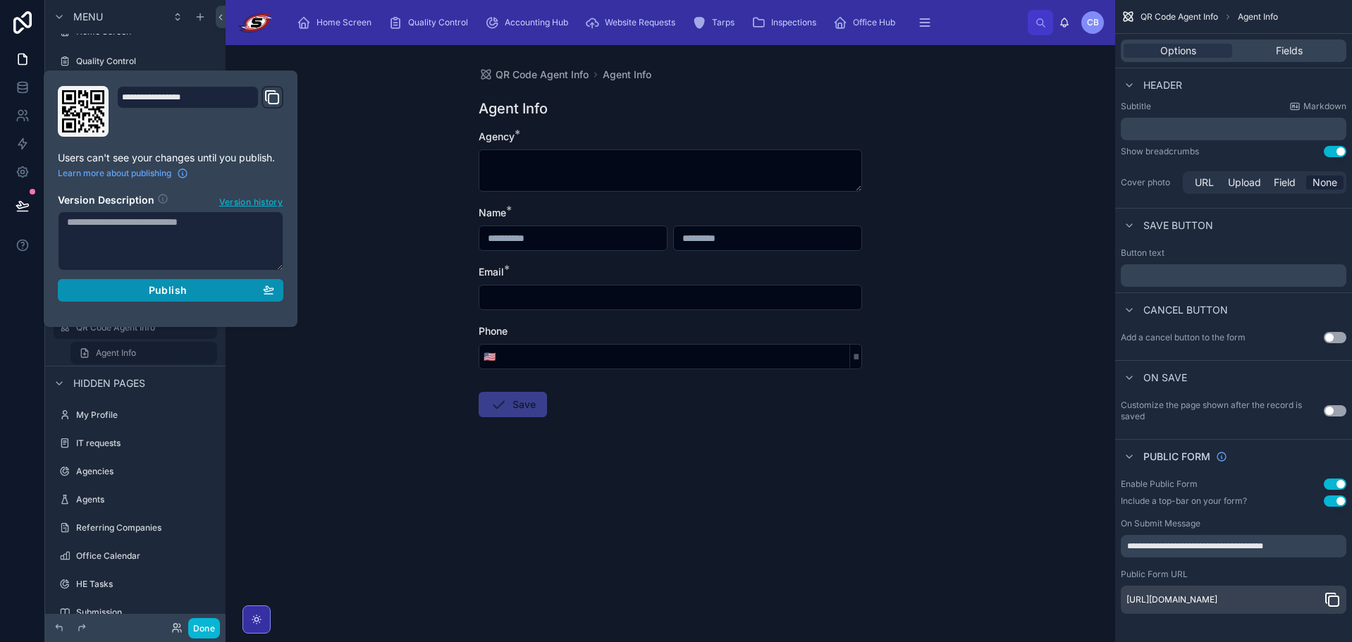
click at [130, 299] on button "Publish" at bounding box center [171, 290] width 226 height 23
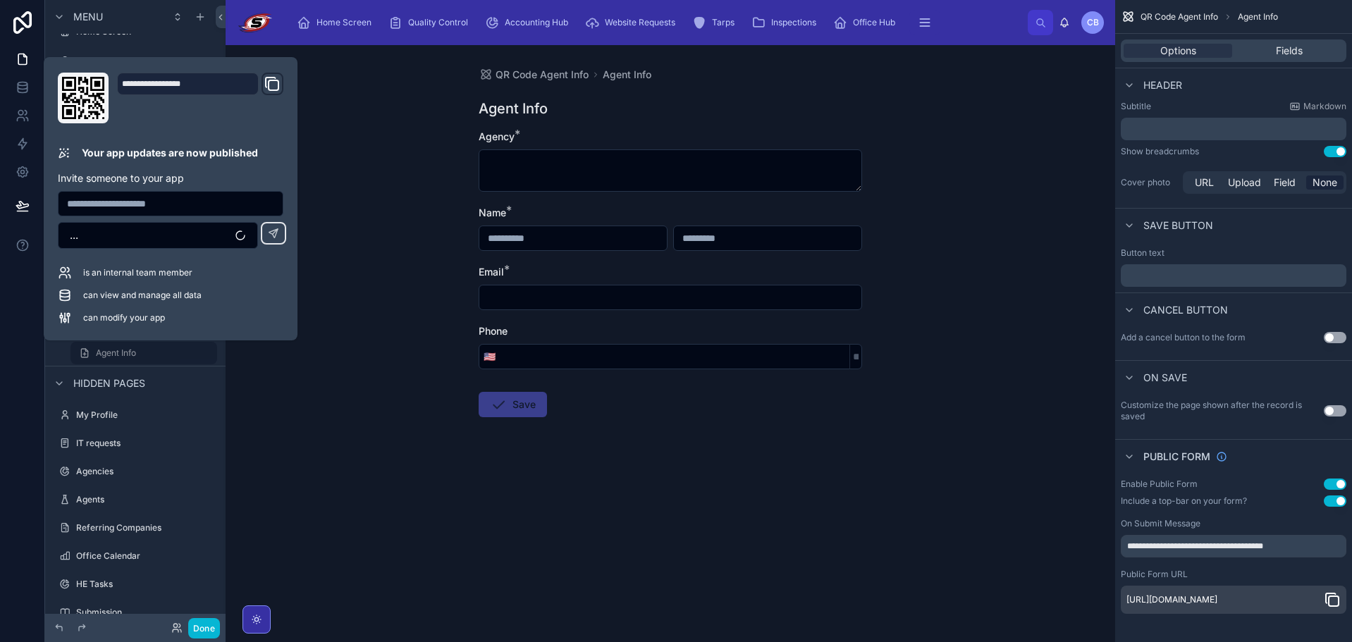
click at [322, 282] on div "QR Code Agent Info Agent Info Agent Info Agency * Name * Email * Phone 🇺🇸 Save" at bounding box center [671, 343] width 890 height 597
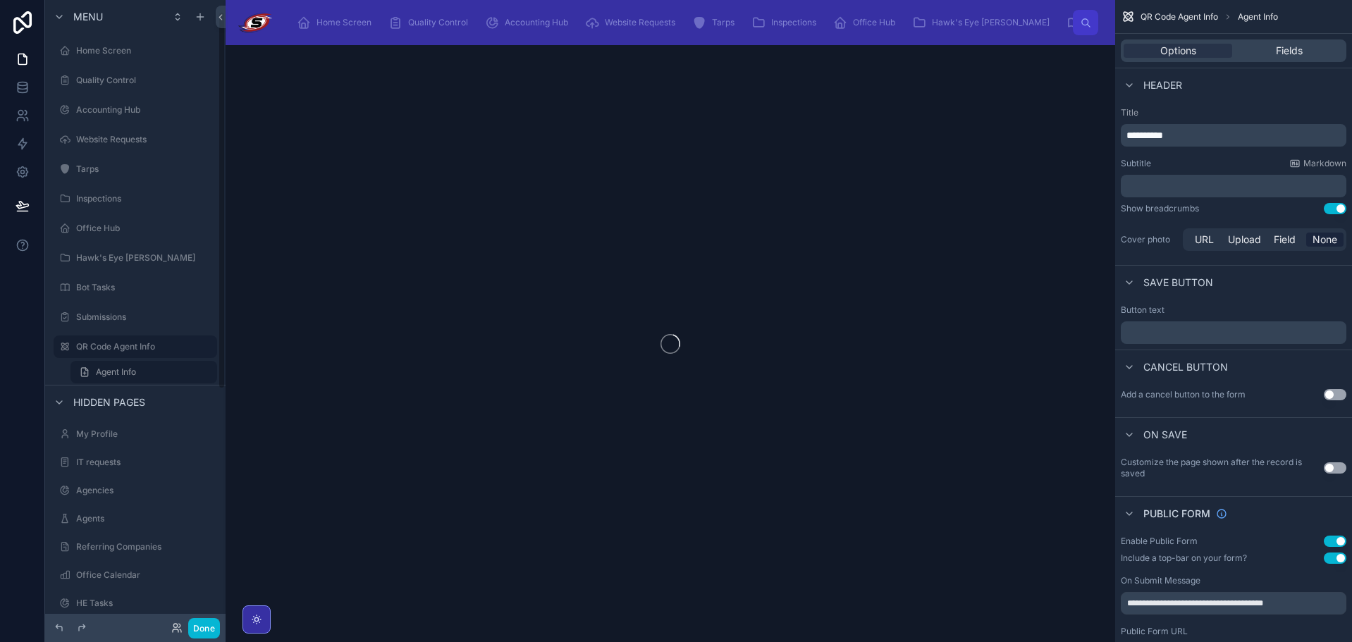
scroll to position [19, 0]
click at [52, 328] on icon "scrollable content" at bounding box center [49, 327] width 11 height 11
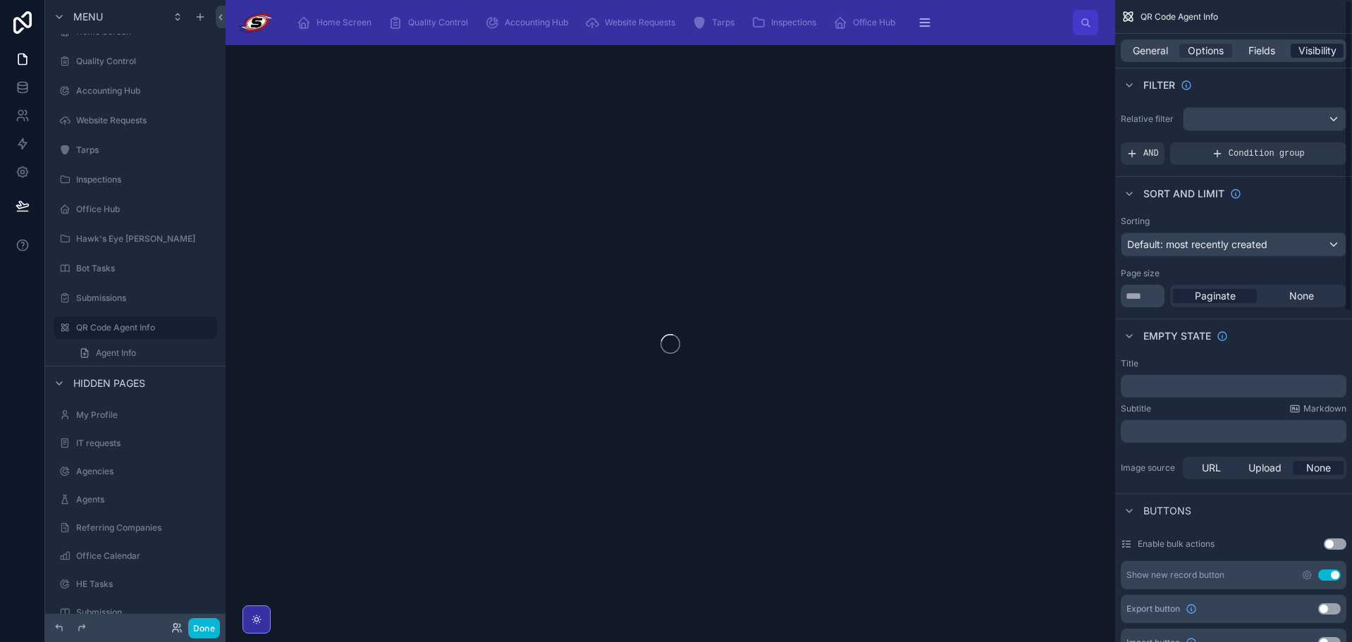
click at [1312, 50] on span "Visibility" at bounding box center [1318, 51] width 38 height 14
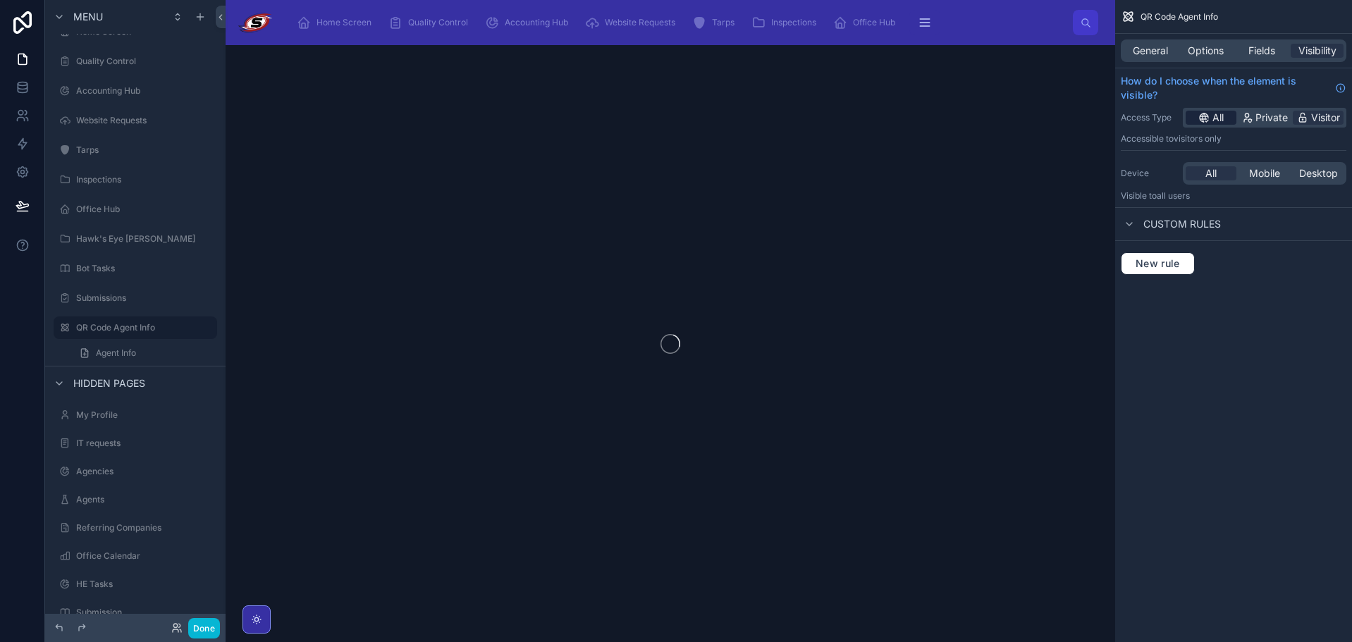
click at [1219, 118] on span "All" at bounding box center [1218, 118] width 11 height 14
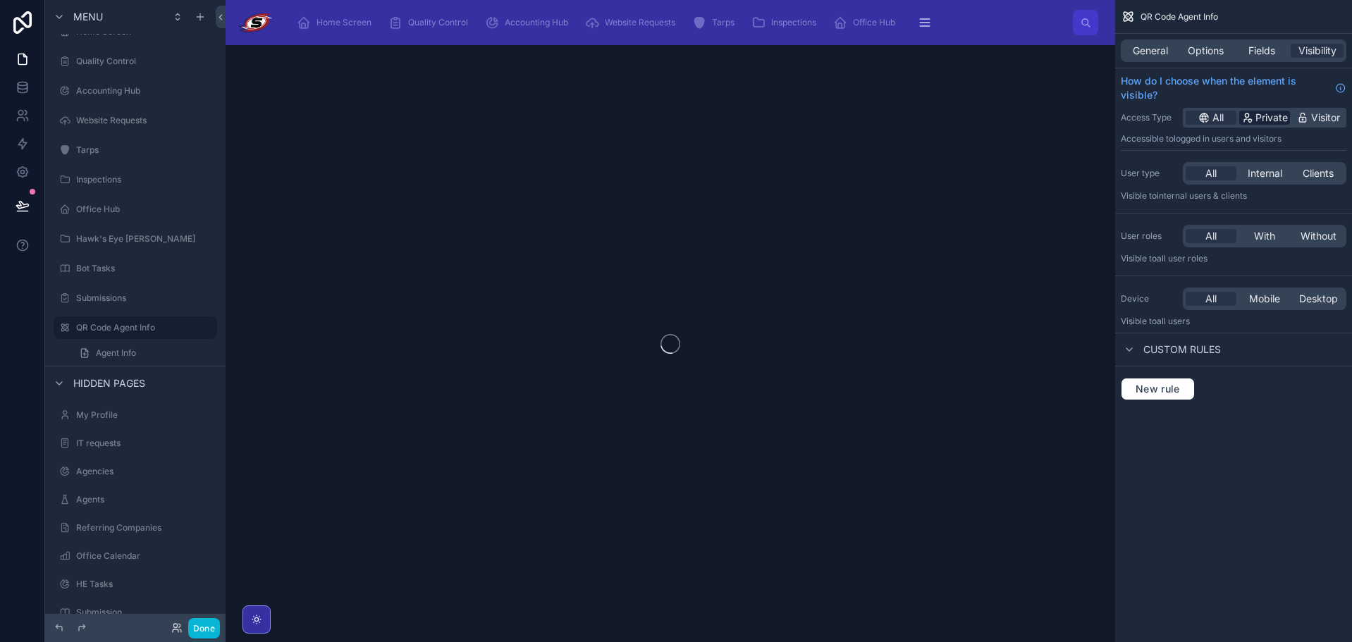
click at [1247, 118] on icon "scrollable content" at bounding box center [1247, 117] width 11 height 11
click at [128, 57] on div "Home Screen" at bounding box center [135, 50] width 118 height 17
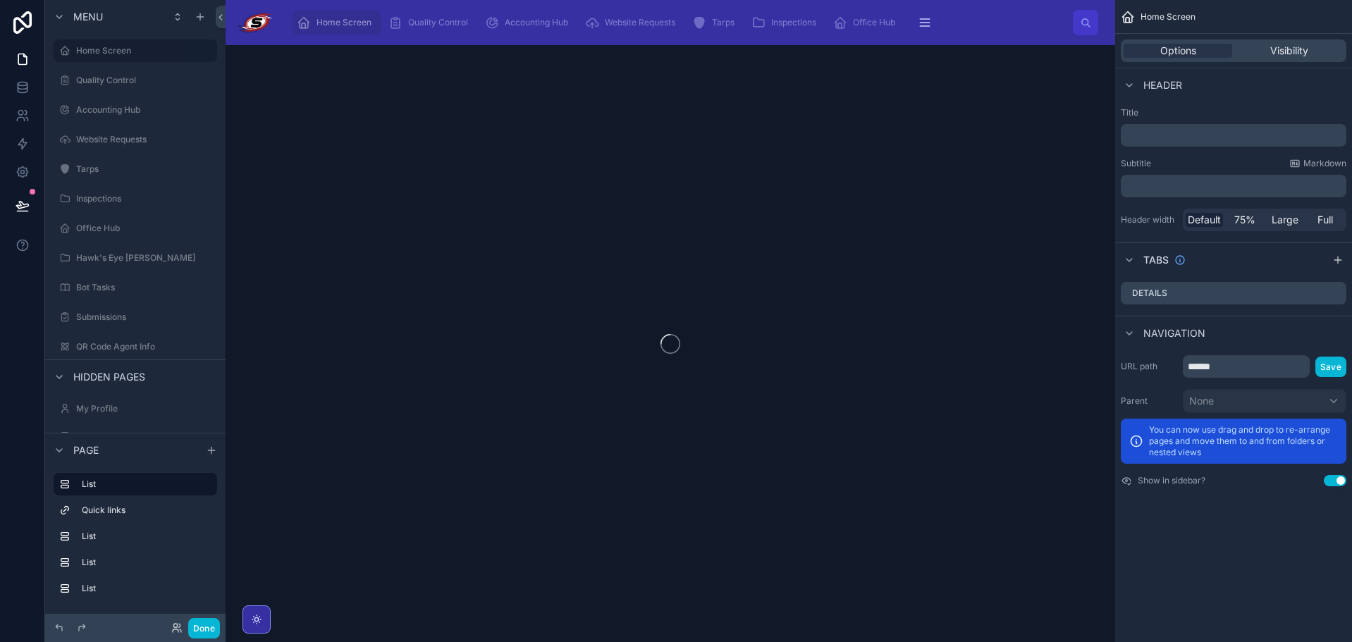
click at [1271, 61] on div "Options Visibility" at bounding box center [1234, 50] width 226 height 23
click at [1274, 54] on span "Visibility" at bounding box center [1290, 51] width 38 height 14
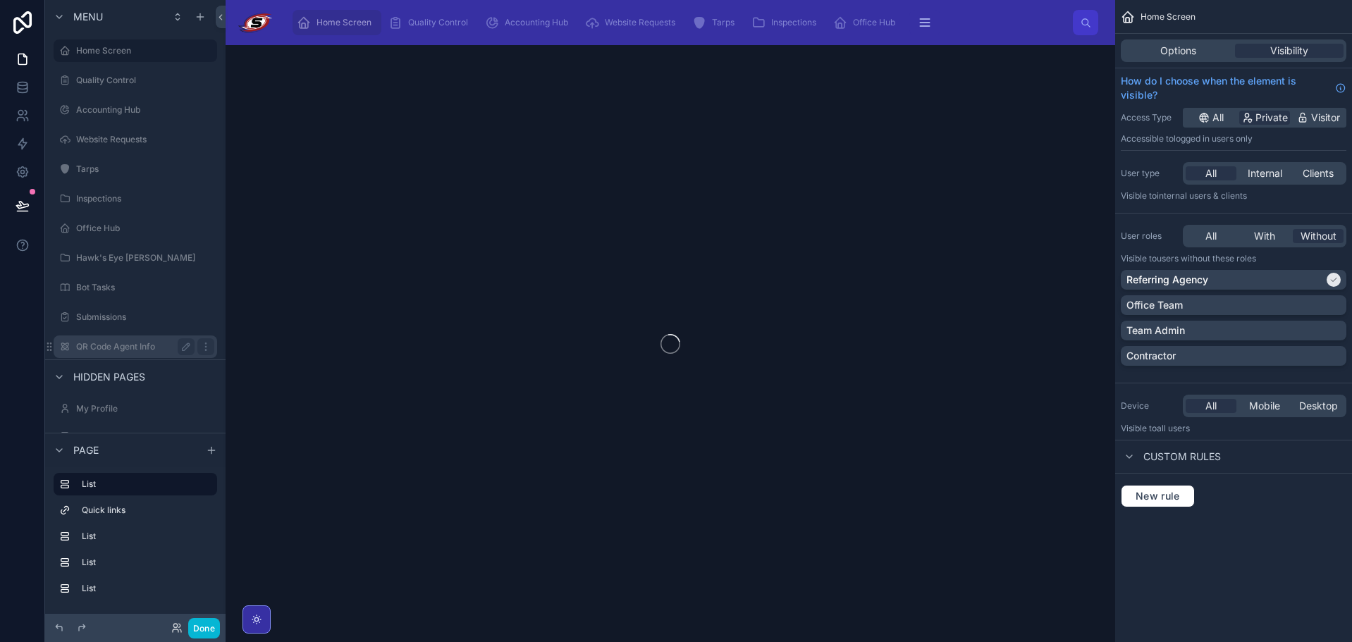
click at [103, 348] on label "QR Code Agent Info" at bounding box center [132, 346] width 113 height 11
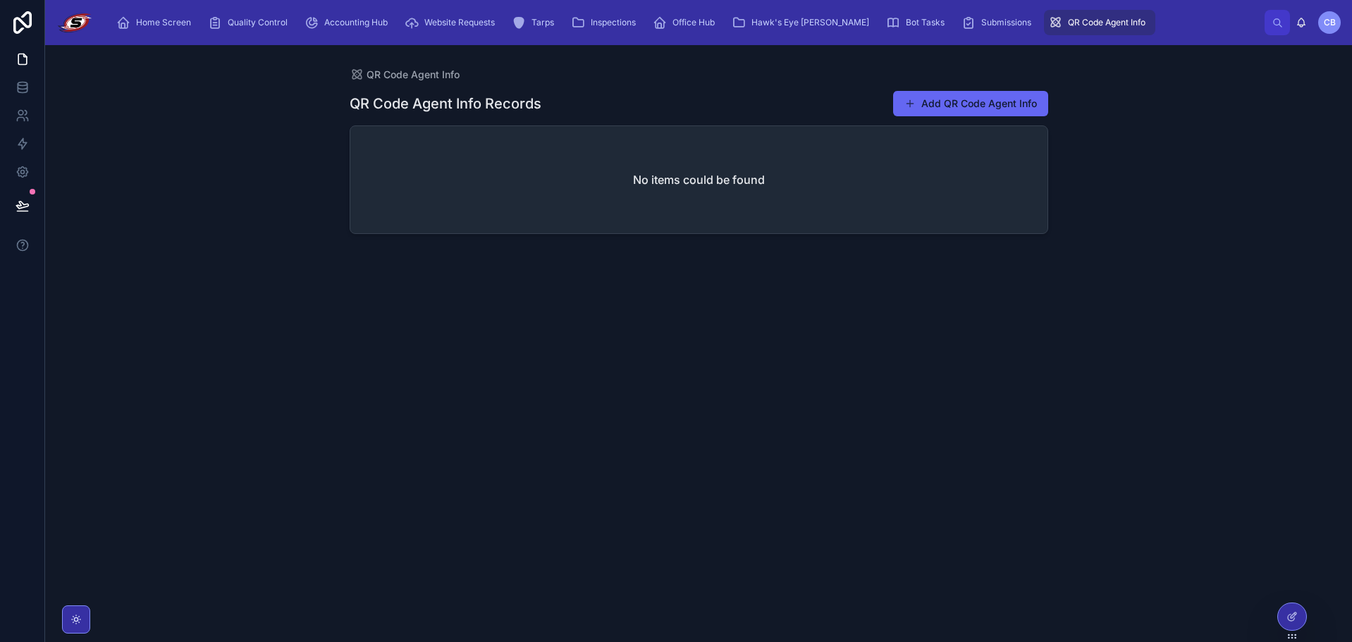
drag, startPoint x: 106, startPoint y: 157, endPoint x: 275, endPoint y: 96, distance: 179.1
click at [275, 96] on div "QR Code Agent Info QR Code Agent Info Records Add QR Code Agent Info No items c…" at bounding box center [698, 343] width 1307 height 597
click at [187, 32] on div "Home Screen" at bounding box center [156, 22] width 80 height 23
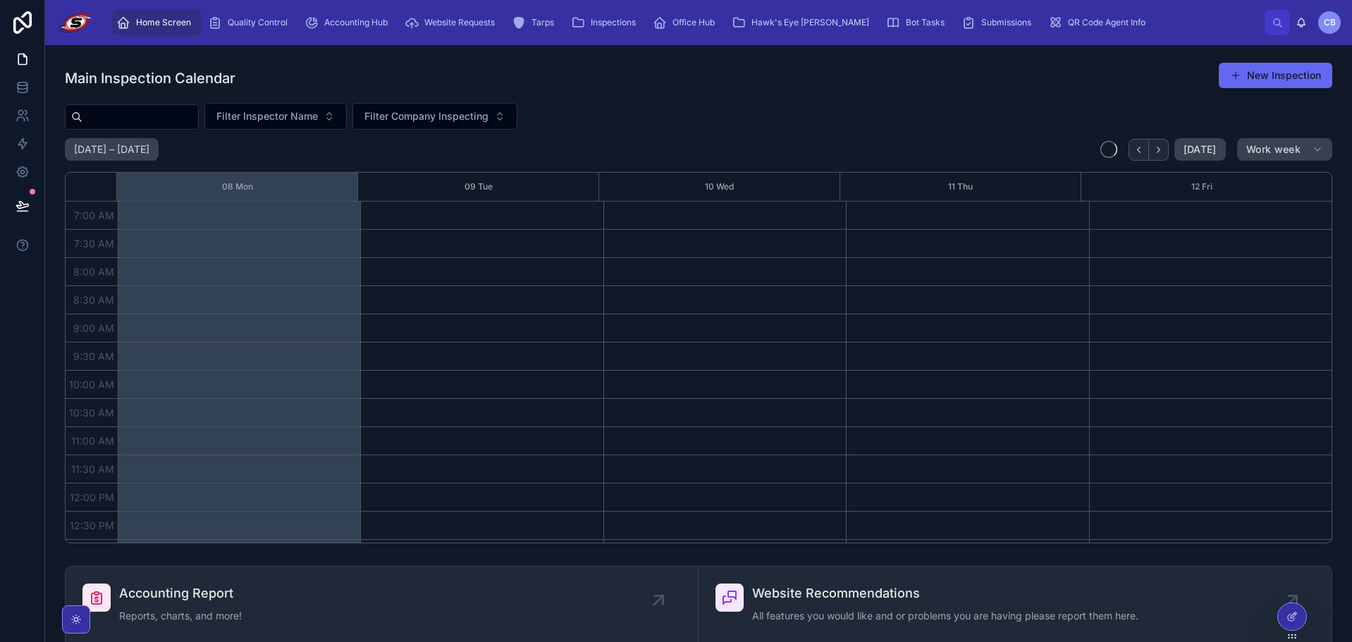
scroll to position [395, 0]
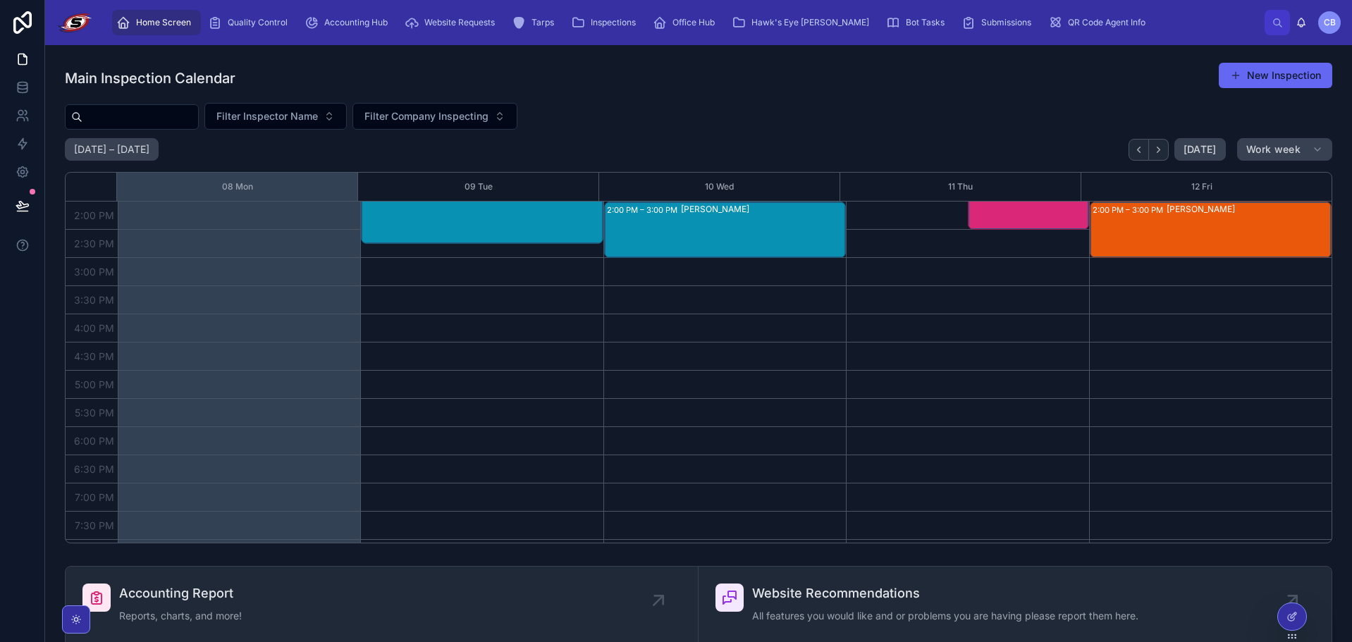
click at [430, 77] on div "Main Inspection Calendar New Inspection" at bounding box center [699, 78] width 1268 height 32
click at [604, 101] on div "Main Inspection Calendar New Inspection Filter Inspector Name Filter Company In…" at bounding box center [699, 303] width 1268 height 482
click at [740, 97] on div "Main Inspection Calendar New Inspection Filter Inspector Name Filter Company In…" at bounding box center [699, 303] width 1268 height 482
click at [792, 129] on div "Filter Inspector Name Filter Company Inspecting" at bounding box center [699, 116] width 1268 height 27
click at [1083, 28] on div "QR Code Agent Info" at bounding box center [1100, 22] width 103 height 23
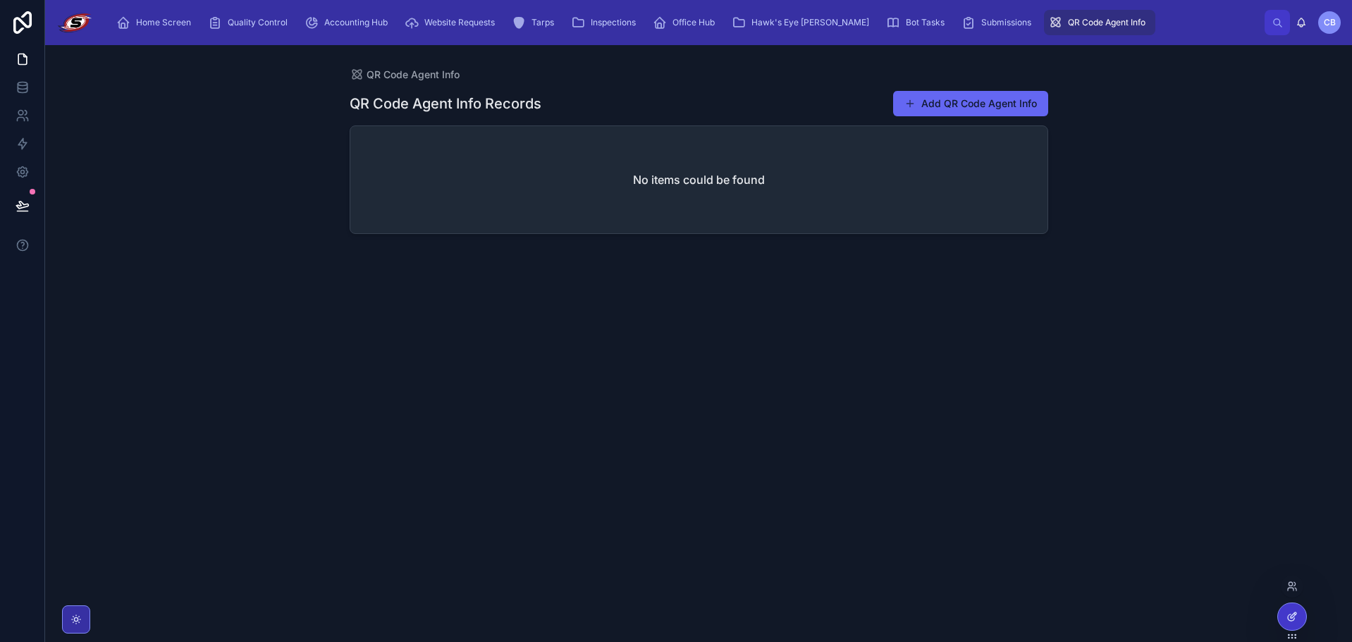
click at [1293, 606] on div at bounding box center [1292, 617] width 28 height 27
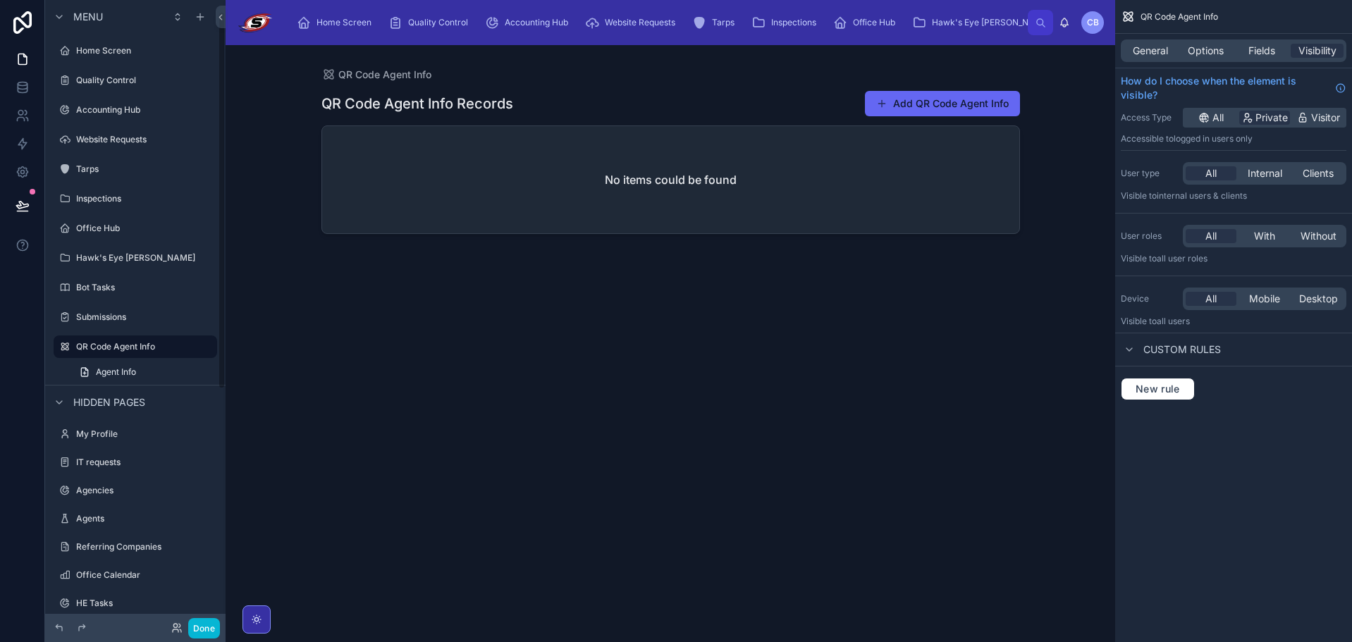
scroll to position [19, 0]
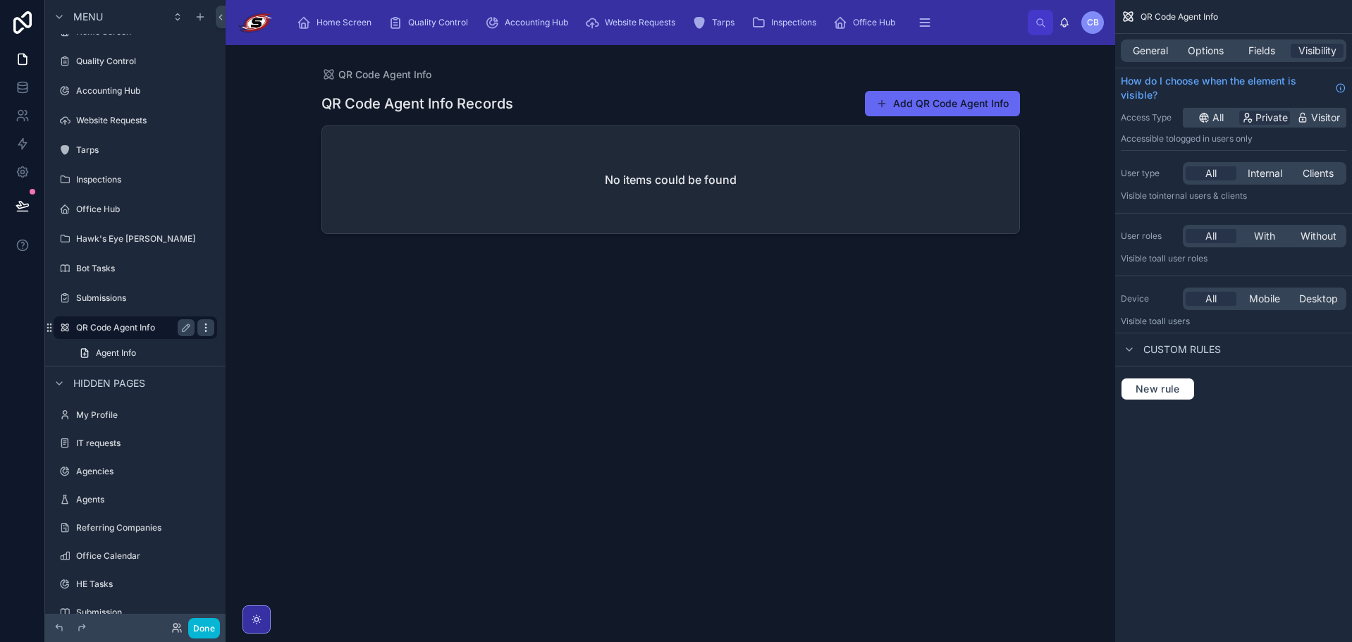
click at [206, 327] on icon "scrollable content" at bounding box center [205, 327] width 1 height 1
click at [1226, 343] on div "Custom rules" at bounding box center [1234, 350] width 237 height 34
click at [1192, 51] on span "Options" at bounding box center [1206, 51] width 36 height 14
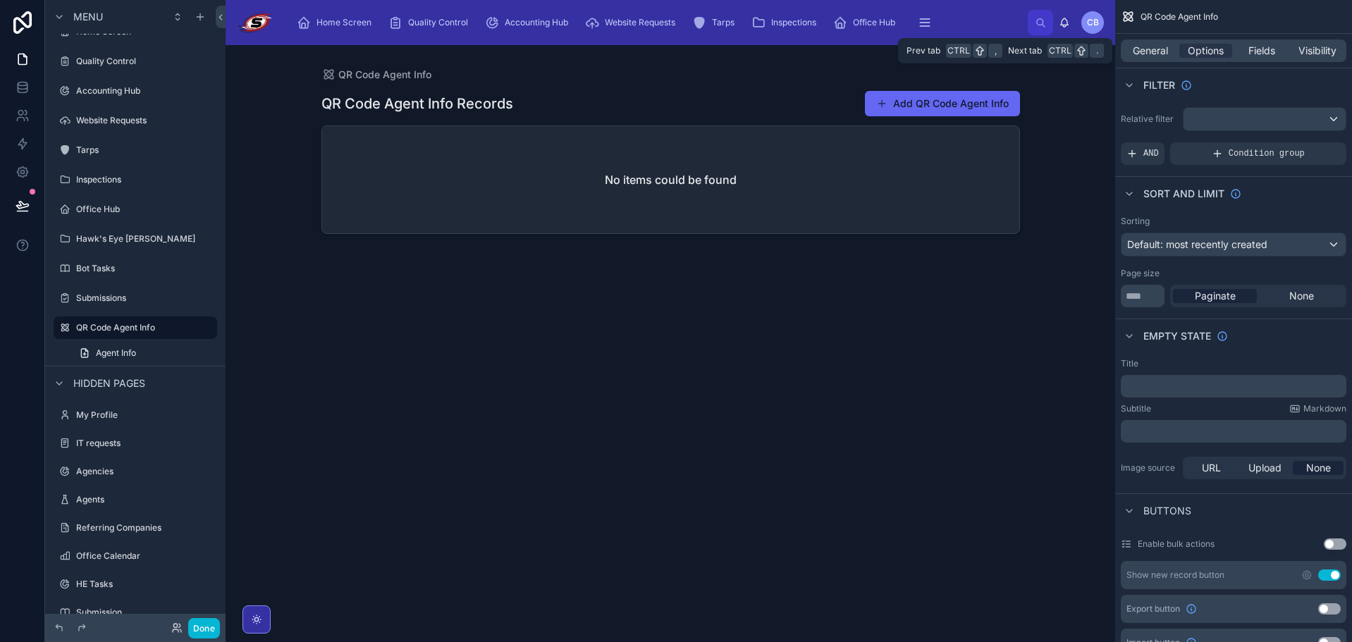
click at [1163, 59] on div "General Options Fields Visibility" at bounding box center [1234, 50] width 226 height 23
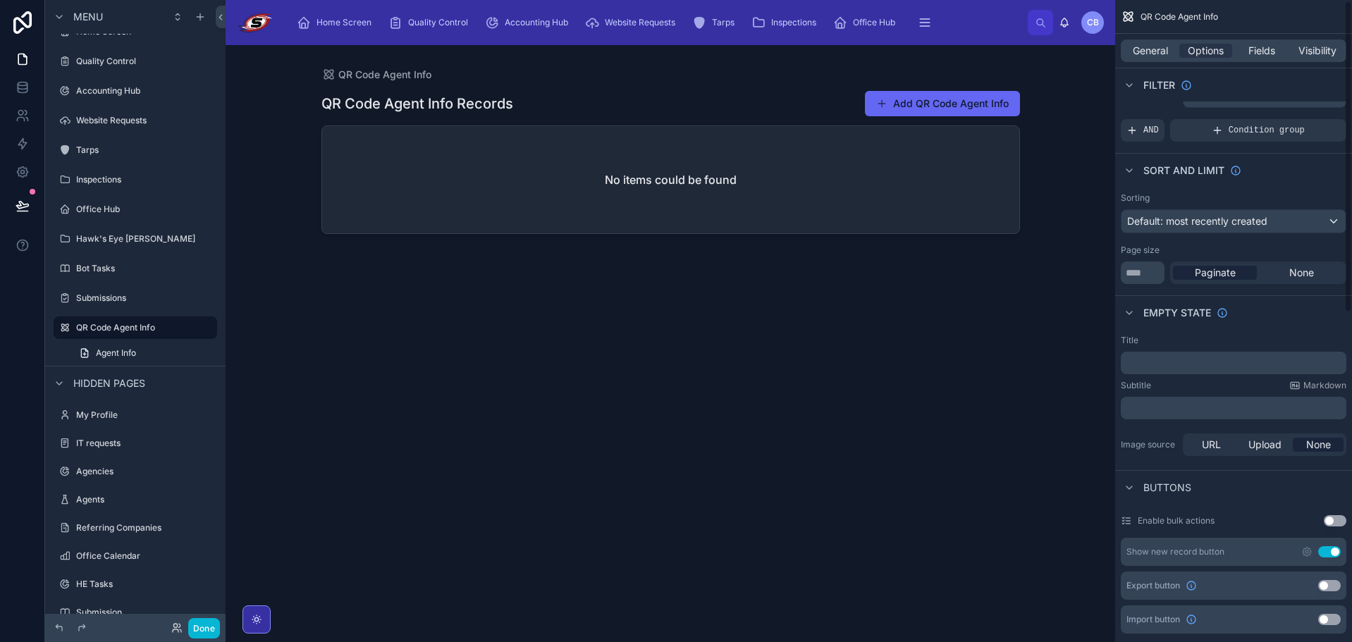
scroll to position [0, 0]
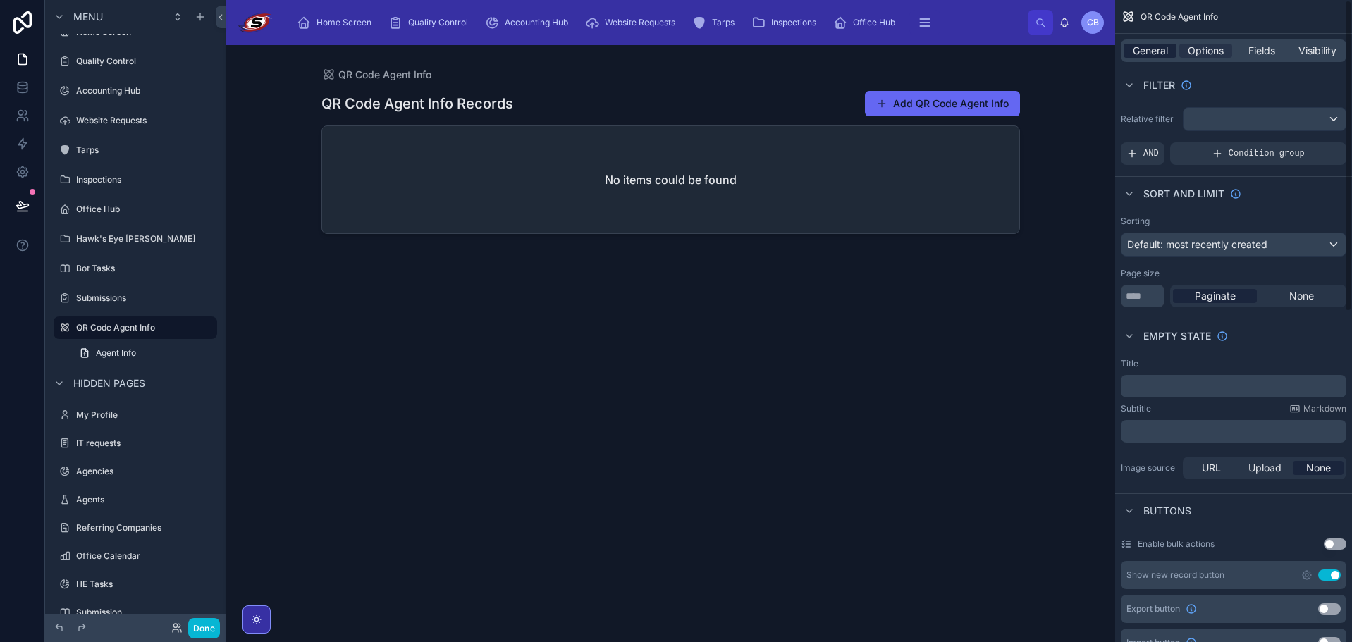
click at [1163, 57] on span "General" at bounding box center [1150, 51] width 35 height 14
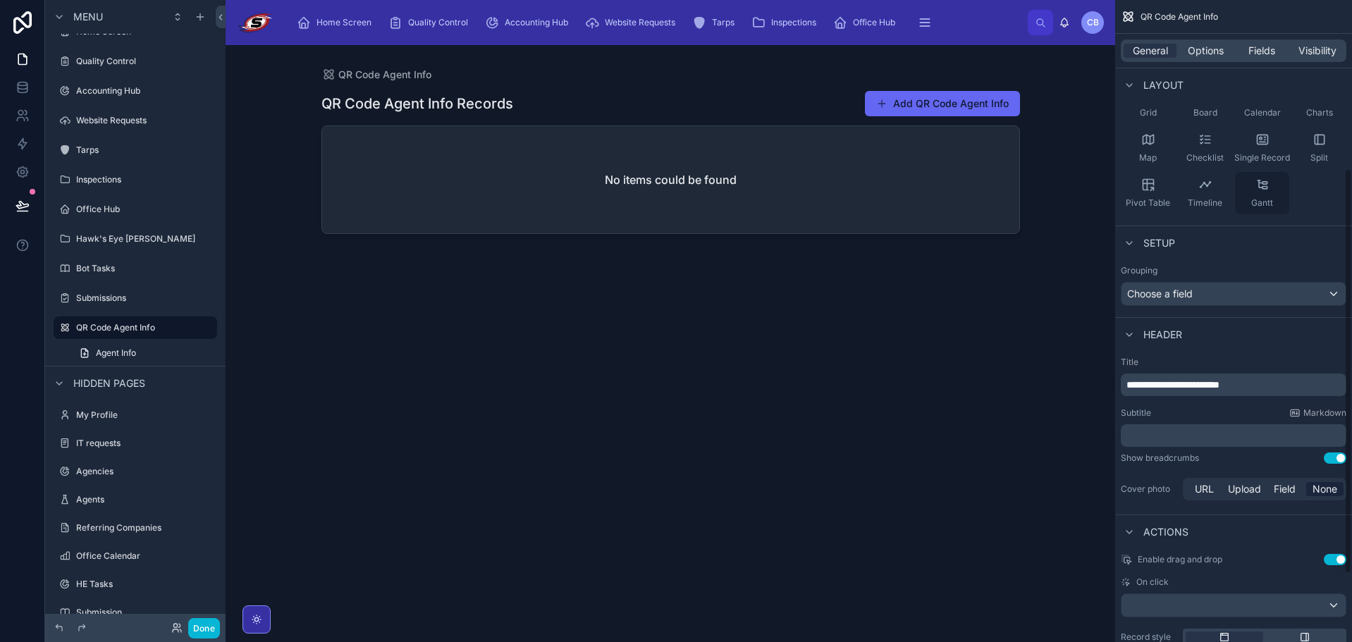
scroll to position [374, 0]
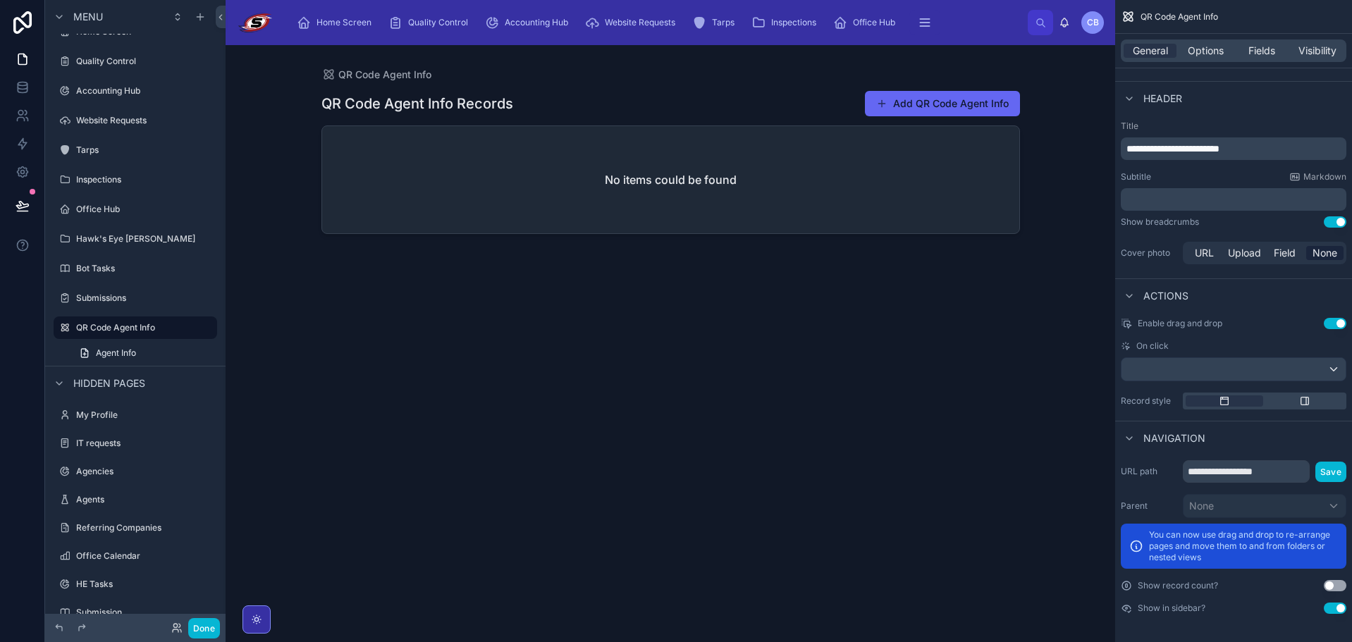
click at [1334, 609] on button "Use setting" at bounding box center [1335, 608] width 23 height 11
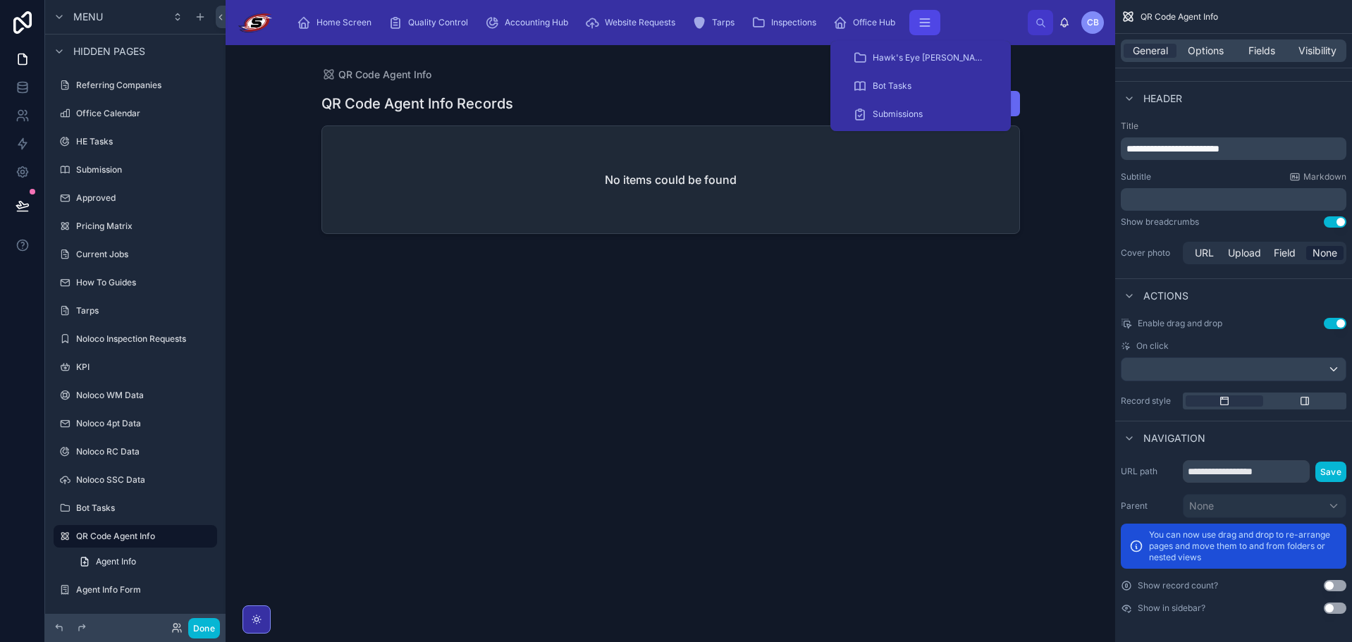
click at [932, 19] on icon "scrollable content" at bounding box center [925, 23] width 14 height 14
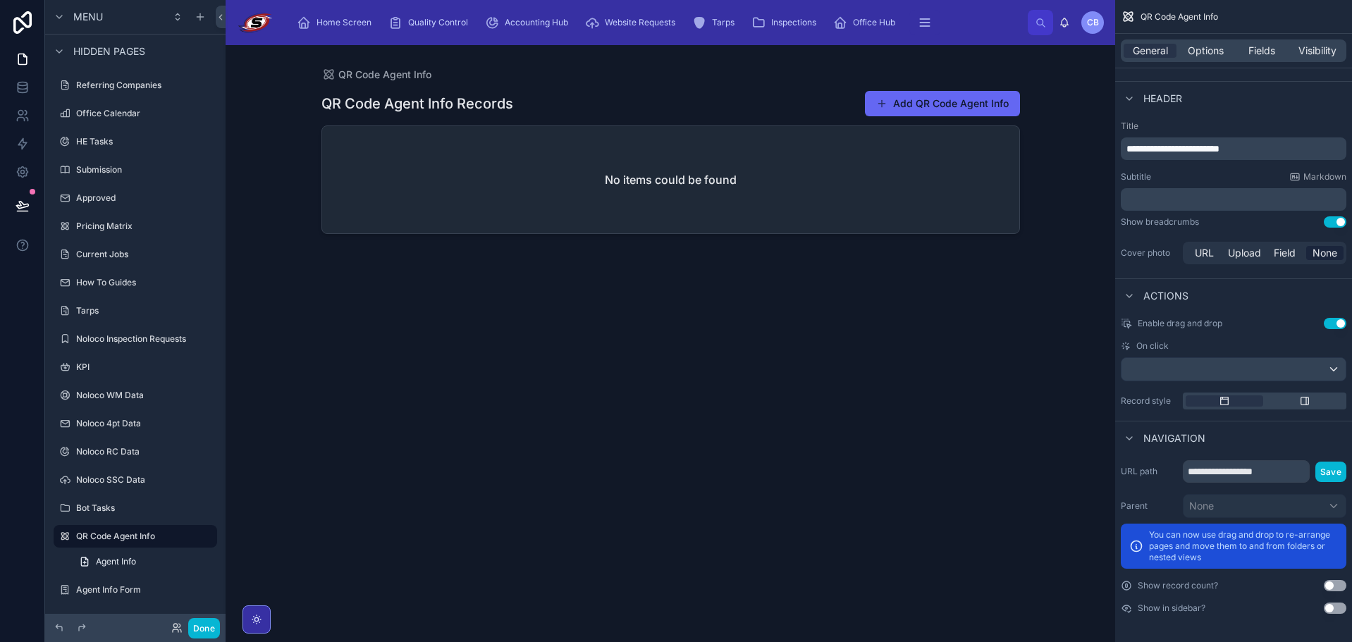
click at [1070, 97] on div "QR Code Agent Info QR Code Agent Info Records Add QR Code Agent Info No items c…" at bounding box center [671, 343] width 890 height 597
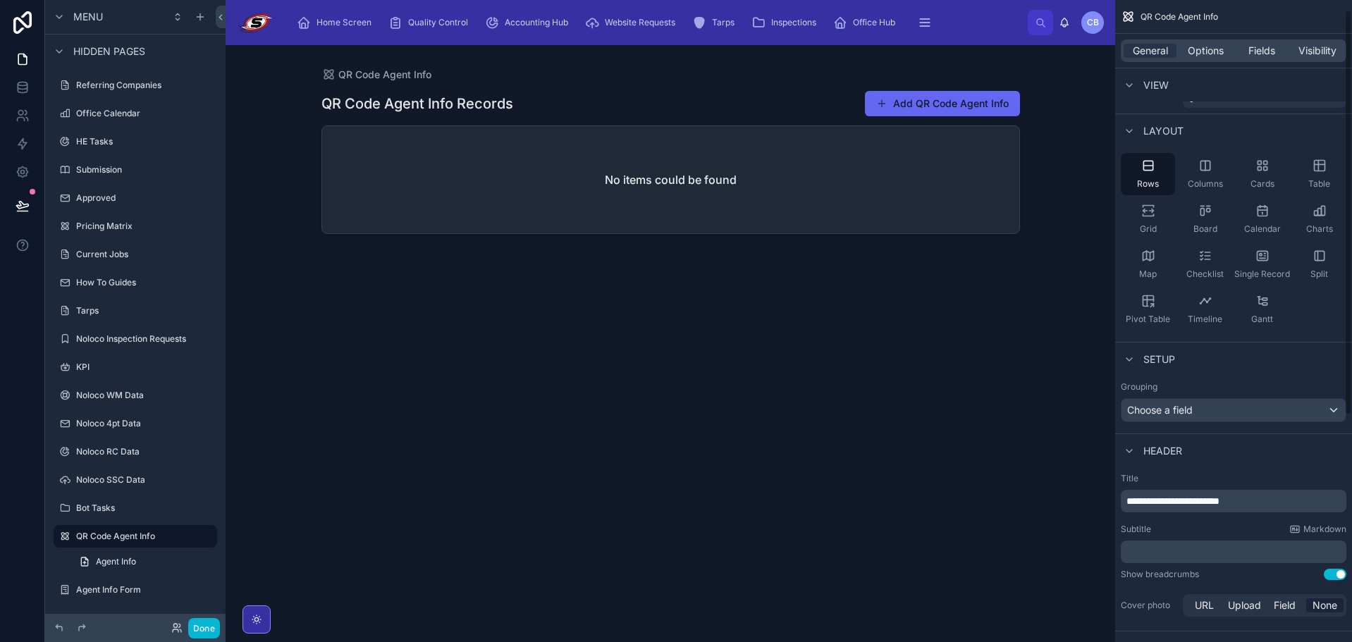
scroll to position [0, 0]
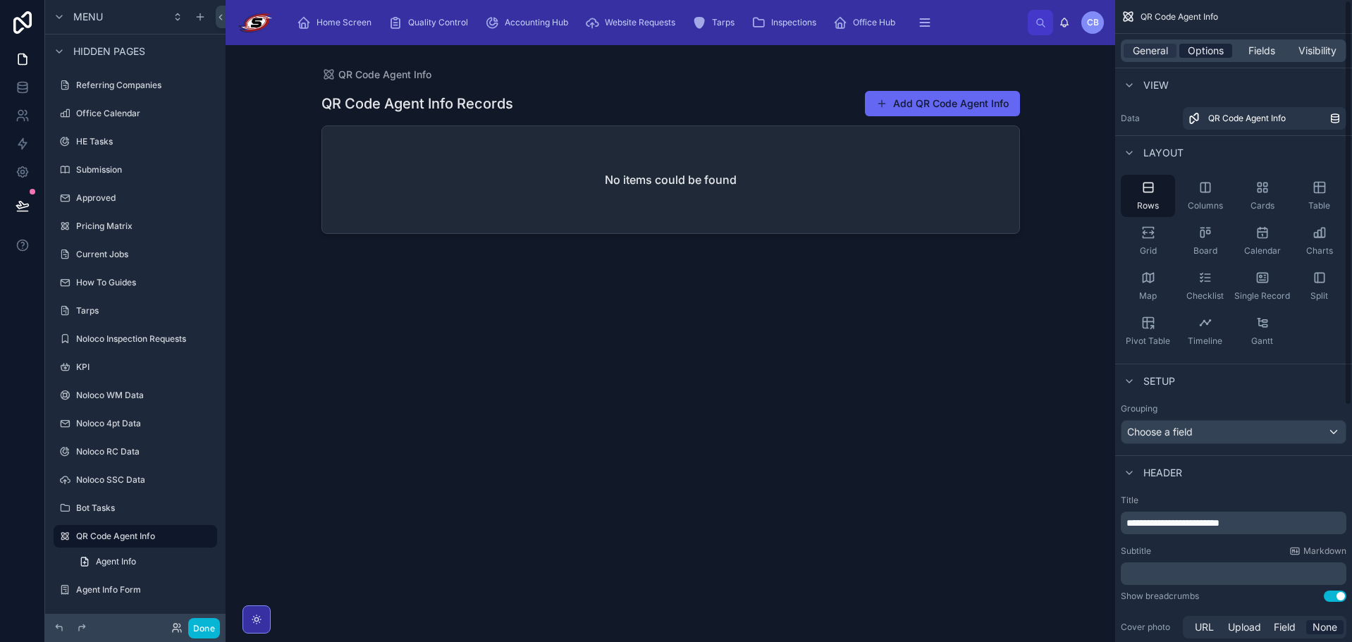
click at [1206, 51] on span "Options" at bounding box center [1206, 51] width 36 height 14
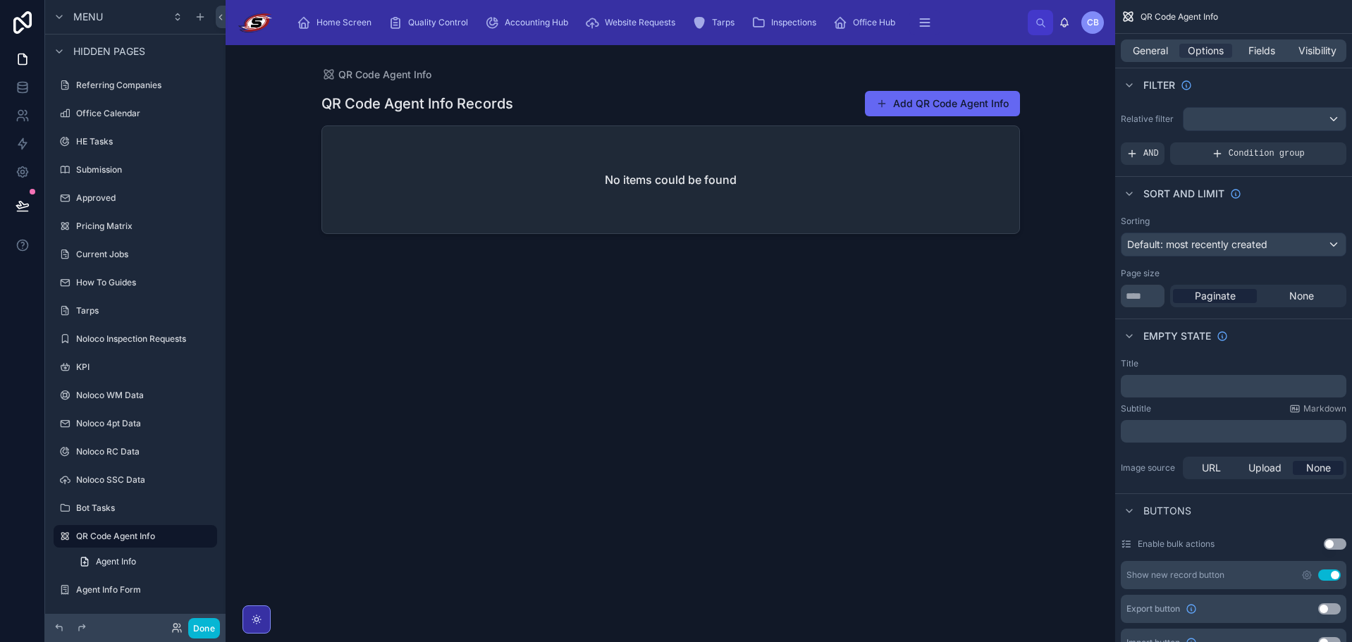
click at [883, 104] on div at bounding box center [670, 335] width 721 height 580
click at [138, 591] on label "Agent Info Form" at bounding box center [132, 590] width 113 height 11
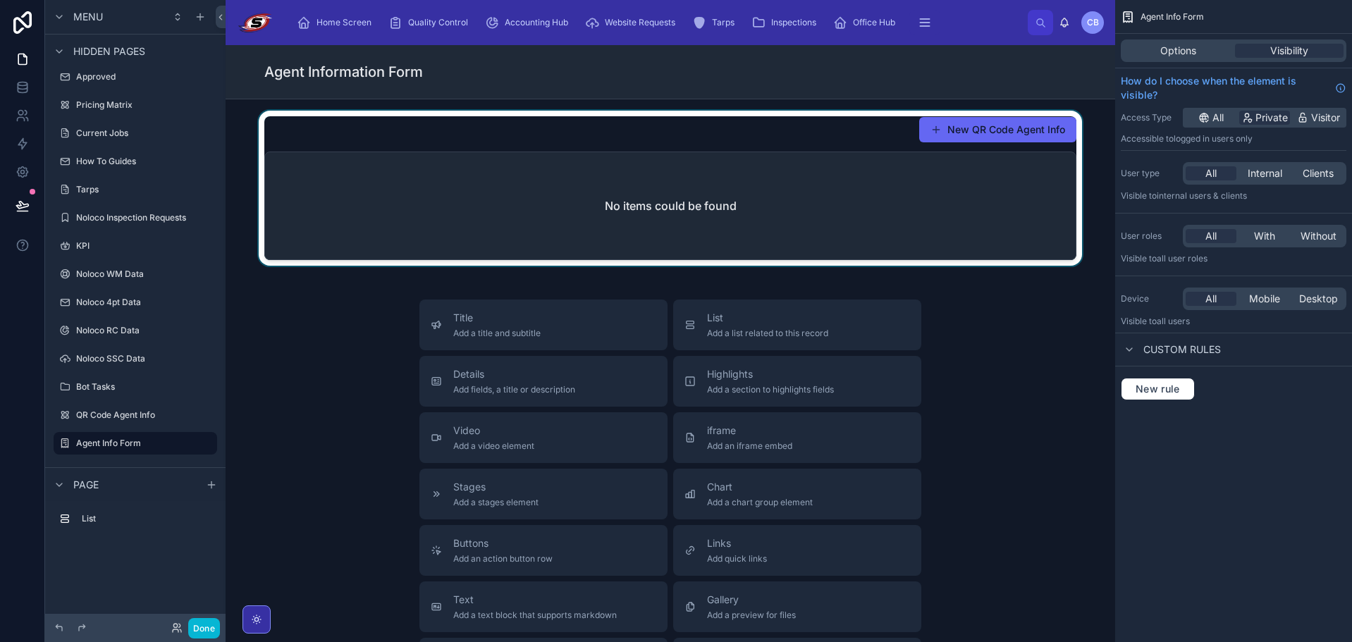
click at [982, 232] on div at bounding box center [670, 188] width 867 height 155
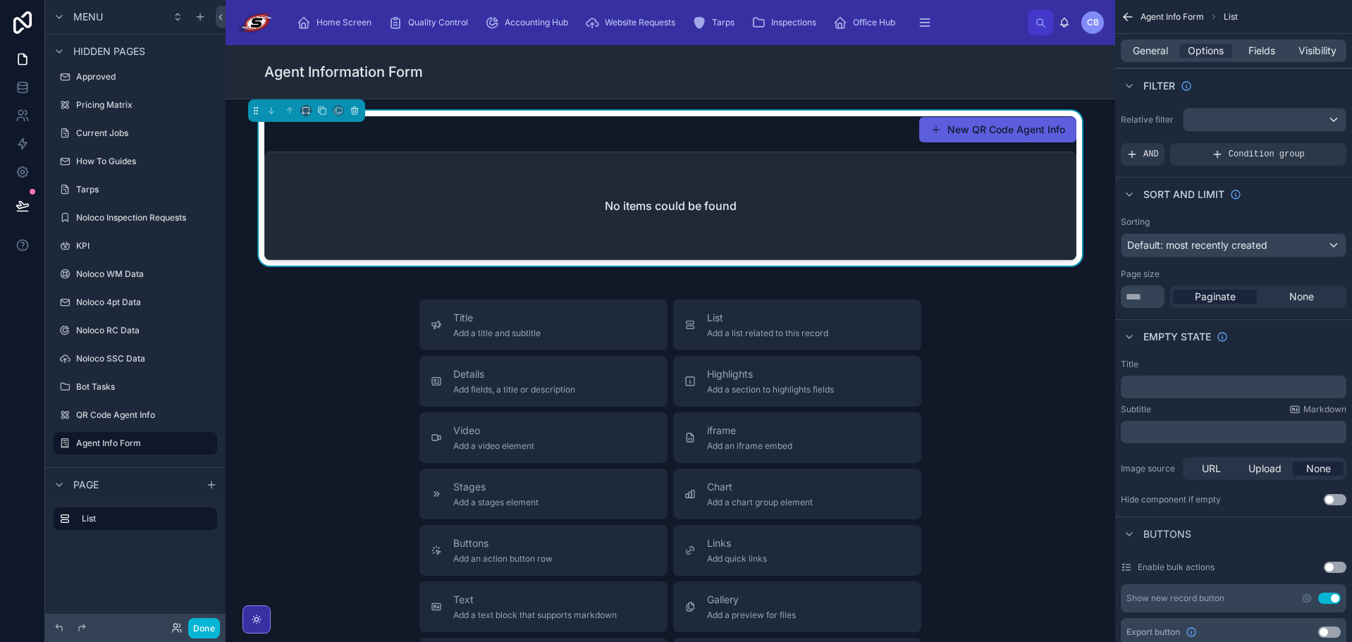
click at [981, 129] on button "New QR Code Agent Info" at bounding box center [998, 129] width 157 height 25
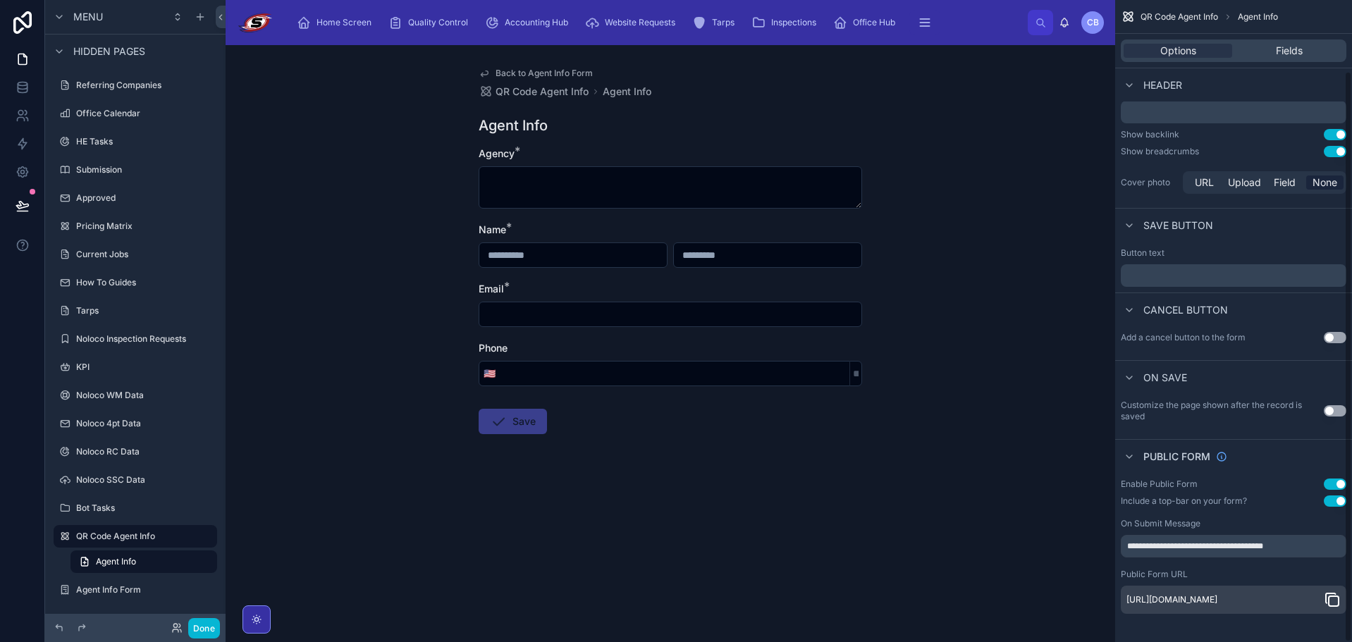
scroll to position [80, 0]
click at [1334, 597] on icon "scrollable content" at bounding box center [1332, 600] width 17 height 17
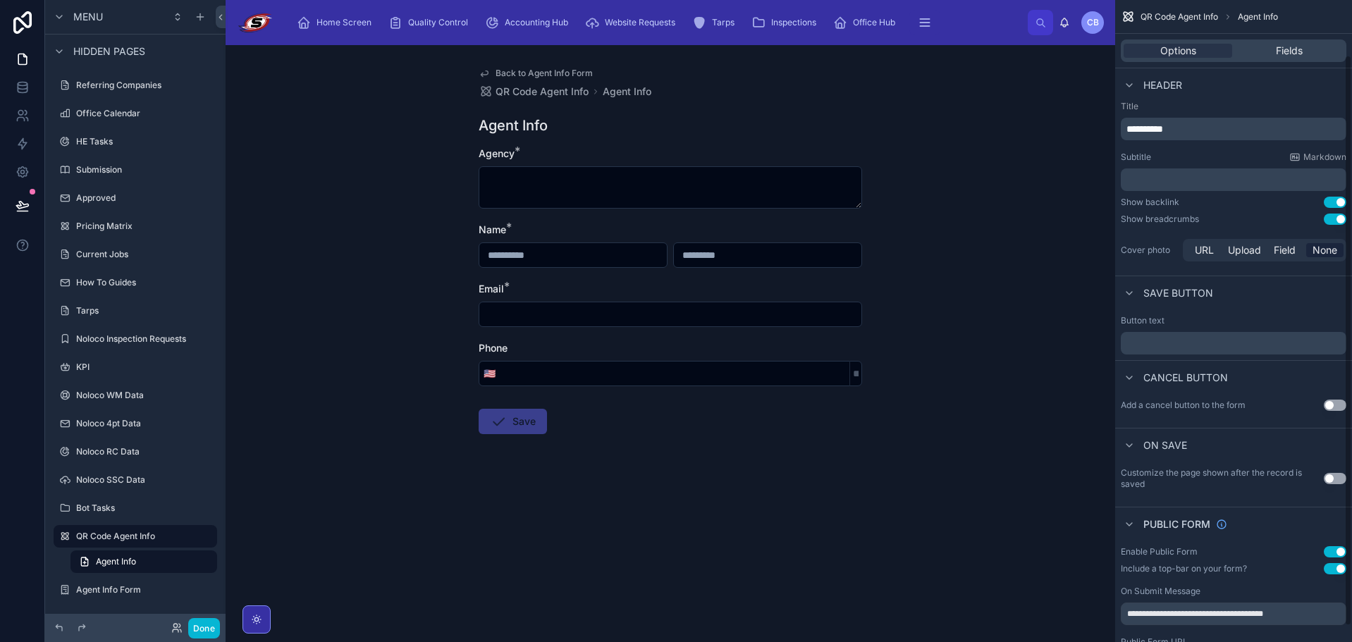
scroll to position [0, 0]
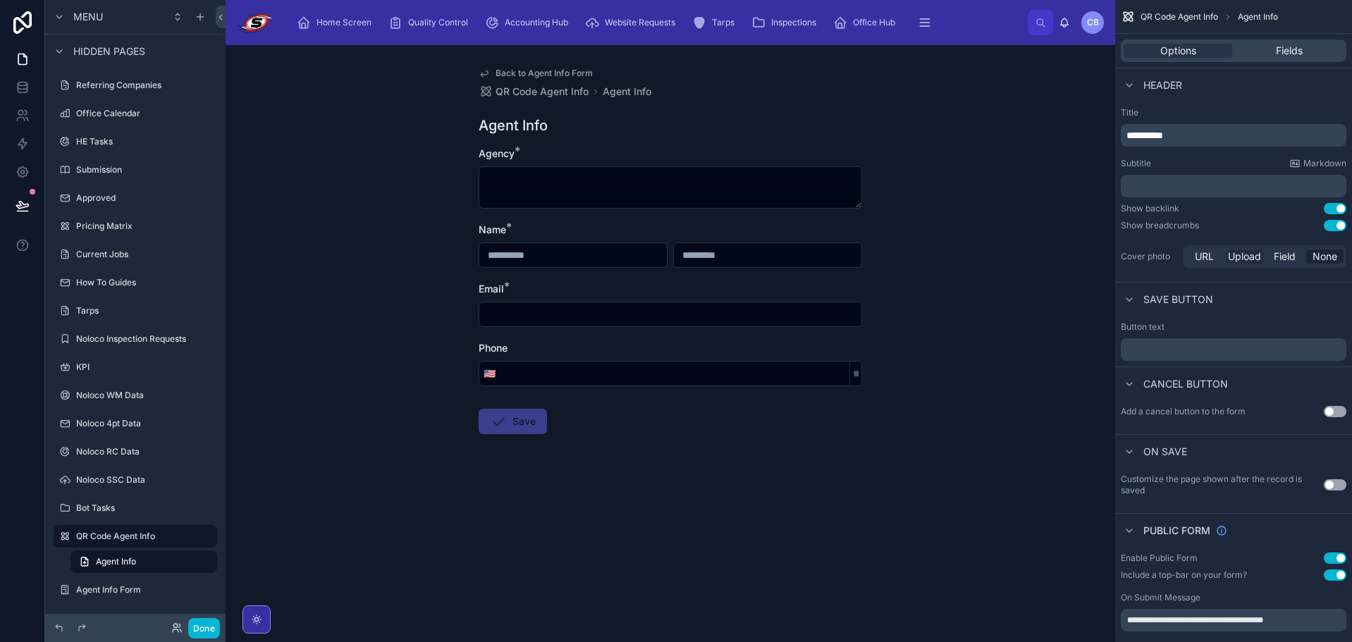
click at [1242, 257] on span "Upload" at bounding box center [1244, 257] width 33 height 14
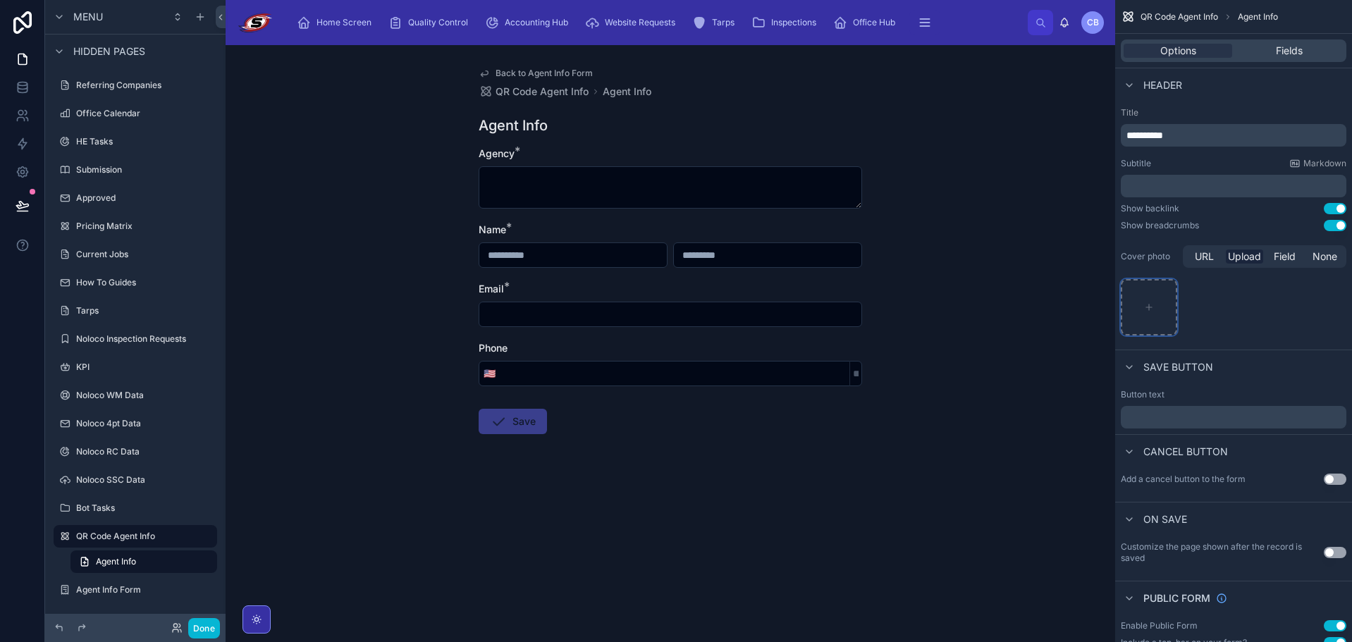
click at [1146, 306] on icon "scrollable content" at bounding box center [1149, 308] width 10 height 10
type input "**********"
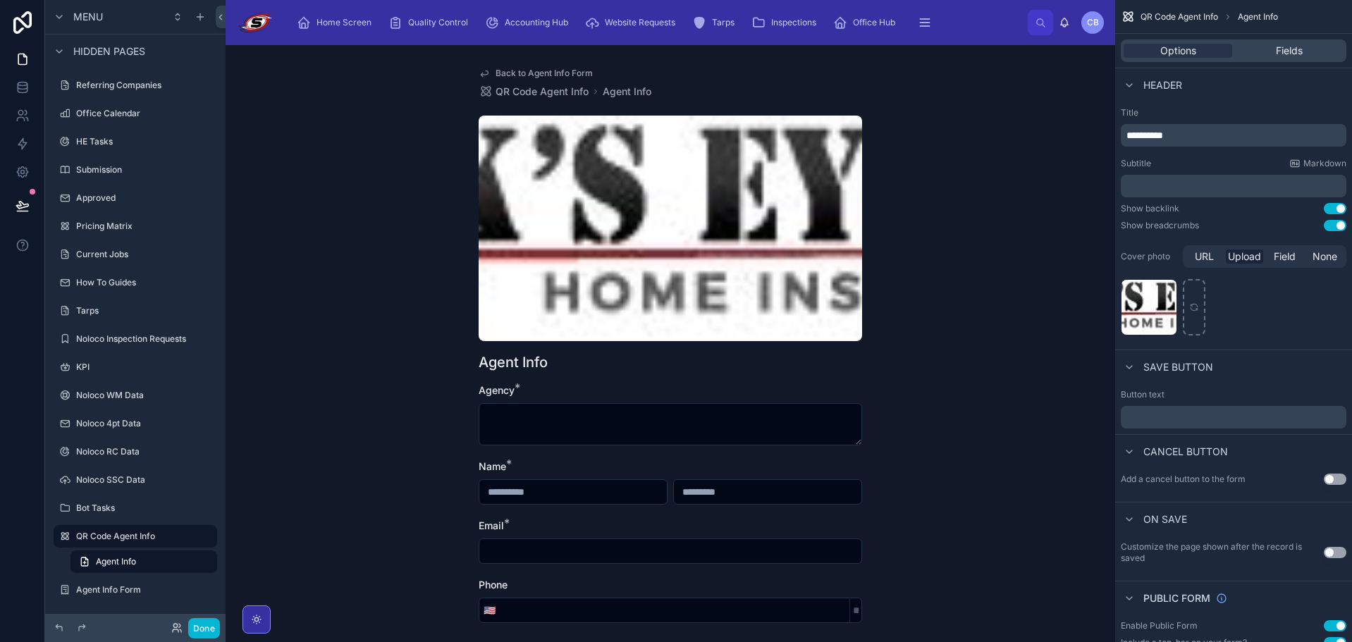
click at [742, 193] on div at bounding box center [671, 229] width 384 height 226
click at [672, 228] on div at bounding box center [671, 229] width 384 height 226
click at [712, 225] on div at bounding box center [671, 229] width 384 height 226
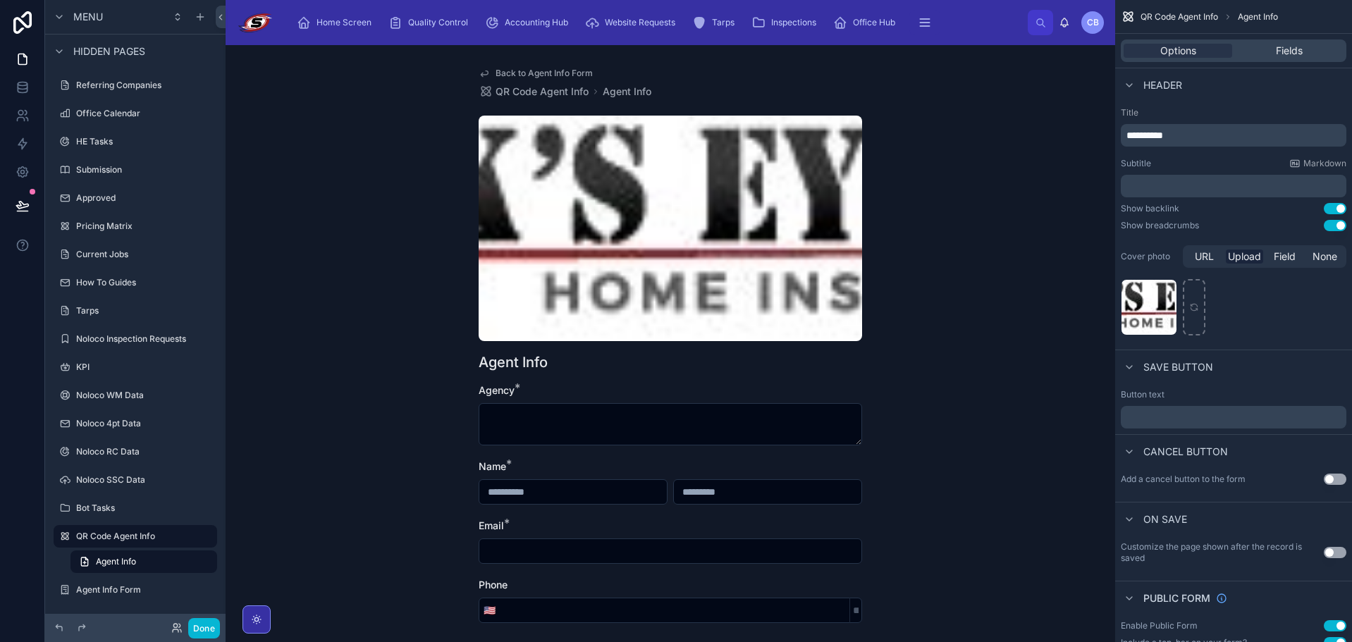
click at [712, 225] on div at bounding box center [671, 229] width 384 height 226
drag, startPoint x: 712, startPoint y: 225, endPoint x: 670, endPoint y: 210, distance: 44.8
click at [670, 210] on div at bounding box center [671, 229] width 384 height 226
drag, startPoint x: 669, startPoint y: 211, endPoint x: 630, endPoint y: 199, distance: 40.6
click at [630, 199] on div at bounding box center [671, 229] width 384 height 226
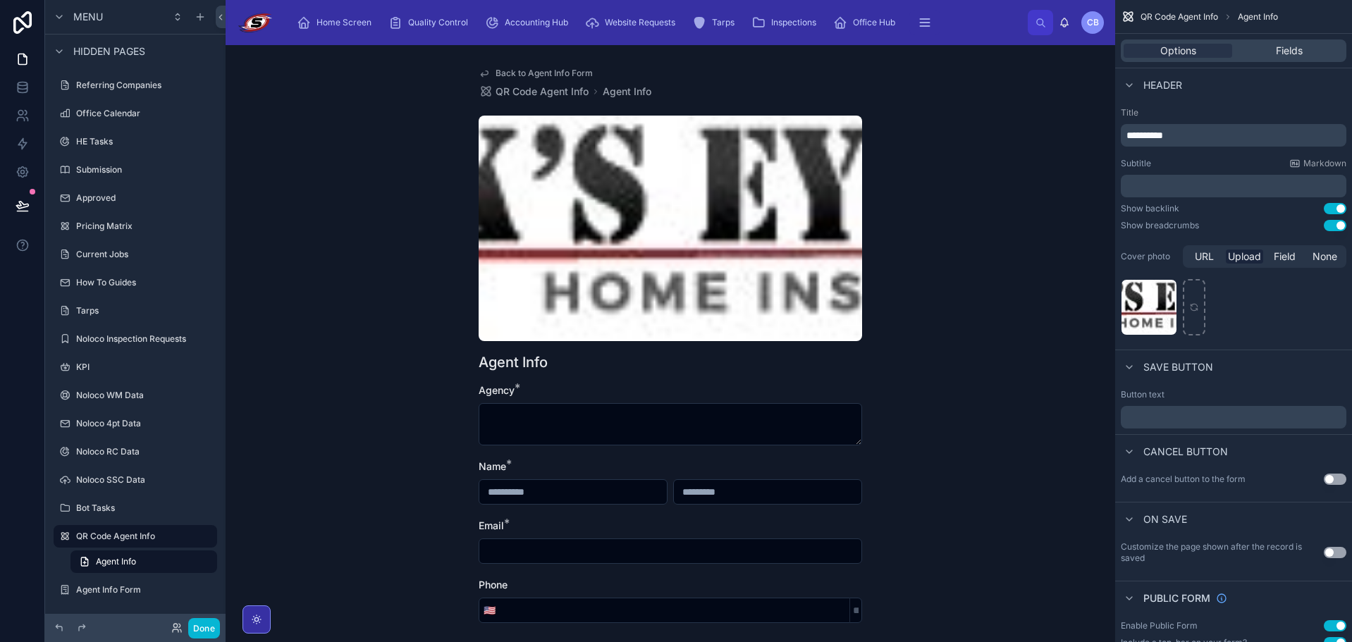
click at [941, 183] on div "Back to Agent Info Form QR Code Agent Info Agent Info Agent Info Agency * Name …" at bounding box center [671, 343] width 890 height 597
click at [1343, 214] on div "**********" at bounding box center [1234, 223] width 237 height 243
click at [1336, 212] on button "Use setting" at bounding box center [1335, 208] width 23 height 11
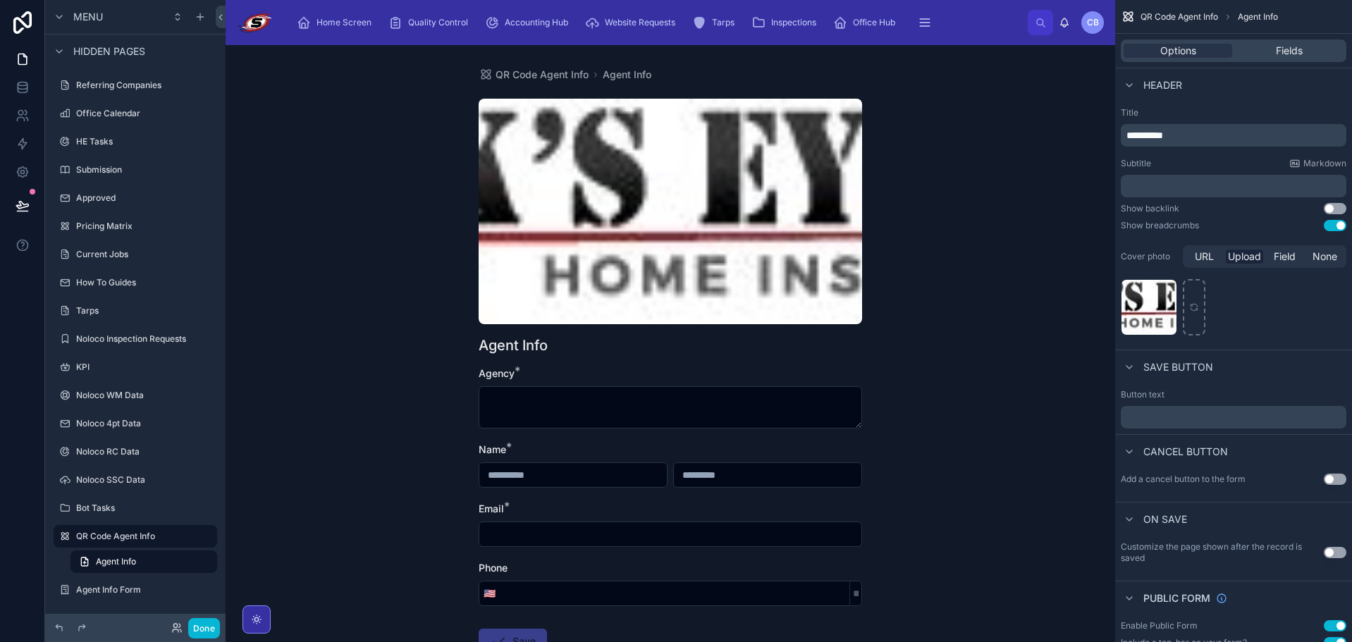
click at [1333, 224] on button "Use setting" at bounding box center [1335, 225] width 23 height 11
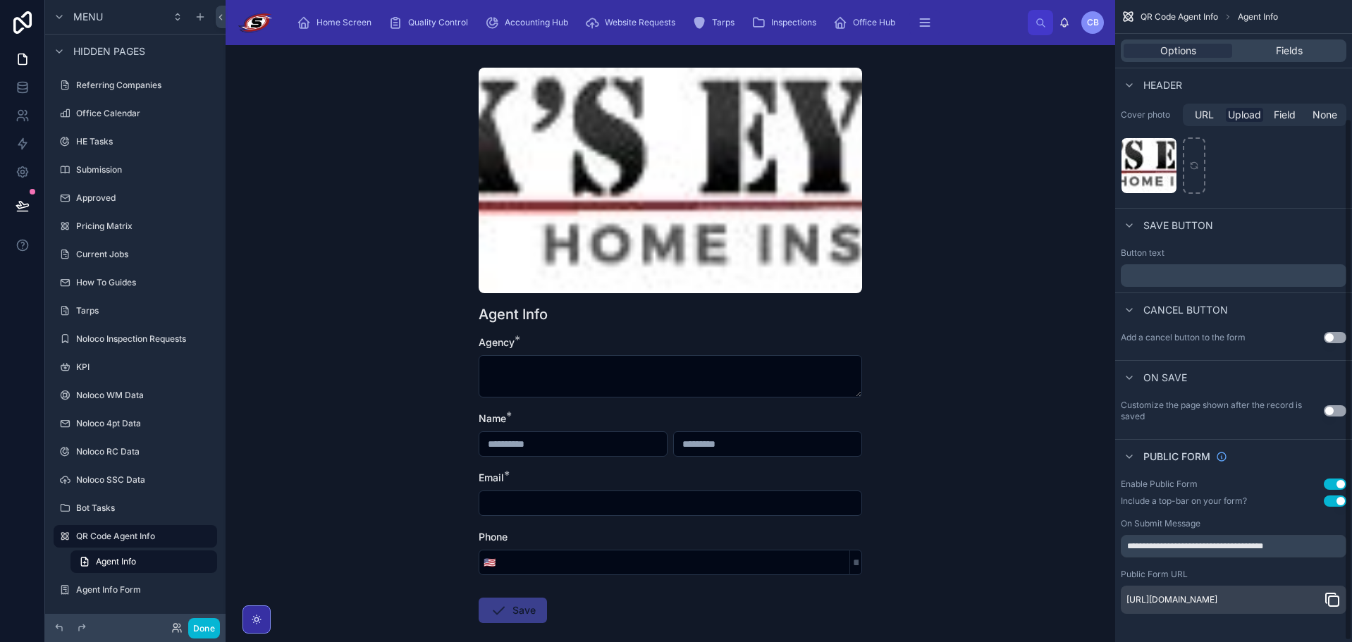
scroll to position [147, 0]
click at [1335, 336] on button "Use setting" at bounding box center [1335, 337] width 23 height 11
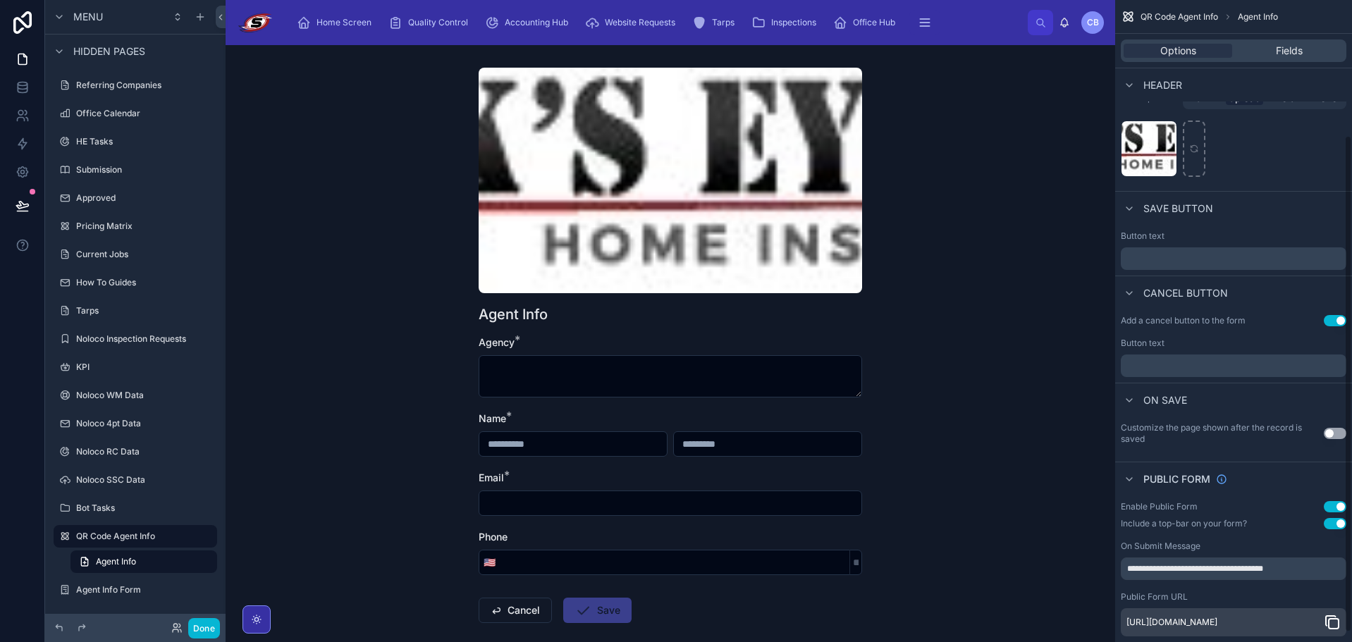
scroll to position [187, 0]
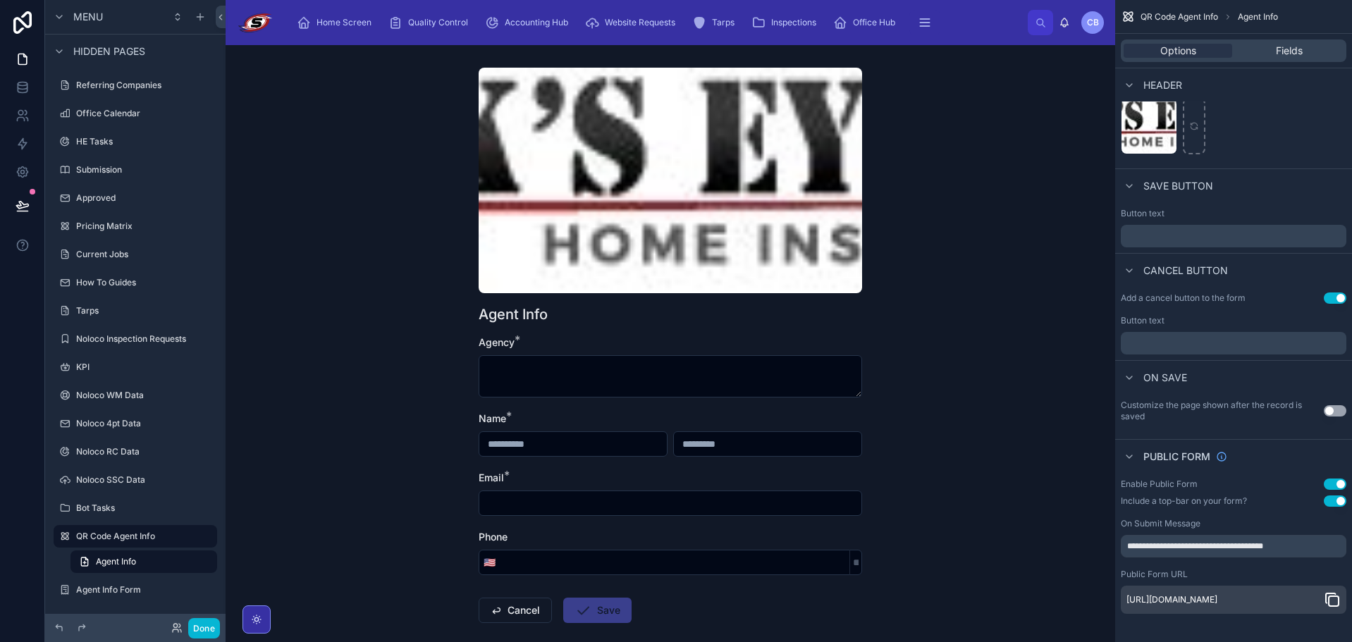
click at [1330, 597] on icon "scrollable content" at bounding box center [1334, 602] width 10 height 10
click at [1330, 299] on div "Add a cancel button to the form Use setting Button text ﻿" at bounding box center [1234, 323] width 237 height 73
click at [1333, 293] on button "Use setting" at bounding box center [1335, 298] width 23 height 11
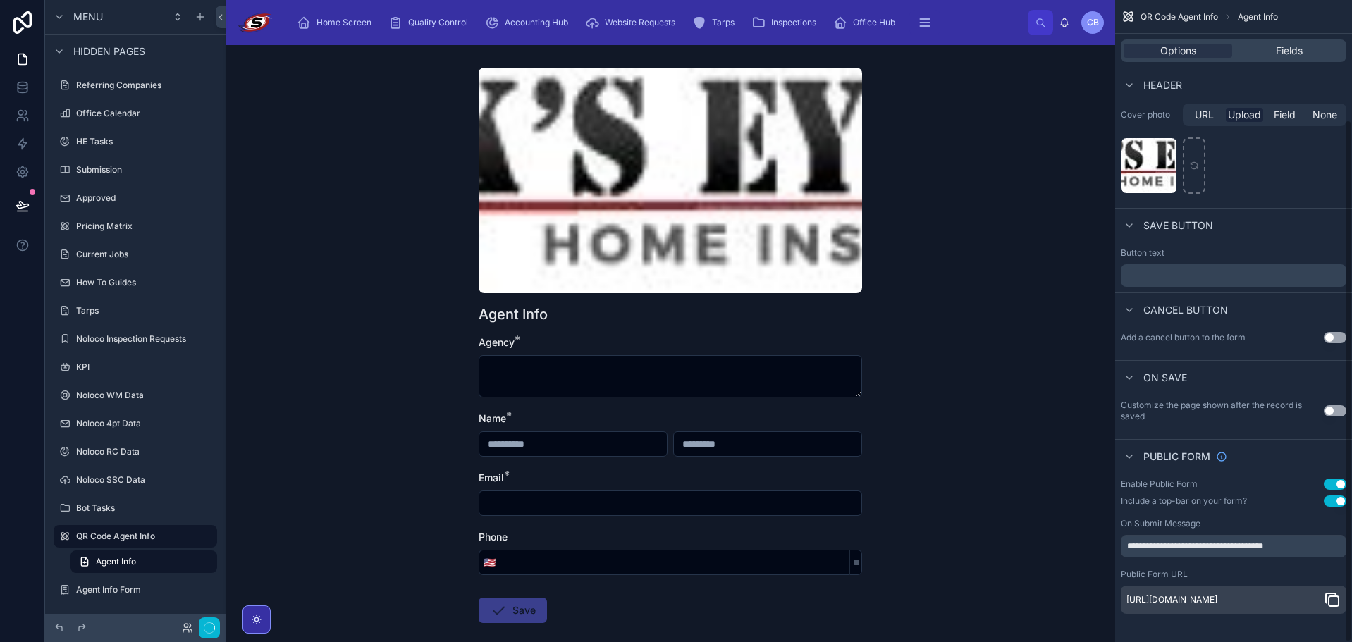
scroll to position [147, 0]
click at [20, 201] on icon at bounding box center [23, 206] width 14 height 14
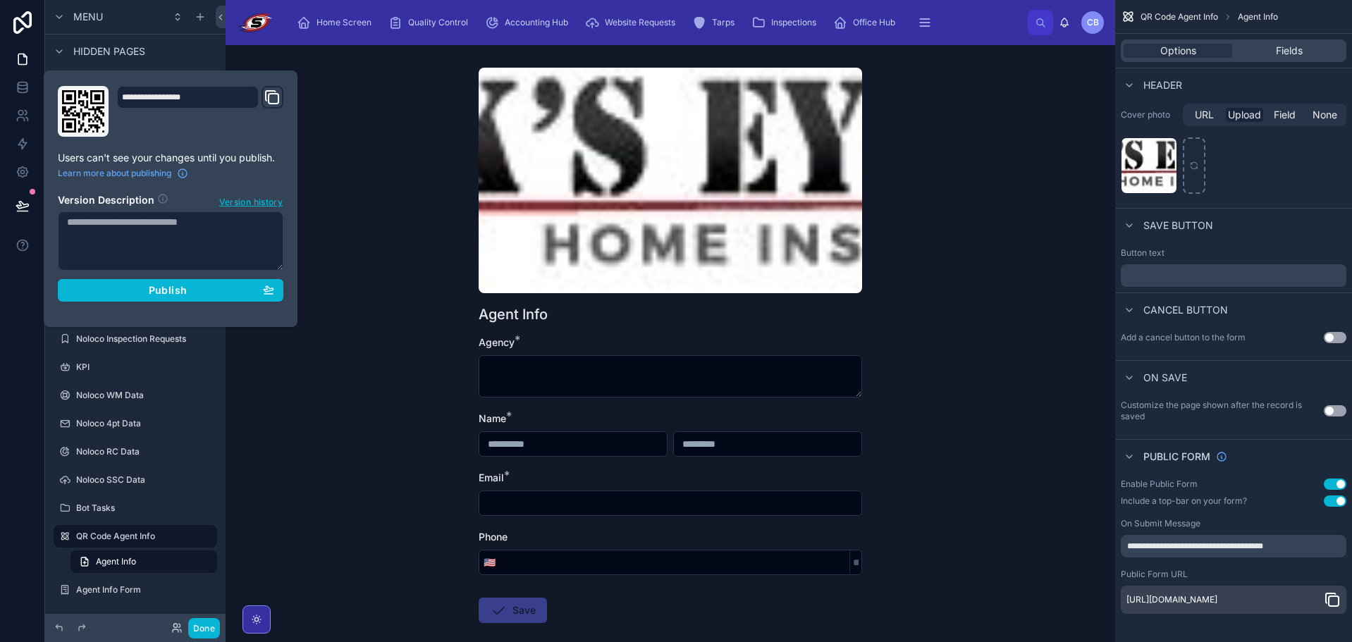
click at [142, 302] on div "**********" at bounding box center [170, 199] width 237 height 226
click at [145, 293] on div "Publish" at bounding box center [170, 290] width 207 height 13
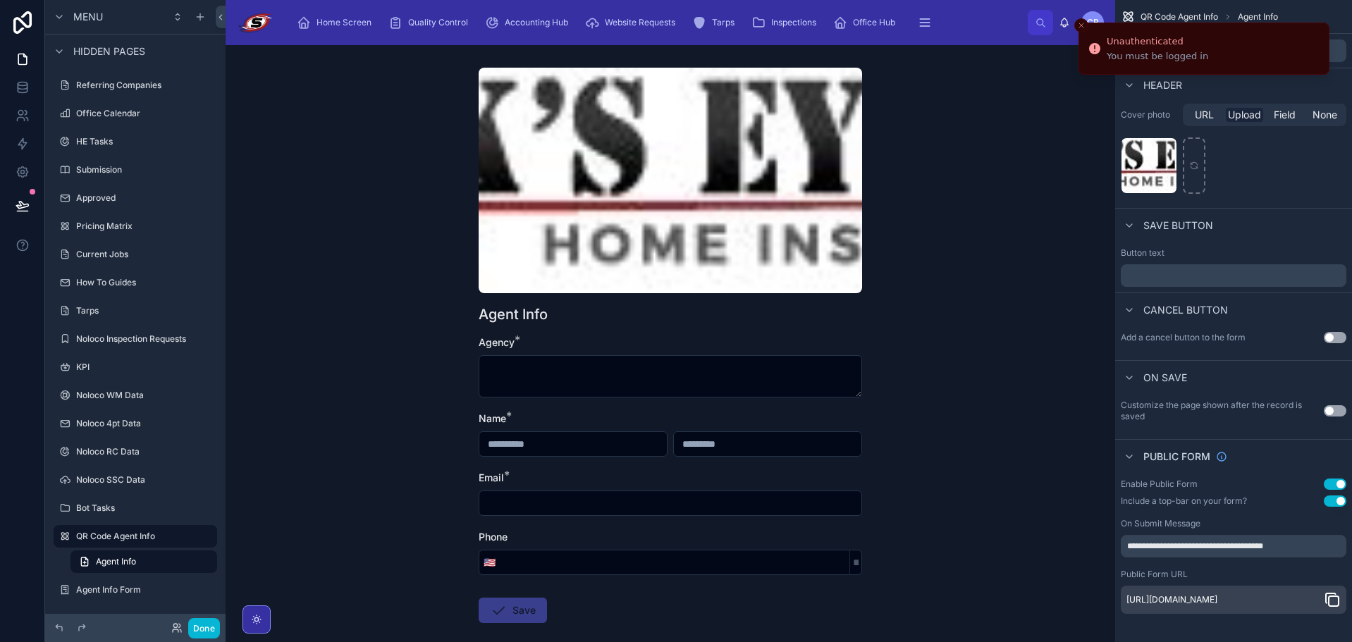
click at [1082, 23] on icon "Close toast" at bounding box center [1081, 25] width 8 height 8
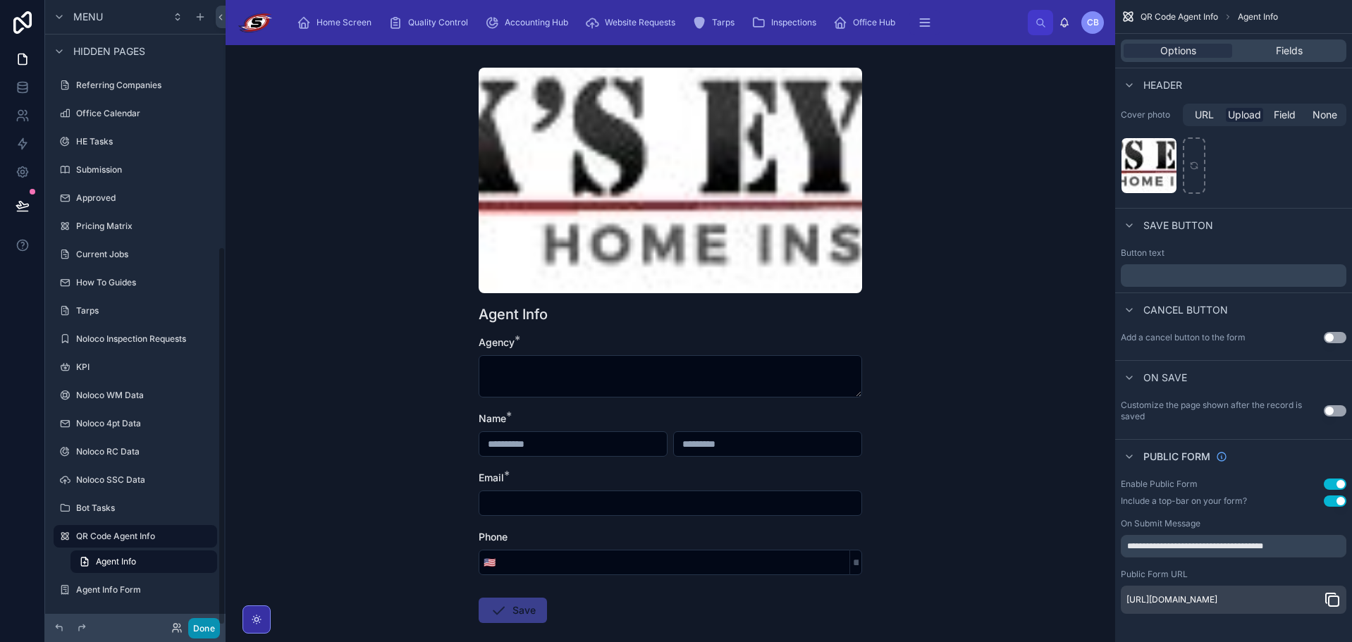
click at [196, 630] on button "Done" at bounding box center [204, 628] width 32 height 20
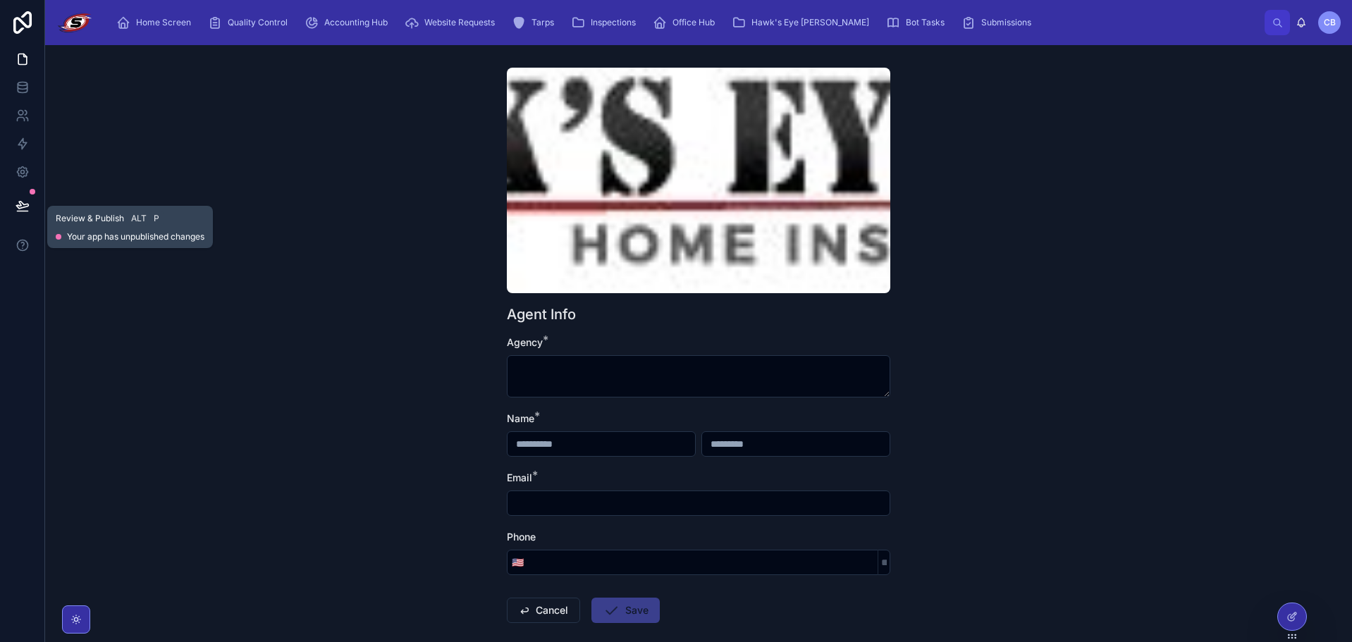
click at [39, 207] on div at bounding box center [22, 205] width 44 height 39
click at [31, 202] on button at bounding box center [22, 205] width 31 height 39
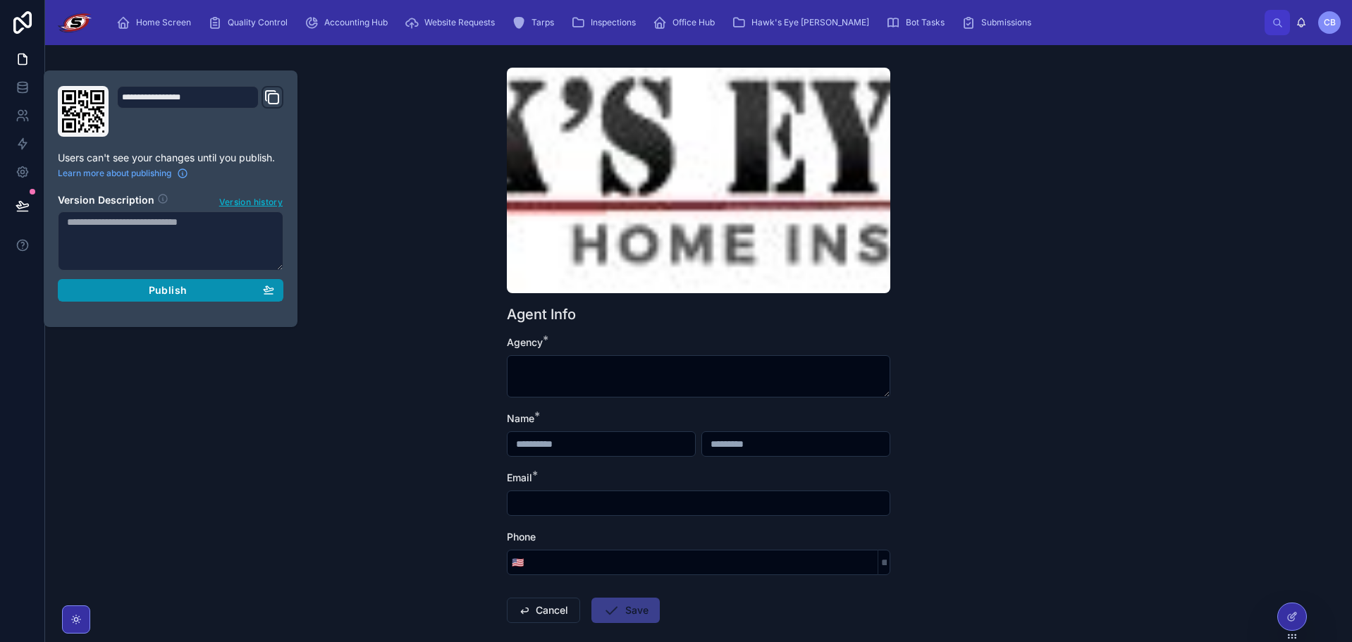
click at [134, 286] on div "Publish" at bounding box center [170, 290] width 207 height 13
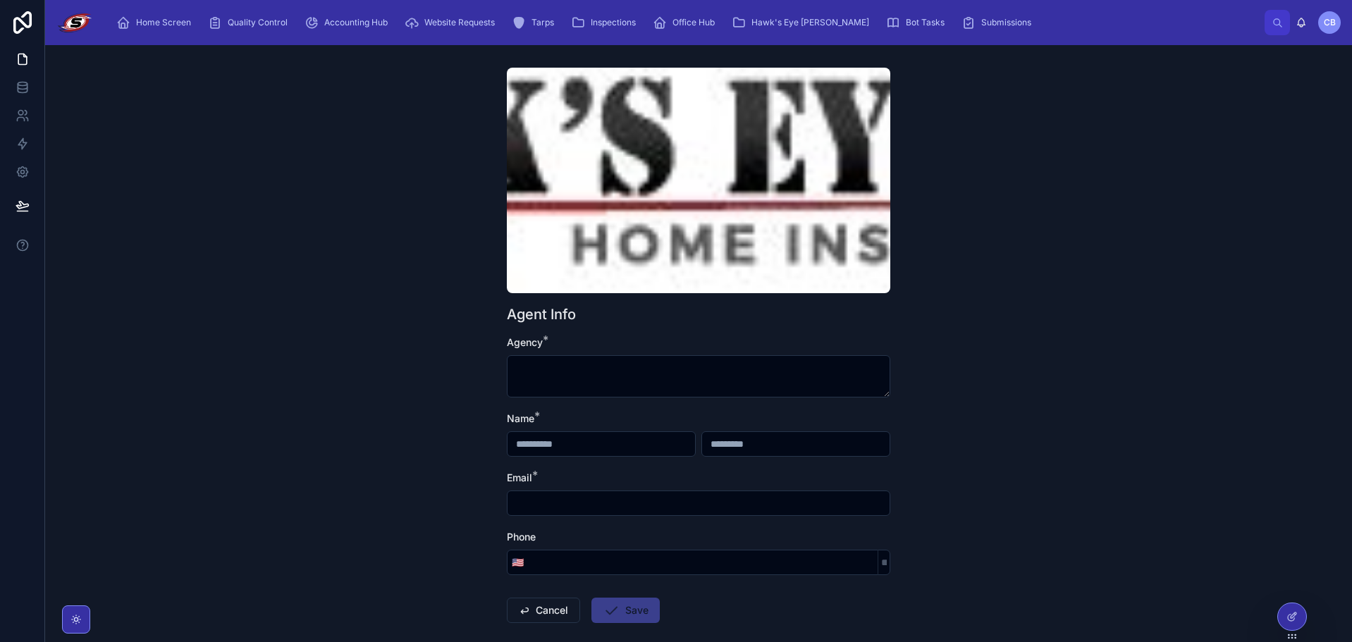
click at [470, 142] on div "Agent Info Agency * Name * Email * Phone 🇺🇸 Cancel Save" at bounding box center [698, 343] width 1307 height 597
click at [1281, 614] on div at bounding box center [1292, 617] width 28 height 27
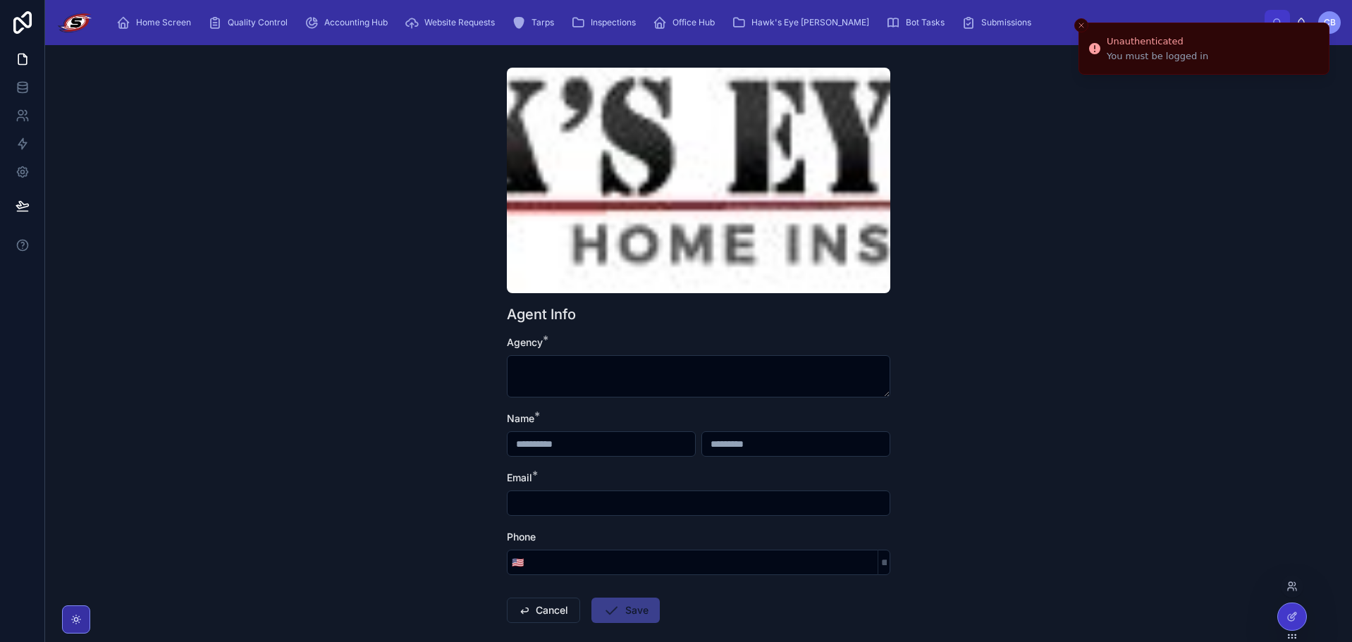
click at [1084, 24] on icon "Close toast" at bounding box center [1081, 25] width 8 height 8
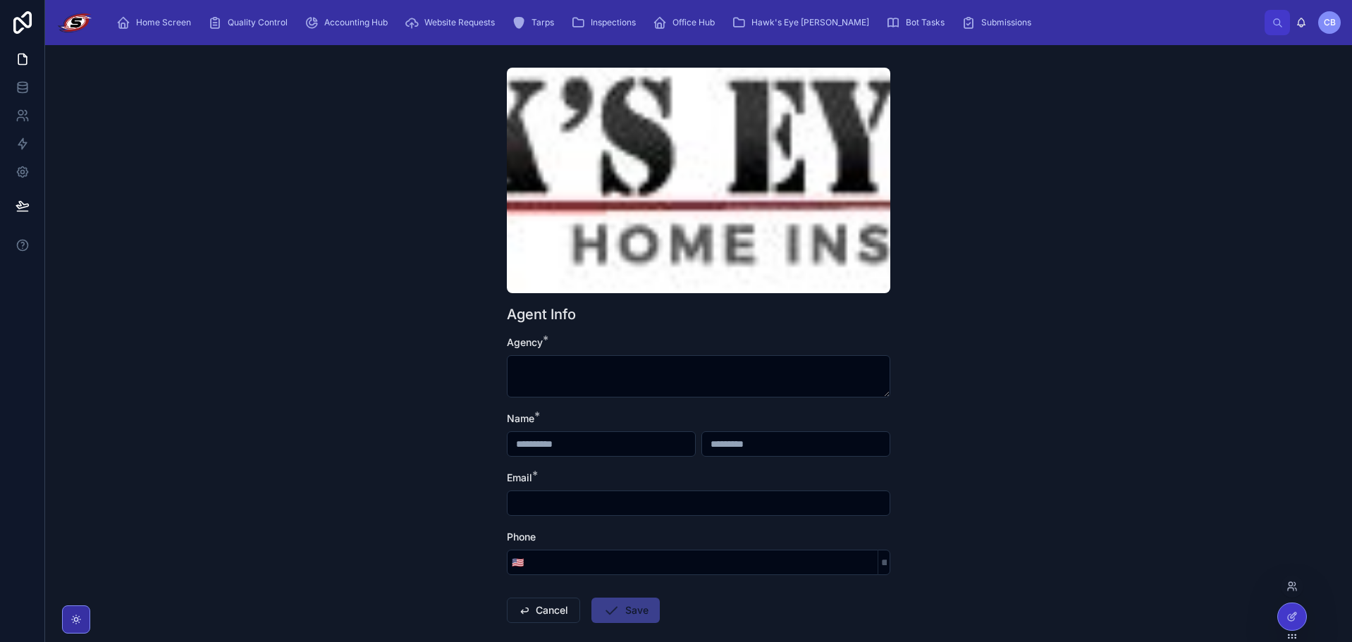
click at [1326, 24] on span "CB" at bounding box center [1330, 22] width 12 height 11
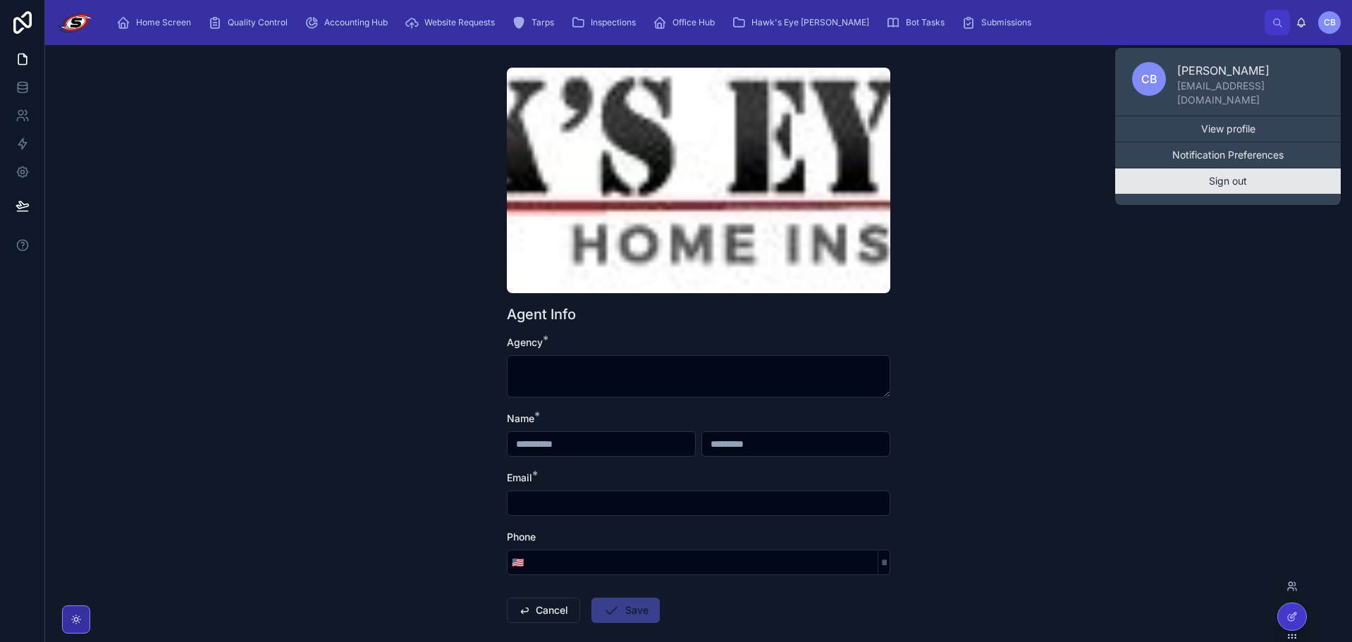
click at [1225, 181] on button "Sign out" at bounding box center [1229, 181] width 226 height 25
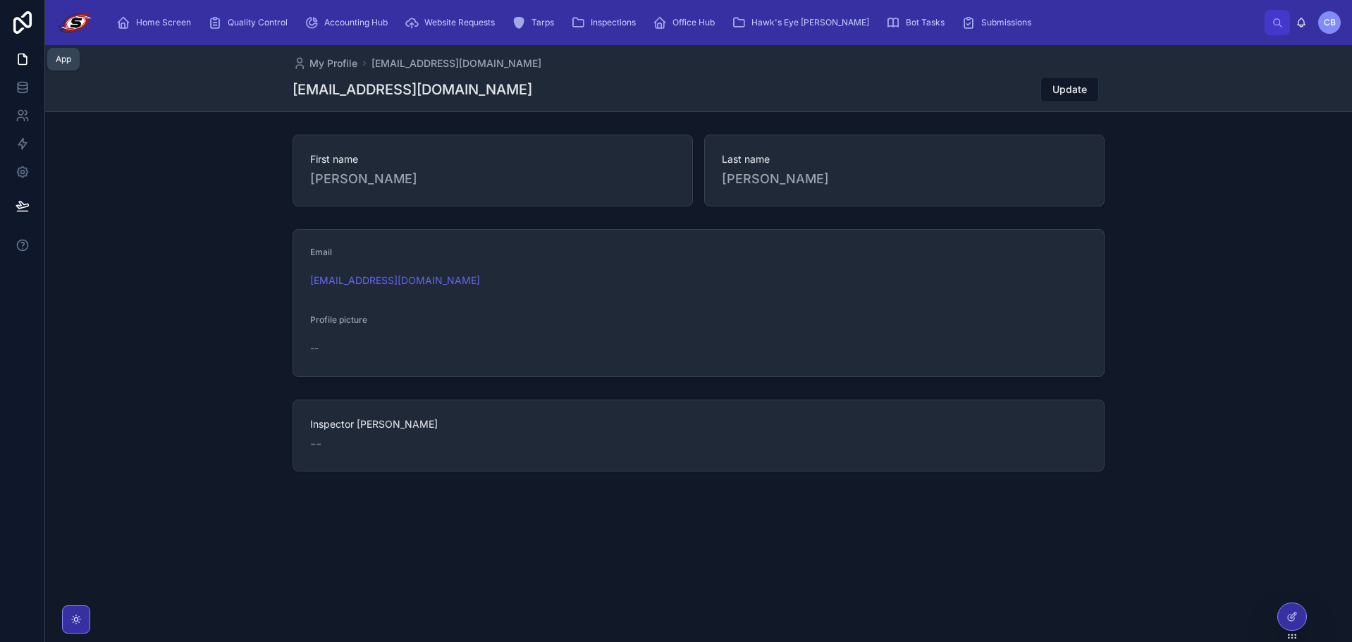
click at [20, 63] on icon at bounding box center [23, 59] width 14 height 14
click at [31, 97] on link at bounding box center [22, 87] width 44 height 28
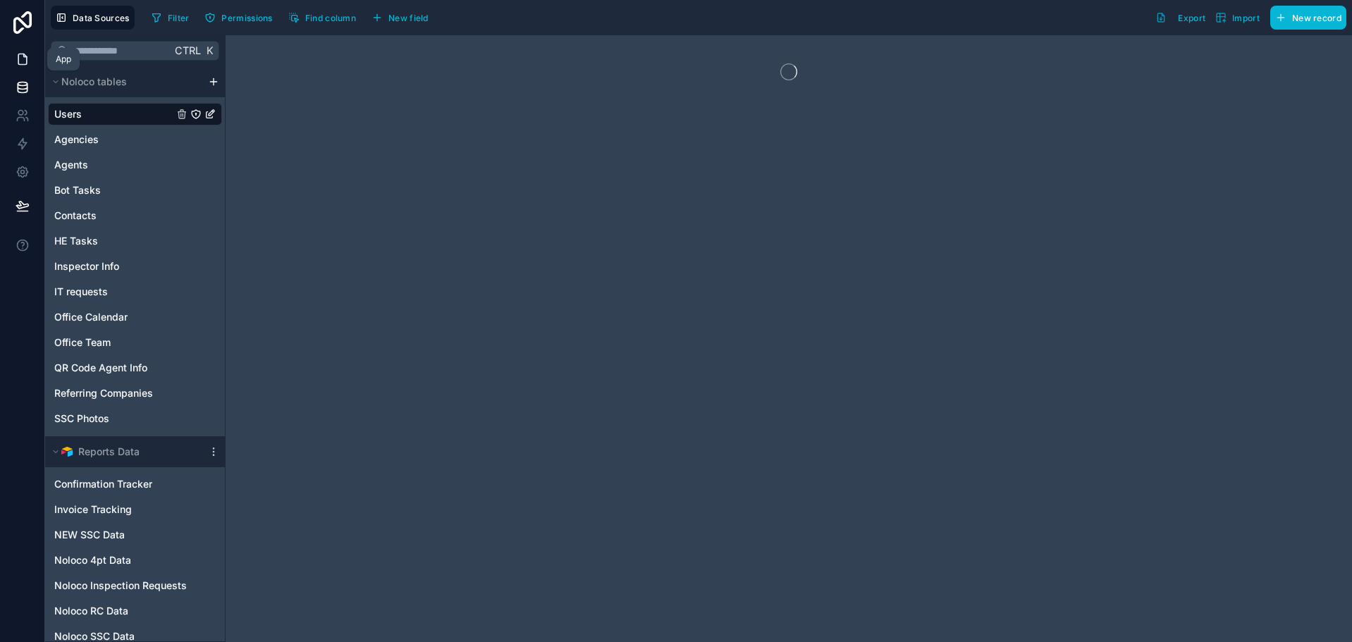
click at [25, 63] on icon at bounding box center [23, 59] width 14 height 14
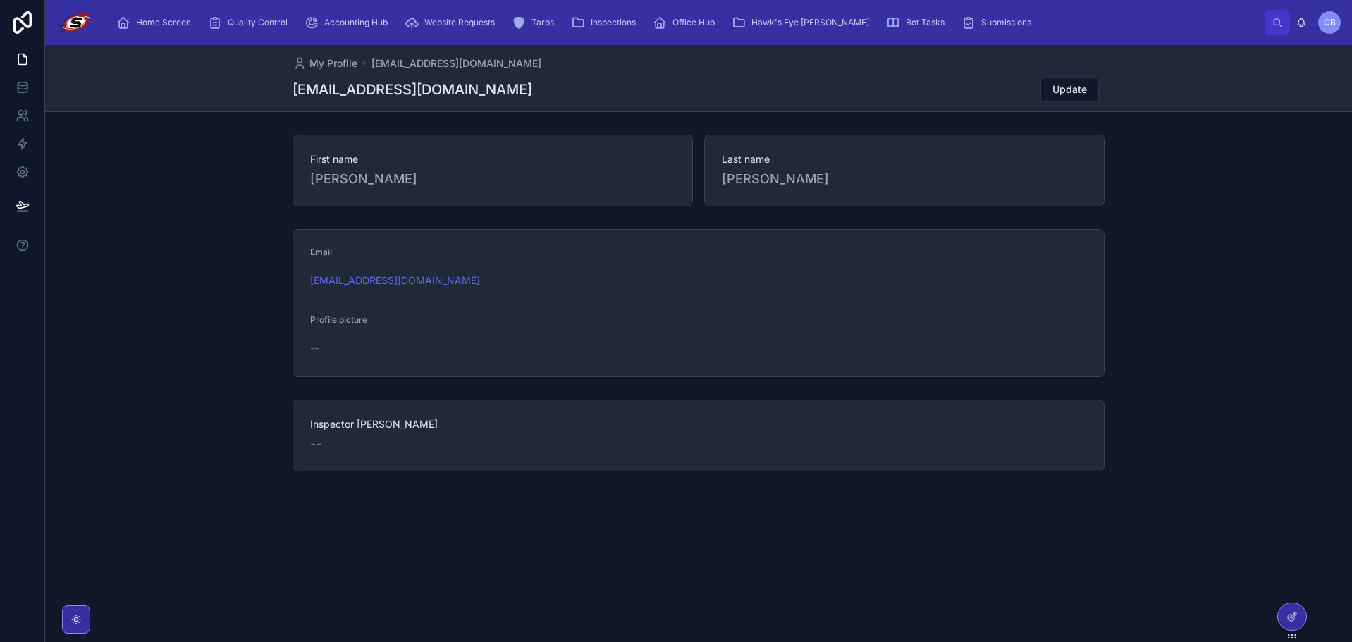
click at [71, 22] on img at bounding box center [74, 22] width 37 height 23
click at [37, 21] on link at bounding box center [22, 22] width 45 height 45
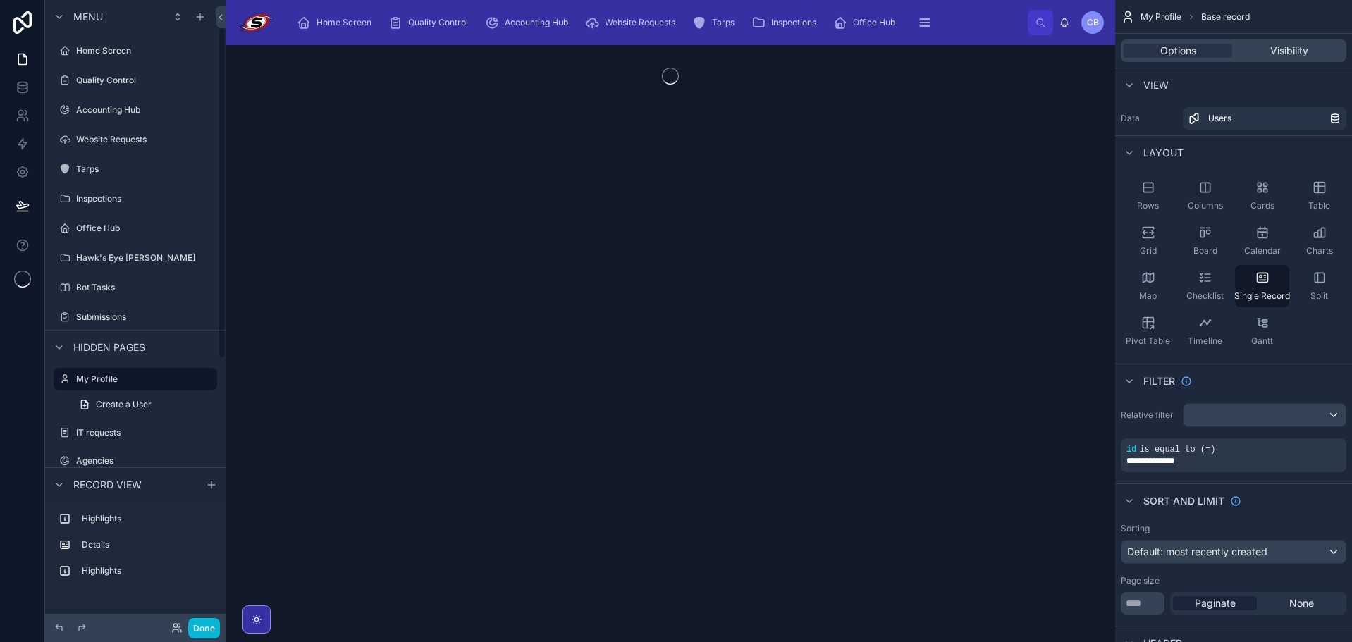
scroll to position [53, 0]
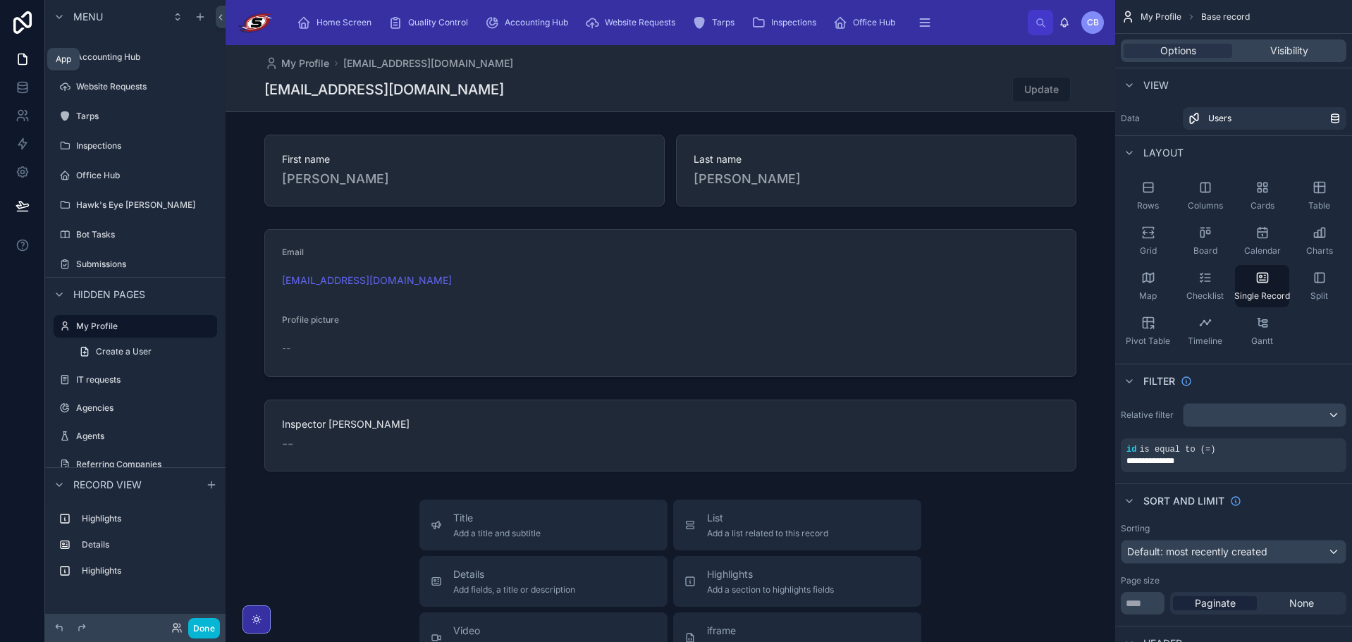
click at [28, 67] on link at bounding box center [22, 59] width 44 height 28
click at [348, 28] on div "Home Screen" at bounding box center [337, 22] width 80 height 23
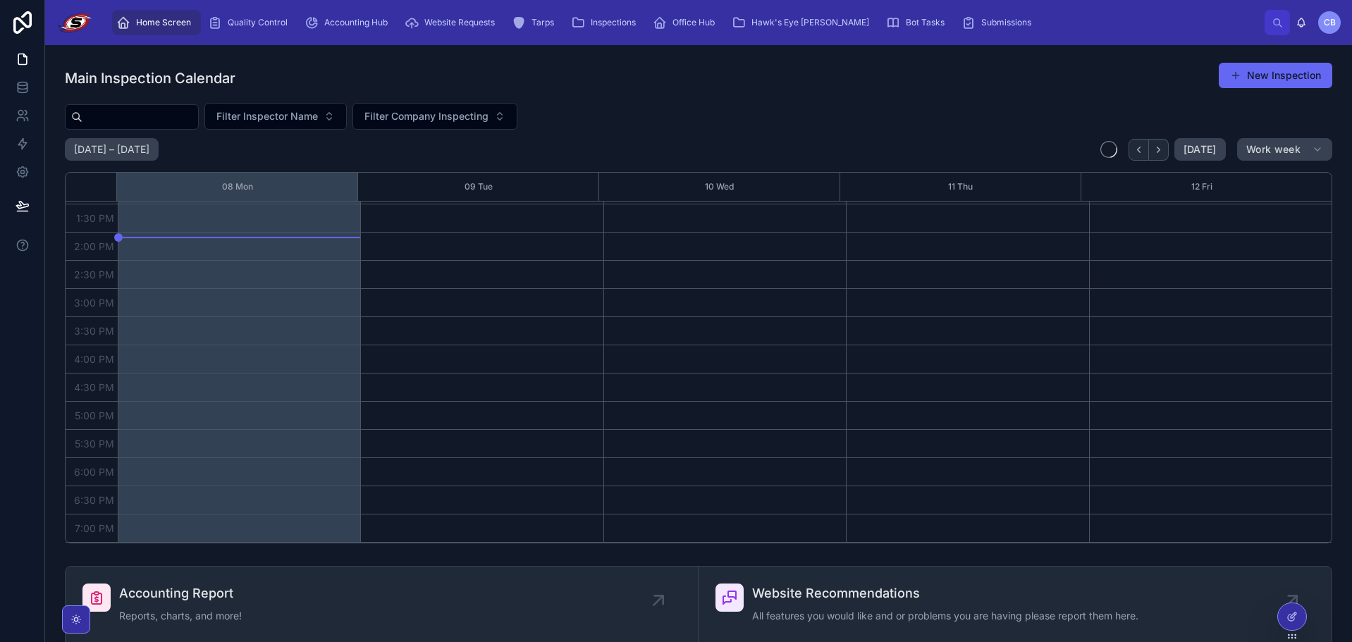
scroll to position [293, 0]
click at [1291, 624] on div at bounding box center [1292, 617] width 28 height 27
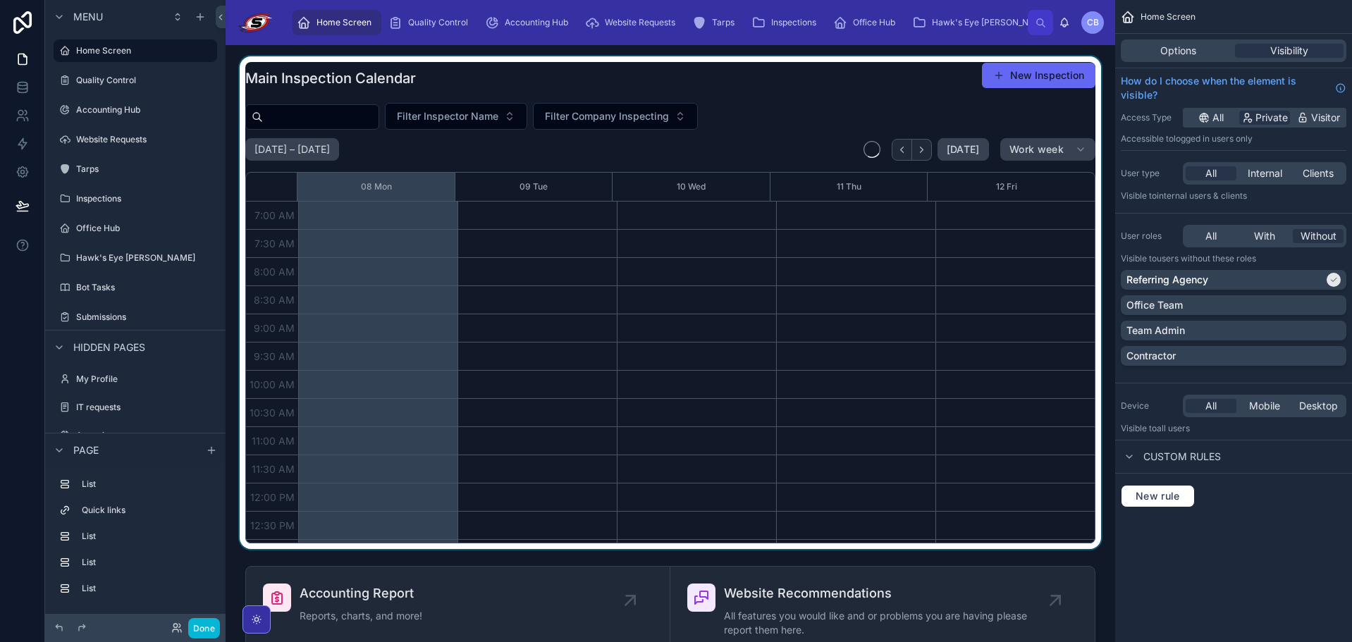
scroll to position [395, 0]
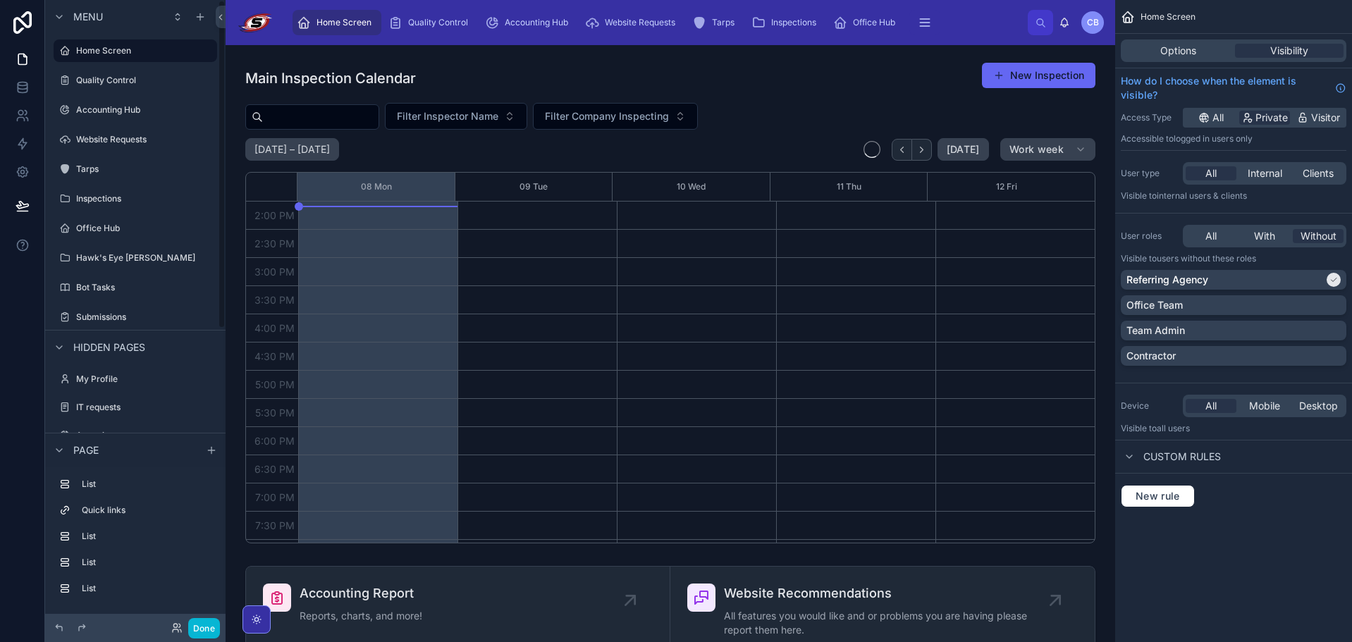
click at [182, 621] on div "Done" at bounding box center [192, 628] width 56 height 20
click at [176, 625] on icon at bounding box center [176, 628] width 11 height 11
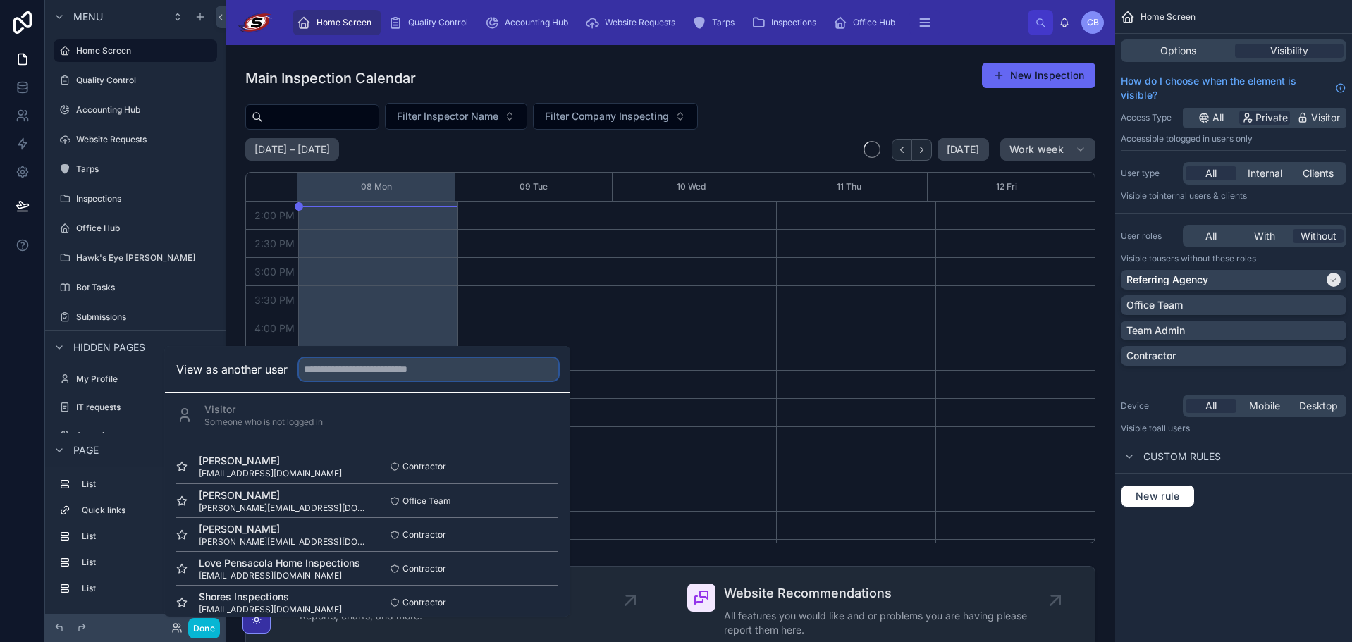
click at [341, 369] on input "text" at bounding box center [428, 369] width 259 height 23
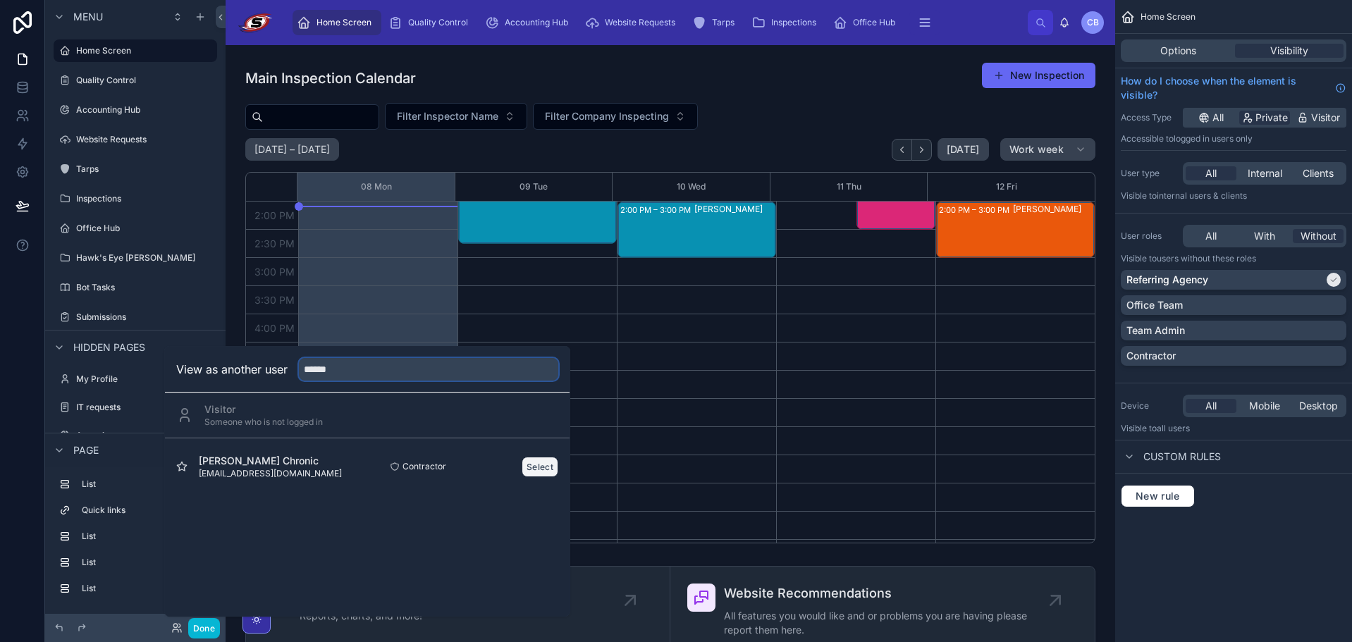
type input "******"
click at [542, 465] on button "Select" at bounding box center [540, 467] width 37 height 20
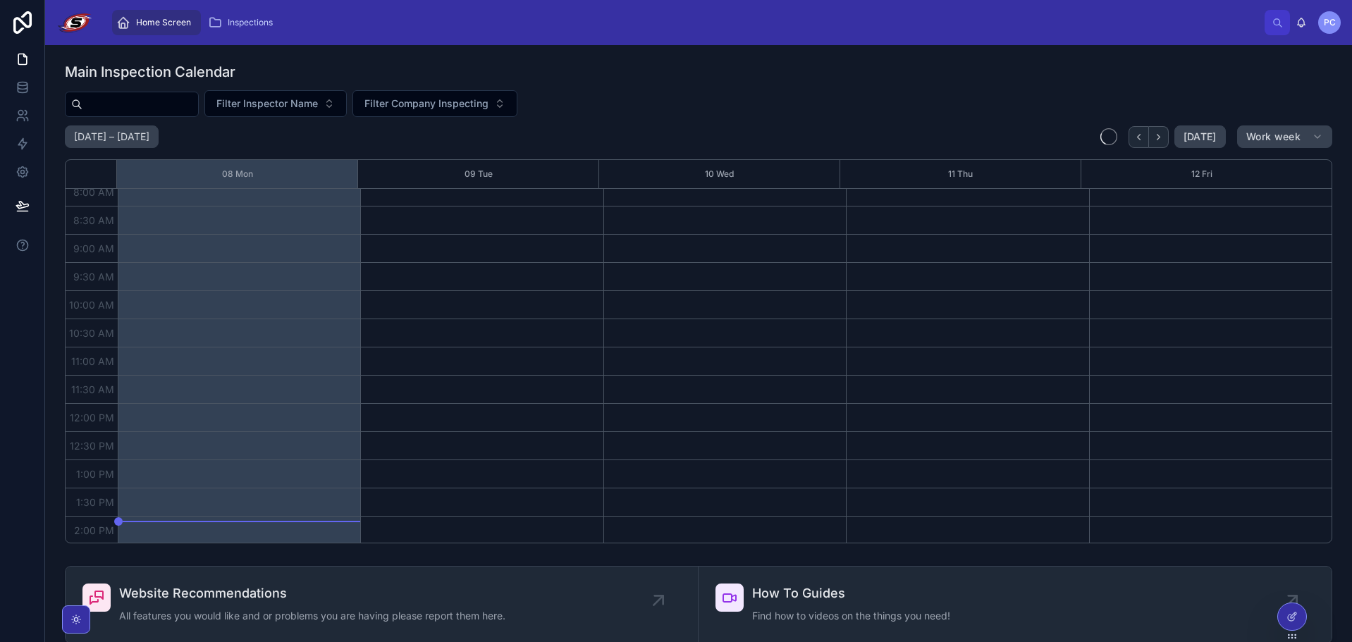
scroll to position [42, 0]
click at [1238, 141] on button "Work week" at bounding box center [1285, 137] width 95 height 23
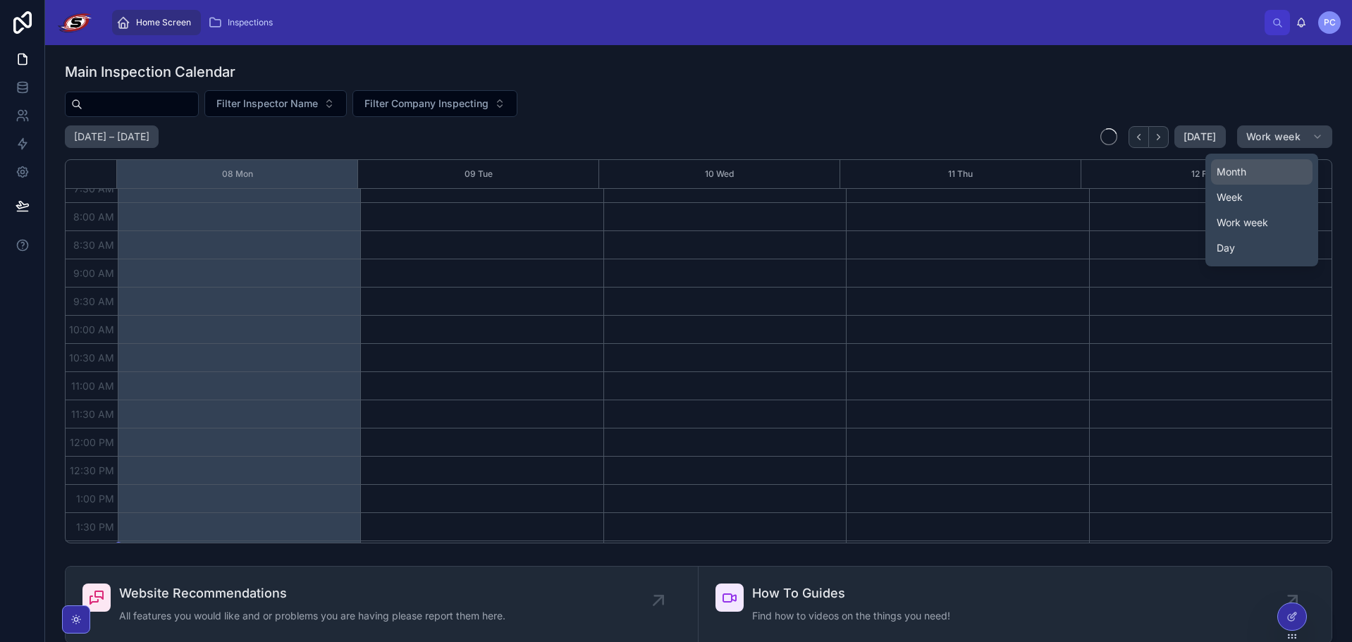
click at [1238, 177] on span "Month" at bounding box center [1232, 172] width 30 height 14
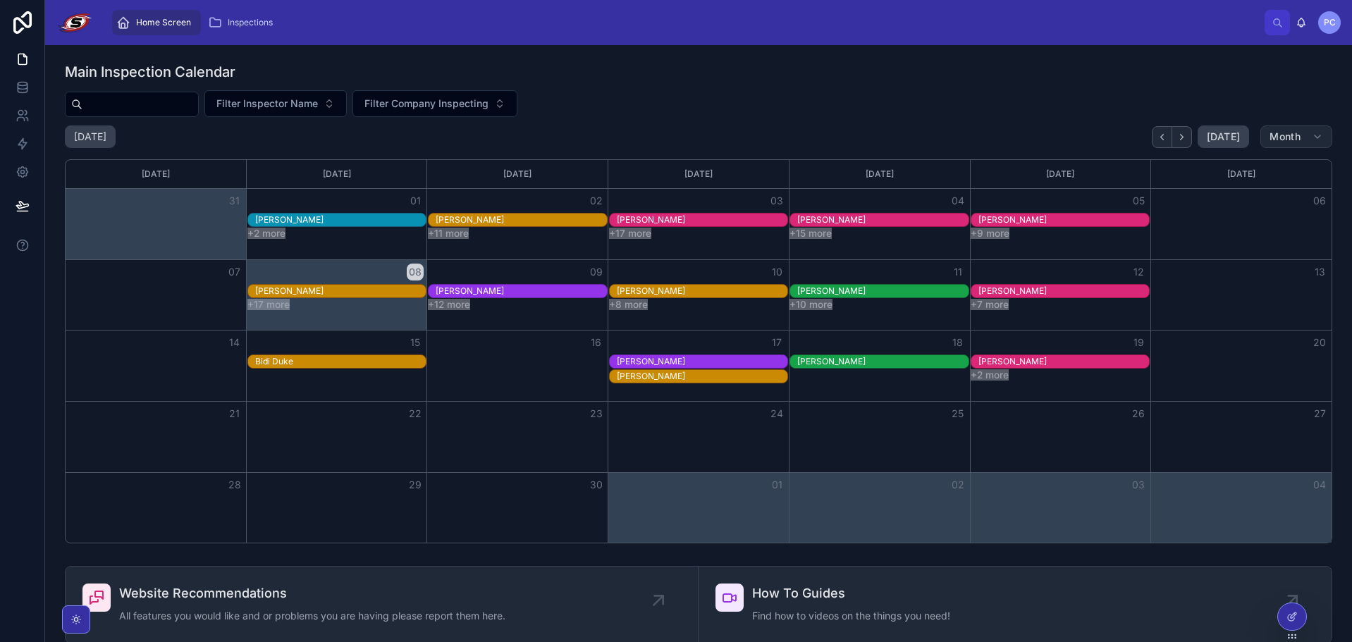
click at [1272, 143] on button "Month" at bounding box center [1297, 137] width 72 height 23
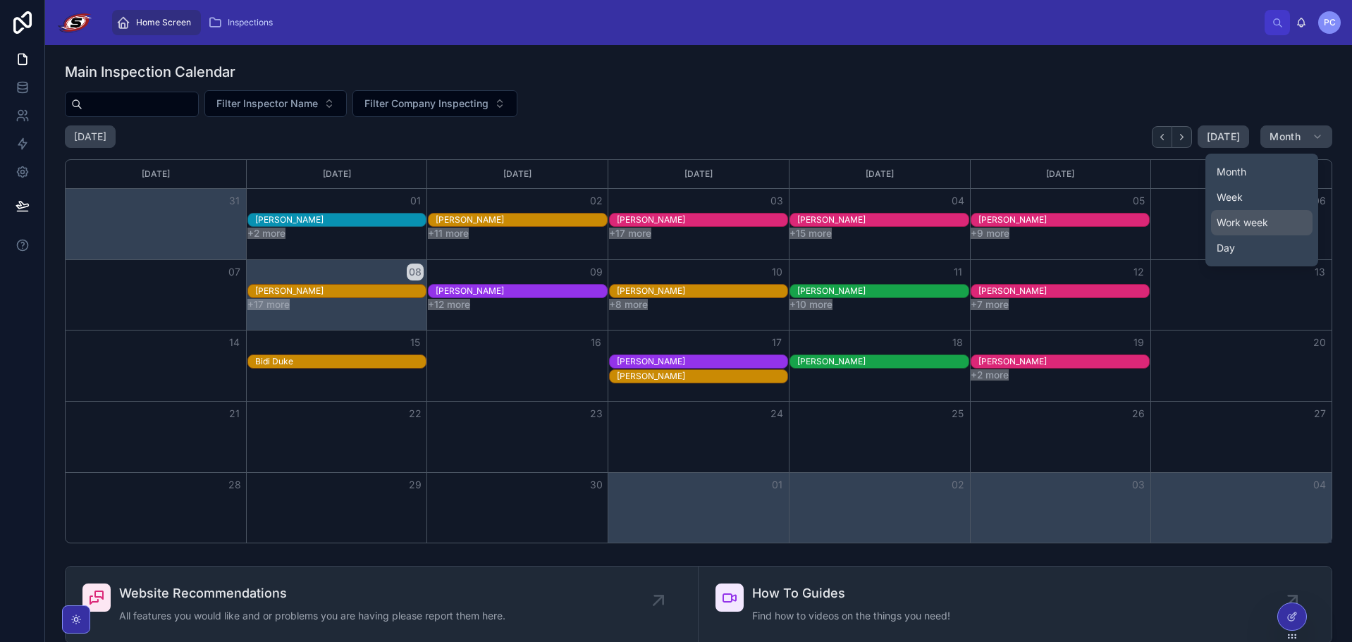
click at [1252, 222] on span "Work week" at bounding box center [1242, 223] width 51 height 14
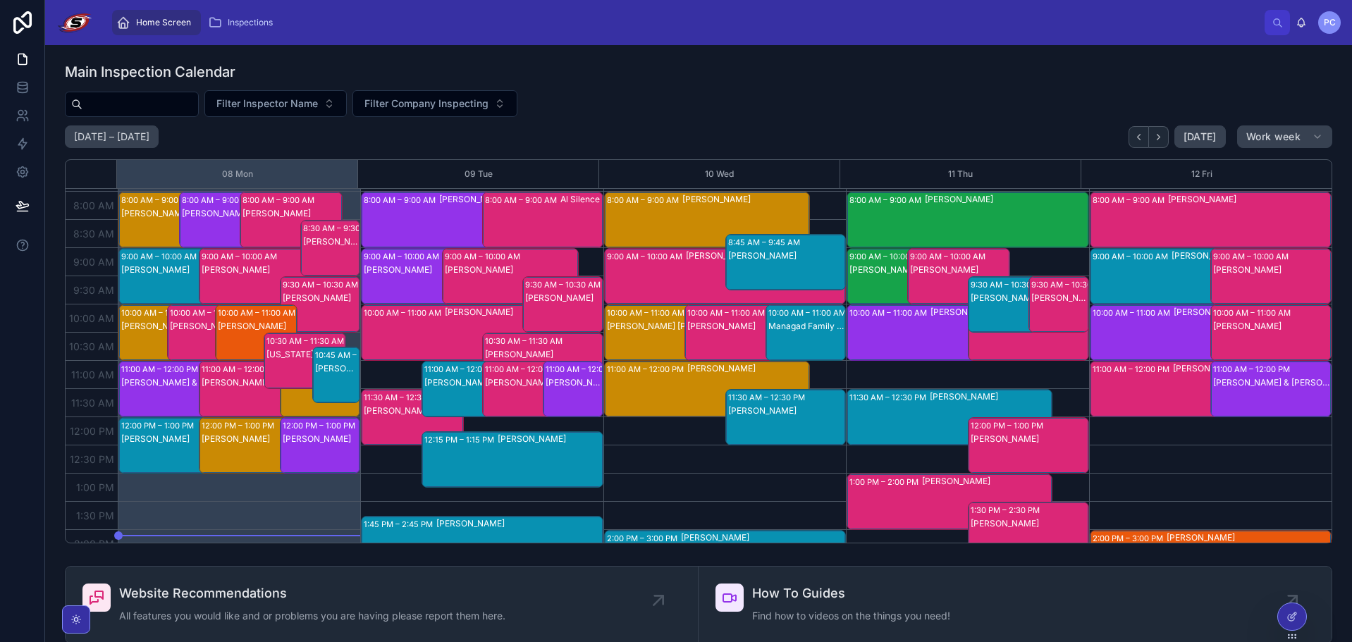
scroll to position [42, 0]
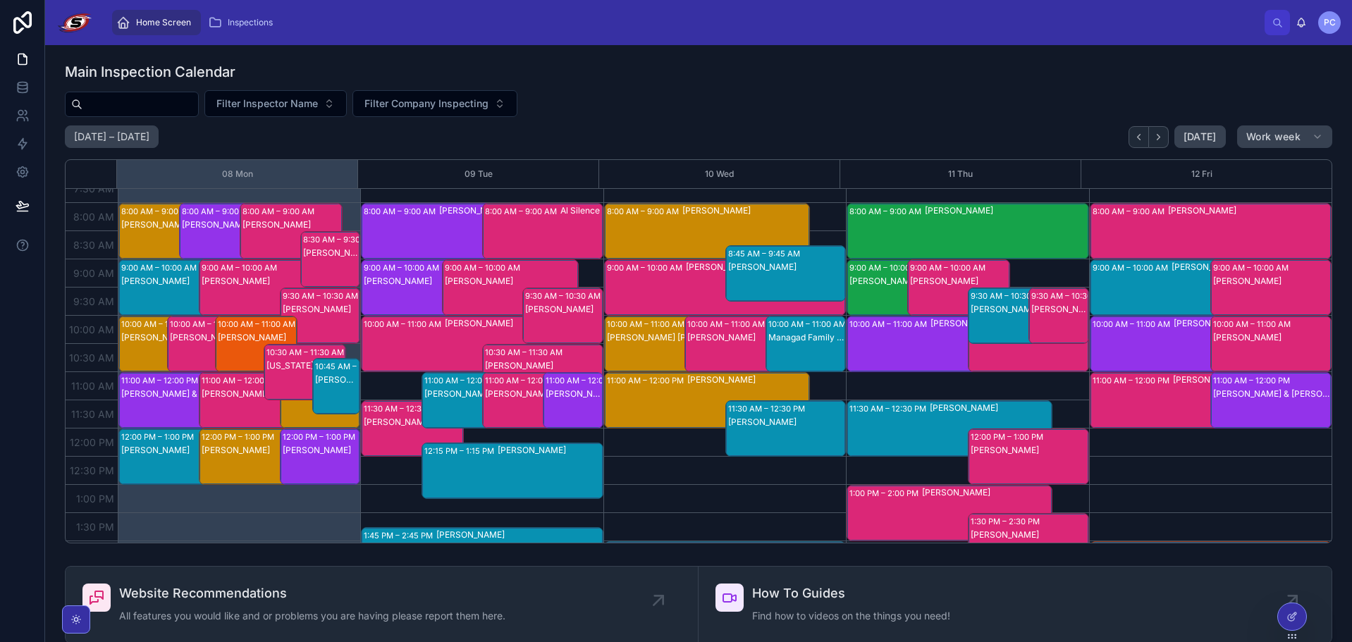
click at [744, 80] on div "Main Inspection Calendar" at bounding box center [699, 72] width 1268 height 20
click at [1293, 590] on icon at bounding box center [1292, 586] width 11 height 11
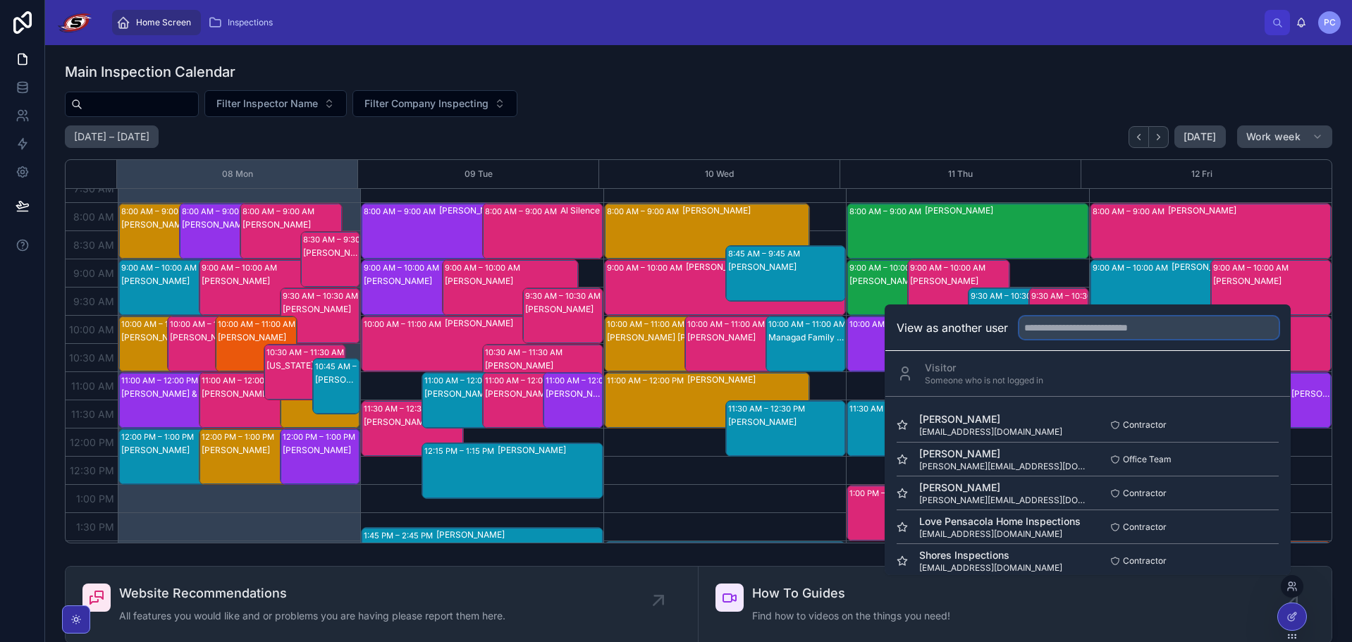
click at [1074, 331] on input "text" at bounding box center [1149, 328] width 259 height 23
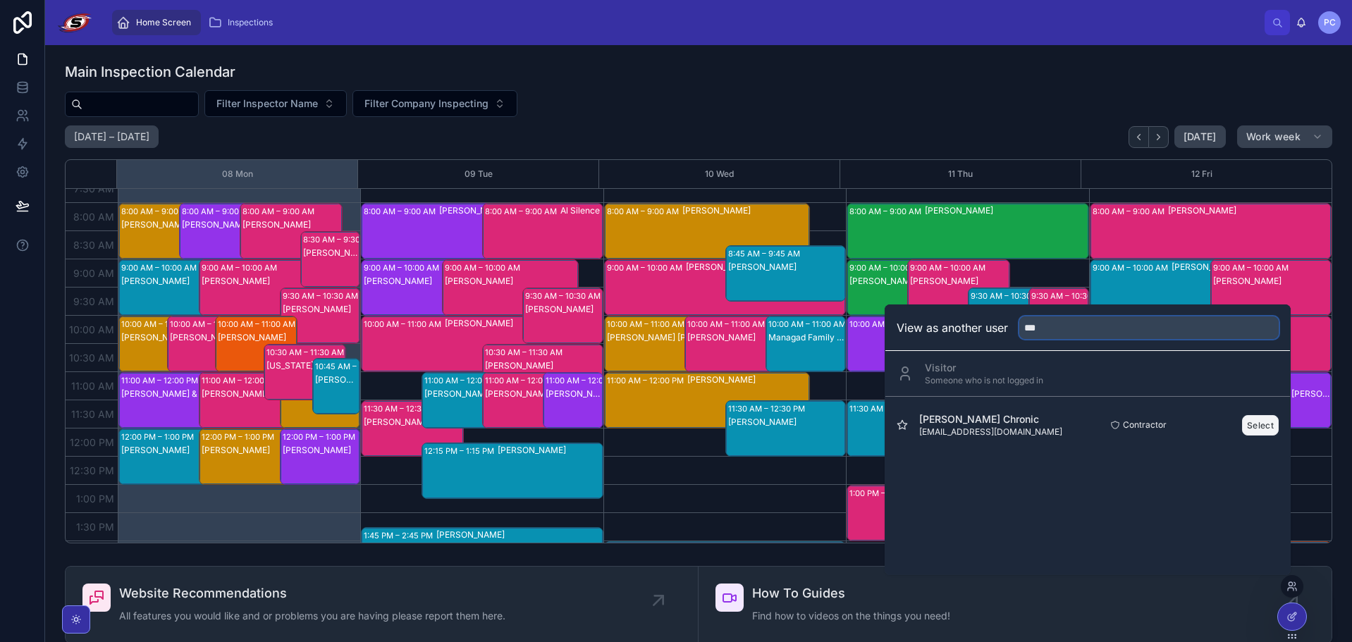
type input "***"
click at [1271, 426] on button "Select" at bounding box center [1260, 425] width 37 height 20
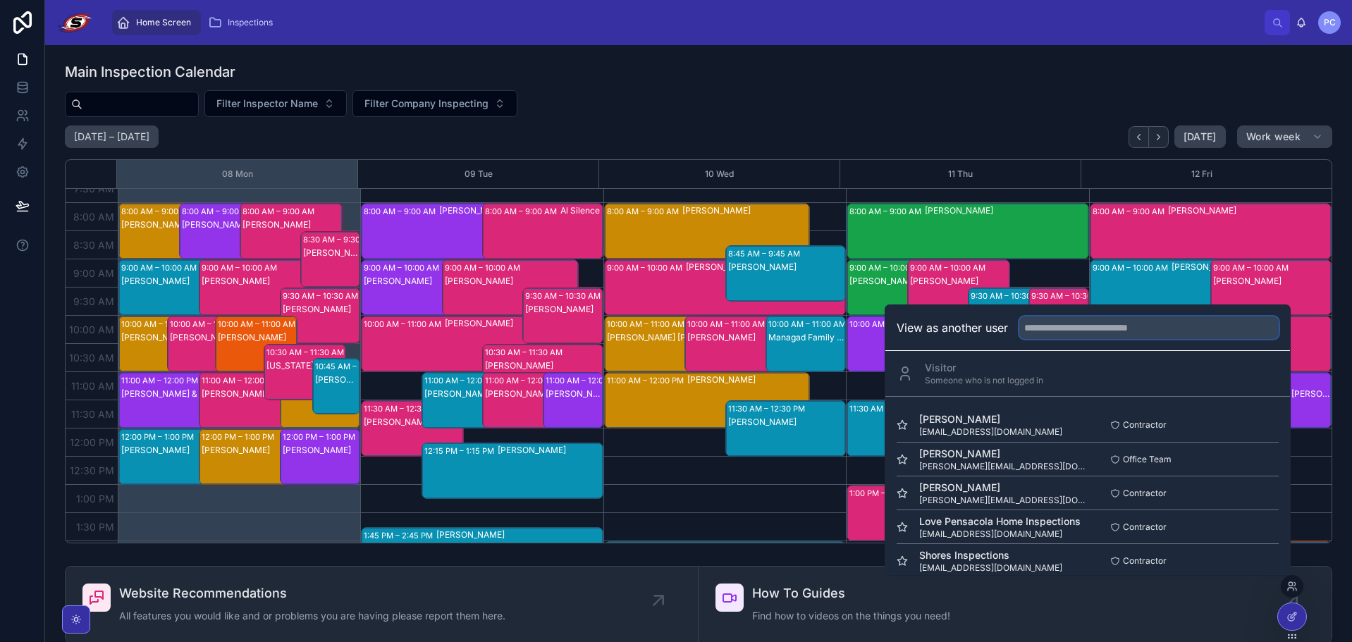
click at [1162, 336] on input "text" at bounding box center [1149, 328] width 259 height 23
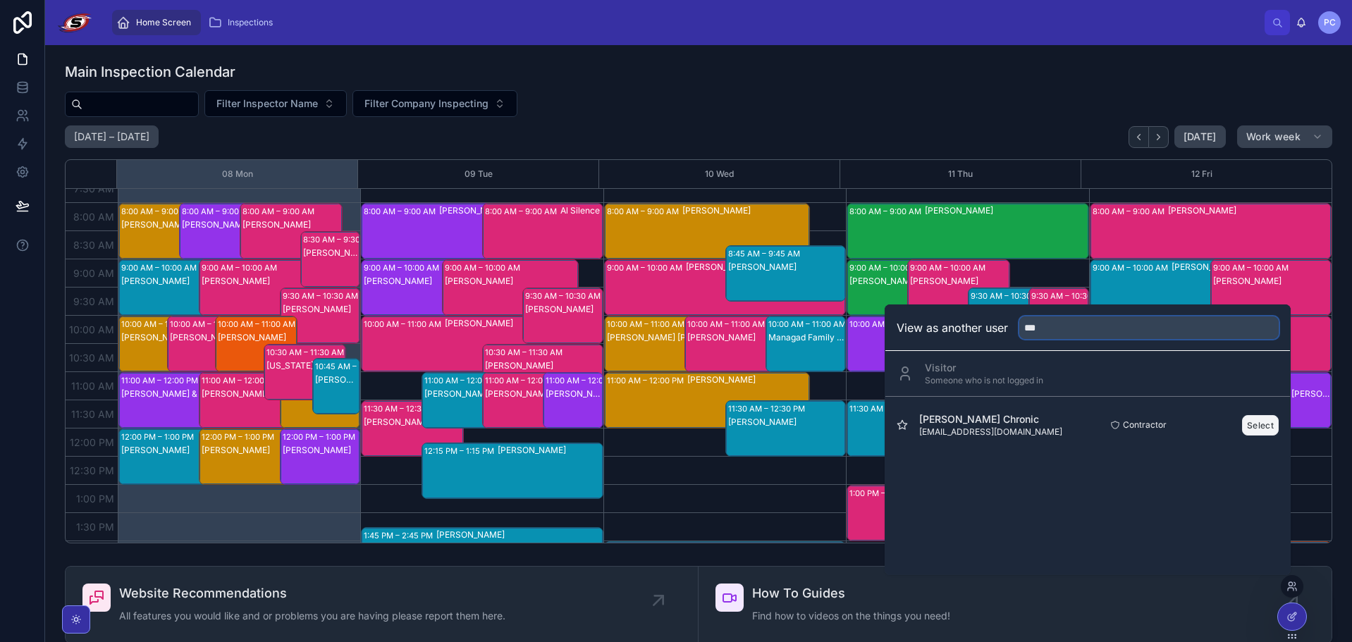
type input "***"
click at [1252, 425] on button "Select" at bounding box center [1260, 425] width 37 height 20
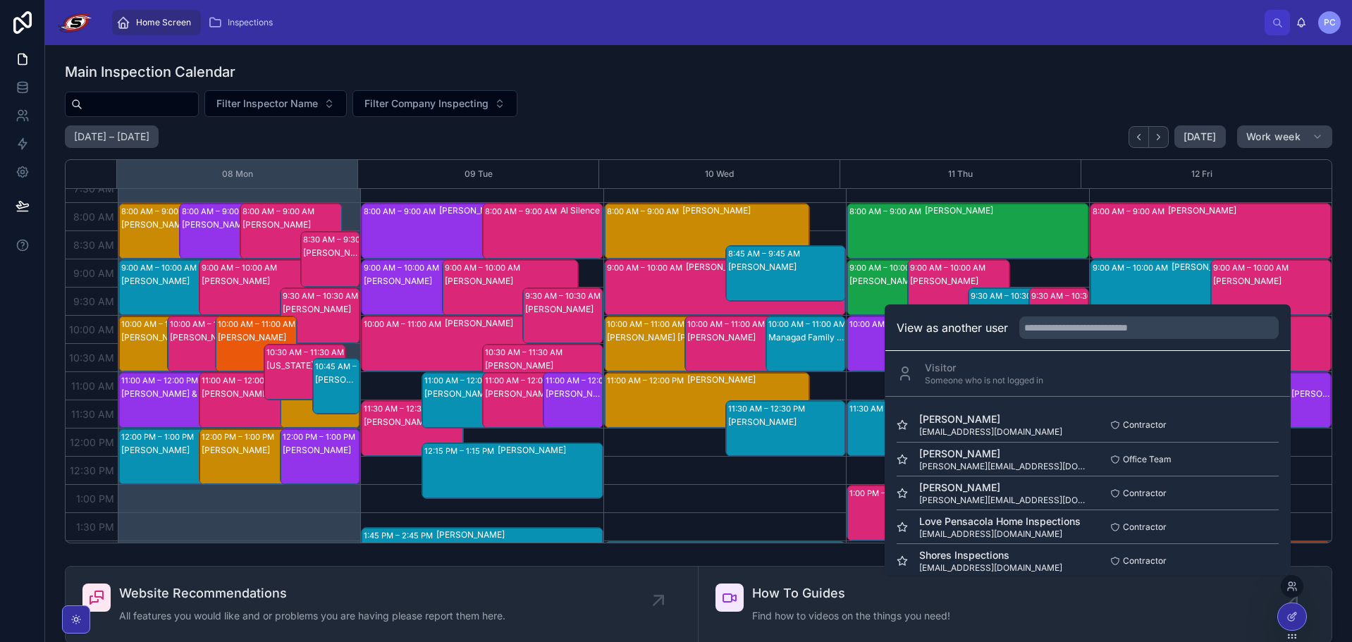
click at [922, 58] on div "Main Inspection Calendar Filter Inspector Name Filter Company Inspecting Septem…" at bounding box center [698, 302] width 1285 height 493
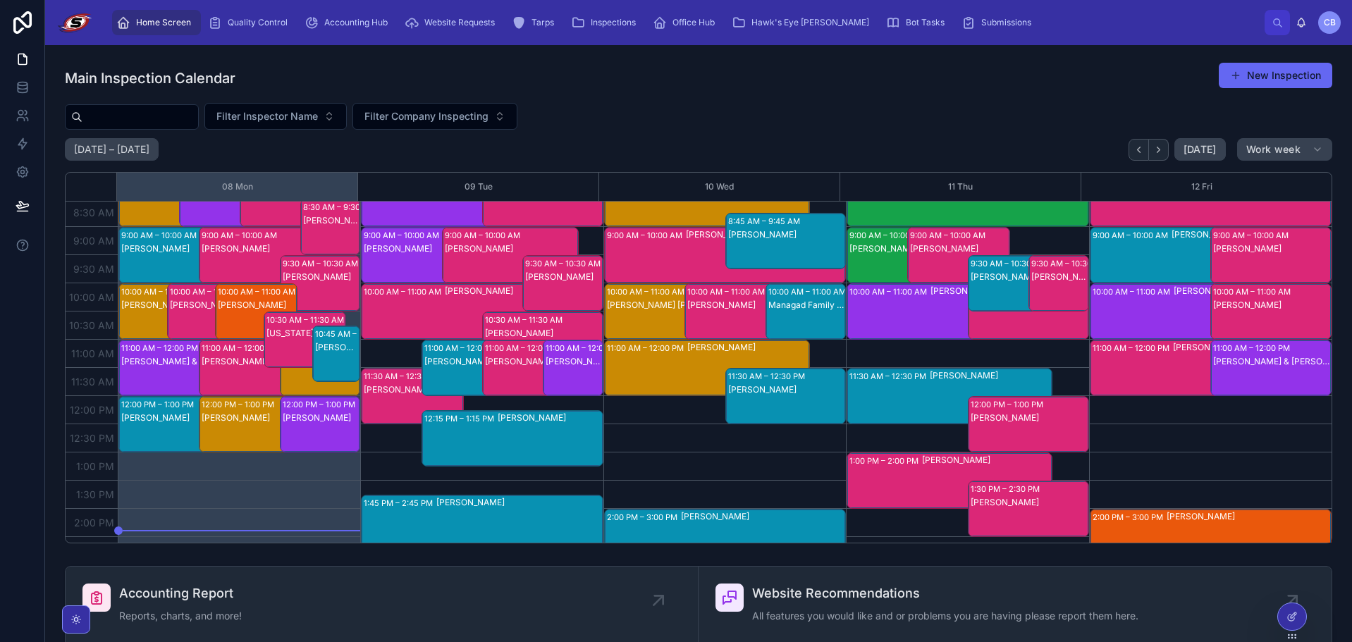
scroll to position [71, 0]
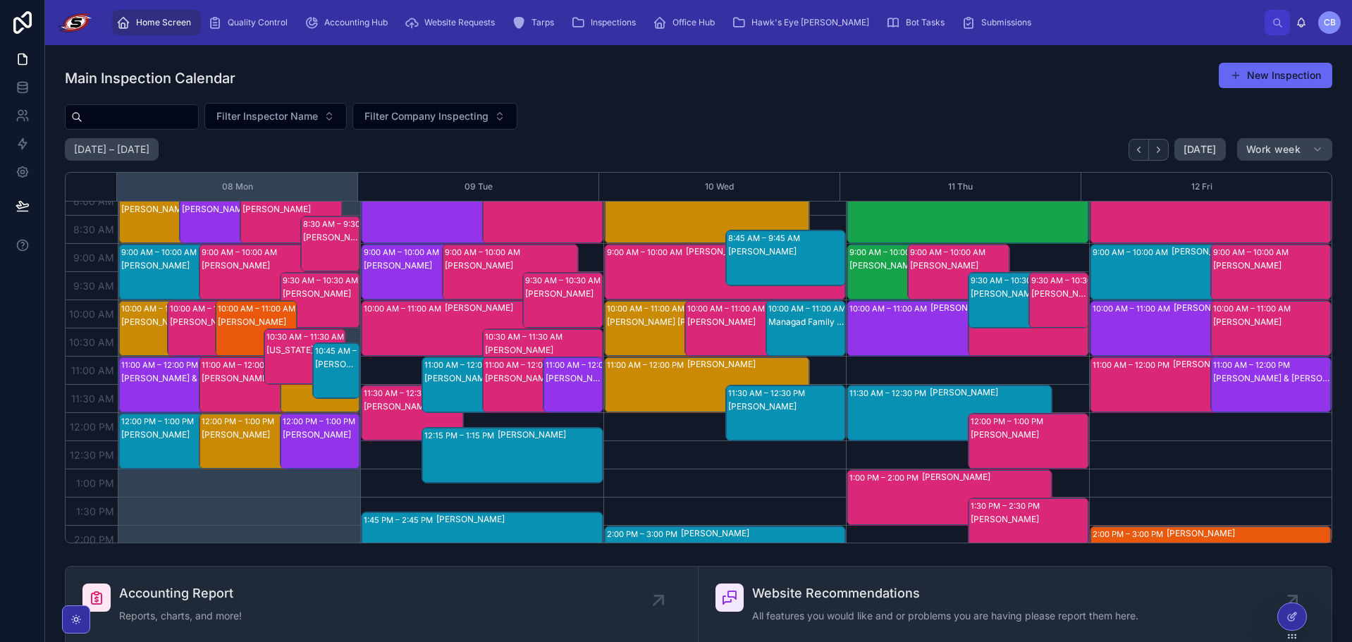
click at [762, 117] on div "Filter Inspector Name Filter Company Inspecting" at bounding box center [699, 116] width 1268 height 27
click at [591, 109] on div "Filter Inspector Name Filter Company Inspecting" at bounding box center [699, 116] width 1268 height 27
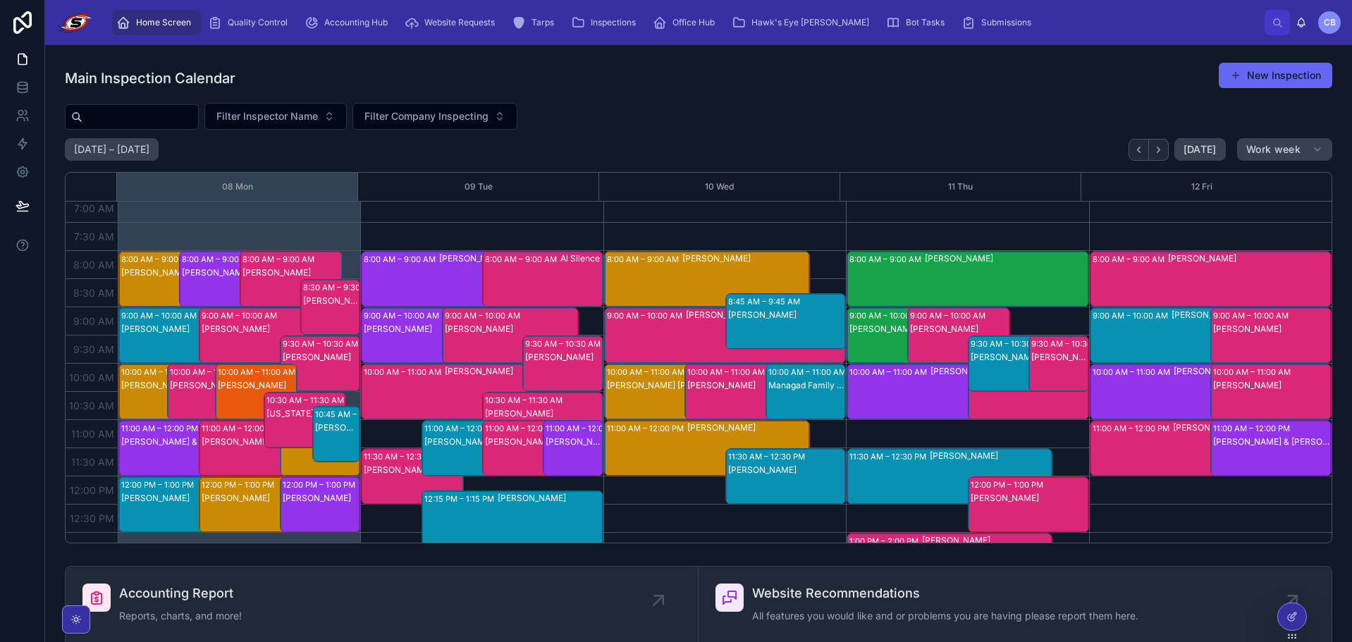
scroll to position [0, 0]
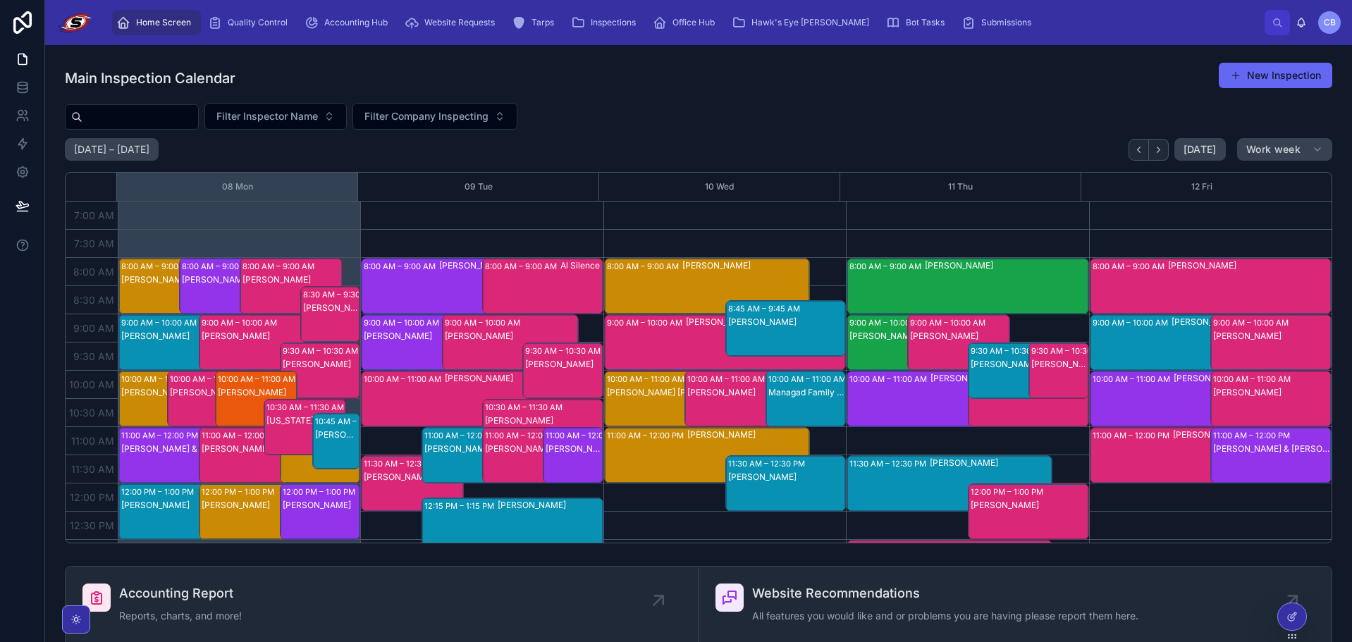
click at [324, 315] on div "[PERSON_NAME]" at bounding box center [331, 329] width 56 height 54
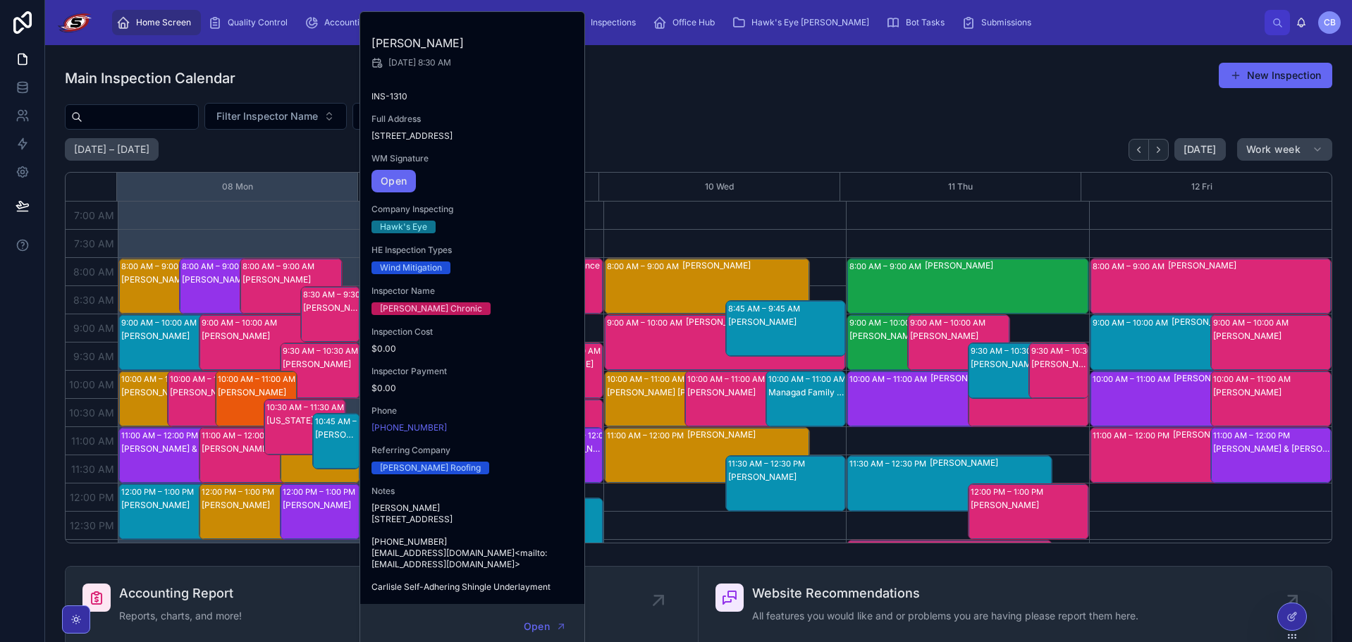
click at [249, 456] on div "11:00 AM – 12:00 PM [PERSON_NAME]" at bounding box center [268, 455] width 136 height 55
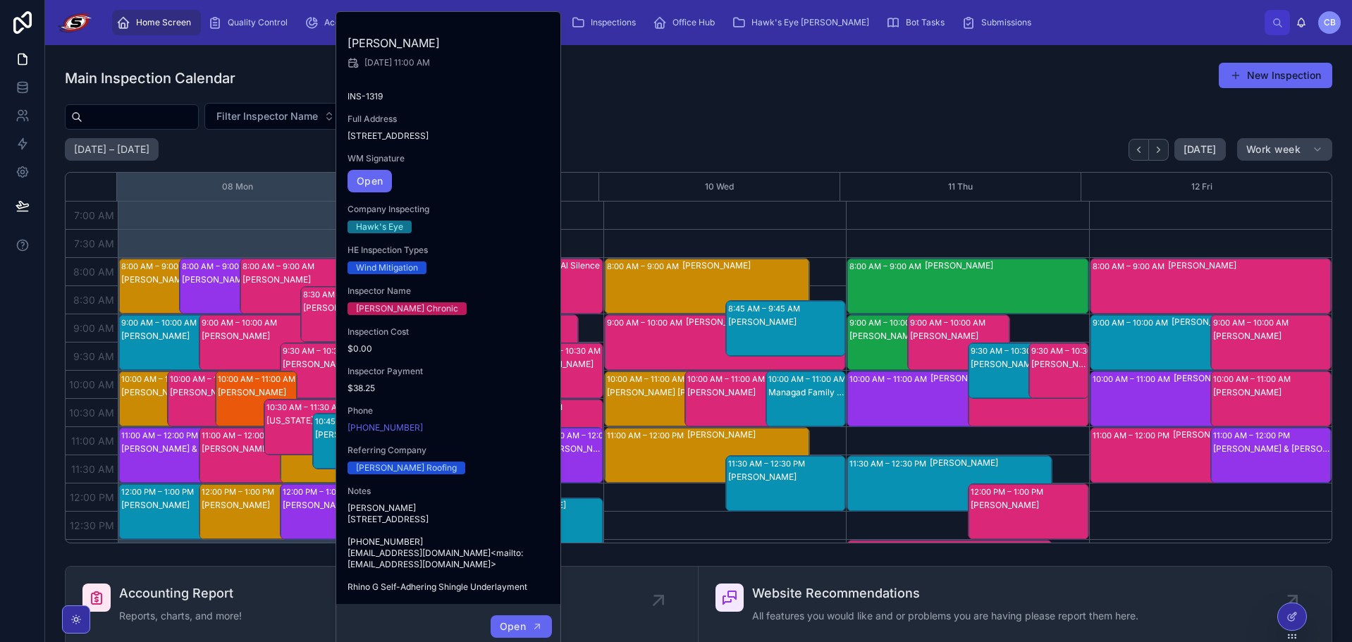
click at [531, 635] on button "Open" at bounding box center [521, 627] width 61 height 23
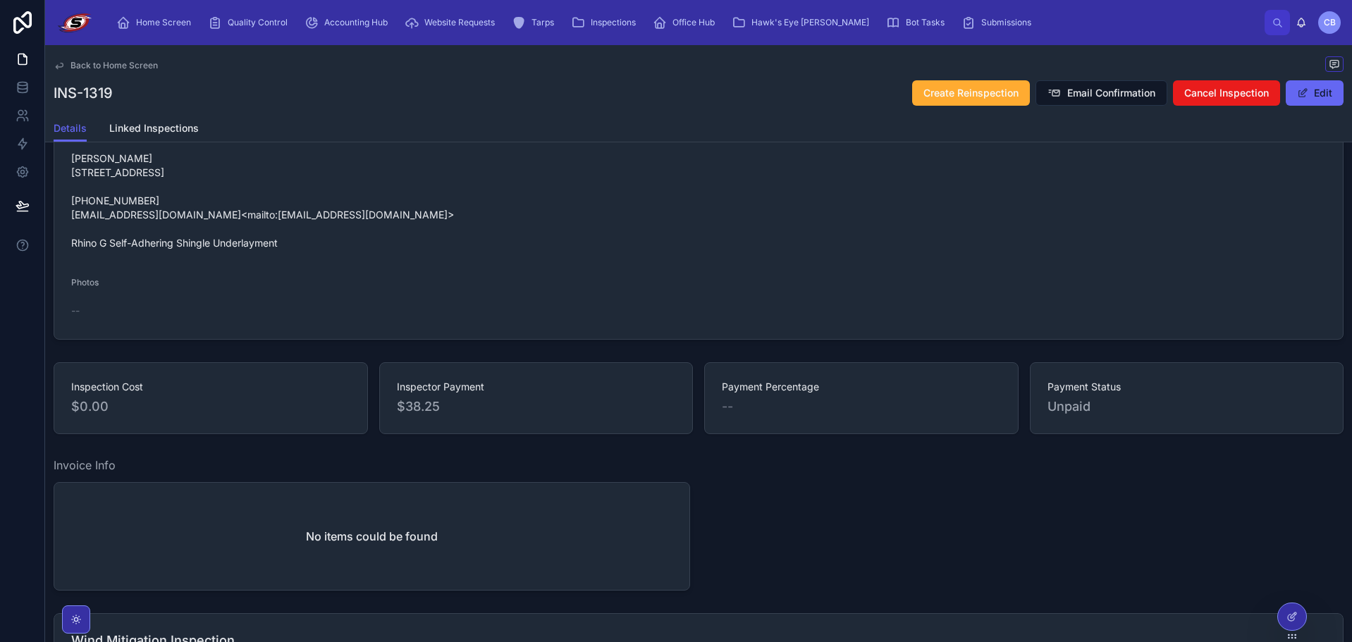
scroll to position [564, 0]
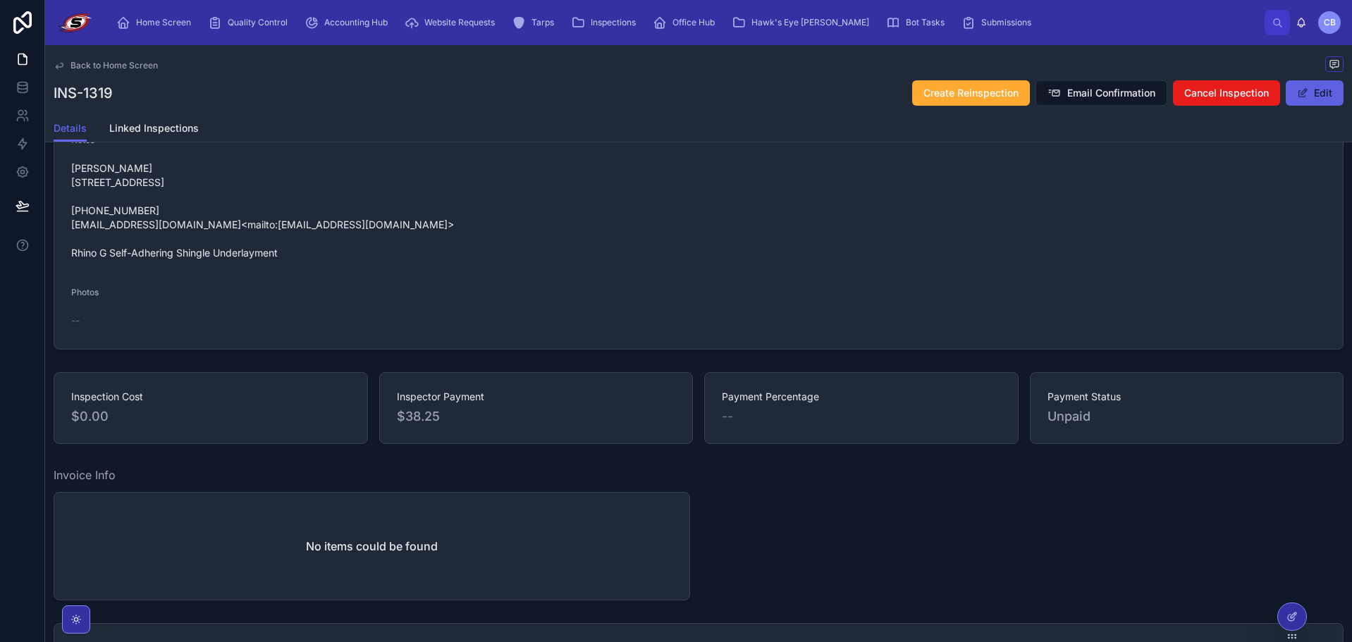
click at [1297, 92] on span at bounding box center [1302, 92] width 11 height 11
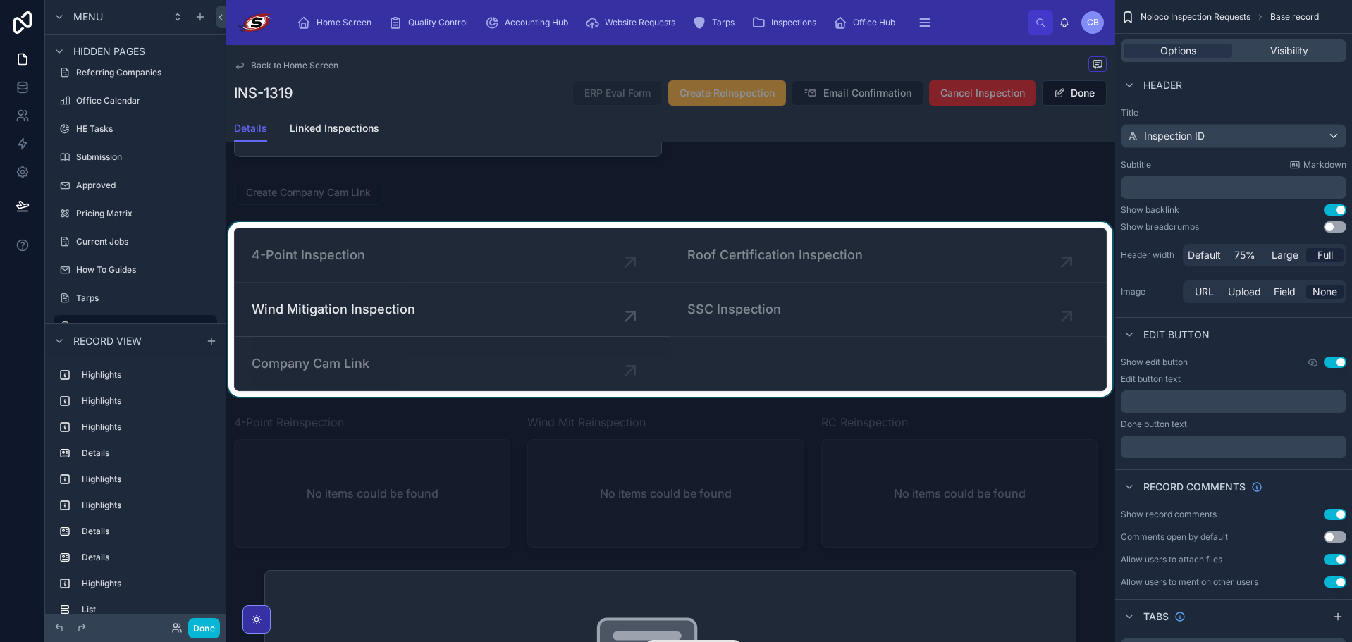
scroll to position [2427, 0]
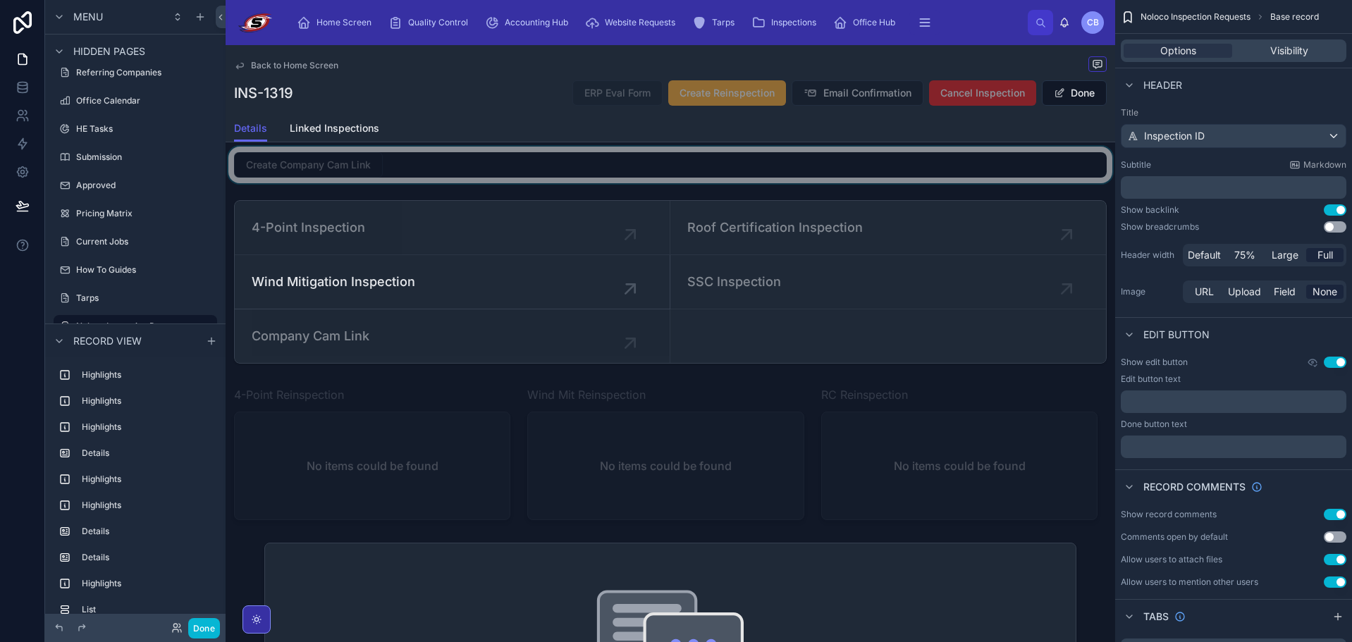
click at [394, 183] on div at bounding box center [671, 165] width 890 height 37
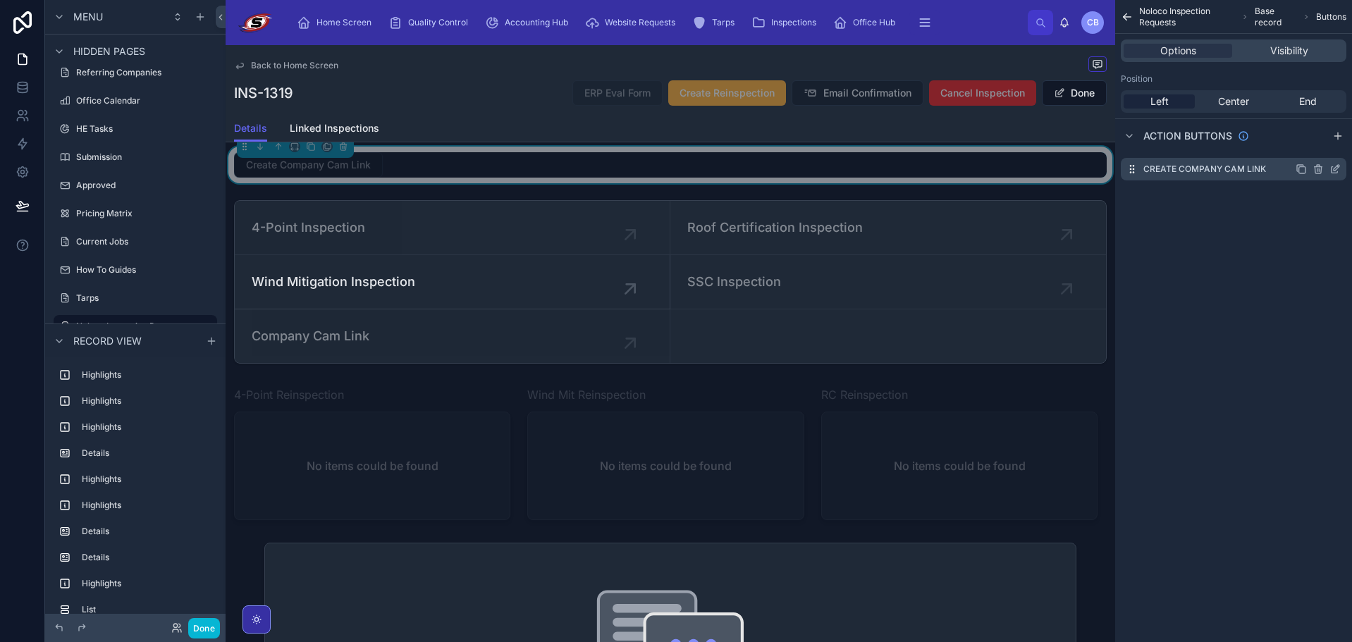
click at [1331, 171] on icon "scrollable content" at bounding box center [1335, 169] width 11 height 11
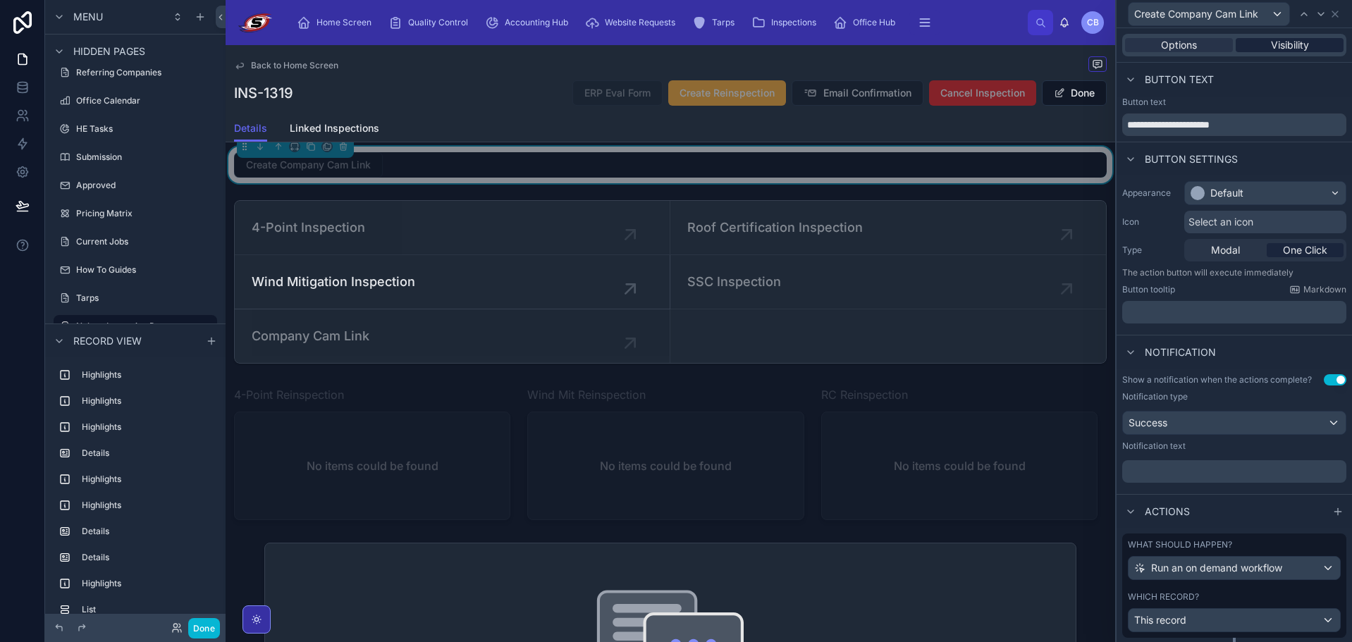
click at [1312, 37] on div "Options Visibility" at bounding box center [1235, 45] width 224 height 23
click at [1307, 41] on div "Visibility" at bounding box center [1290, 45] width 108 height 14
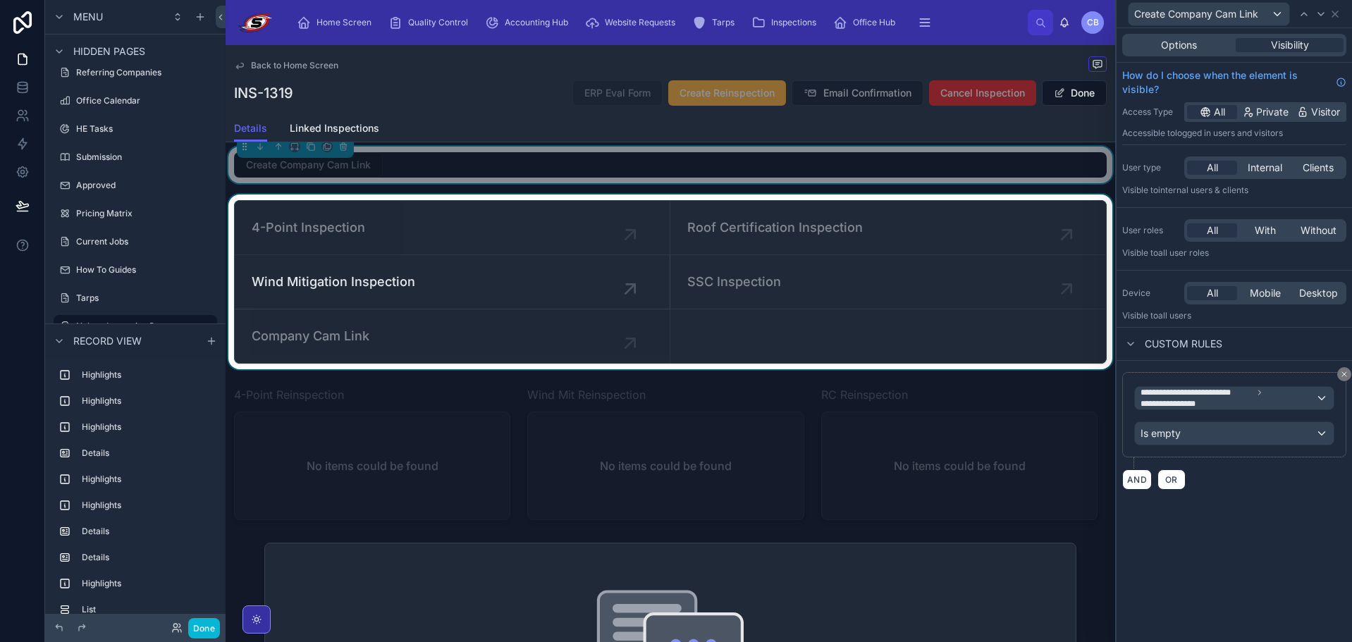
click at [610, 345] on div at bounding box center [671, 282] width 890 height 175
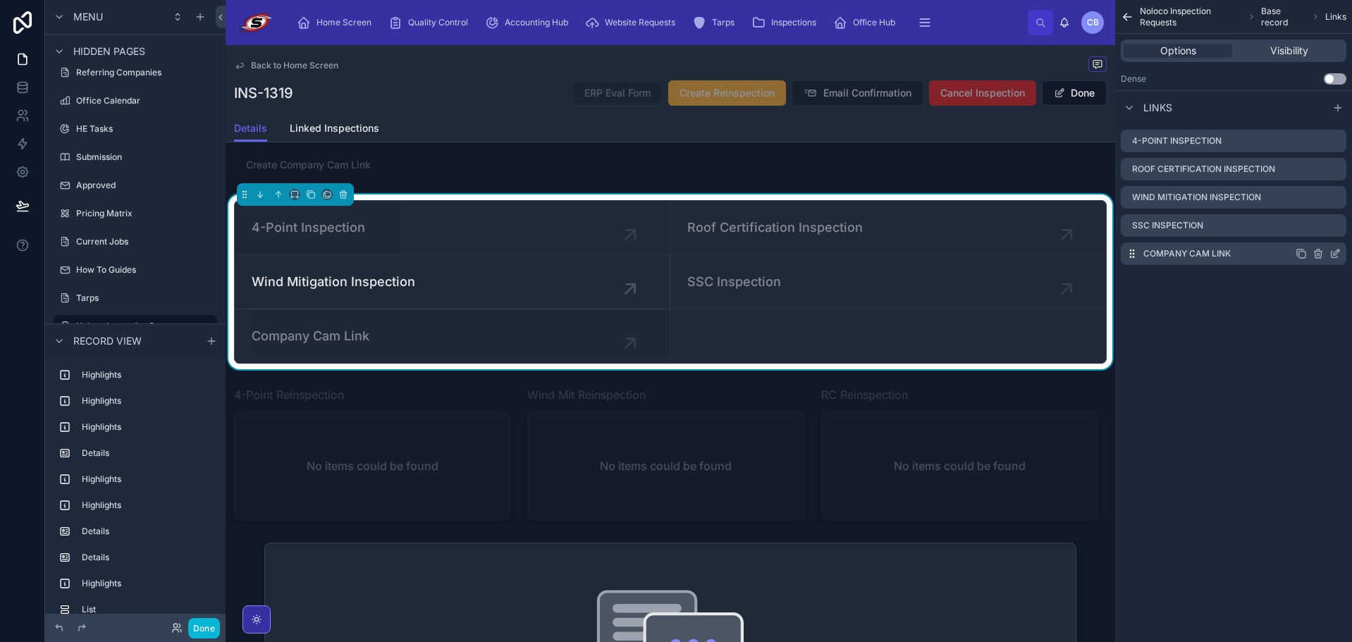
click at [1334, 255] on icon "scrollable content" at bounding box center [1337, 253] width 6 height 6
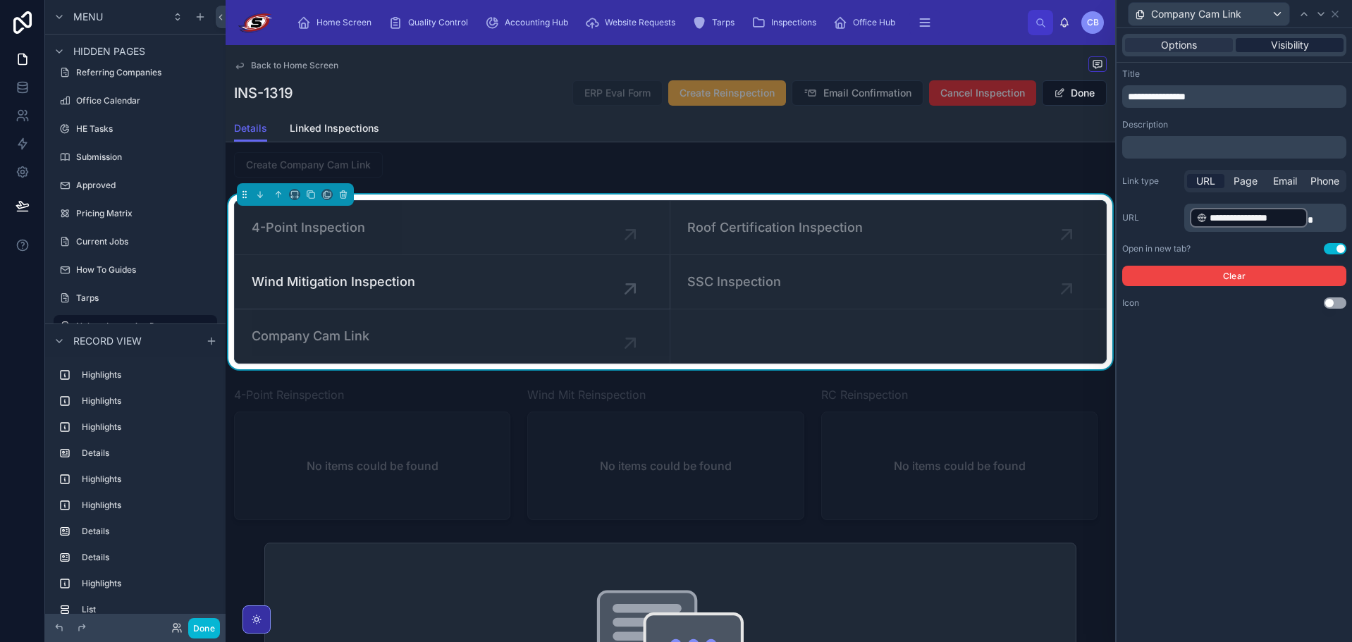
click at [1281, 50] on span "Visibility" at bounding box center [1290, 45] width 38 height 14
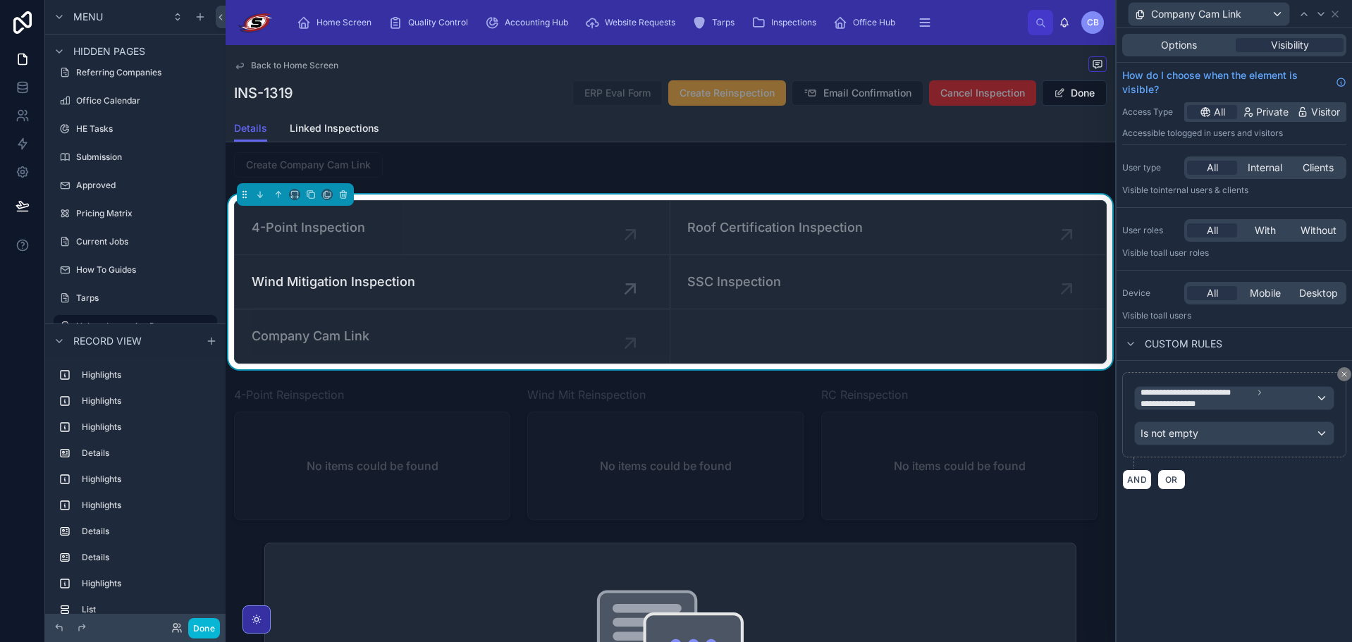
click at [1335, 343] on div "Custom rules" at bounding box center [1235, 344] width 236 height 34
click at [1333, 14] on icon at bounding box center [1335, 13] width 11 height 11
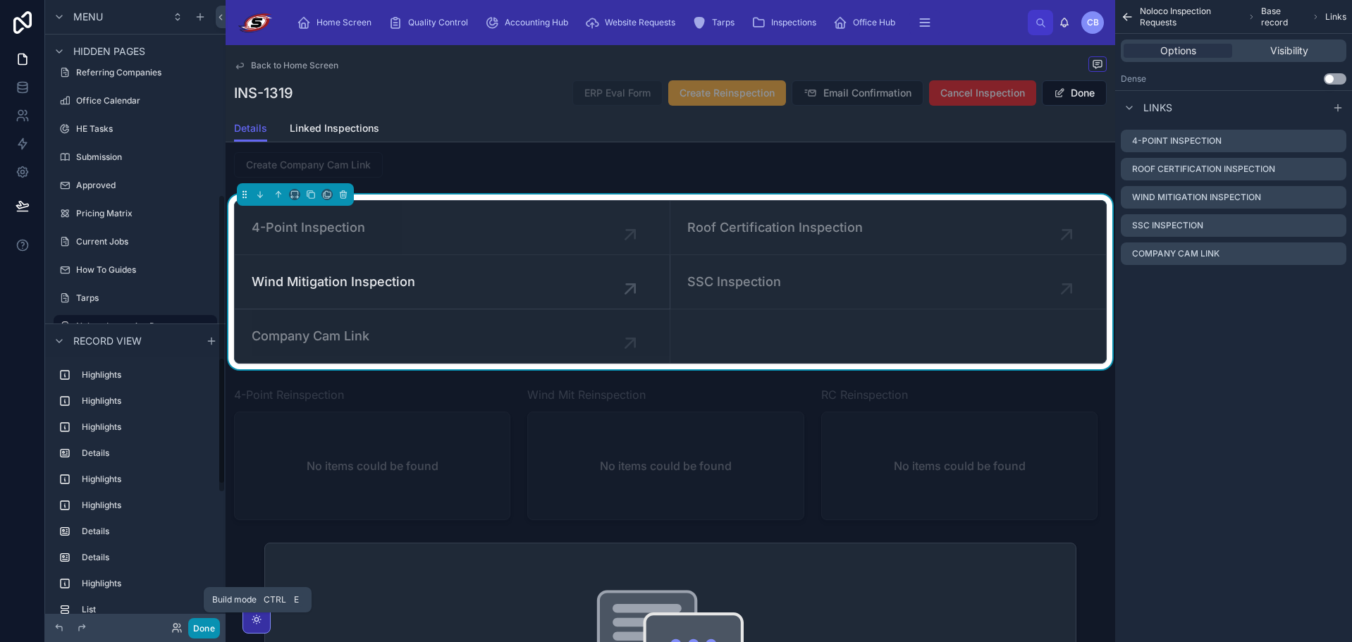
click at [207, 628] on button "Done" at bounding box center [204, 628] width 32 height 20
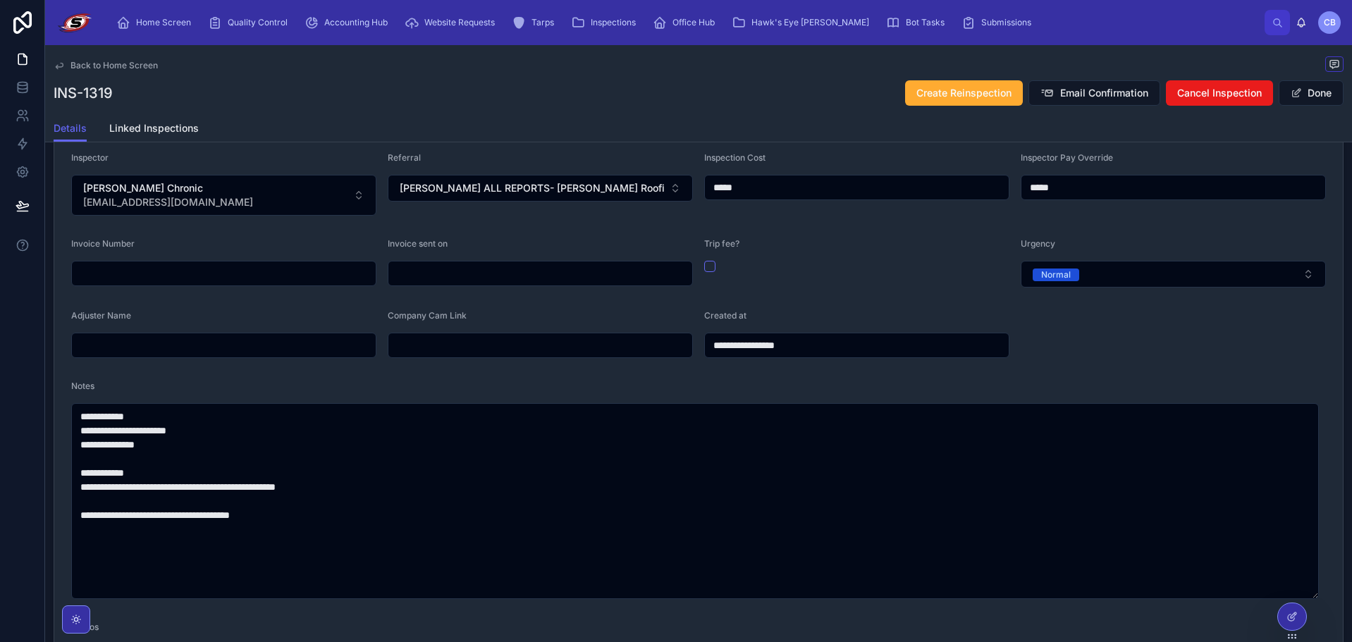
scroll to position [285, 0]
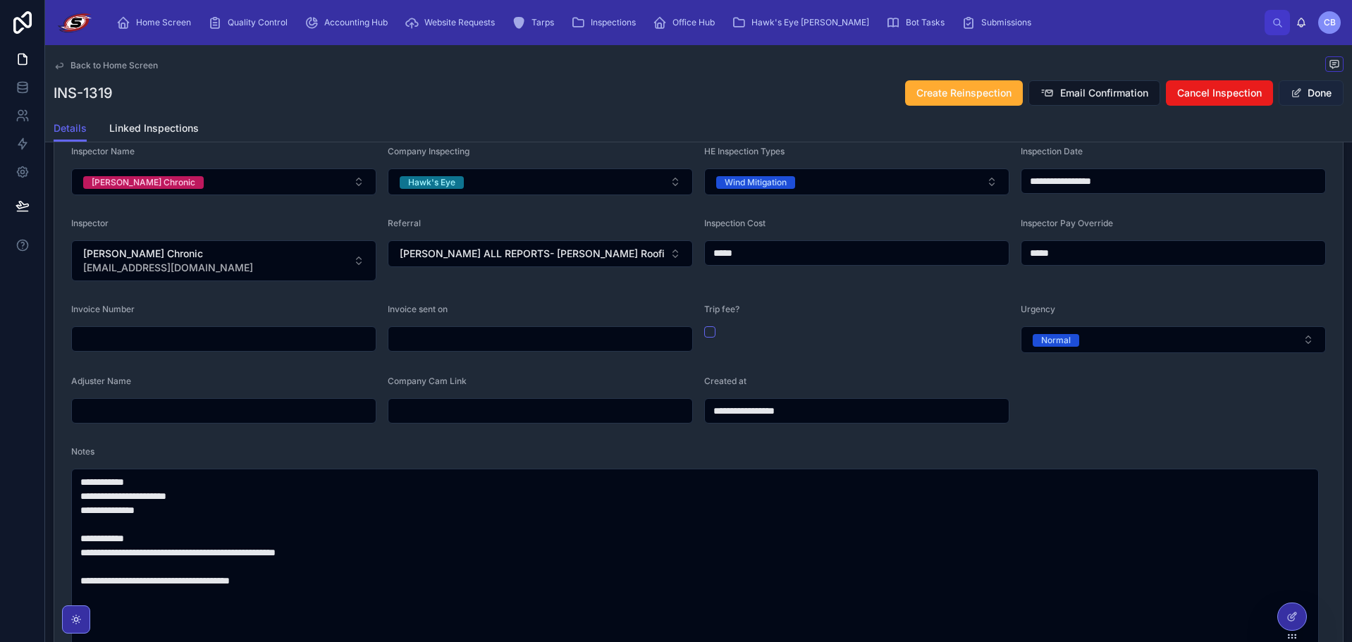
click at [1305, 89] on button "Done" at bounding box center [1311, 92] width 65 height 25
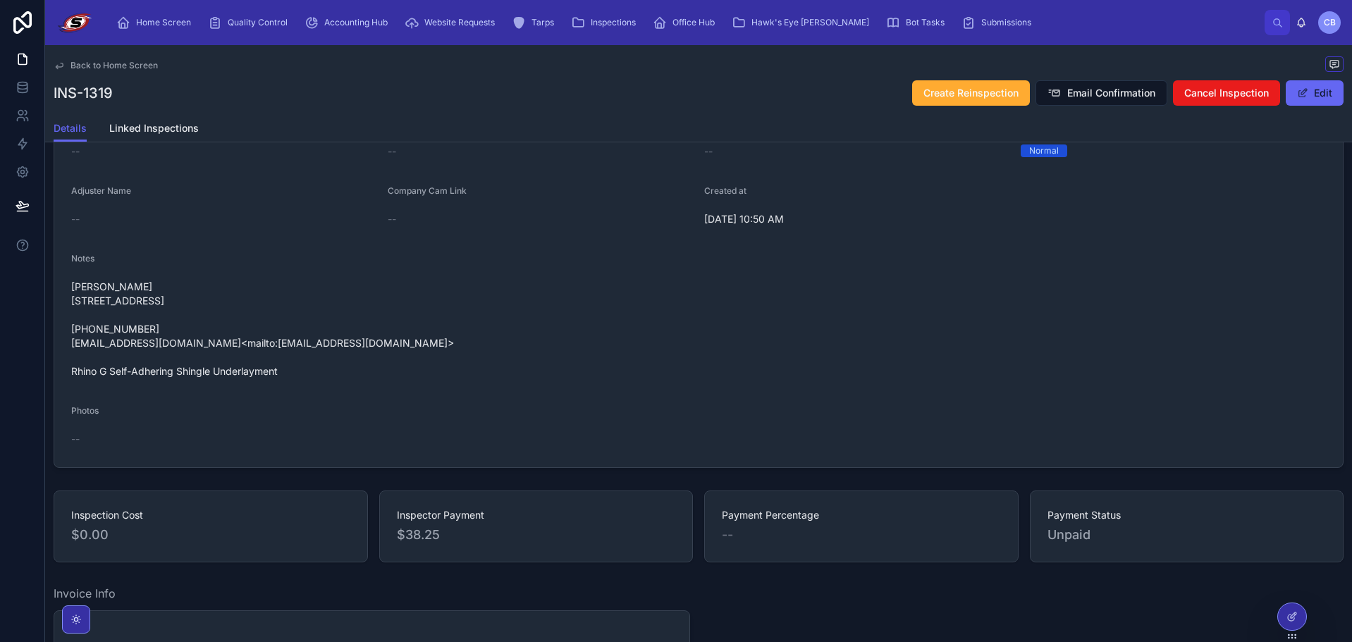
scroll to position [496, 0]
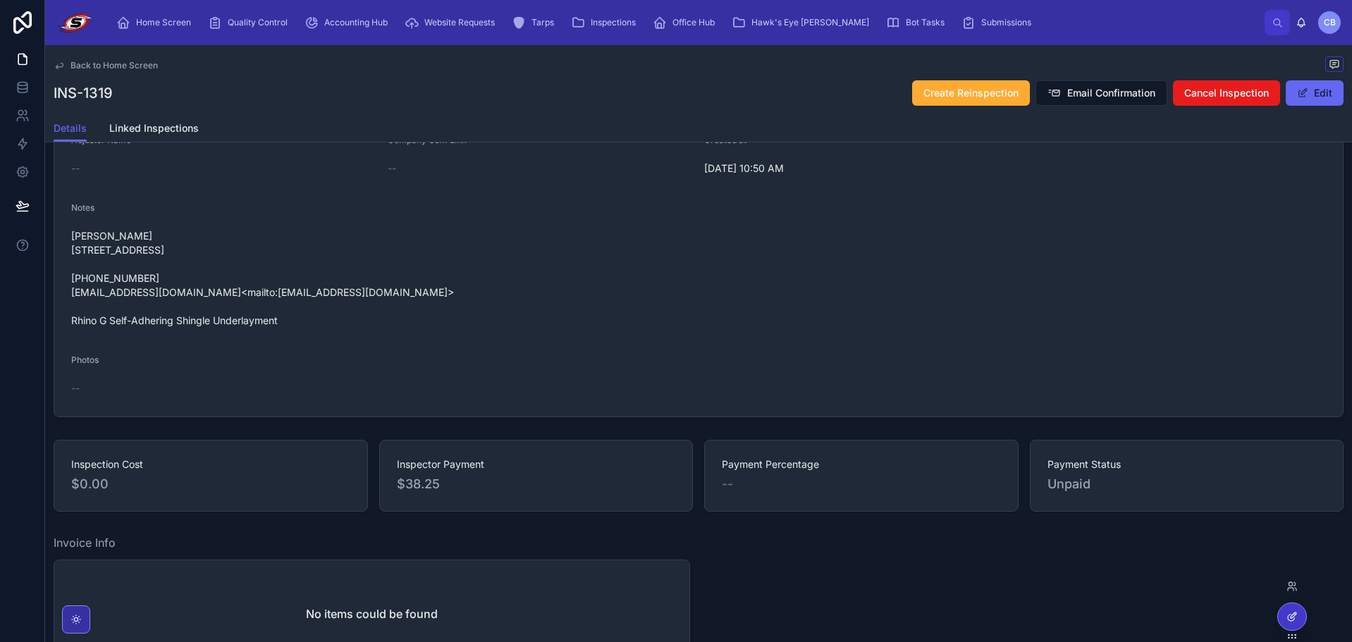
click at [1290, 616] on icon at bounding box center [1291, 618] width 6 height 6
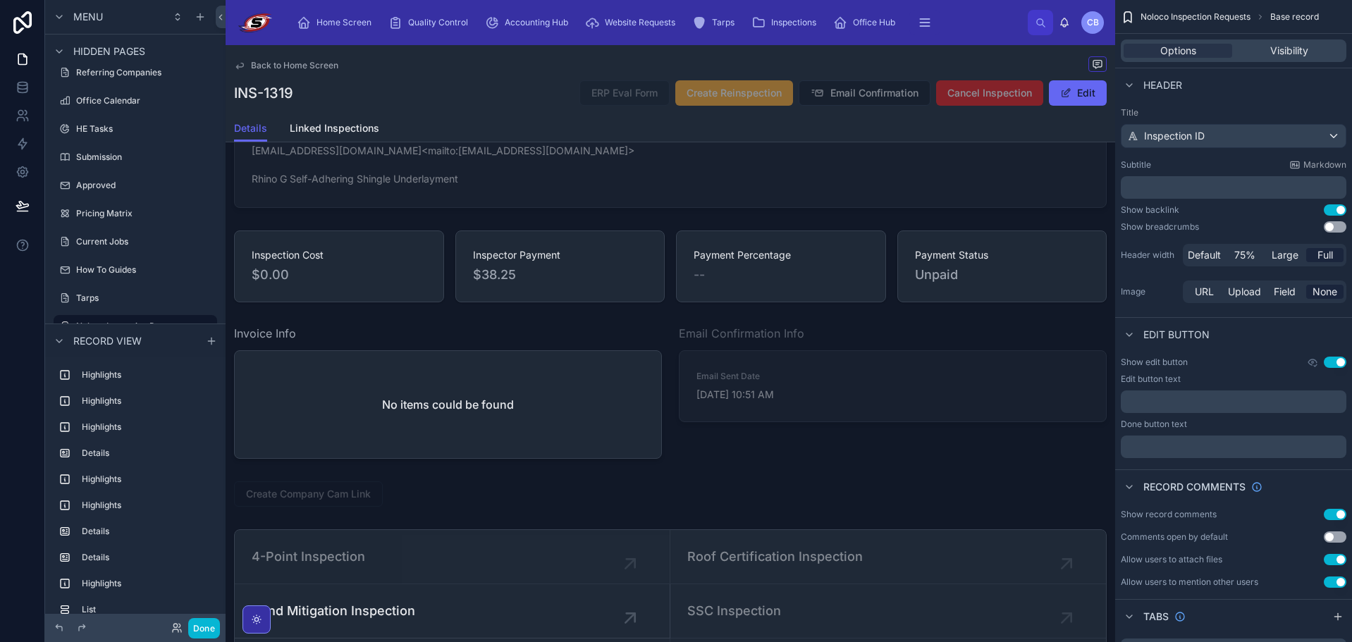
scroll to position [1836, 0]
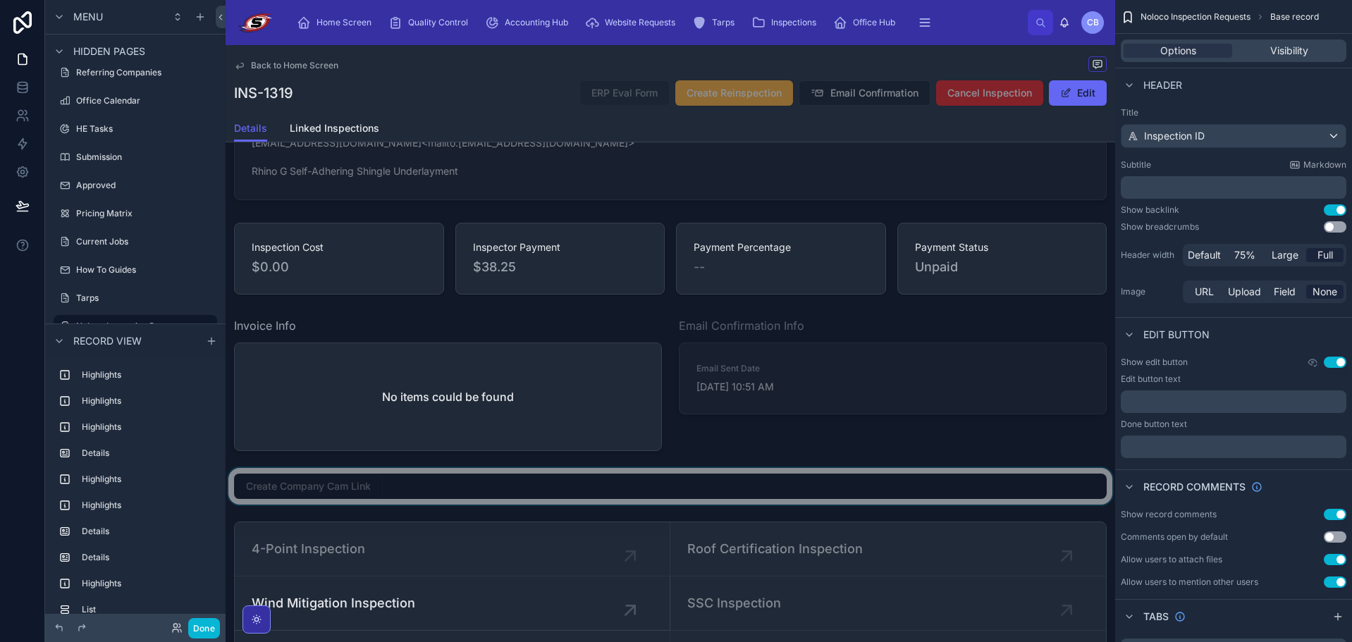
click at [484, 505] on div at bounding box center [671, 486] width 890 height 37
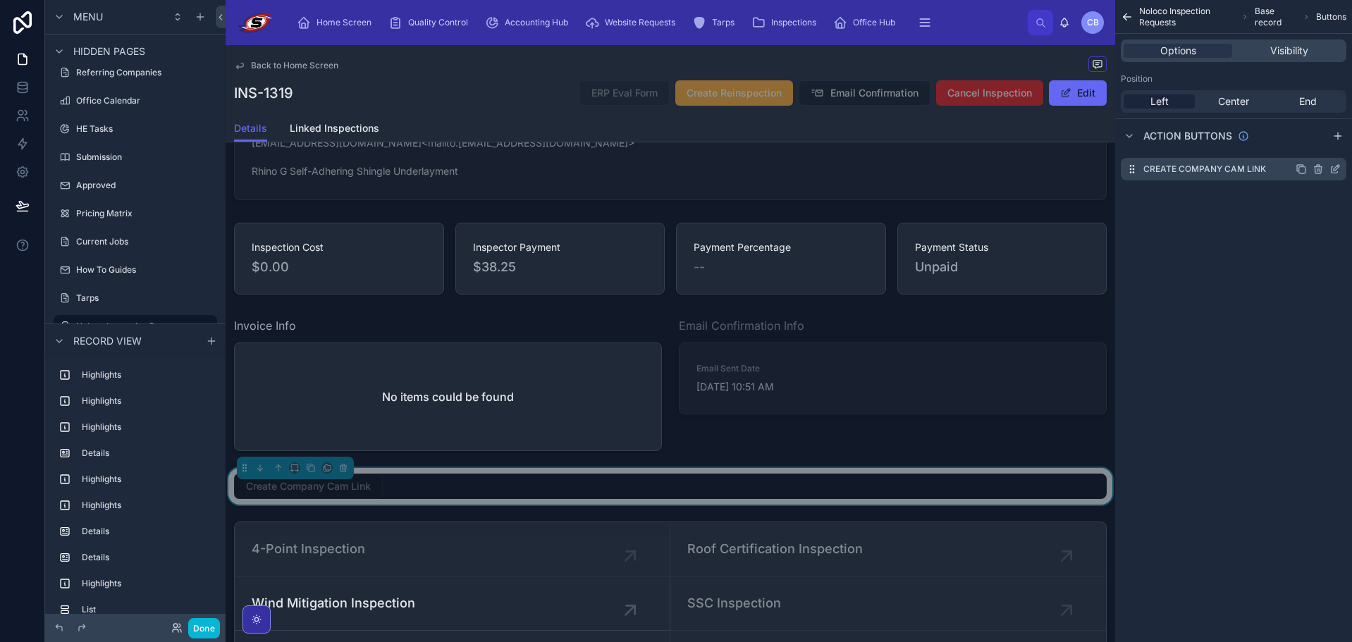
click at [1336, 169] on icon "scrollable content" at bounding box center [1335, 169] width 11 height 11
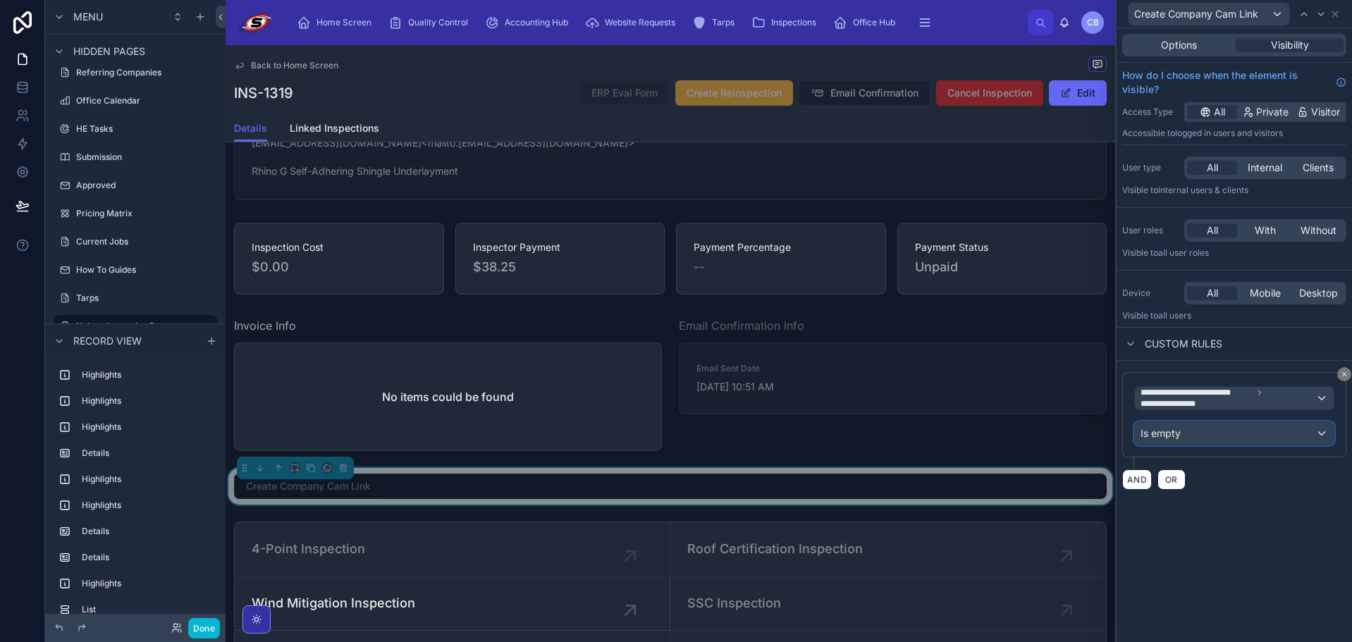
click at [1246, 427] on div "Is empty" at bounding box center [1234, 433] width 199 height 23
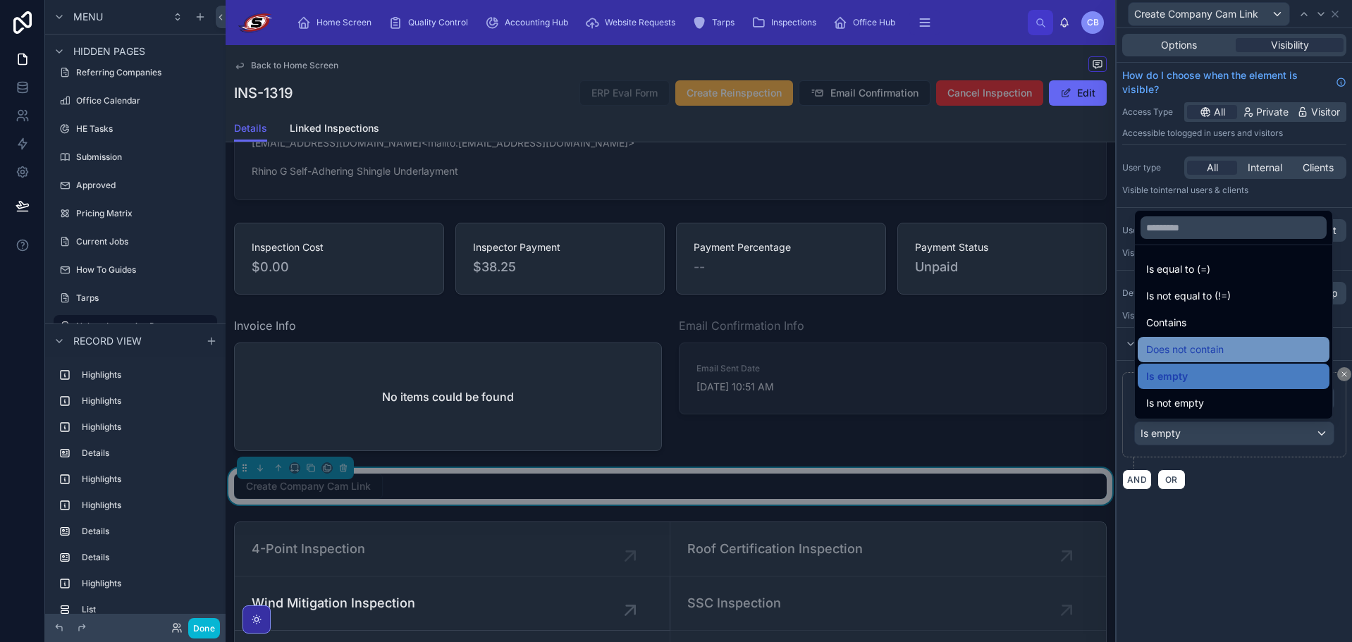
click at [1213, 351] on span "Does not contain" at bounding box center [1186, 349] width 78 height 17
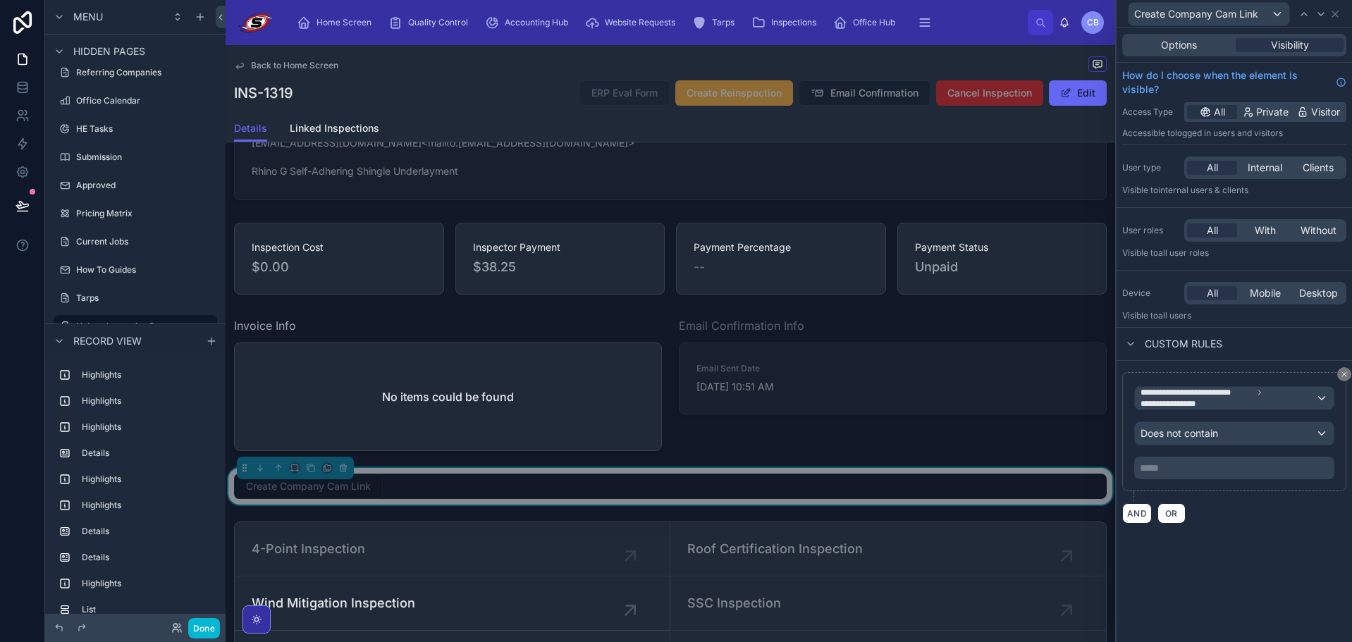
click at [1216, 467] on p "***** ﻿" at bounding box center [1236, 468] width 192 height 14
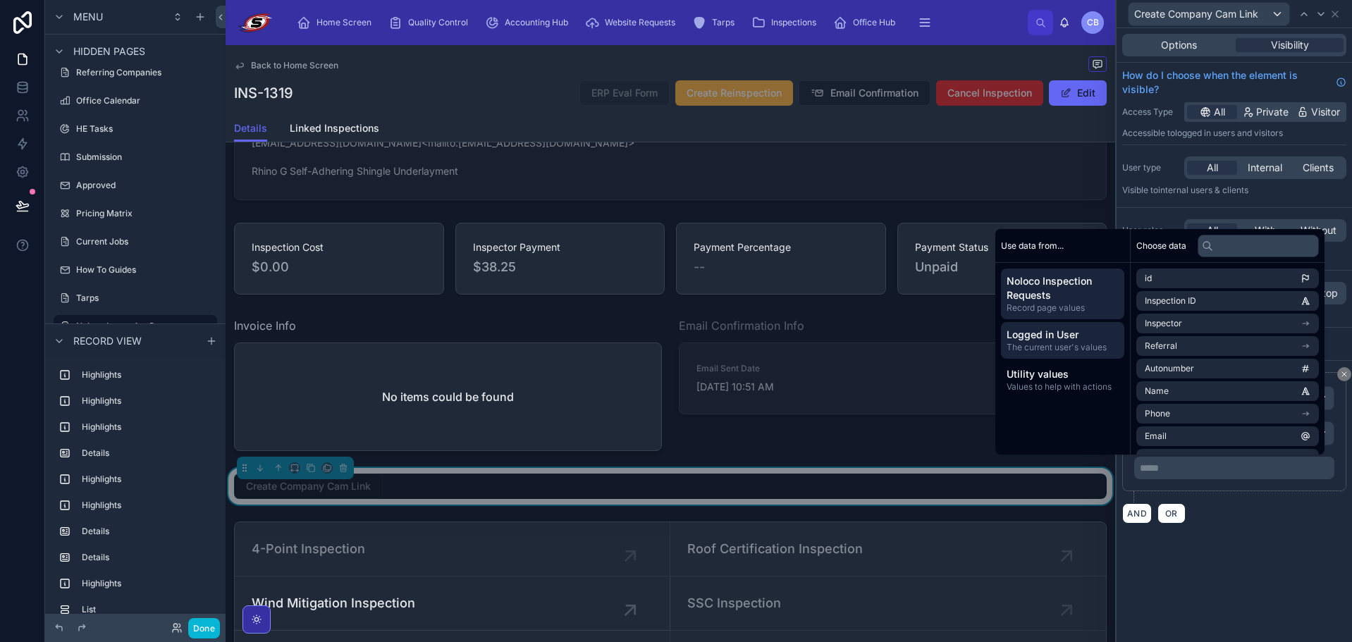
click at [1056, 337] on span "Logged in User" at bounding box center [1063, 335] width 112 height 14
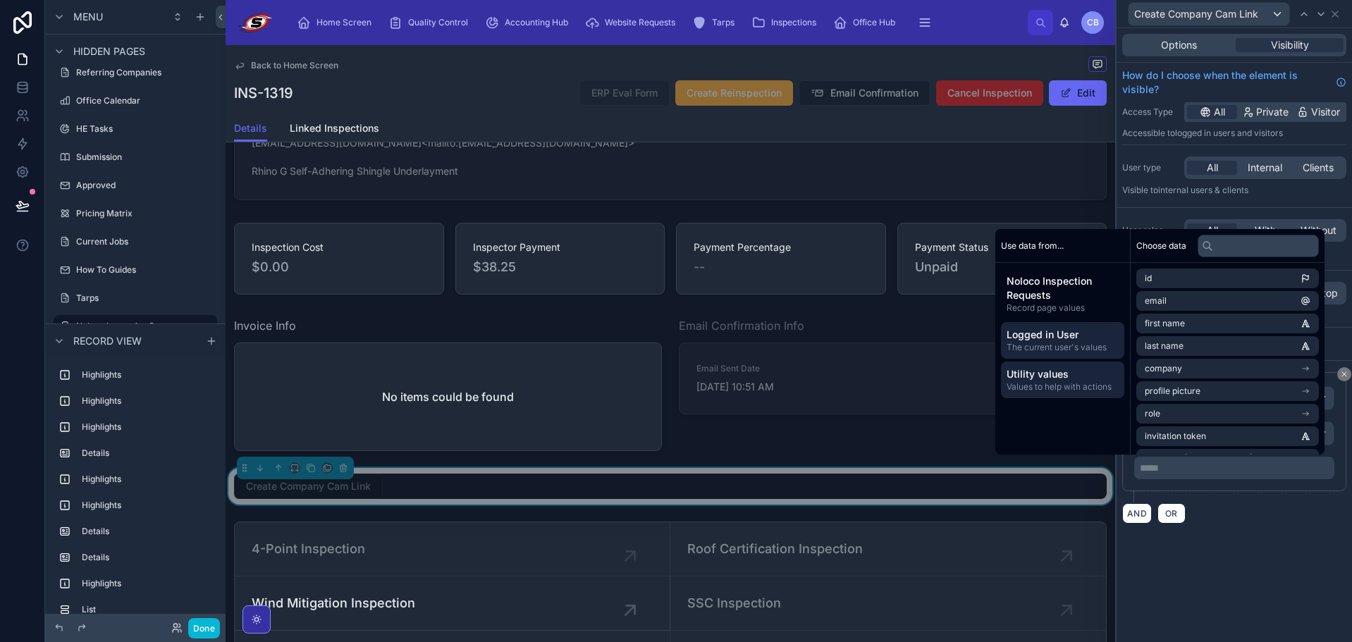
click at [1062, 363] on div "Utility values Values to help with actions" at bounding box center [1062, 380] width 123 height 37
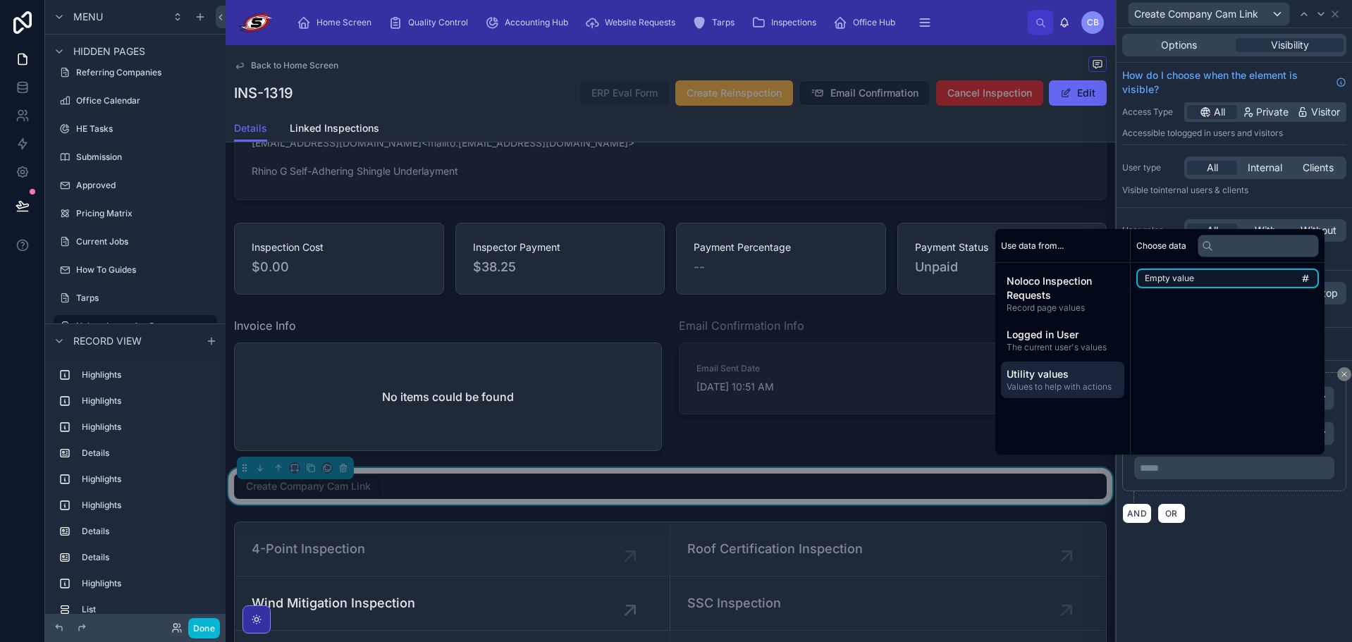
click at [1195, 275] on li "Empty value" at bounding box center [1228, 279] width 183 height 20
click at [1262, 527] on div "AND OR" at bounding box center [1235, 518] width 224 height 21
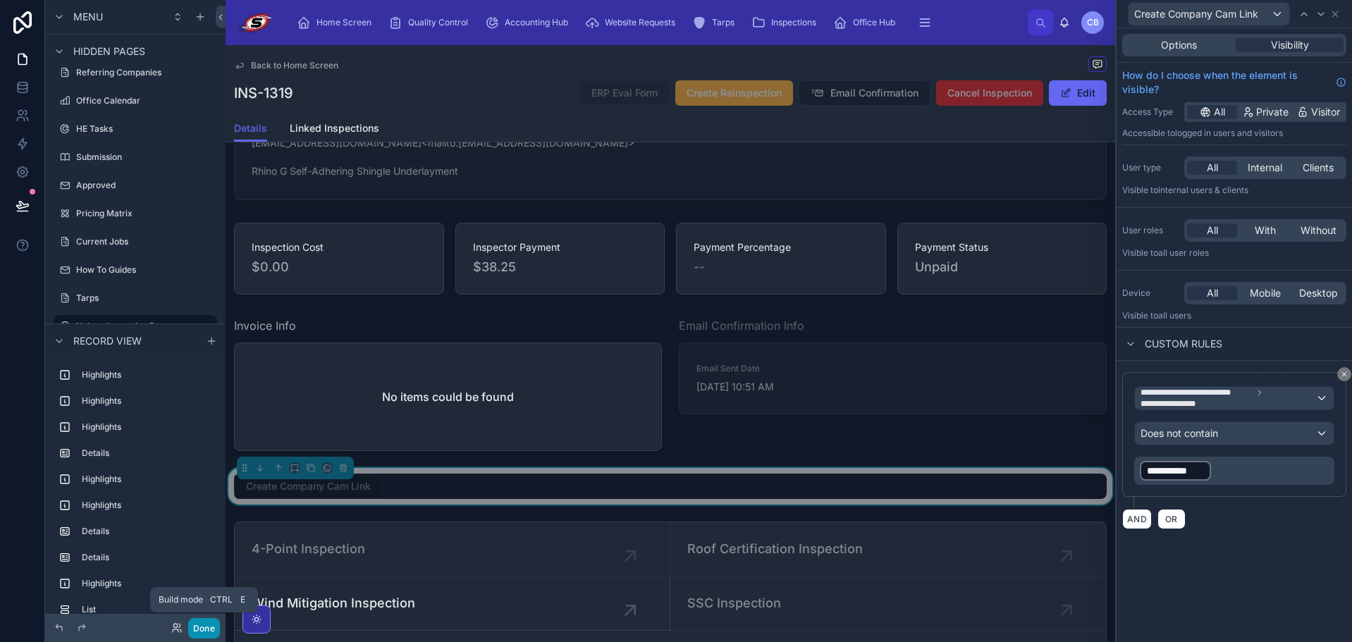
click at [207, 628] on button "Done" at bounding box center [204, 628] width 32 height 20
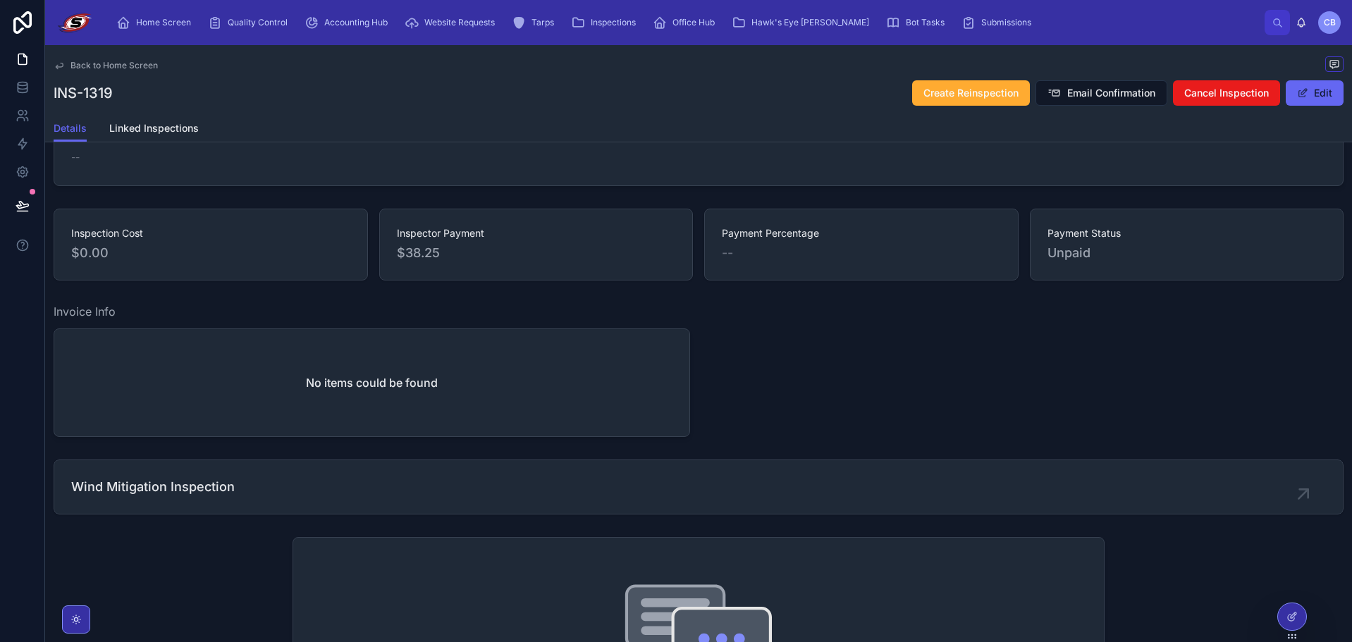
scroll to position [637, 0]
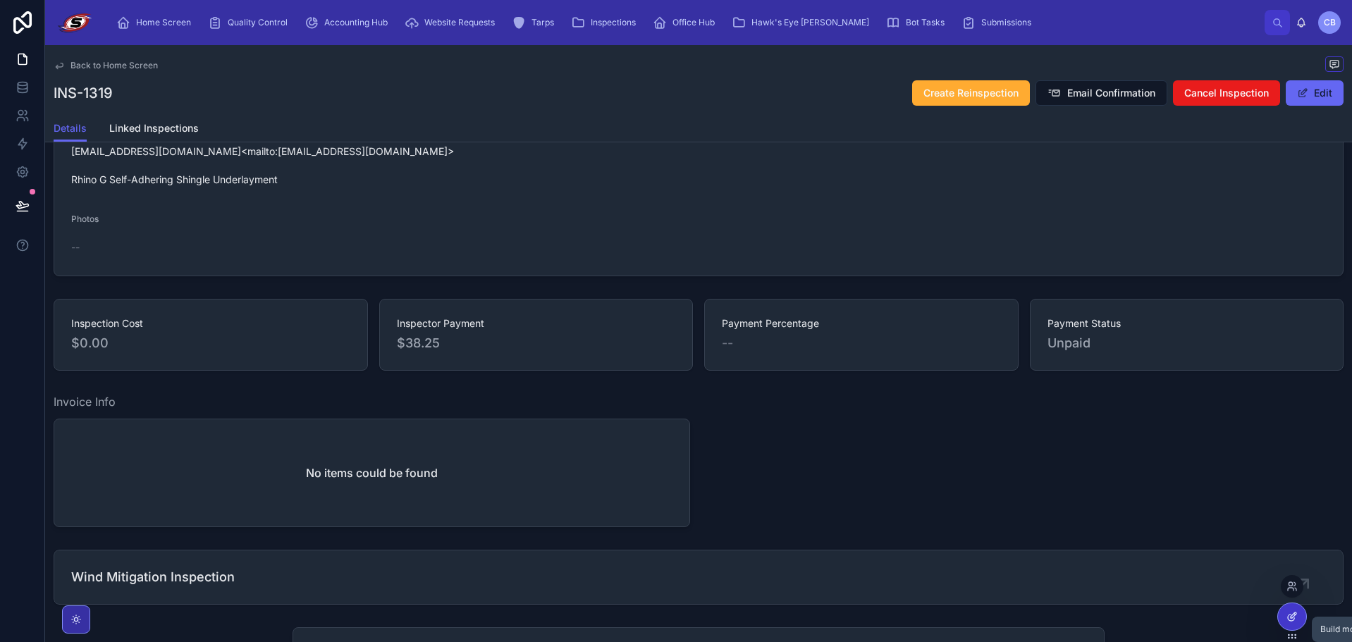
click at [1292, 618] on icon at bounding box center [1292, 616] width 11 height 11
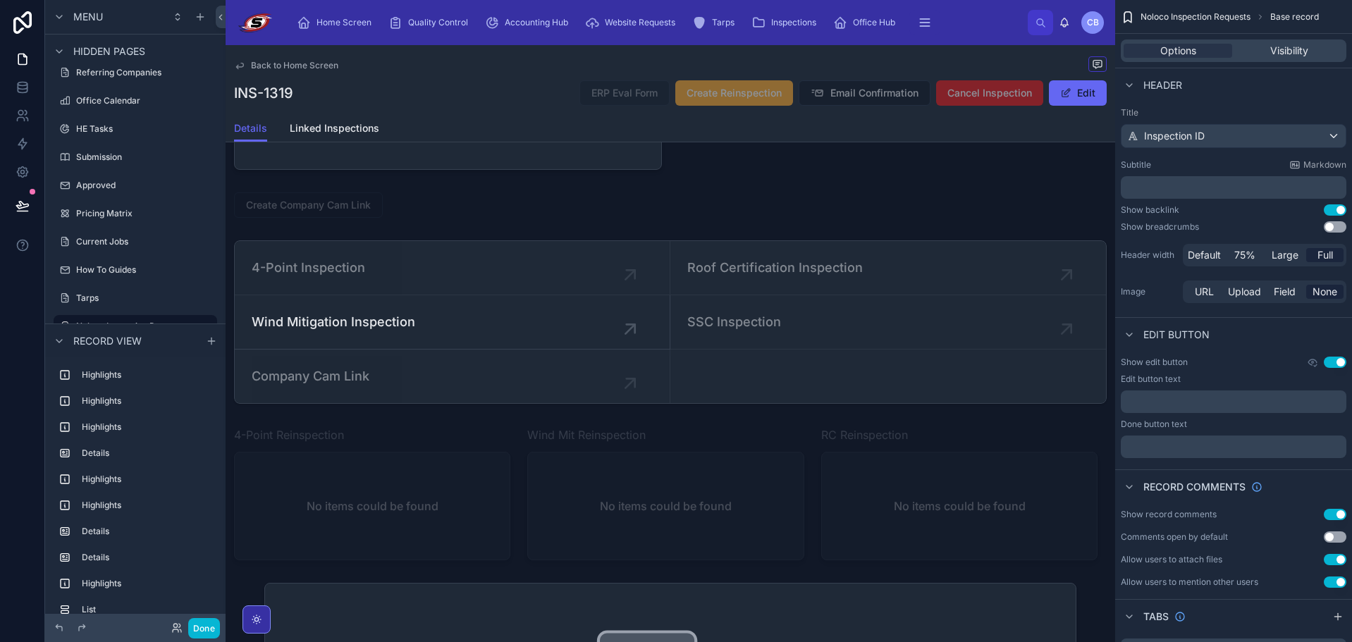
scroll to position [2118, 0]
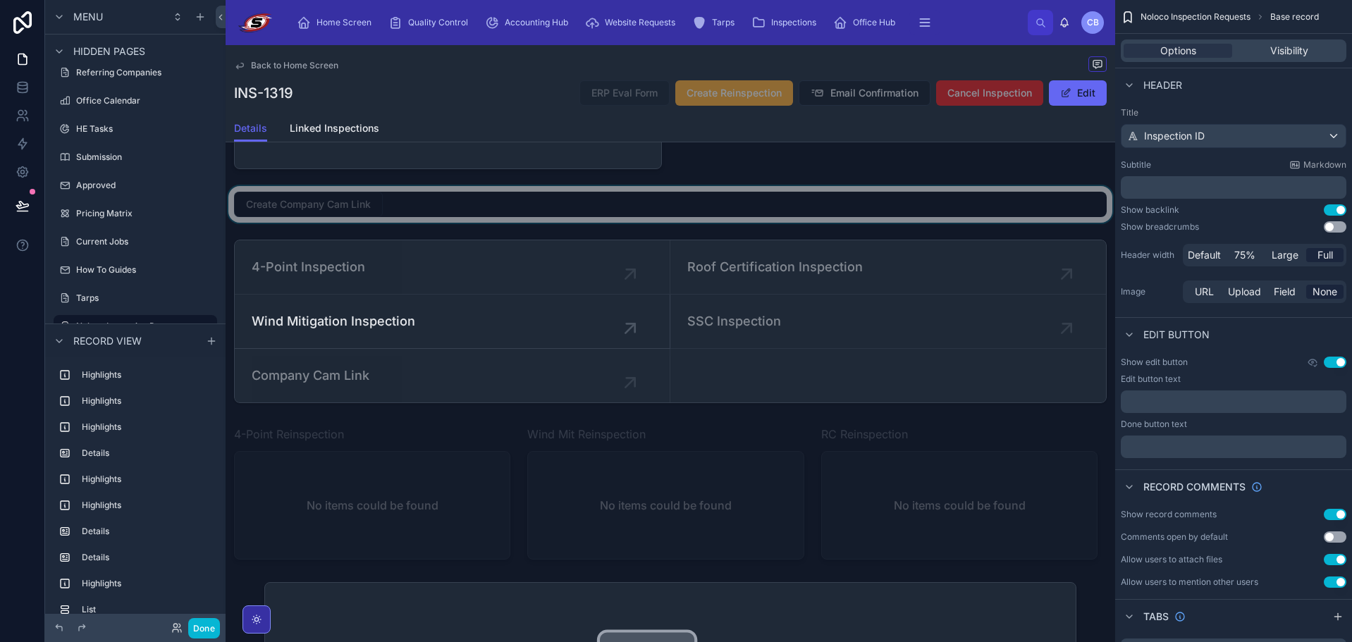
click at [347, 223] on div at bounding box center [671, 204] width 890 height 37
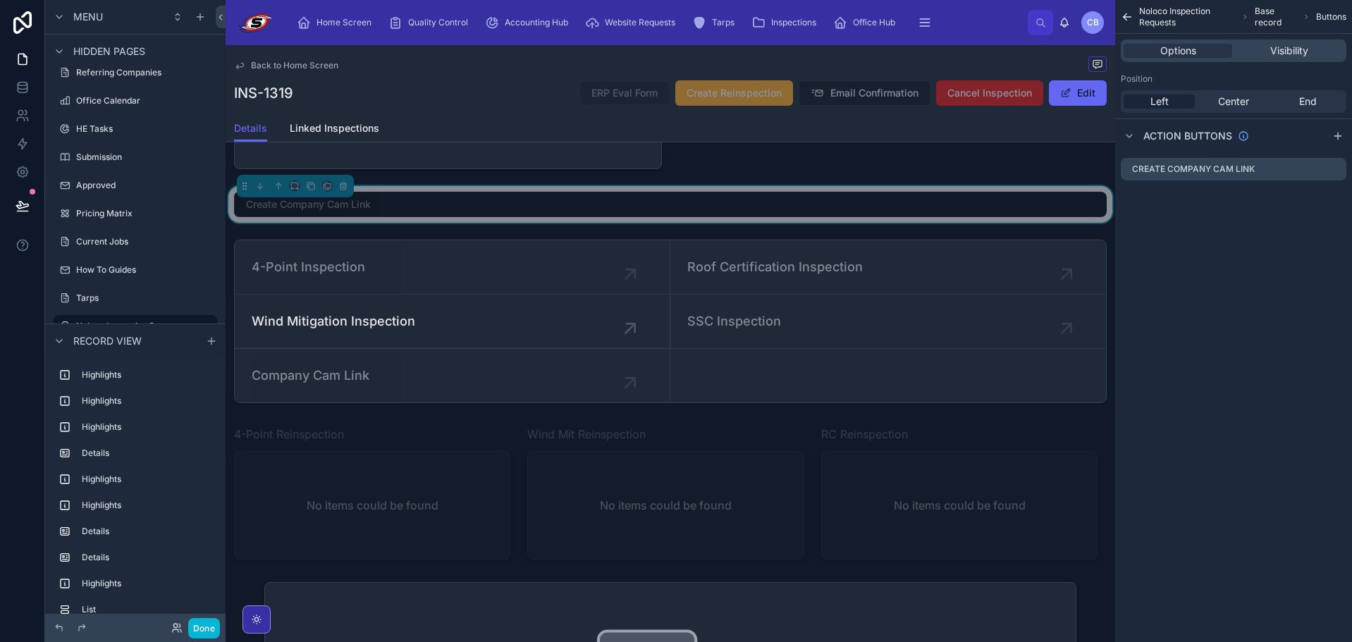
click at [348, 211] on span "Create Company Cam Link" at bounding box center [308, 204] width 149 height 14
click at [1338, 166] on icon "scrollable content" at bounding box center [1338, 166] width 1 height 1
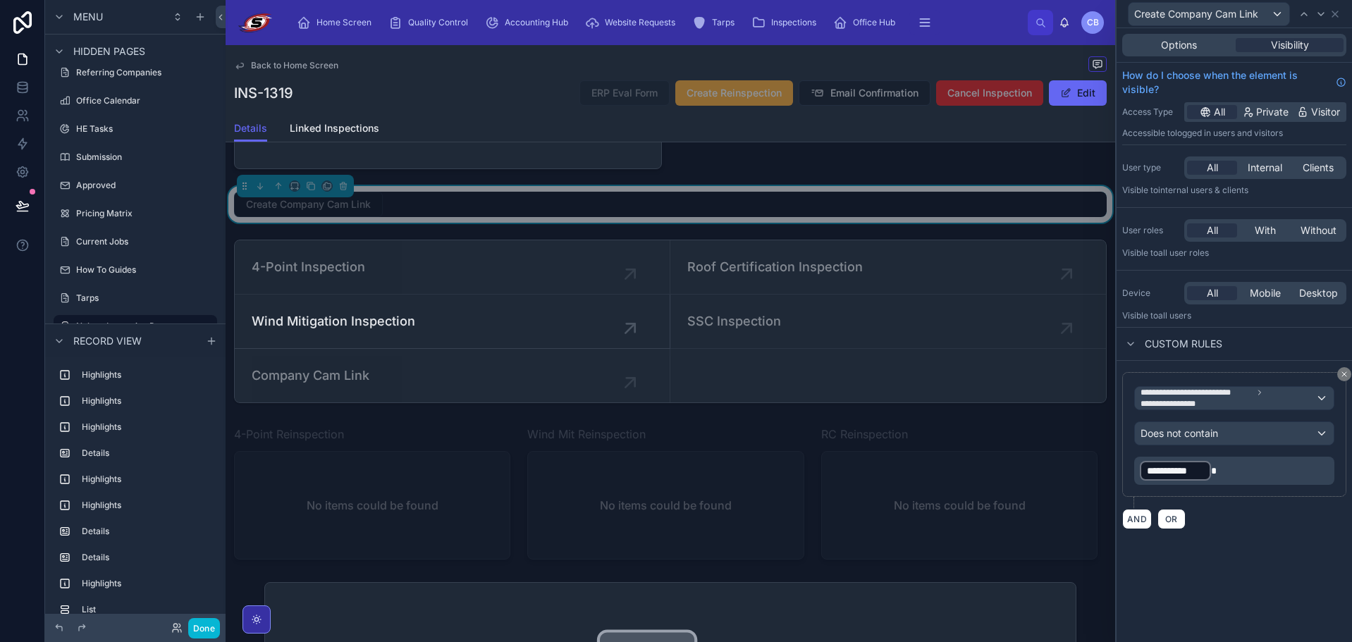
click at [1195, 461] on div "**********" at bounding box center [1175, 471] width 71 height 20
click at [1274, 532] on div "**********" at bounding box center [1235, 451] width 236 height 180
click at [1231, 413] on div "**********" at bounding box center [1235, 434] width 200 height 101
click at [1235, 426] on div "Does not contain" at bounding box center [1234, 433] width 199 height 23
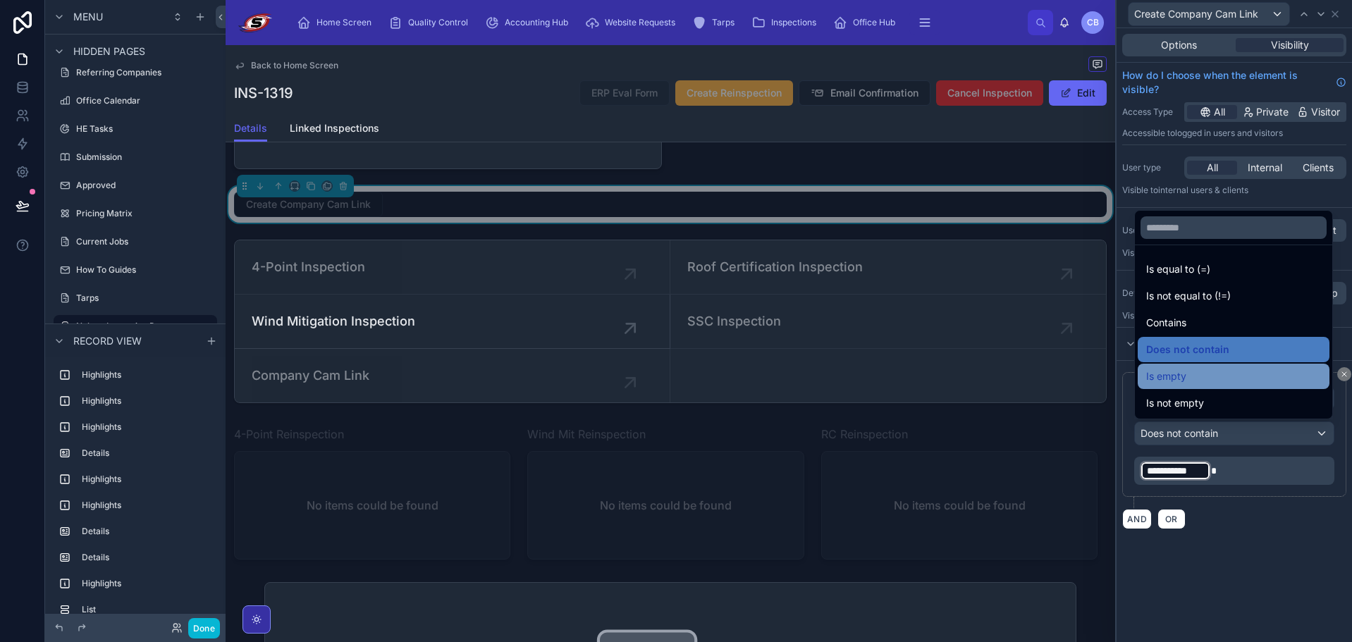
click at [1188, 374] on div "Is empty" at bounding box center [1234, 376] width 175 height 17
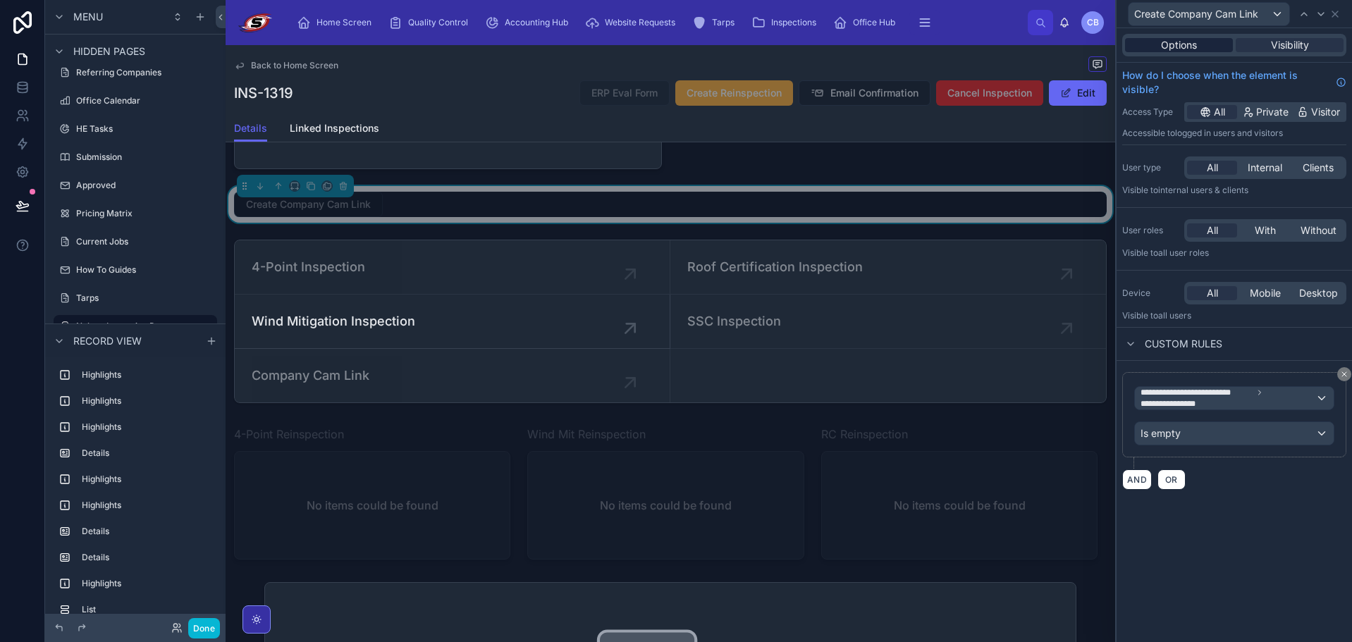
click at [1212, 46] on div "Options" at bounding box center [1179, 45] width 108 height 14
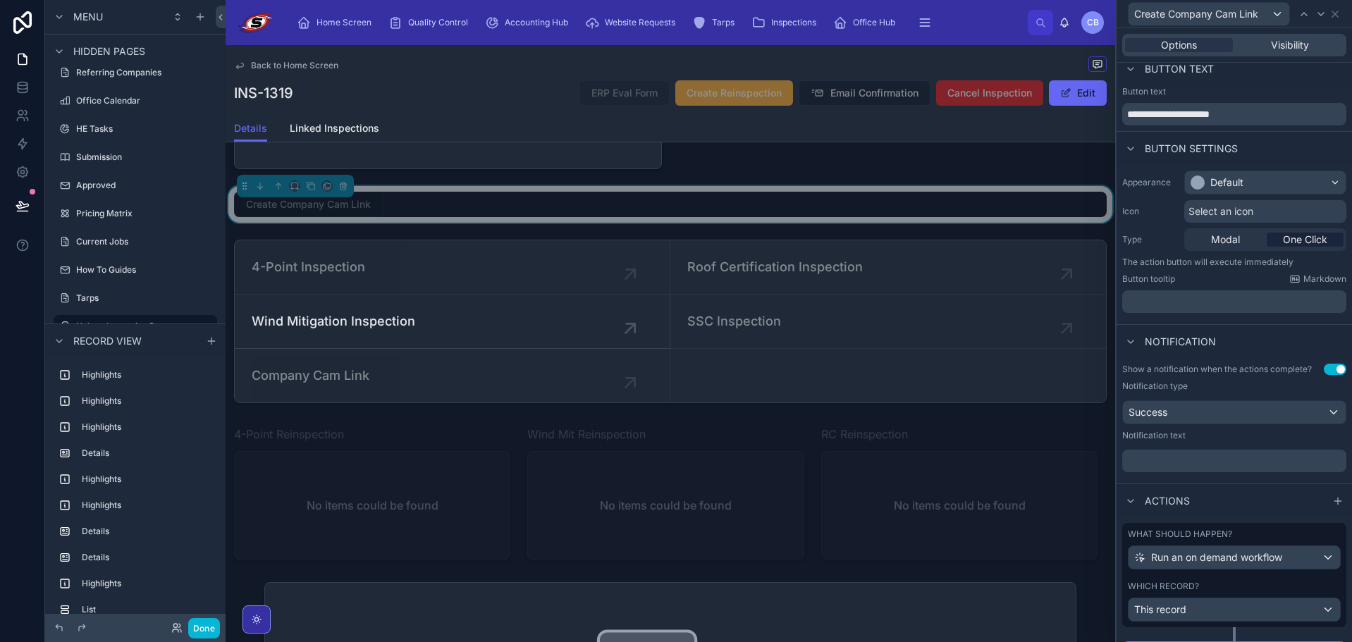
scroll to position [38, 0]
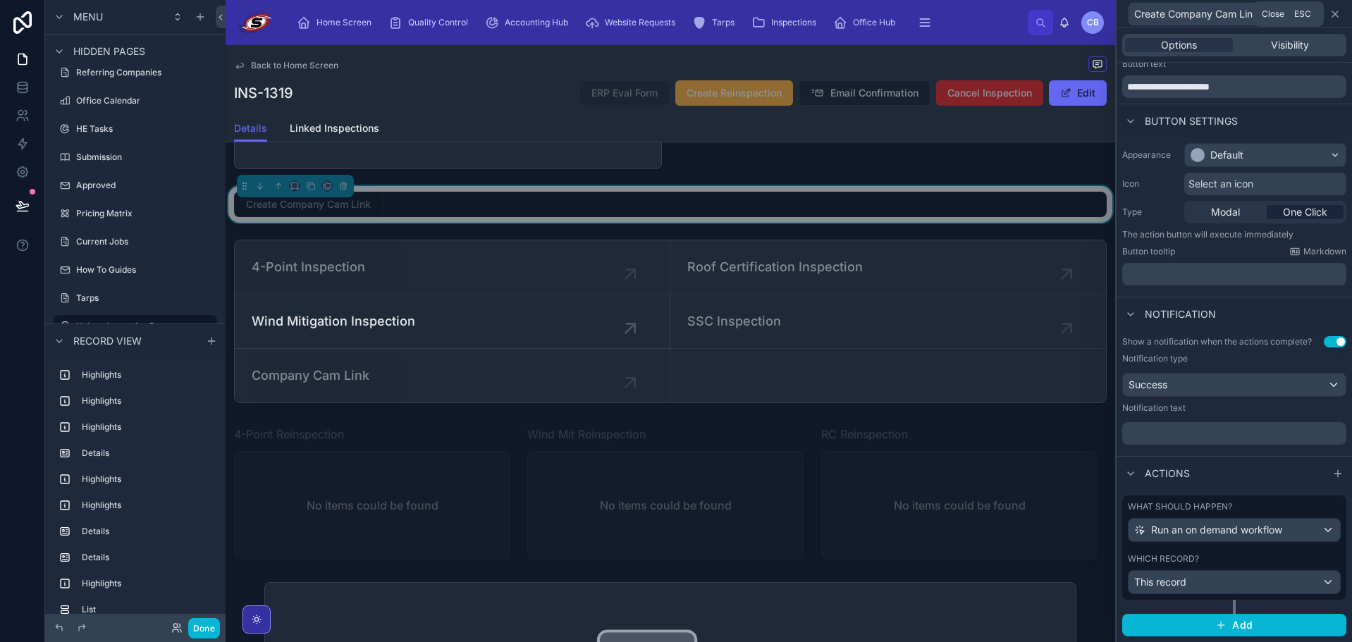
click at [1334, 17] on icon at bounding box center [1335, 13] width 11 height 11
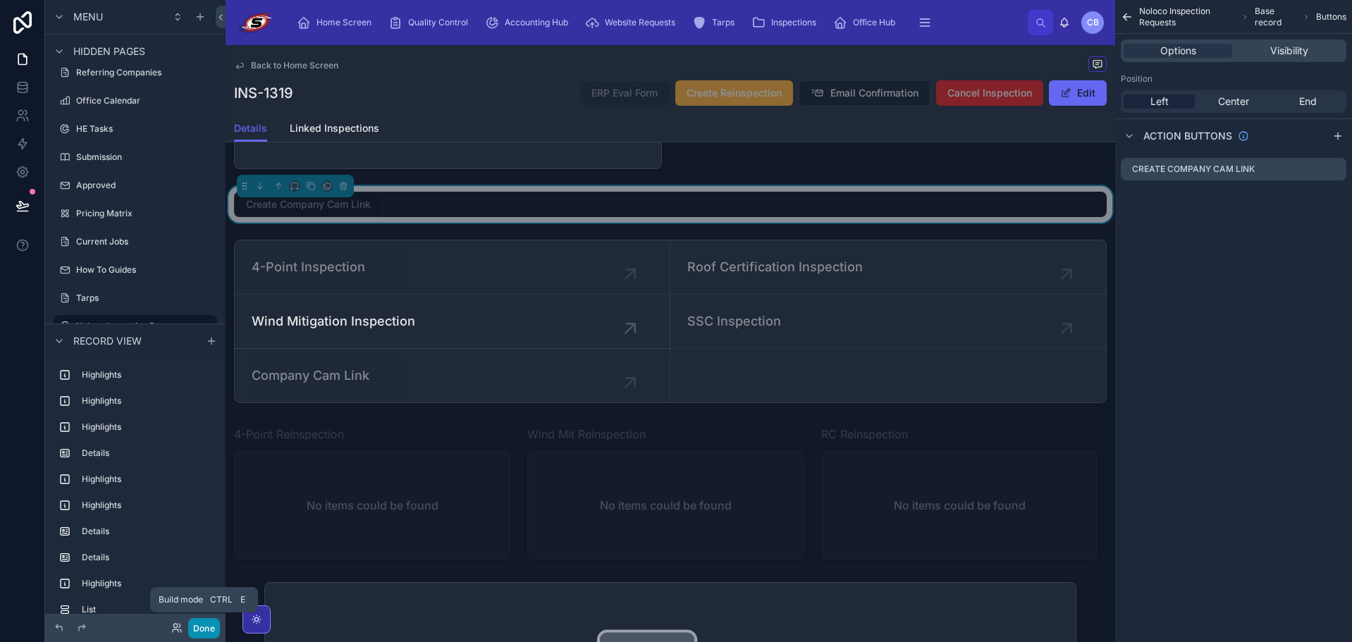
click at [203, 626] on button "Done" at bounding box center [204, 628] width 32 height 20
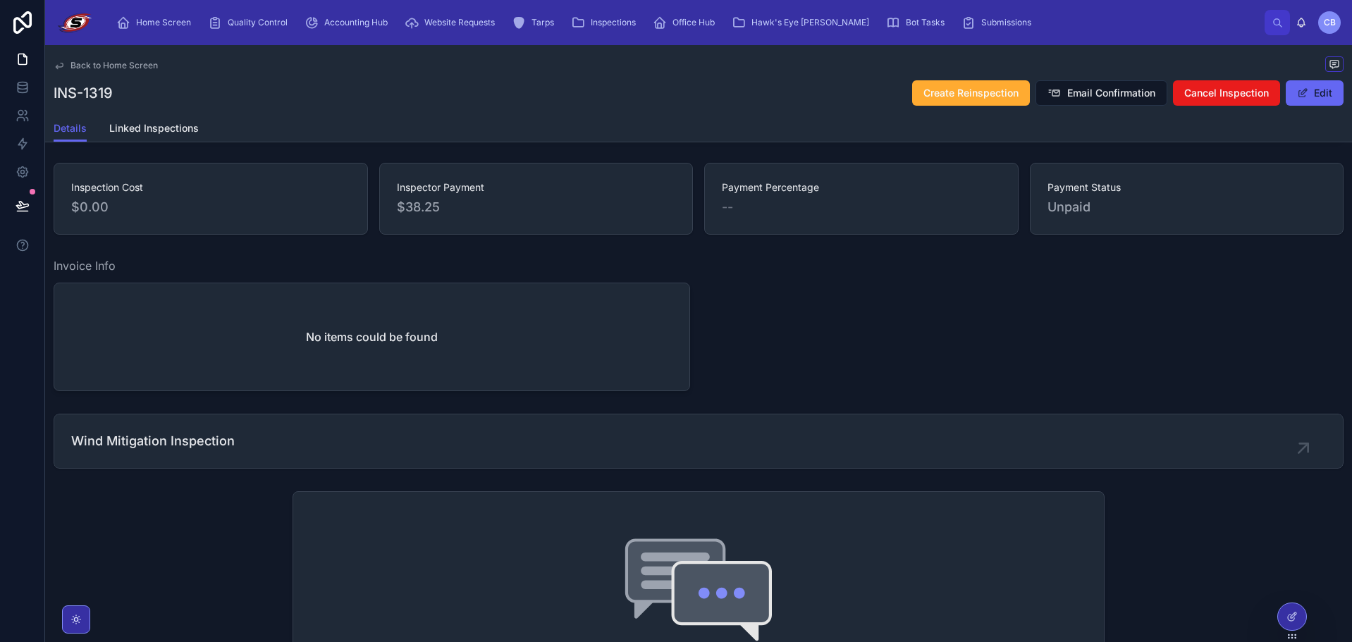
scroll to position [708, 0]
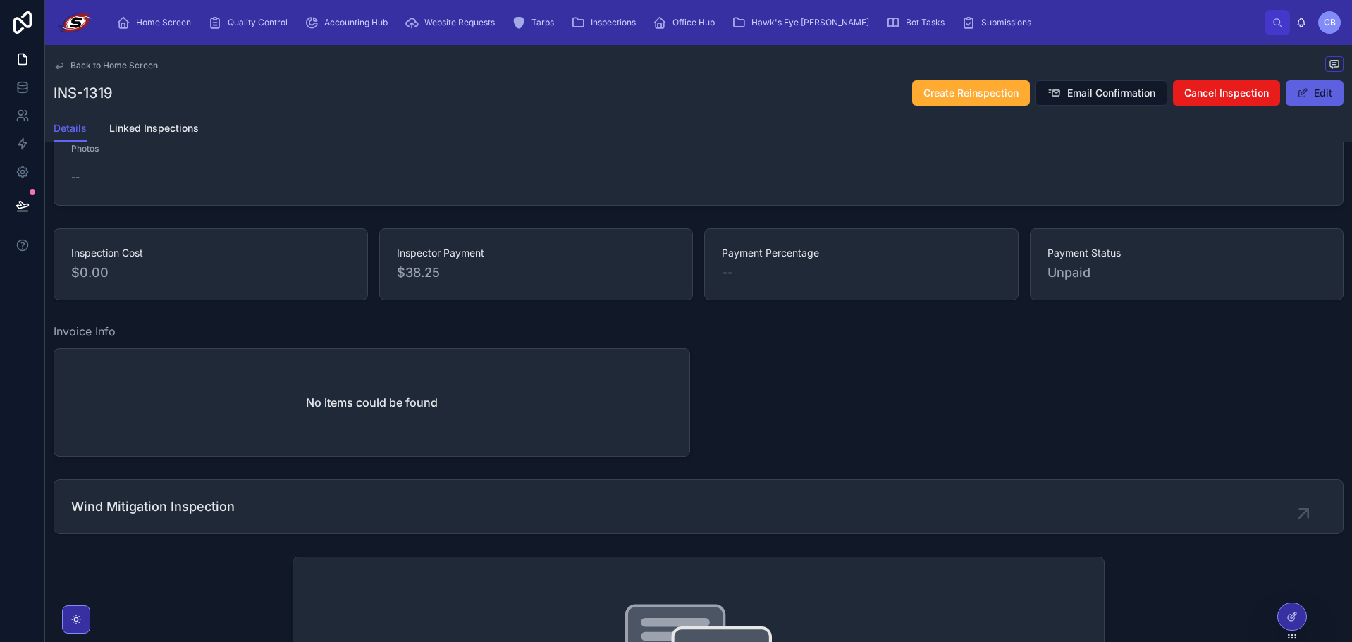
click at [1312, 90] on button "Edit" at bounding box center [1315, 92] width 58 height 25
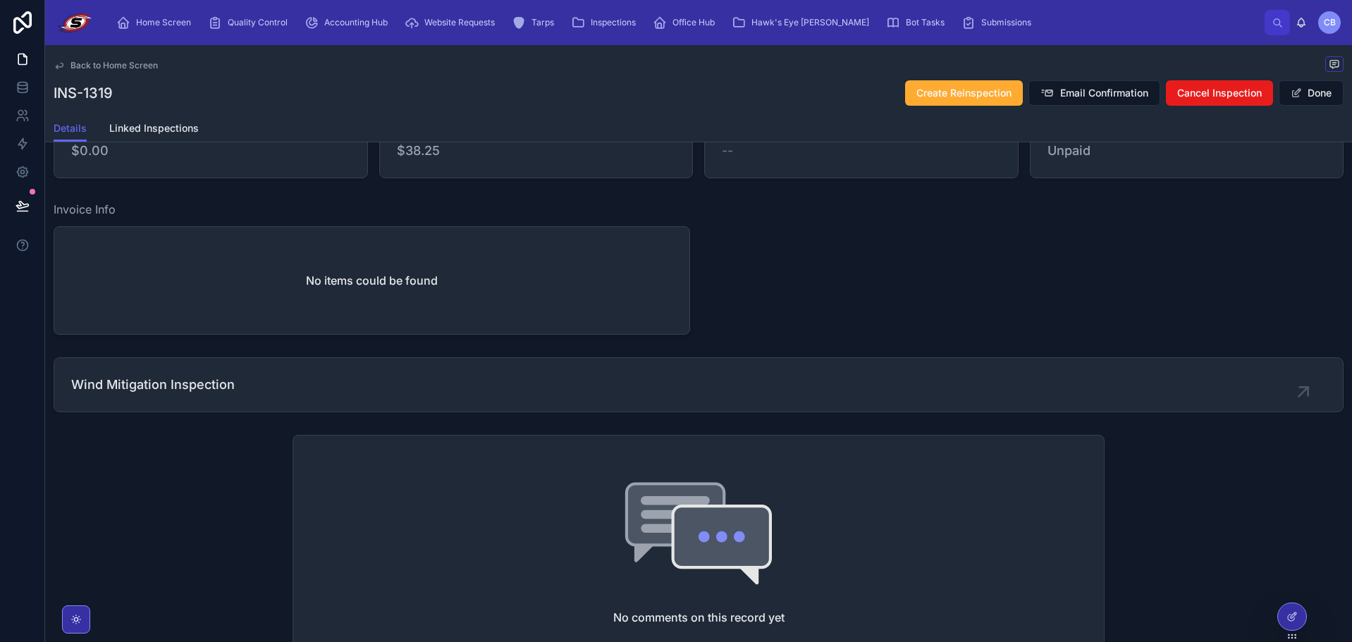
scroll to position [952, 0]
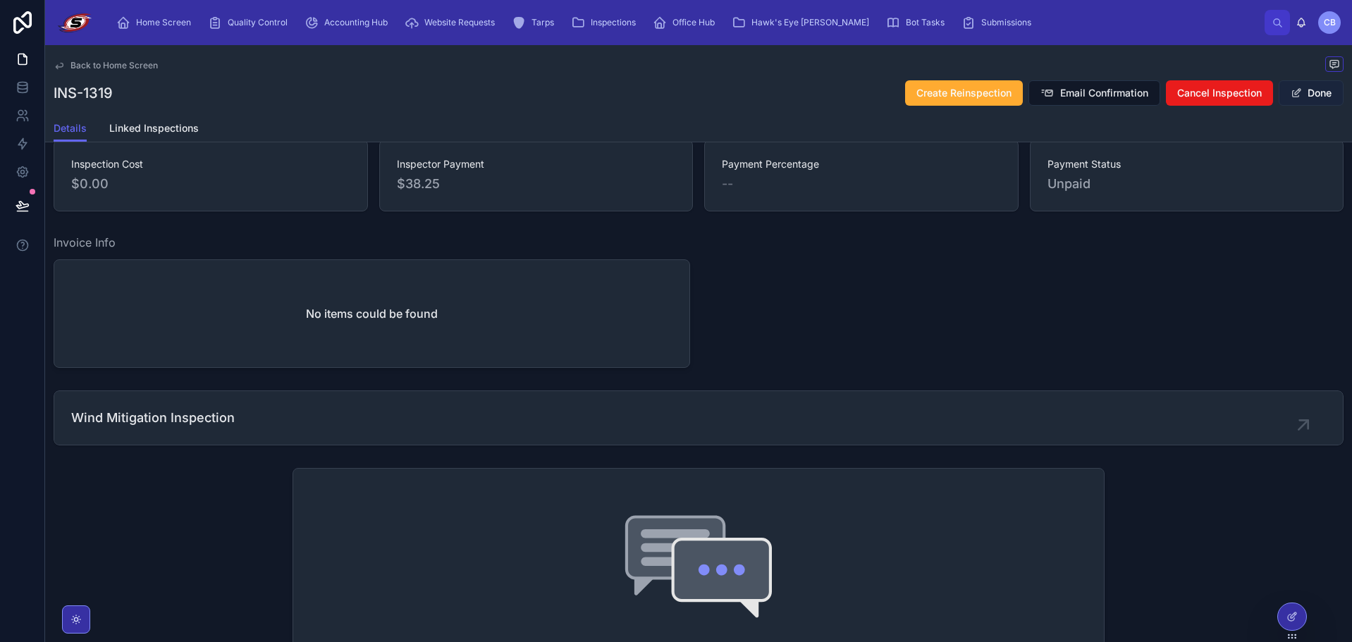
click at [1311, 100] on button "Done" at bounding box center [1311, 92] width 65 height 25
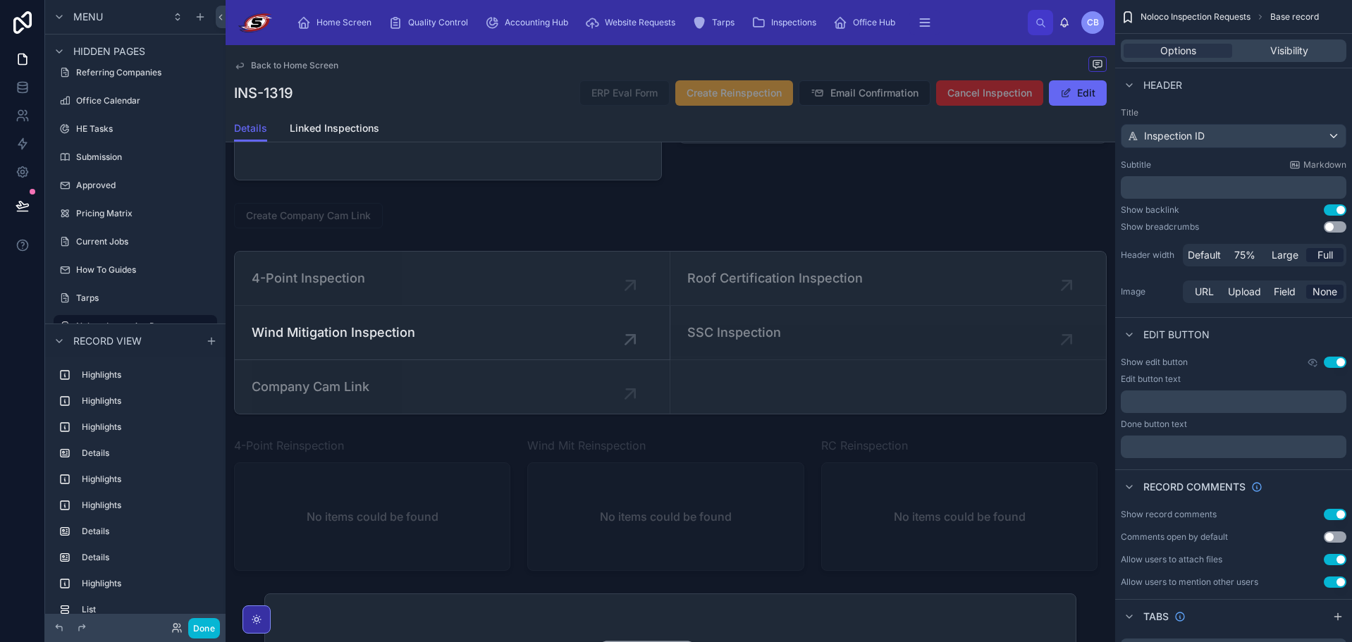
scroll to position [2114, 0]
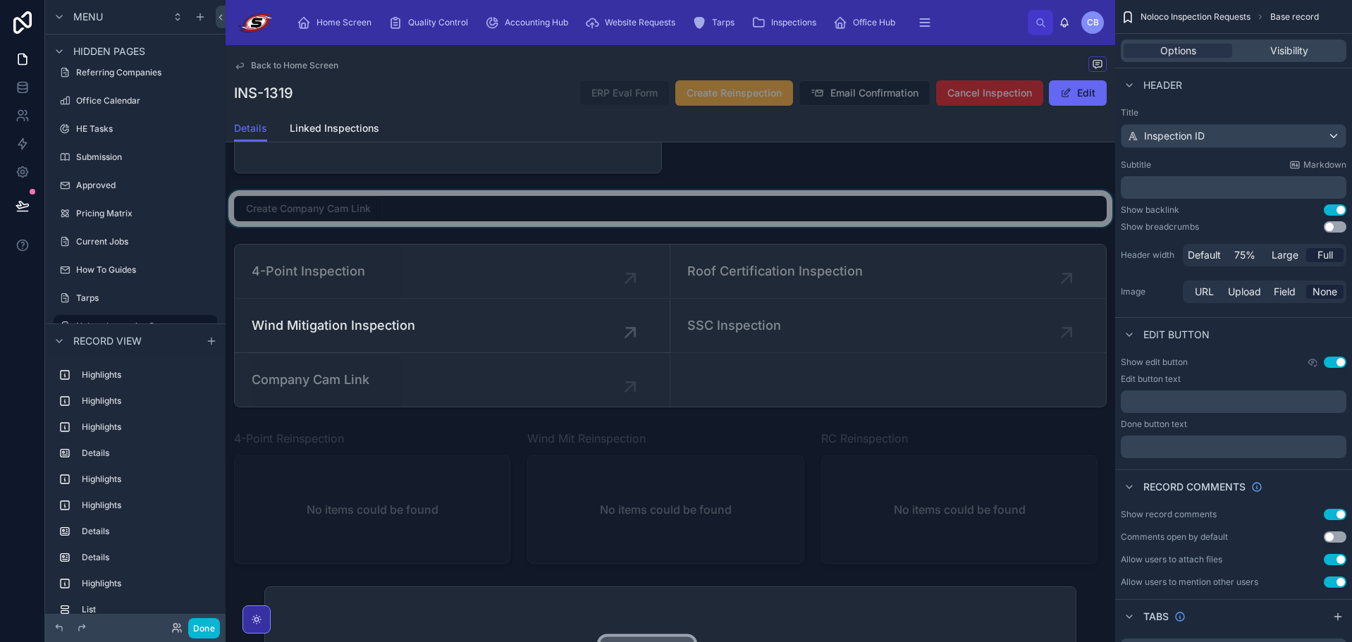
click at [346, 227] on div at bounding box center [671, 208] width 890 height 37
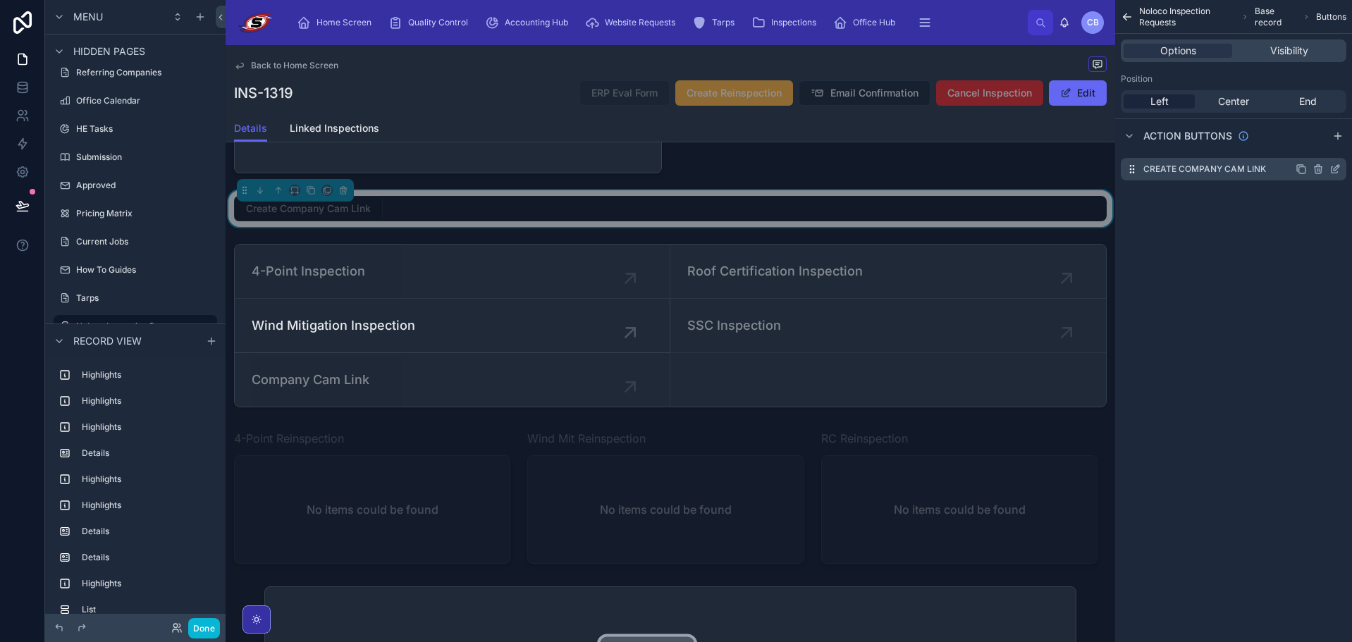
click at [1337, 169] on icon "scrollable content" at bounding box center [1335, 169] width 11 height 11
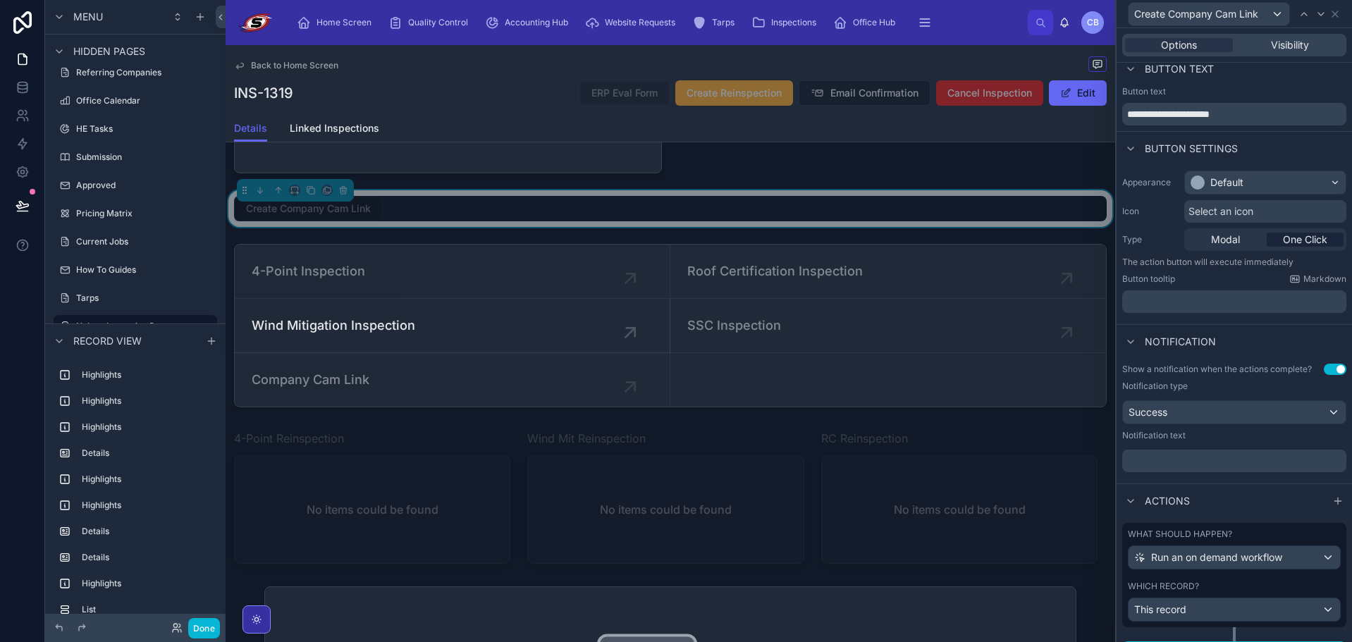
scroll to position [38, 0]
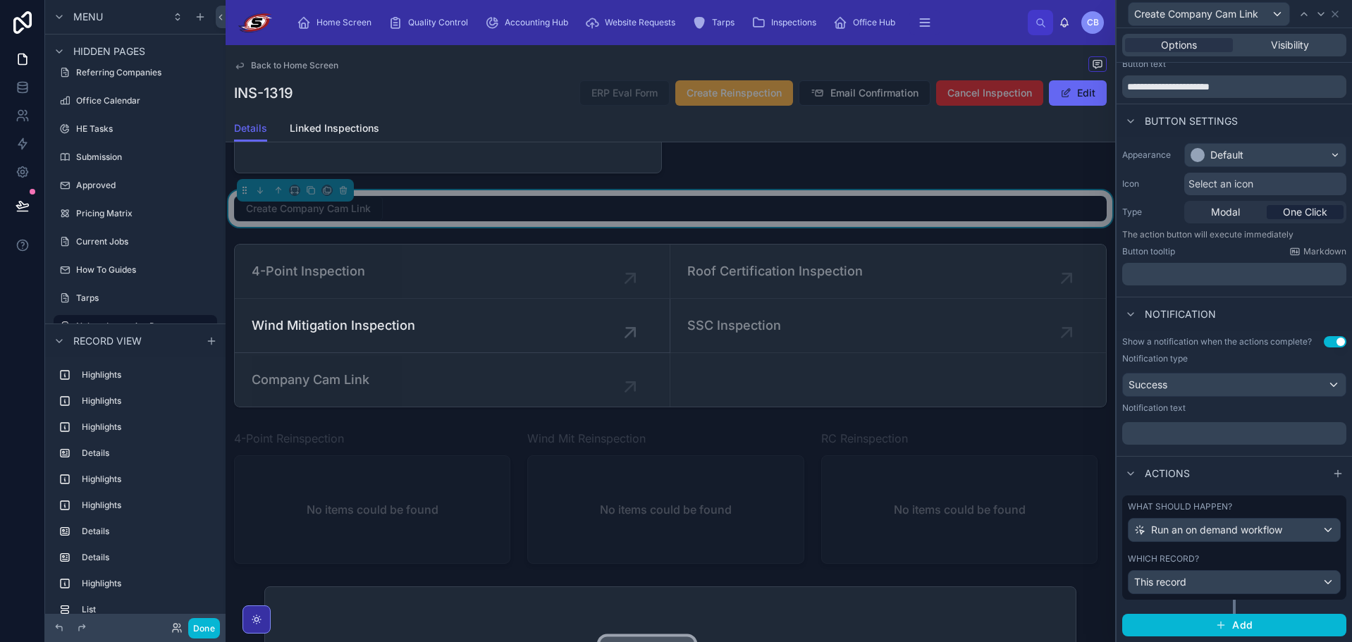
click at [1276, 501] on div "What should happen?" at bounding box center [1234, 506] width 213 height 11
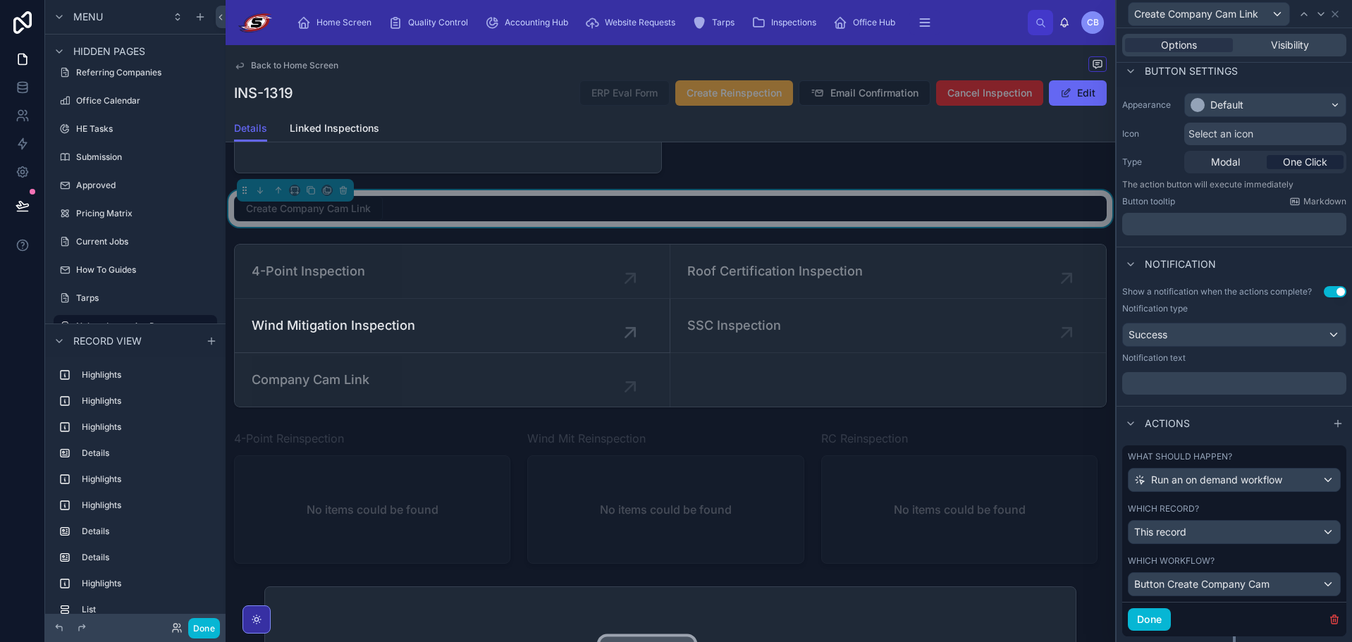
scroll to position [124, 0]
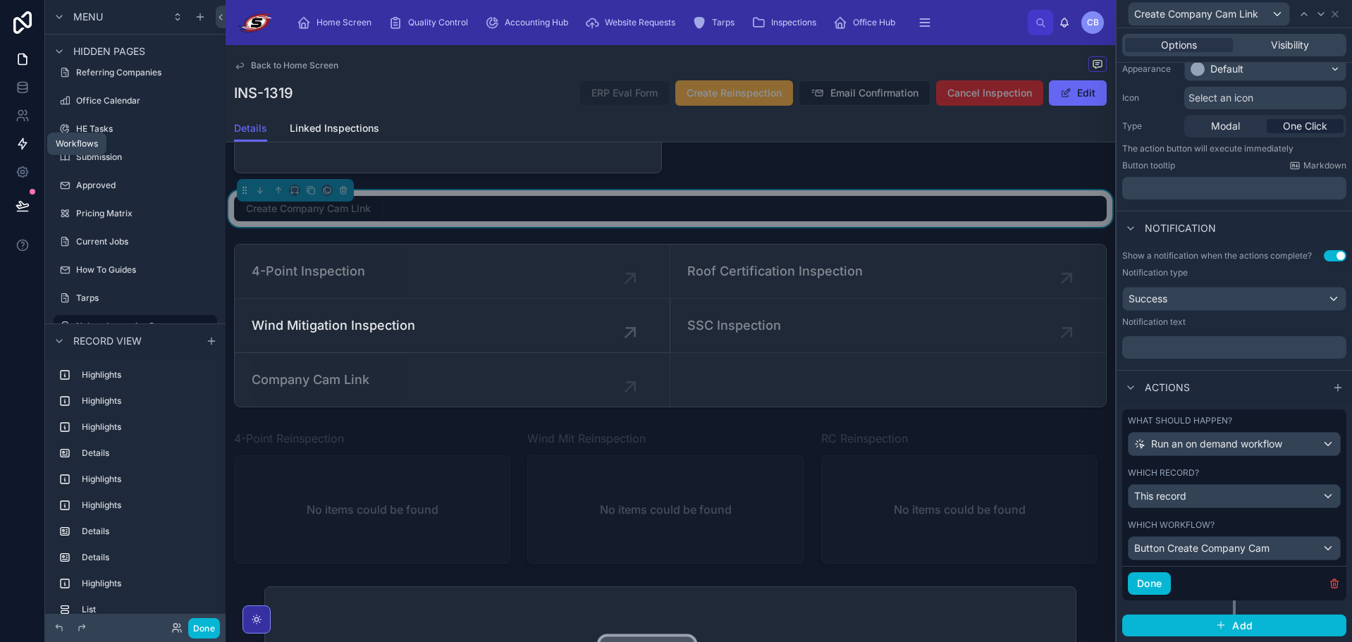
click at [24, 138] on icon at bounding box center [23, 144] width 14 height 14
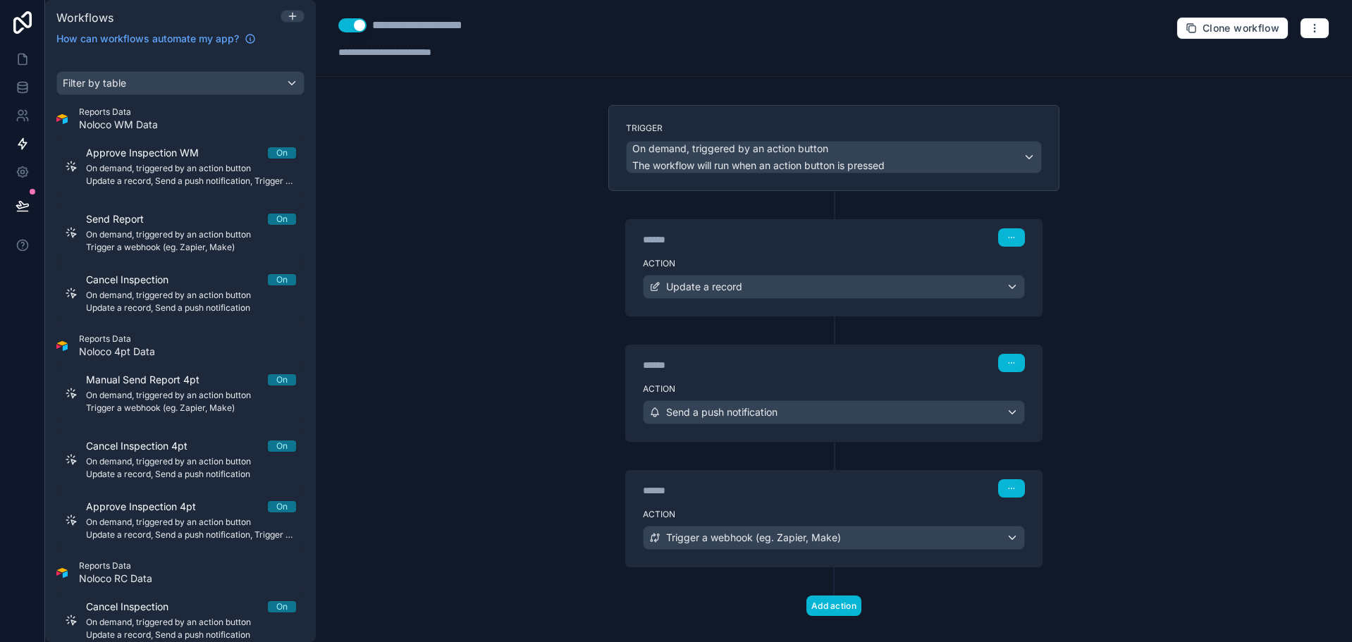
click at [207, 110] on div "Reports Data Noloco WM Data" at bounding box center [180, 118] width 248 height 25
click at [216, 83] on div "Filter by table" at bounding box center [180, 83] width 247 height 23
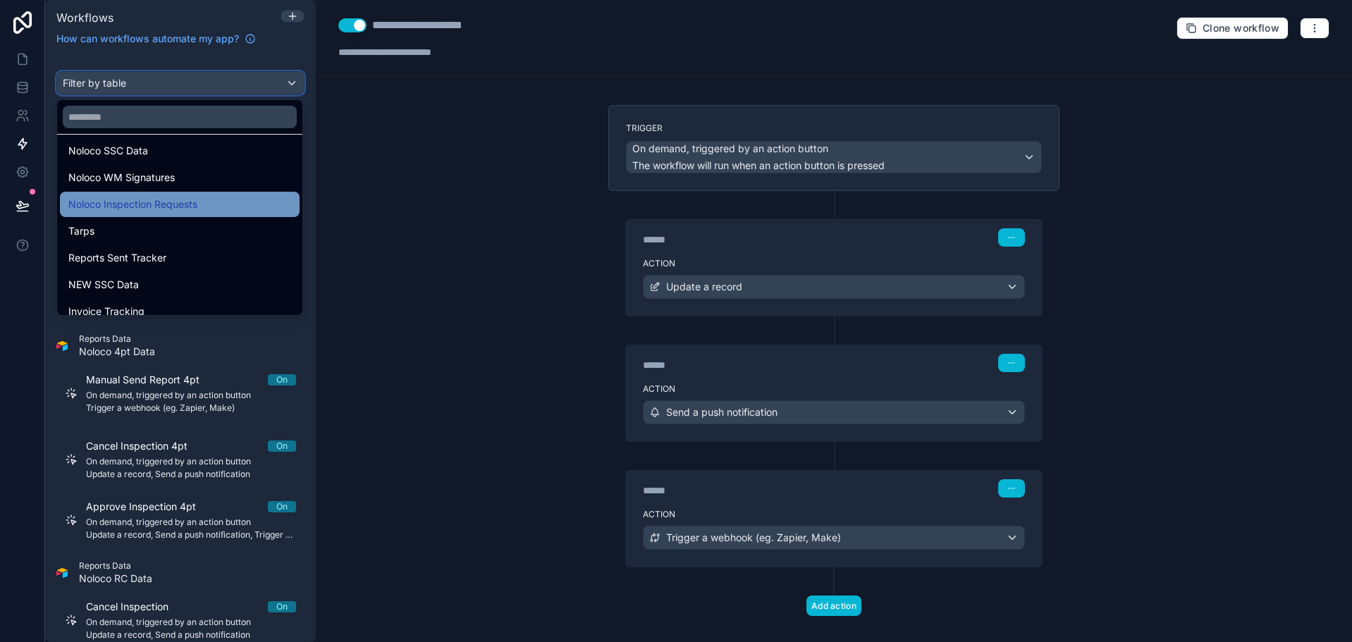
scroll to position [494, 0]
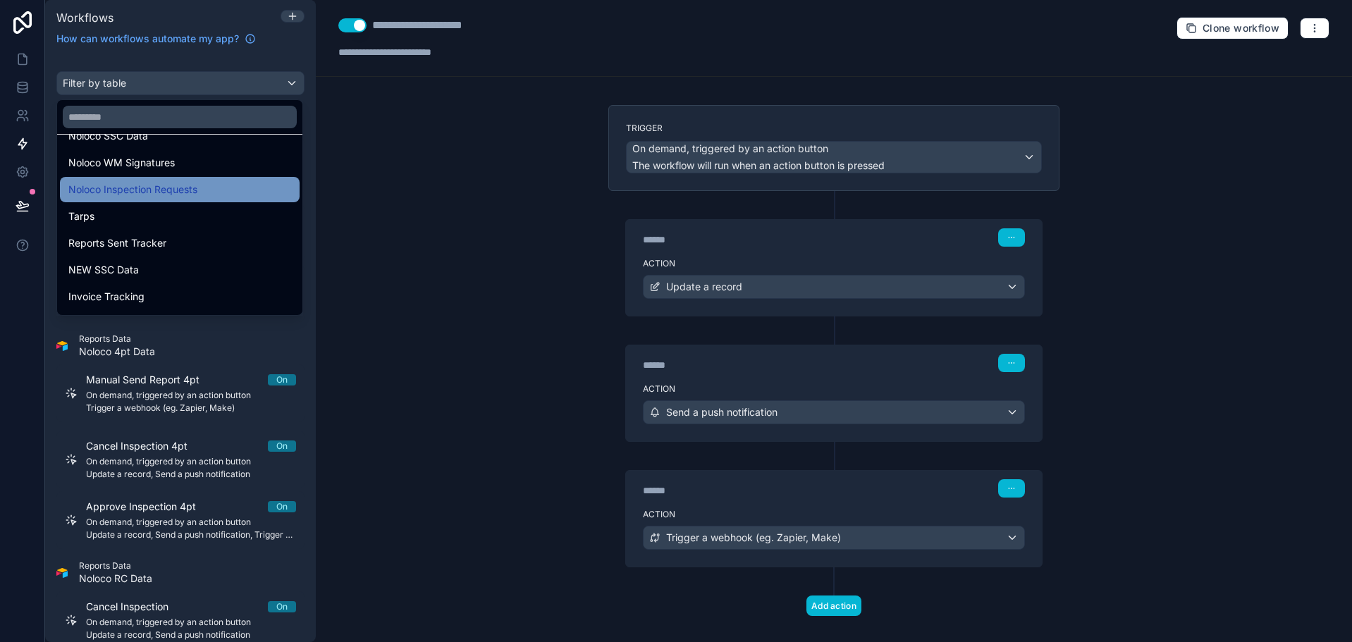
click at [162, 181] on span "Noloco Inspection Requests" at bounding box center [132, 189] width 129 height 17
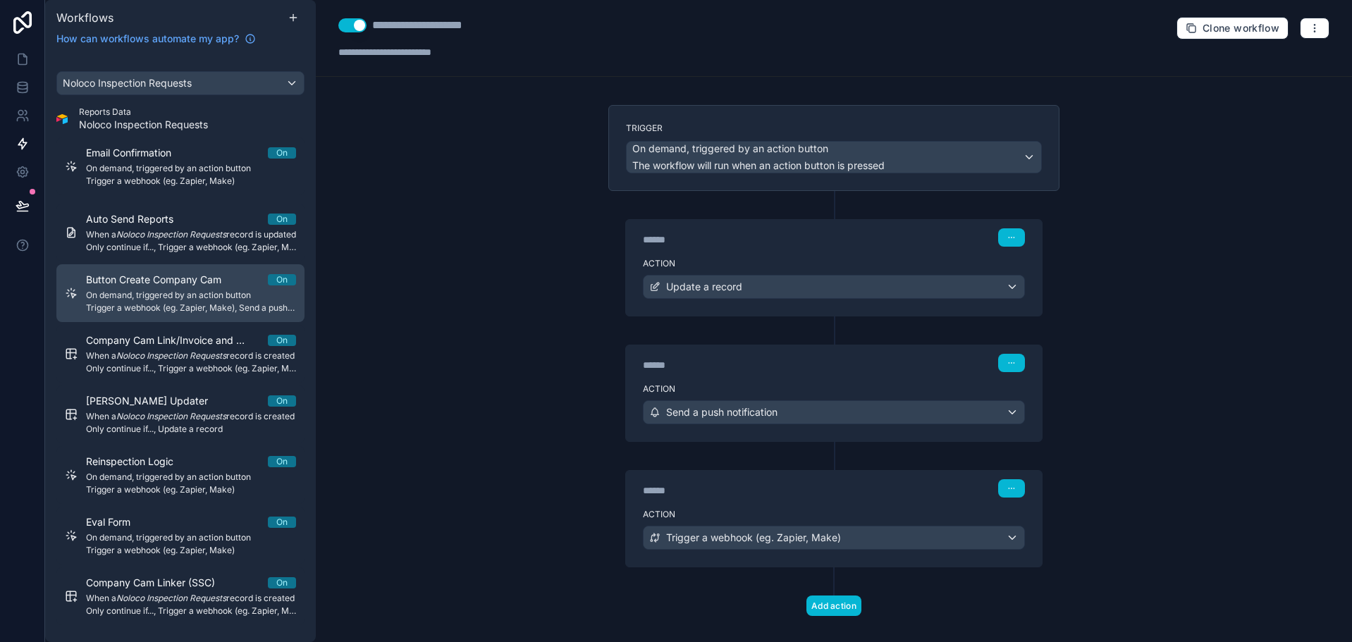
click at [186, 301] on span "On demand, triggered by an action button" at bounding box center [191, 295] width 210 height 11
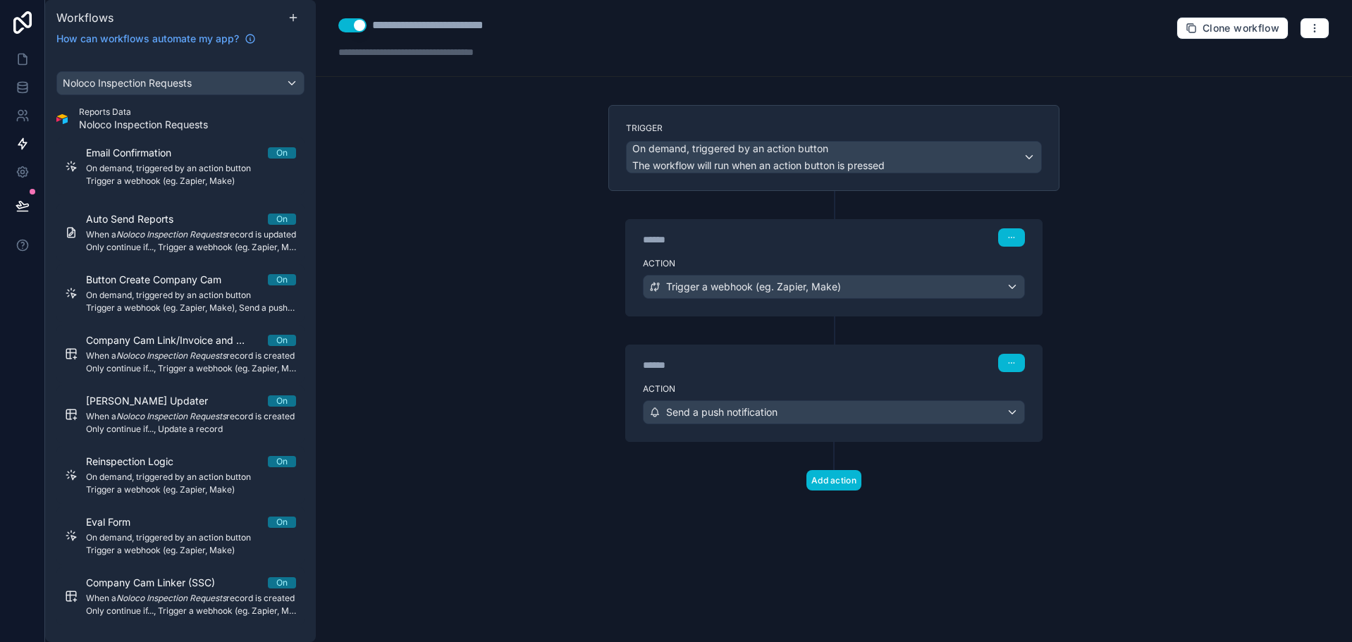
click at [797, 239] on div "******" at bounding box center [749, 240] width 212 height 14
click at [795, 255] on div "Action Trigger a webhook (eg. Zapier, Make)" at bounding box center [834, 283] width 416 height 63
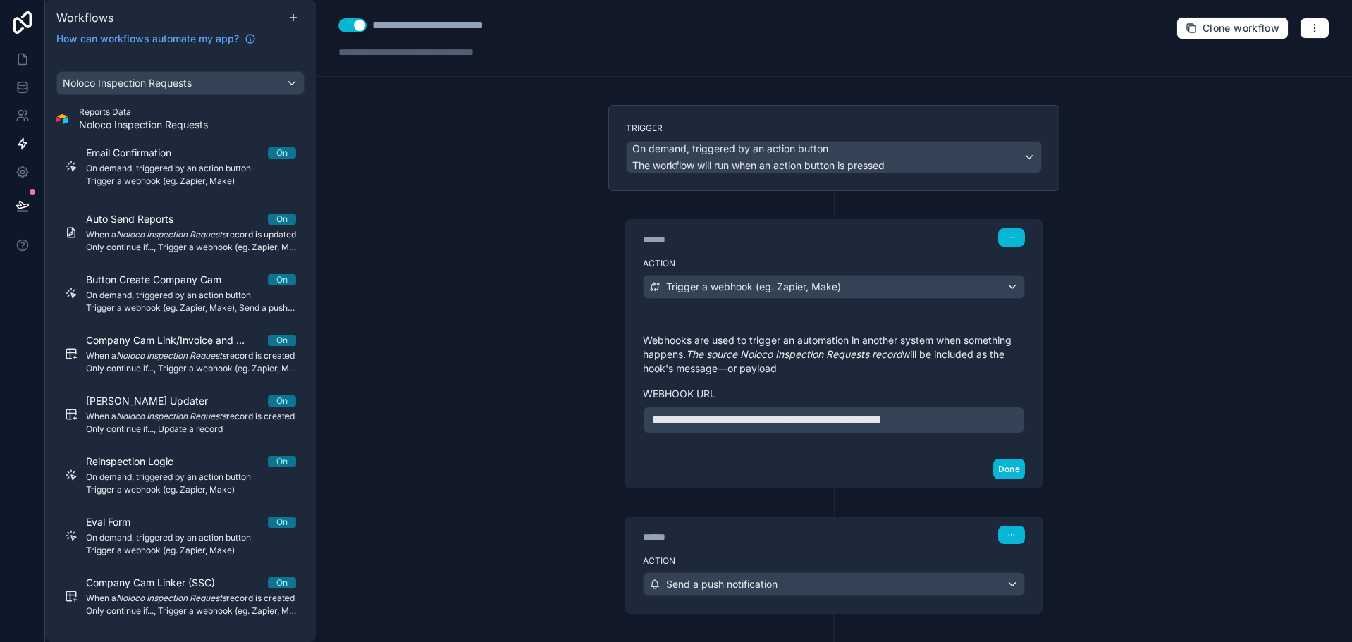
click at [429, 157] on div "**********" at bounding box center [834, 321] width 1037 height 642
drag, startPoint x: 28, startPoint y: 57, endPoint x: 36, endPoint y: 59, distance: 7.9
click at [28, 56] on icon at bounding box center [23, 59] width 14 height 14
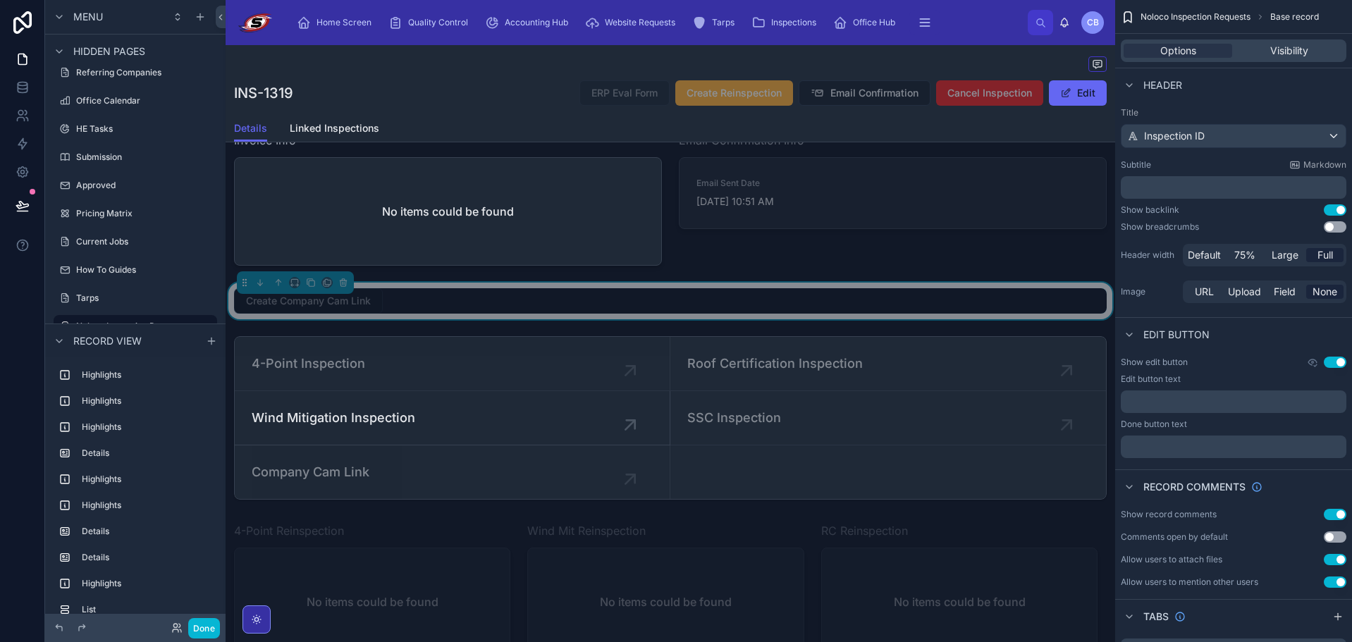
scroll to position [2045, 0]
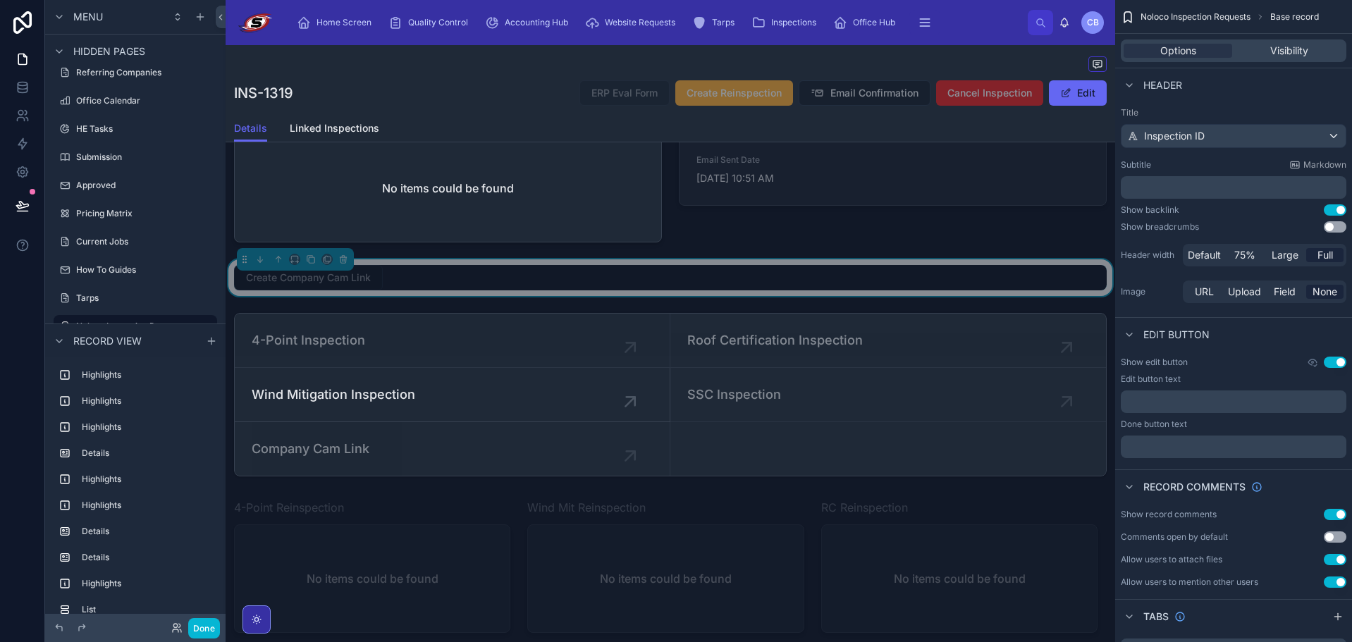
click at [453, 291] on div "Create Company Cam Link" at bounding box center [670, 277] width 873 height 25
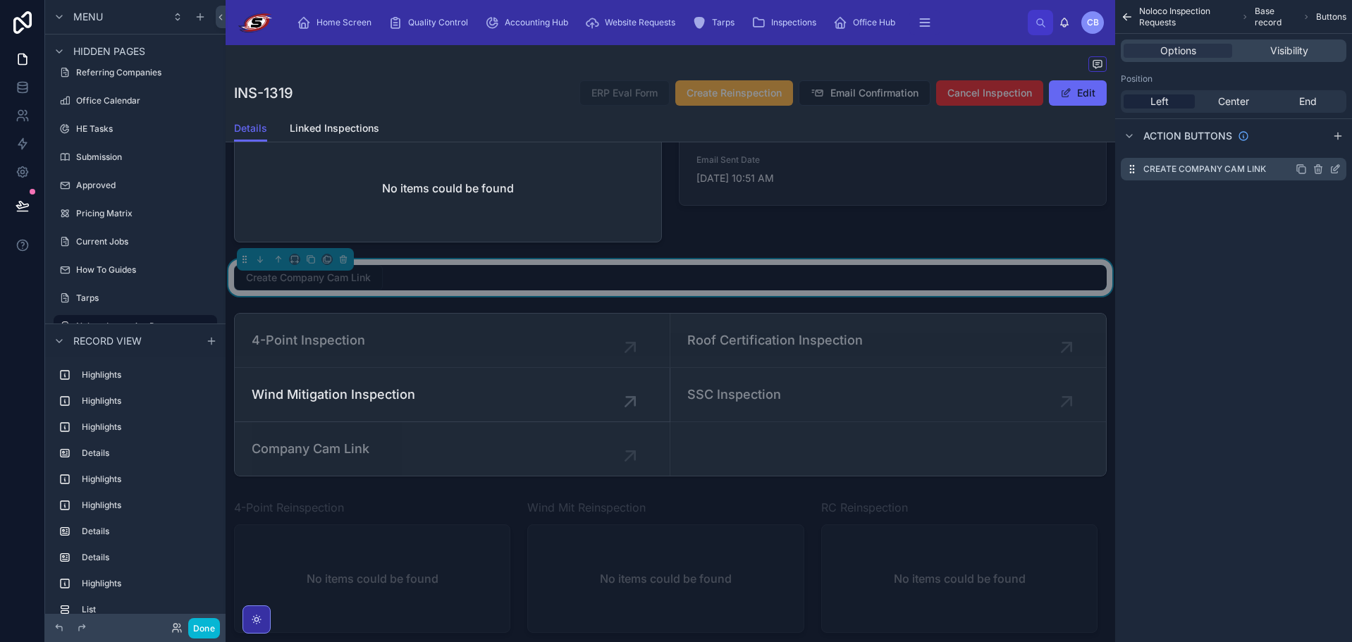
click at [1336, 170] on icon "scrollable content" at bounding box center [1335, 169] width 11 height 11
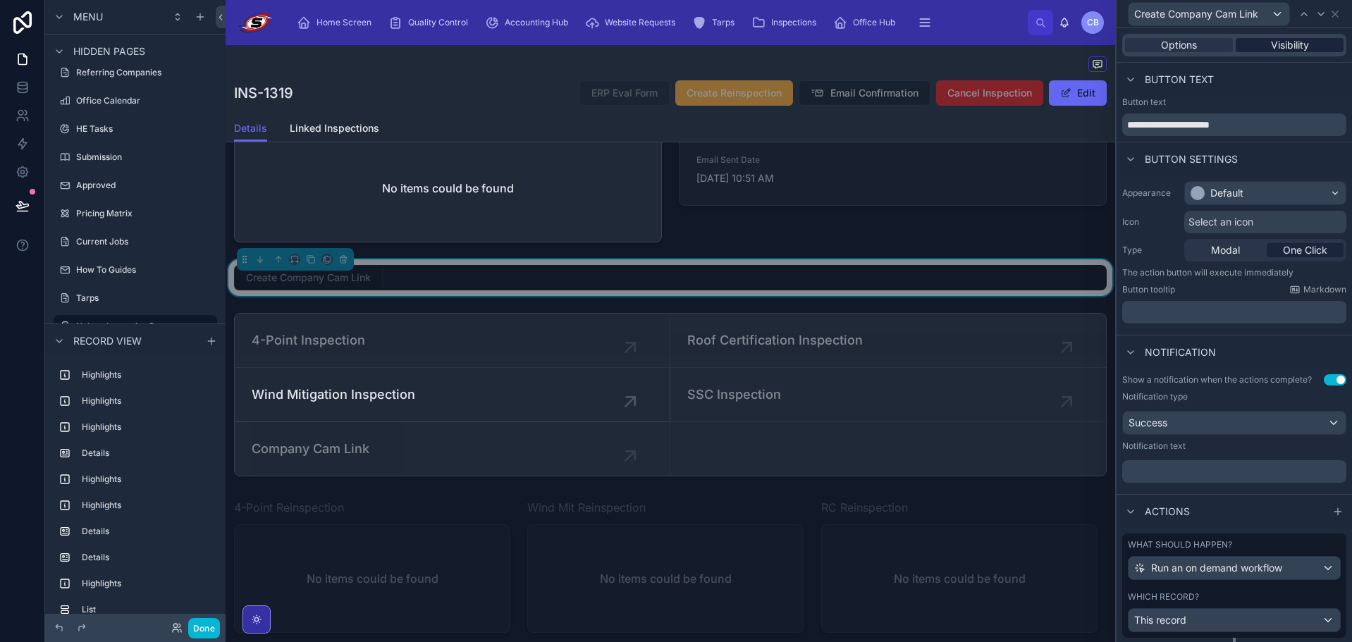
click at [1261, 46] on div "Visibility" at bounding box center [1290, 45] width 108 height 14
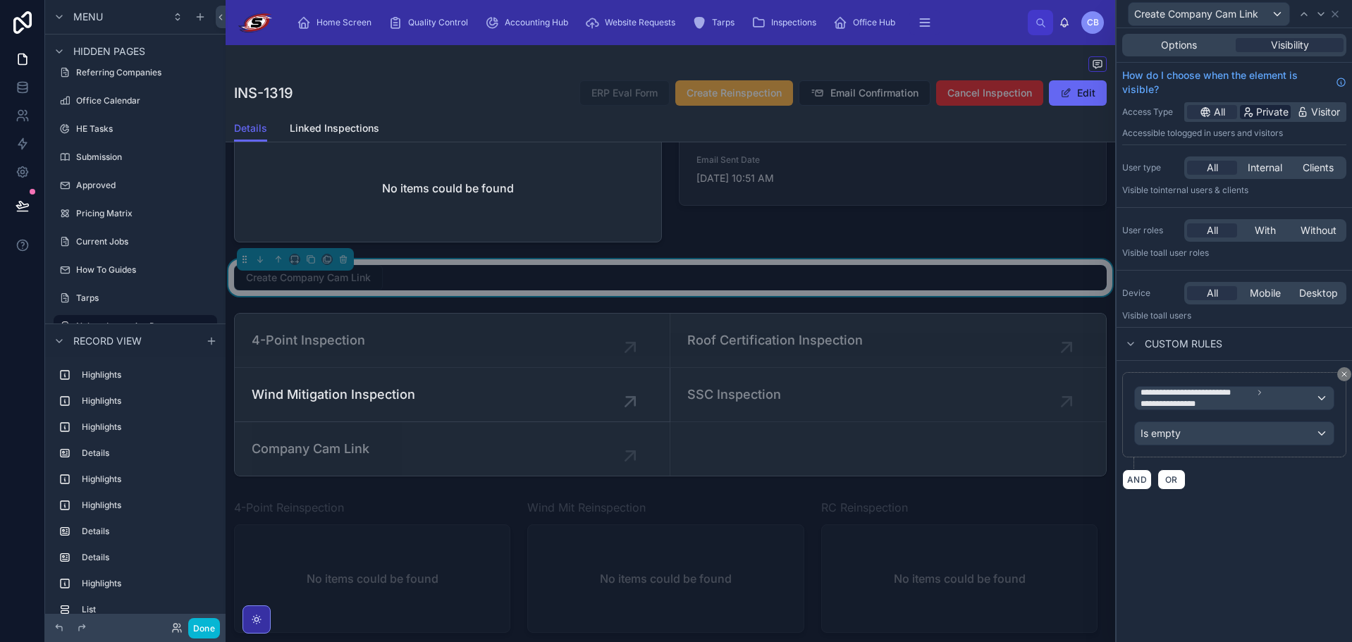
click at [1259, 113] on span "Private" at bounding box center [1273, 112] width 32 height 14
click at [1221, 489] on div "AND OR" at bounding box center [1235, 479] width 224 height 21
click at [814, 291] on div "Create Company Cam Link" at bounding box center [670, 277] width 873 height 25
click at [1202, 49] on div "Options" at bounding box center [1179, 45] width 108 height 14
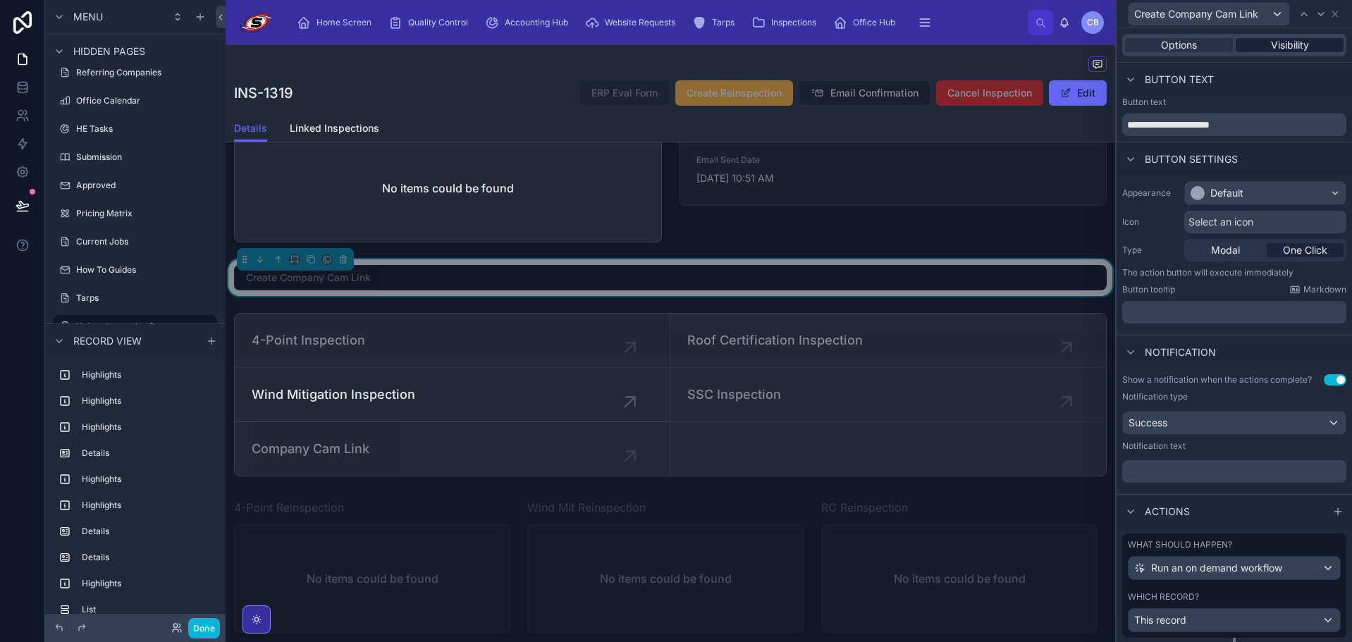
click at [1252, 46] on div "Visibility" at bounding box center [1290, 45] width 108 height 14
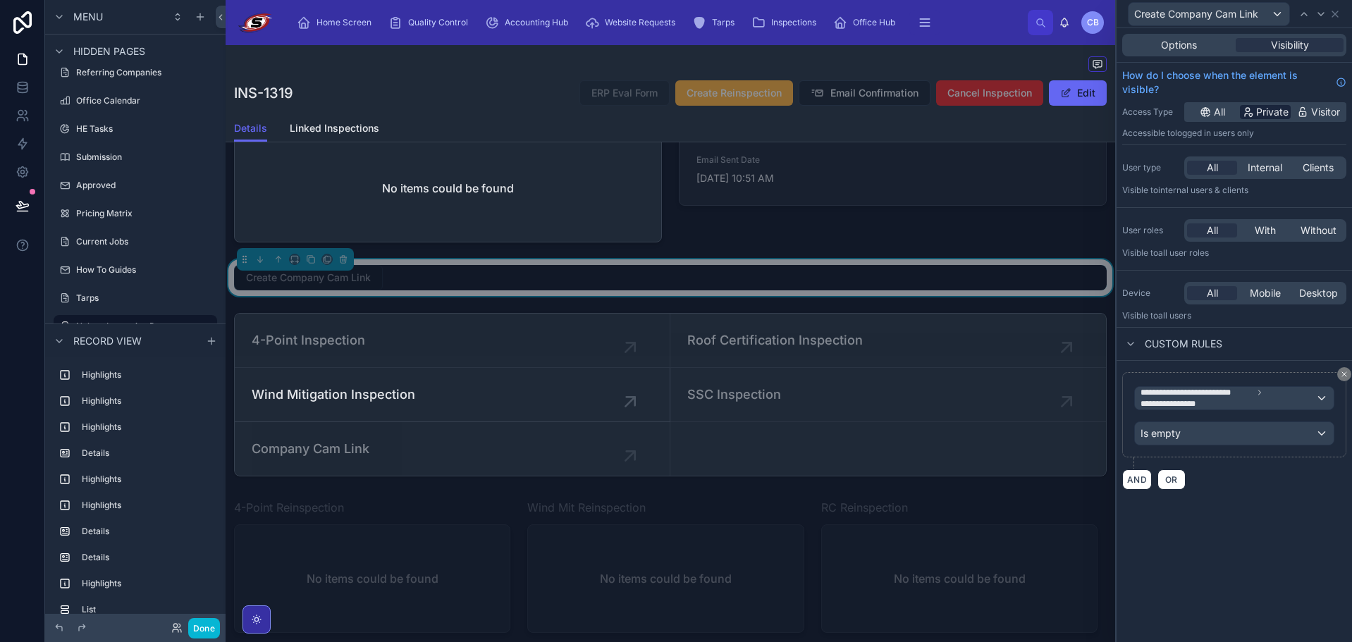
click at [1259, 109] on span "Private" at bounding box center [1273, 112] width 32 height 14
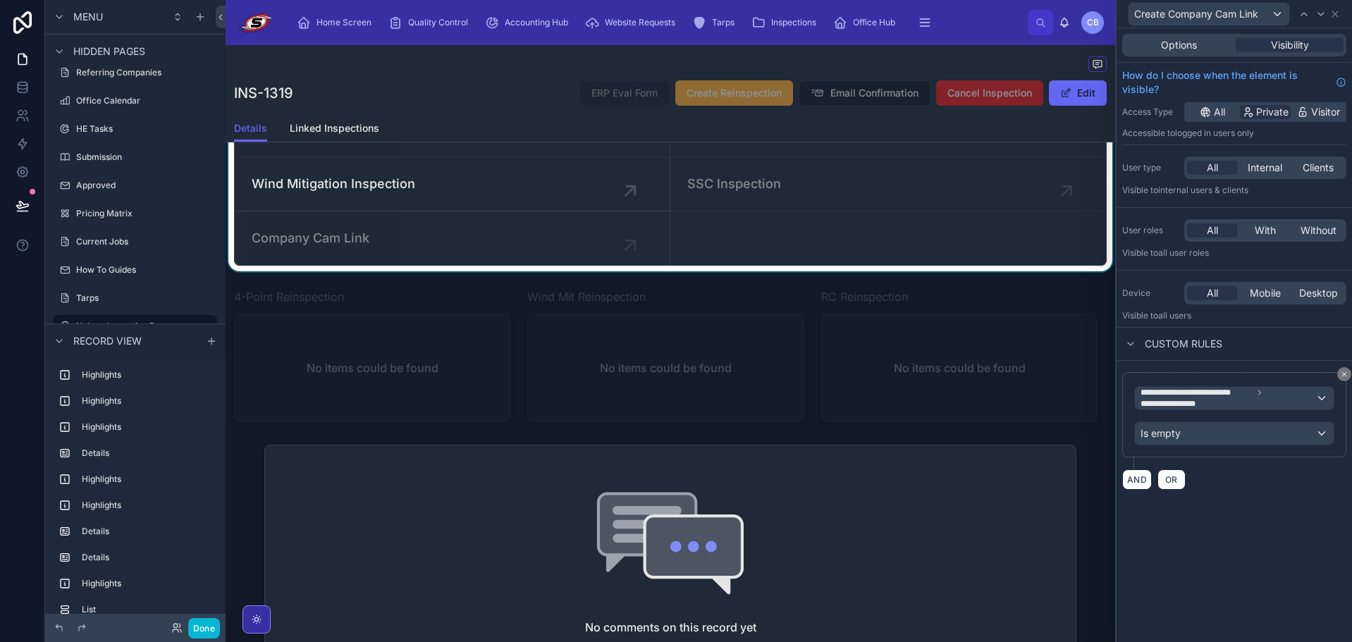
scroll to position [2257, 0]
click at [735, 271] on div at bounding box center [671, 183] width 890 height 175
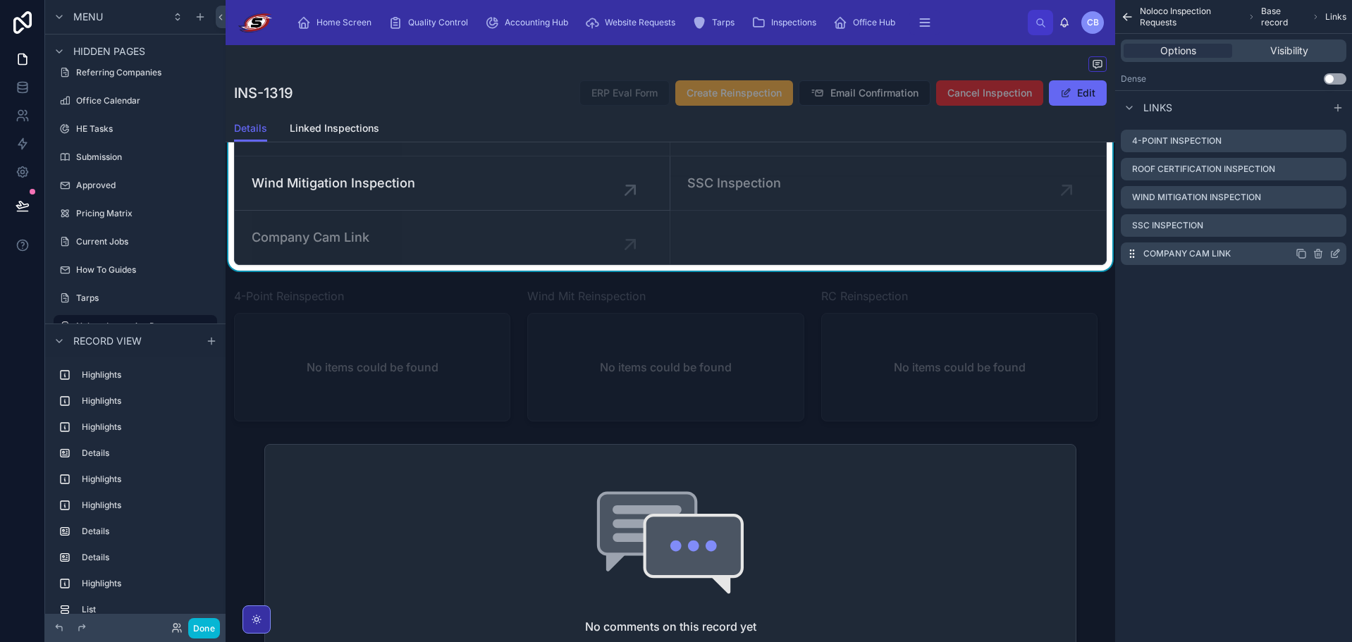
click at [1336, 255] on icon "scrollable content" at bounding box center [1337, 253] width 6 height 6
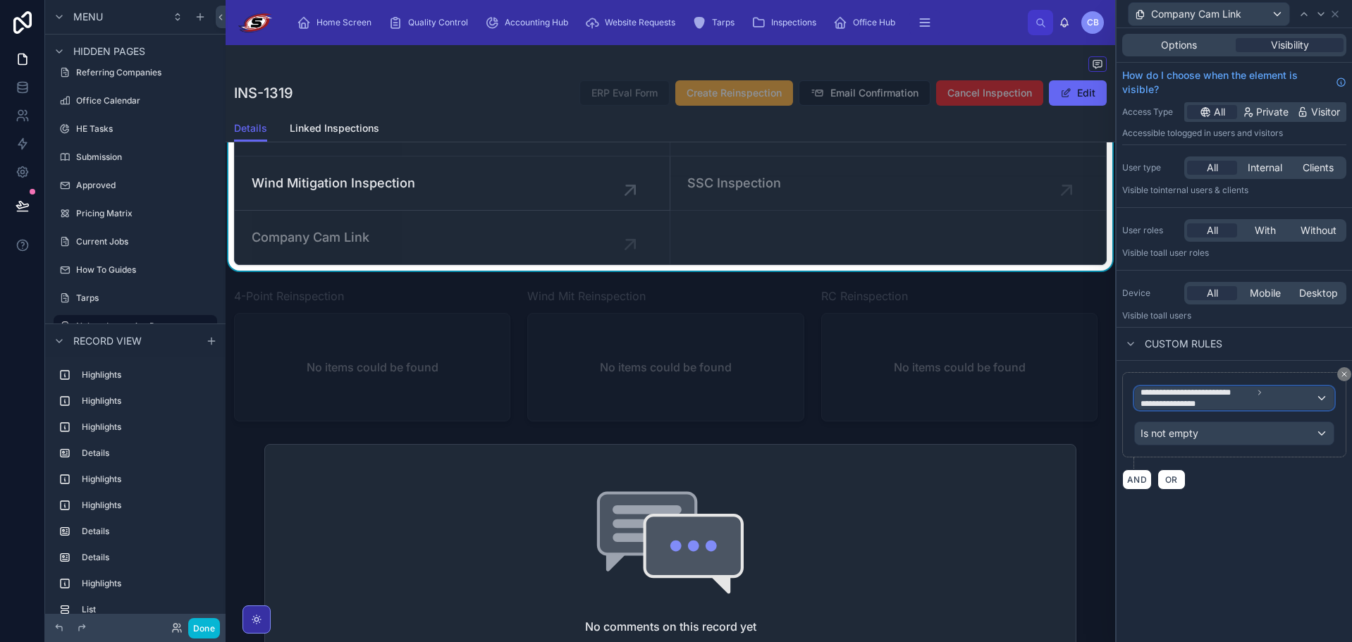
click at [1240, 400] on span "**********" at bounding box center [1228, 398] width 175 height 23
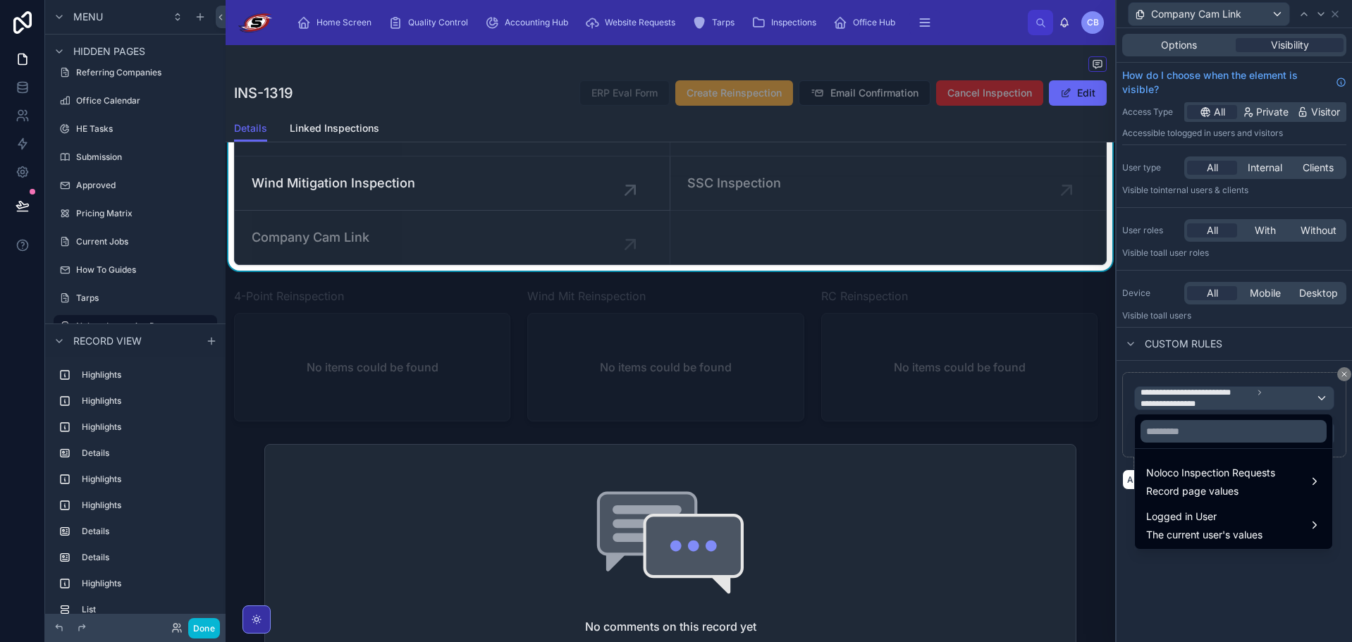
click at [1240, 400] on div at bounding box center [1235, 321] width 236 height 642
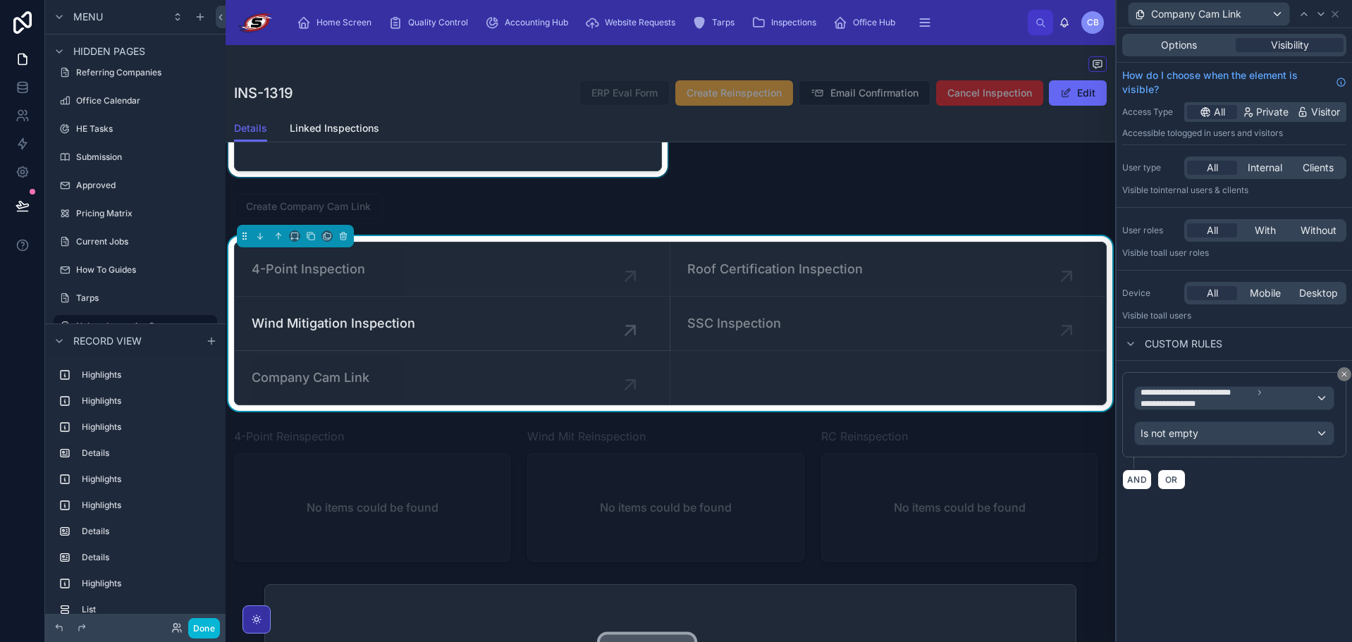
scroll to position [2115, 0]
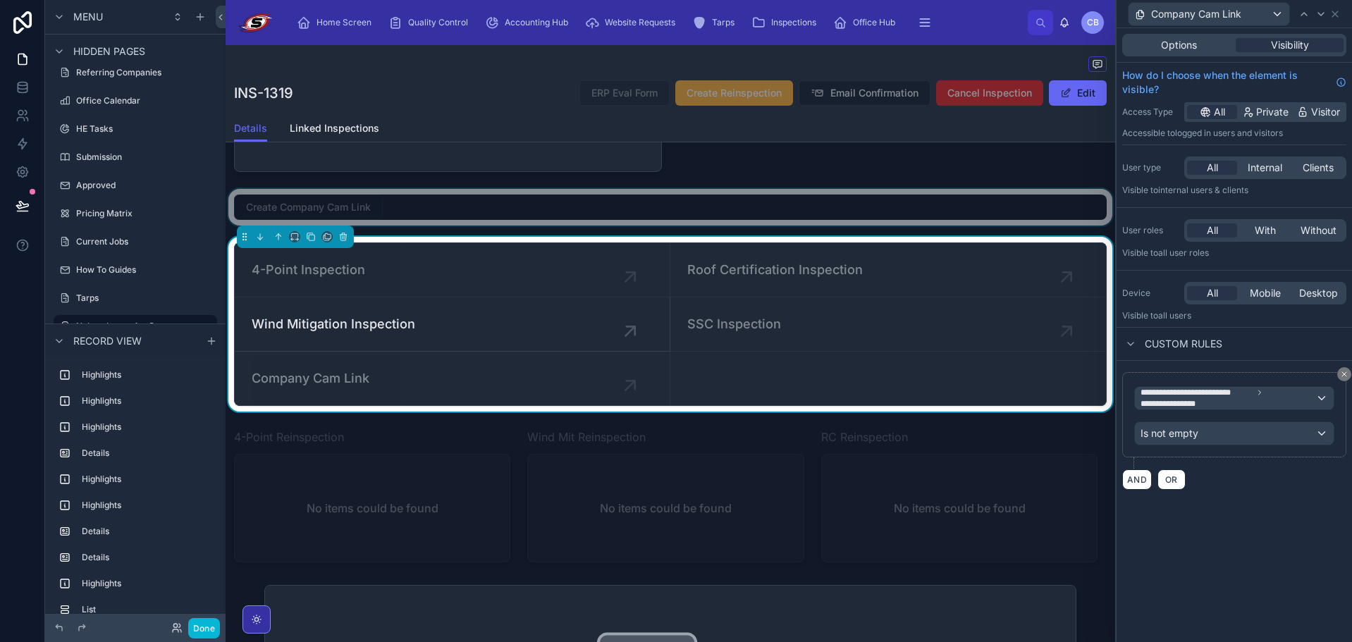
click at [509, 226] on div at bounding box center [671, 207] width 890 height 37
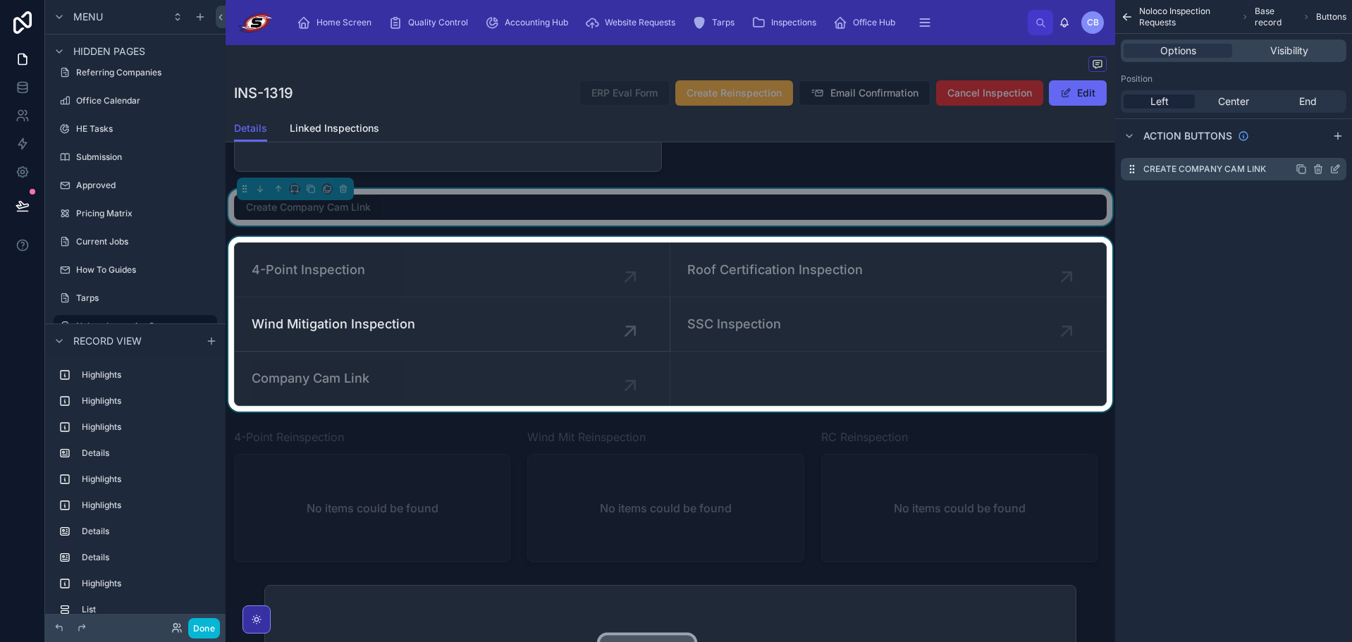
click at [1326, 169] on div "scrollable content" at bounding box center [1318, 169] width 45 height 11
click at [1334, 171] on icon "scrollable content" at bounding box center [1337, 168] width 6 height 6
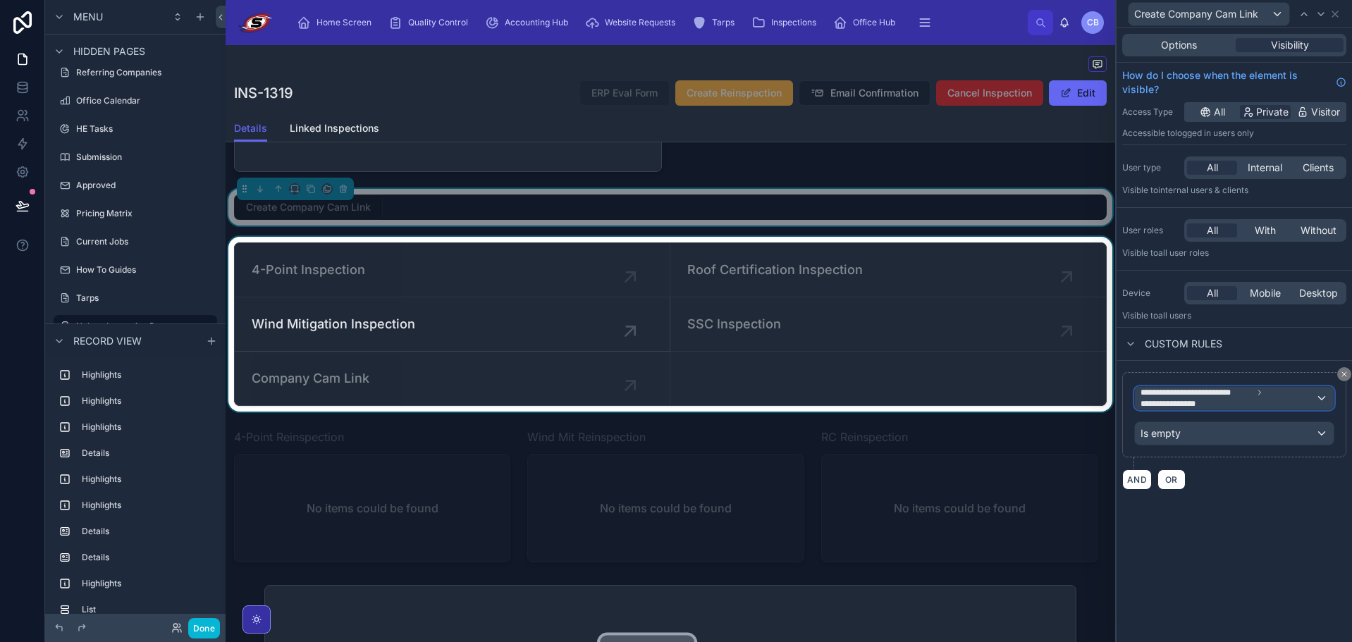
click at [1271, 401] on span "**********" at bounding box center [1228, 398] width 175 height 23
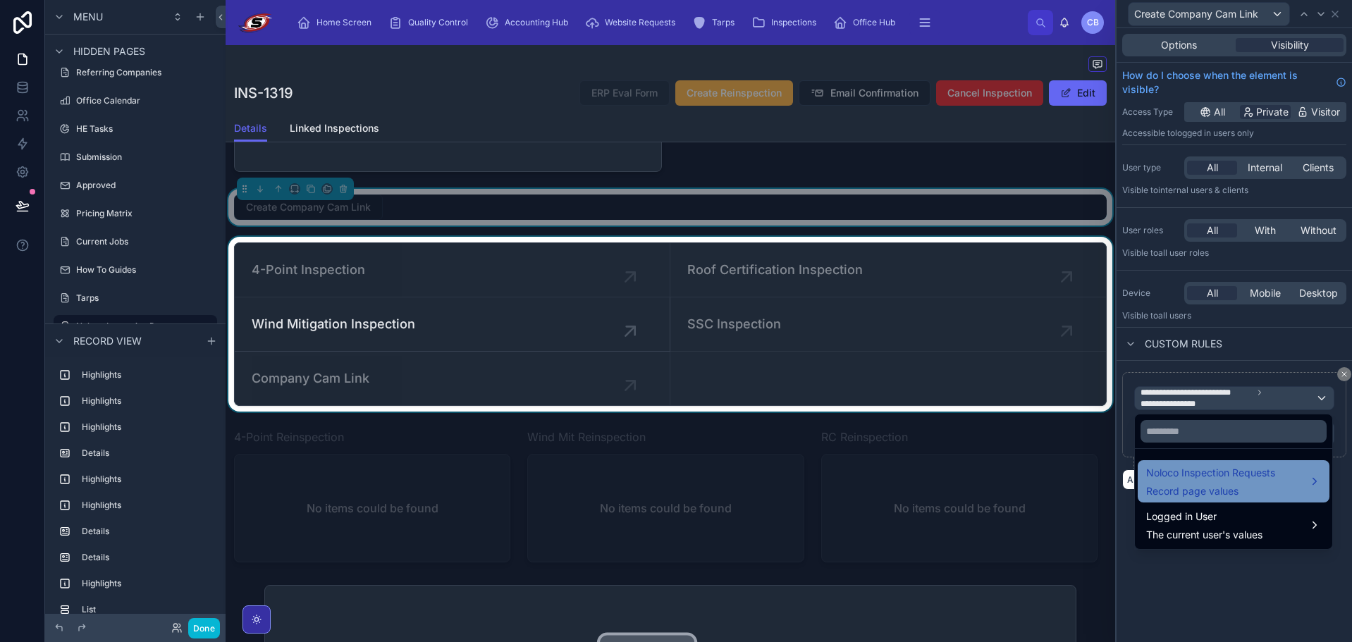
click at [1223, 479] on span "Noloco Inspection Requests" at bounding box center [1211, 473] width 129 height 17
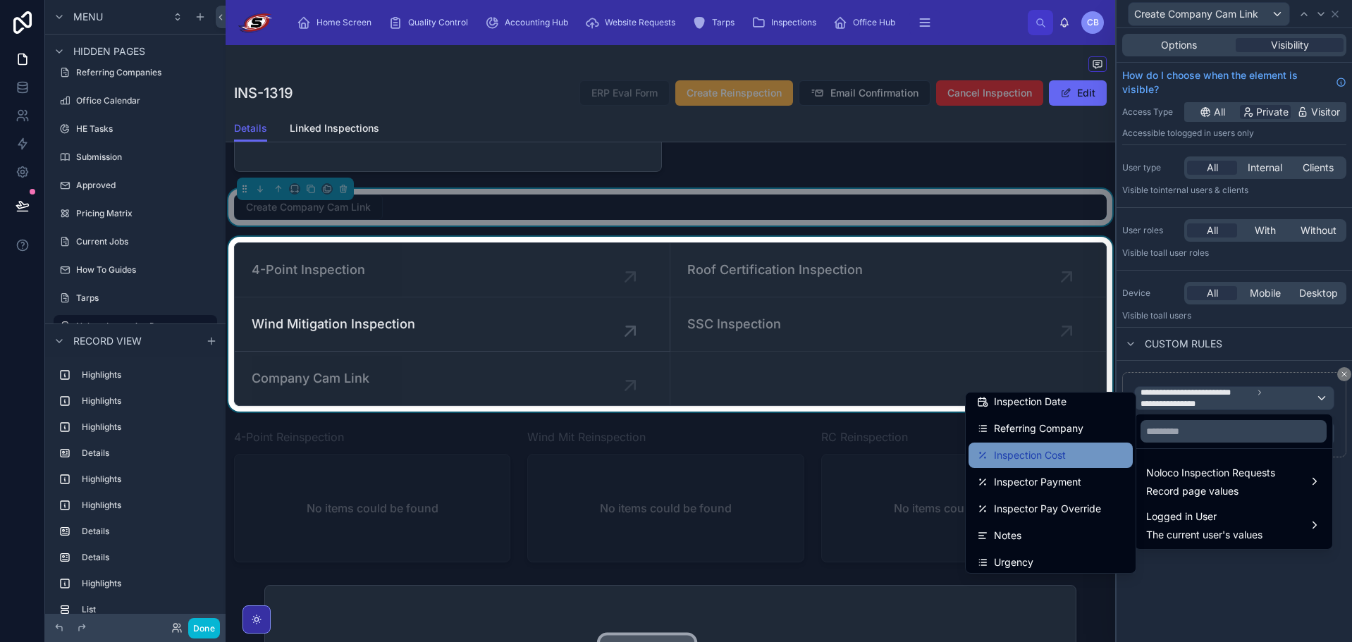
scroll to position [423, 0]
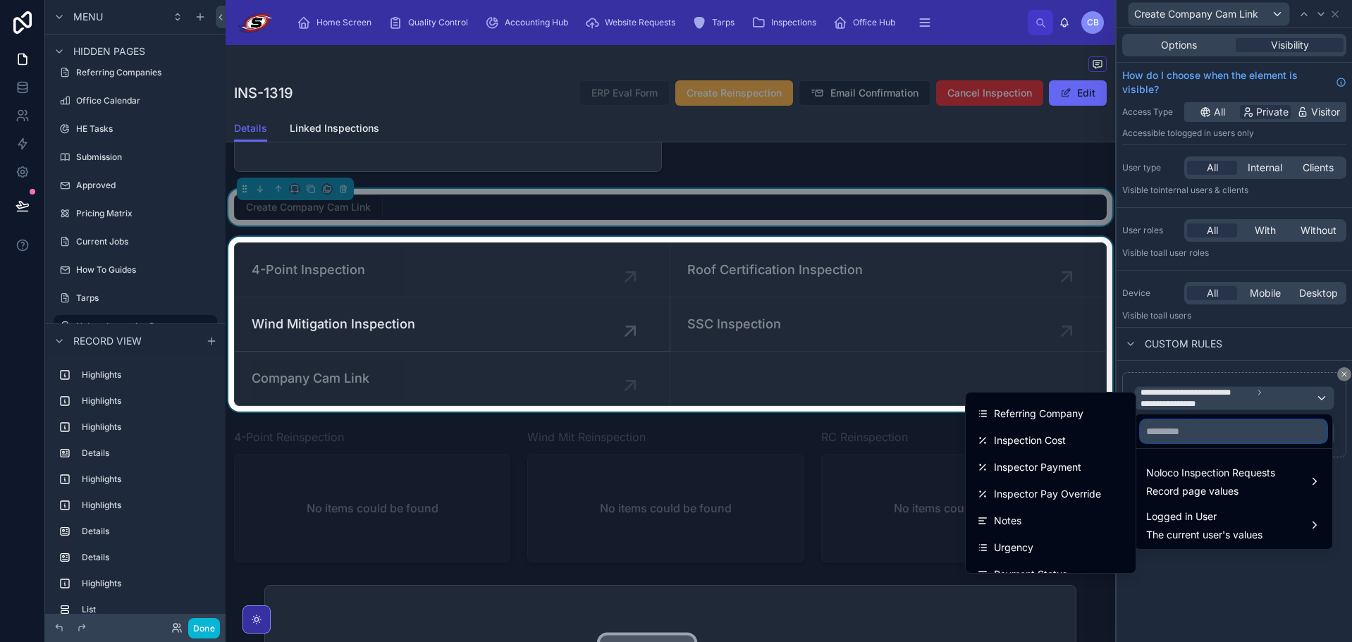
click at [1197, 436] on input "text" at bounding box center [1234, 431] width 186 height 23
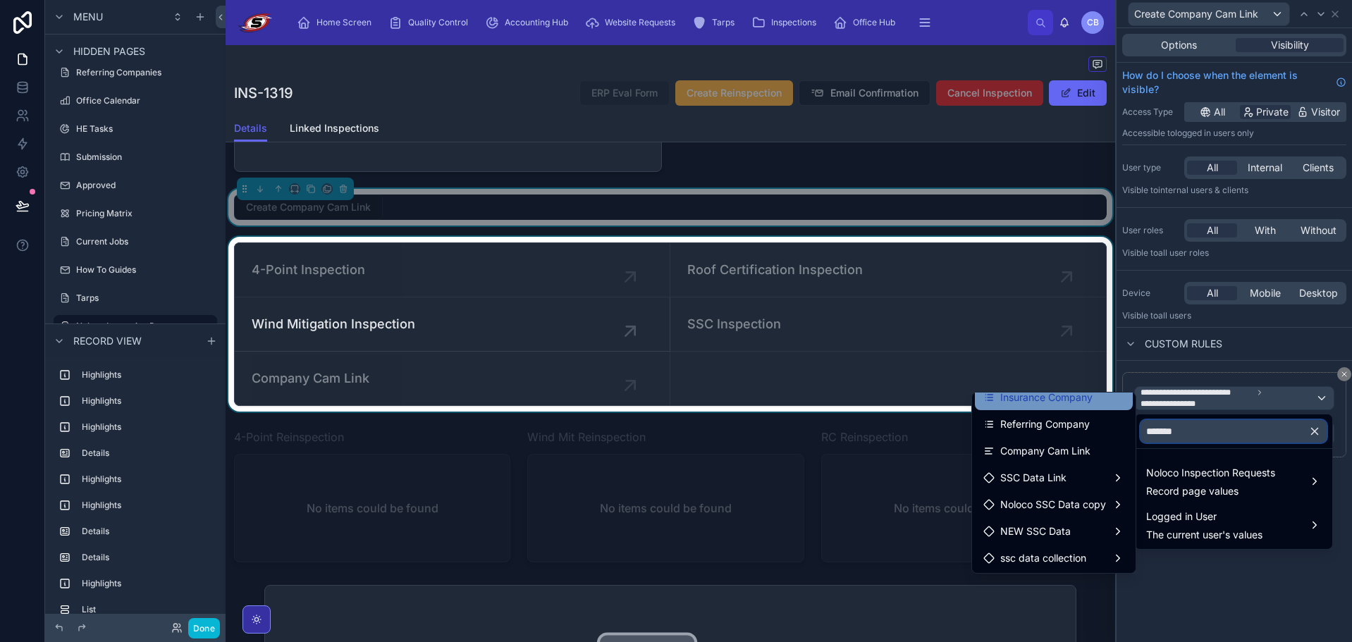
scroll to position [92, 0]
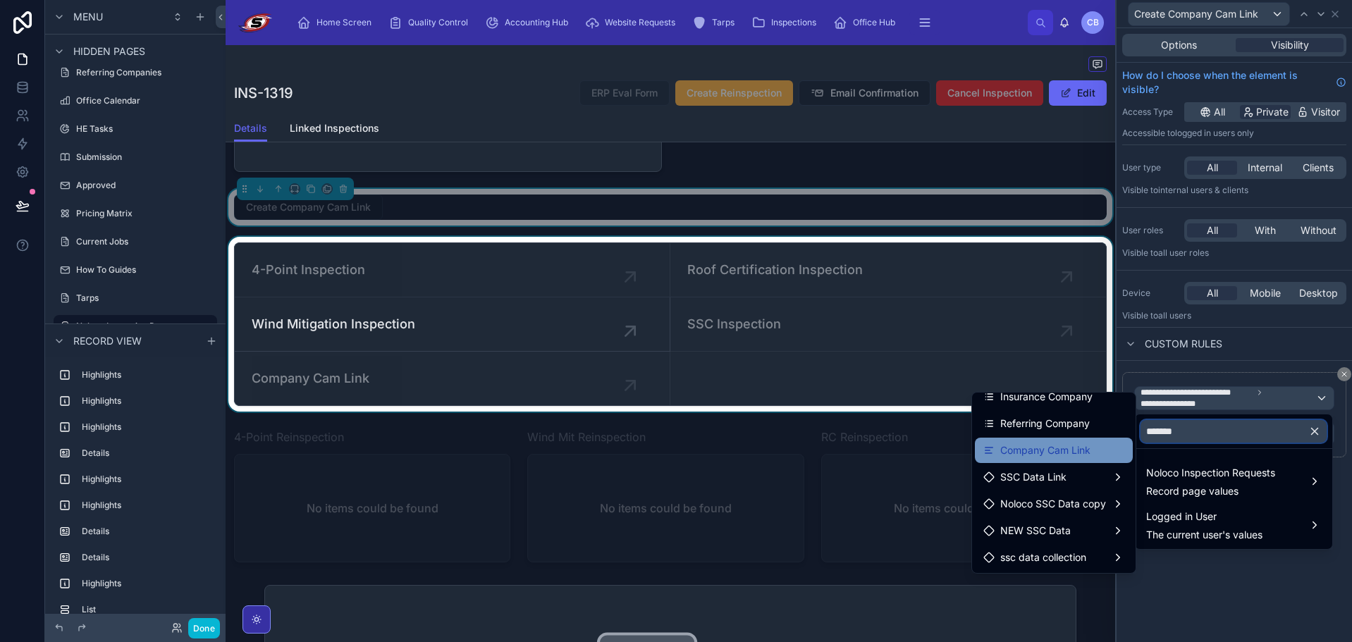
type input "*******"
click at [1068, 452] on span "Company Cam Link" at bounding box center [1046, 450] width 90 height 17
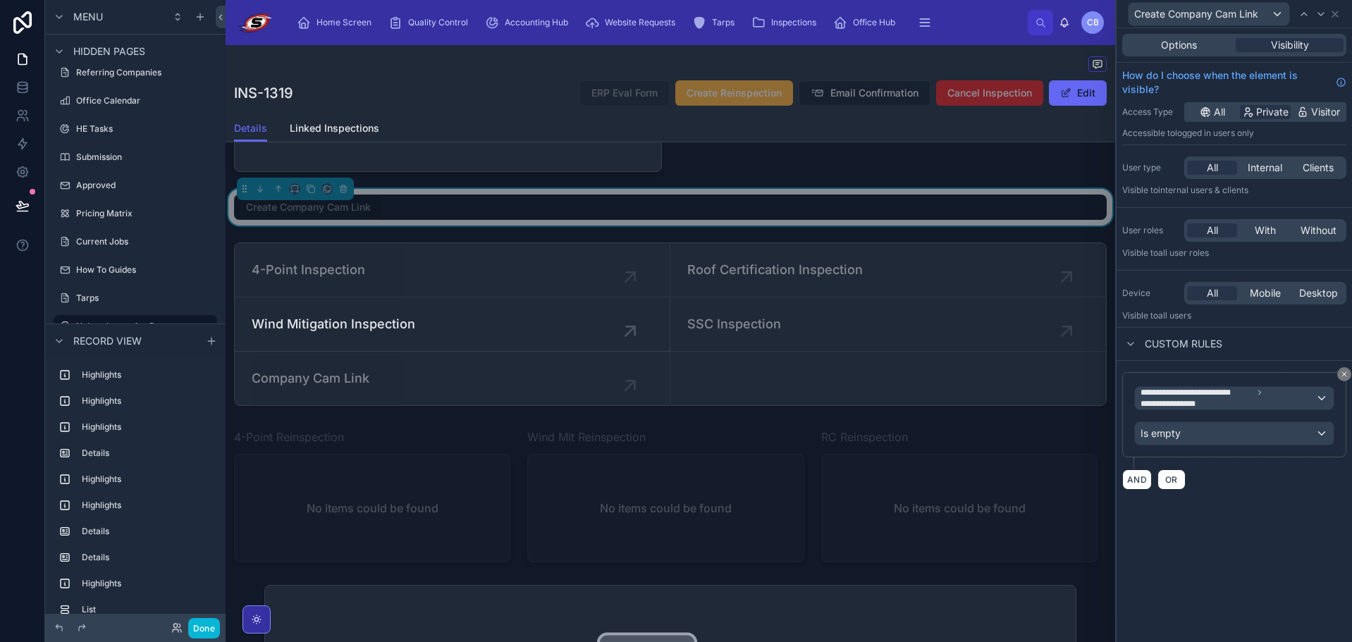
click at [1219, 462] on div "**********" at bounding box center [1235, 420] width 224 height 97
click at [1198, 429] on div "Is empty" at bounding box center [1234, 433] width 199 height 23
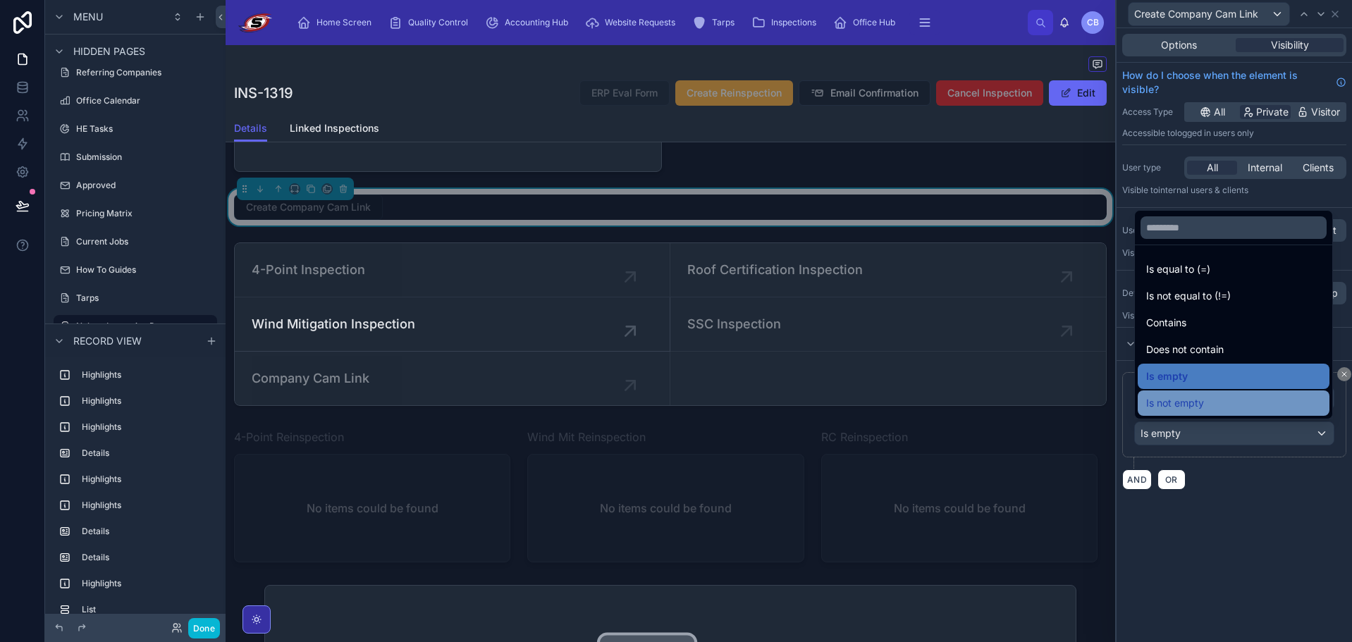
click at [1209, 399] on div "Is not empty" at bounding box center [1234, 403] width 175 height 17
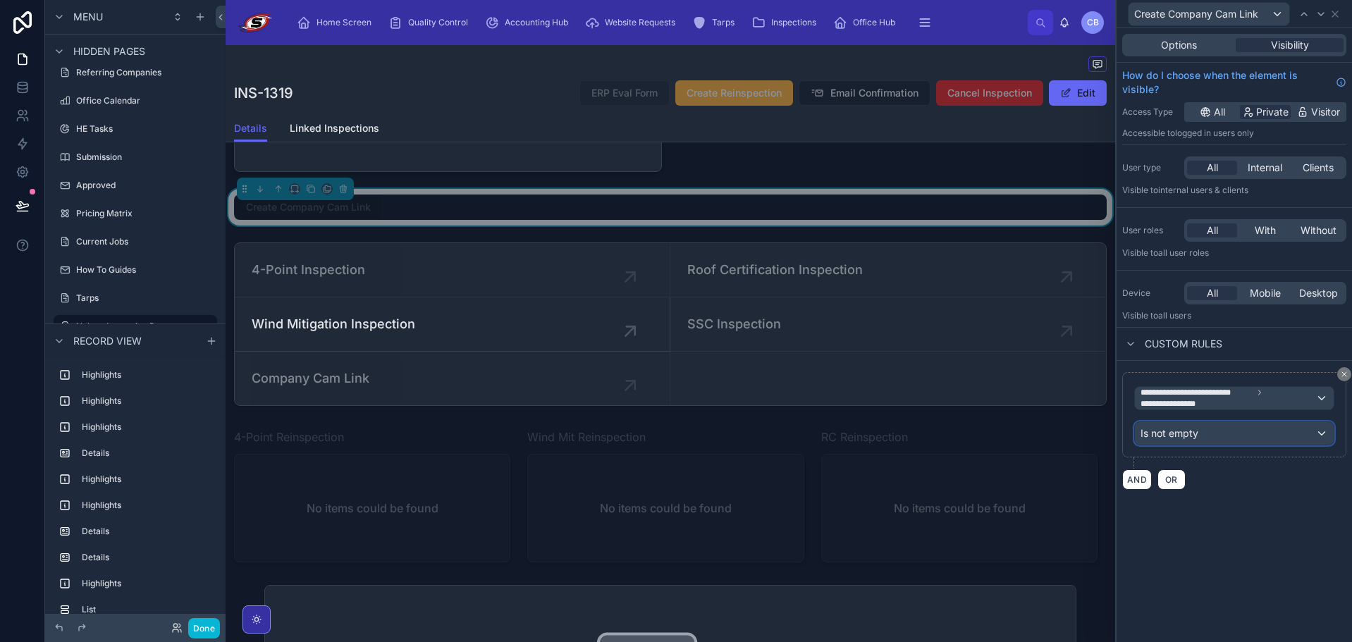
click at [1205, 429] on div "Is not empty" at bounding box center [1234, 433] width 199 height 23
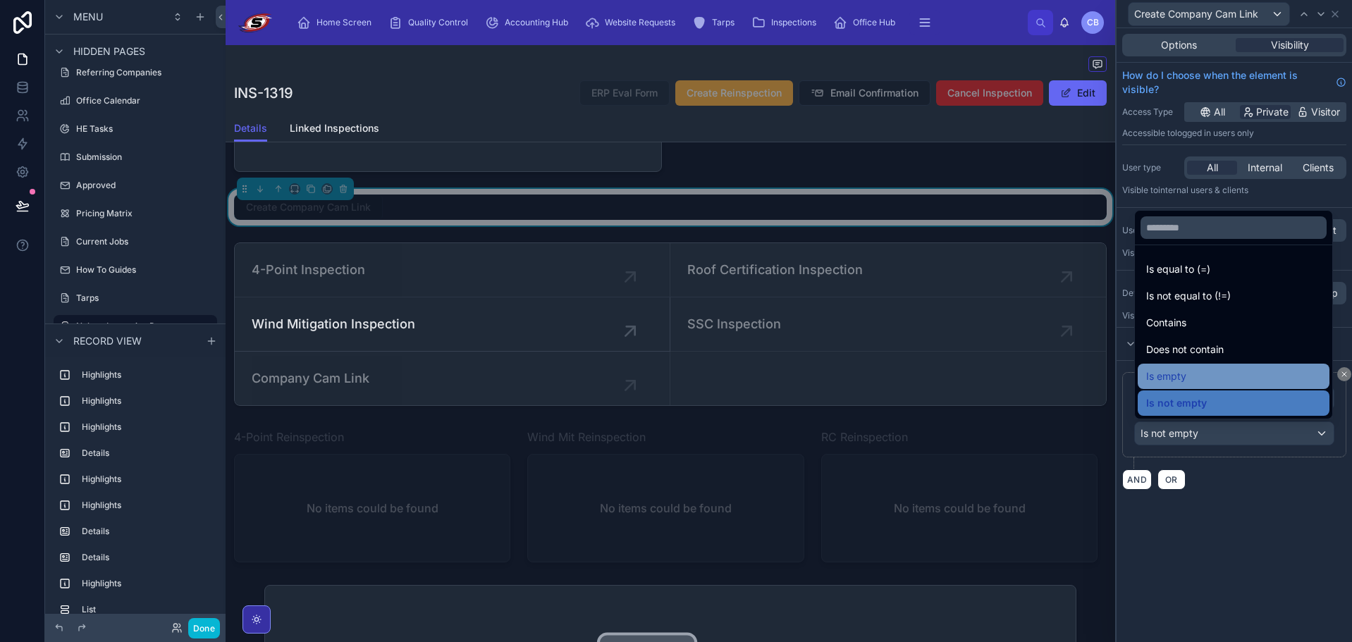
click at [1192, 372] on div "Is empty" at bounding box center [1234, 376] width 175 height 17
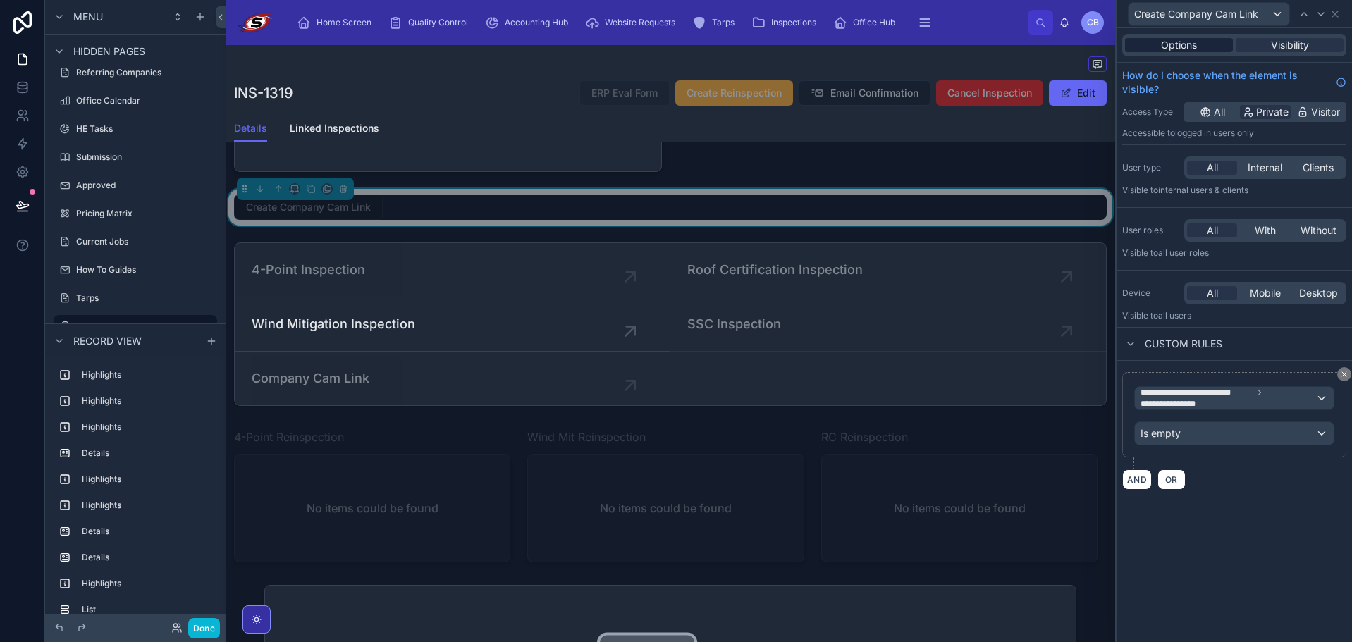
click at [1193, 44] on span "Options" at bounding box center [1179, 45] width 36 height 14
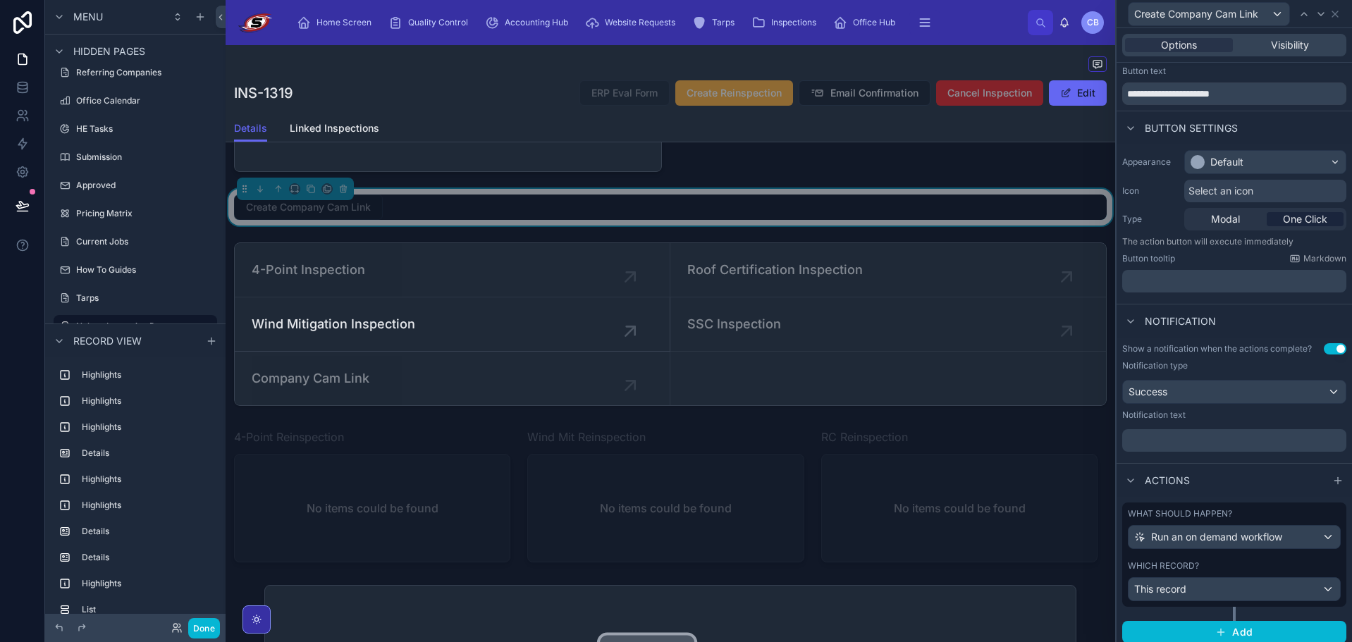
scroll to position [38, 0]
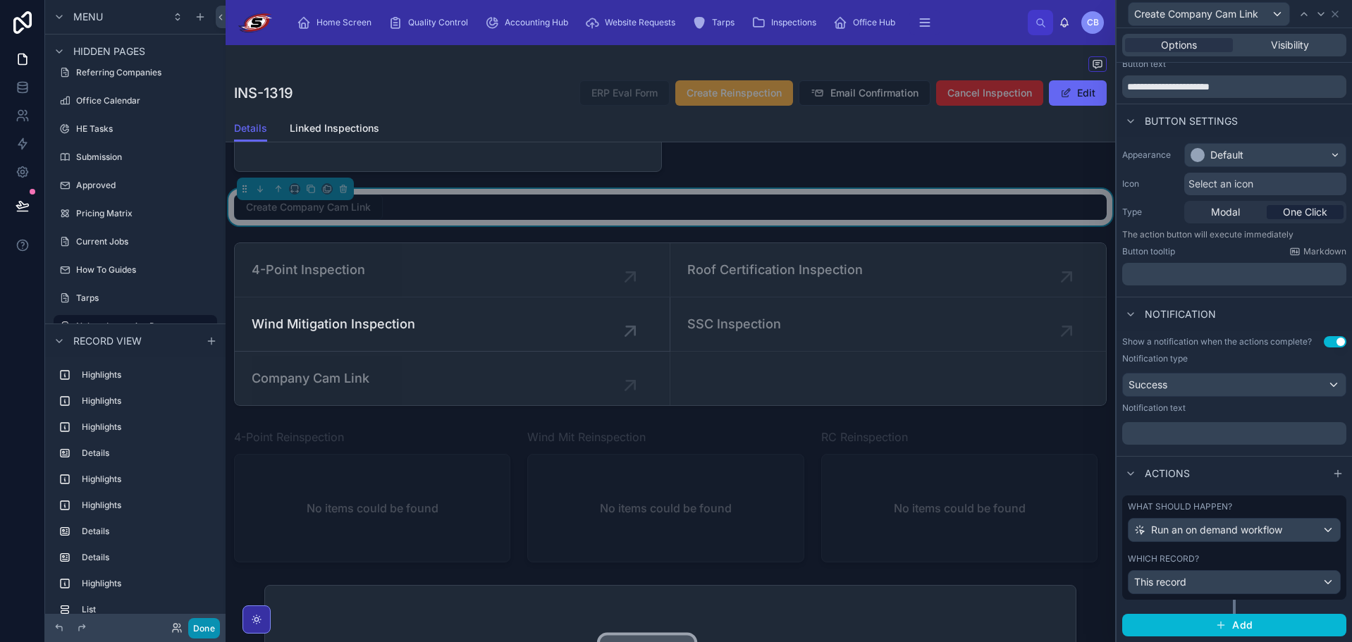
click at [209, 622] on button "Done" at bounding box center [204, 628] width 32 height 20
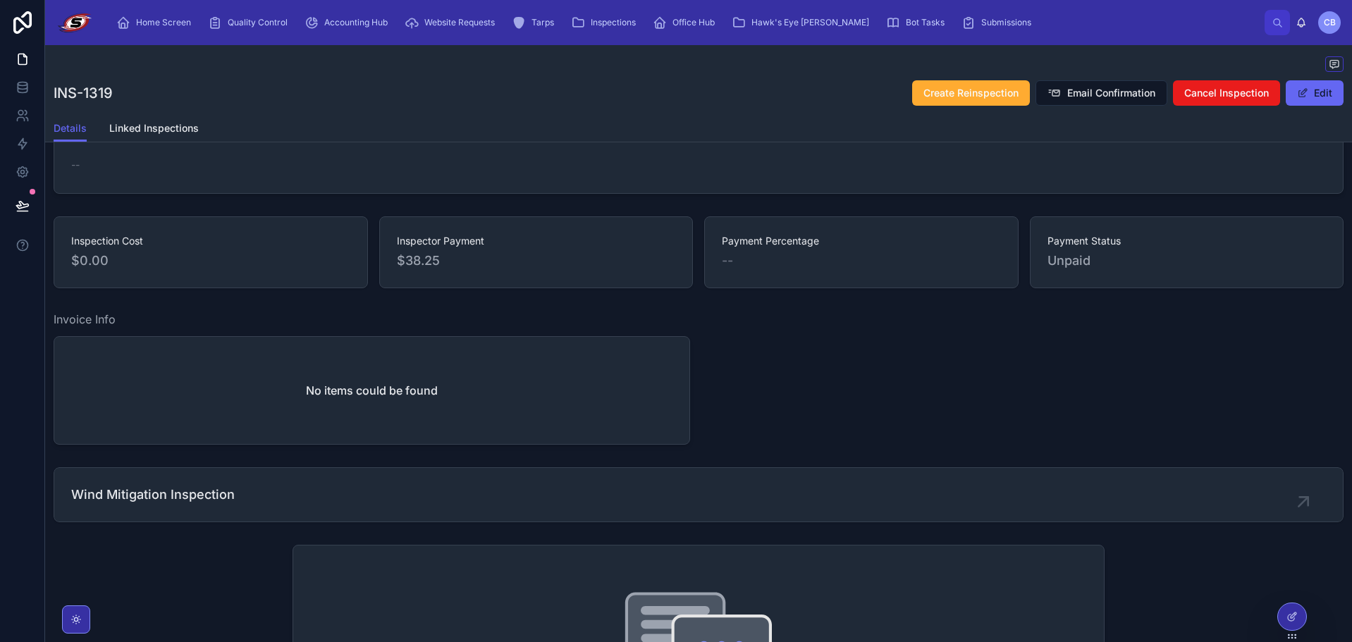
scroll to position [708, 0]
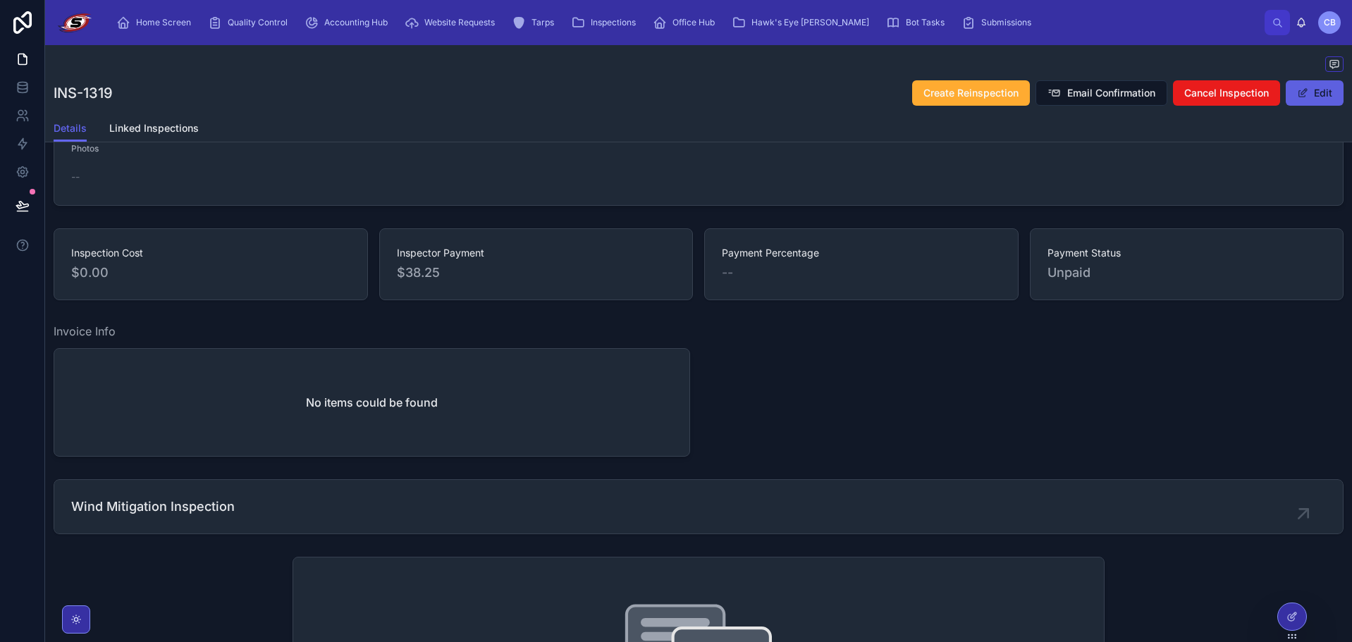
click at [1297, 93] on span at bounding box center [1302, 92] width 11 height 11
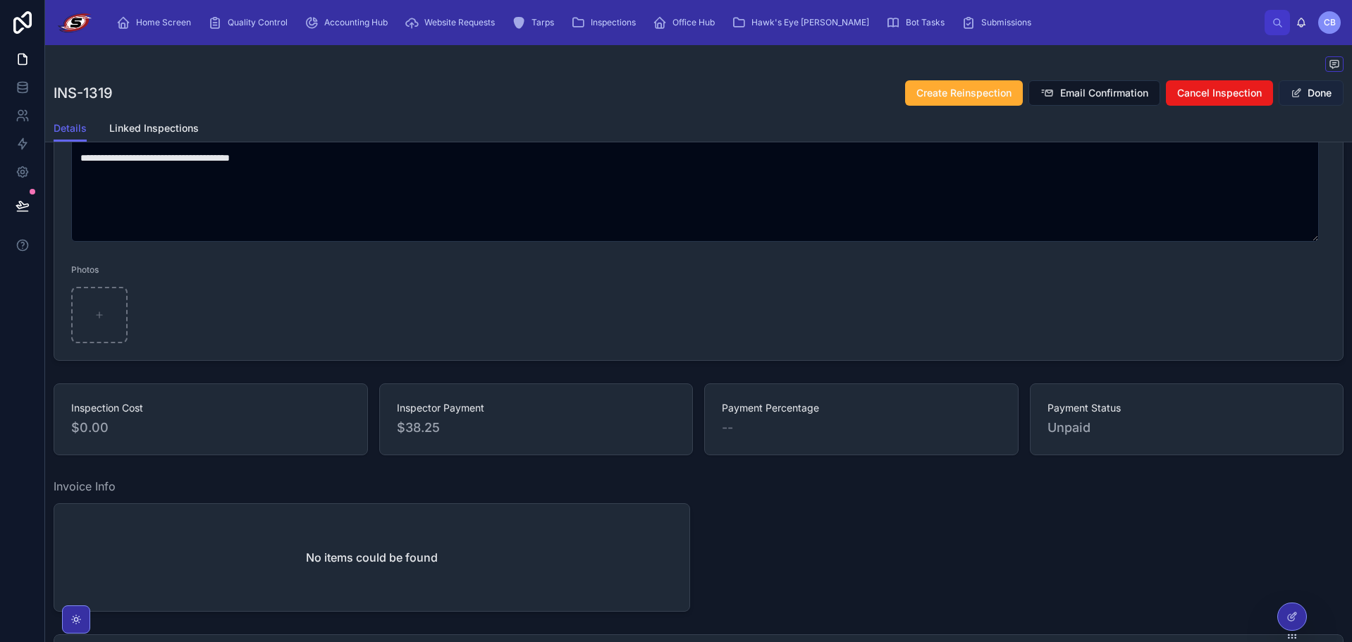
scroll to position [740, 0]
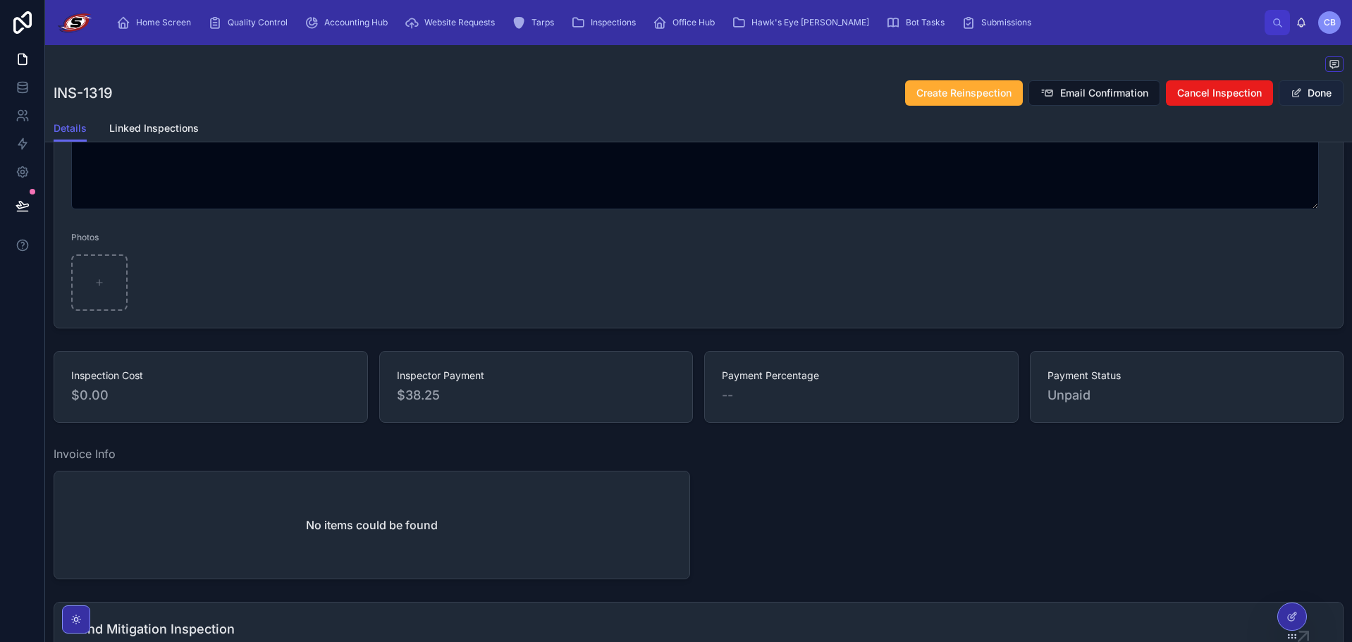
click at [1305, 99] on button "Done" at bounding box center [1311, 92] width 65 height 25
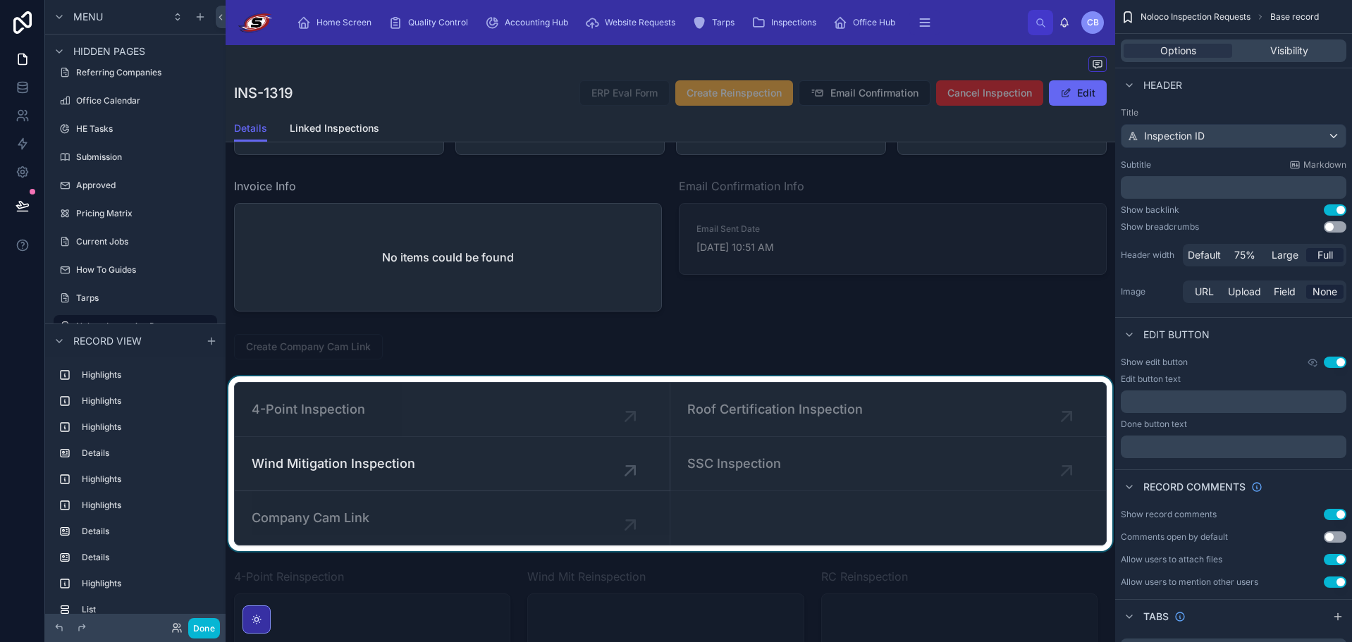
scroll to position [1977, 0]
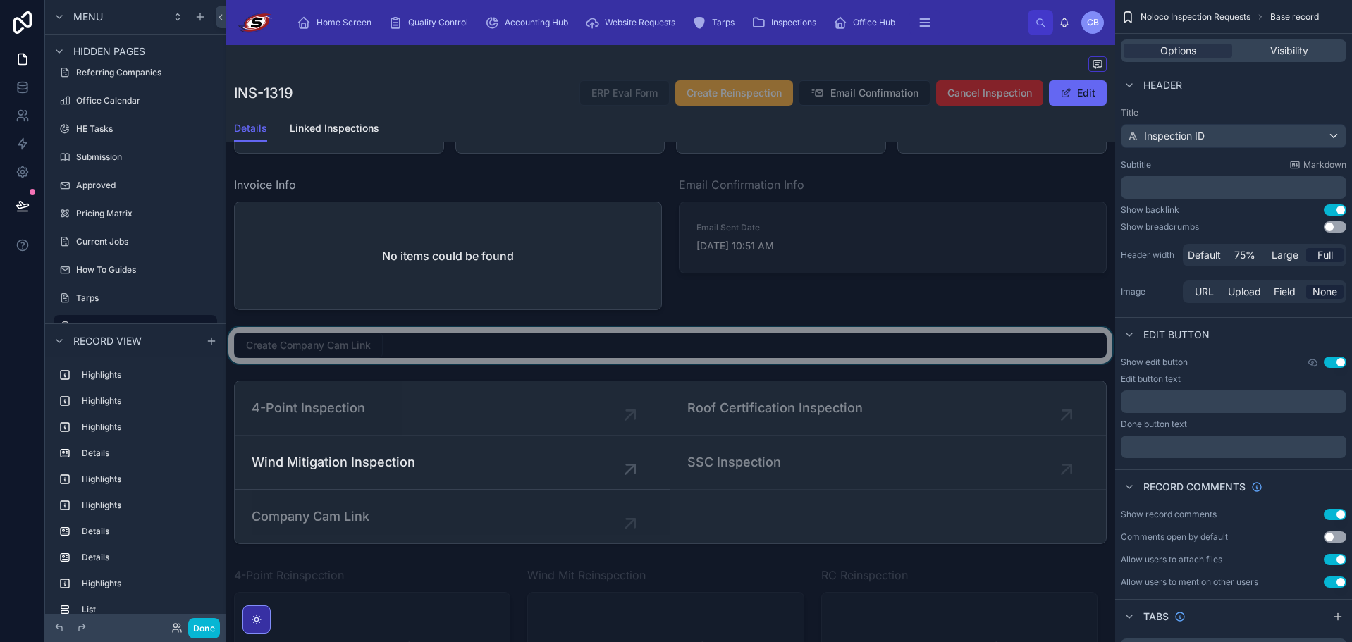
click at [385, 364] on div at bounding box center [671, 345] width 890 height 37
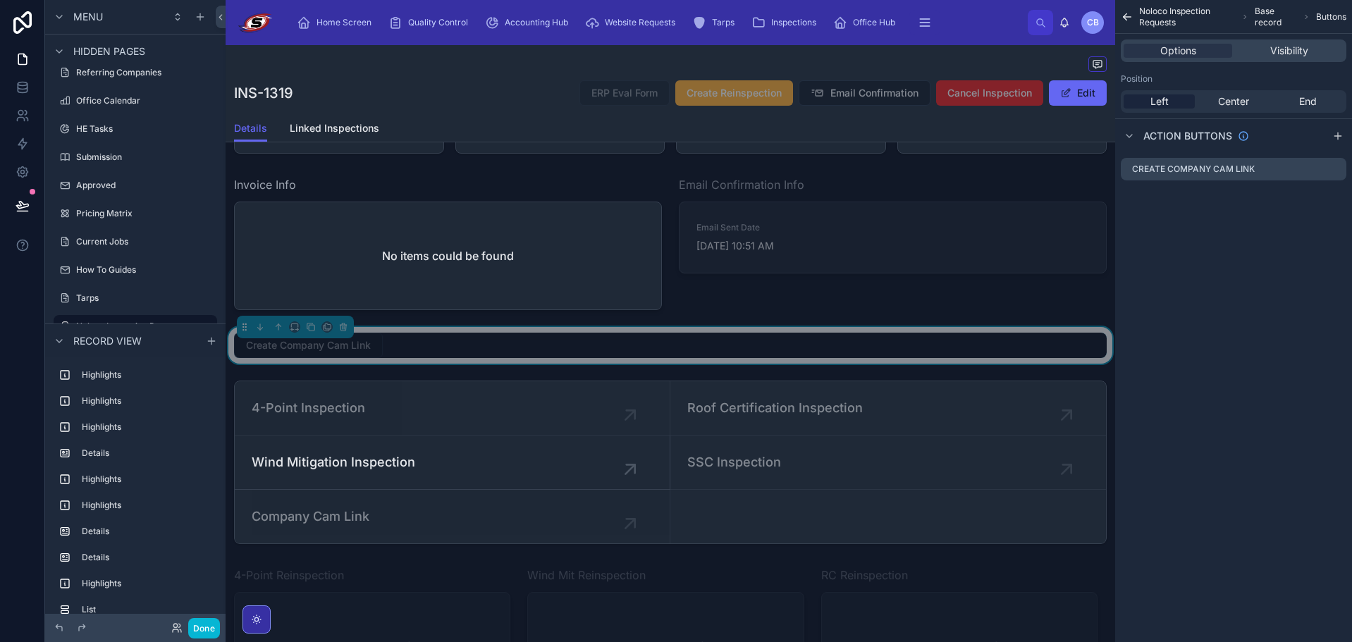
click at [384, 358] on div "Create Company Cam Link" at bounding box center [670, 345] width 873 height 25
click at [1288, 40] on div "Options Visibility" at bounding box center [1234, 50] width 226 height 23
click at [1286, 49] on span "Visibility" at bounding box center [1290, 51] width 38 height 14
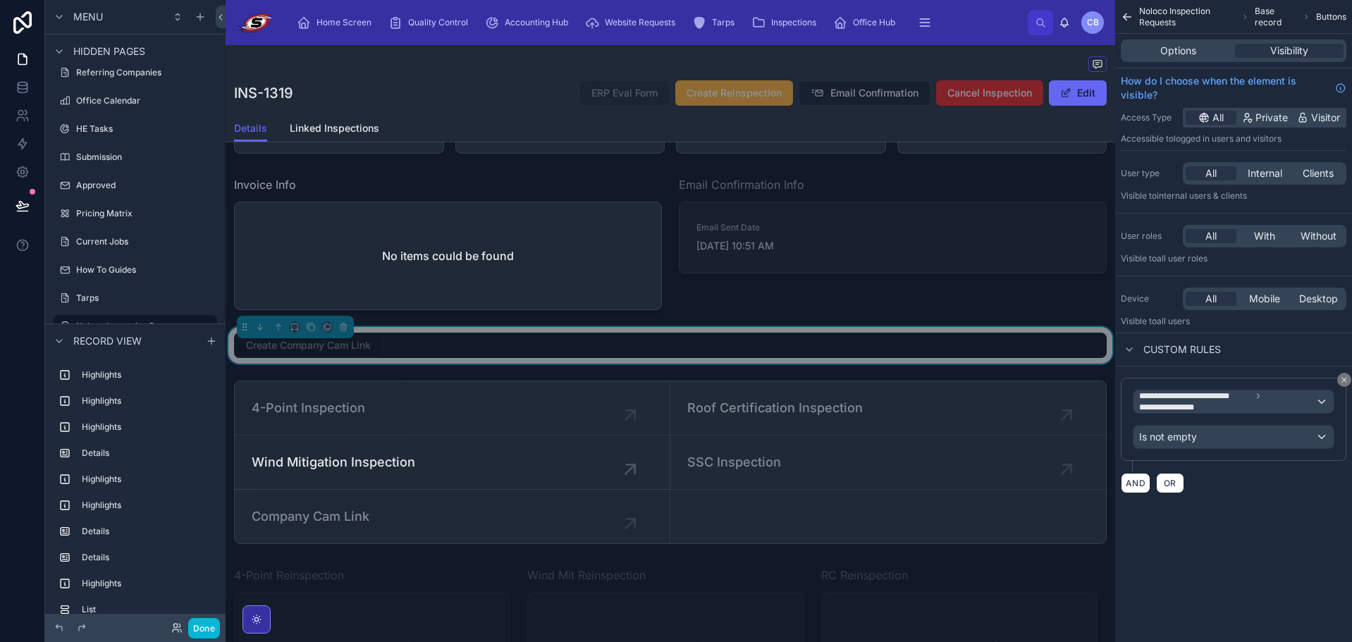
click at [891, 358] on div "Create Company Cam Link" at bounding box center [670, 345] width 873 height 25
click at [1256, 118] on span "Private" at bounding box center [1272, 118] width 32 height 14
click at [1209, 120] on icon "scrollable content" at bounding box center [1204, 117] width 11 height 11
click at [1272, 117] on span "Private" at bounding box center [1272, 118] width 32 height 14
click at [1232, 117] on div "All" at bounding box center [1211, 118] width 51 height 14
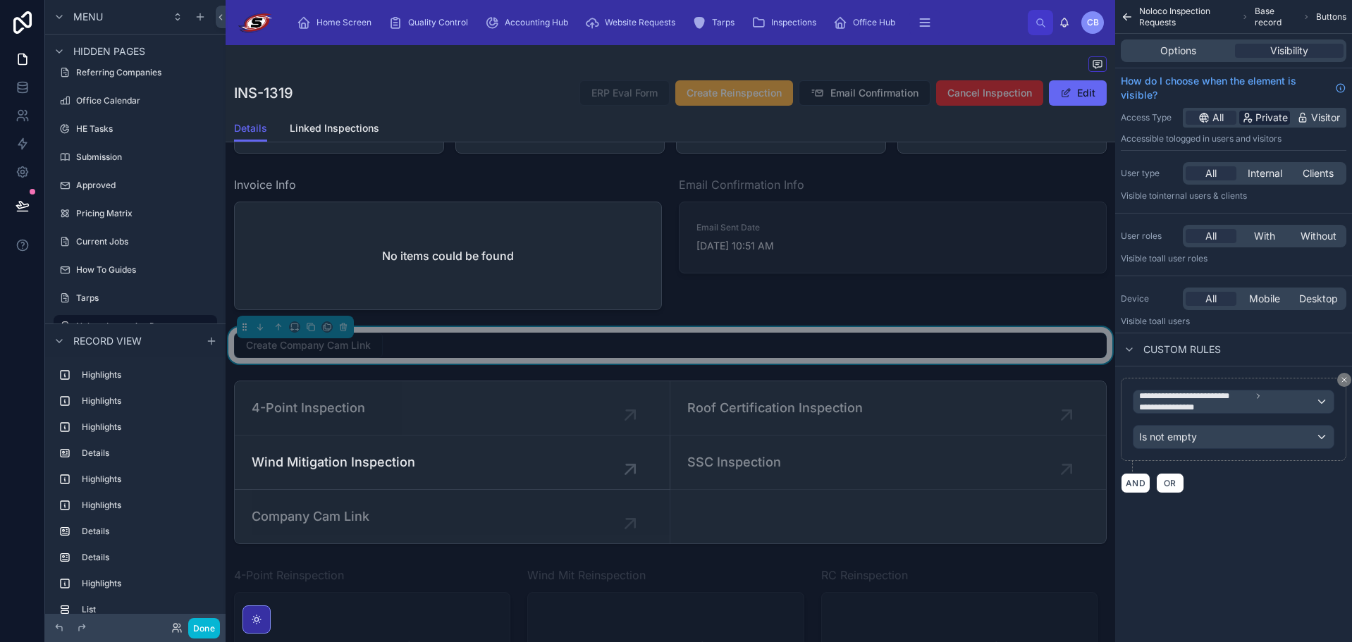
click at [1264, 115] on span "Private" at bounding box center [1272, 118] width 32 height 14
click at [203, 626] on button "Done" at bounding box center [204, 628] width 32 height 20
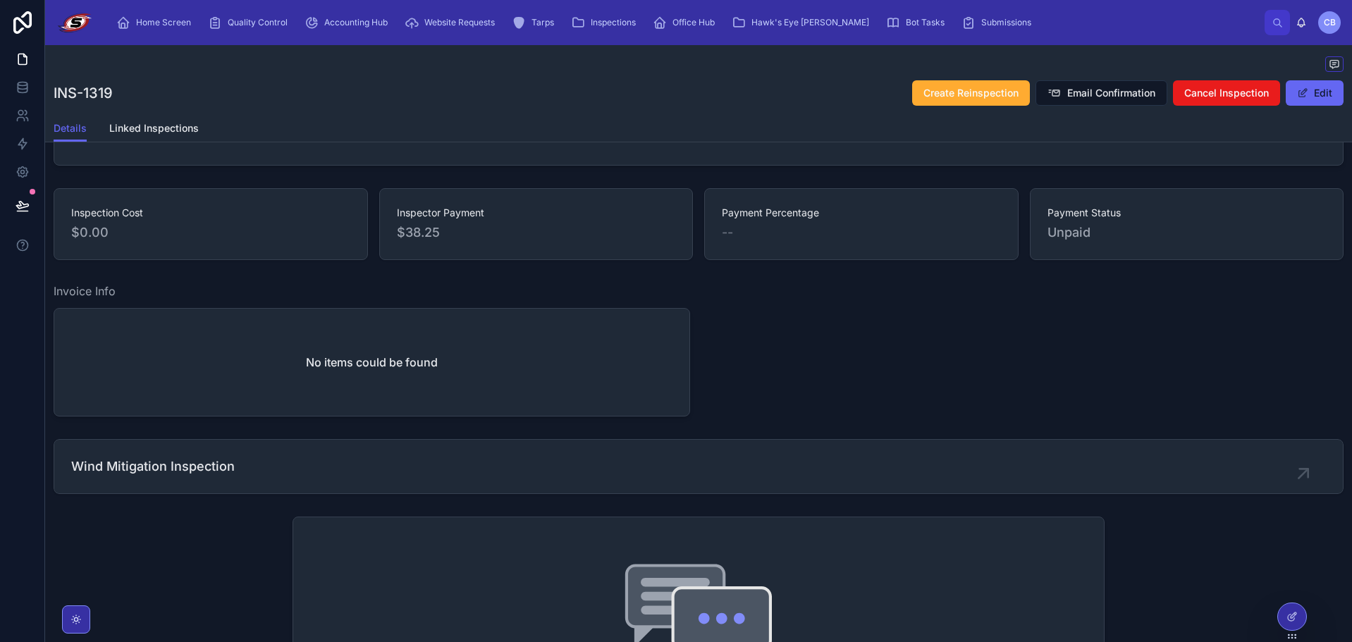
scroll to position [637, 0]
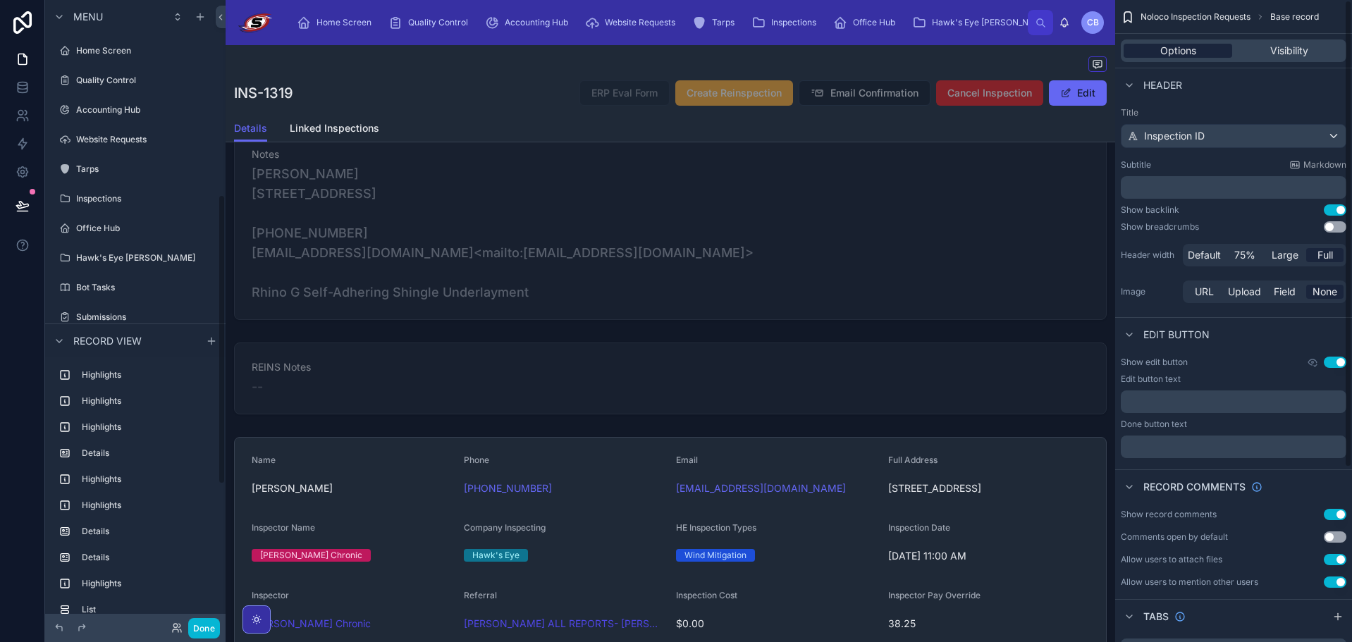
click at [1157, 44] on div "Options Visibility" at bounding box center [1234, 50] width 226 height 23
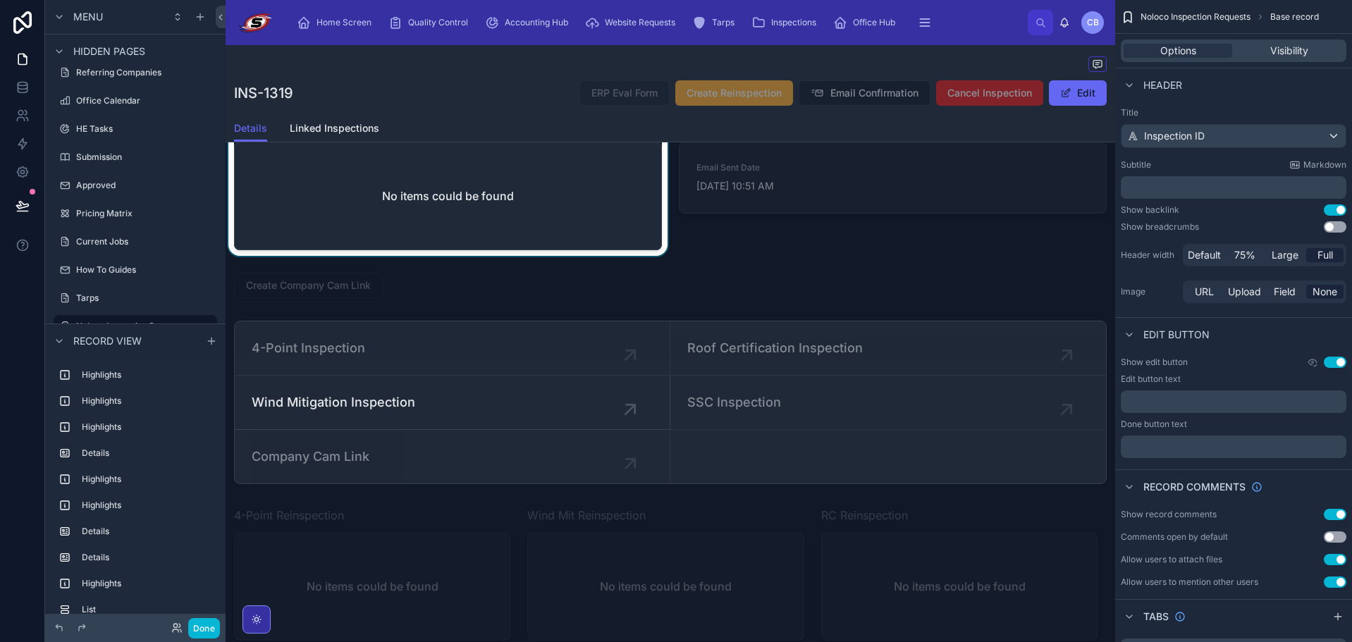
scroll to position [2048, 0]
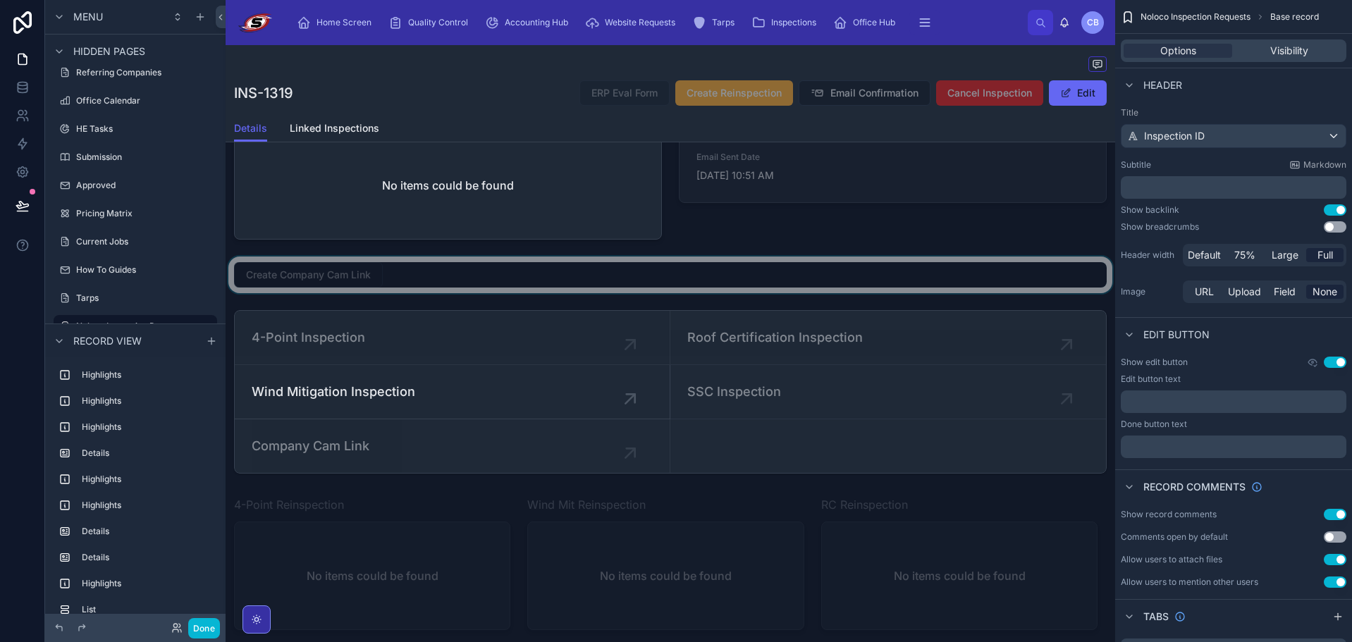
click at [502, 293] on div at bounding box center [671, 275] width 890 height 37
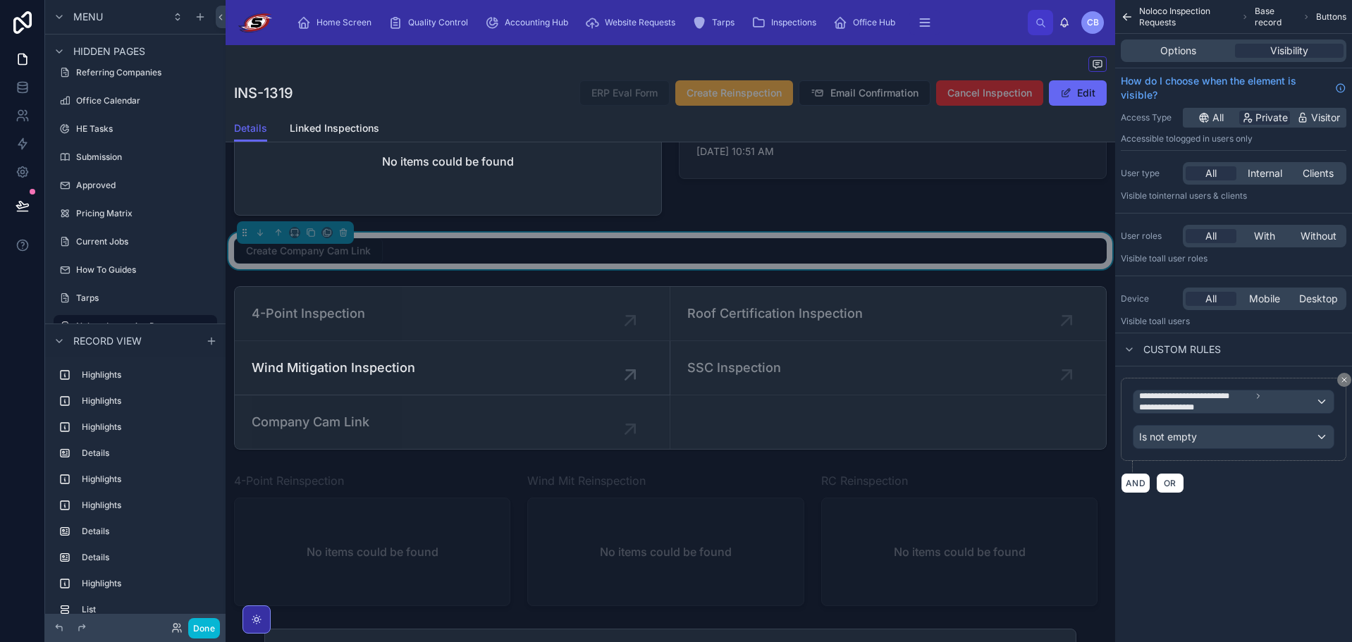
scroll to position [2118, 0]
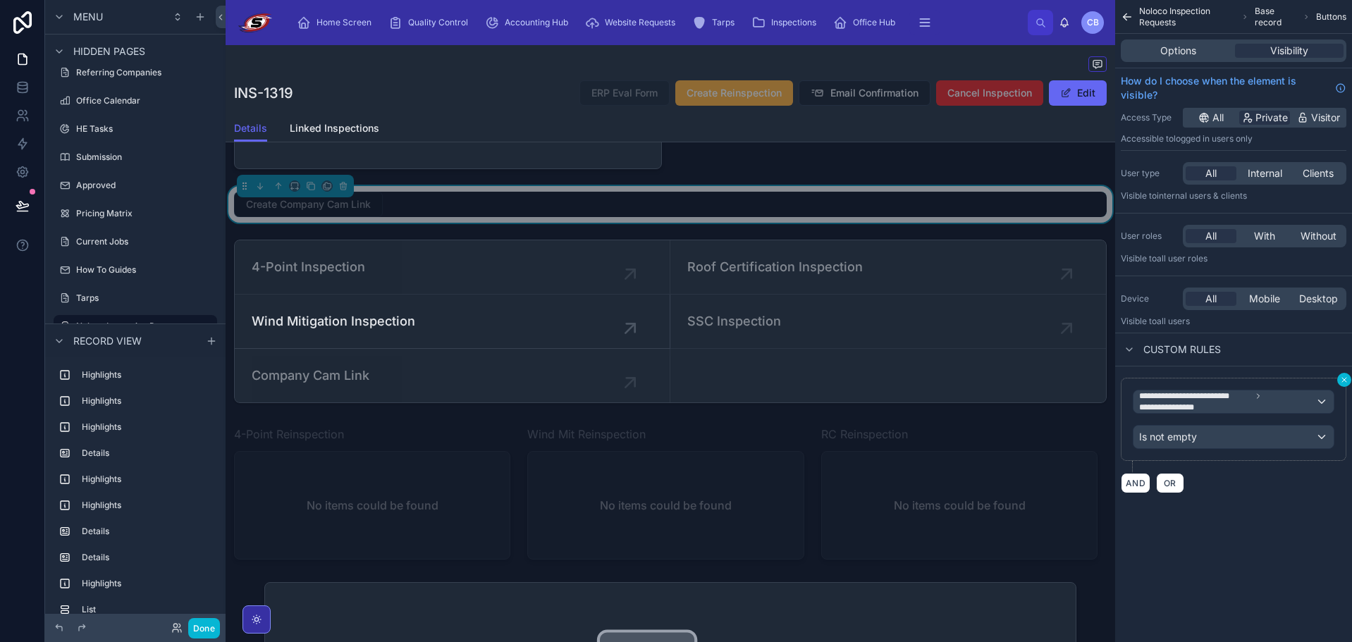
click at [1345, 381] on icon "scrollable content" at bounding box center [1345, 380] width 4 height 4
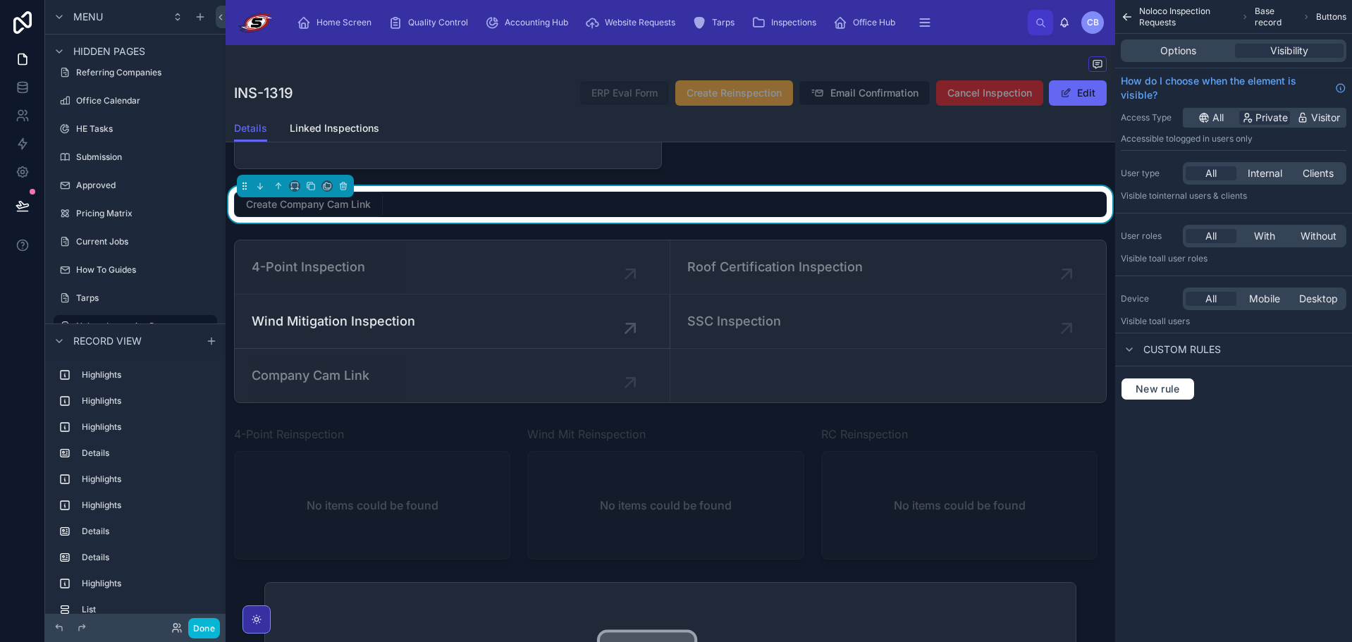
click at [1286, 439] on div "Noloco Inspection Requests Base record Buttons Options Visibility How do I choo…" at bounding box center [1234, 321] width 237 height 642
click at [879, 175] on div at bounding box center [893, 102] width 445 height 145
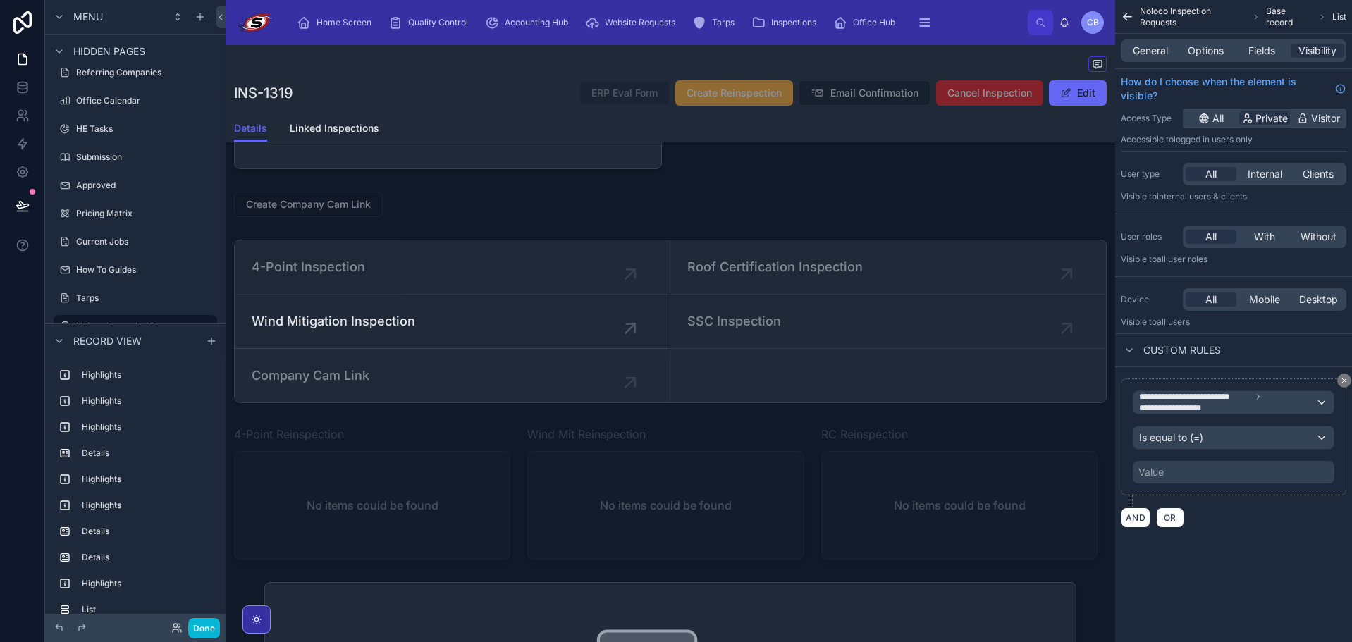
click at [831, 175] on div "Email Confirmation Info Email Sent Date [DATE] 10:51 AM" at bounding box center [893, 102] width 445 height 145
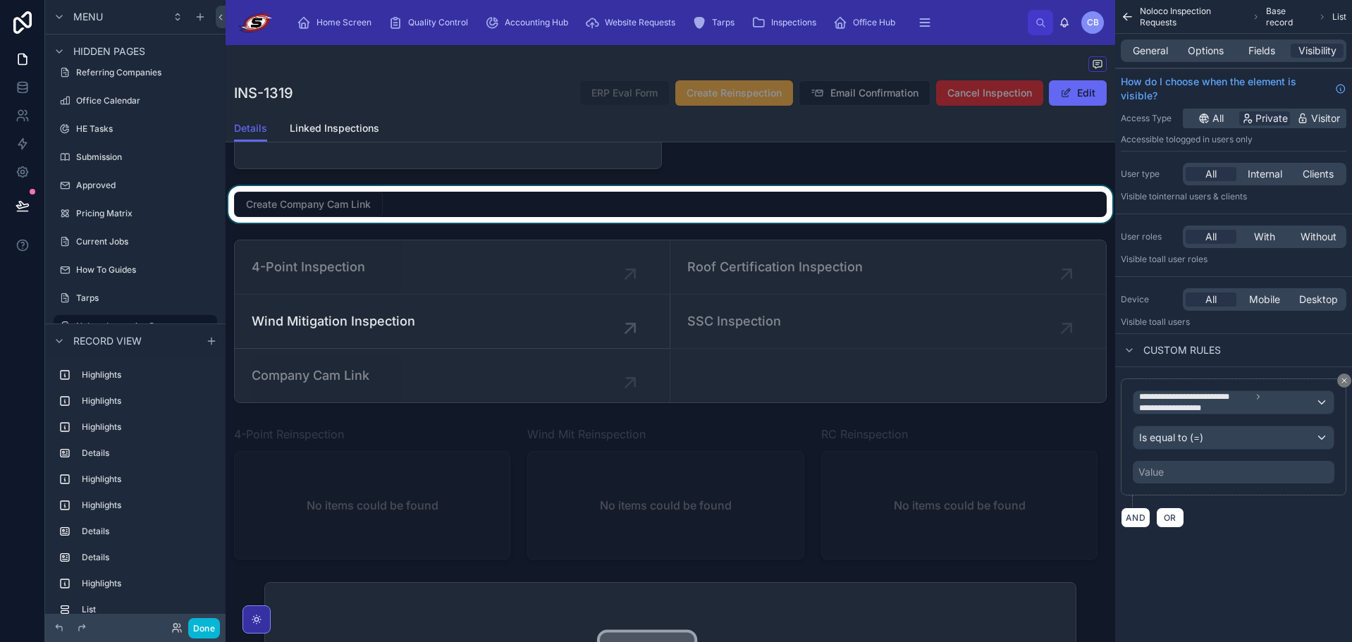
click at [787, 223] on div at bounding box center [671, 204] width 890 height 37
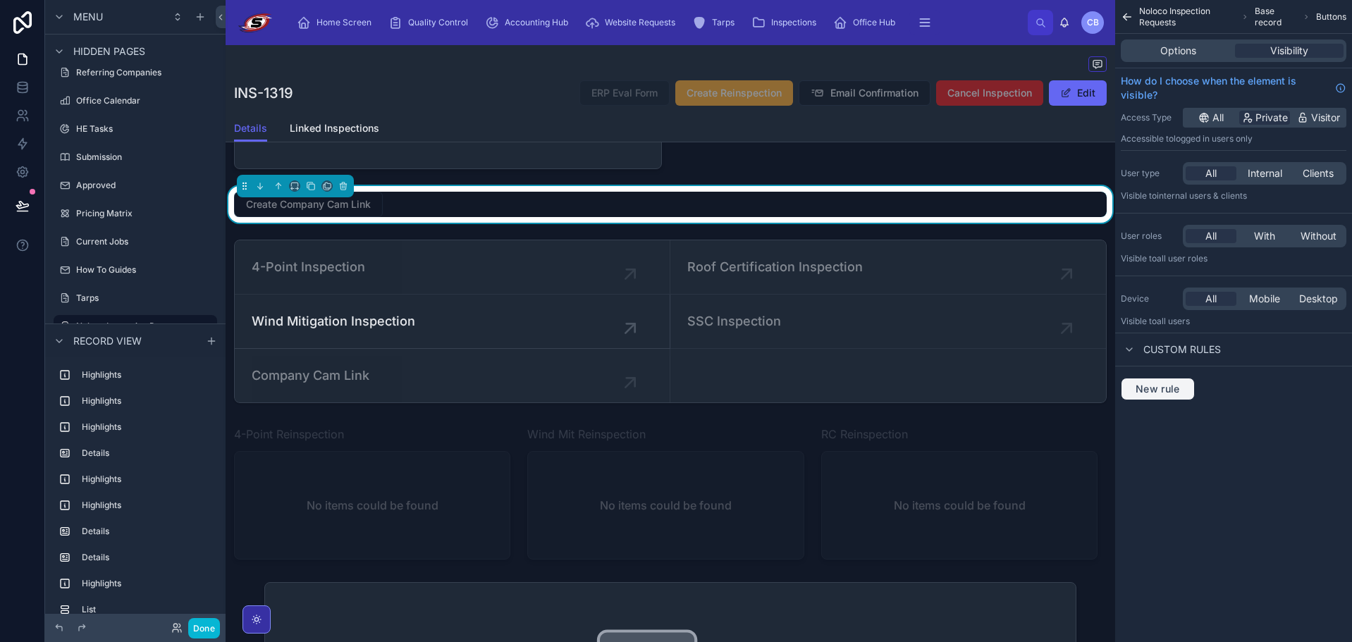
click at [1155, 391] on span "New rule" at bounding box center [1158, 389] width 56 height 13
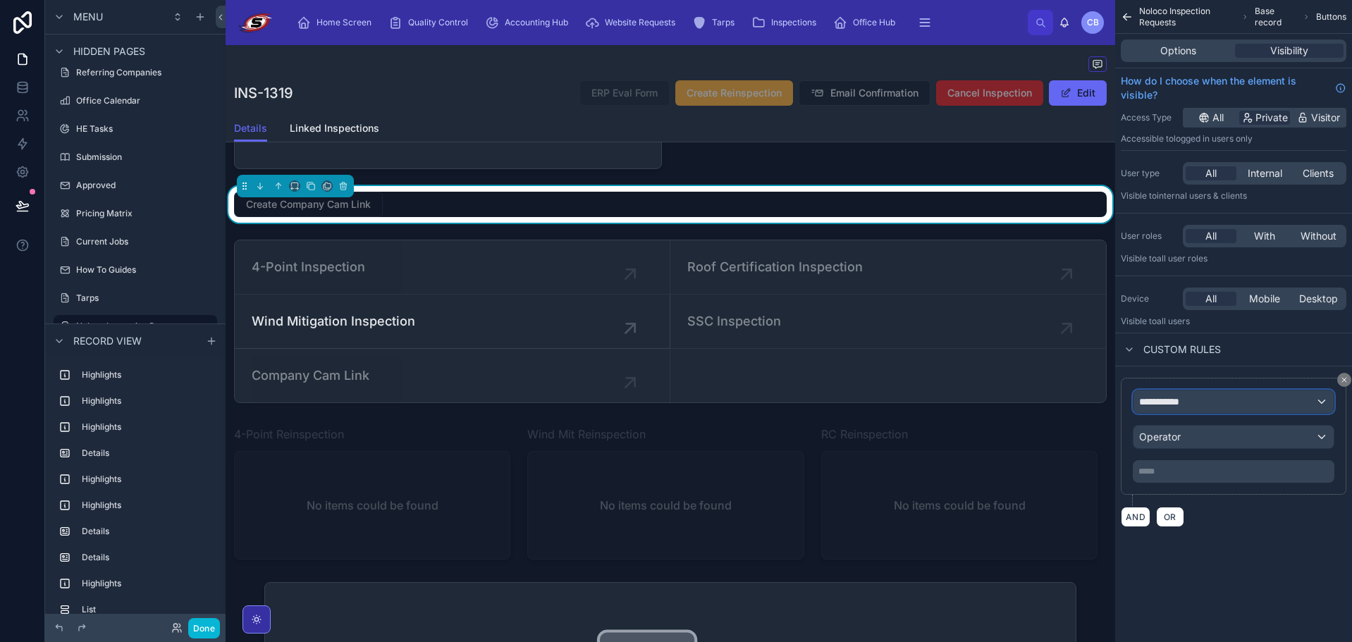
click at [1187, 403] on span "**********" at bounding box center [1166, 402] width 52 height 14
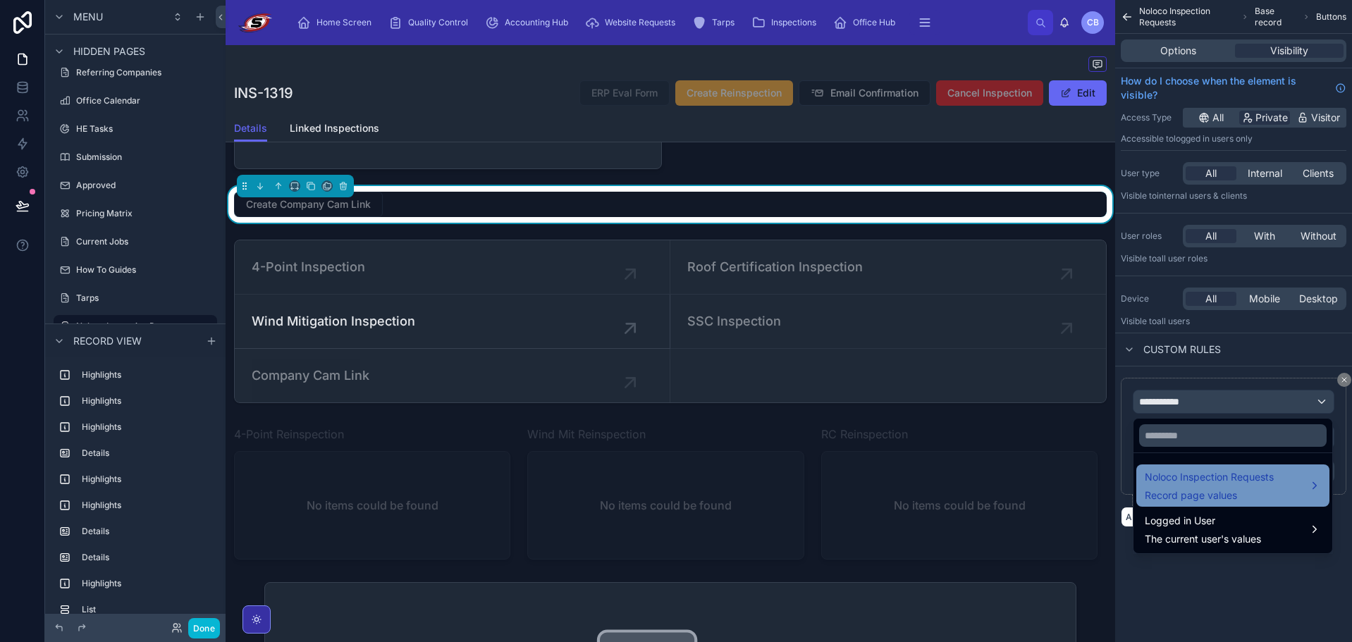
click at [1191, 479] on span "Noloco Inspection Requests" at bounding box center [1209, 477] width 129 height 17
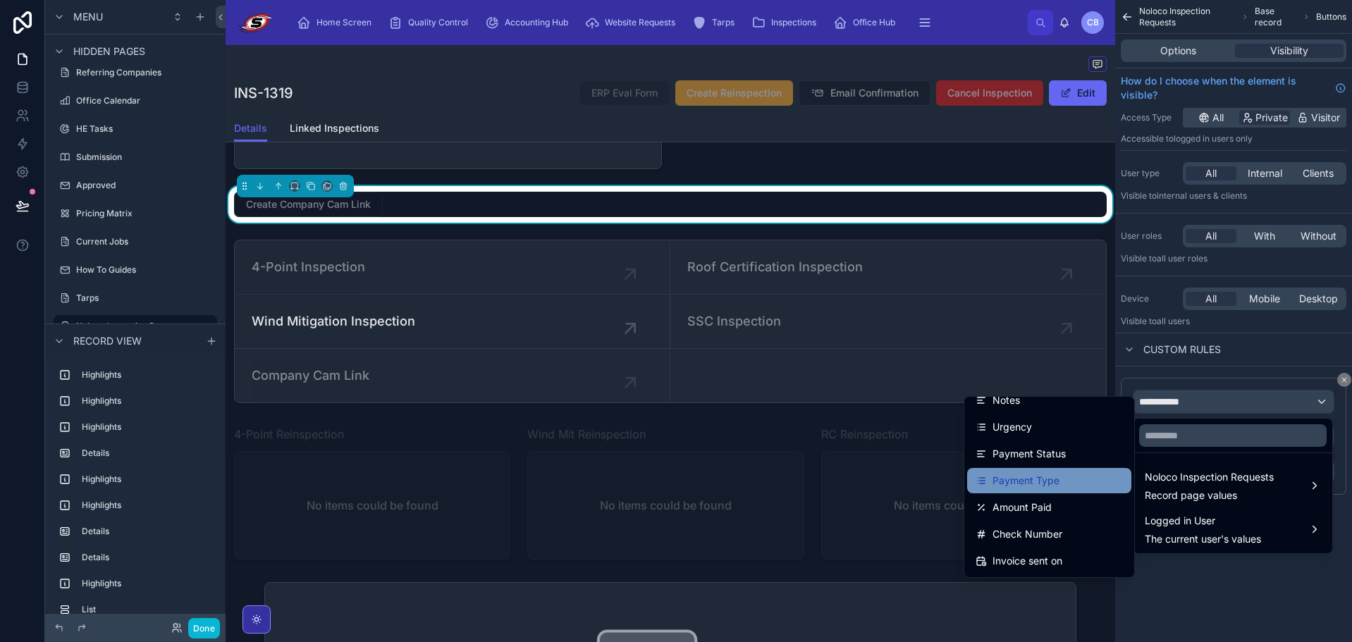
scroll to position [564, 0]
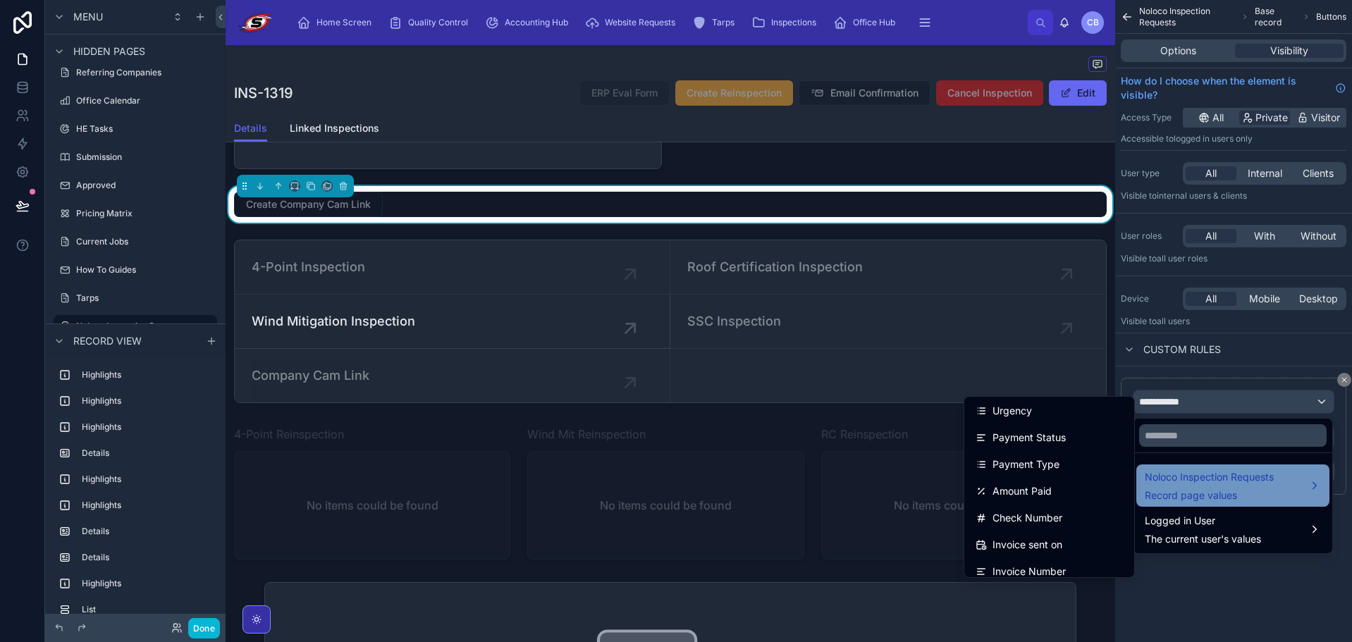
click at [1226, 471] on span "Noloco Inspection Requests" at bounding box center [1209, 477] width 129 height 17
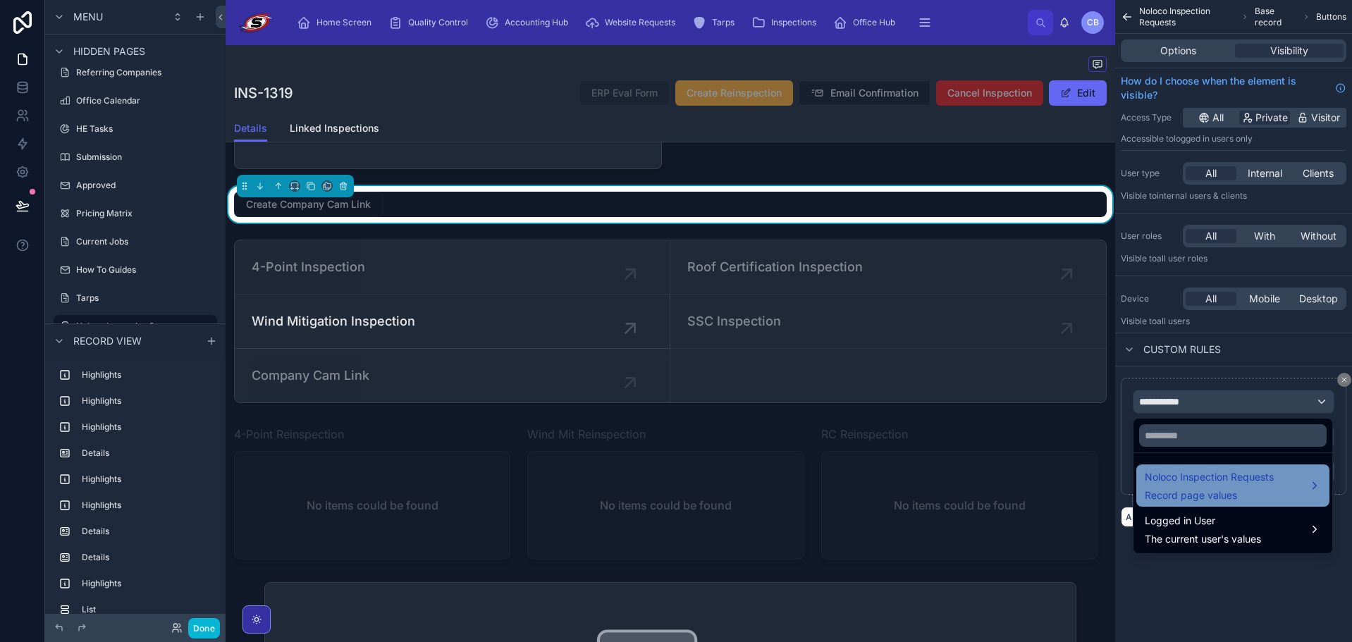
click at [1221, 472] on span "Noloco Inspection Requests" at bounding box center [1209, 477] width 129 height 17
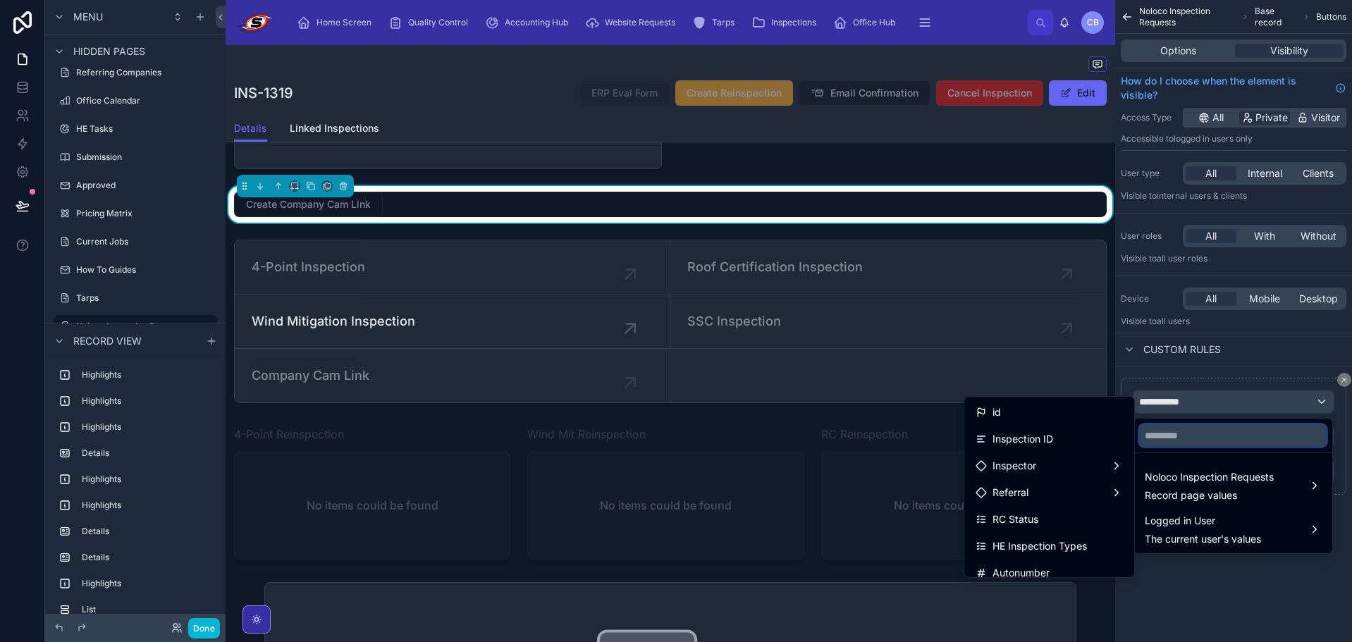
drag, startPoint x: 1190, startPoint y: 433, endPoint x: 1183, endPoint y: 441, distance: 10.5
click at [1190, 434] on input "text" at bounding box center [1234, 436] width 188 height 23
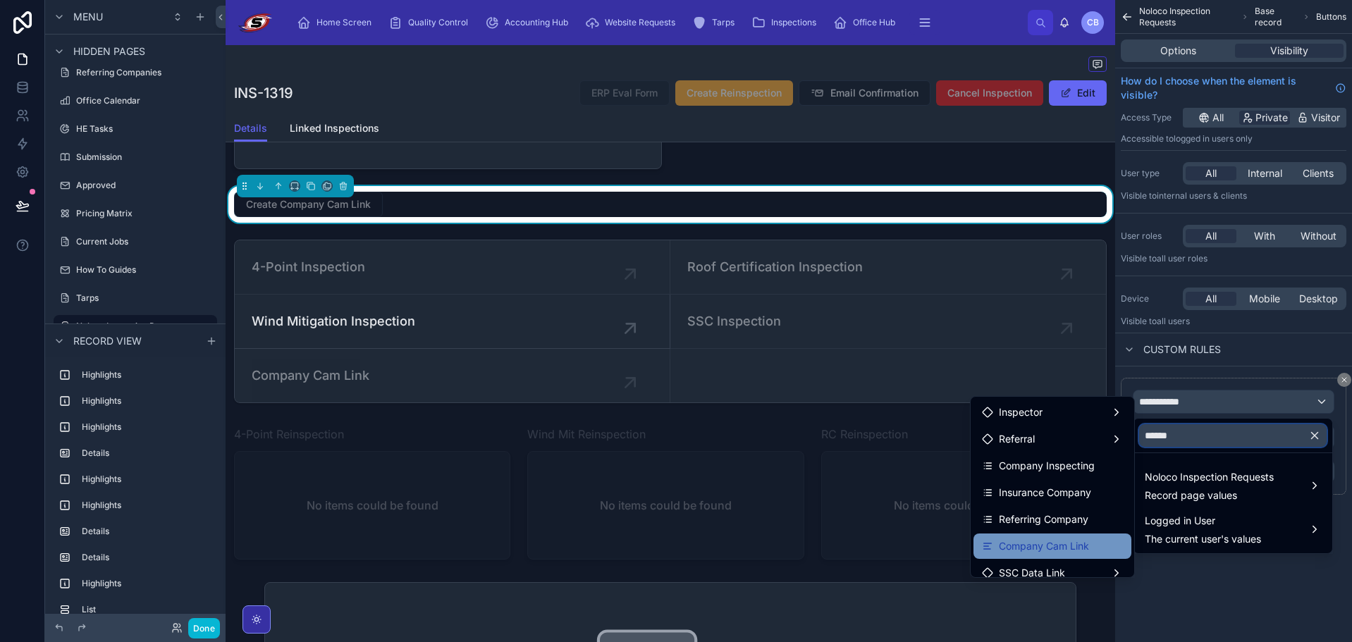
type input "******"
click at [1021, 545] on span "Company Cam Link" at bounding box center [1044, 546] width 90 height 17
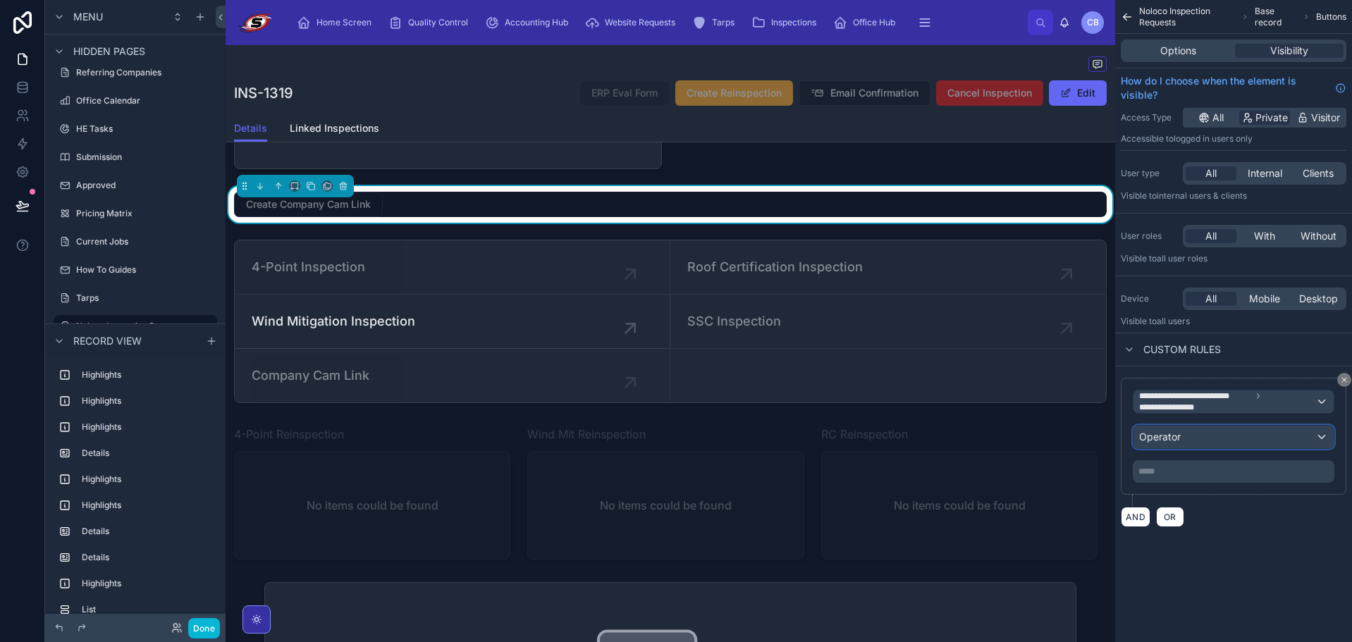
click at [1188, 437] on div "Operator" at bounding box center [1234, 437] width 200 height 23
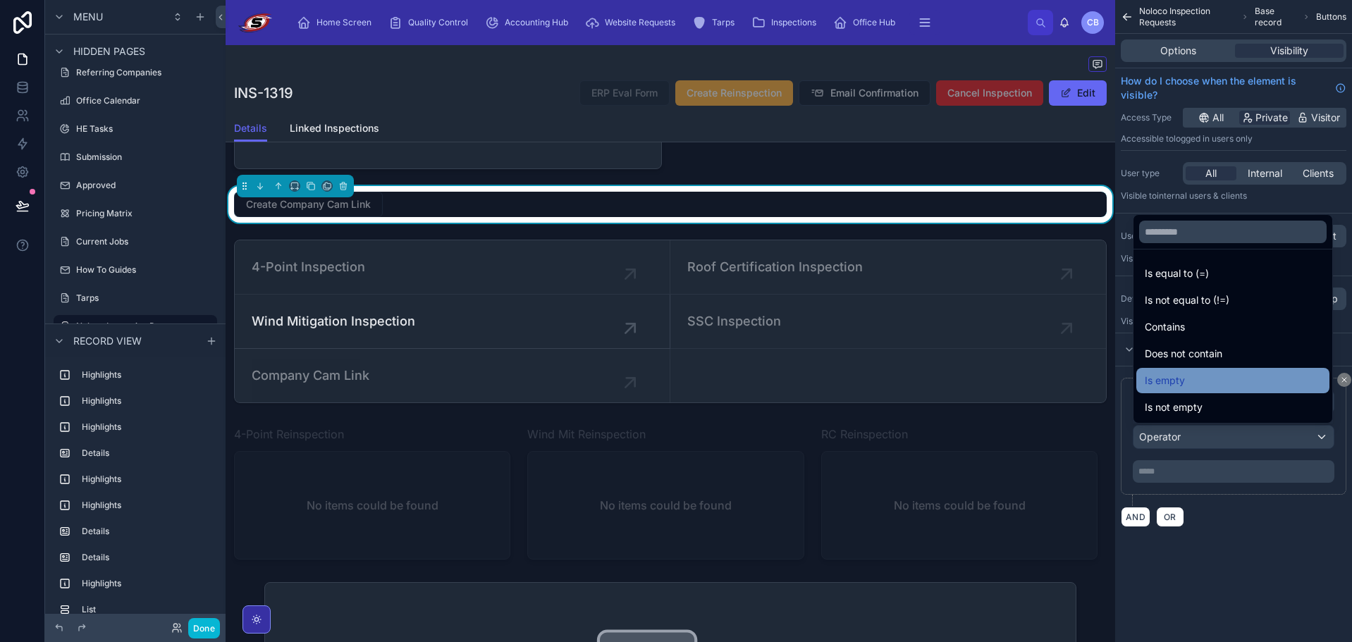
click at [1214, 378] on div "Is empty" at bounding box center [1233, 380] width 176 height 17
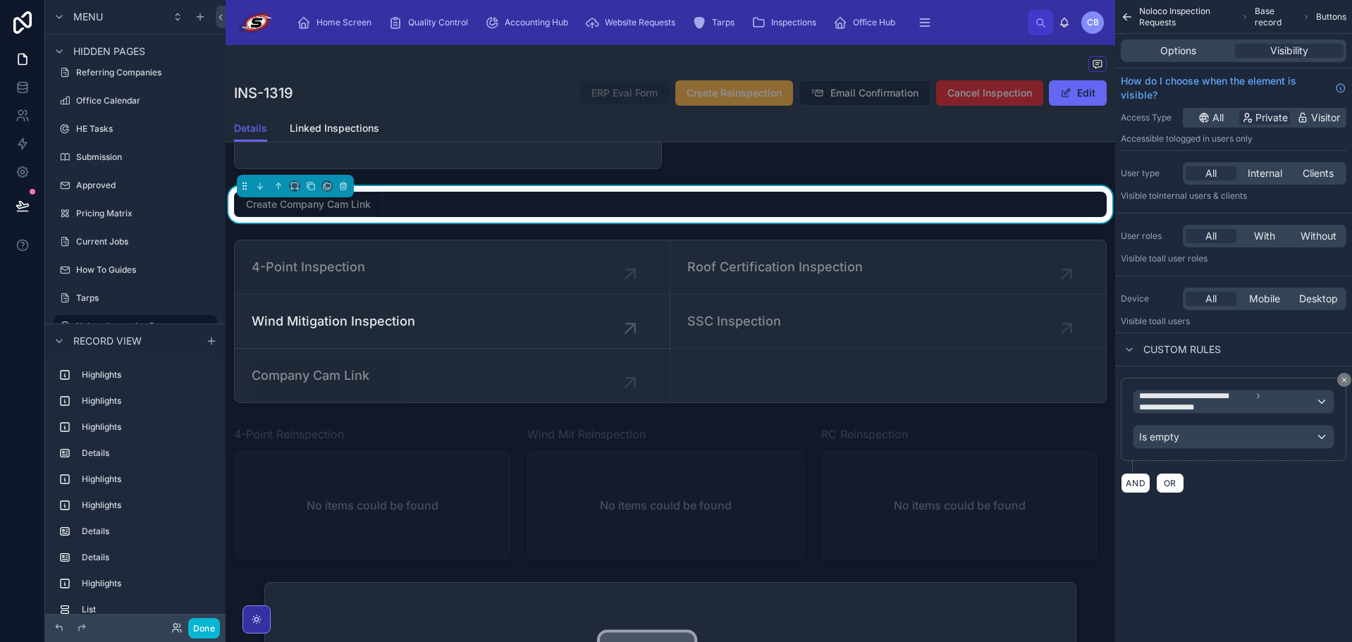
click at [1141, 516] on div "**********" at bounding box center [1234, 263] width 237 height 527
click at [193, 629] on button "Done" at bounding box center [204, 628] width 32 height 20
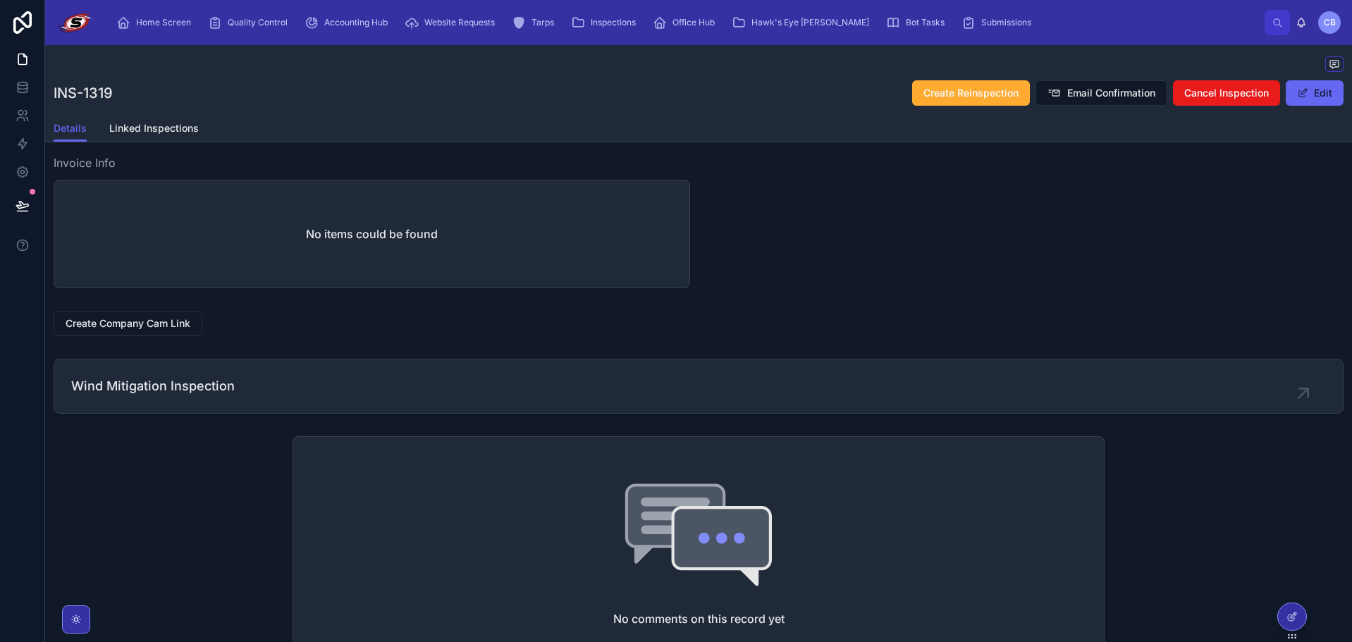
scroll to position [826, 0]
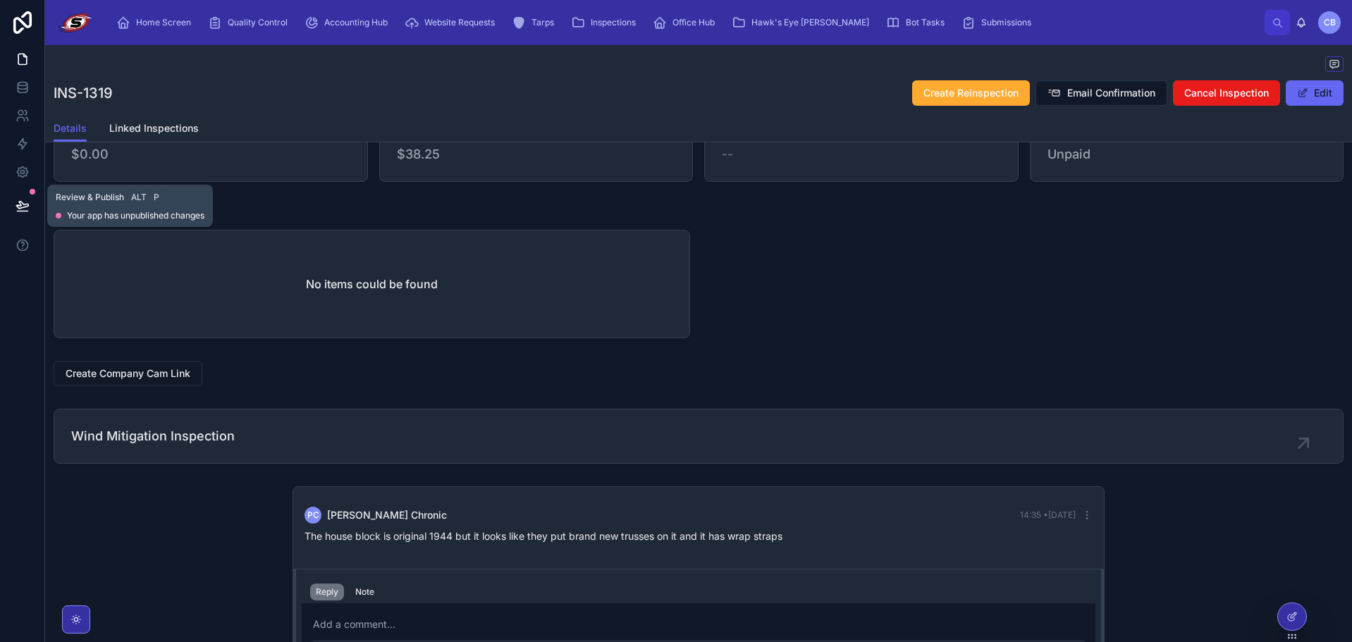
click at [20, 209] on icon at bounding box center [23, 206] width 14 height 14
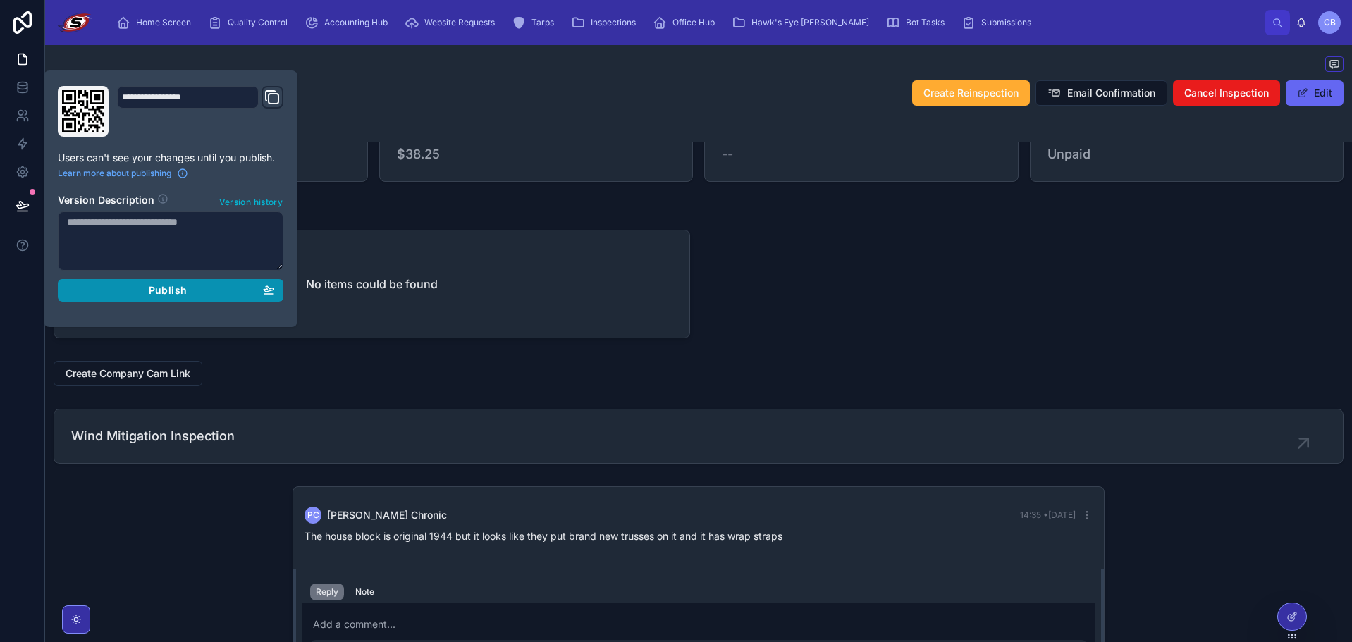
click at [207, 290] on div "Publish" at bounding box center [170, 290] width 207 height 13
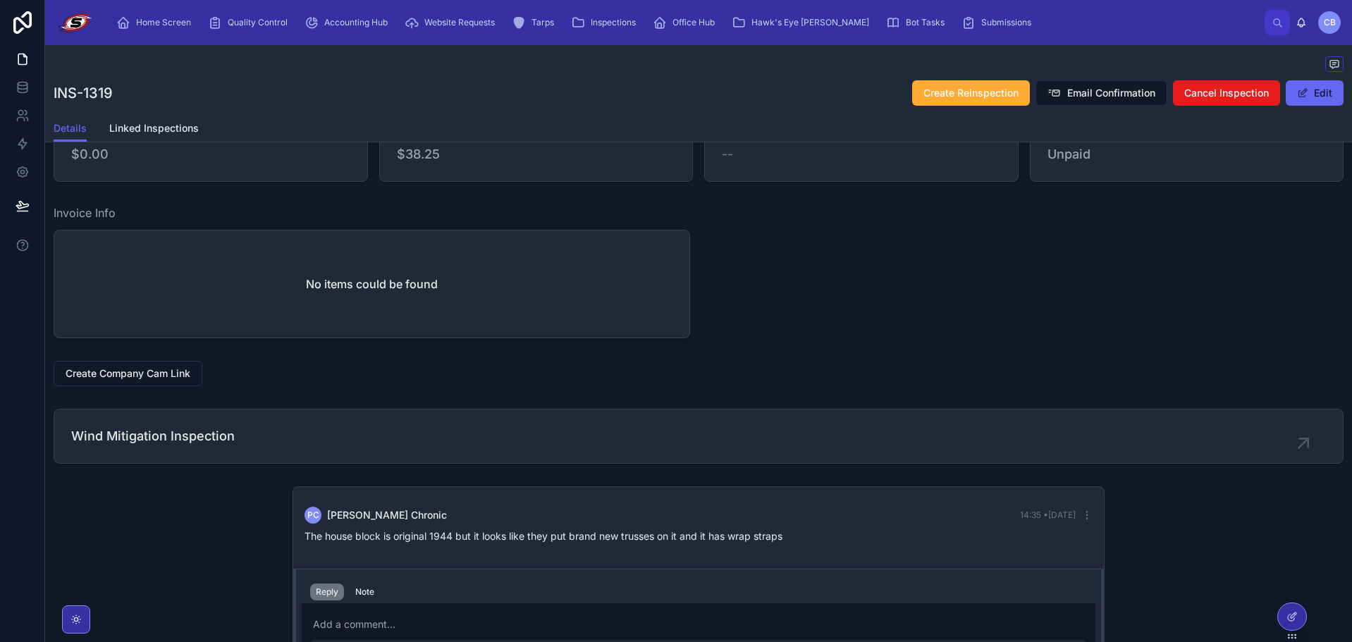
click at [856, 294] on div "Name [PERSON_NAME] Phone [PHONE_NUMBER] Full Address [STREET_ADDRESS] Payment T…" at bounding box center [698, 32] width 1307 height 1398
click at [149, 381] on span "Create Company Cam Link" at bounding box center [128, 374] width 125 height 14
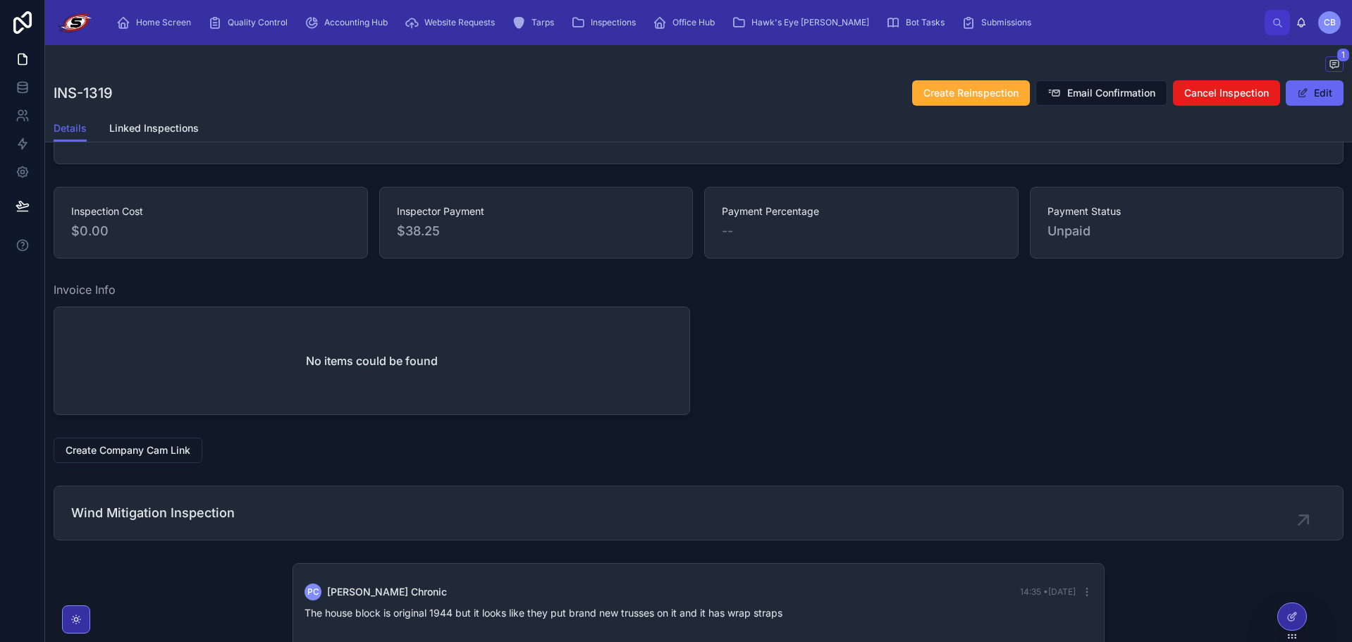
scroll to position [738, 0]
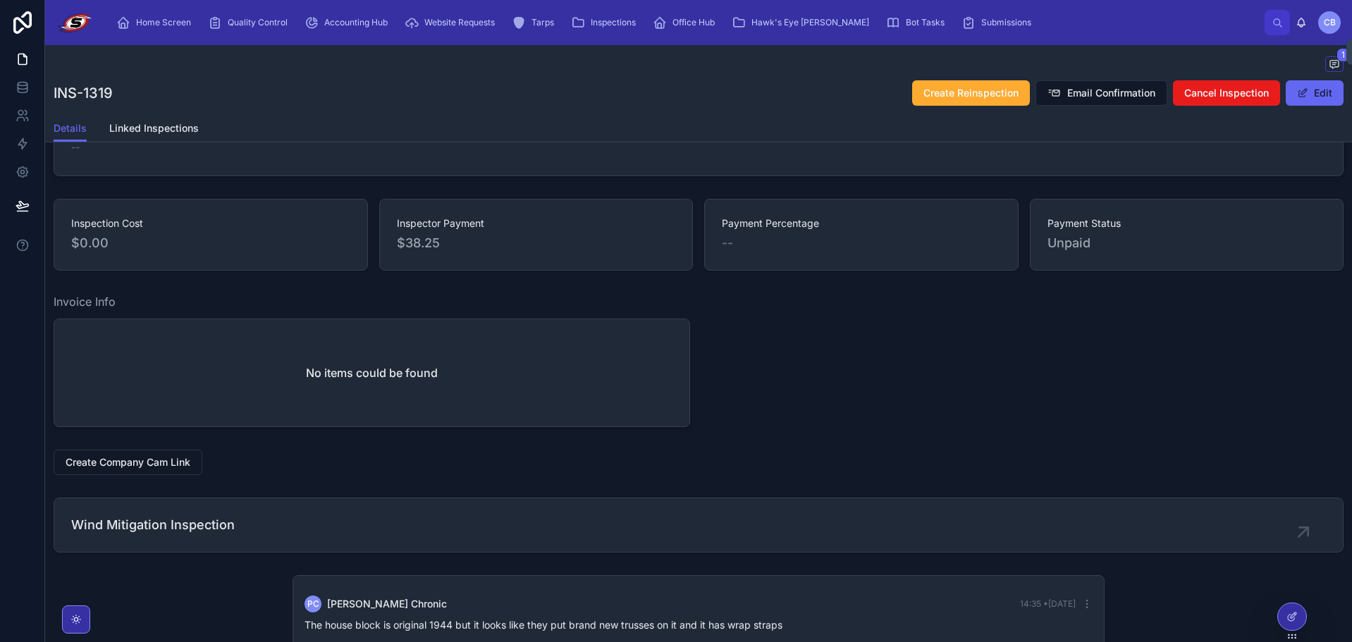
click at [1303, 25] on icon at bounding box center [1301, 26] width 3 height 2
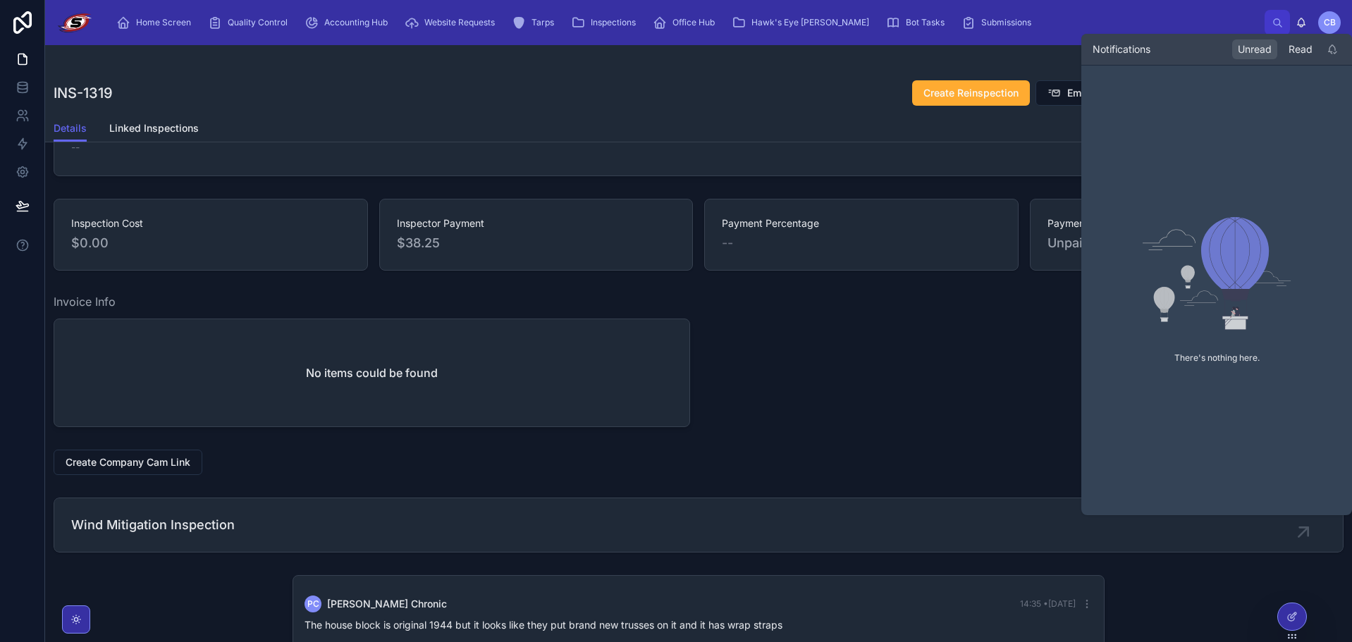
click at [1305, 46] on div "Read" at bounding box center [1300, 49] width 35 height 20
click at [1246, 45] on div "Unread" at bounding box center [1255, 49] width 45 height 20
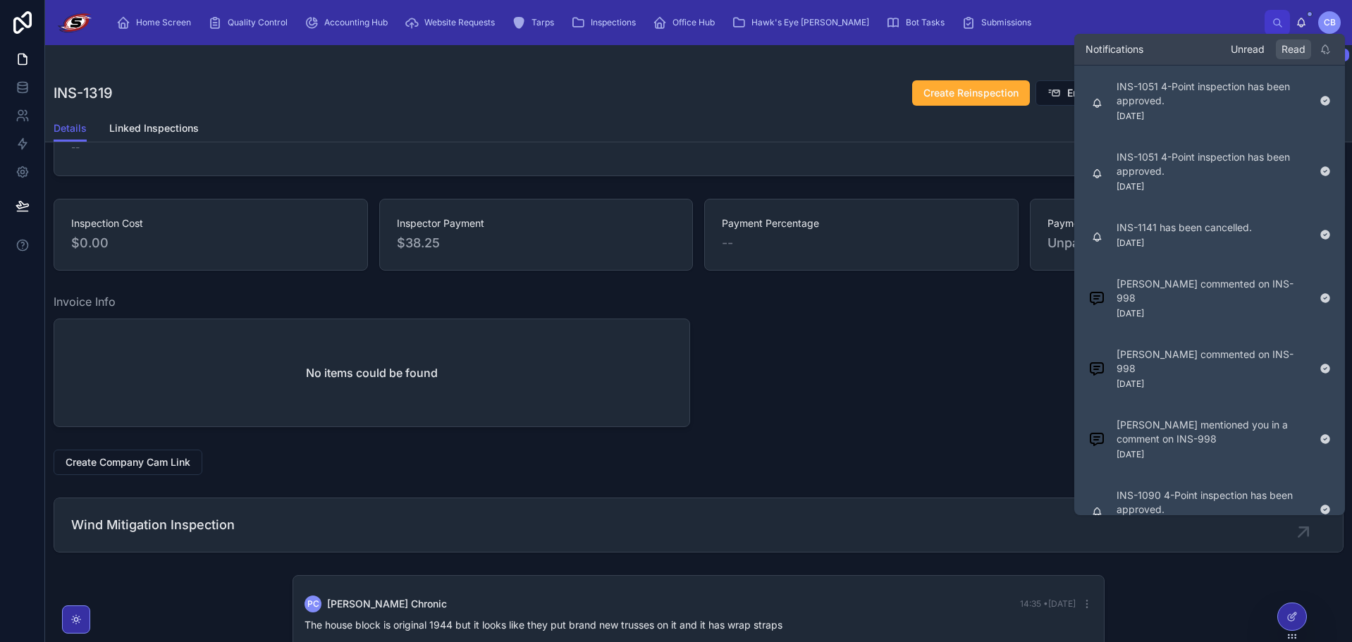
click at [1250, 46] on div "Unread" at bounding box center [1248, 49] width 45 height 20
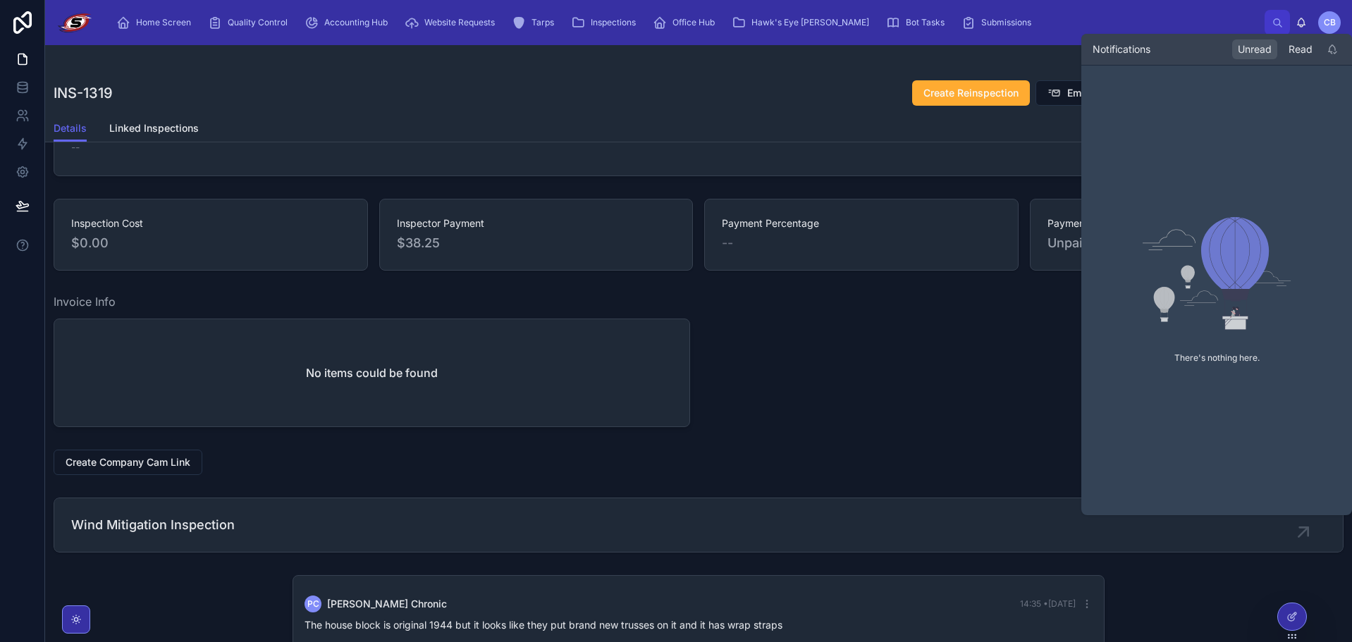
click at [1308, 48] on div "Read" at bounding box center [1300, 49] width 35 height 20
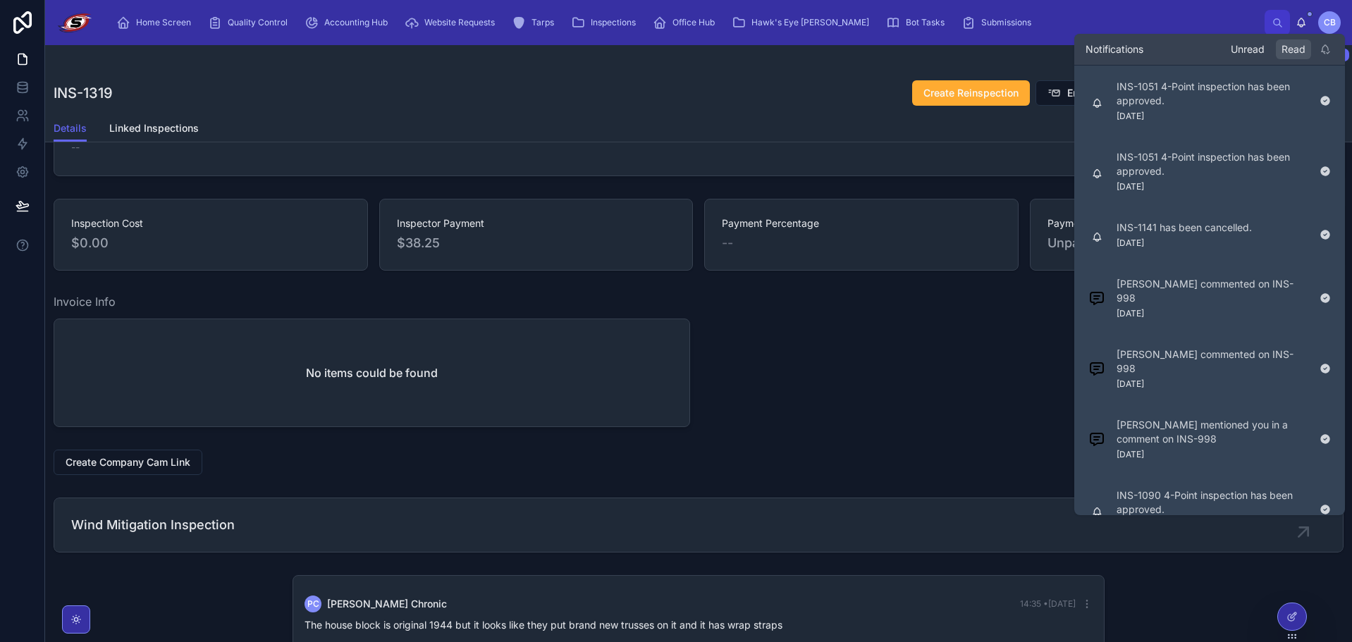
click at [1244, 42] on div "Unread" at bounding box center [1248, 49] width 45 height 20
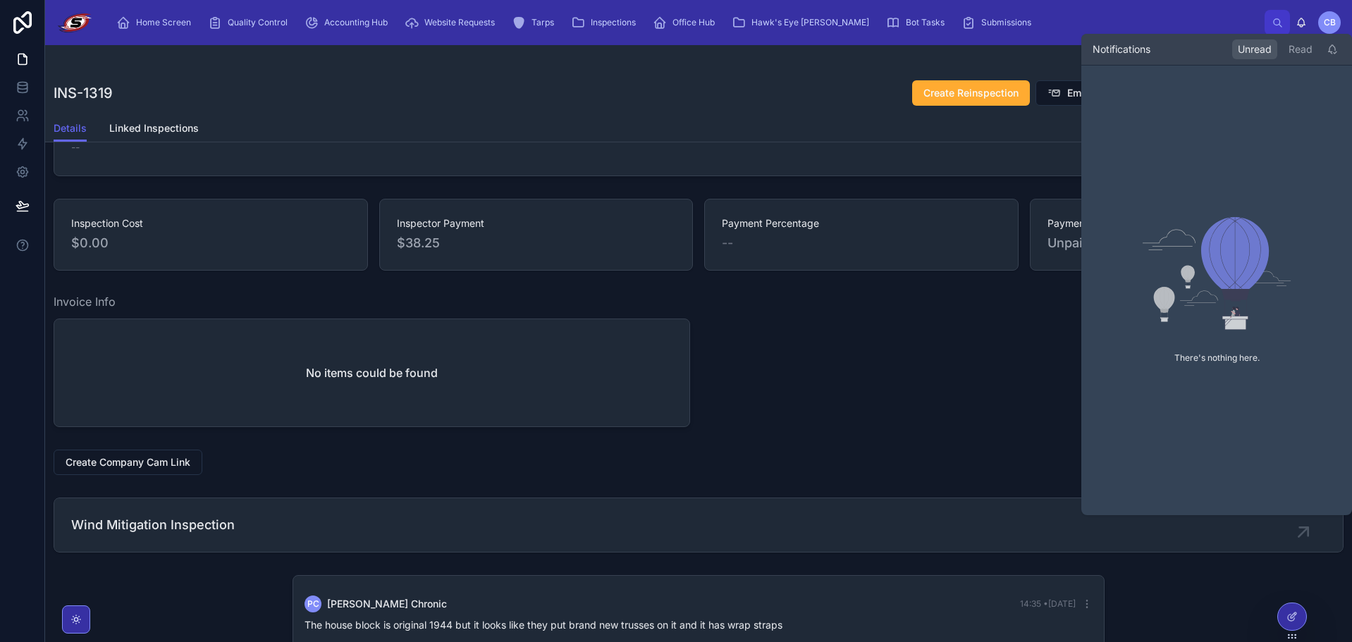
click at [1235, 10] on div "Home Screen Quality Control Accounting Hub Website Requests Tarps Inspections O…" at bounding box center [685, 22] width 1160 height 31
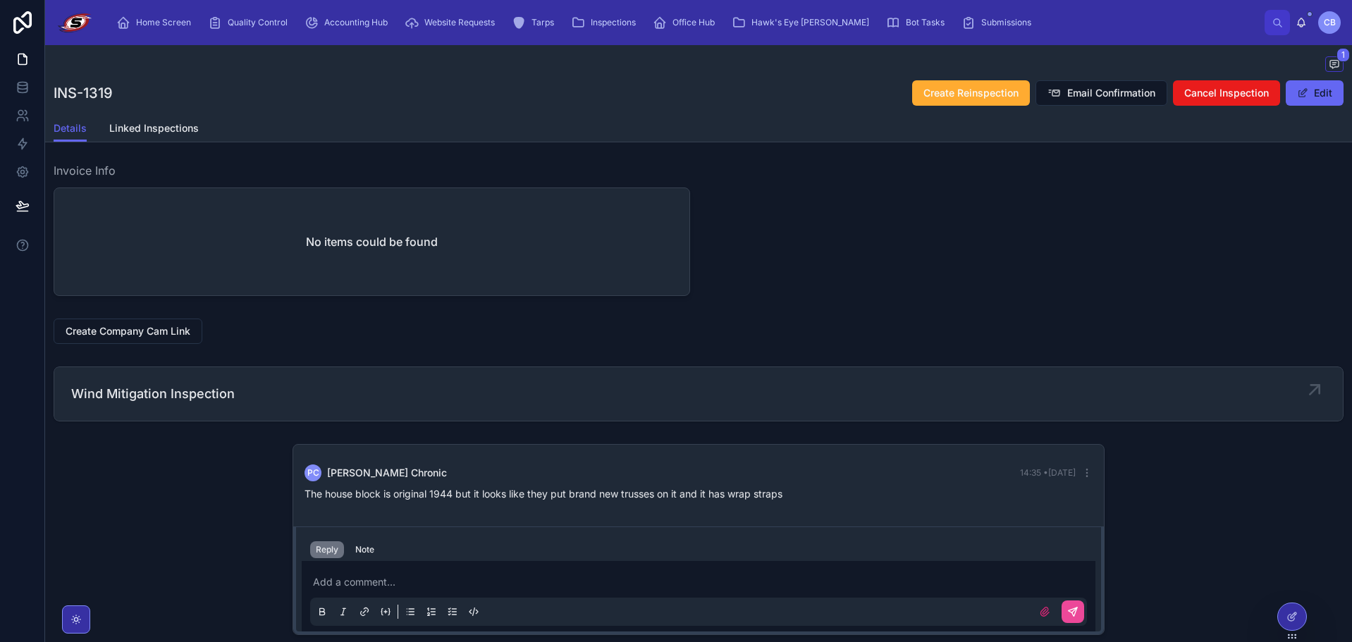
scroll to position [917, 0]
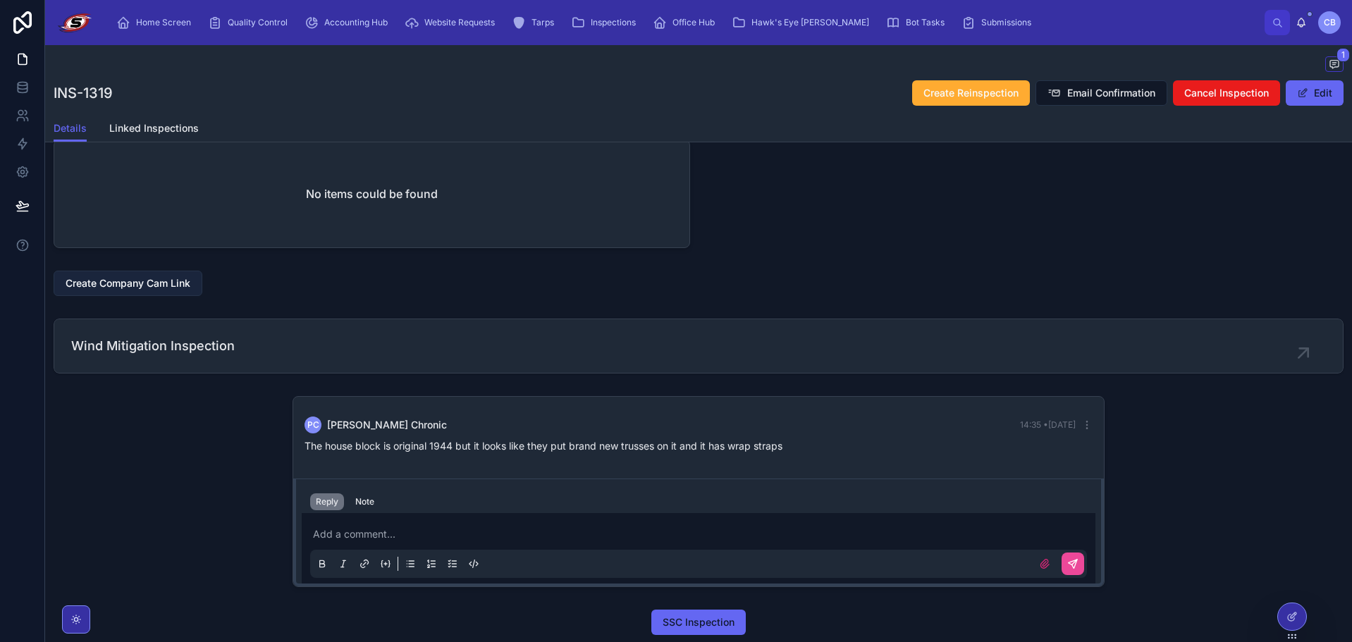
click at [120, 296] on button "Create Company Cam Link" at bounding box center [128, 283] width 149 height 25
